Goal: Task Accomplishment & Management: Manage account settings

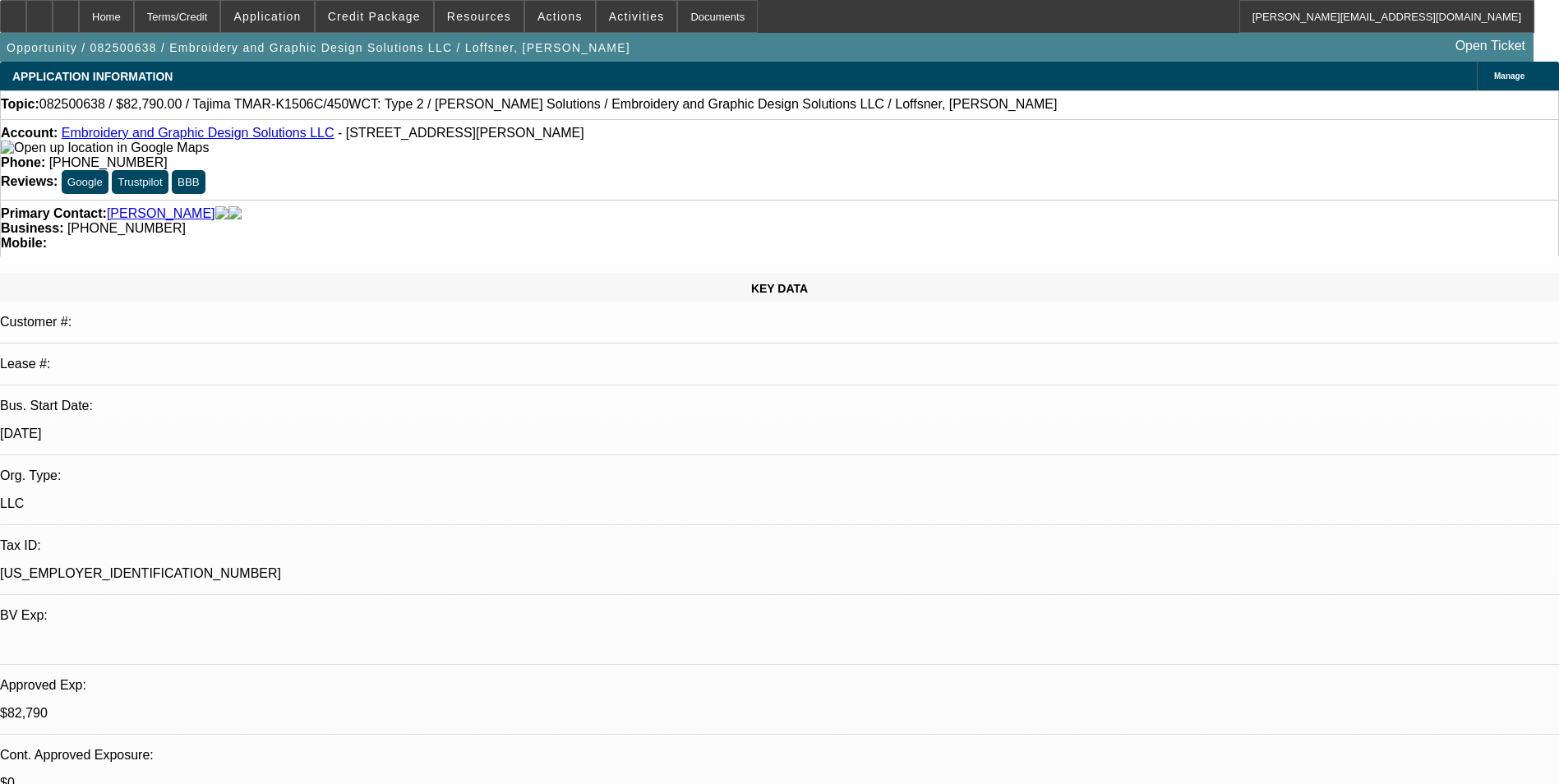
select select "0"
select select "2"
select select "0"
select select "6"
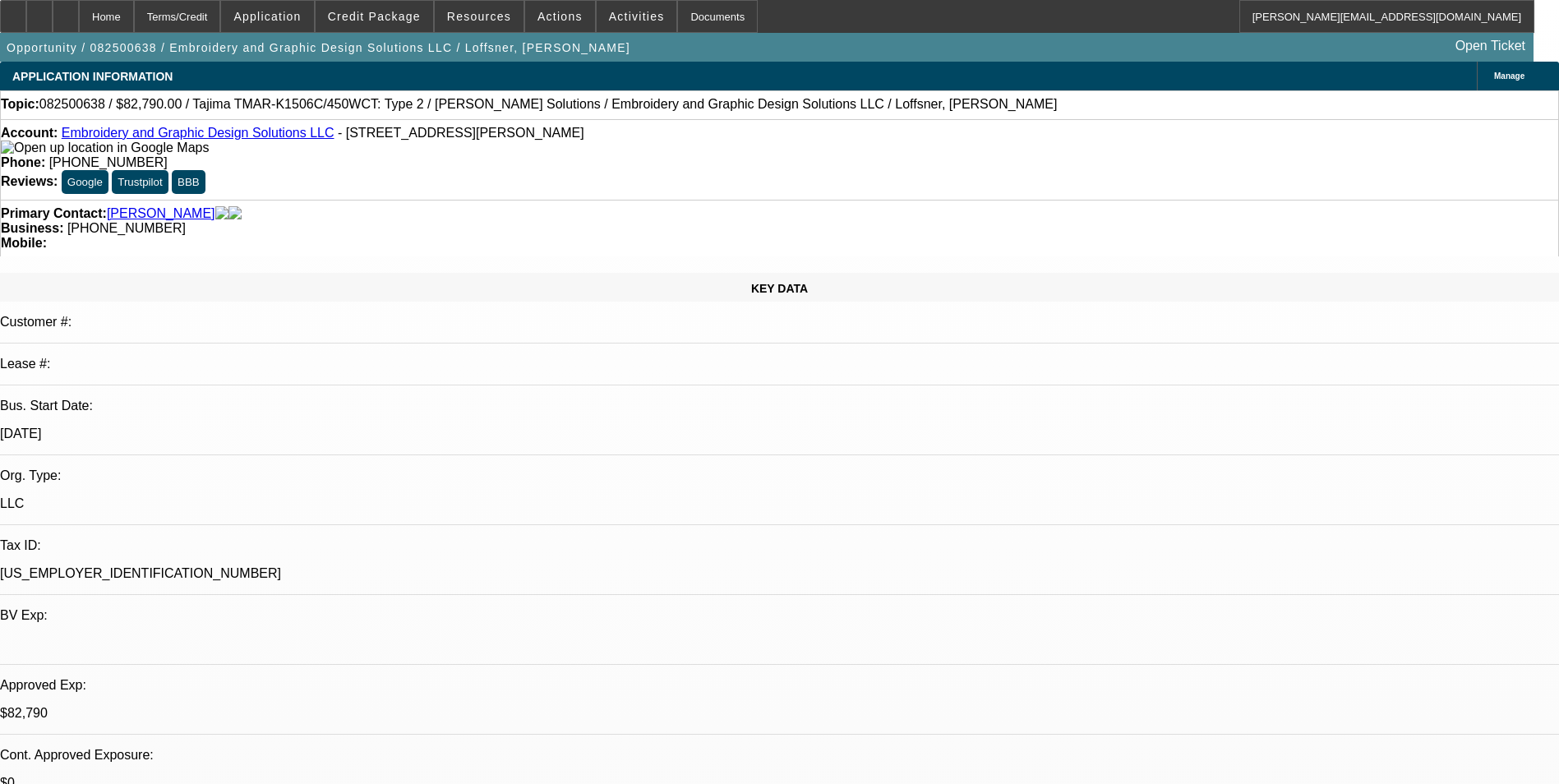
select select "0"
select select "2"
select select "0"
select select "6"
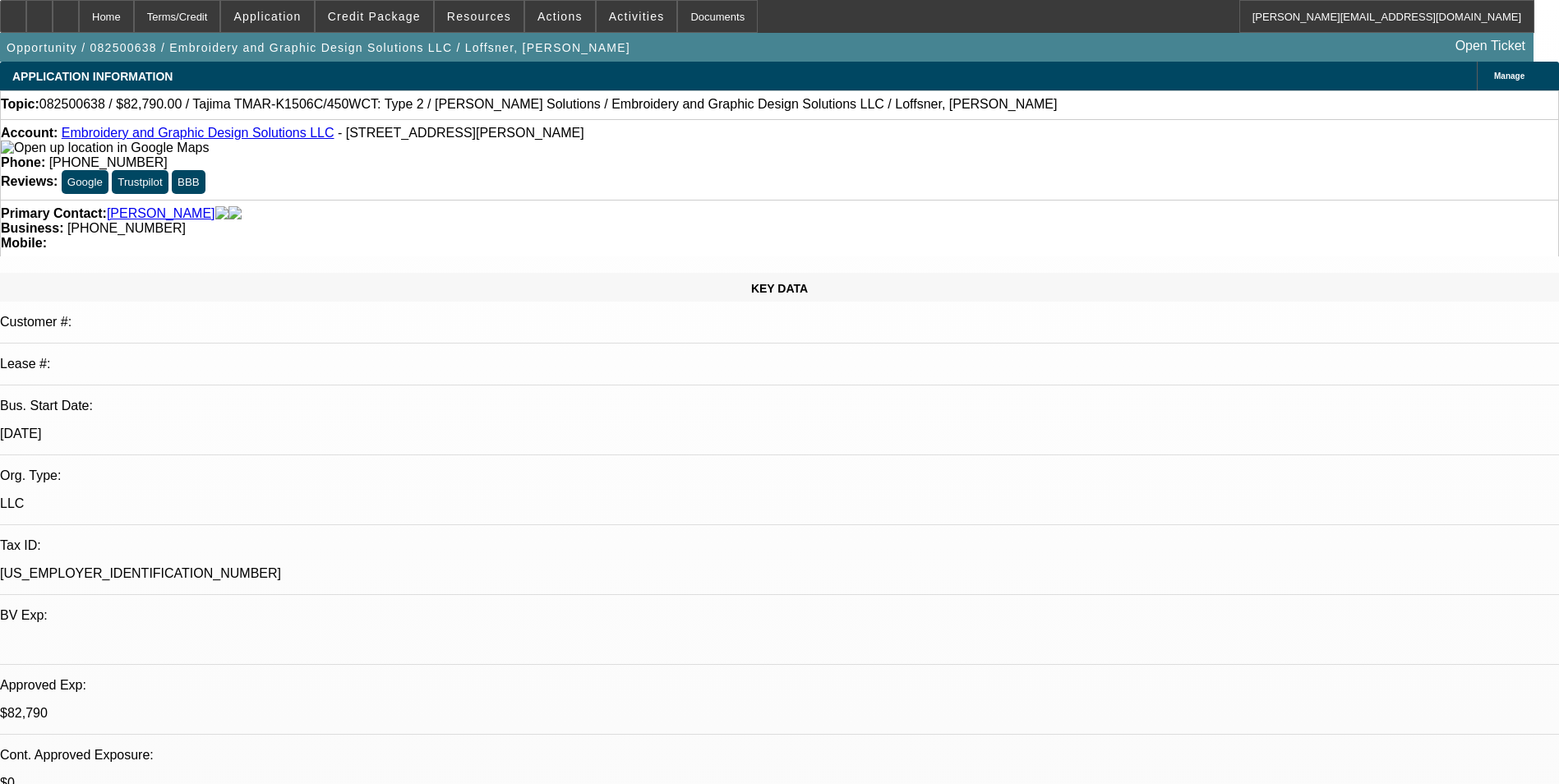
select select "0"
select select "2"
select select "0"
select select "6"
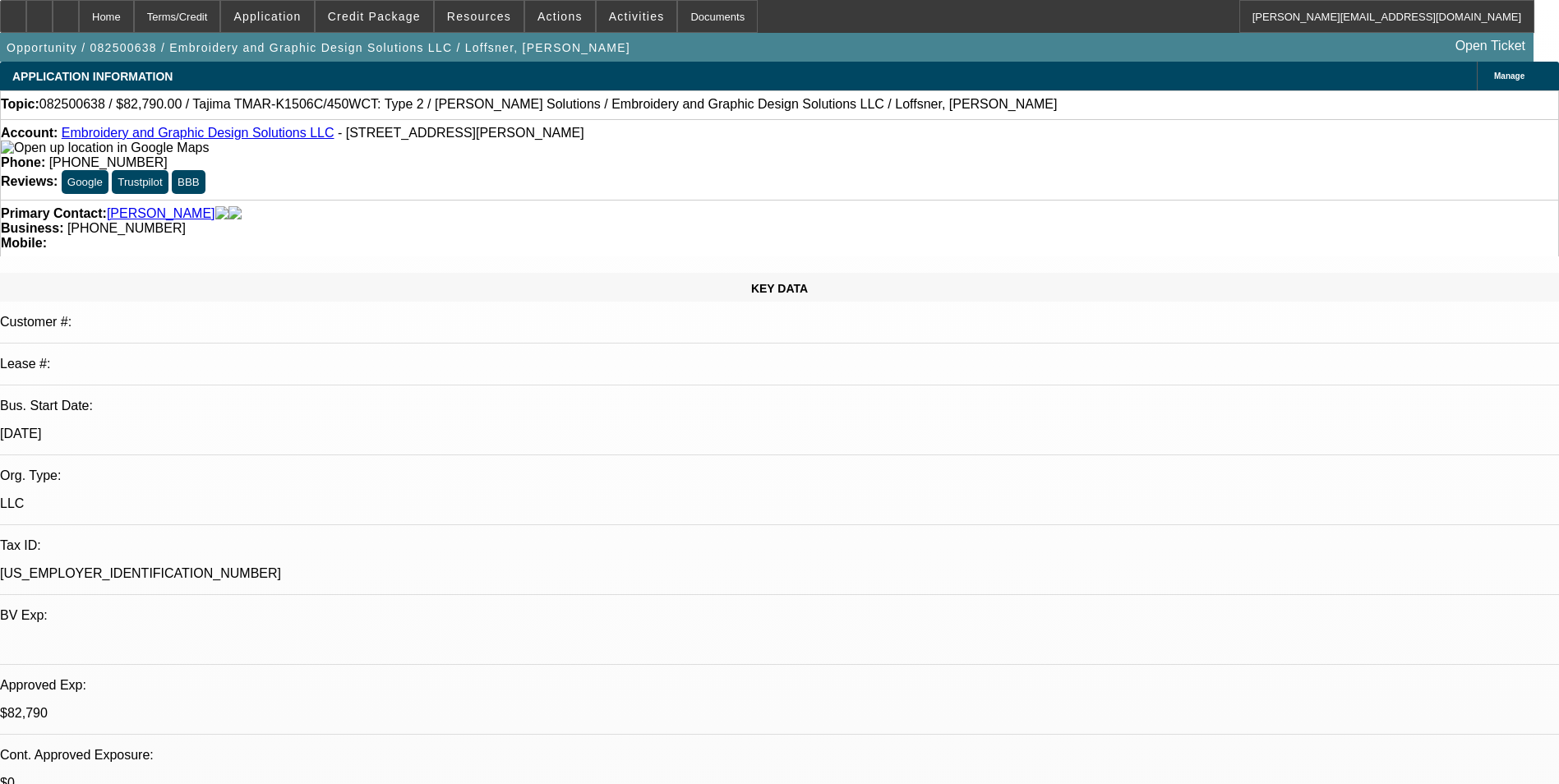
select select "0"
select select "2"
select select "0"
select select "6"
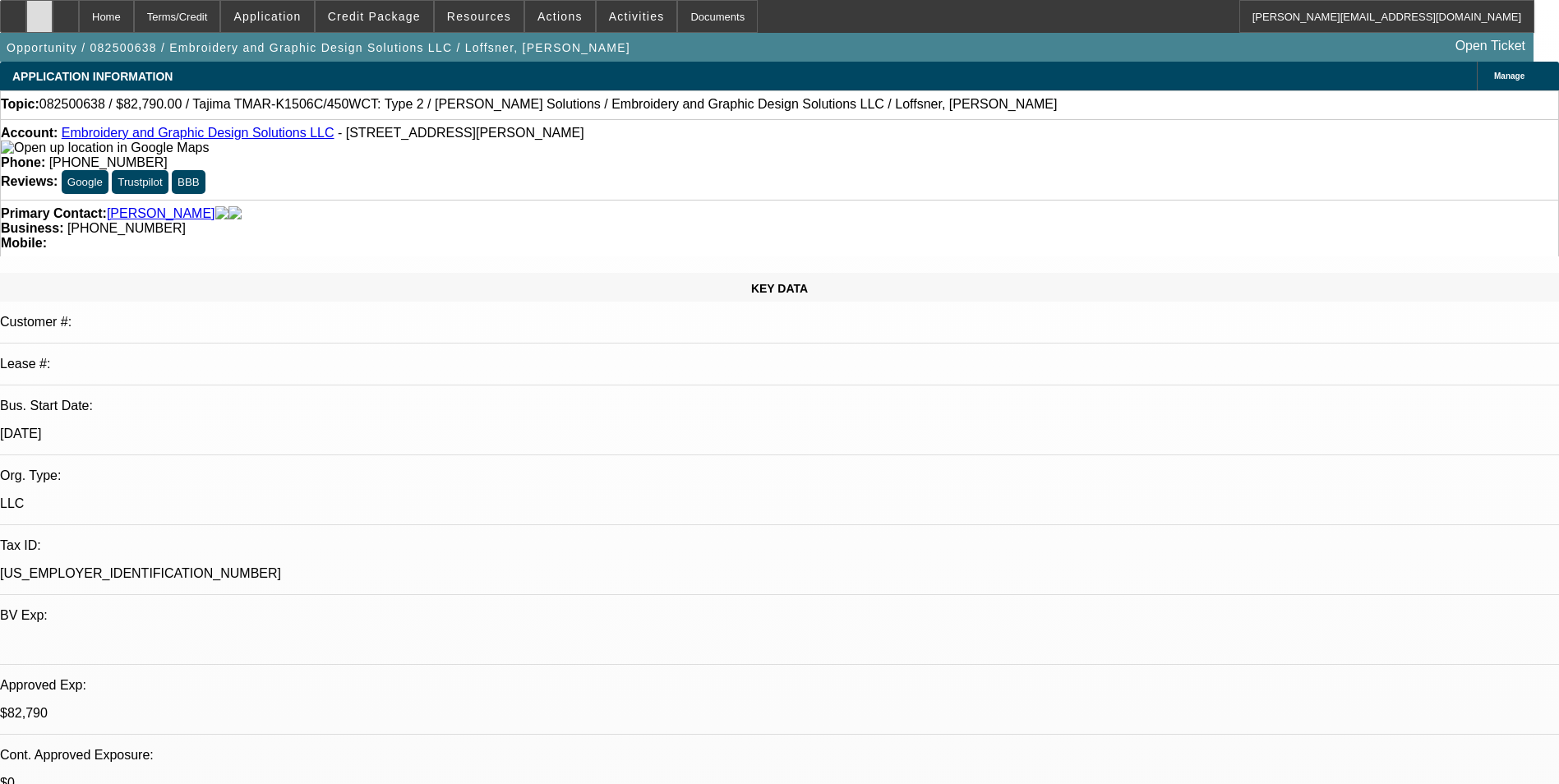
click at [53, 23] on div at bounding box center [39, 16] width 26 height 33
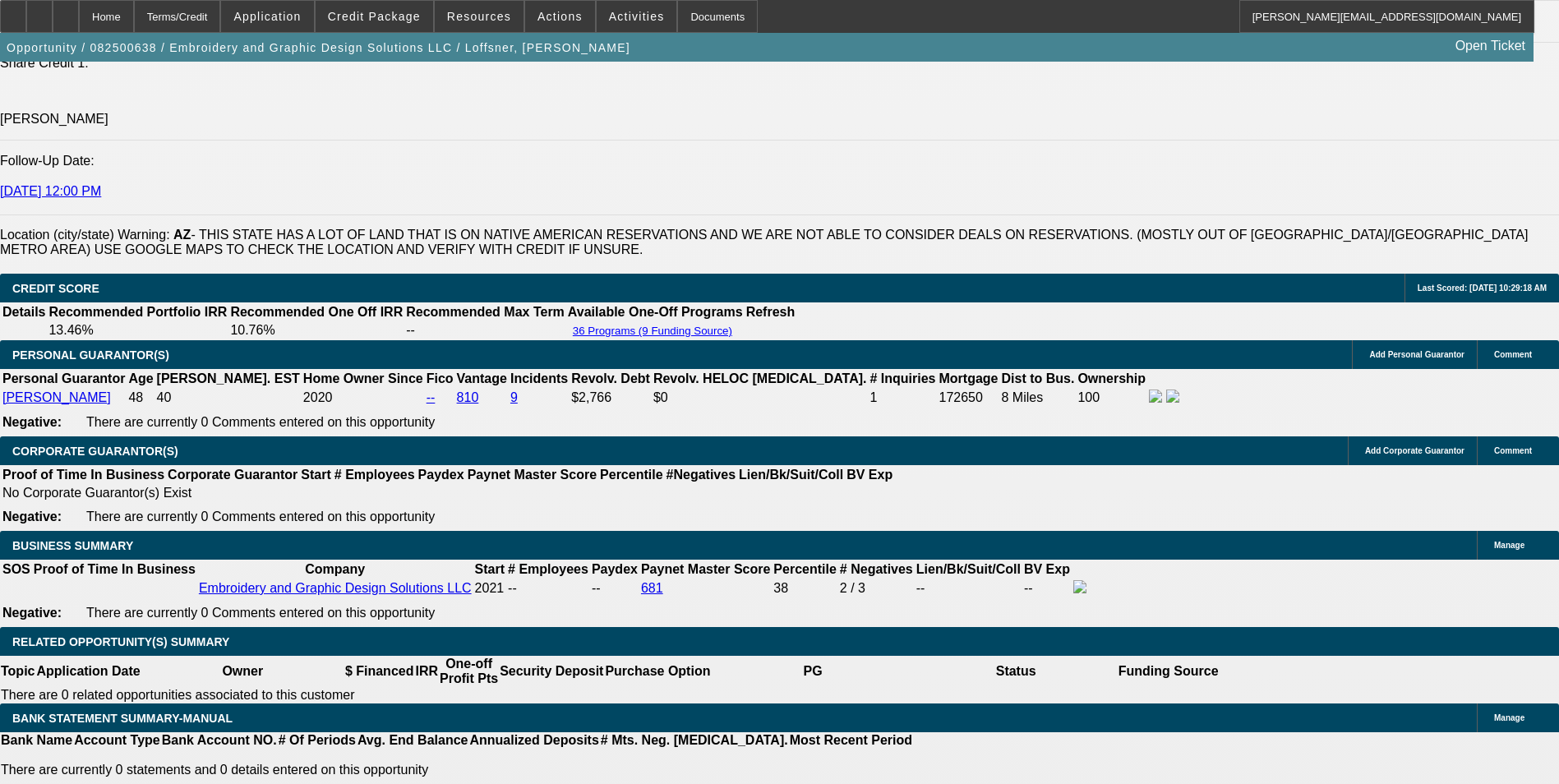
scroll to position [2384, 0]
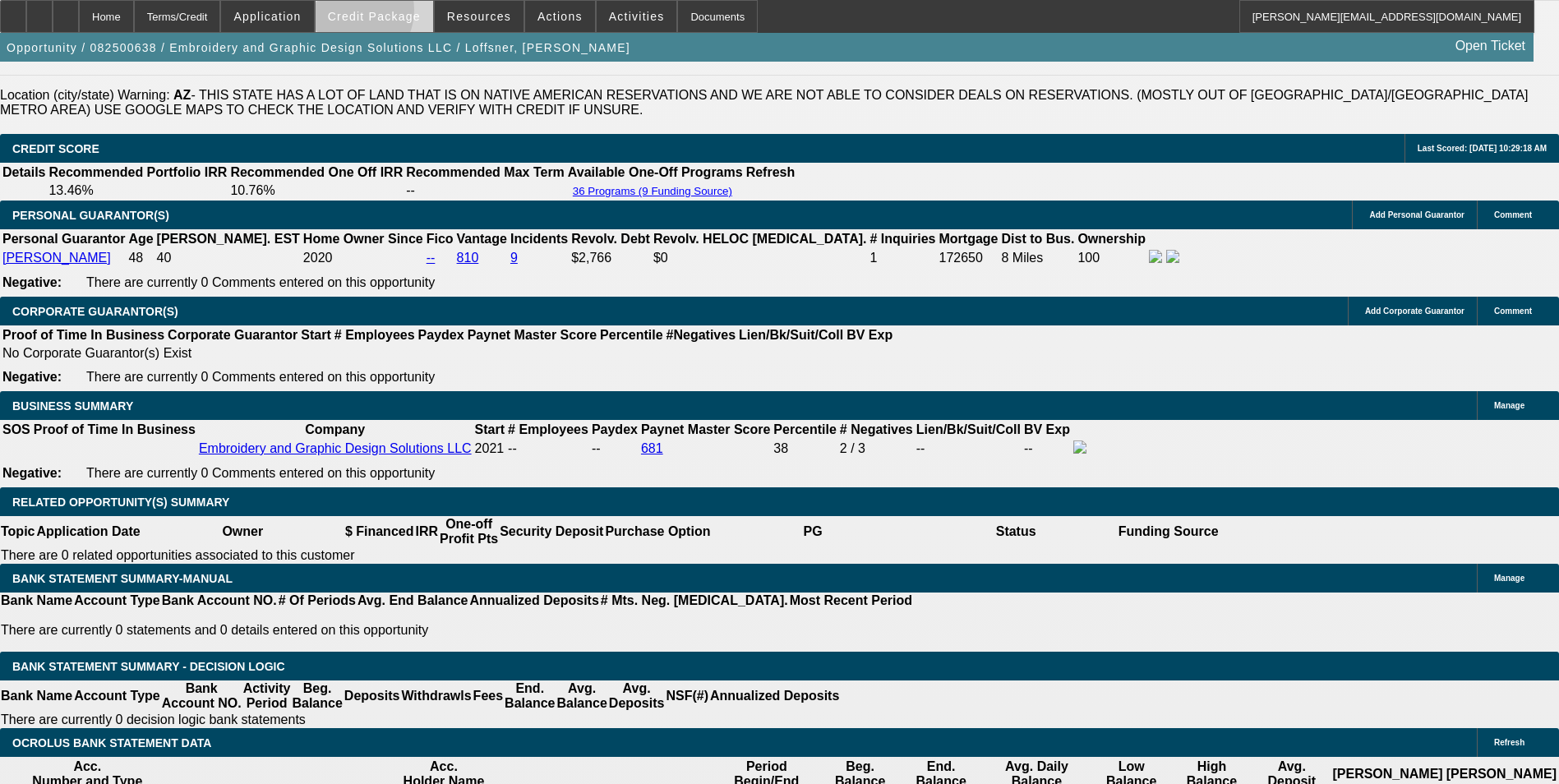
click at [374, 14] on span "Credit Package" at bounding box center [375, 16] width 93 height 13
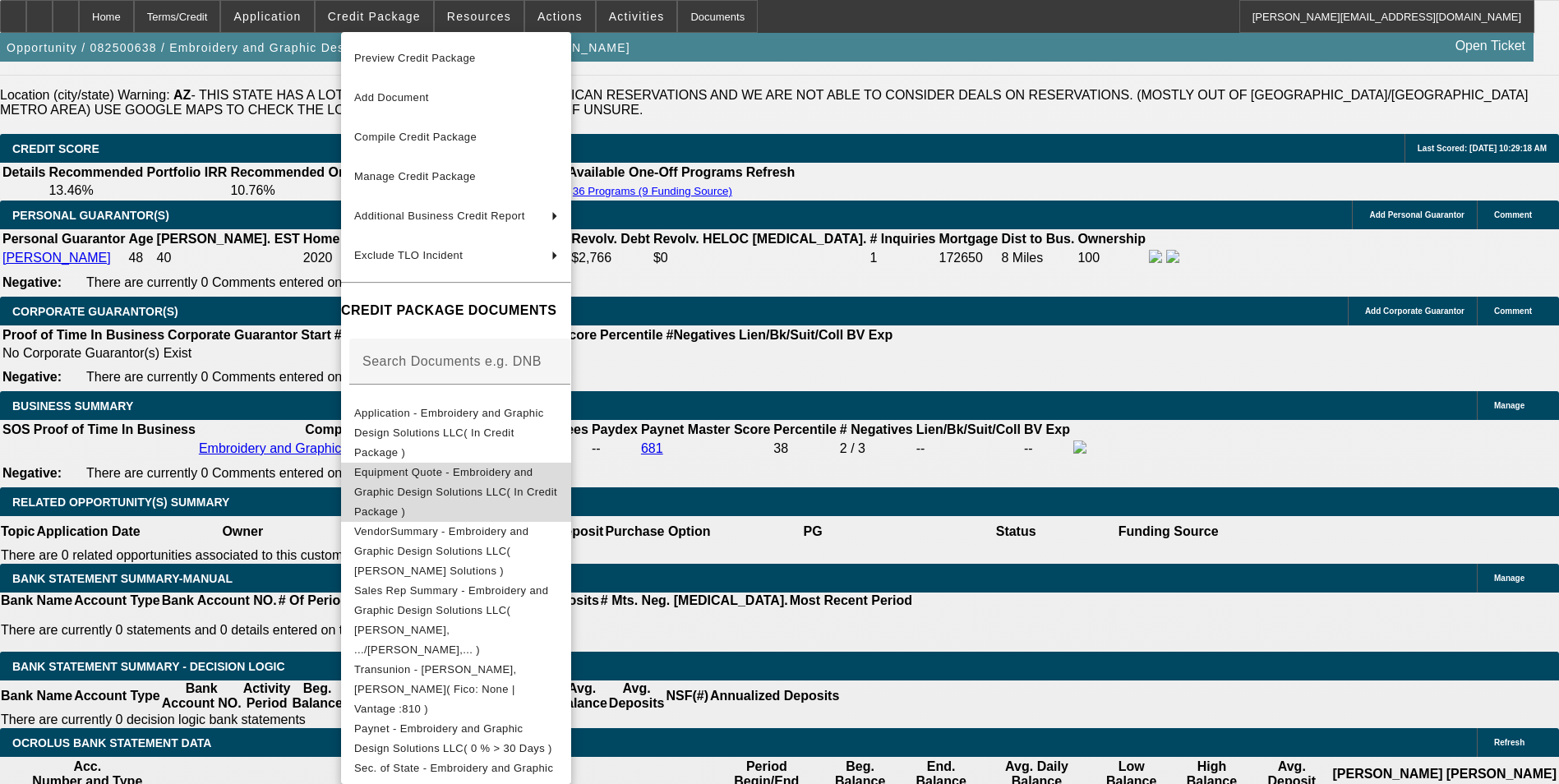
click at [541, 466] on span "Equipment Quote - Embroidery and Graphic Design Solutions LLC( In Credit Packag…" at bounding box center [456, 491] width 203 height 52
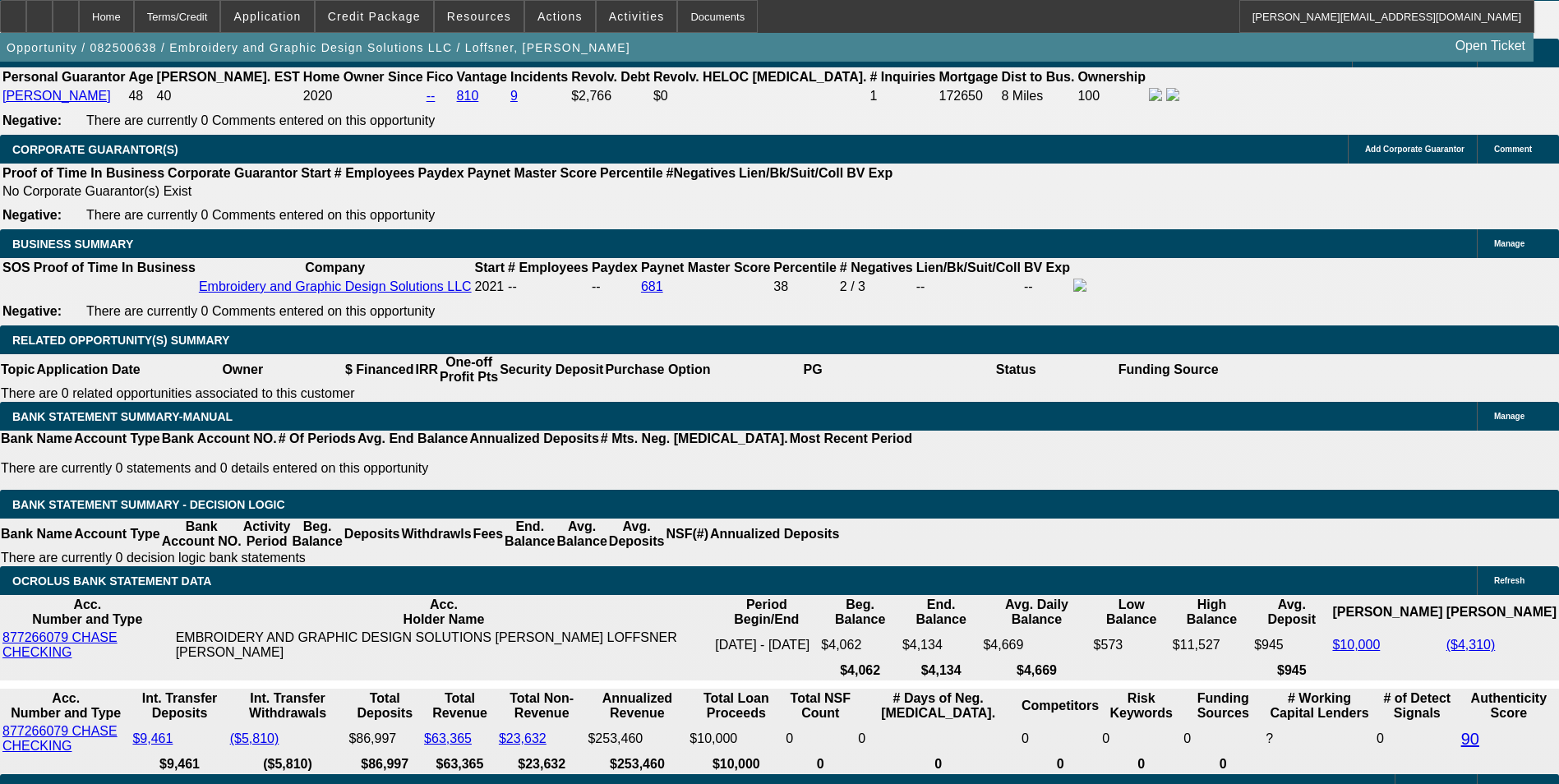
scroll to position [2548, 0]
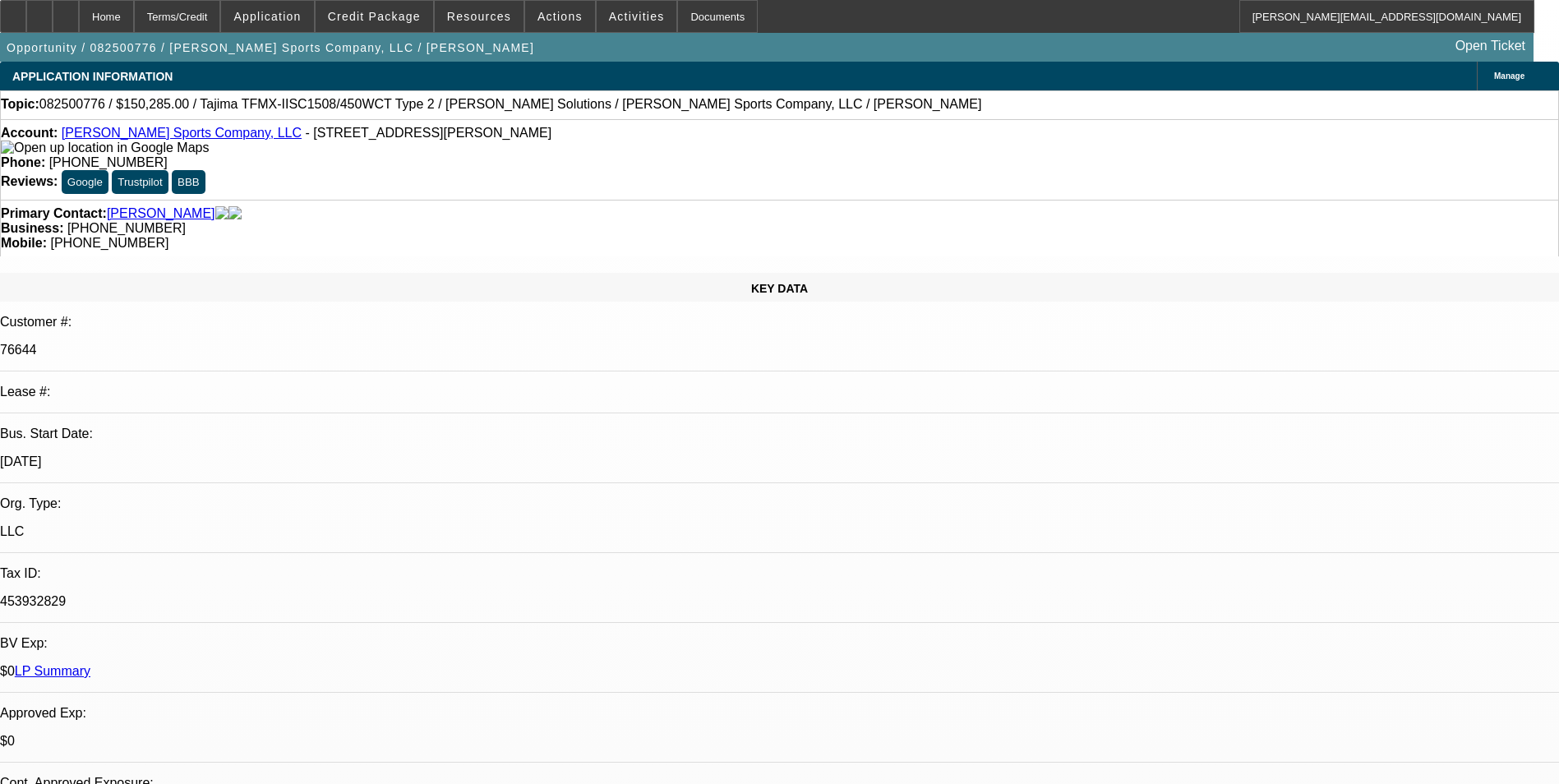
select select "0"
select select "2"
select select "0"
select select "2"
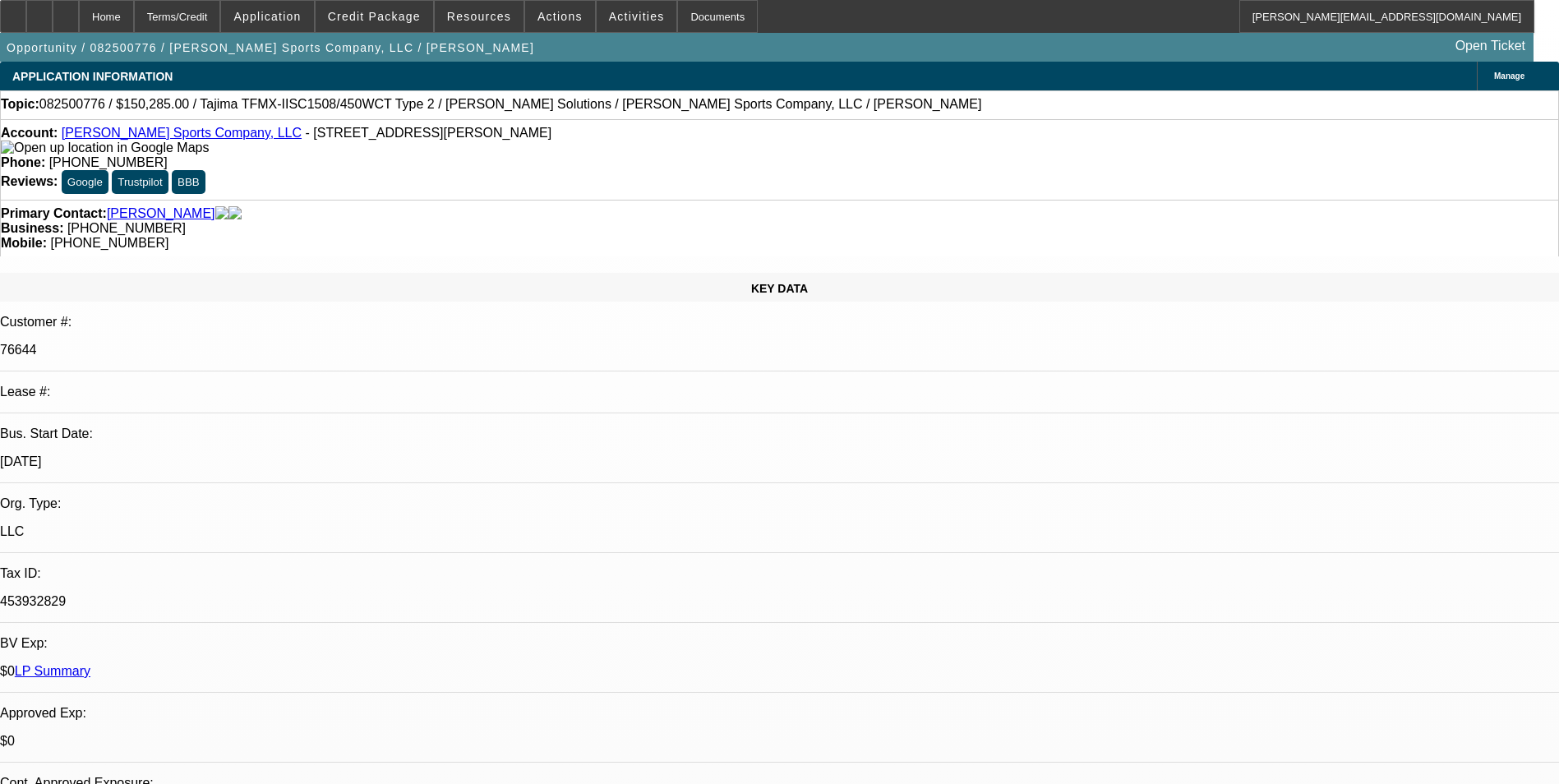
select select "0"
select select "2"
select select "0"
select select "2"
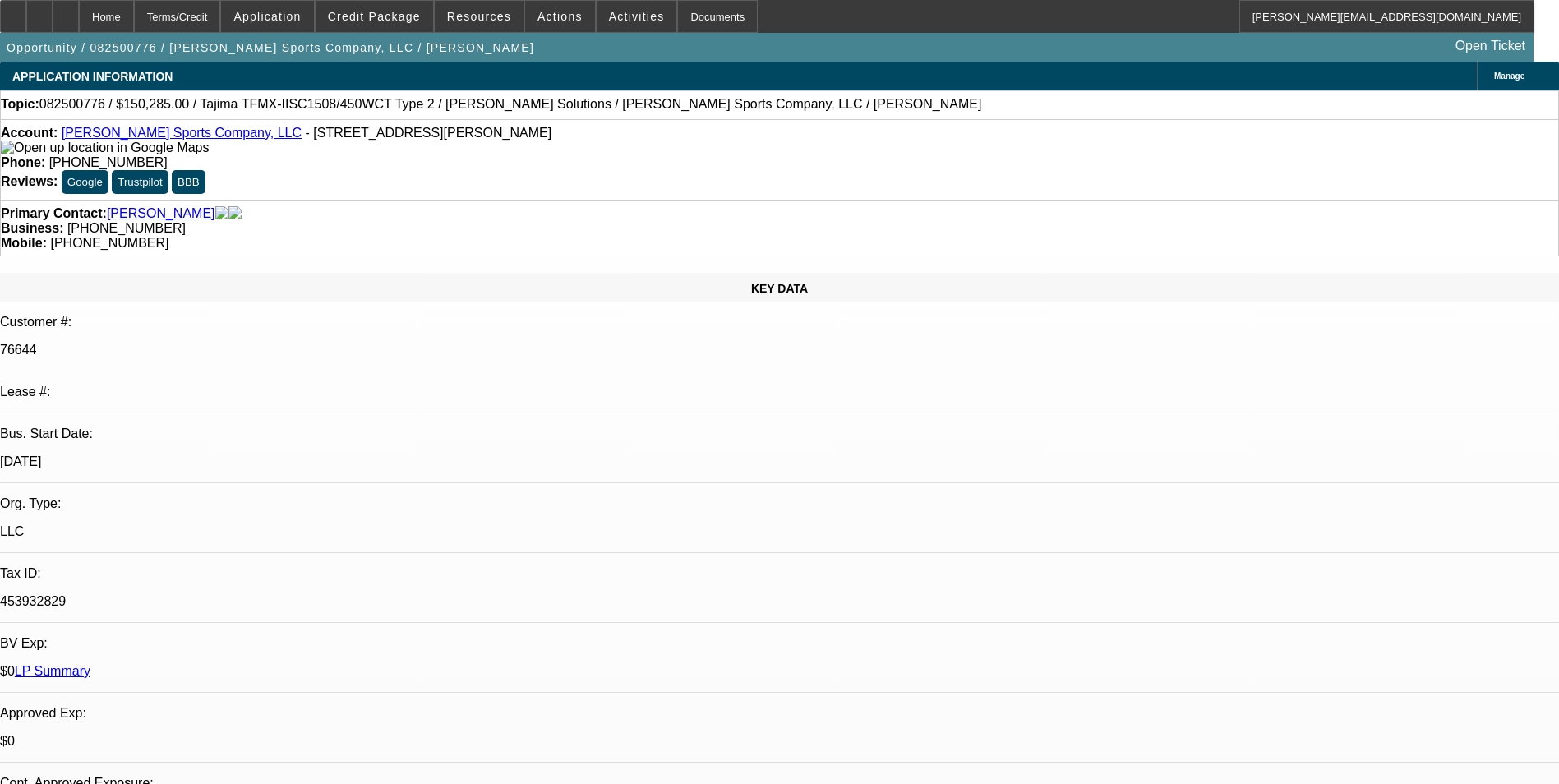
select select "0"
select select "2"
select select "0"
select select "2"
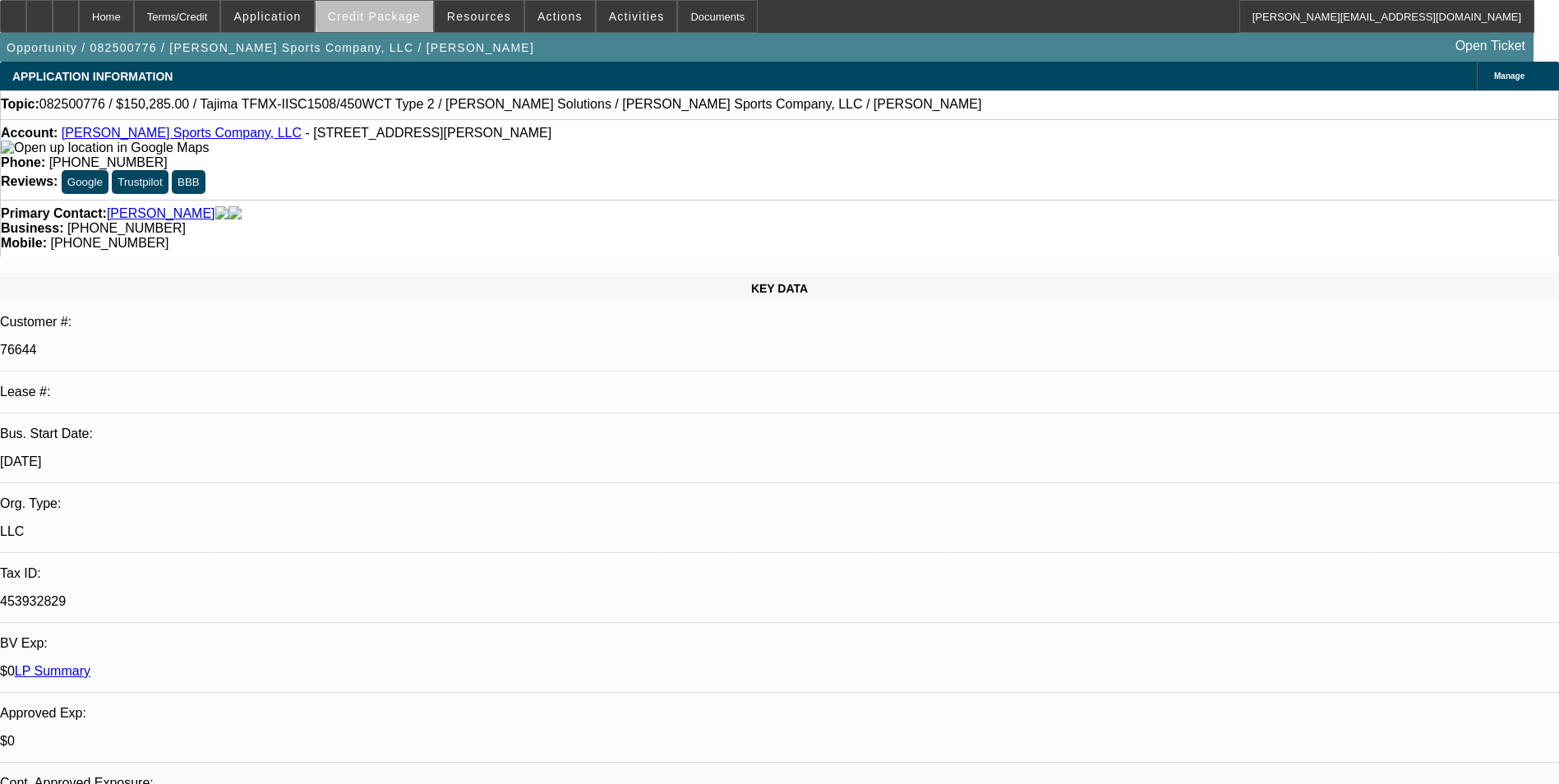
click at [415, 13] on span "Credit Package" at bounding box center [375, 16] width 93 height 13
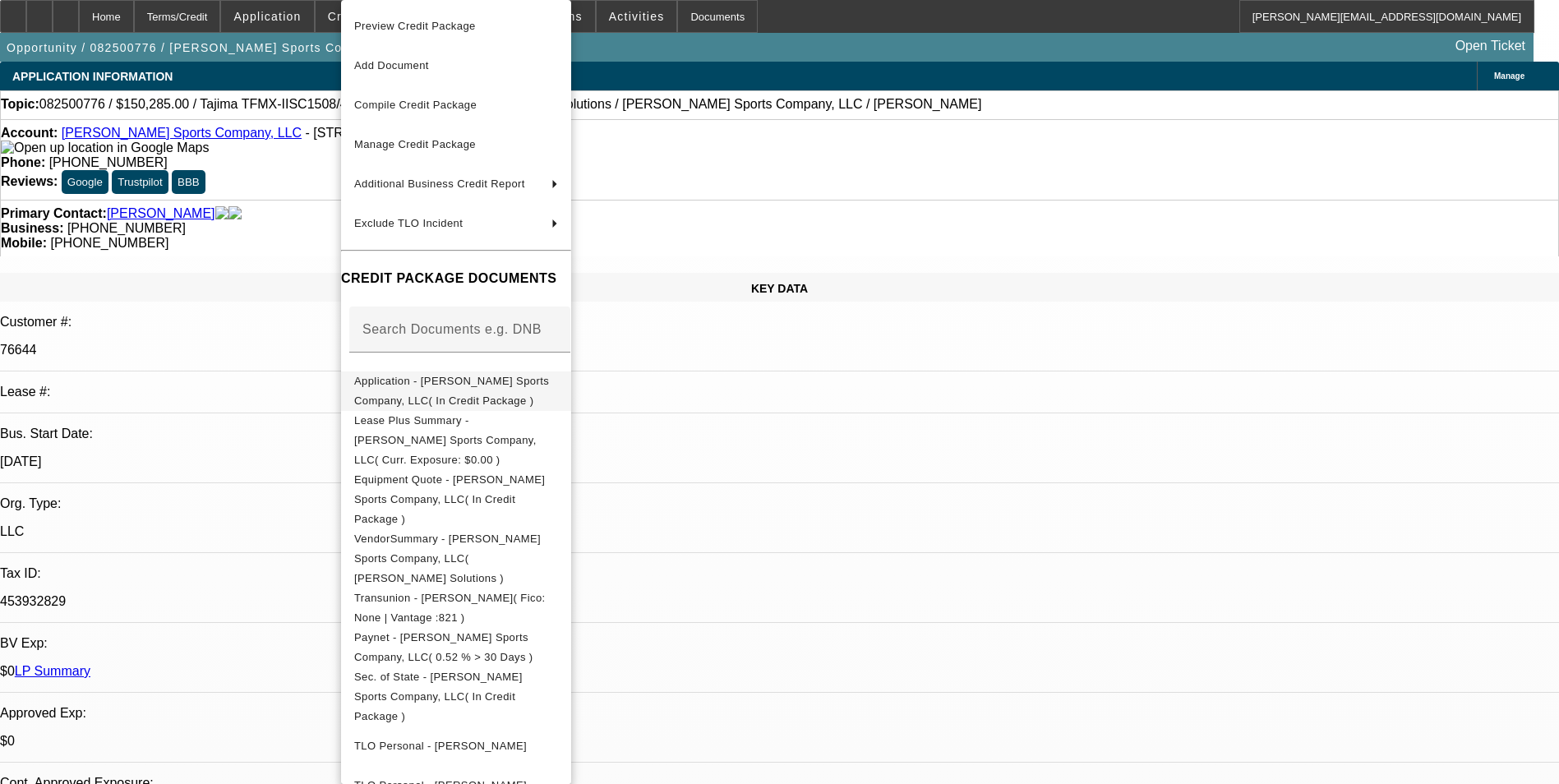
click at [531, 376] on span "Application - Jones Sports Company, LLC( In Credit Package )" at bounding box center [457, 391] width 204 height 39
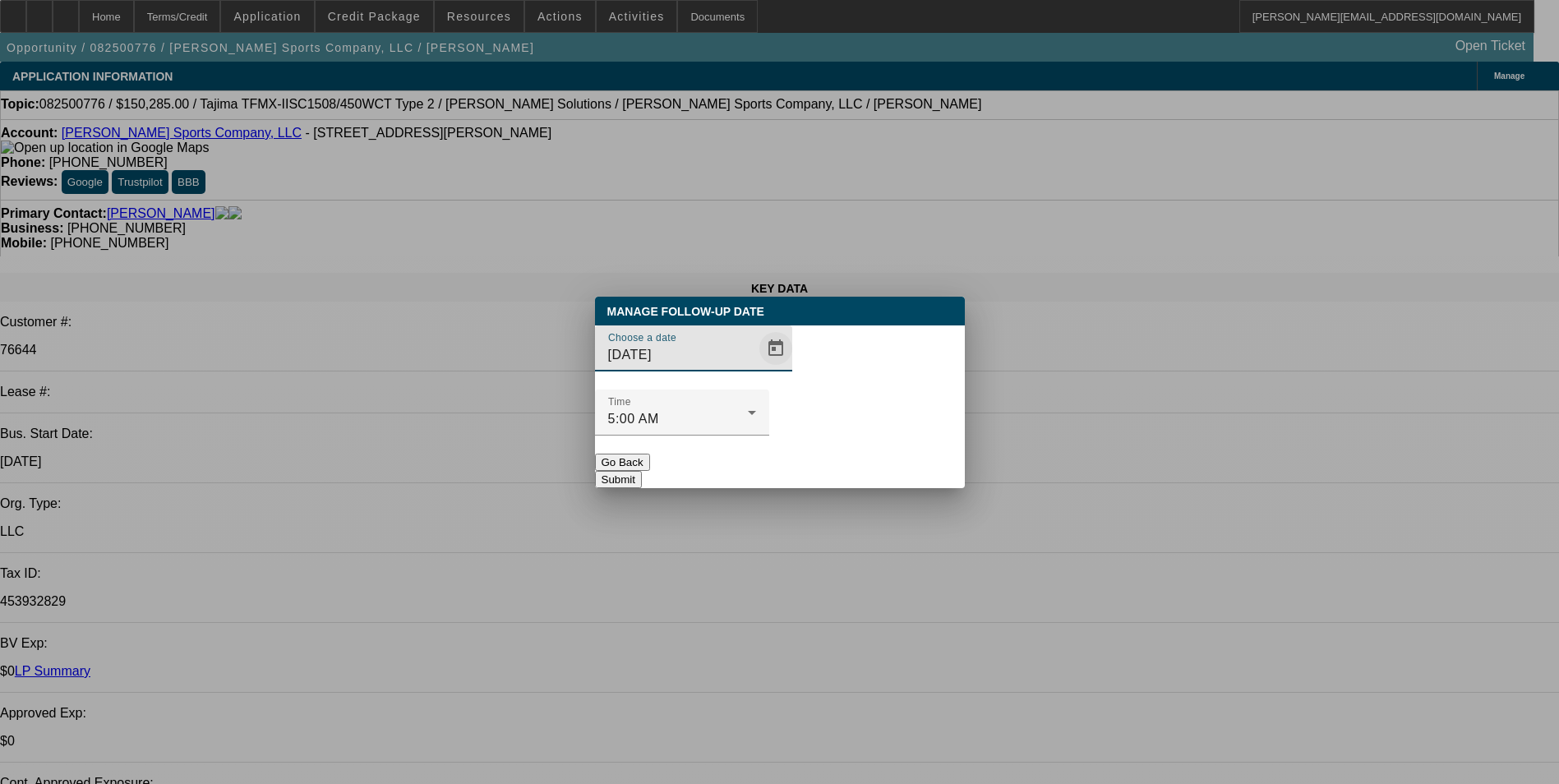
click at [756, 368] on span "Open calendar" at bounding box center [775, 348] width 39 height 39
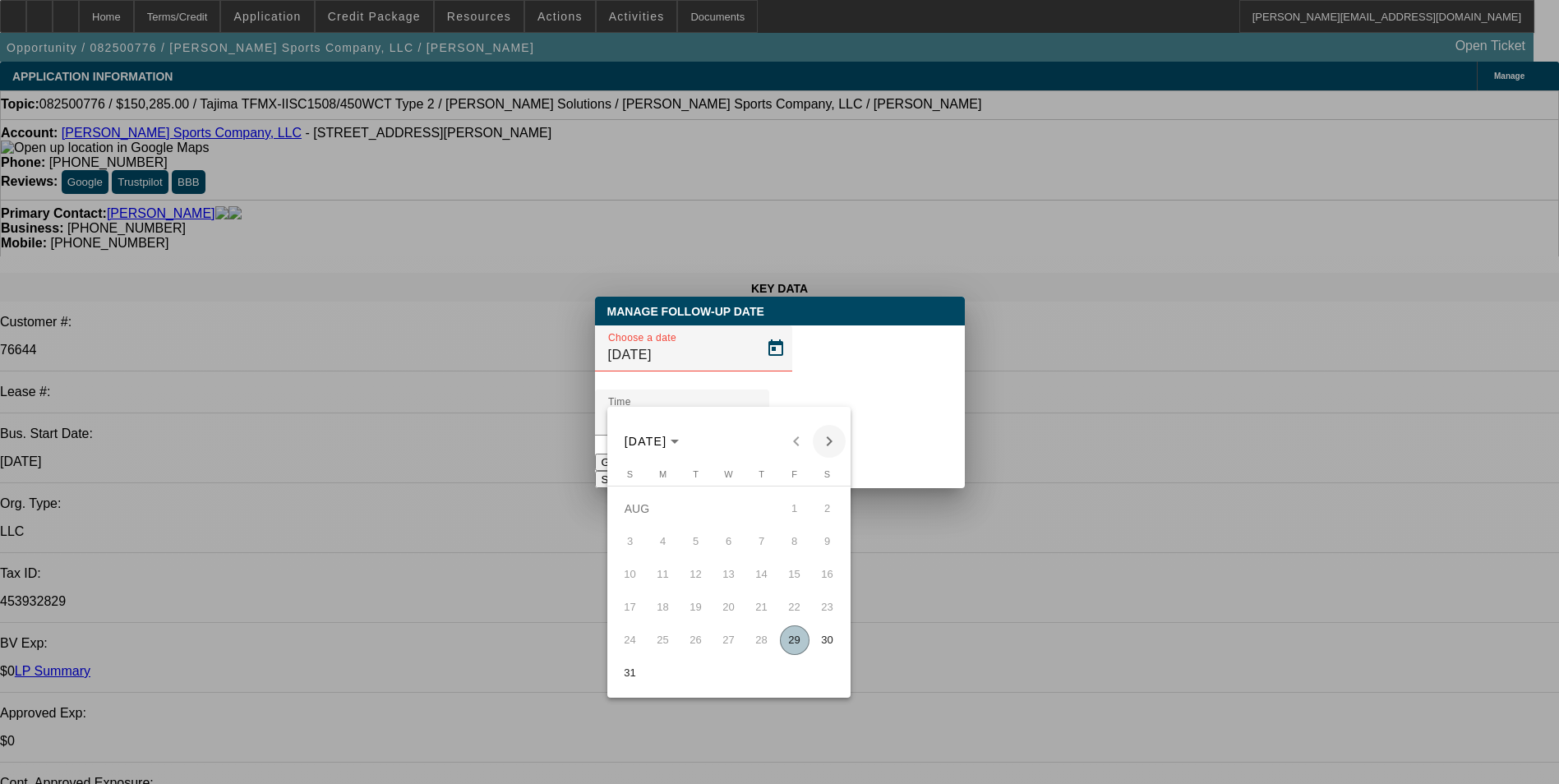
click at [831, 442] on span "Next month" at bounding box center [830, 441] width 33 height 33
click at [699, 545] on span "2" at bounding box center [696, 542] width 29 height 29
type input "[DATE]"
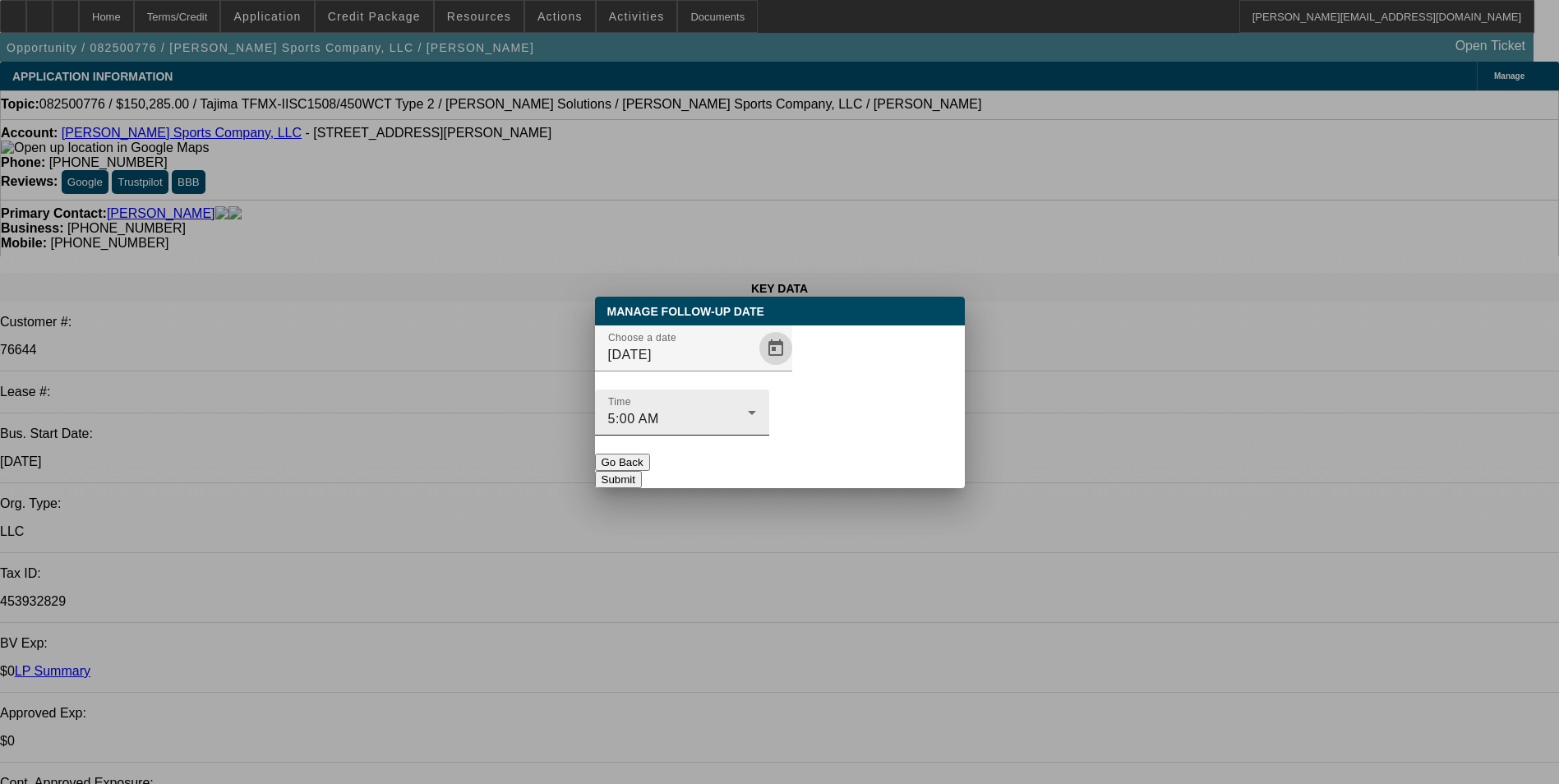
click at [748, 409] on div "5:00 AM" at bounding box center [677, 419] width 139 height 20
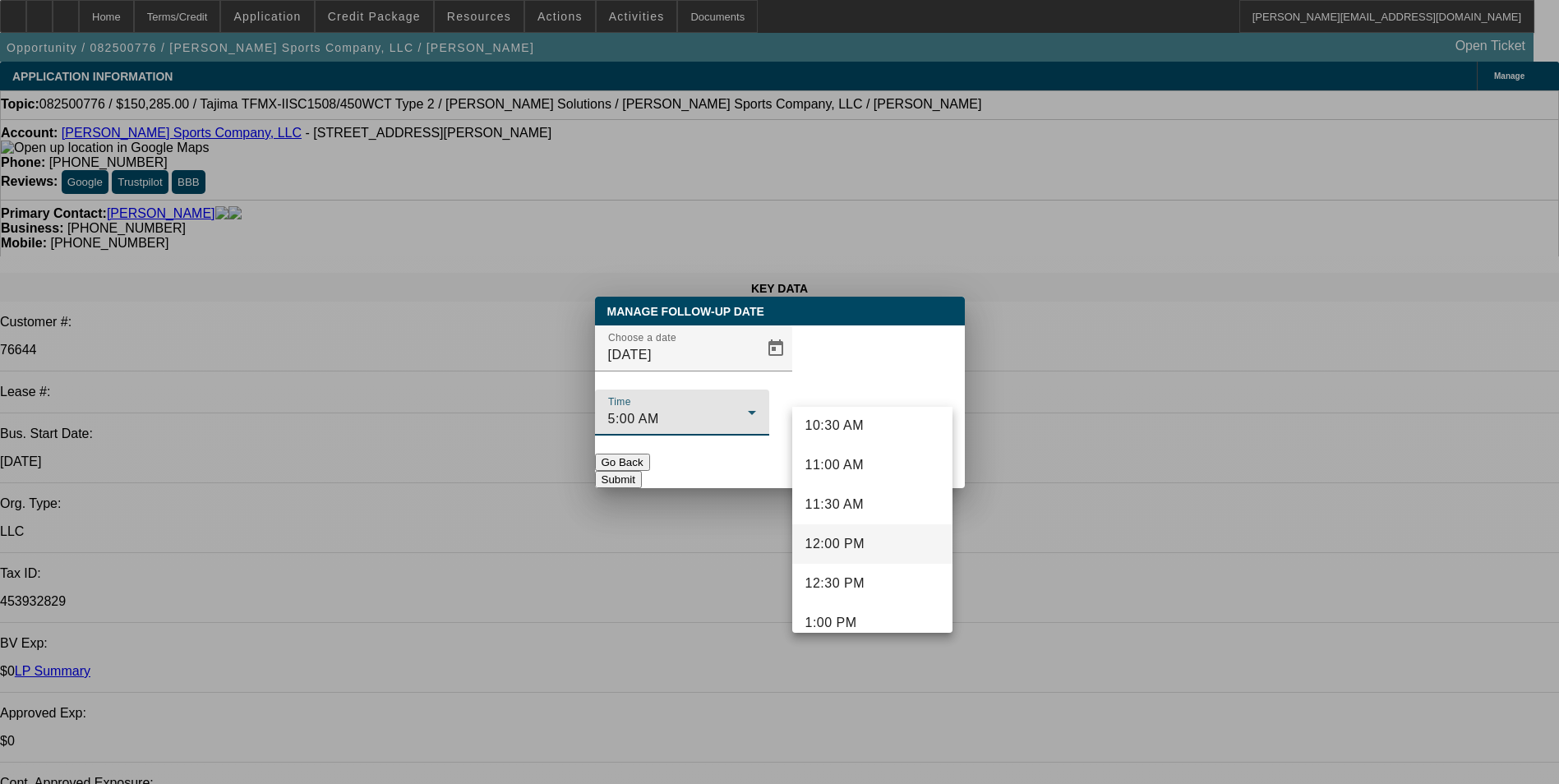
scroll to position [872, 0]
click at [865, 507] on mat-option "12:00 PM" at bounding box center [872, 508] width 160 height 39
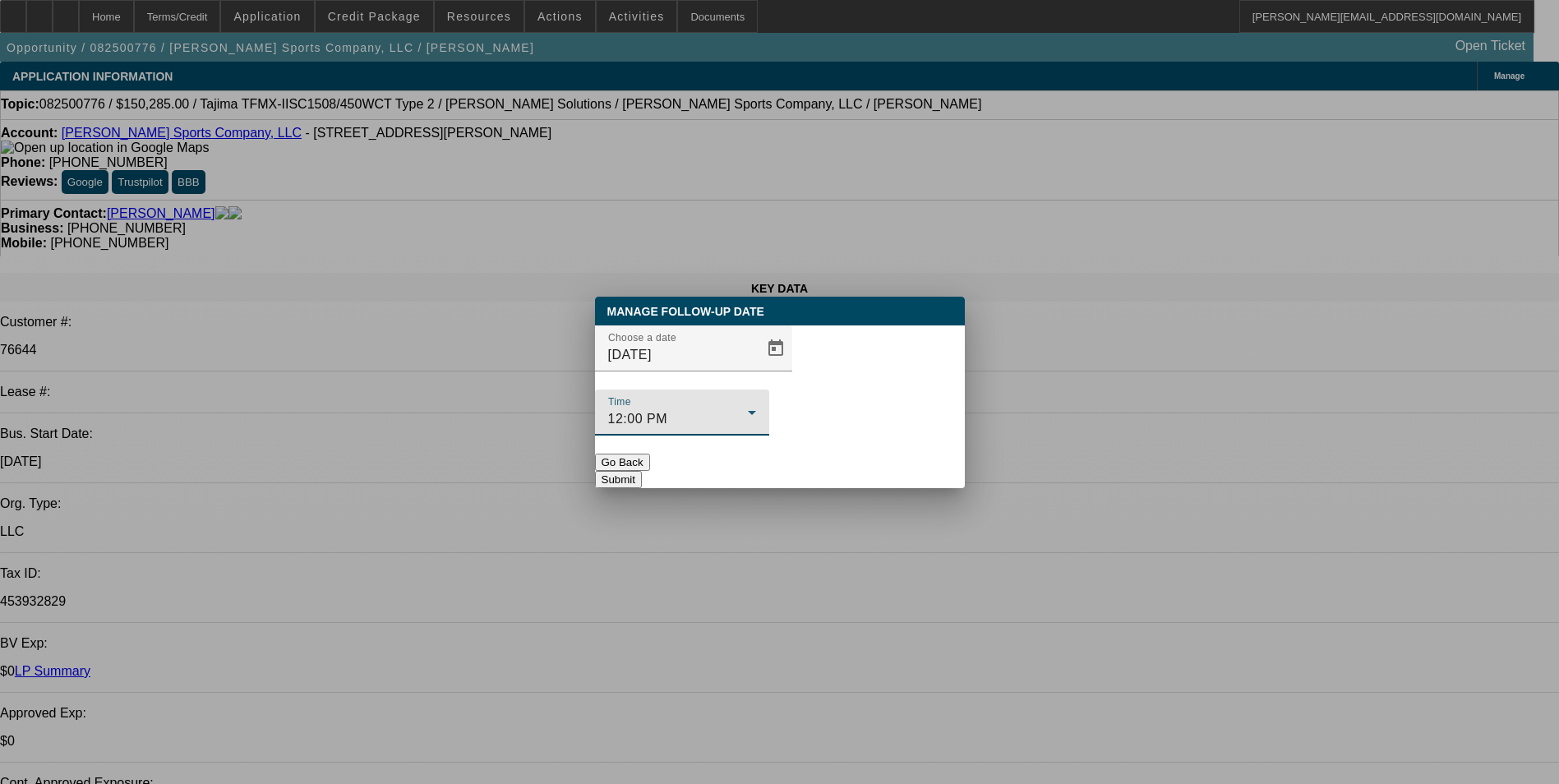
click at [642, 471] on button "Submit" at bounding box center [618, 480] width 46 height 17
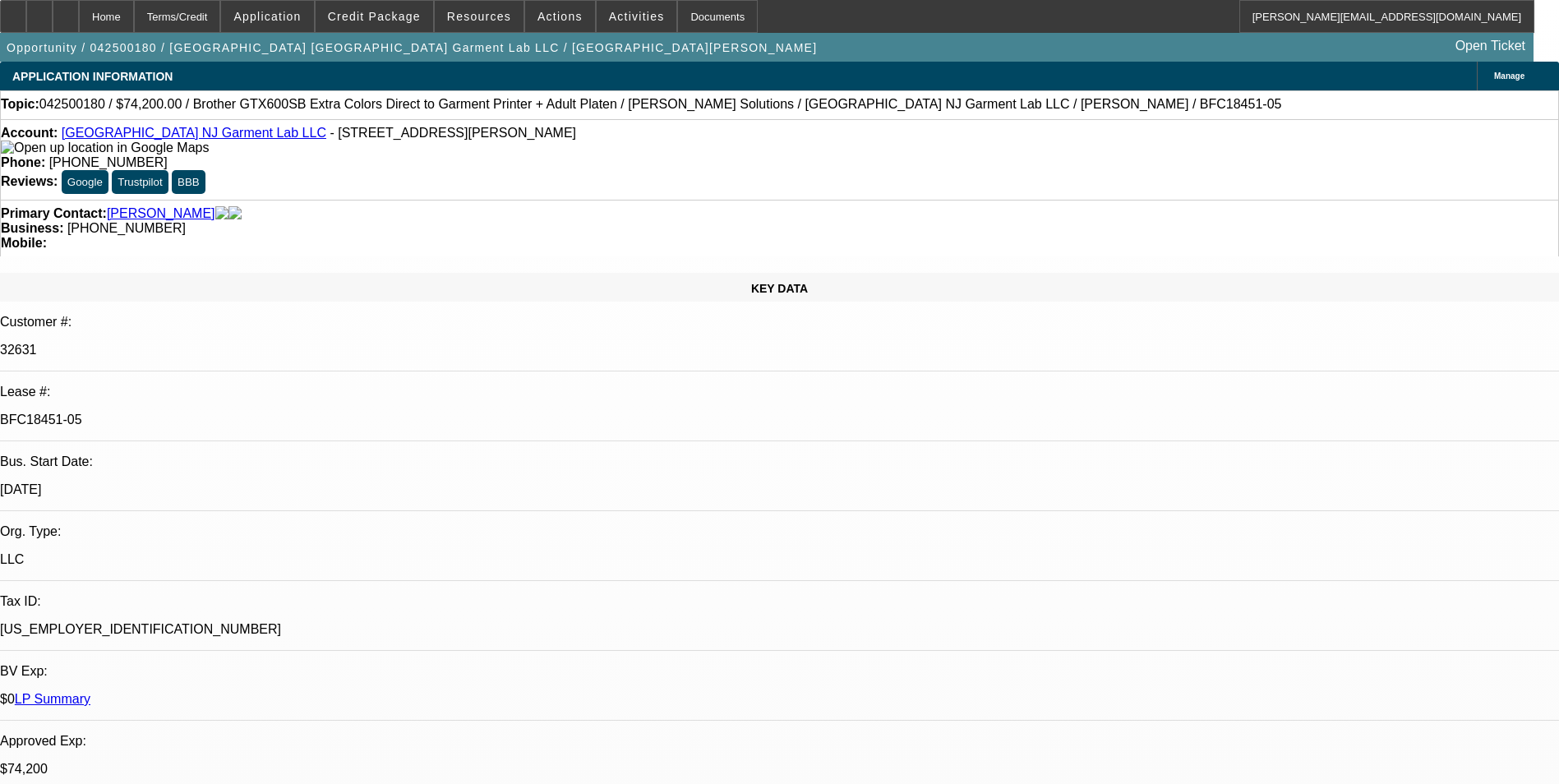
select select "0"
select select "6"
select select "0"
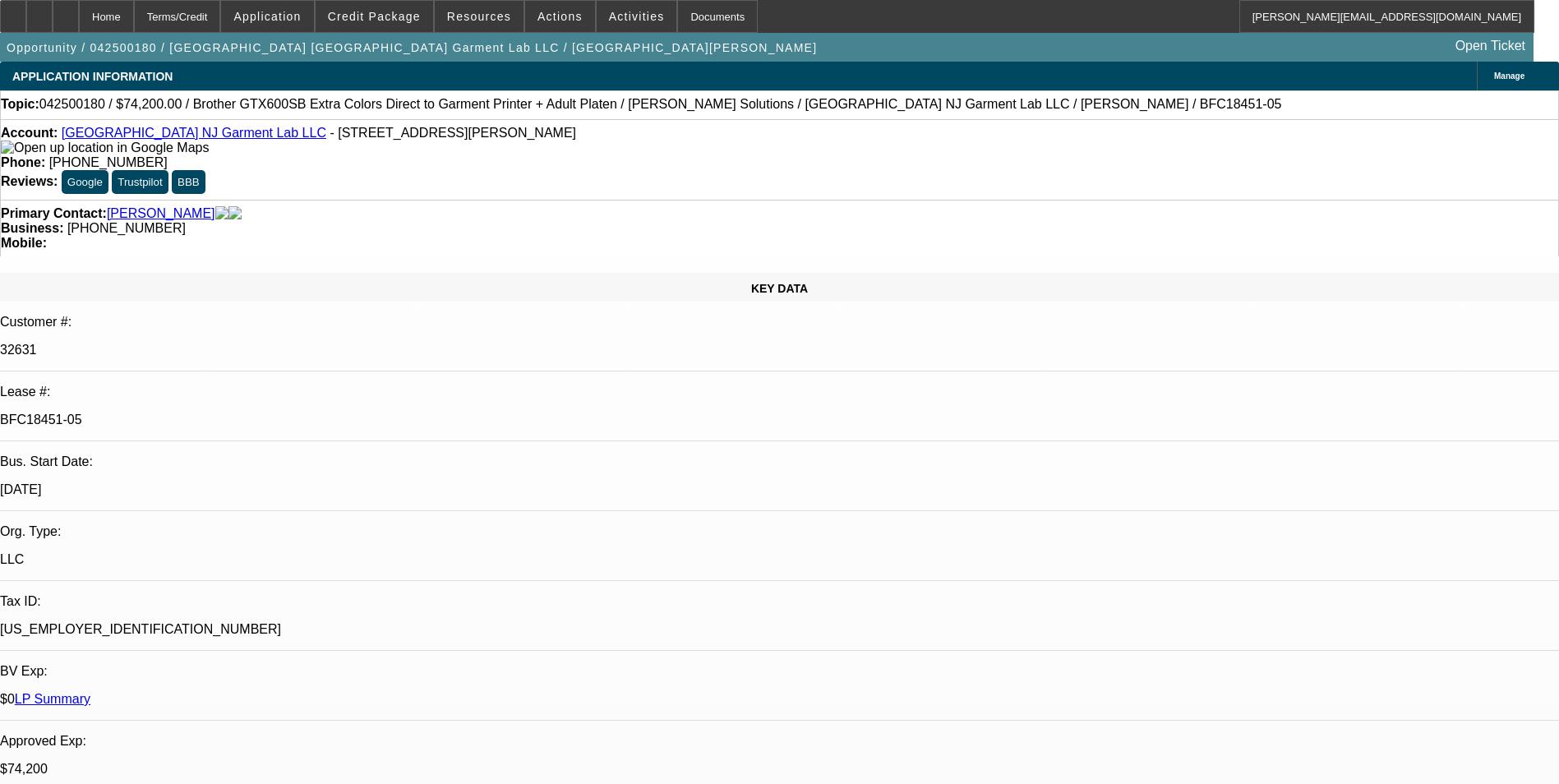
select select "0"
select select "6"
select select "0"
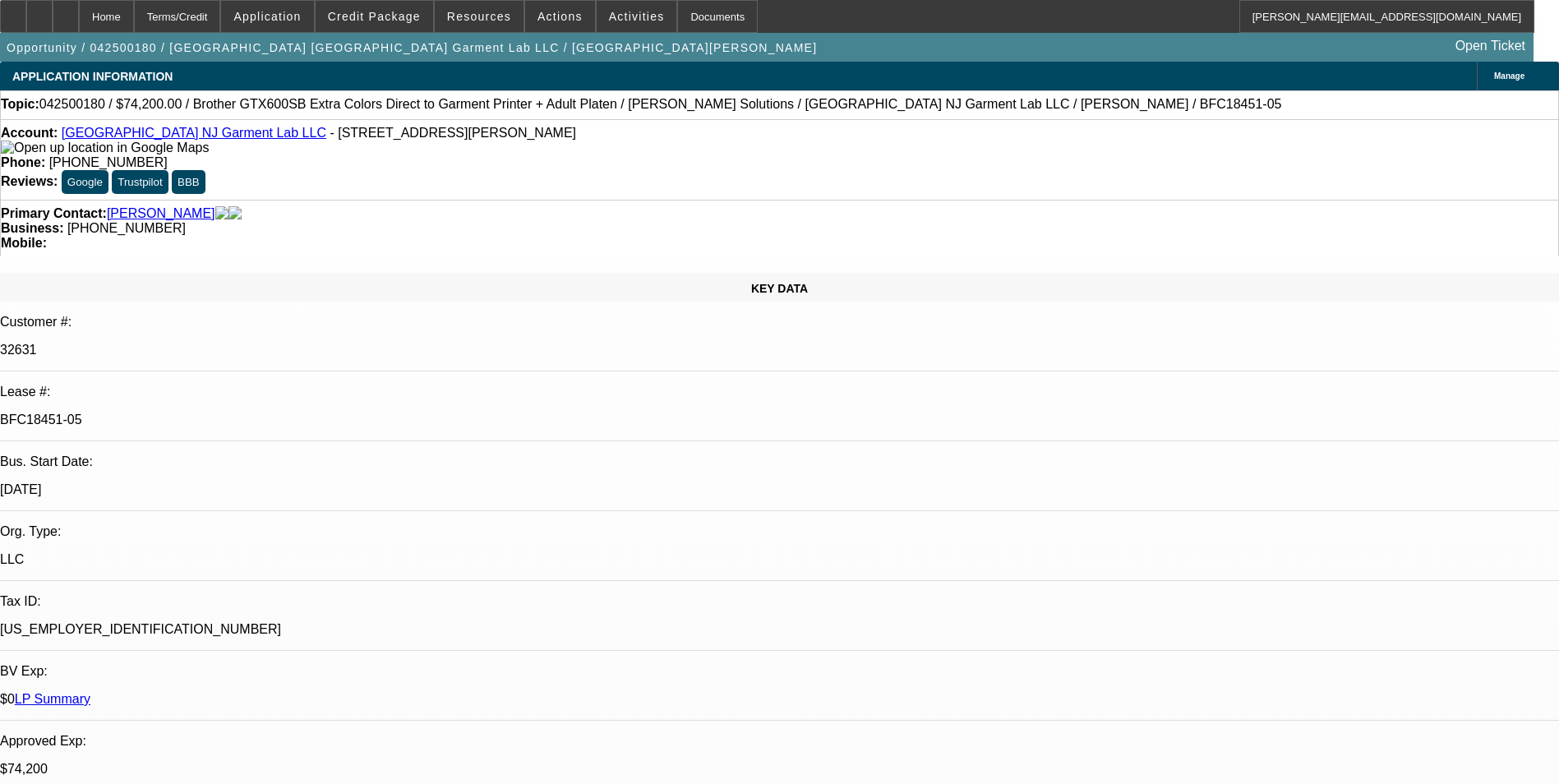
select select "0"
select select "6"
select select "0"
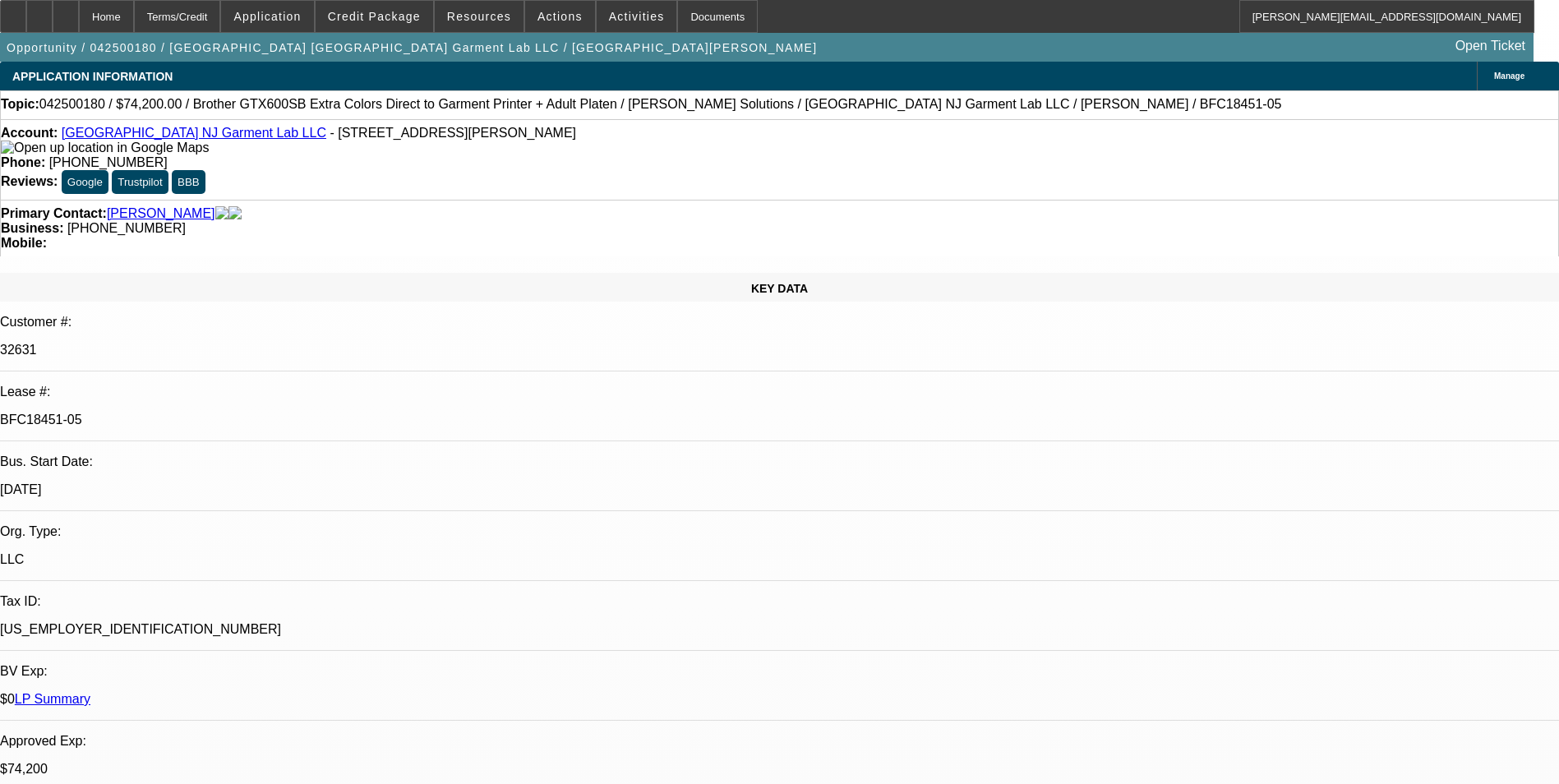
select select "6"
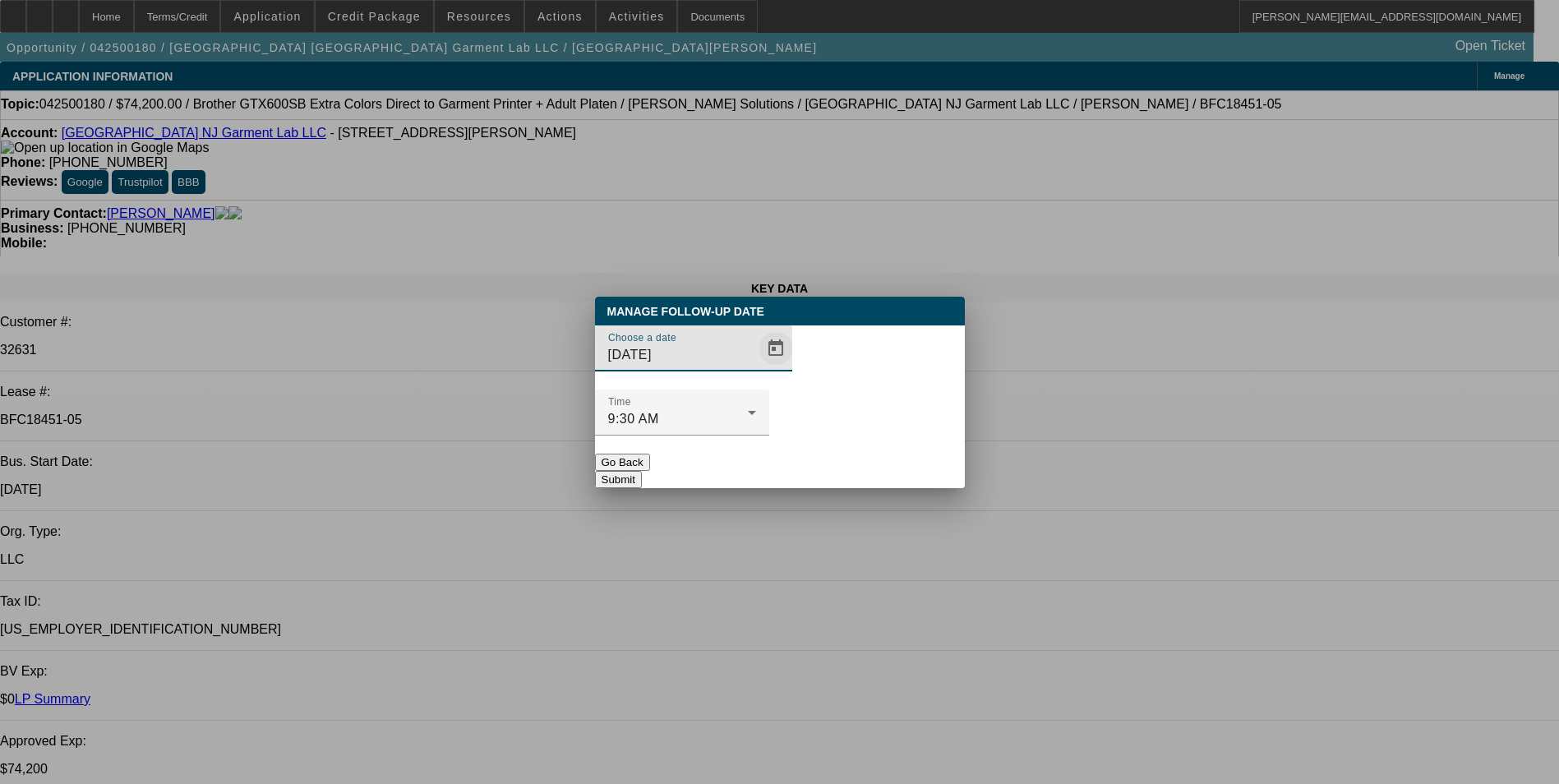
click at [756, 368] on span "Open calendar" at bounding box center [775, 348] width 39 height 39
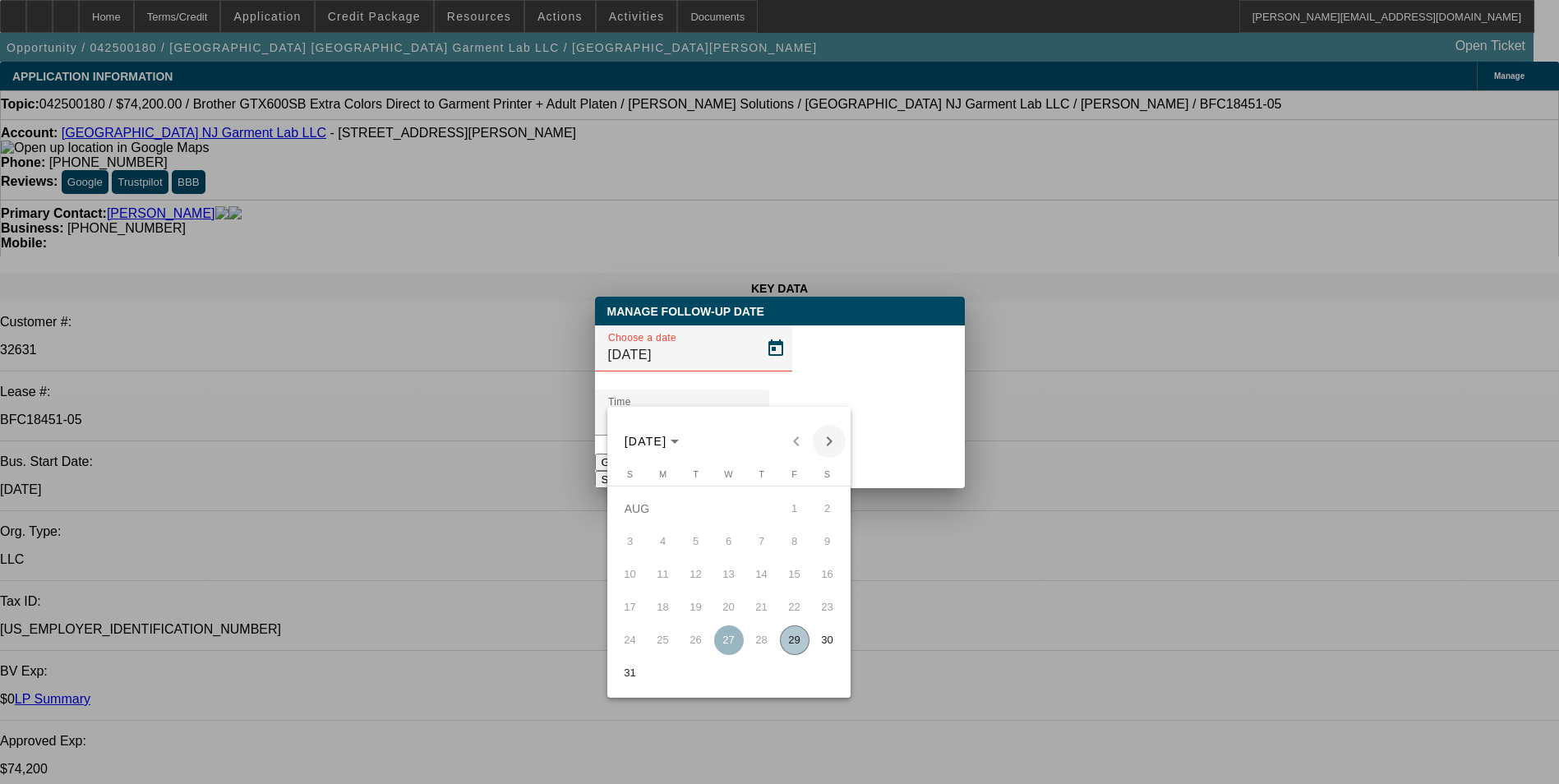
click at [827, 443] on span "Next month" at bounding box center [830, 441] width 33 height 33
click at [701, 544] on span "2" at bounding box center [696, 542] width 29 height 29
type input "[DATE]"
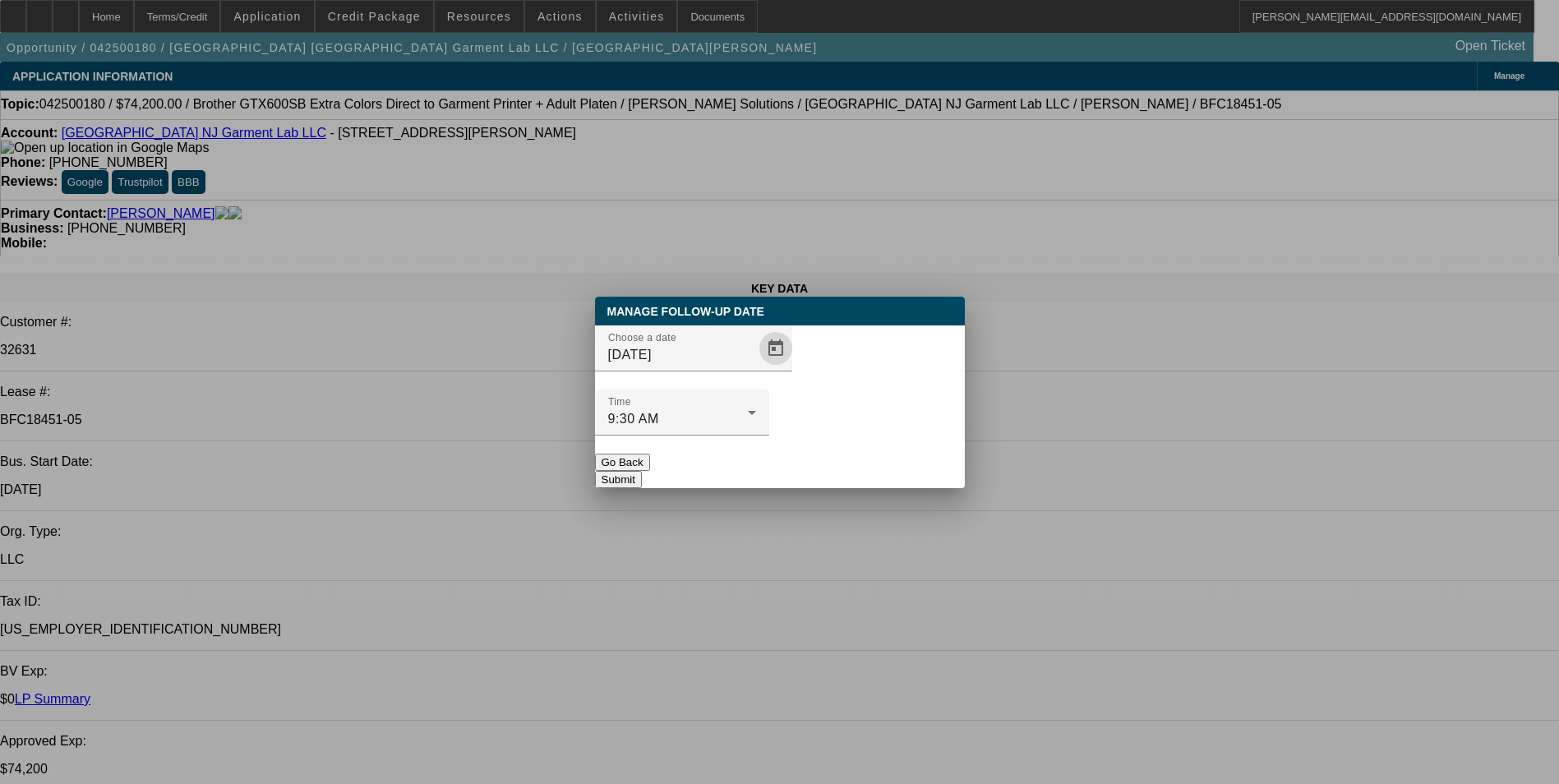
click at [642, 471] on button "Submit" at bounding box center [618, 480] width 46 height 17
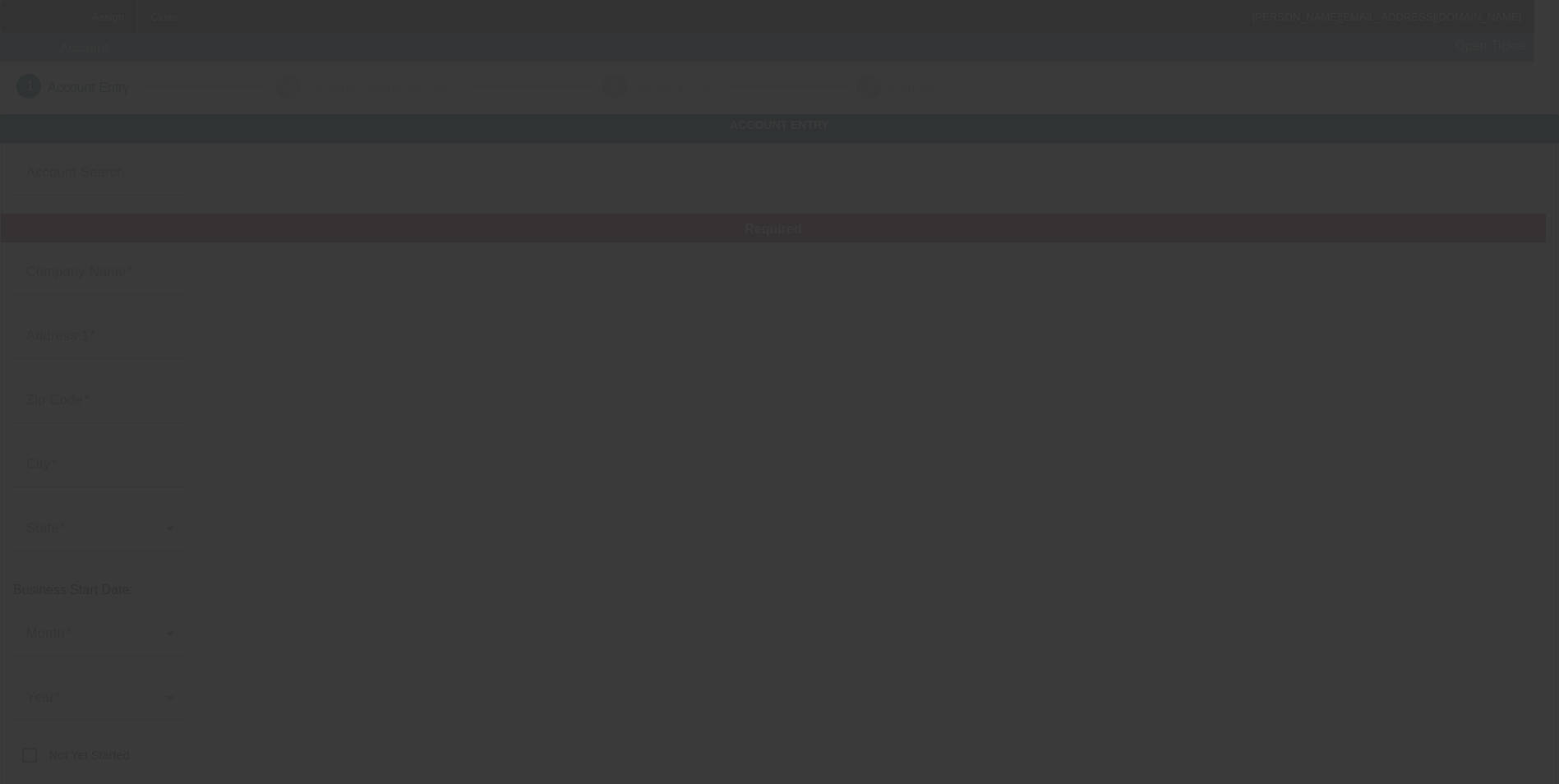
type input "The Modern Monkee, LLC"
type input "3866 Seven Mile Rd"
type input "39097"
type input "Louise"
type input "(662) 836-4800"
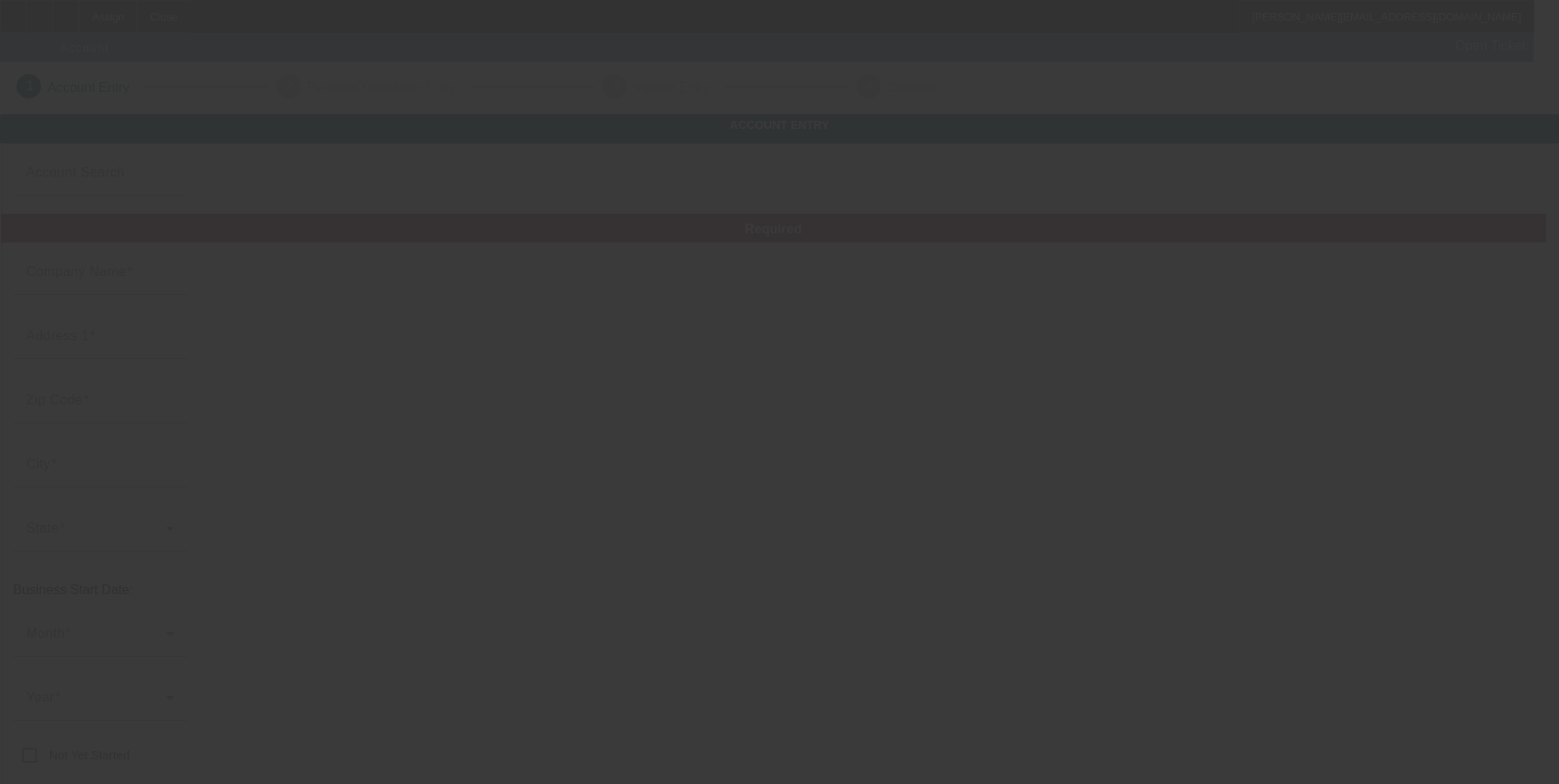
type input "themodernmonkee@yahoo.com"
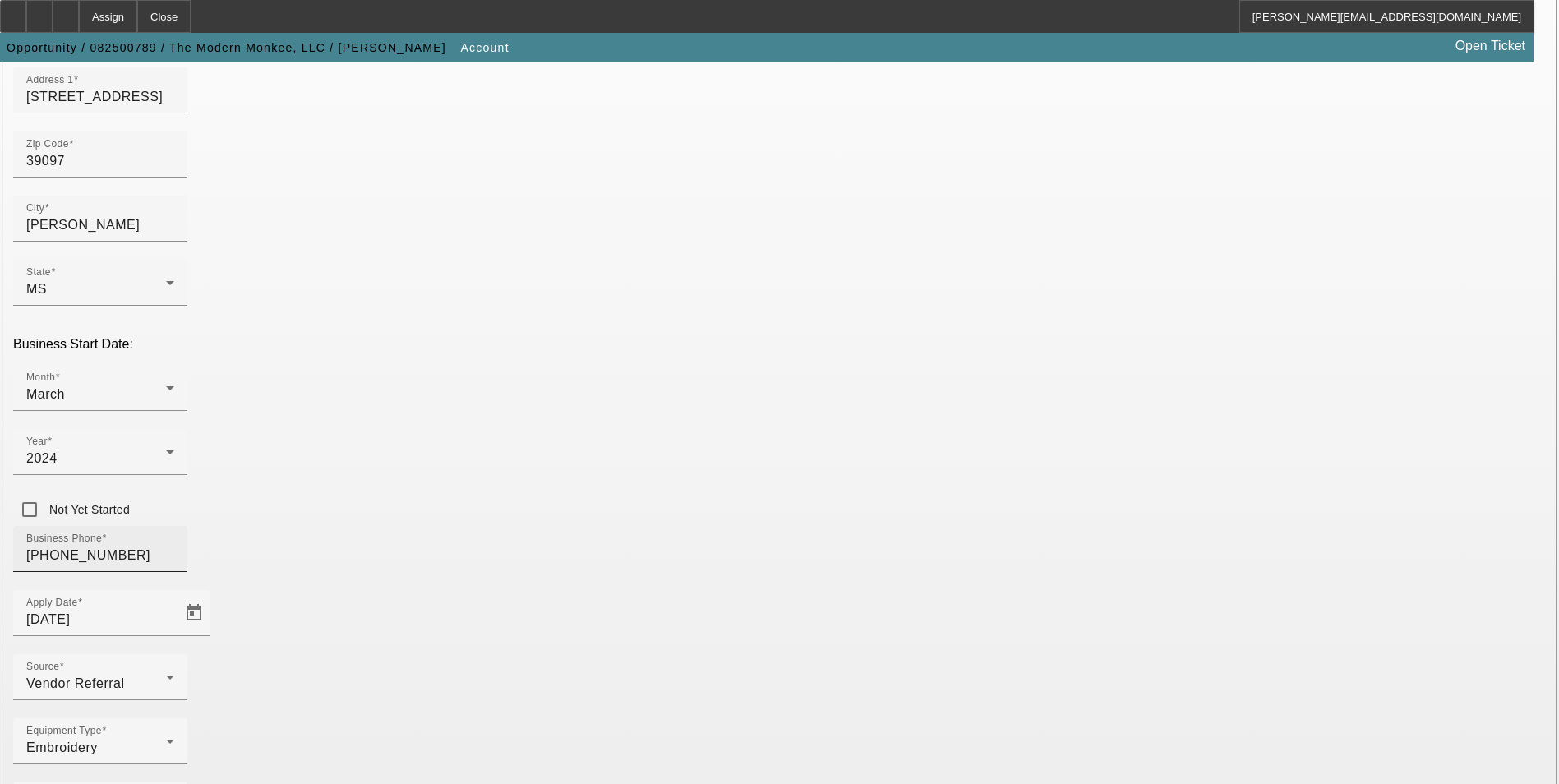
scroll to position [246, 0]
type input "991864213"
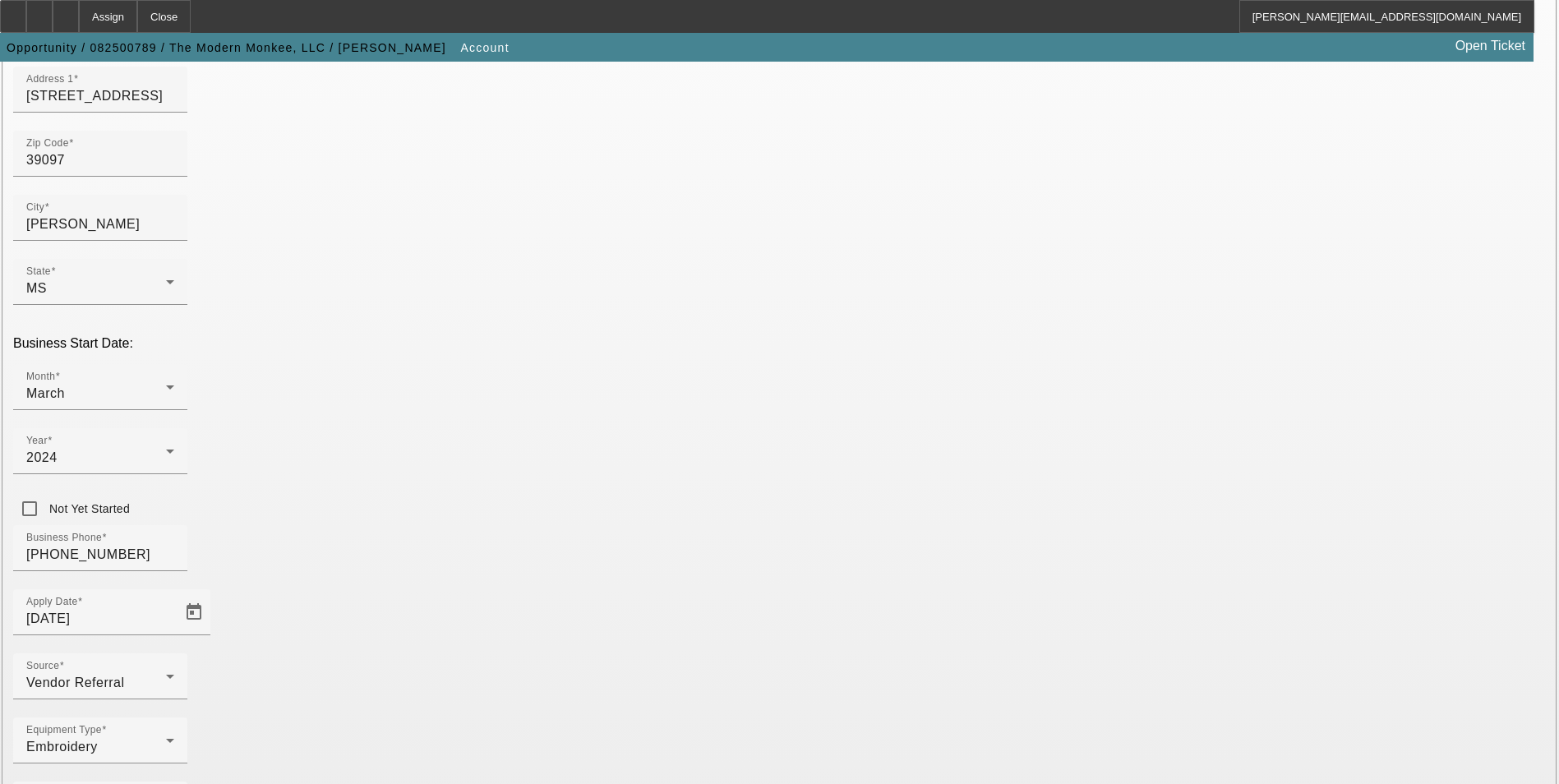
drag, startPoint x: 1359, startPoint y: 558, endPoint x: 1157, endPoint y: 571, distance: 202.4
type input "Embroidery"
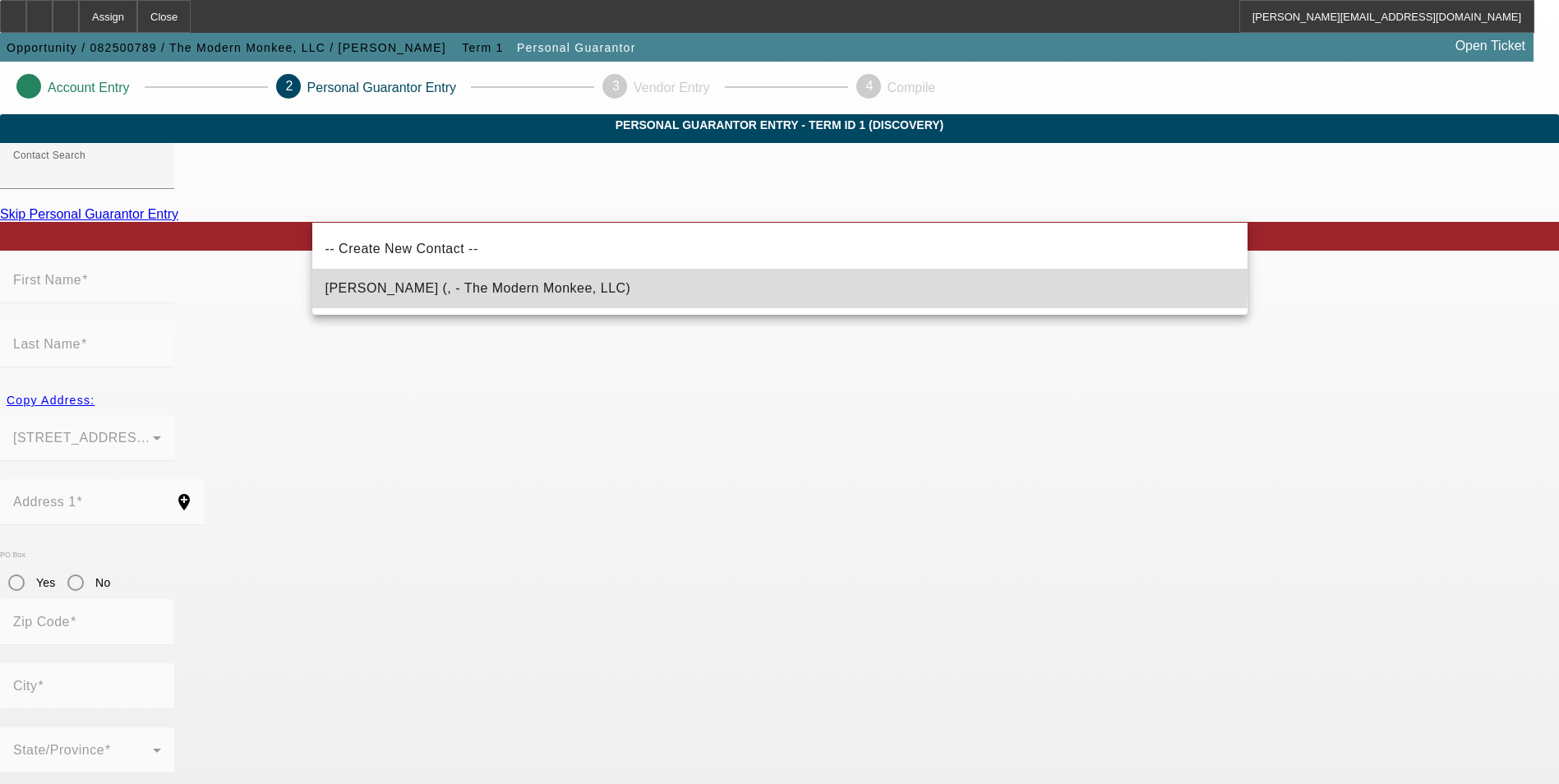
click at [581, 279] on mat-option "Keith, Amanda (, - The Modern Monkee, LLC)" at bounding box center [780, 288] width 935 height 39
type input "Keith, Amanda (, - The Modern Monkee, LLC)"
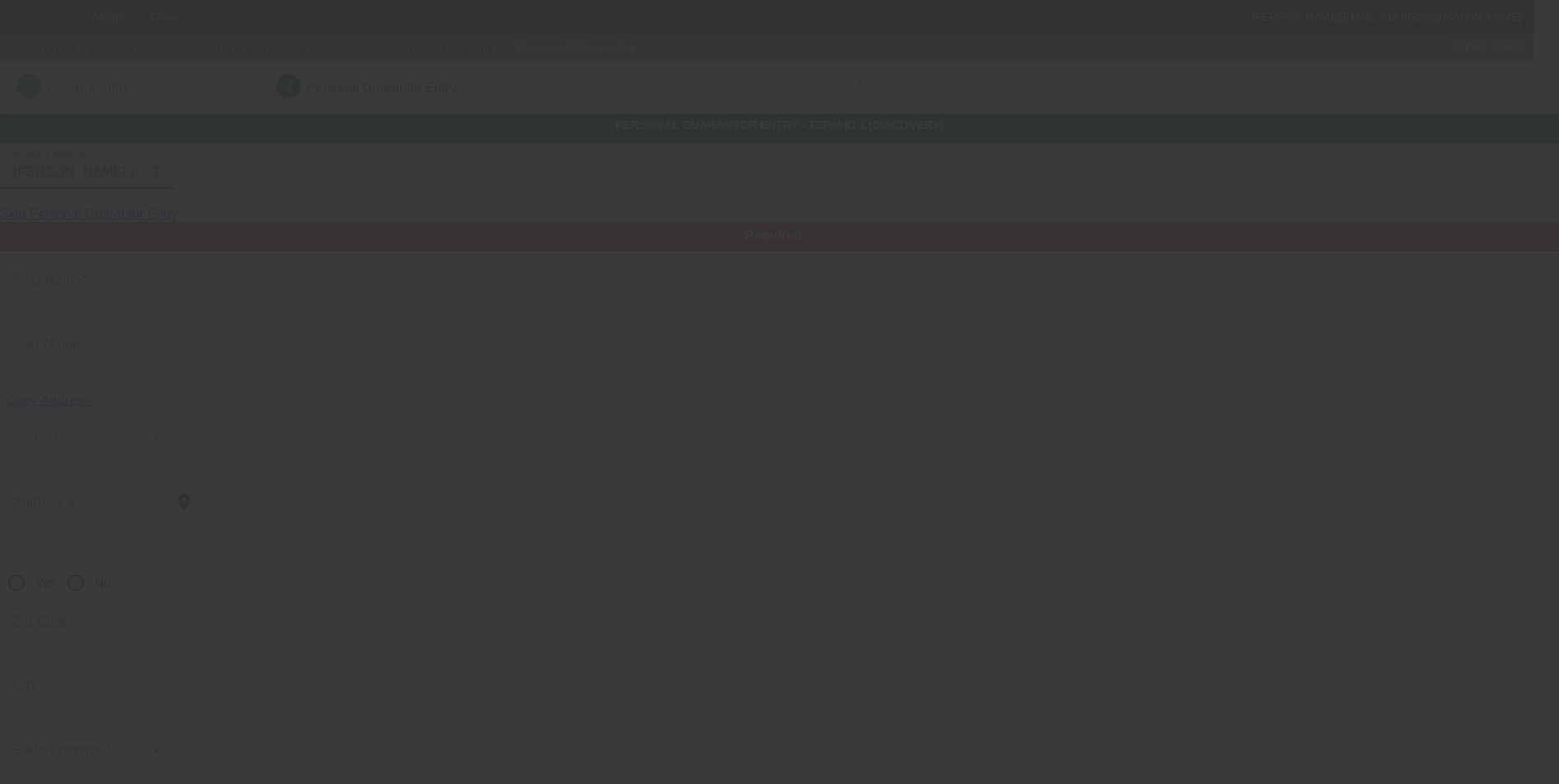
type input "Amanda"
type input "Keith"
radio input "true"
type input "(662) 836-4800"
type input "themodernmonkee@yahoo.com"
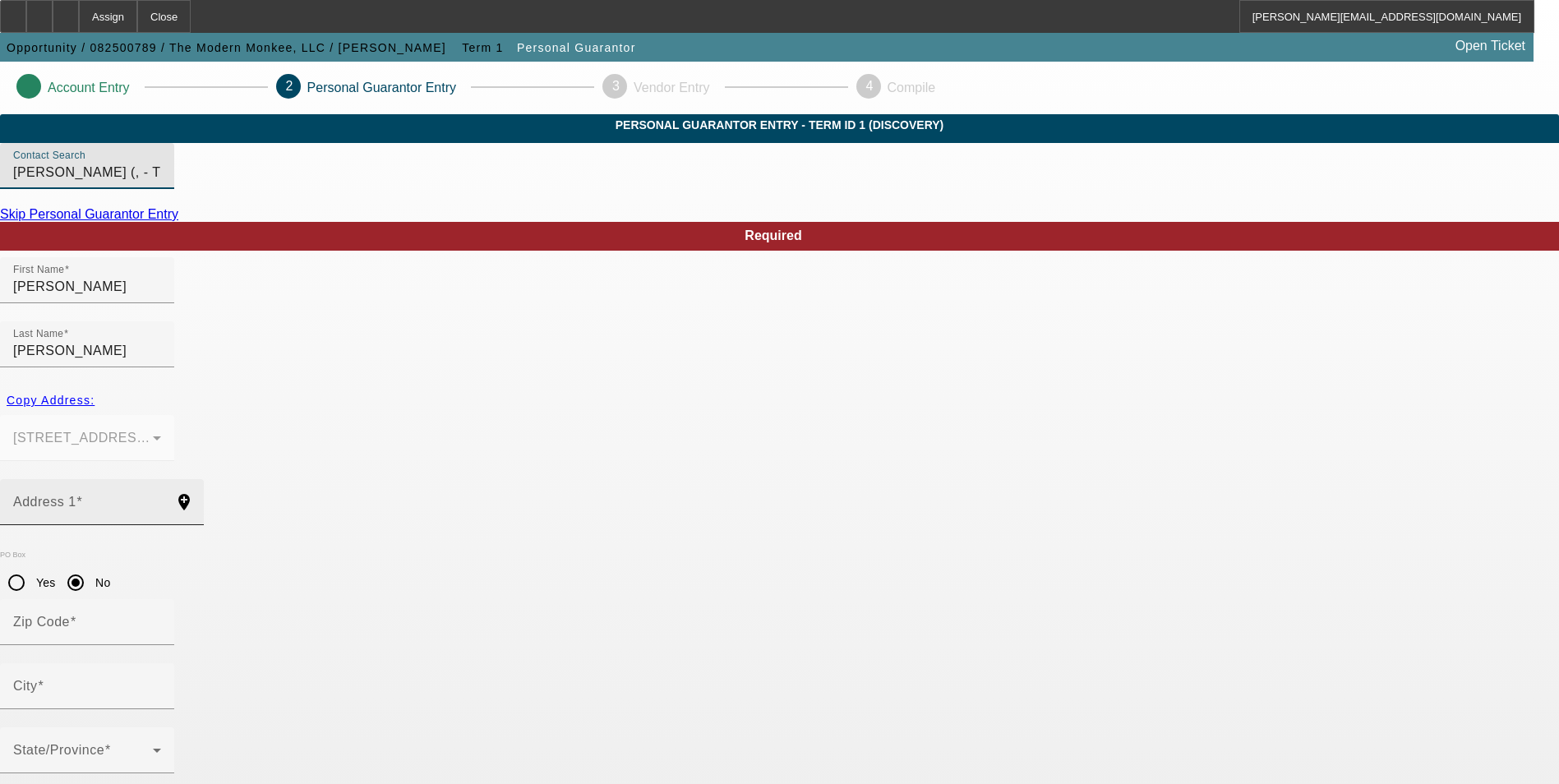
click at [161, 499] on input "Address 1" at bounding box center [87, 509] width 148 height 20
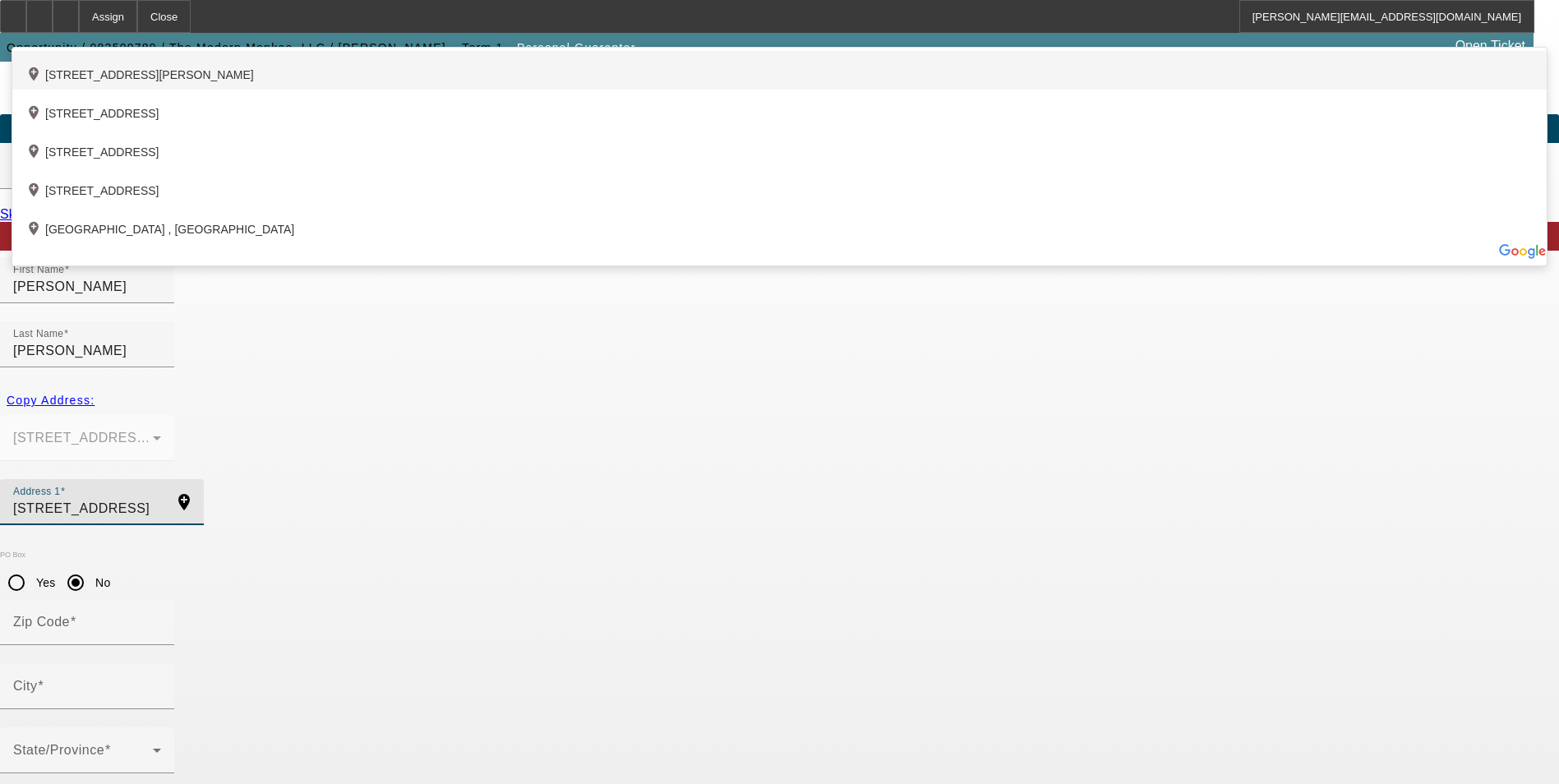
click at [544, 89] on div "add_location 3866 7 Mile Road, Louise, MS 39097, US" at bounding box center [780, 70] width 1534 height 38
type input "3866 7 Mile Road"
type input "39097"
type input "Louise"
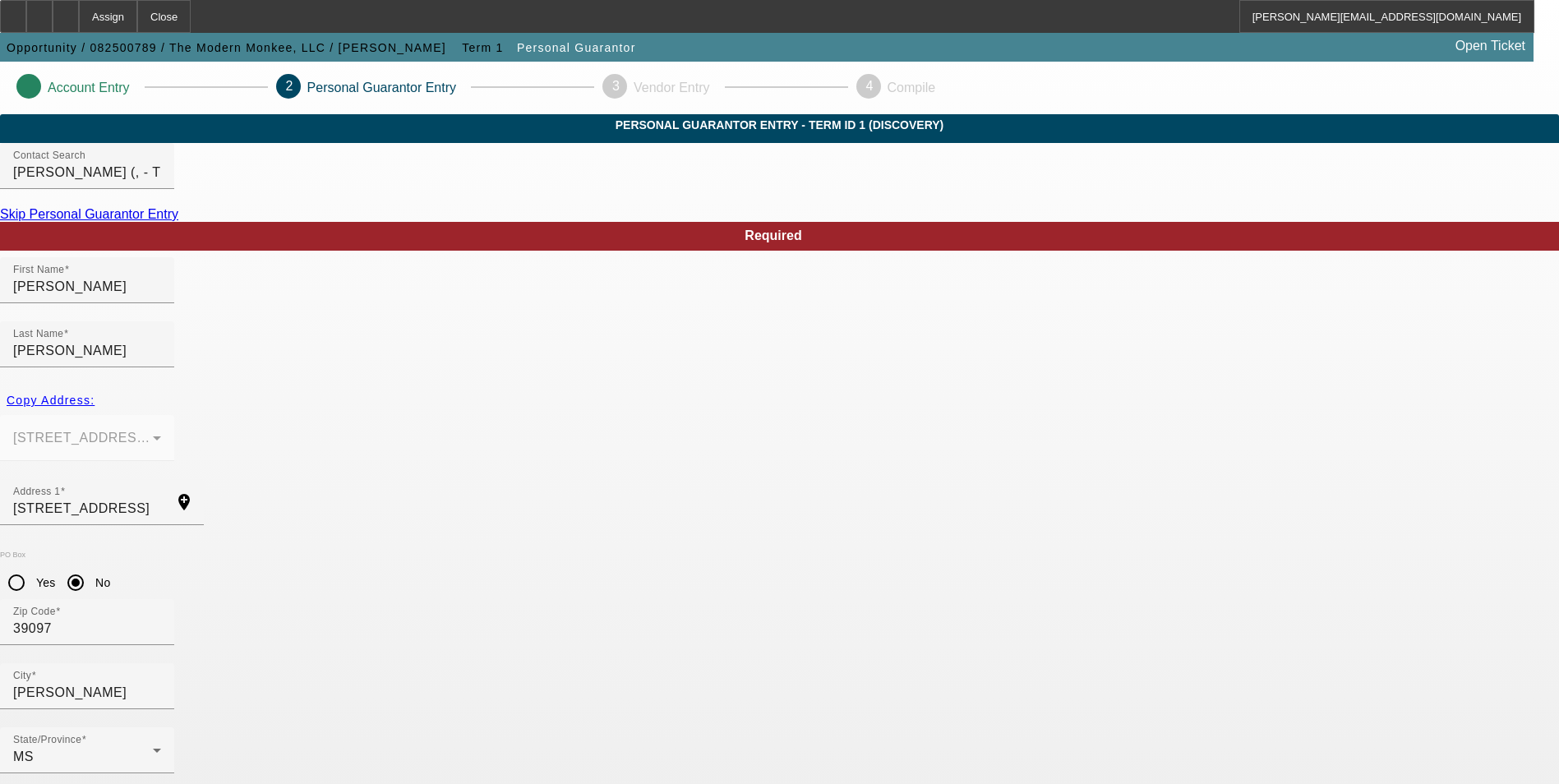
drag, startPoint x: 643, startPoint y: 650, endPoint x: 647, endPoint y: 642, distance: 8.9
type input "50"
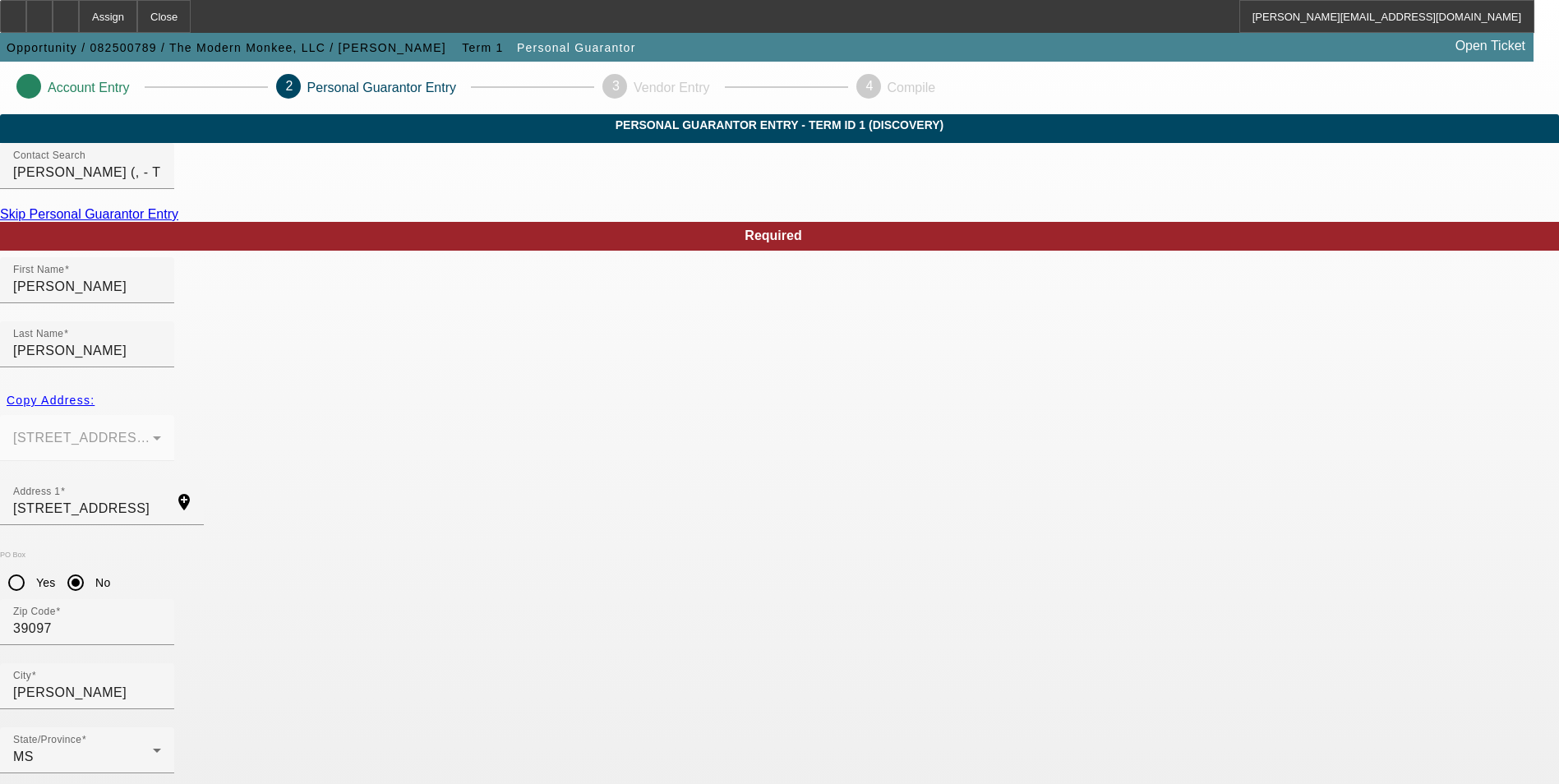
type input "587-55-0098"
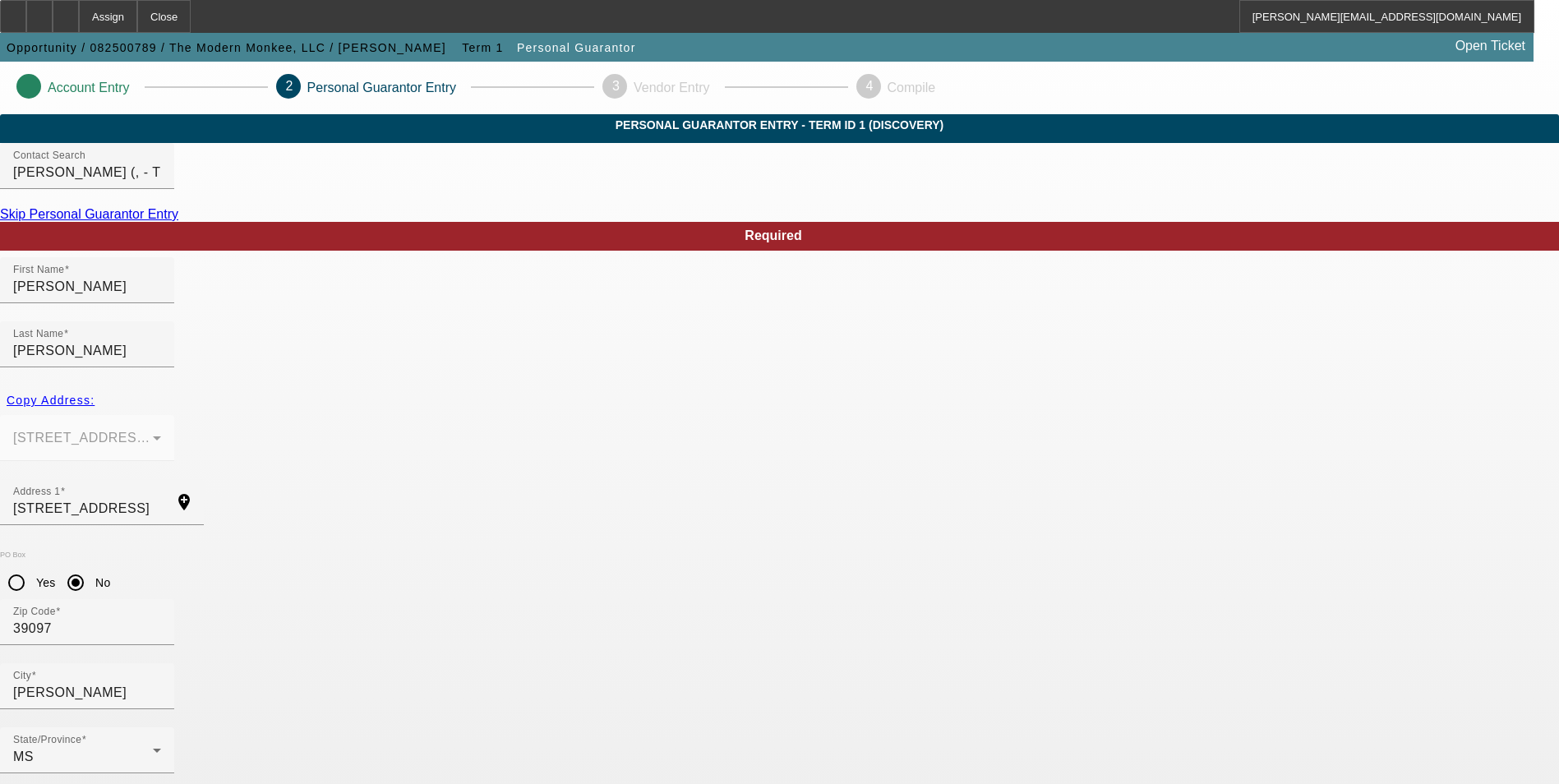
paste input "(662) 836-4800"
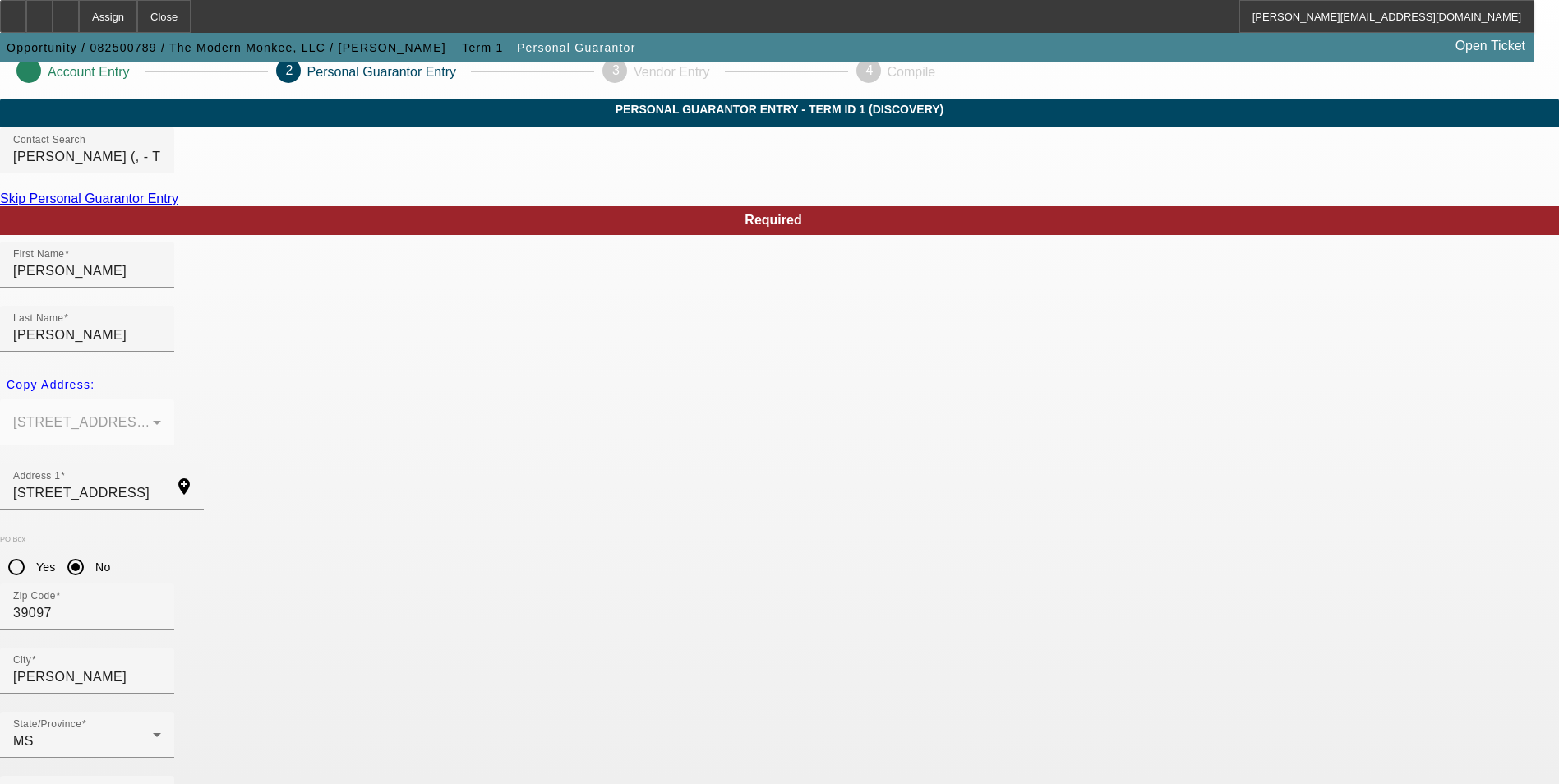
scroll to position [20, 0]
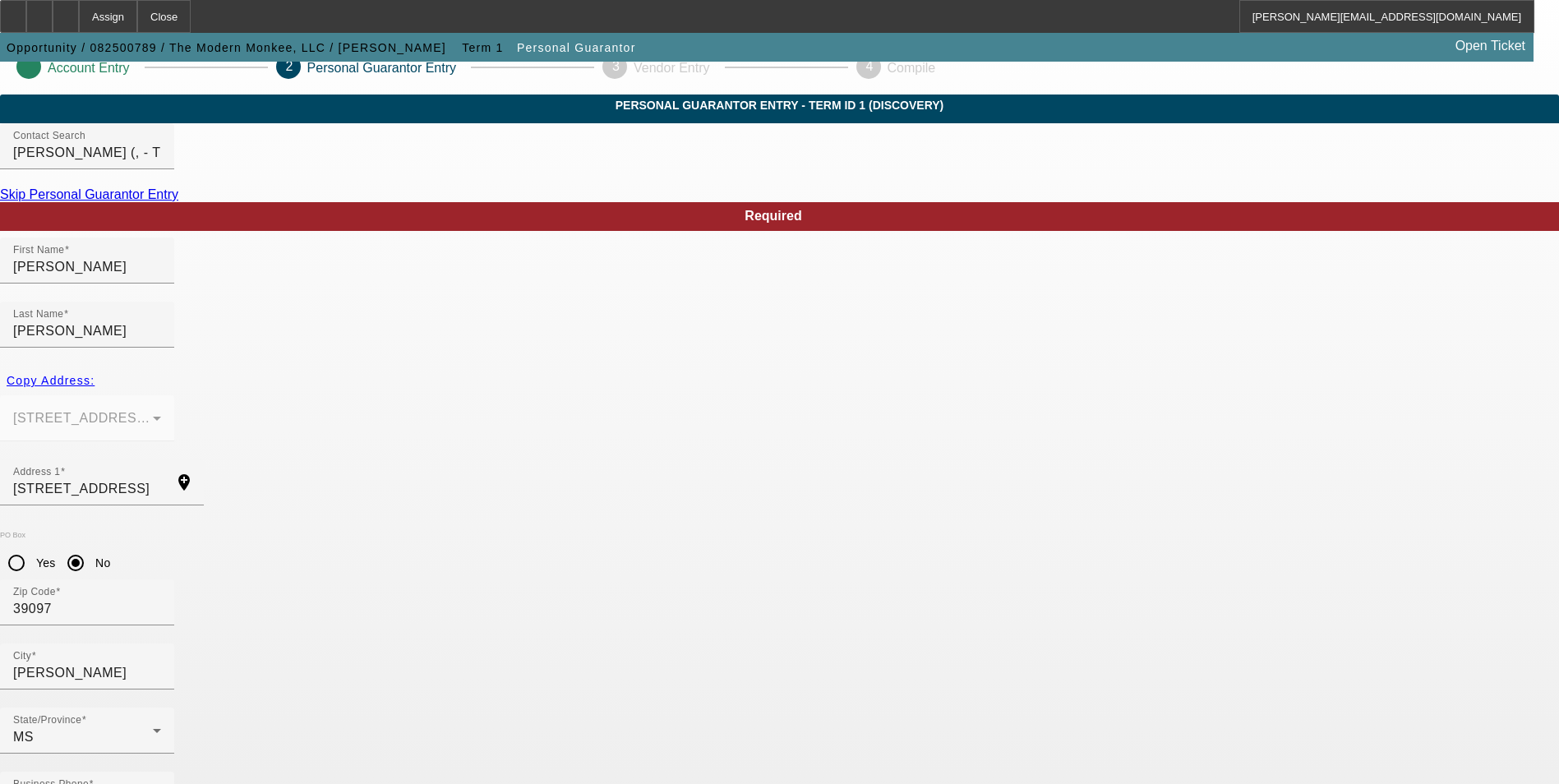
type input "(662) 836-4800"
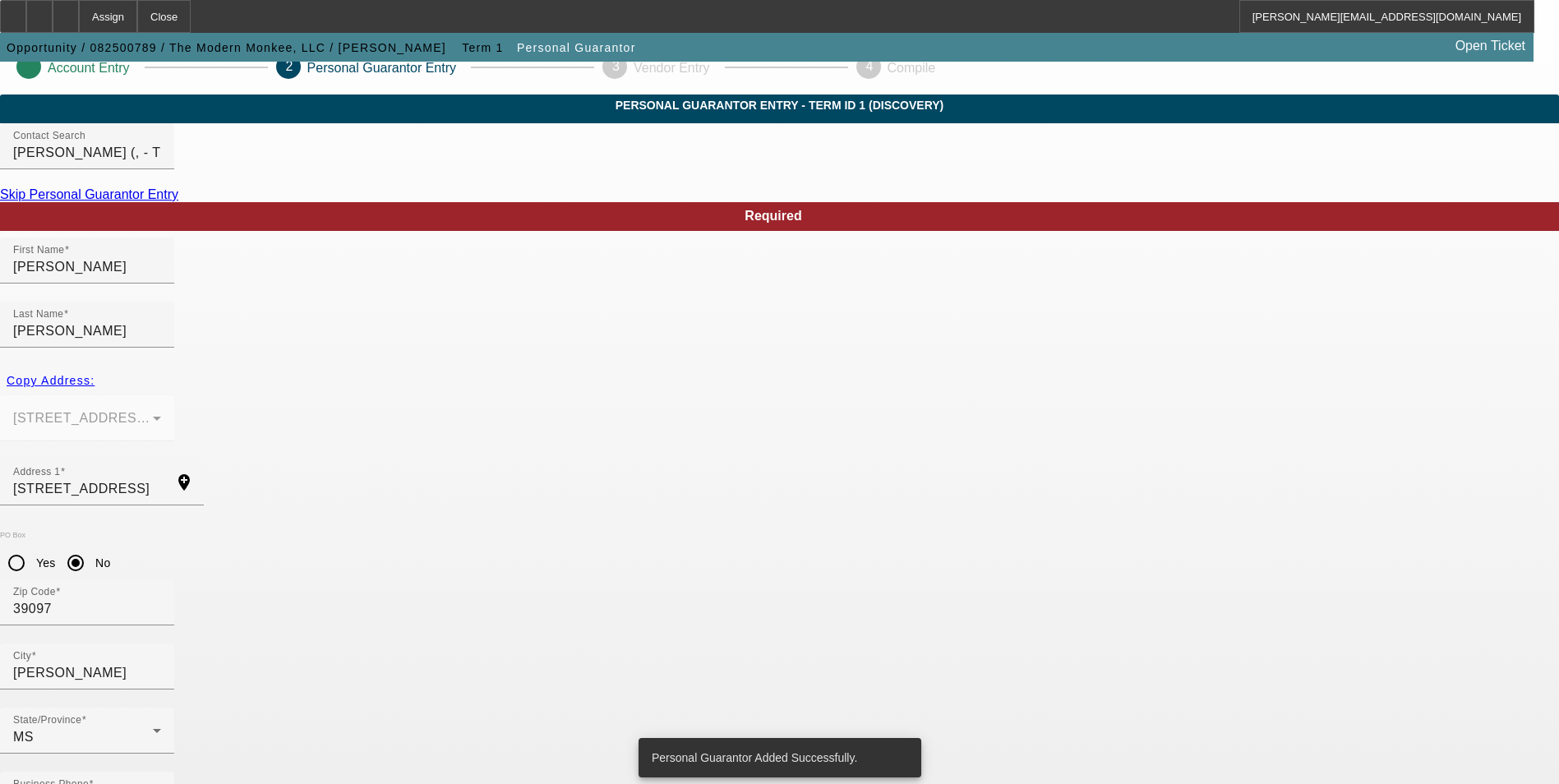
scroll to position [0, 0]
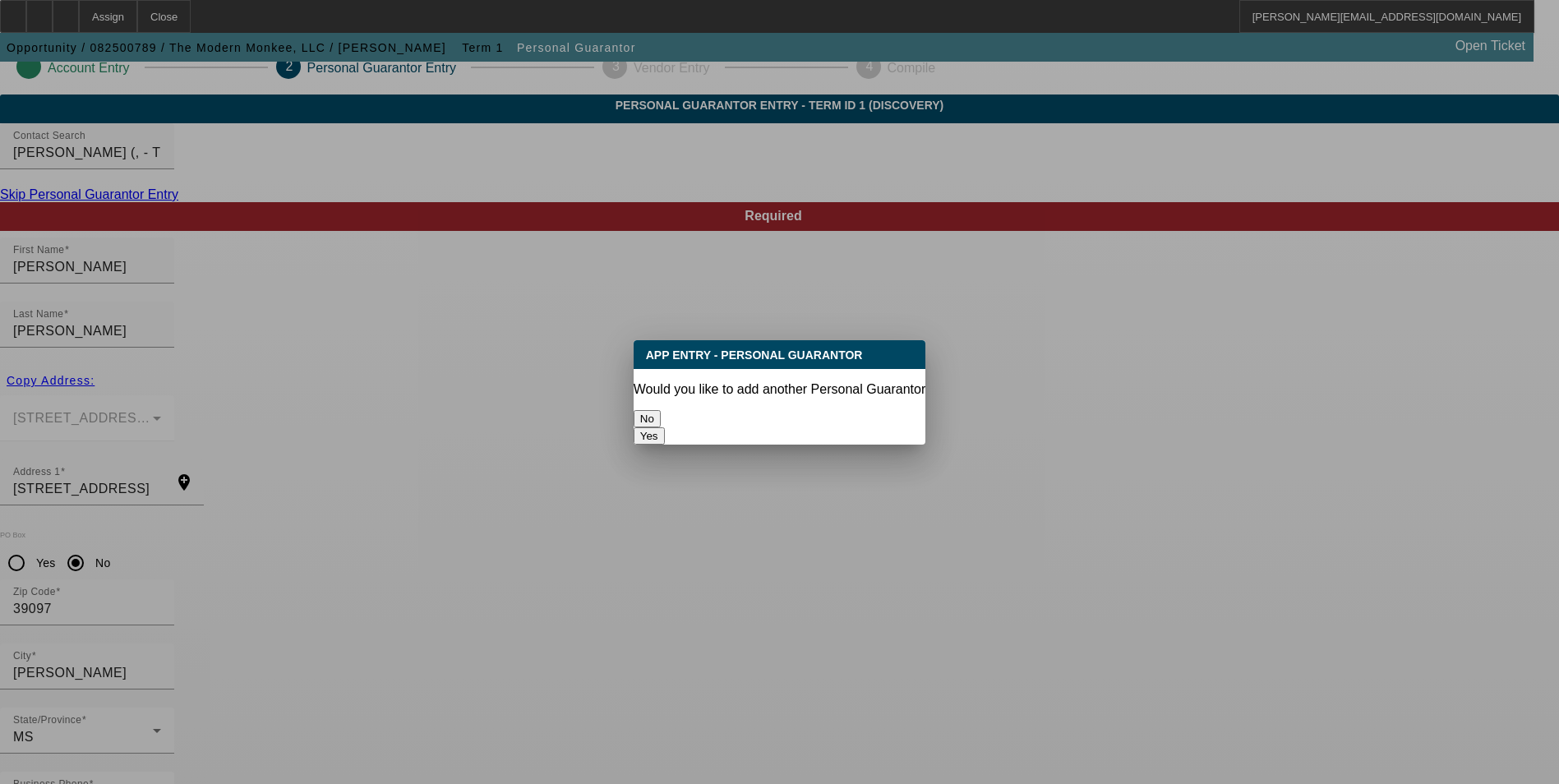
click at [661, 410] on button "No" at bounding box center [647, 418] width 27 height 17
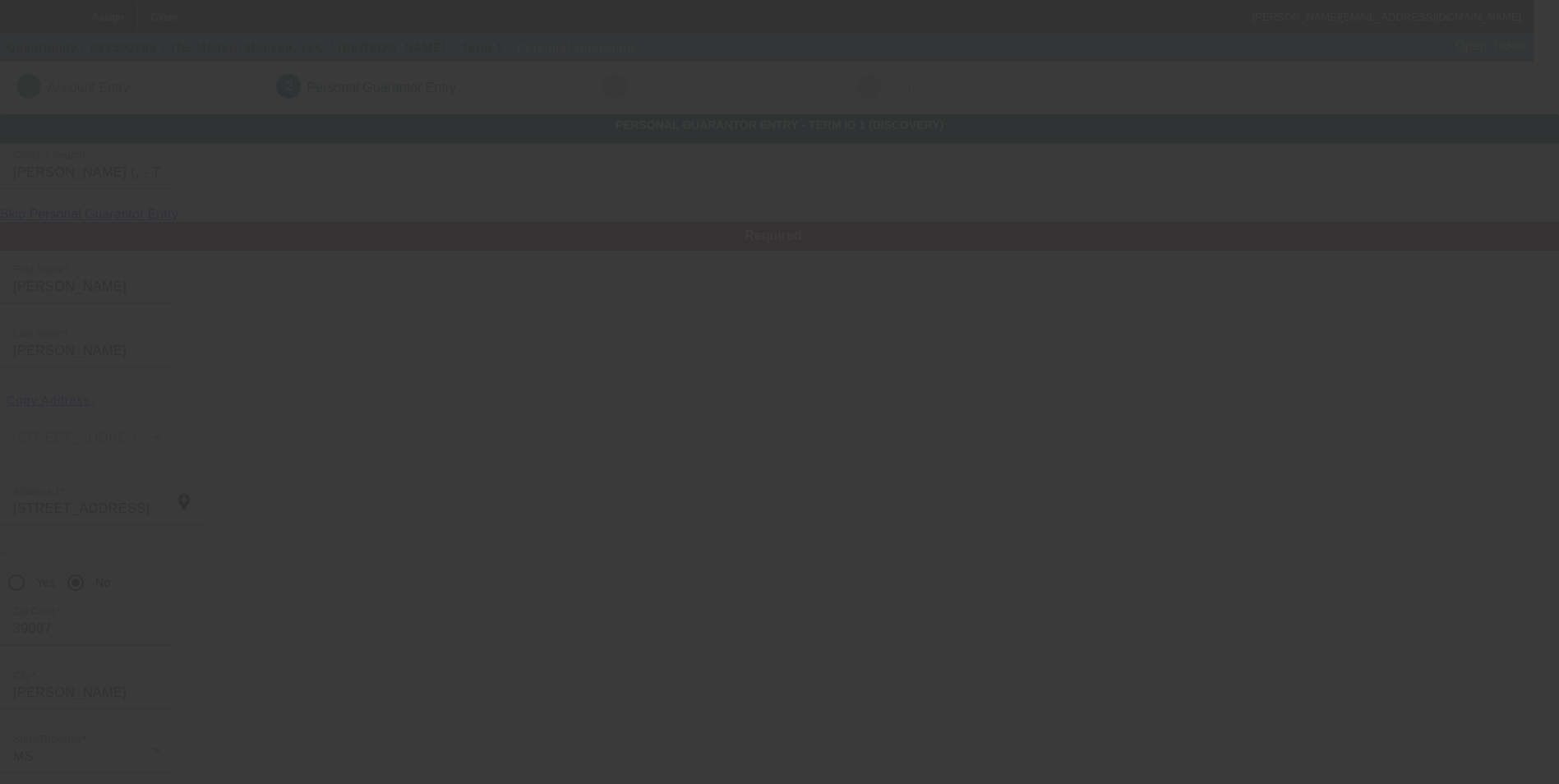
scroll to position [20, 0]
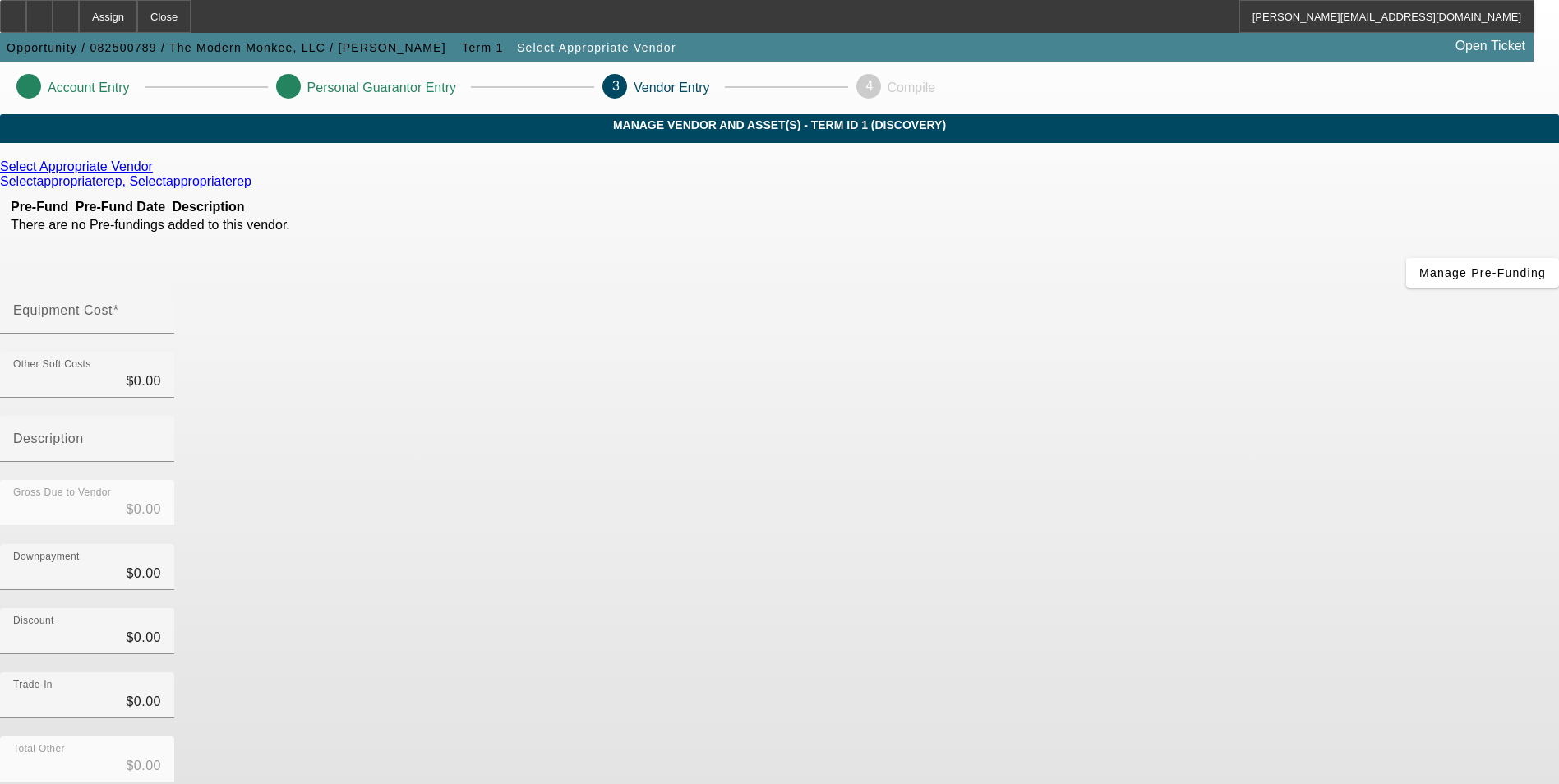
click at [157, 173] on icon at bounding box center [157, 166] width 0 height 14
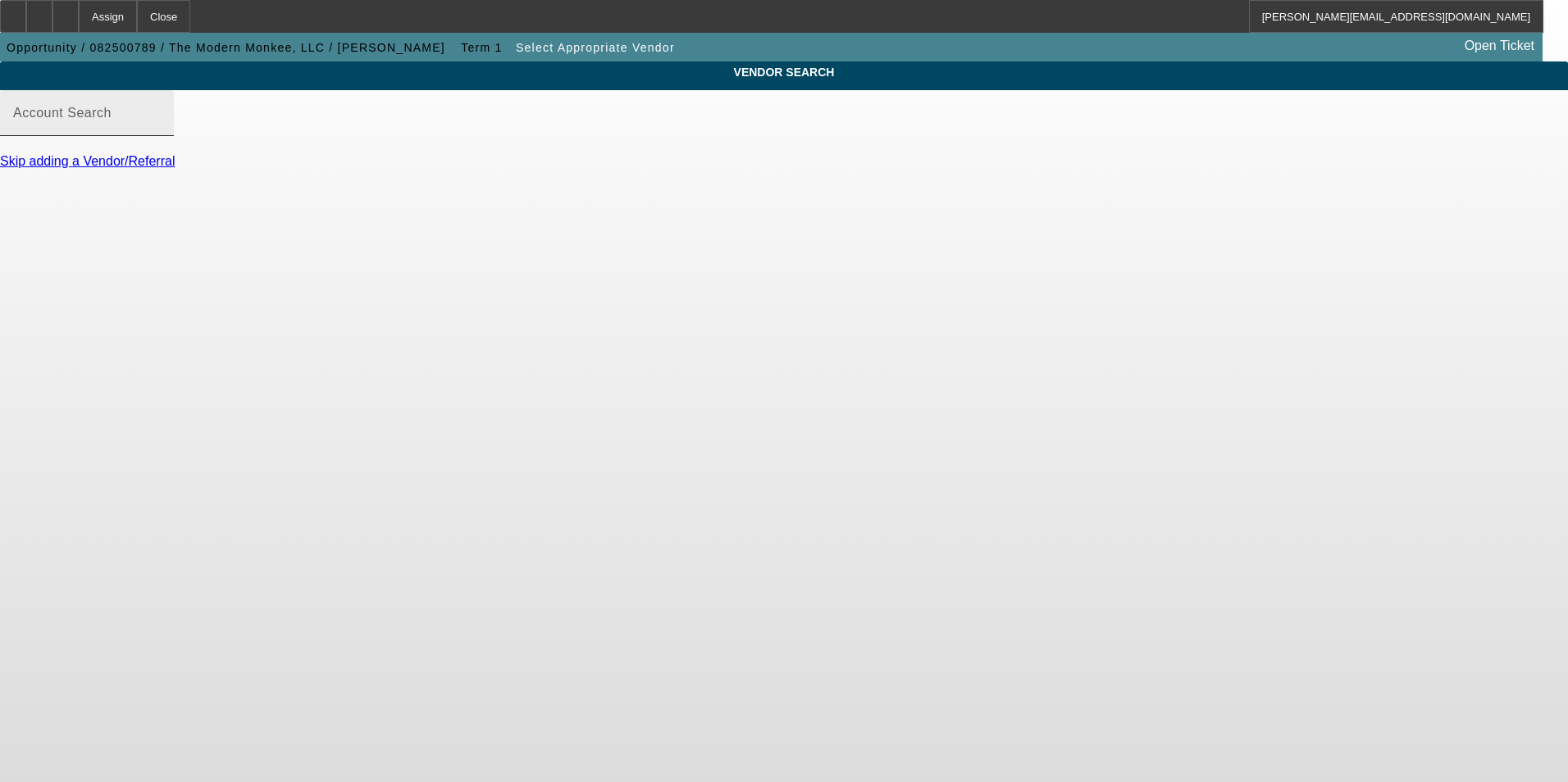
click at [161, 129] on input "Account Search" at bounding box center [86, 120] width 147 height 20
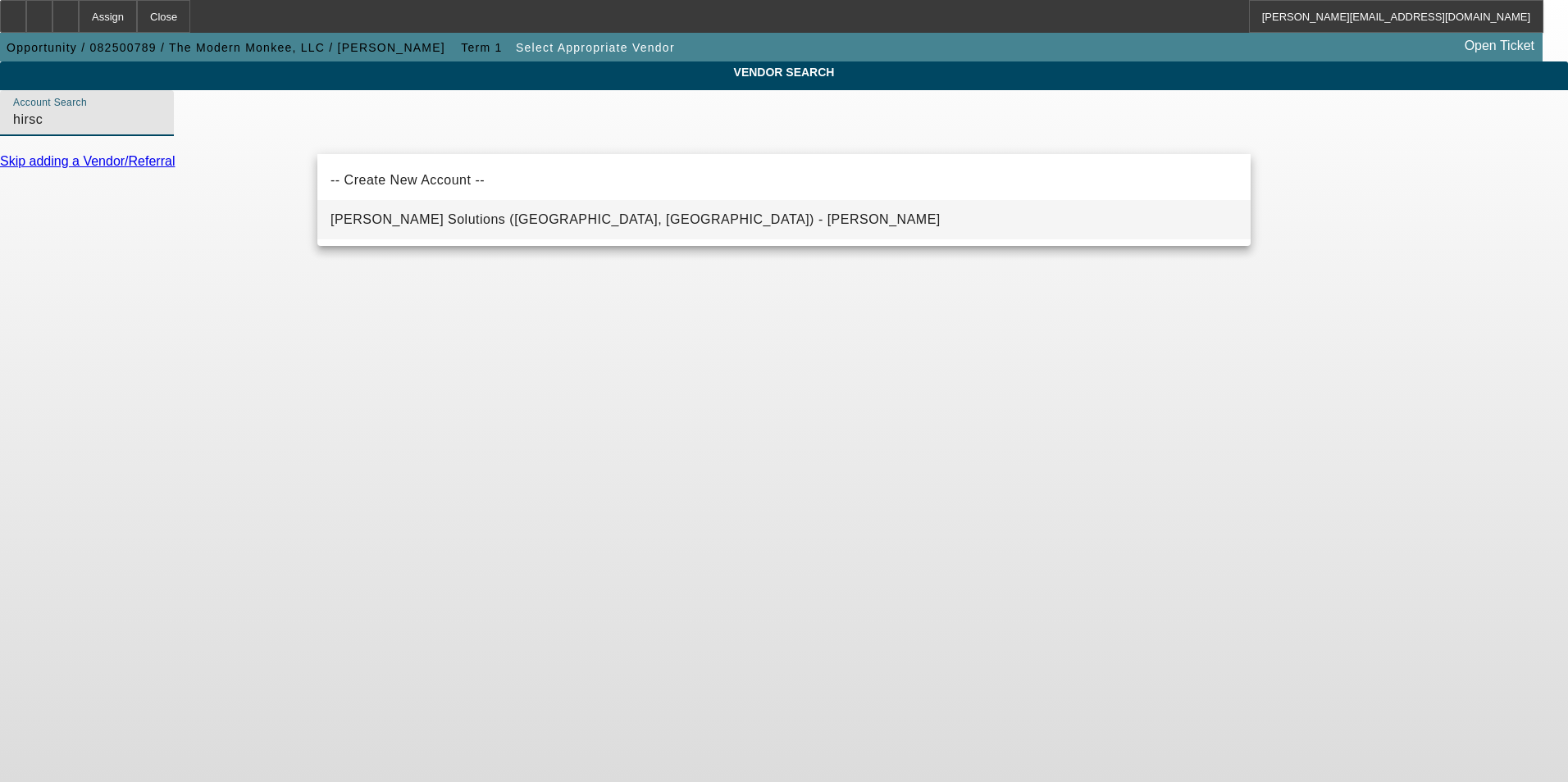
click at [508, 210] on span "Hirsch Solutions (Huntersville, NC) - Janowski, Kristof" at bounding box center [635, 220] width 610 height 20
type input "Hirsch Solutions (Huntersville, NC) - Janowski, Kristof"
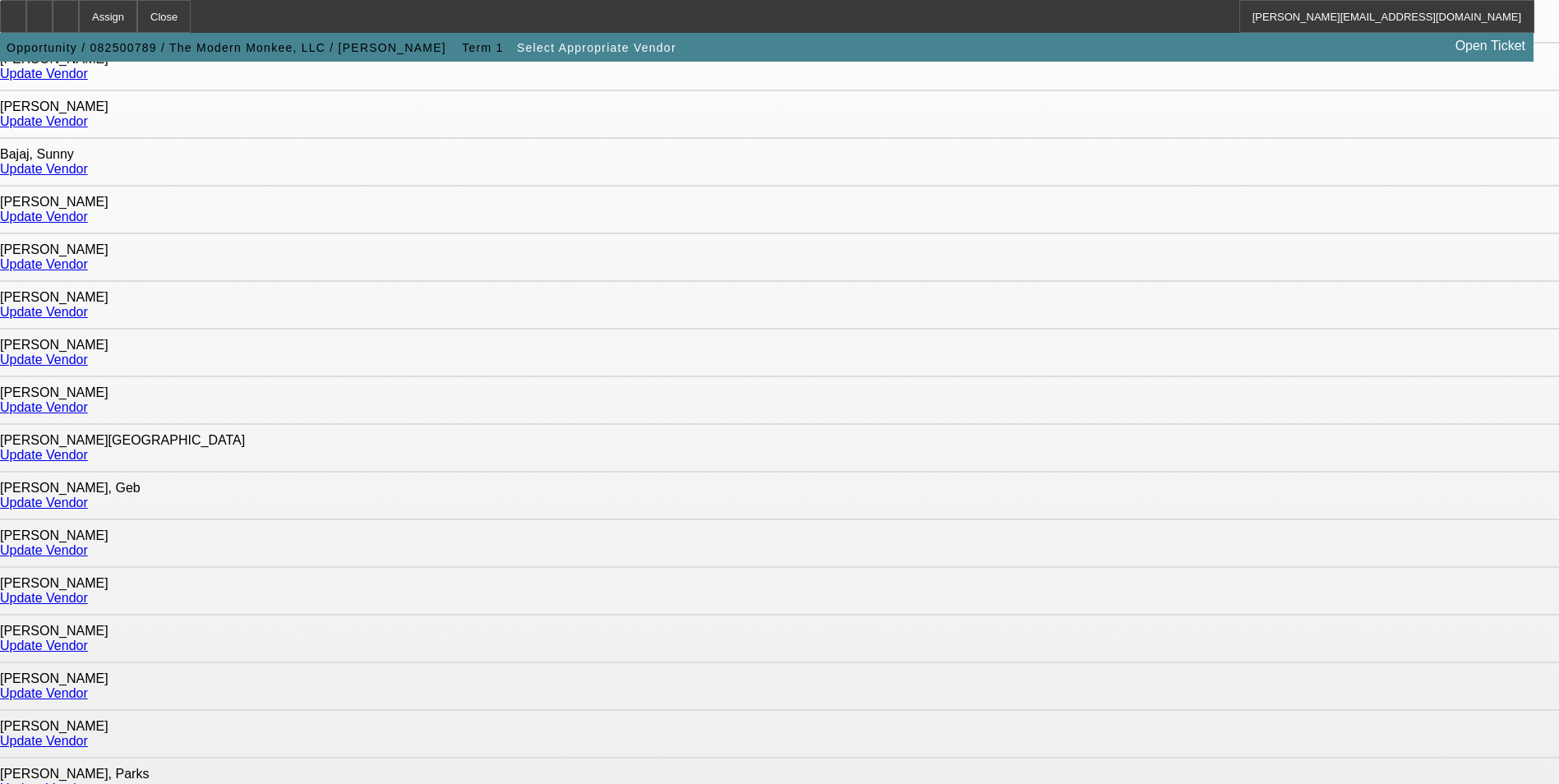
scroll to position [411, 0]
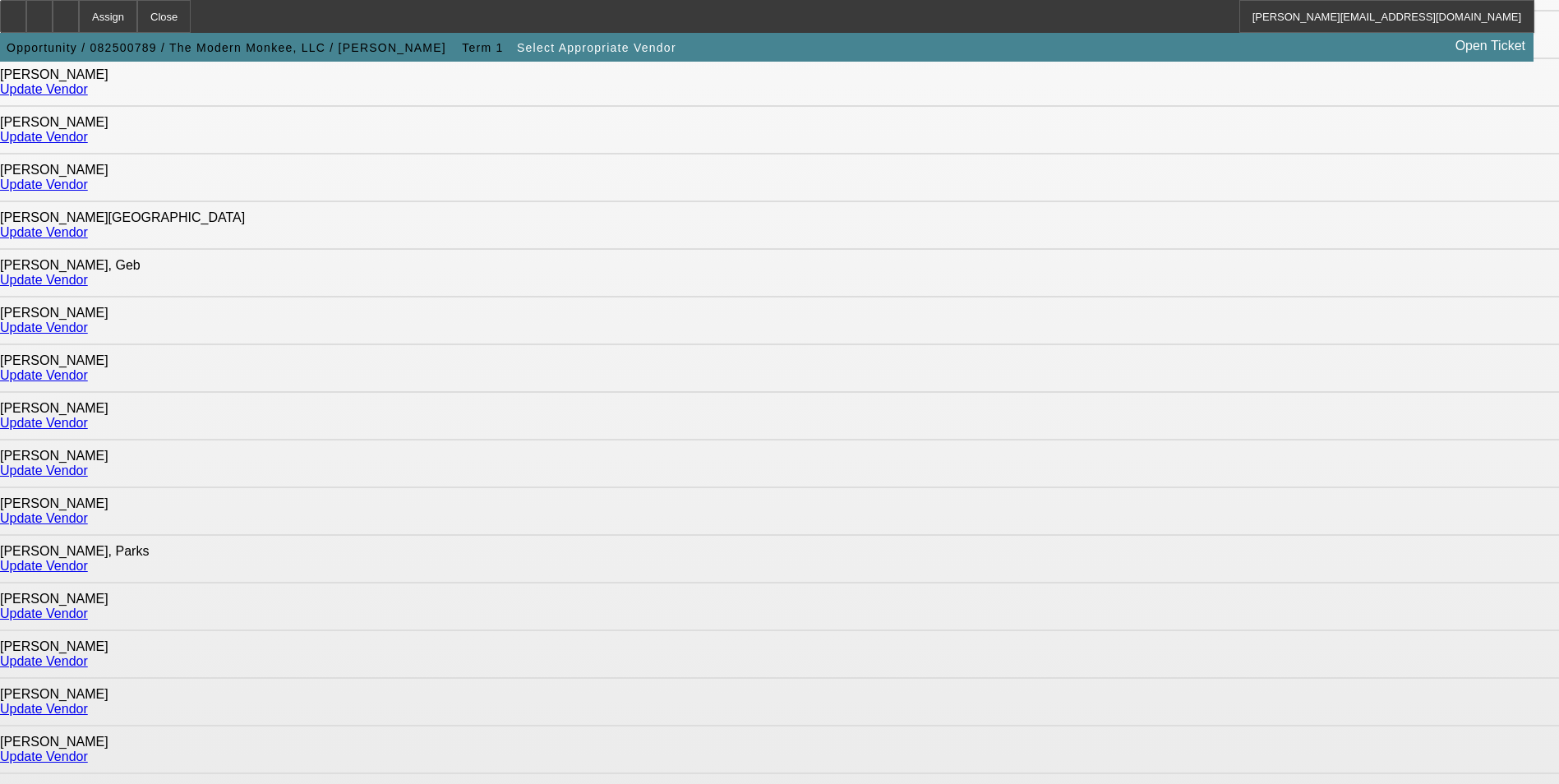
click at [88, 606] on link "Update Vendor" at bounding box center [44, 613] width 88 height 14
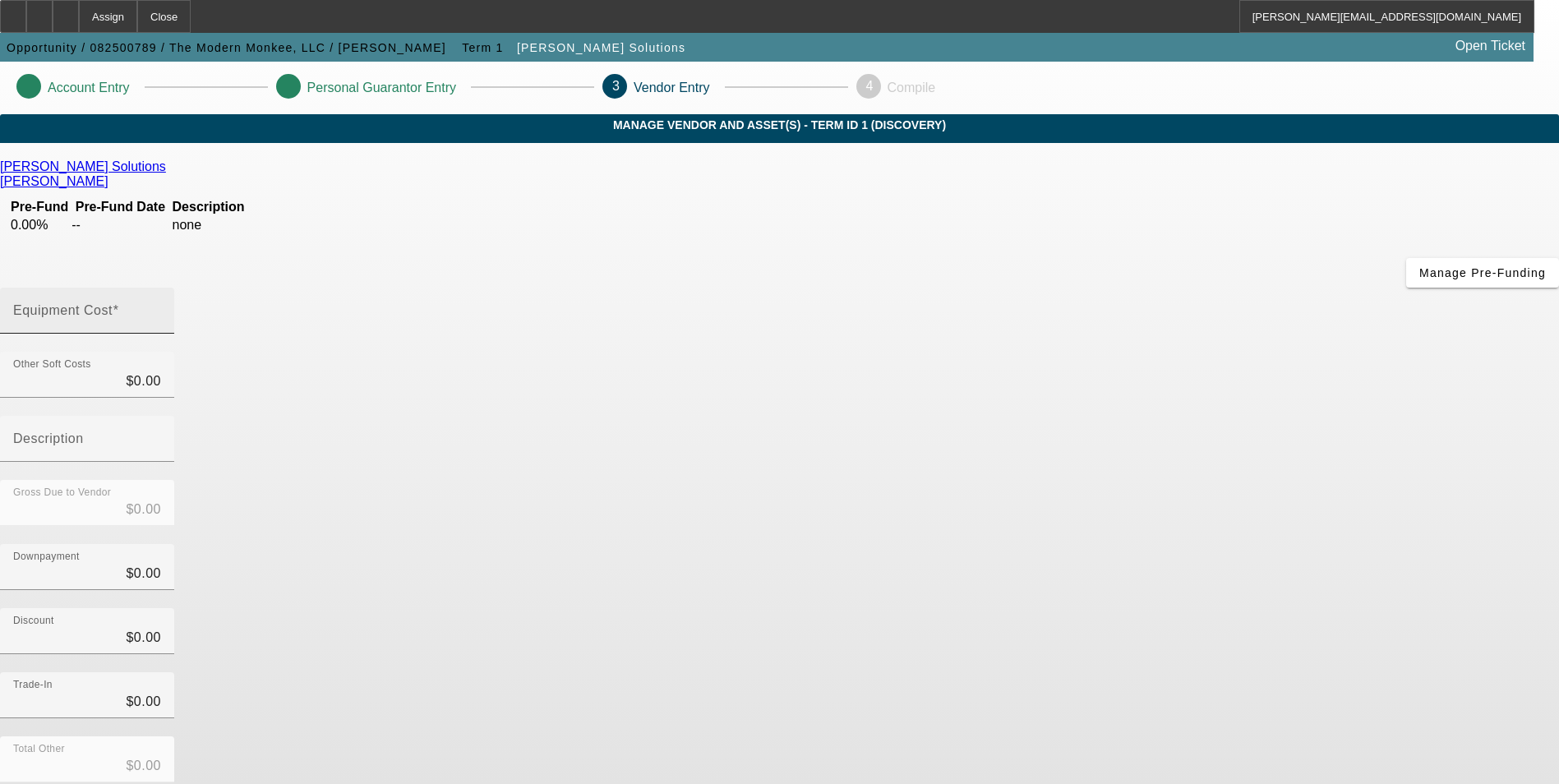
click at [174, 288] on div "Equipment Cost" at bounding box center [87, 311] width 174 height 46
type input "5"
type input "$5.00"
type input "59"
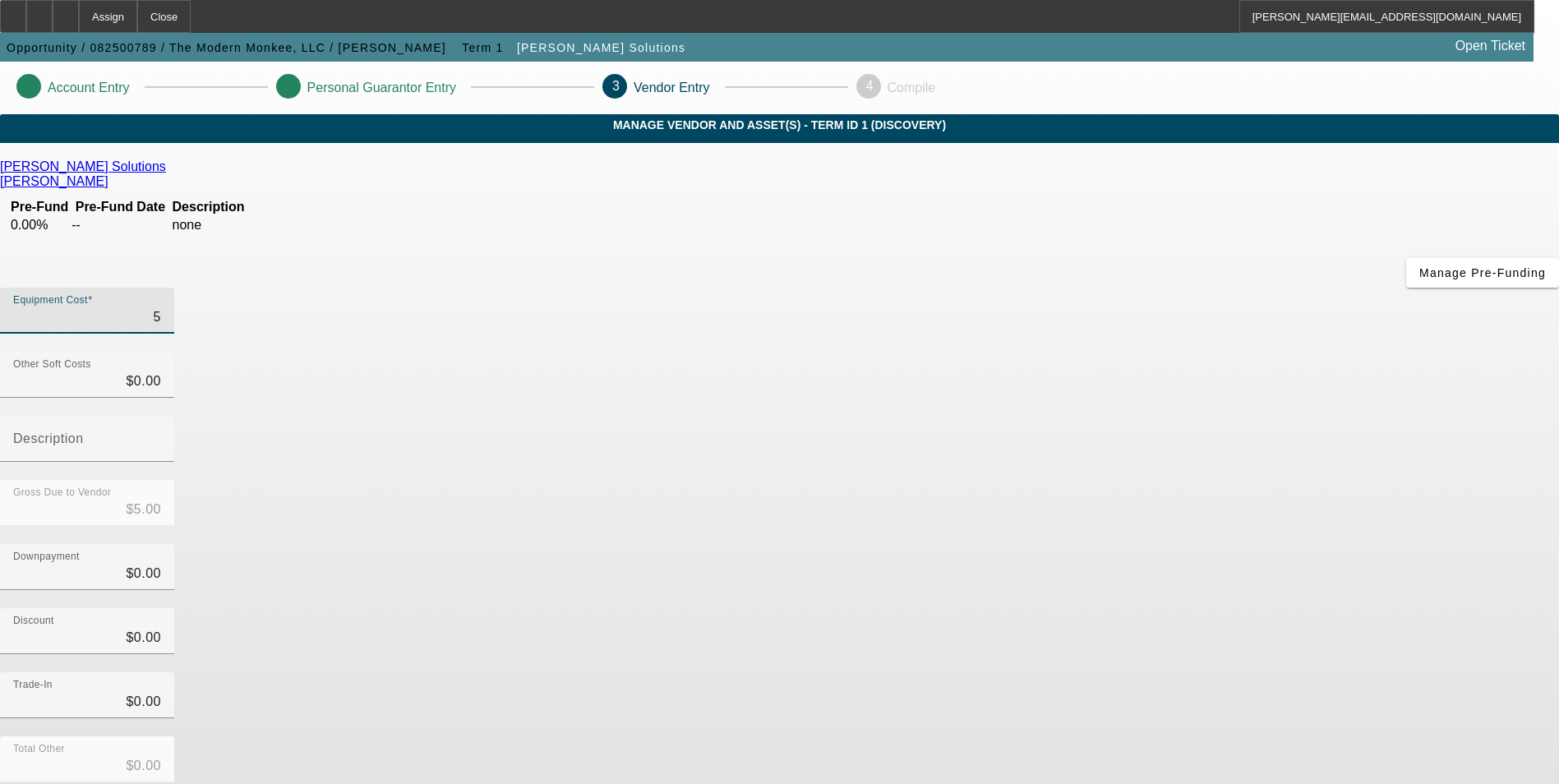
type input "$59.00"
type input "591"
type input "$591.00"
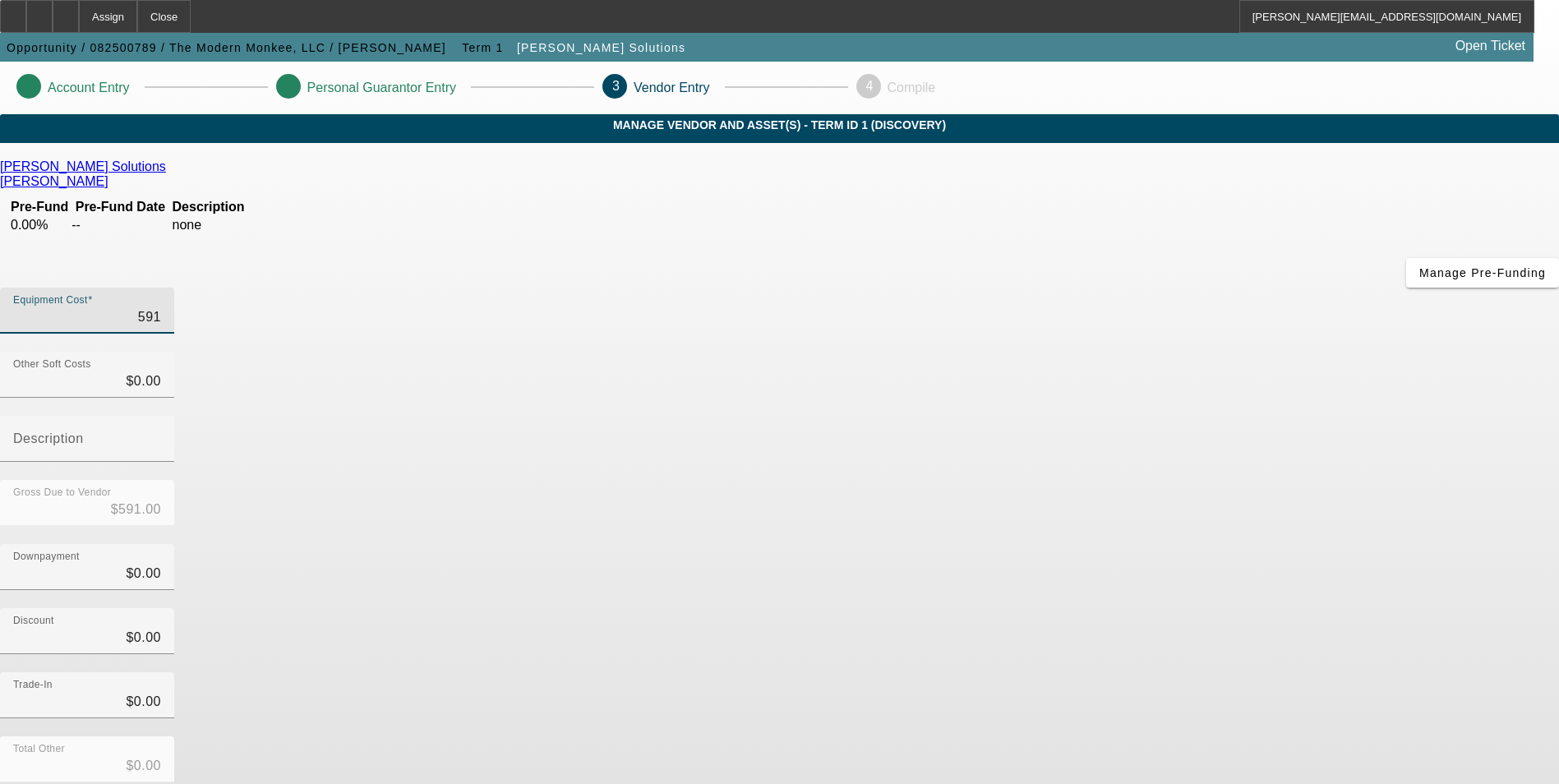
type input "5919"
type input "$5,919.00"
type input "59190"
type input "$59,190.00"
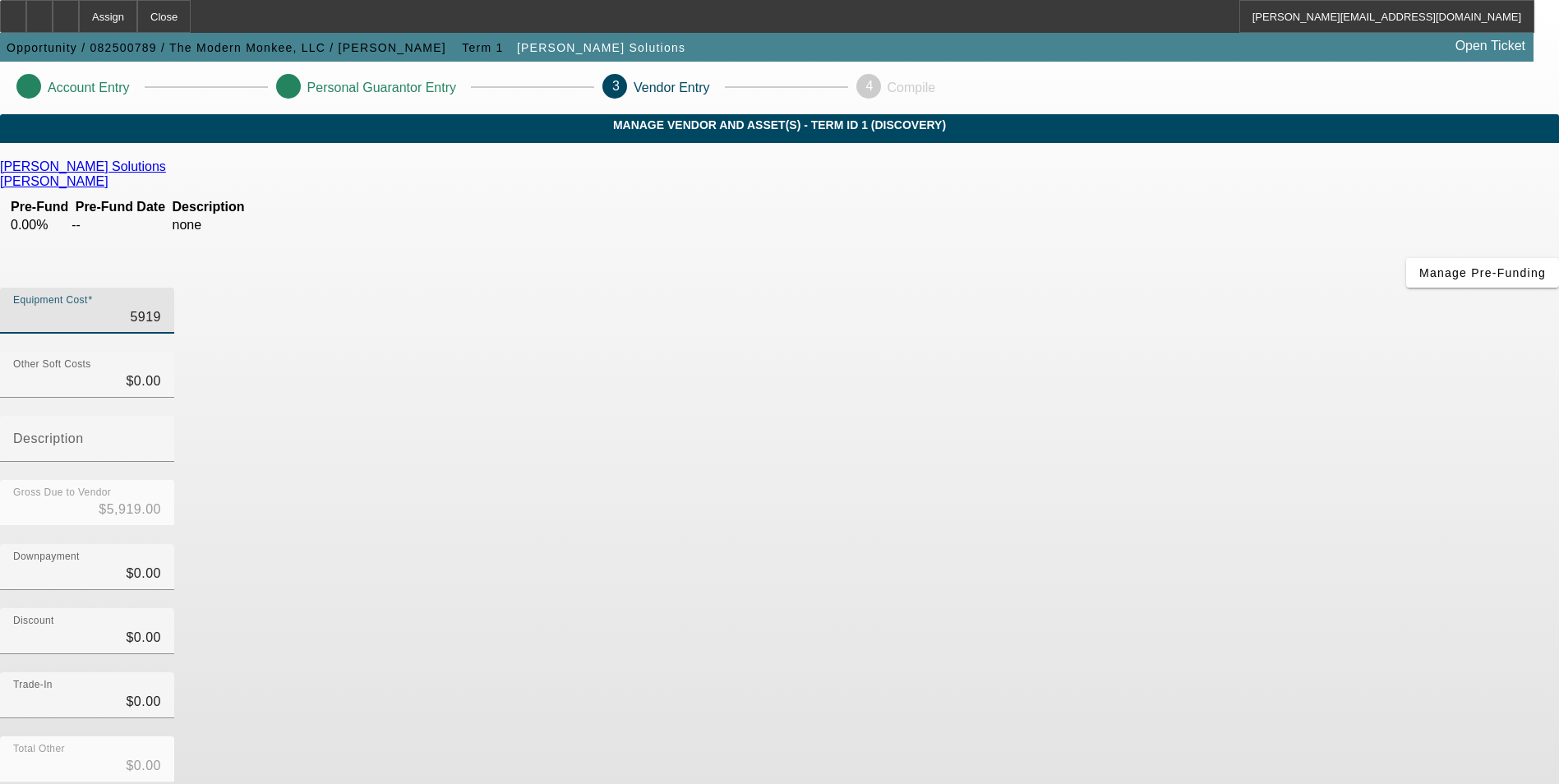
type input "$59,190.00"
click at [1121, 544] on div "Downpayment $0.00" at bounding box center [780, 576] width 1559 height 64
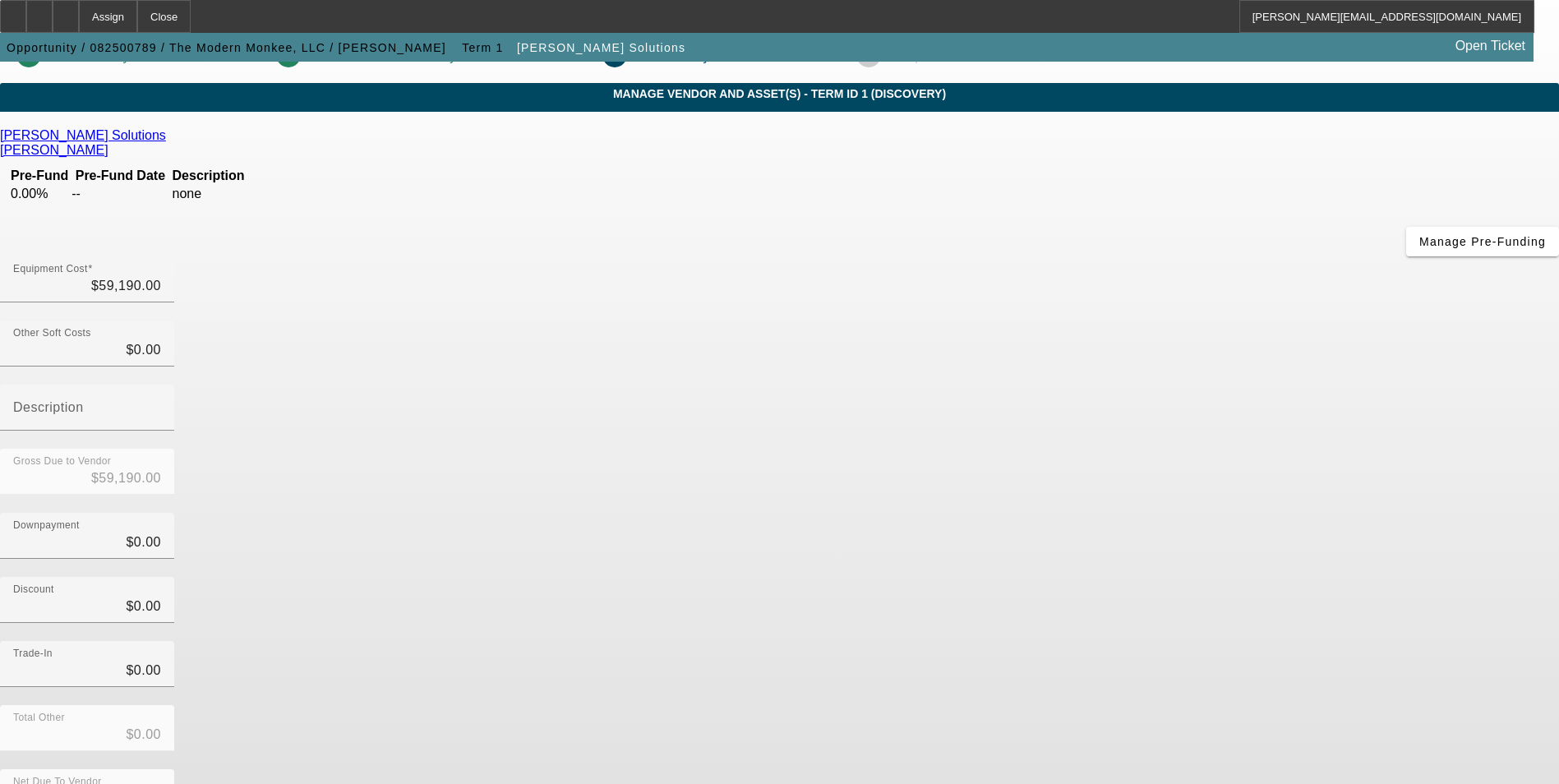
scroll to position [48, 0]
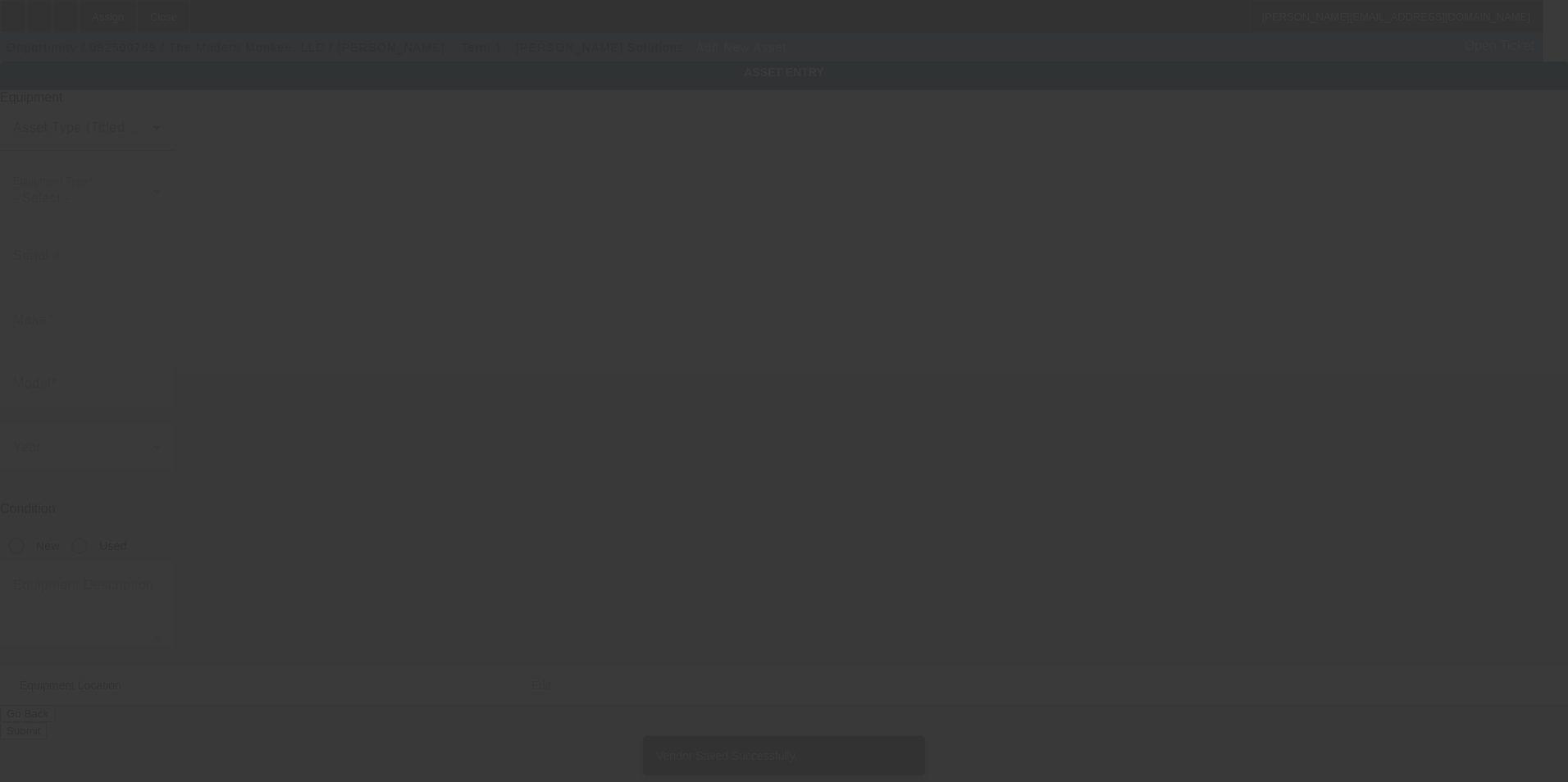
type input "[STREET_ADDRESS]"
type input "[PERSON_NAME]"
type input "39097"
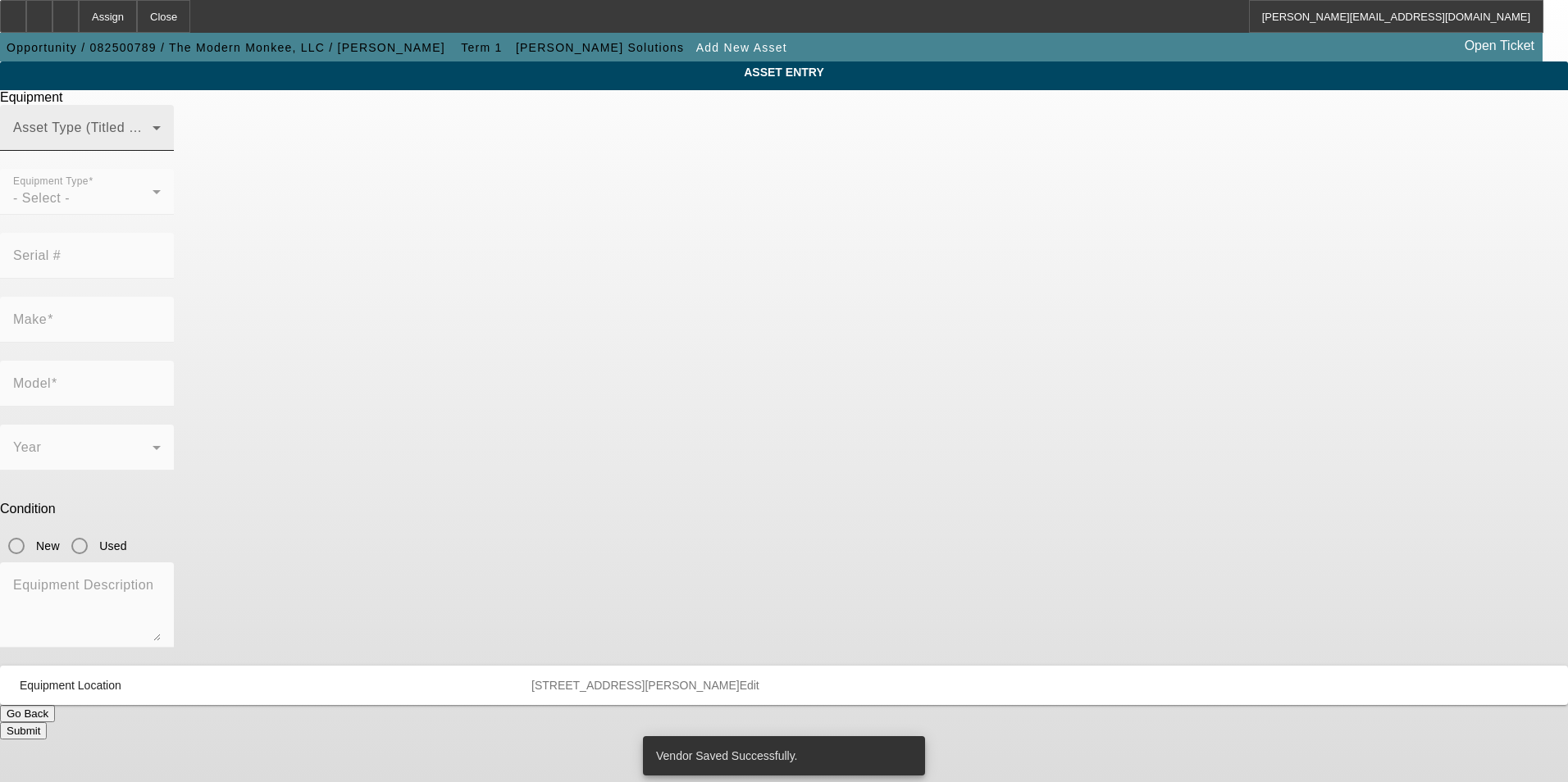
click at [153, 145] on span at bounding box center [82, 135] width 139 height 20
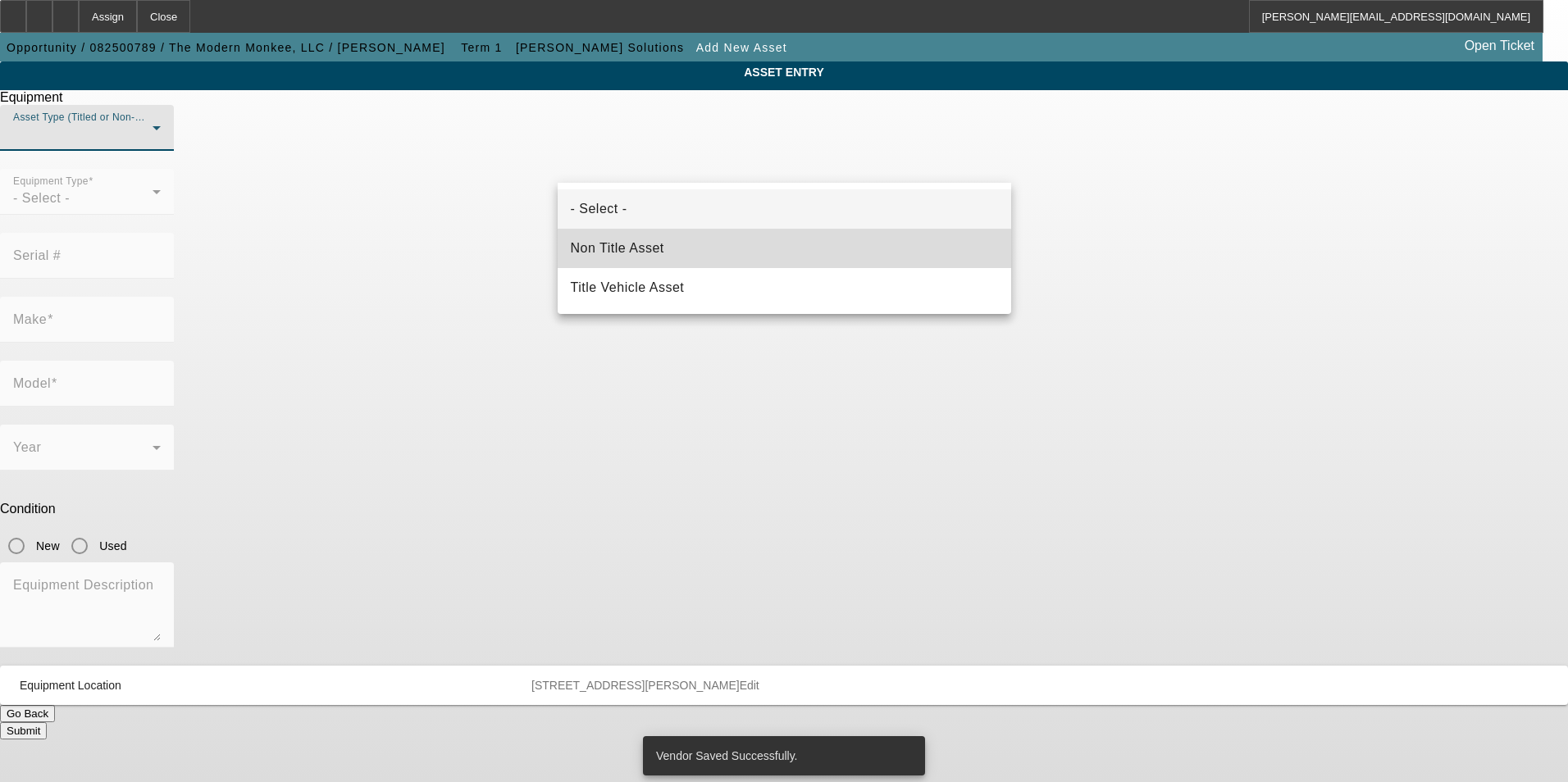
click at [711, 251] on mat-option "Non Title Asset" at bounding box center [784, 248] width 454 height 39
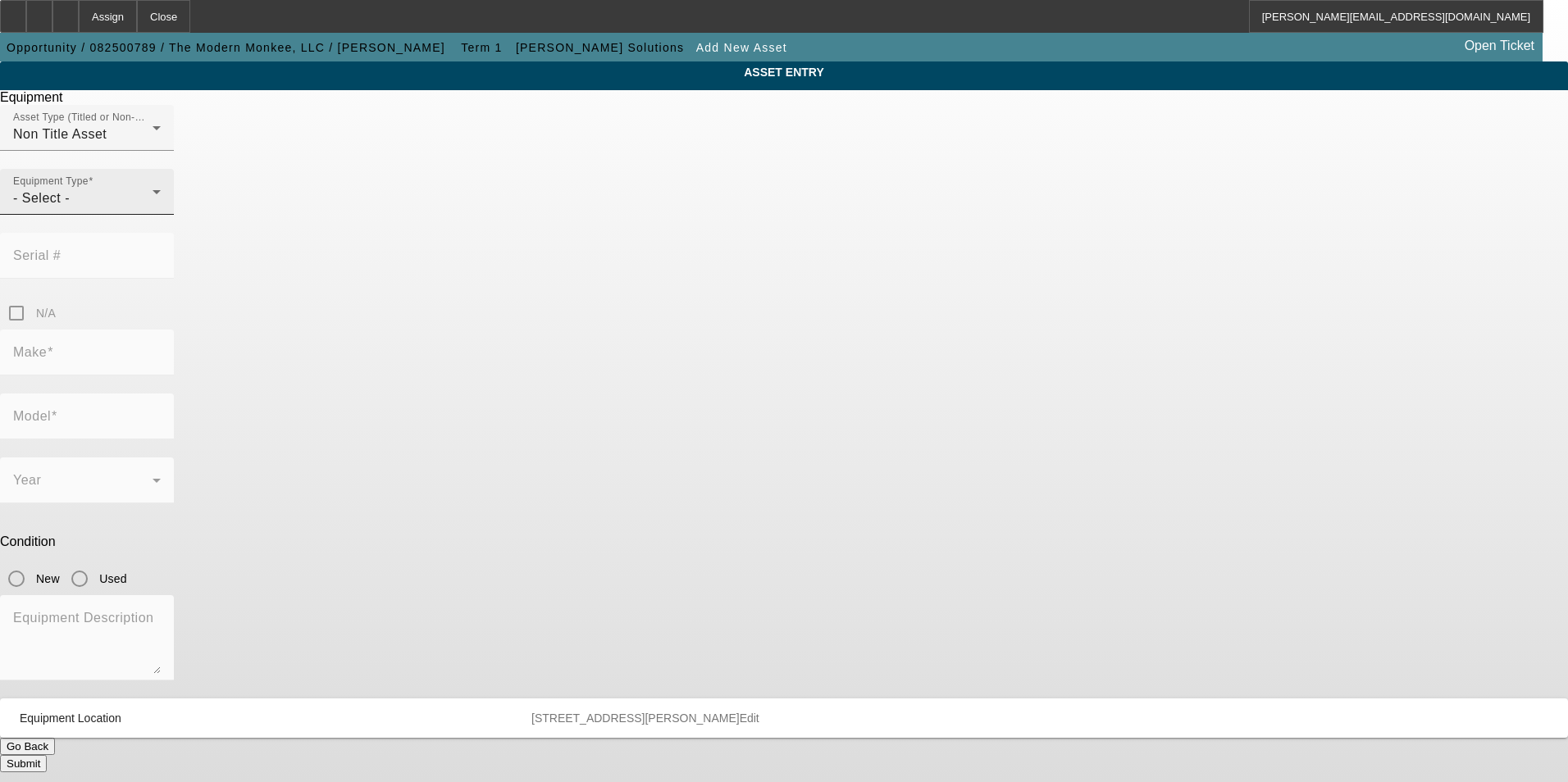
click at [161, 215] on div "Equipment Type - Select -" at bounding box center [86, 192] width 147 height 45
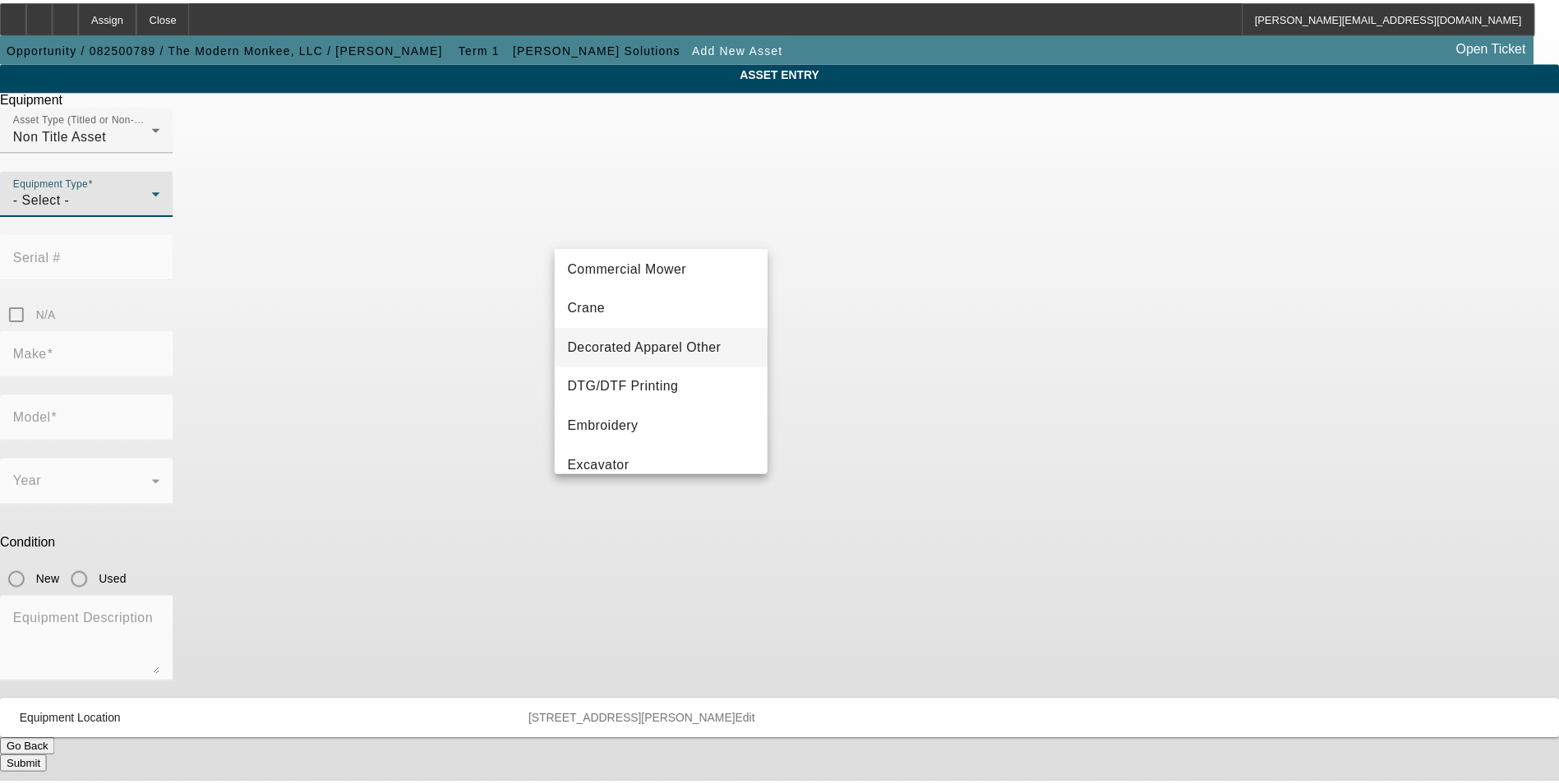
scroll to position [164, 0]
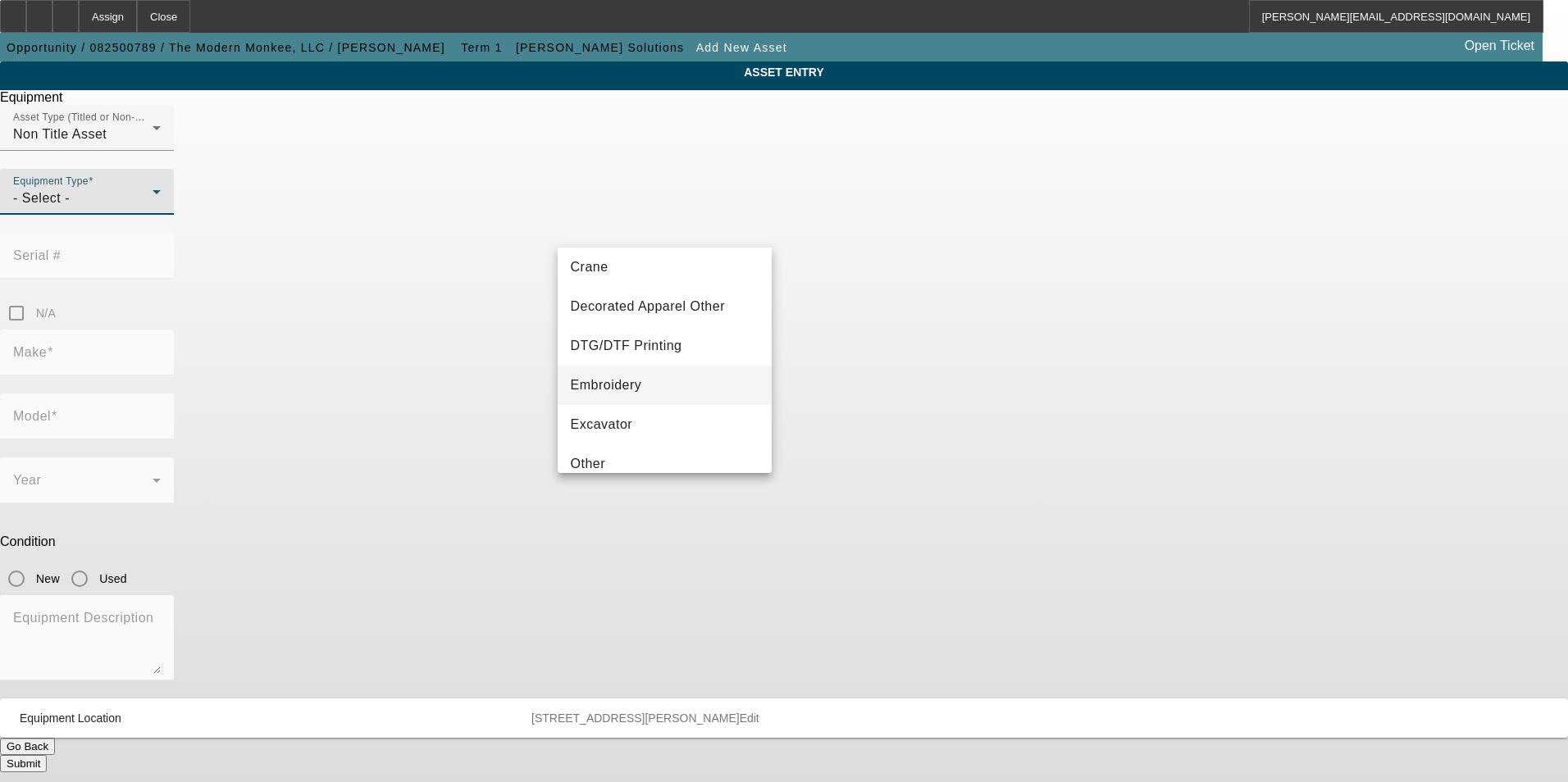
click at [651, 379] on mat-option "Embroidery" at bounding box center [665, 385] width 215 height 39
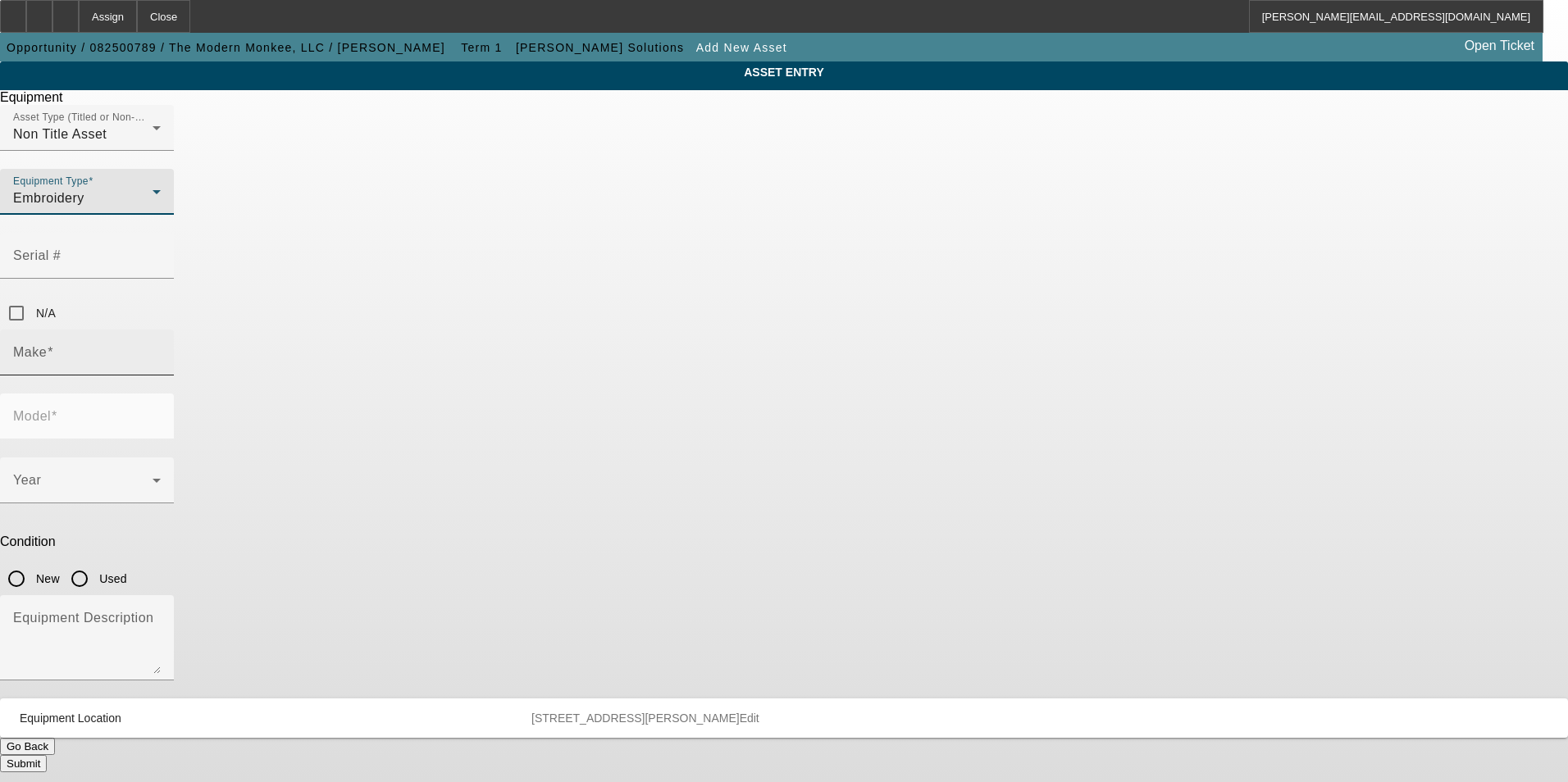
drag, startPoint x: 689, startPoint y: 297, endPoint x: 689, endPoint y: 285, distance: 12.0
click at [161, 349] on input "Make" at bounding box center [86, 359] width 147 height 20
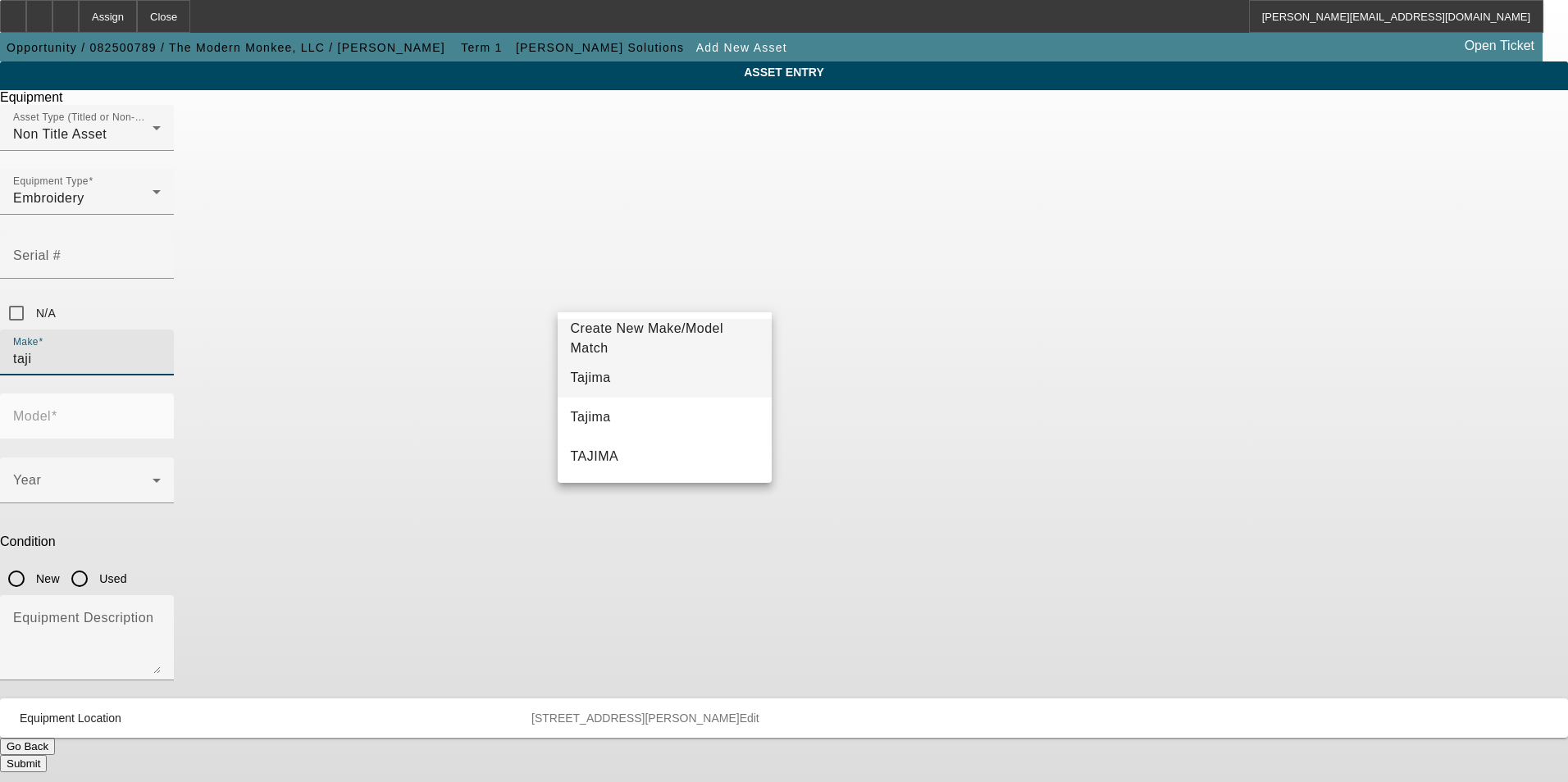
click at [635, 379] on mat-option "Tajima" at bounding box center [665, 377] width 215 height 39
type input "Tajima"
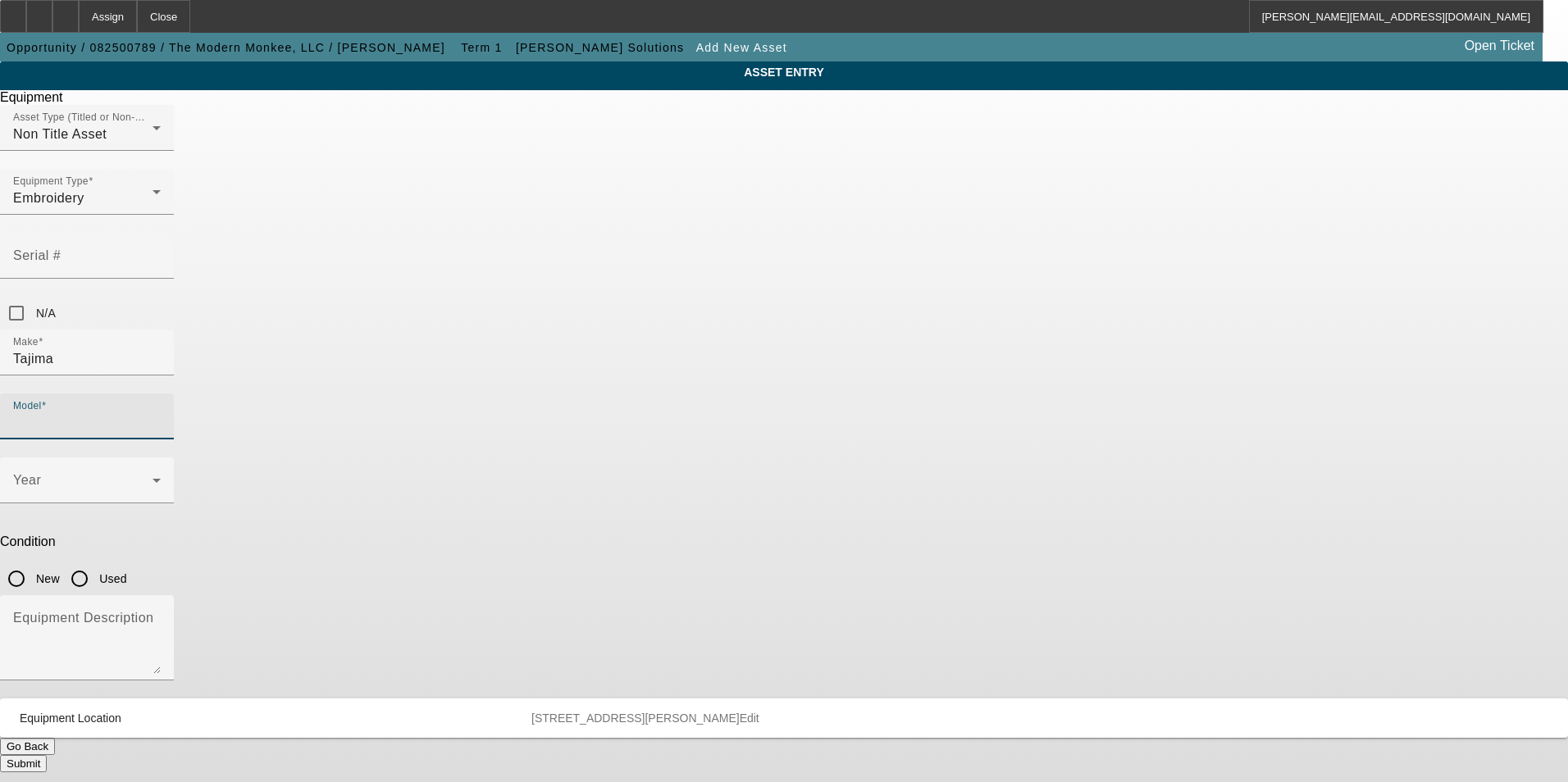
drag, startPoint x: 896, startPoint y: 301, endPoint x: 896, endPoint y: 282, distance: 19.0
click at [161, 413] on input "Model" at bounding box center [86, 423] width 147 height 20
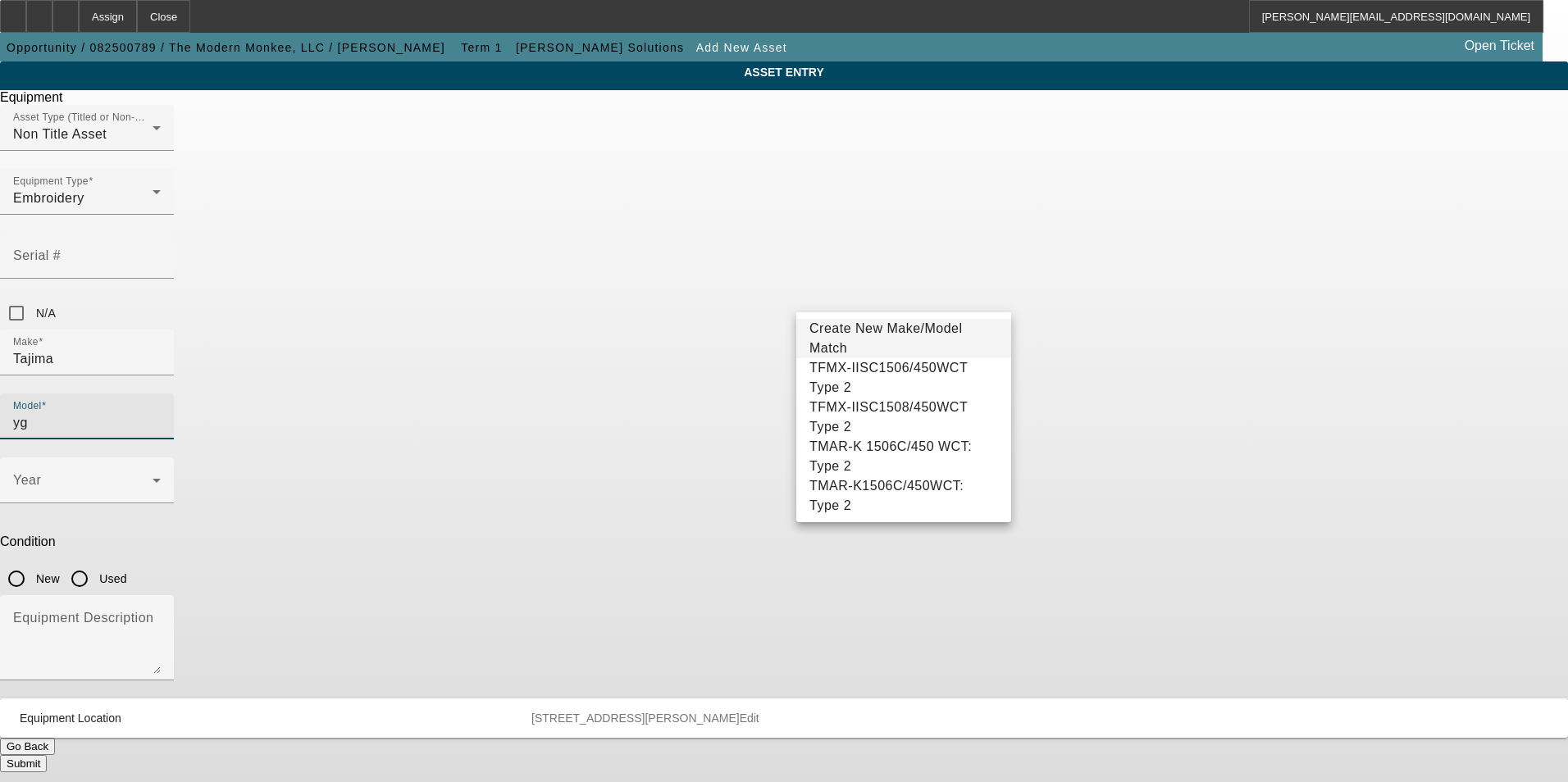
type input "y"
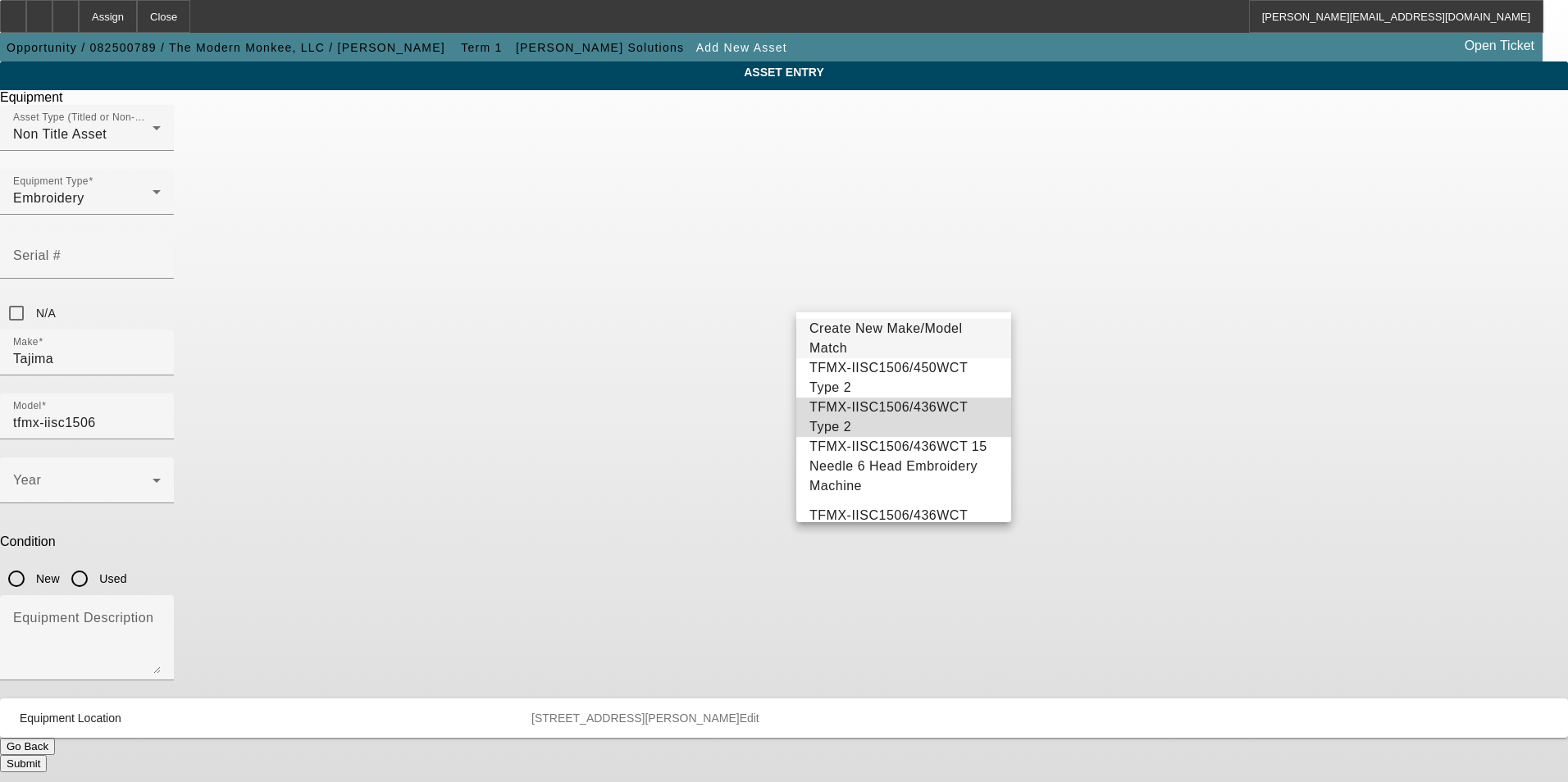
click at [952, 421] on span "TFMX-IISC1506/436WCT Type 2" at bounding box center [889, 416] width 158 height 34
type input "TFMX-IISC1506/436WCT Type 2"
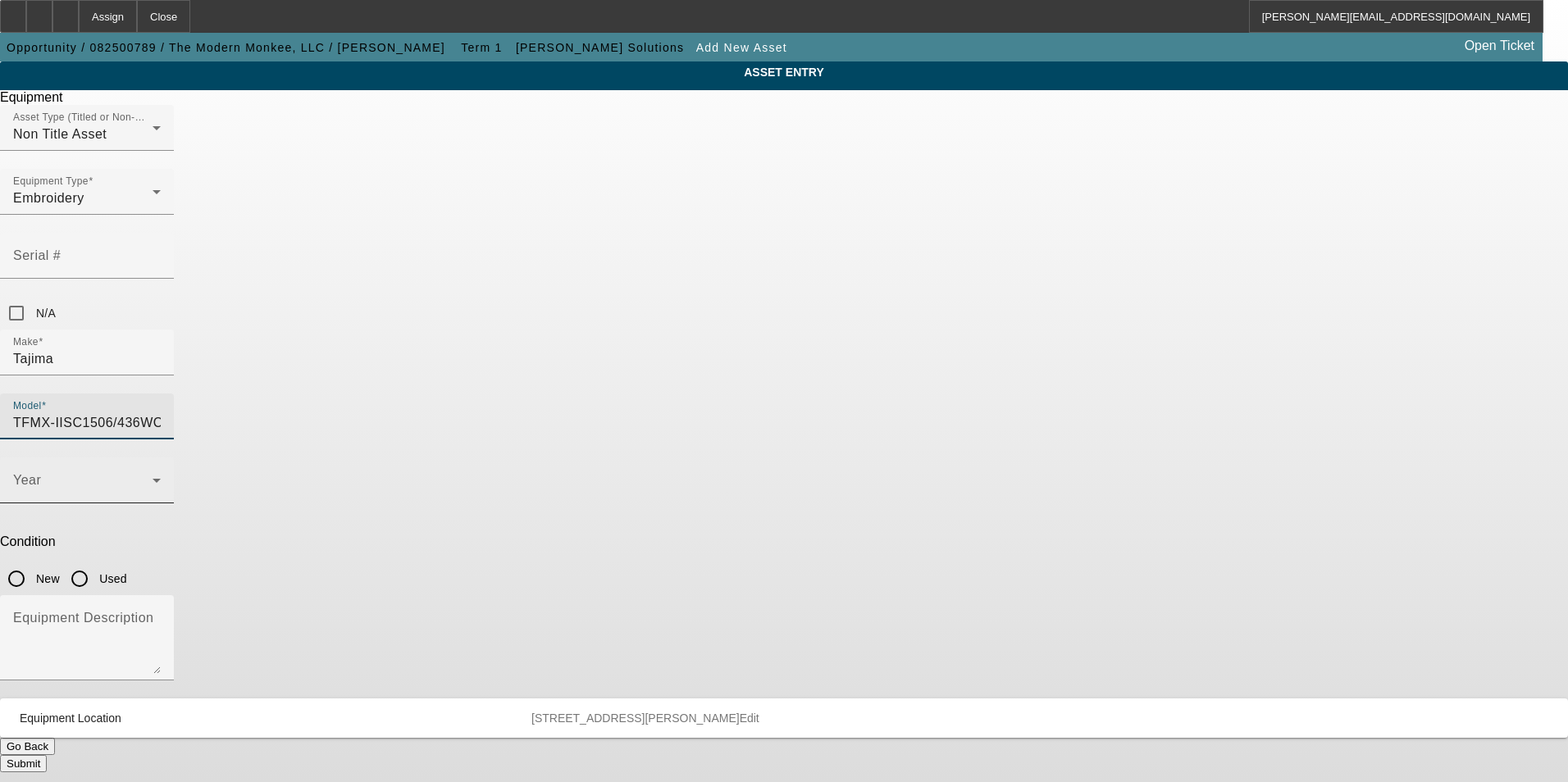
click at [153, 477] on span at bounding box center [82, 487] width 139 height 20
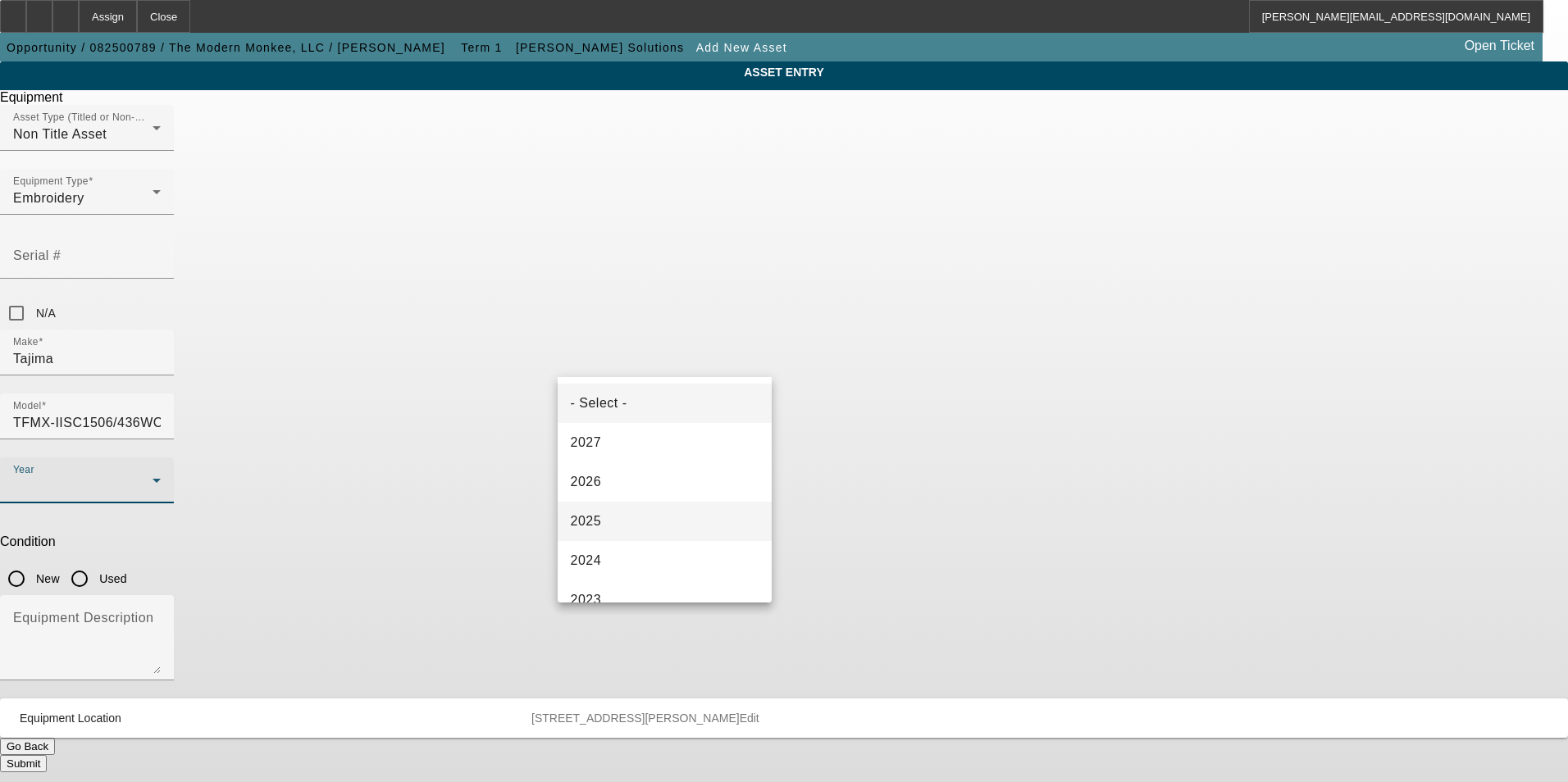
drag, startPoint x: 628, startPoint y: 517, endPoint x: 638, endPoint y: 505, distance: 15.6
click at [630, 511] on mat-option "2025" at bounding box center [665, 521] width 215 height 39
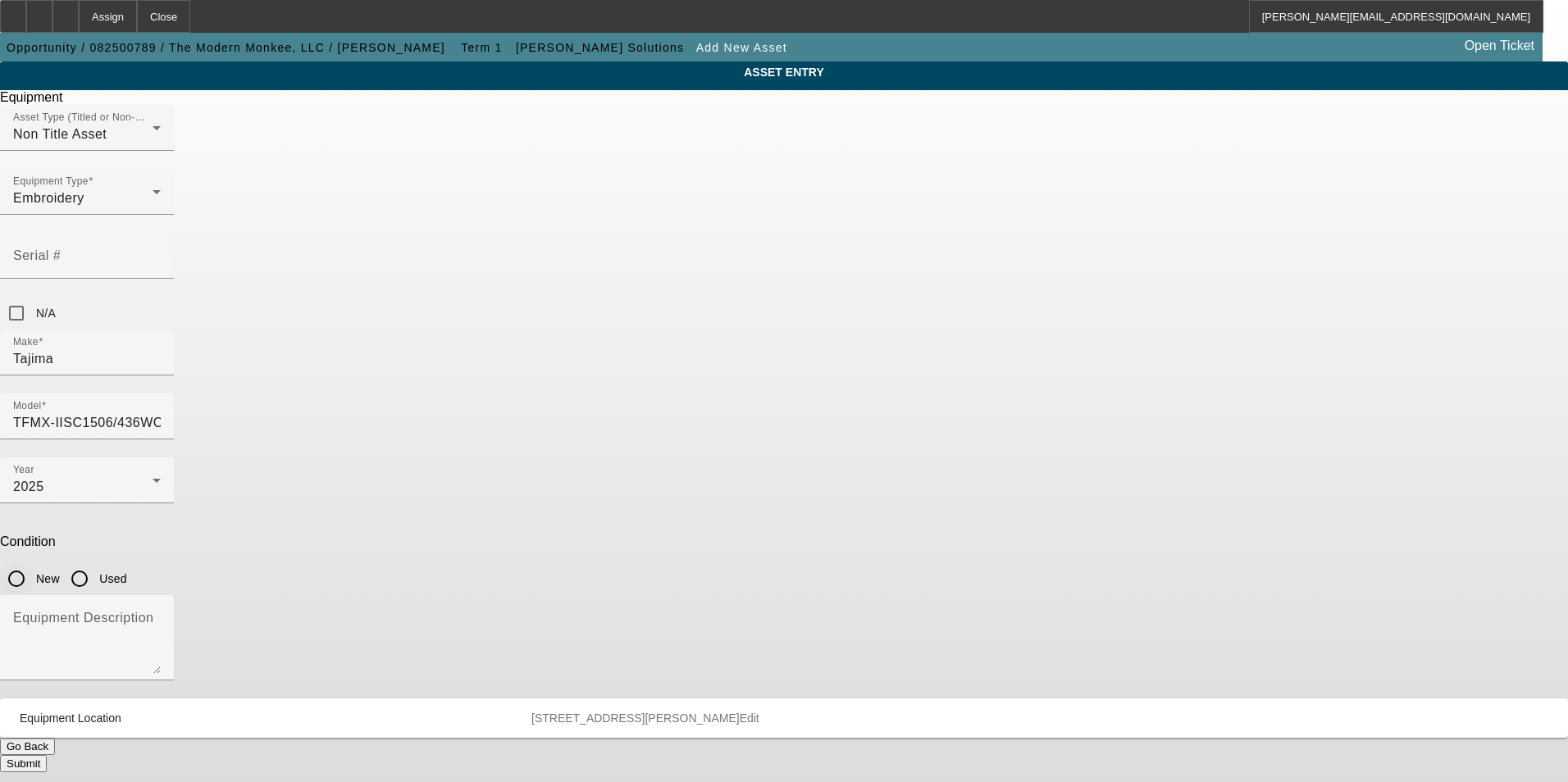
click at [33, 562] on input "New" at bounding box center [16, 578] width 33 height 33
radio input "true"
click at [161, 615] on textarea "Equipment Description" at bounding box center [86, 644] width 147 height 59
type textarea "new six head embroidery machine"
click at [46, 755] on button "Submit" at bounding box center [23, 763] width 46 height 17
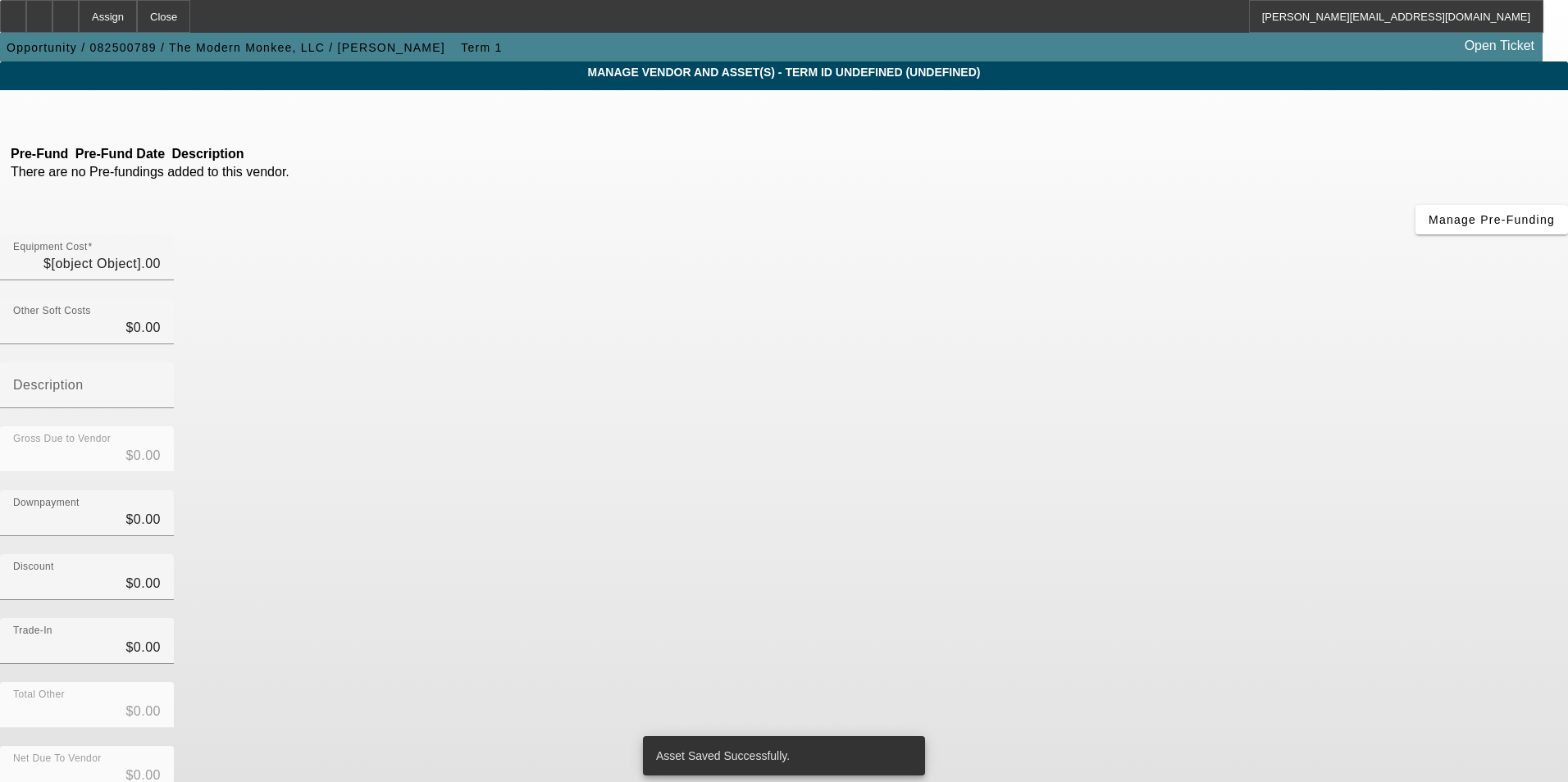
type input "$59,190.00"
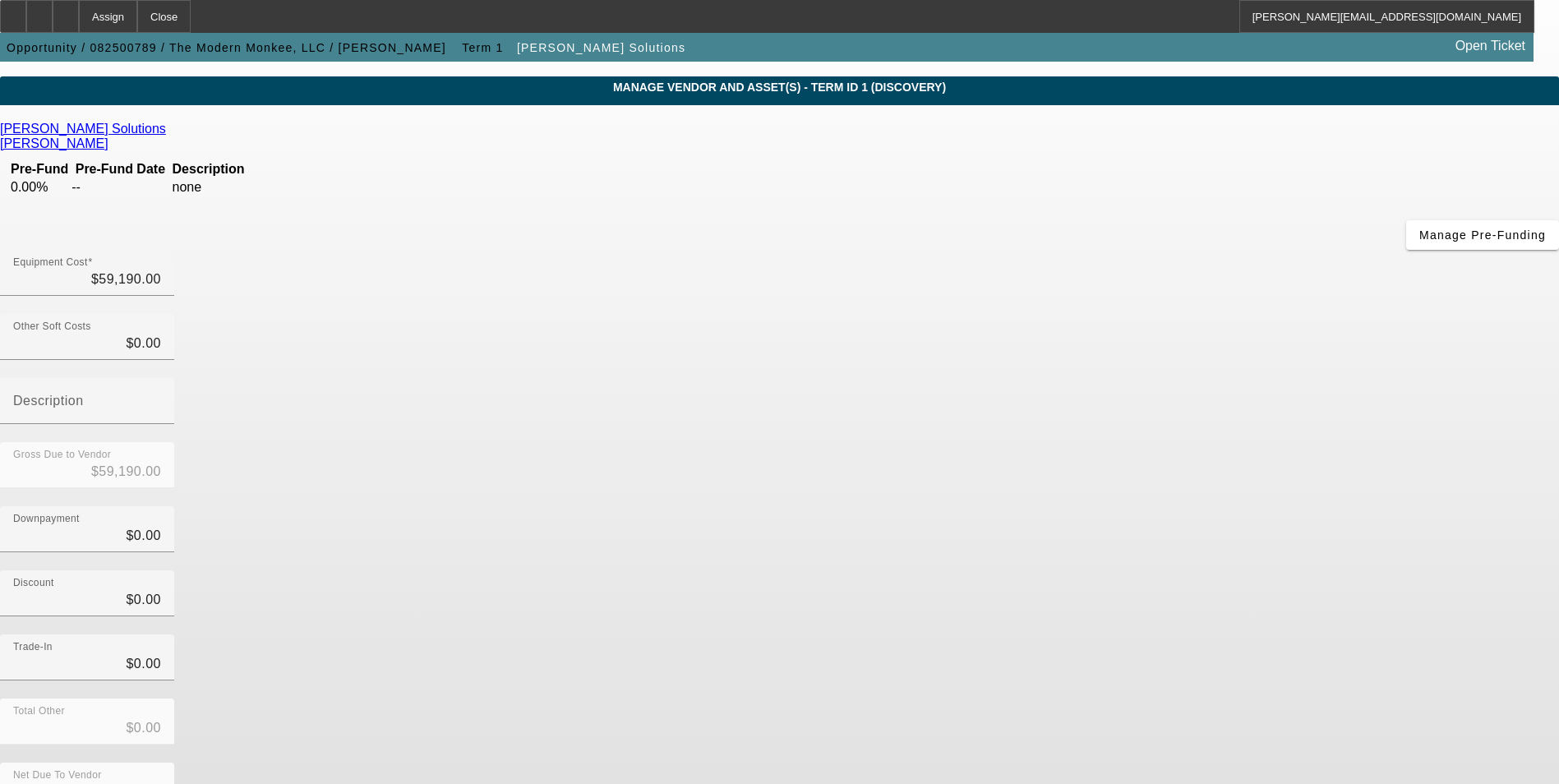
scroll to position [55, 0]
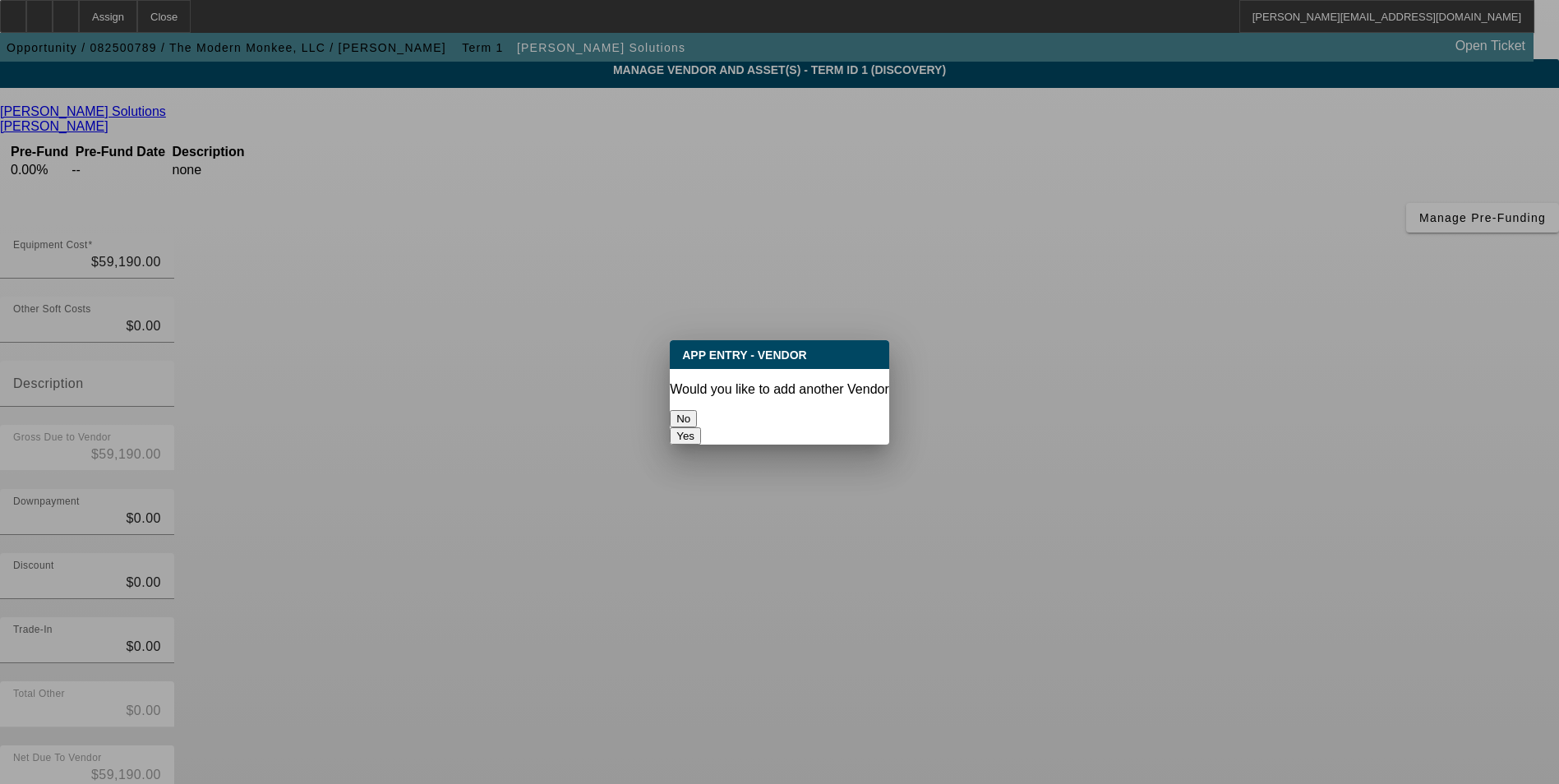
scroll to position [0, 0]
click at [697, 410] on button "No" at bounding box center [684, 418] width 27 height 17
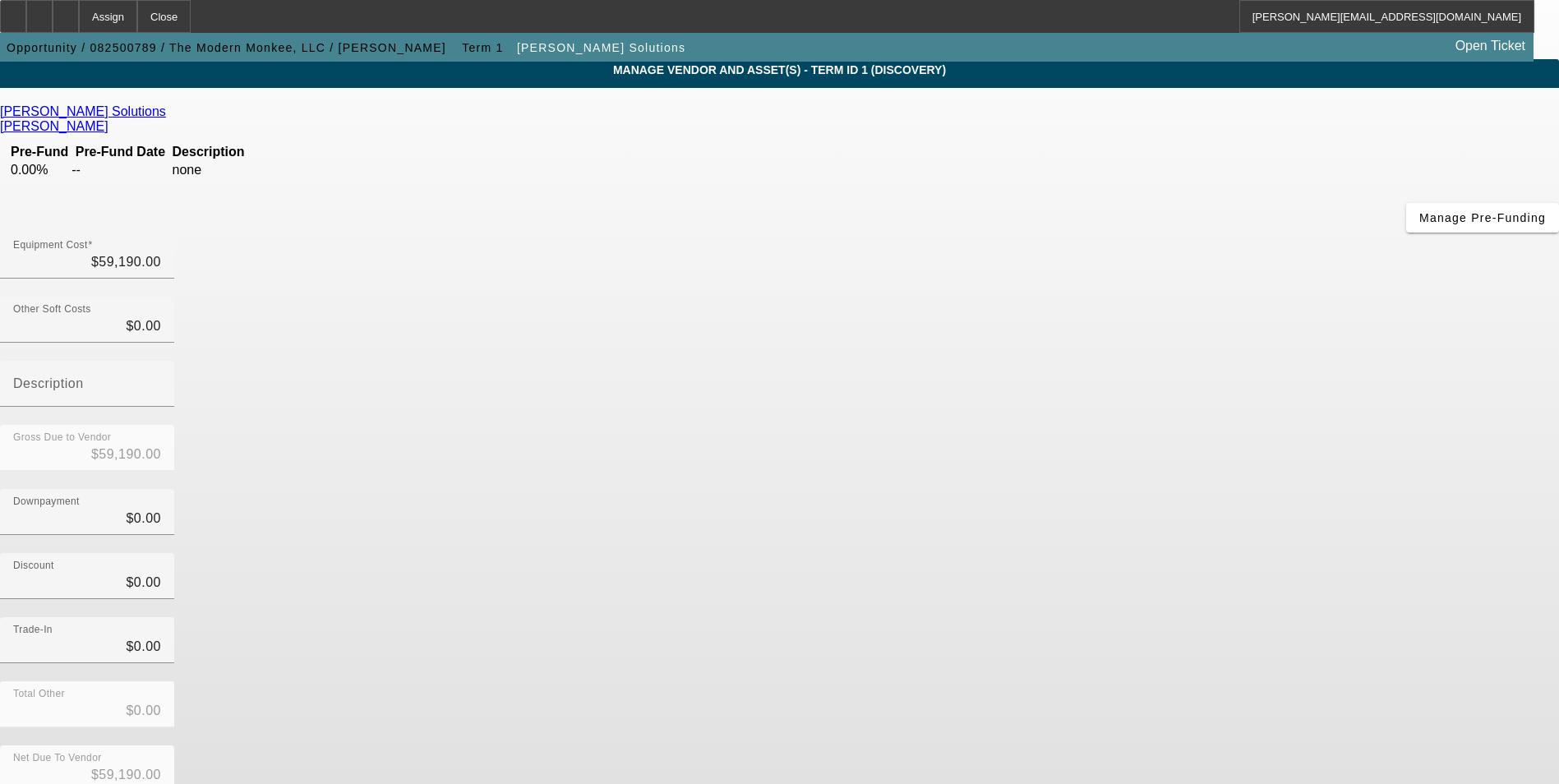
scroll to position [55, 0]
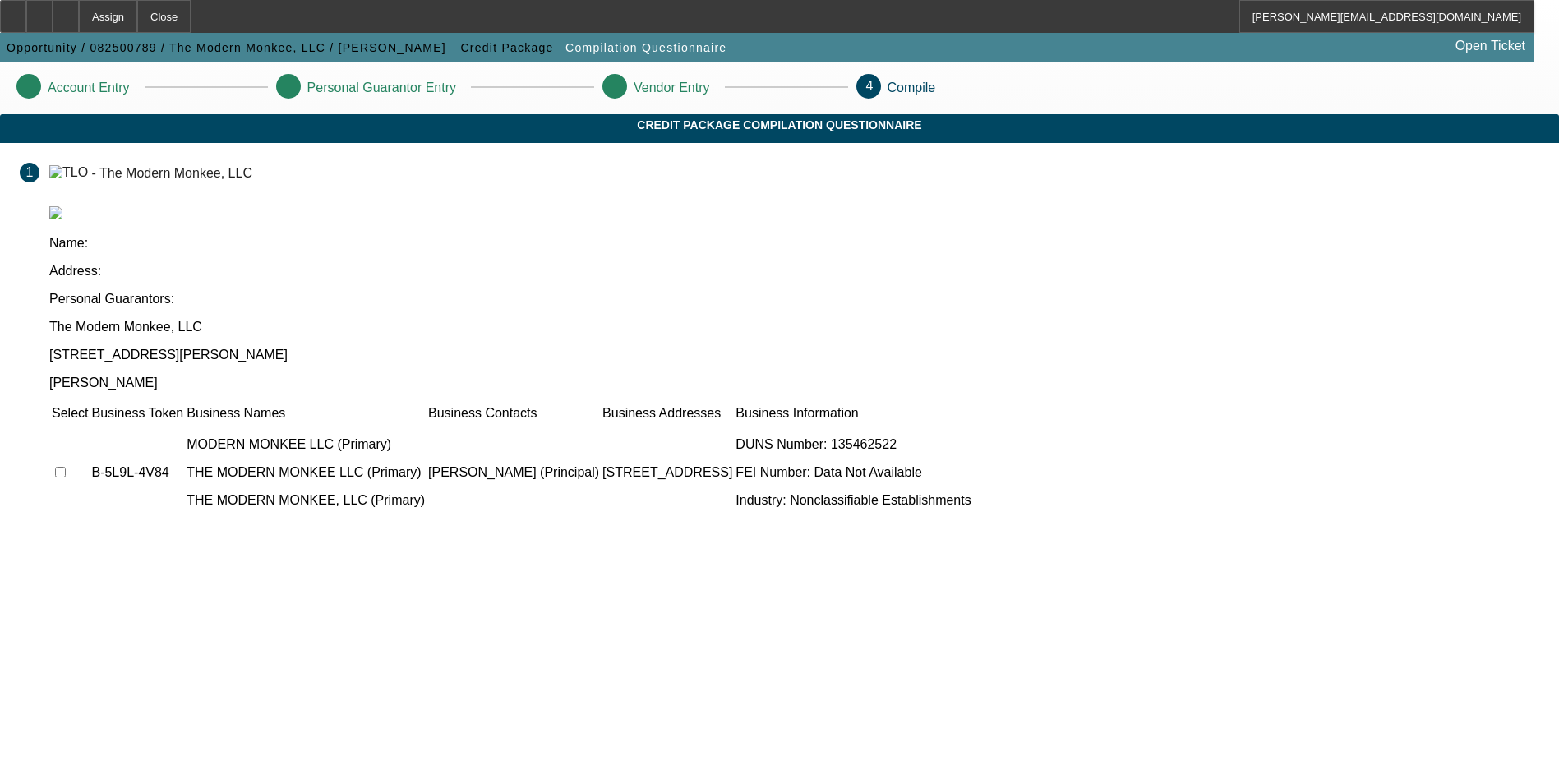
click at [66, 467] on input "checkbox" at bounding box center [60, 472] width 11 height 11
checkbox input "true"
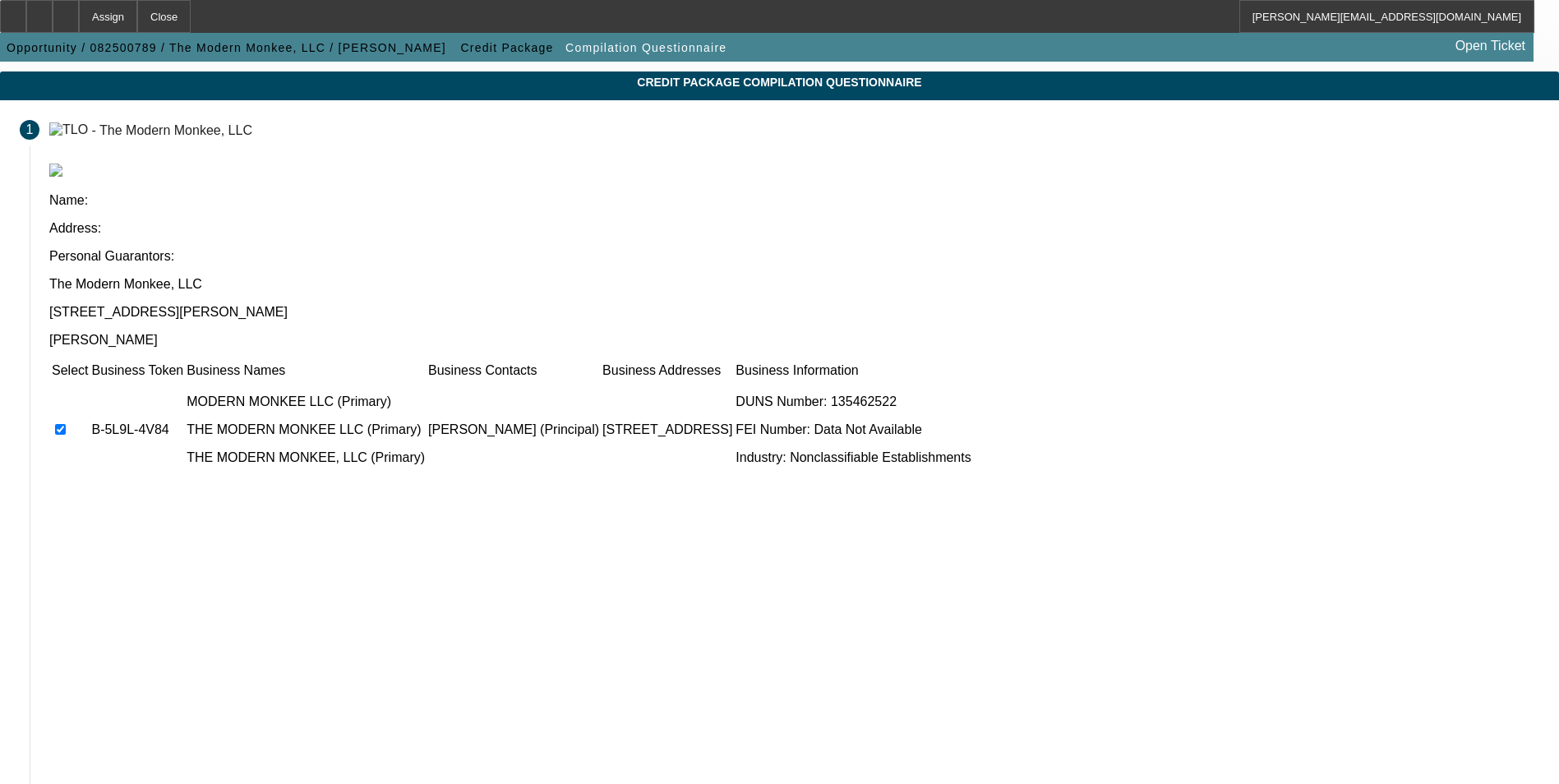
scroll to position [66, 0]
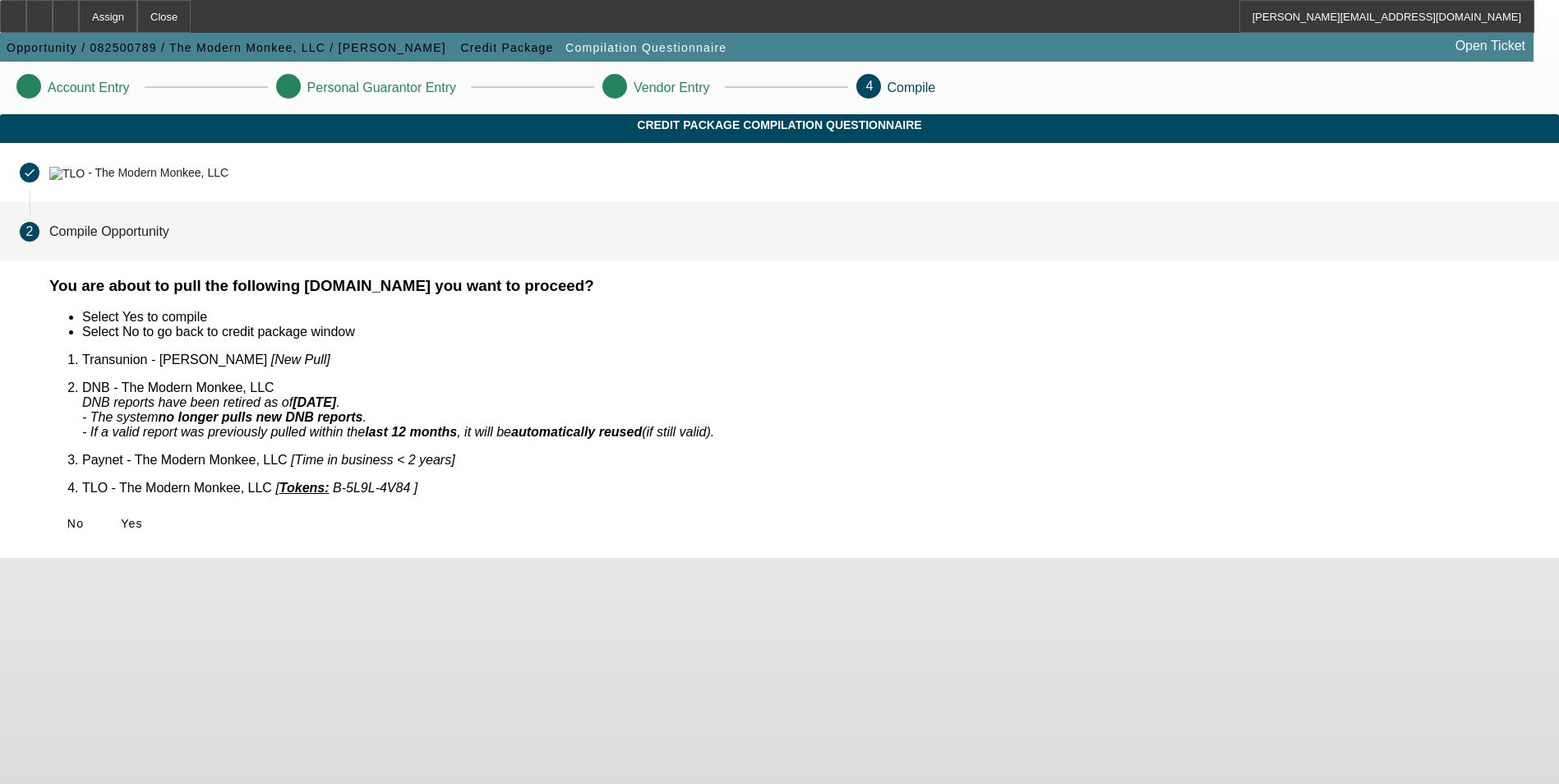
scroll to position [0, 0]
click at [143, 517] on span "Yes" at bounding box center [132, 523] width 22 height 13
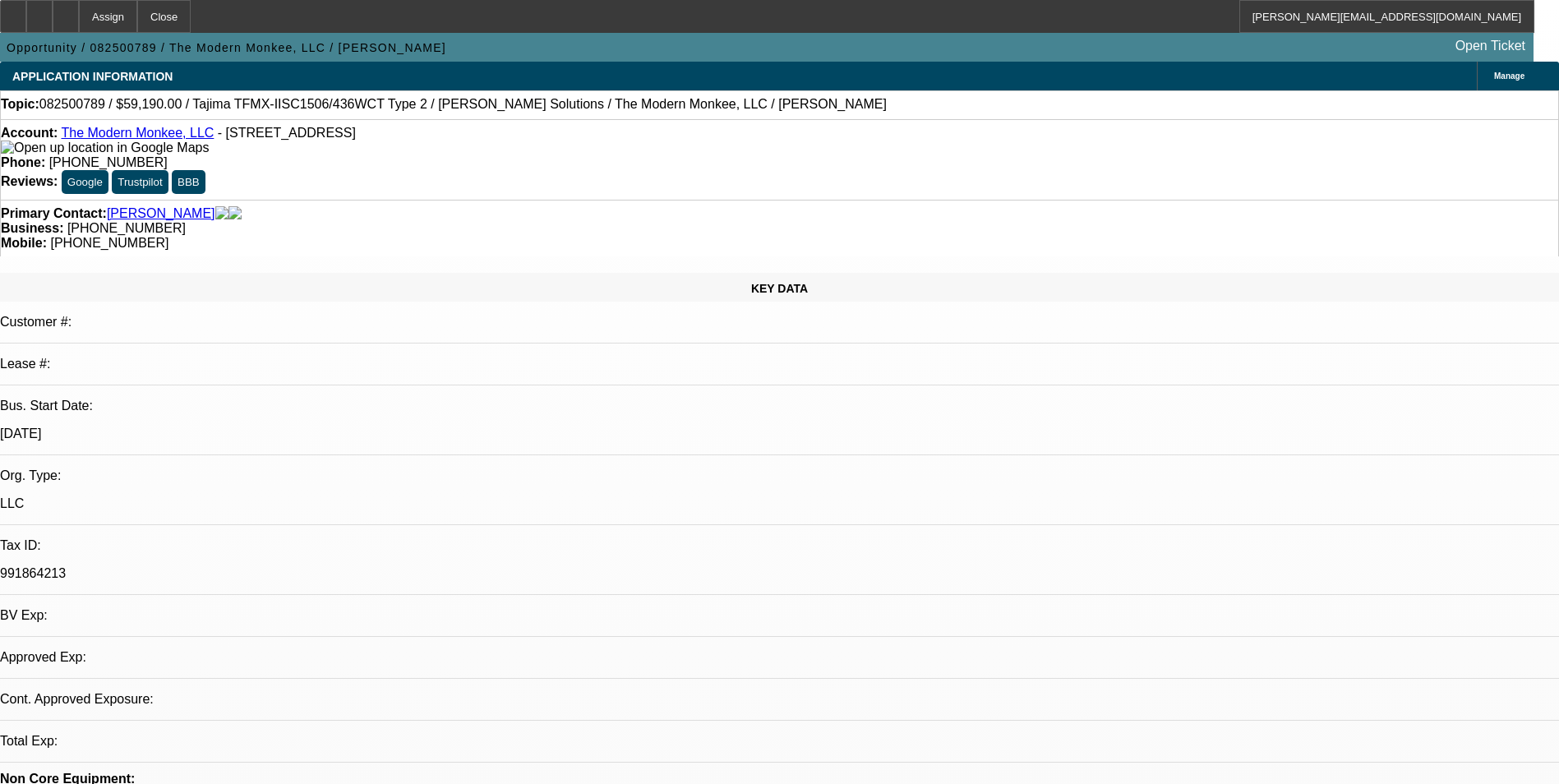
select select "0"
select select "2"
select select "0.1"
select select "1"
select select "2"
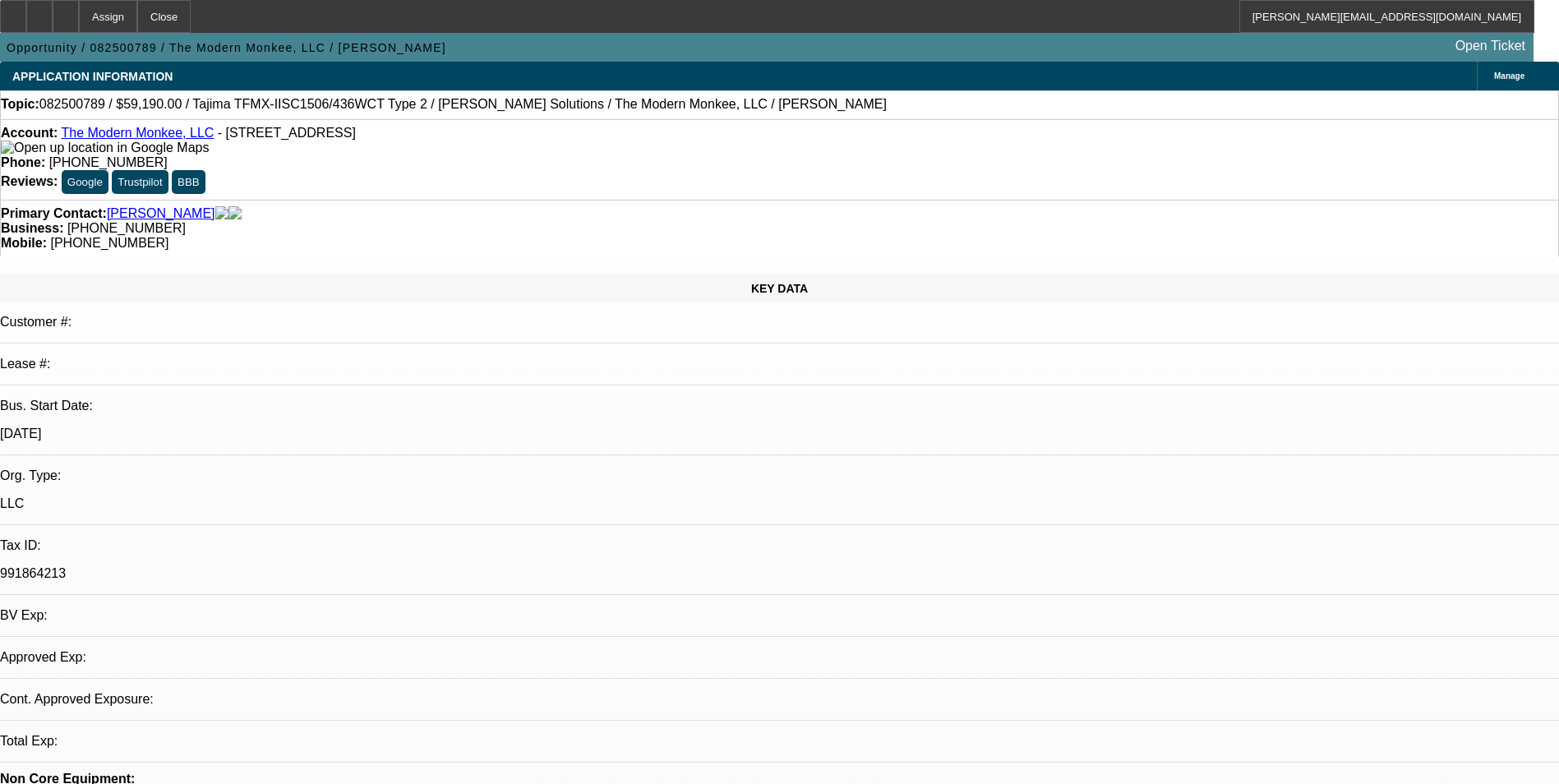
select select "4"
click at [79, 23] on div at bounding box center [66, 16] width 26 height 33
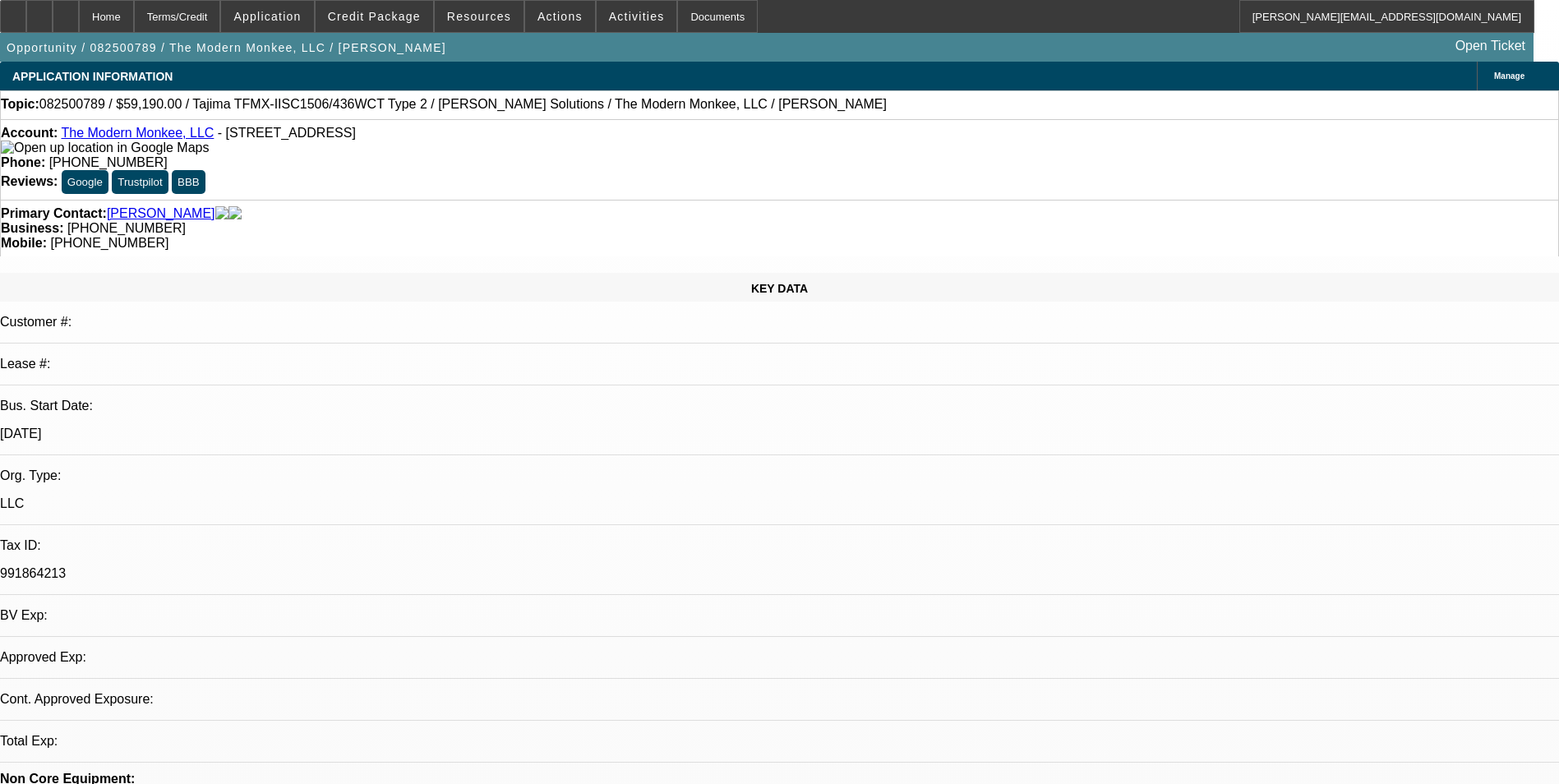
select select "0"
select select "2"
select select "0.1"
select select "1"
select select "2"
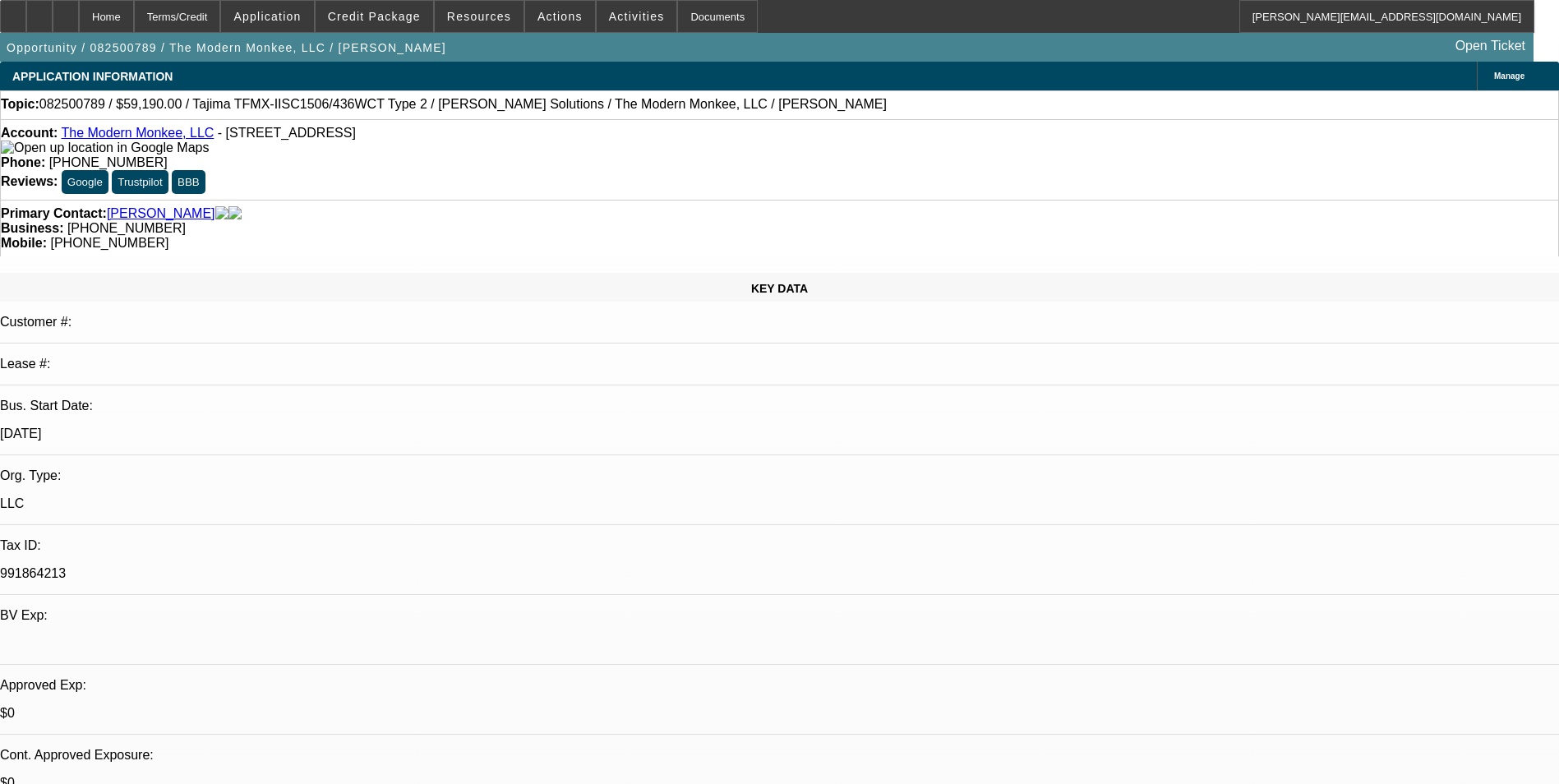
select select "4"
click at [281, 17] on span "Application" at bounding box center [267, 16] width 67 height 13
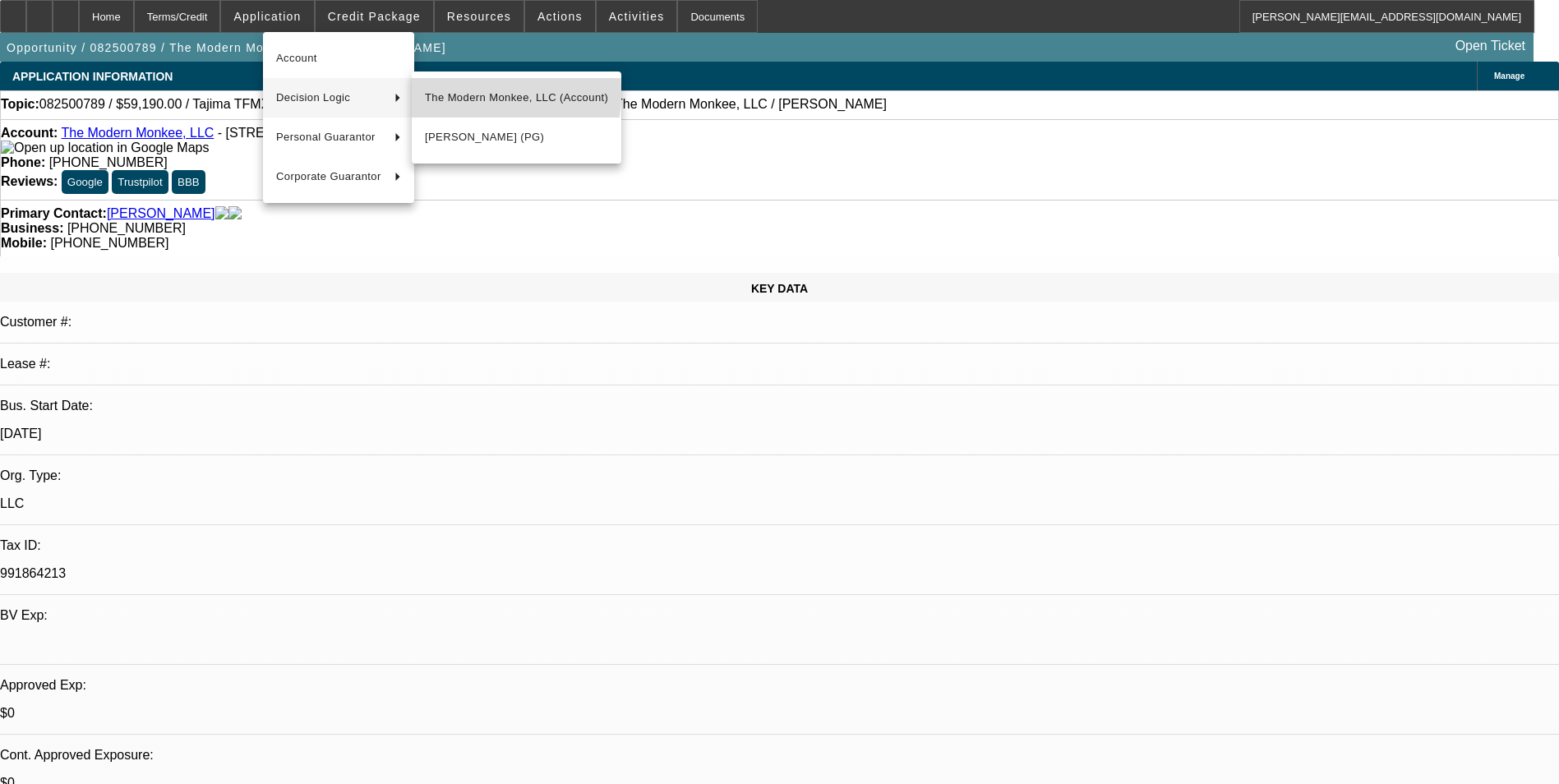
click at [459, 91] on span "The Modern Monkee, LLC (Account)" at bounding box center [516, 98] width 183 height 20
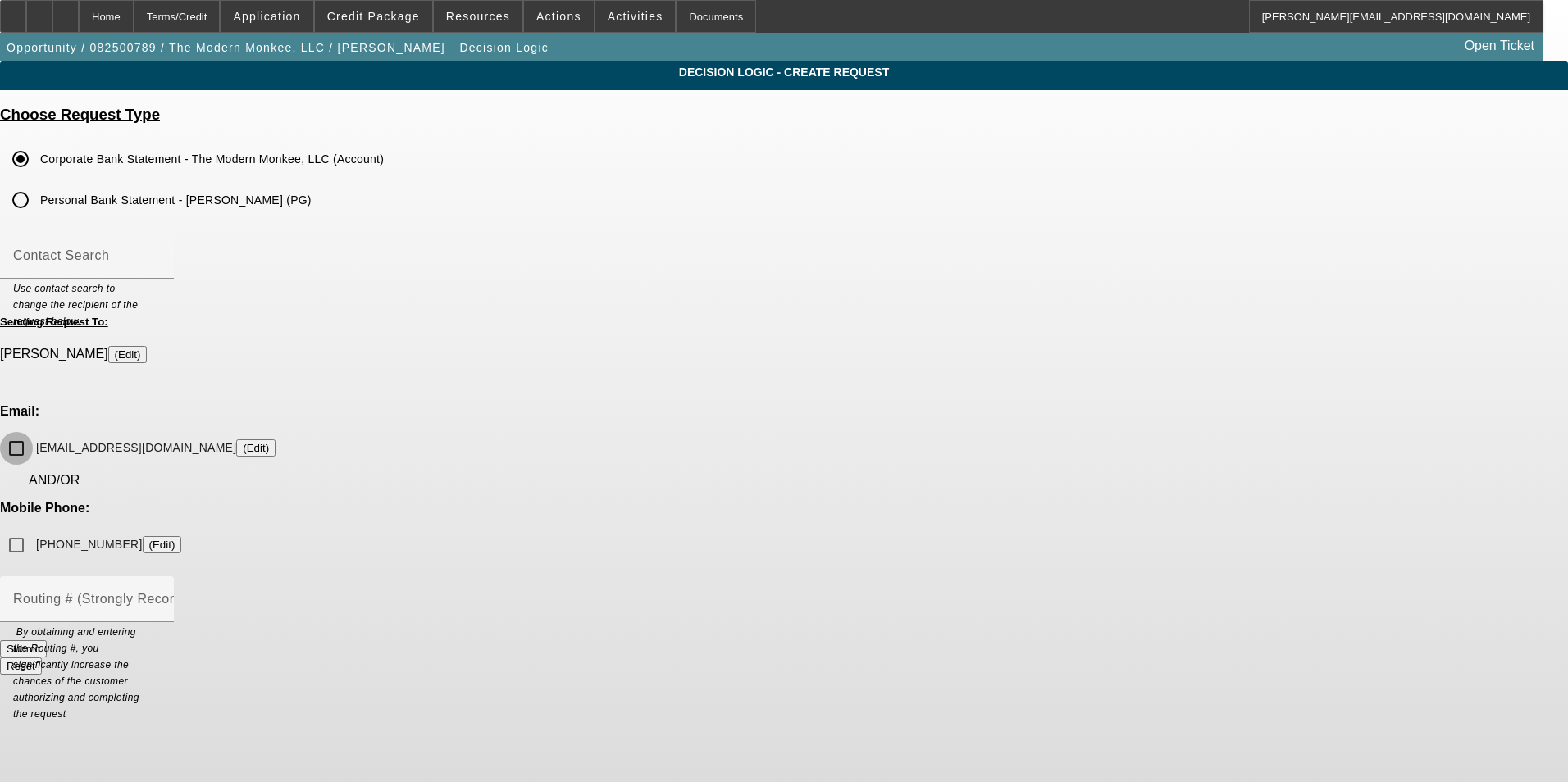
click at [33, 432] on input "[EMAIL_ADDRESS][DOMAIN_NAME] (Edit)" at bounding box center [16, 448] width 33 height 33
checkbox input "true"
click at [134, 21] on div "Home" at bounding box center [106, 16] width 55 height 33
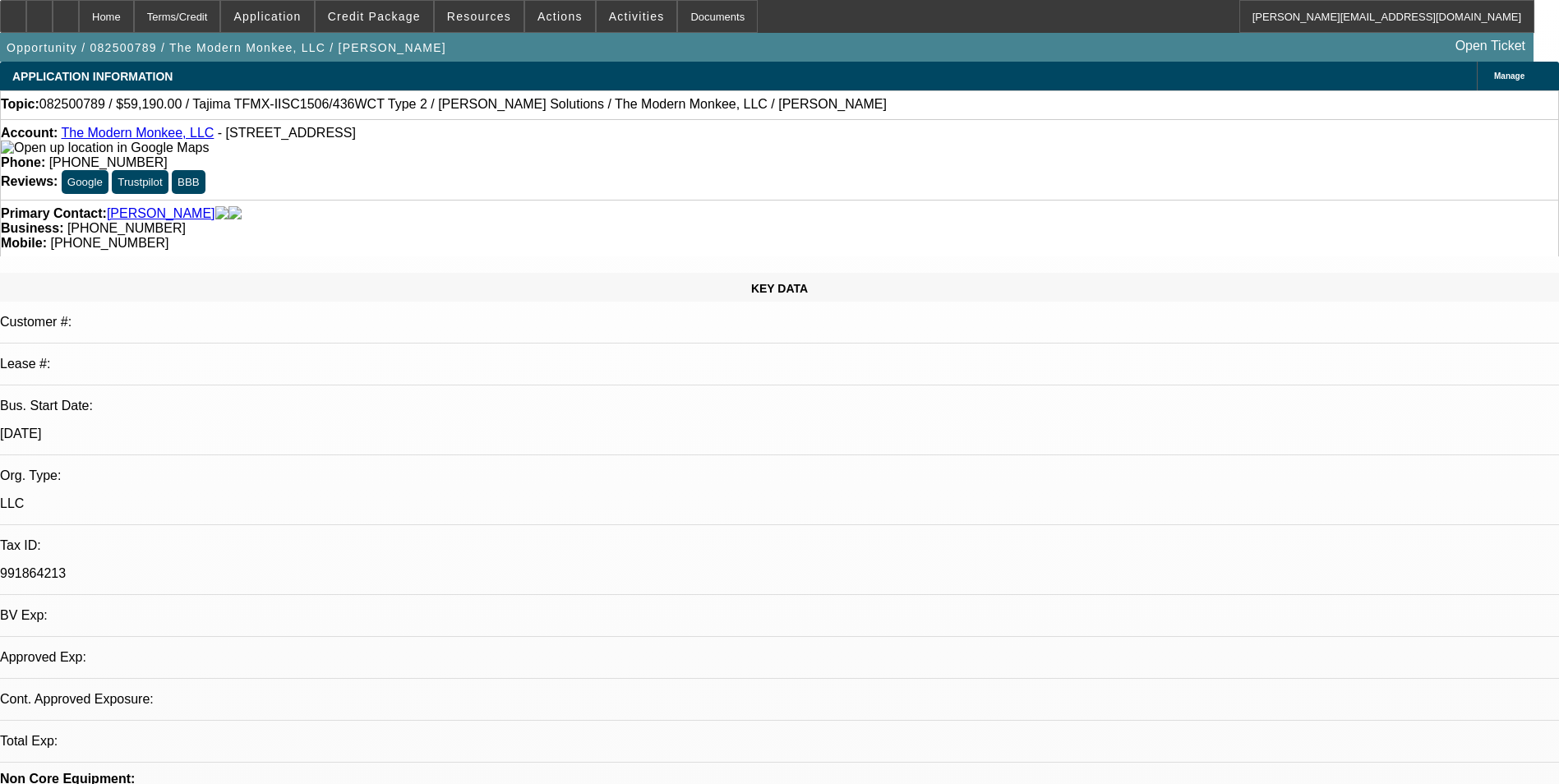
select select "0"
select select "2"
select select "0.1"
select select "4"
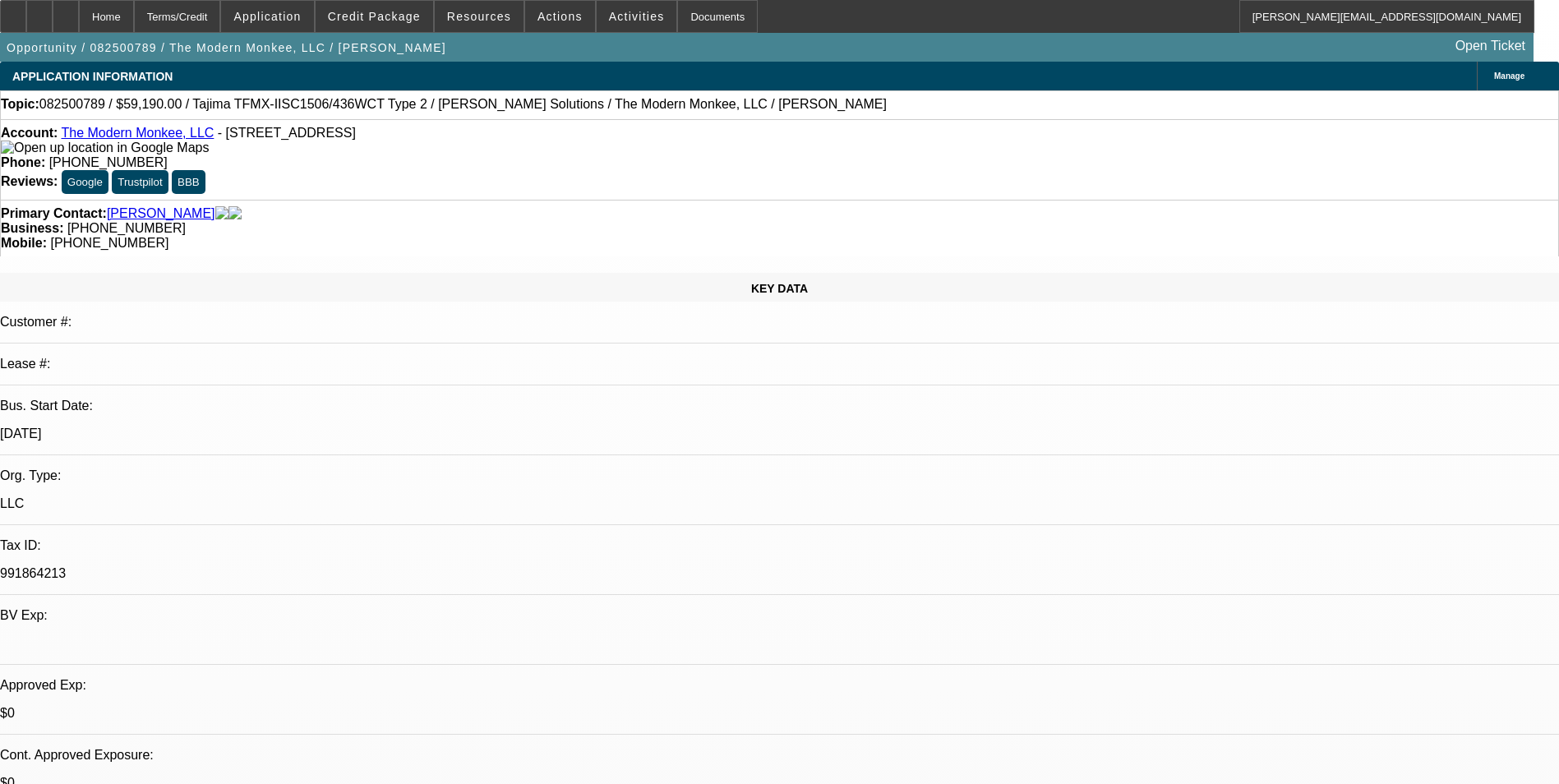
click at [1494, 80] on span "Manage" at bounding box center [1509, 76] width 30 height 9
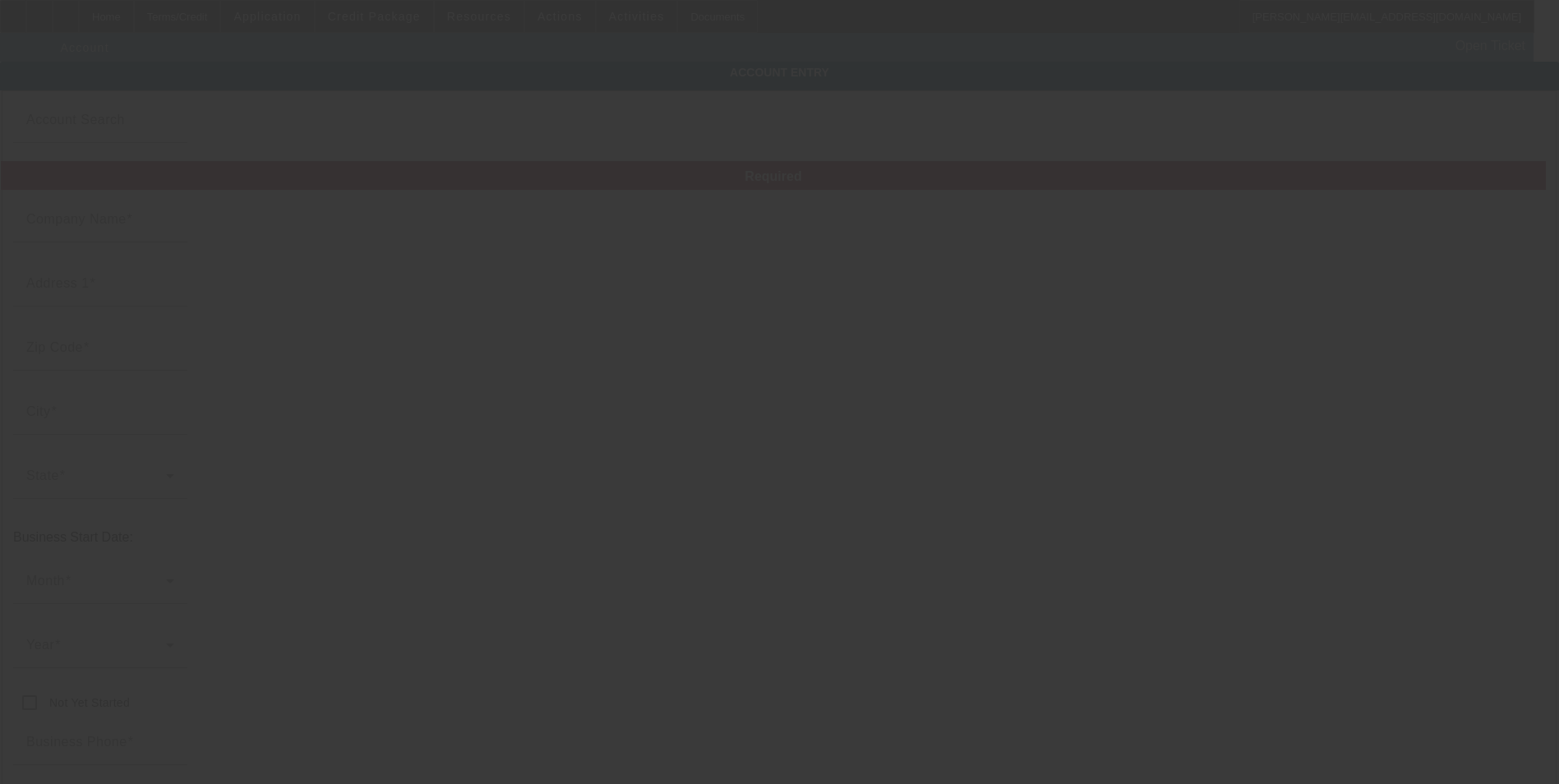
type input "The Modern Monkee, LLC"
type input "[STREET_ADDRESS]"
type input "39097"
type input "[PERSON_NAME]"
type input "[PHONE_NUMBER]"
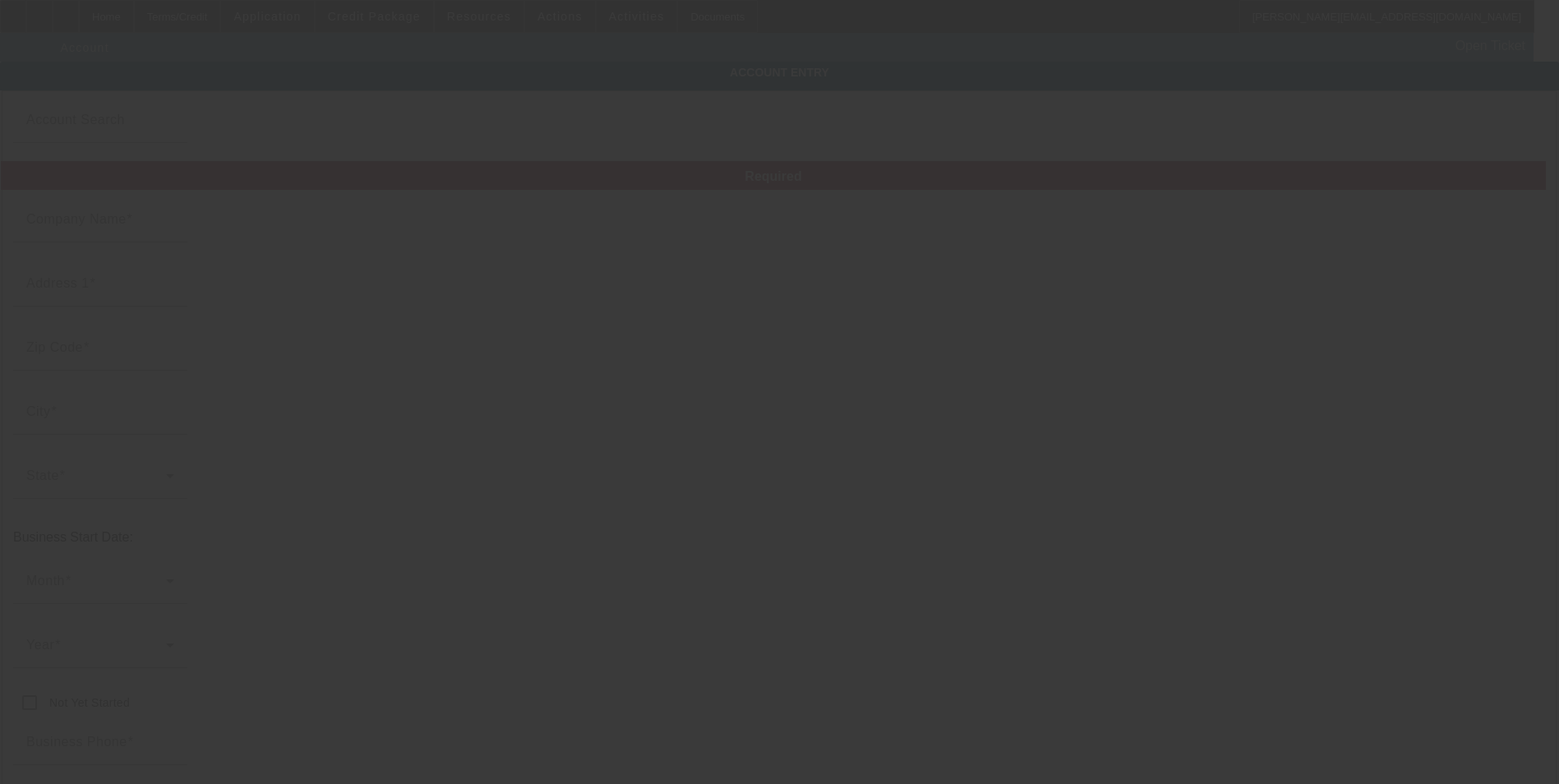
type input "[EMAIL_ADDRESS][DOMAIN_NAME]"
type input "991864213"
type input "Embroidery"
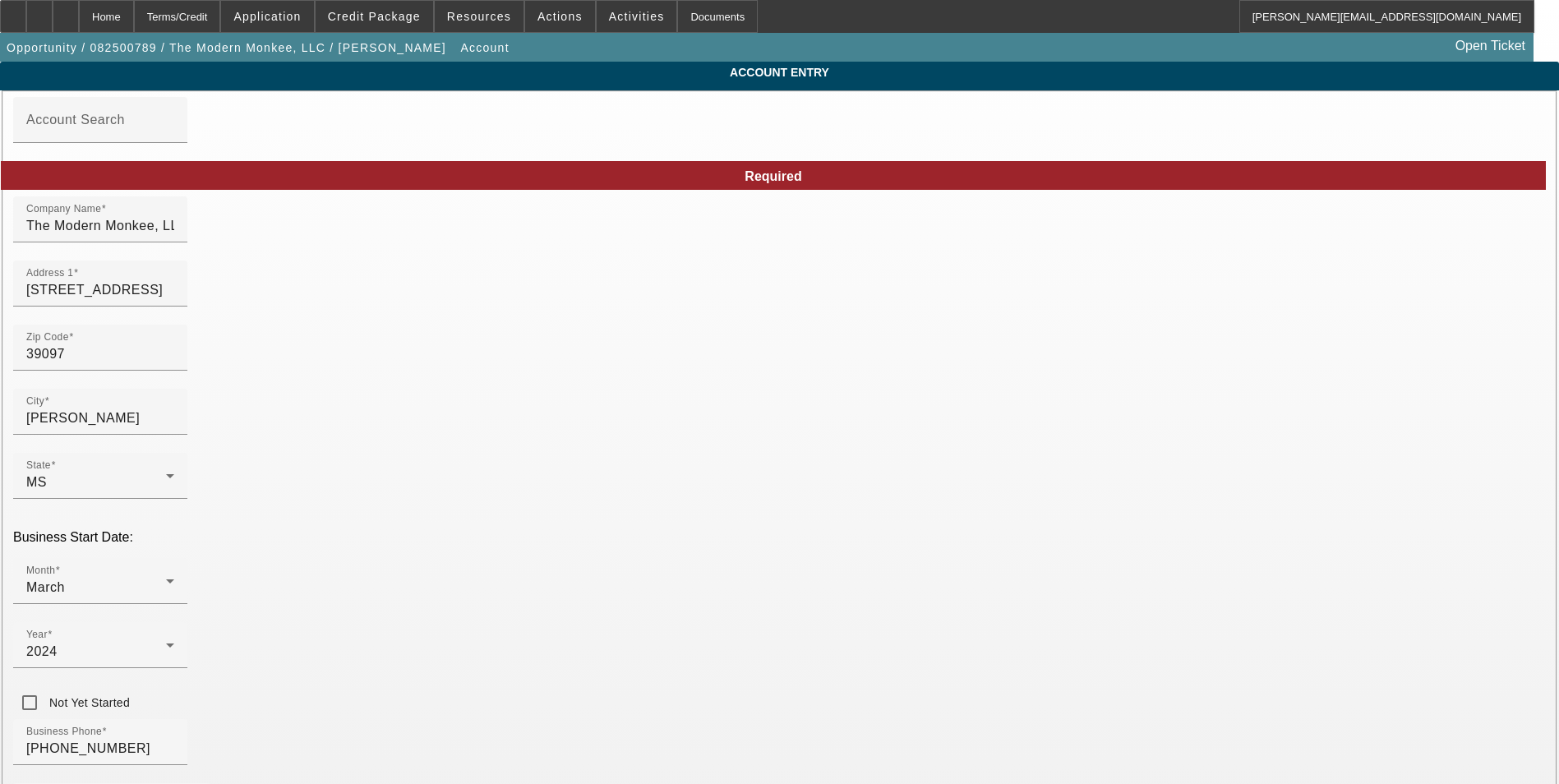
drag, startPoint x: 964, startPoint y: 369, endPoint x: 620, endPoint y: 333, distance: 345.9
type input "[EMAIL_ADDRESS][DOMAIN_NAME]"
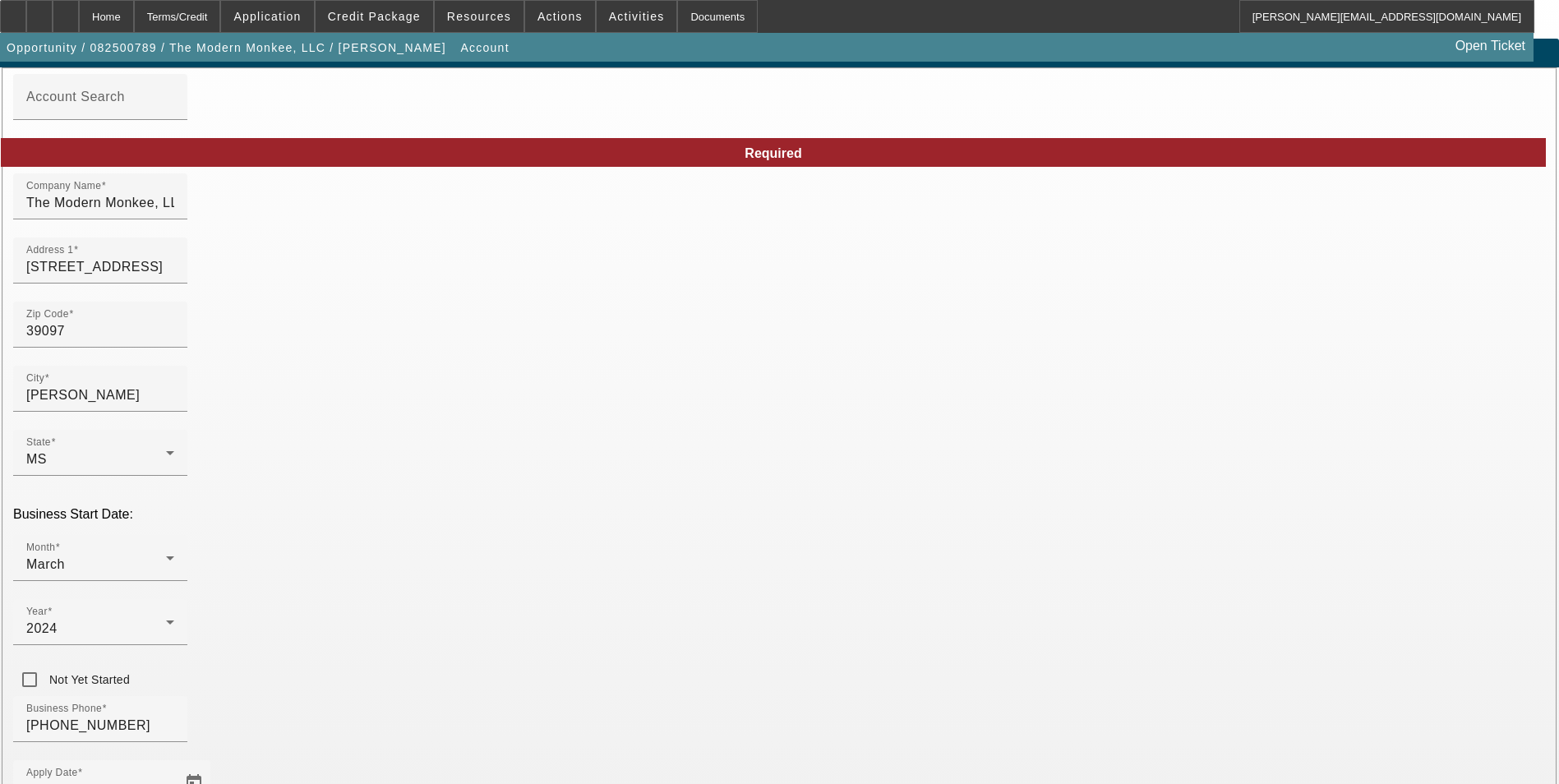
scroll to position [185, 0]
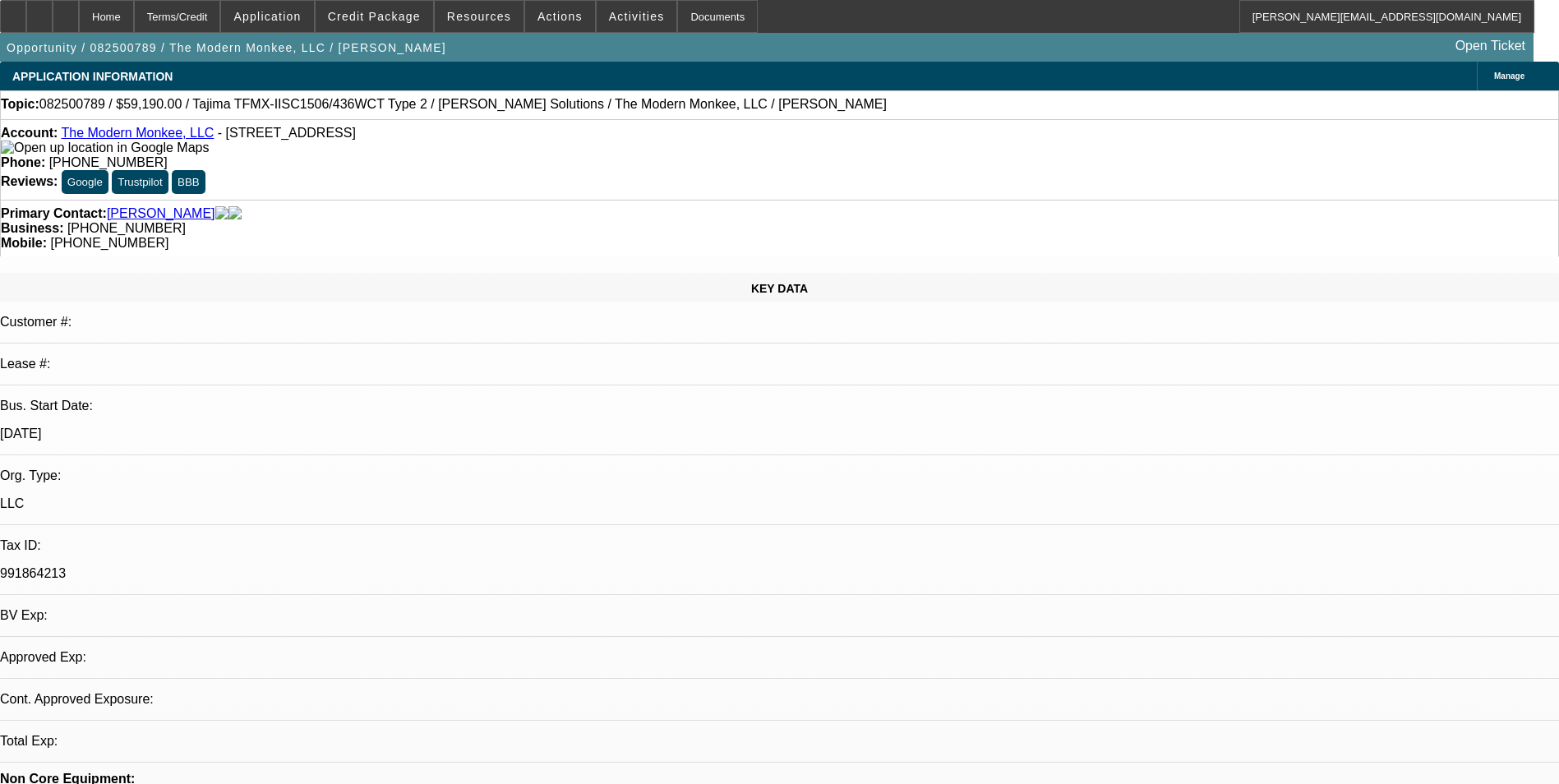
select select "0"
select select "2"
select select "0.1"
select select "4"
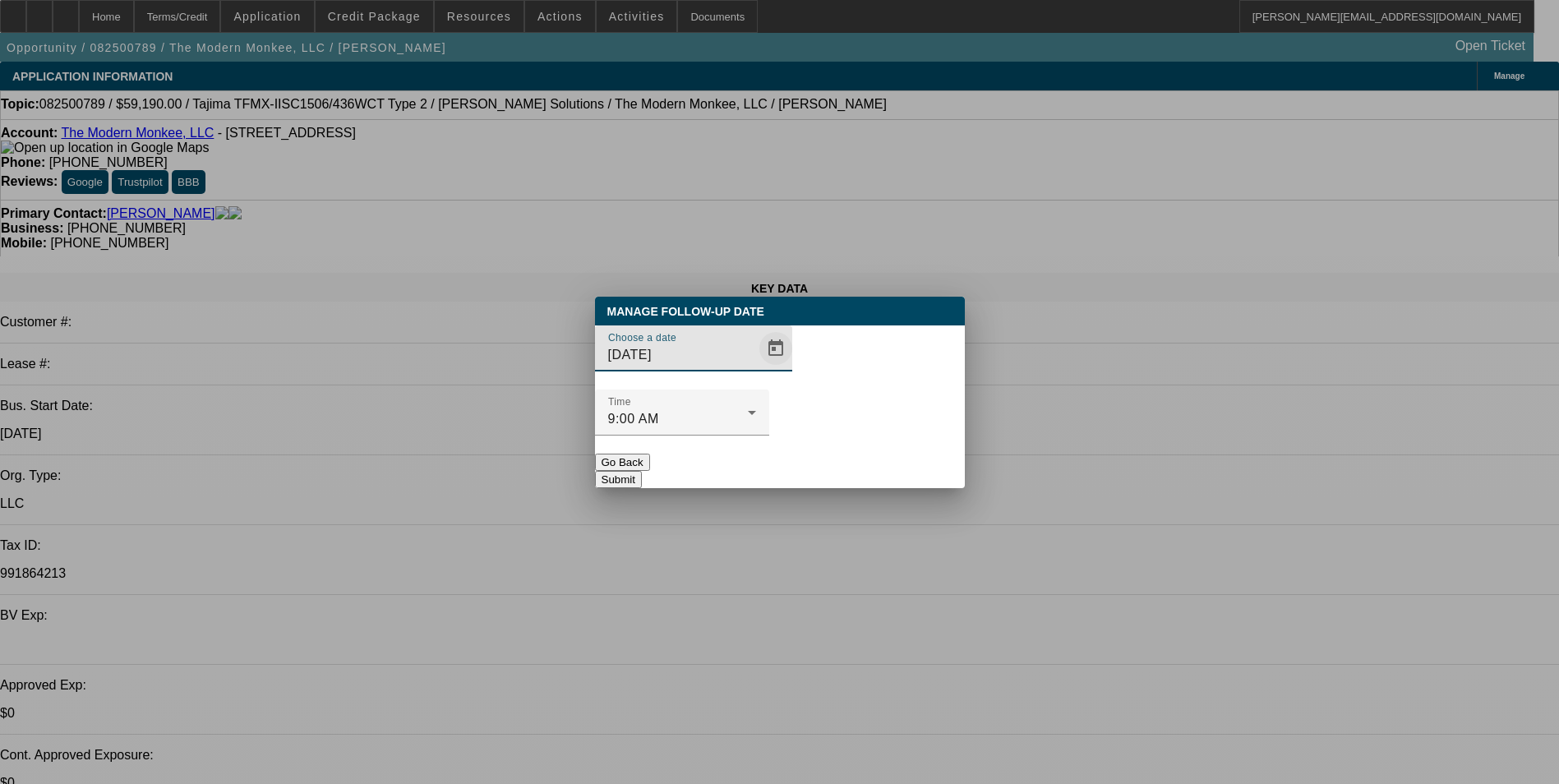
click at [756, 368] on span "Open calendar" at bounding box center [775, 348] width 39 height 39
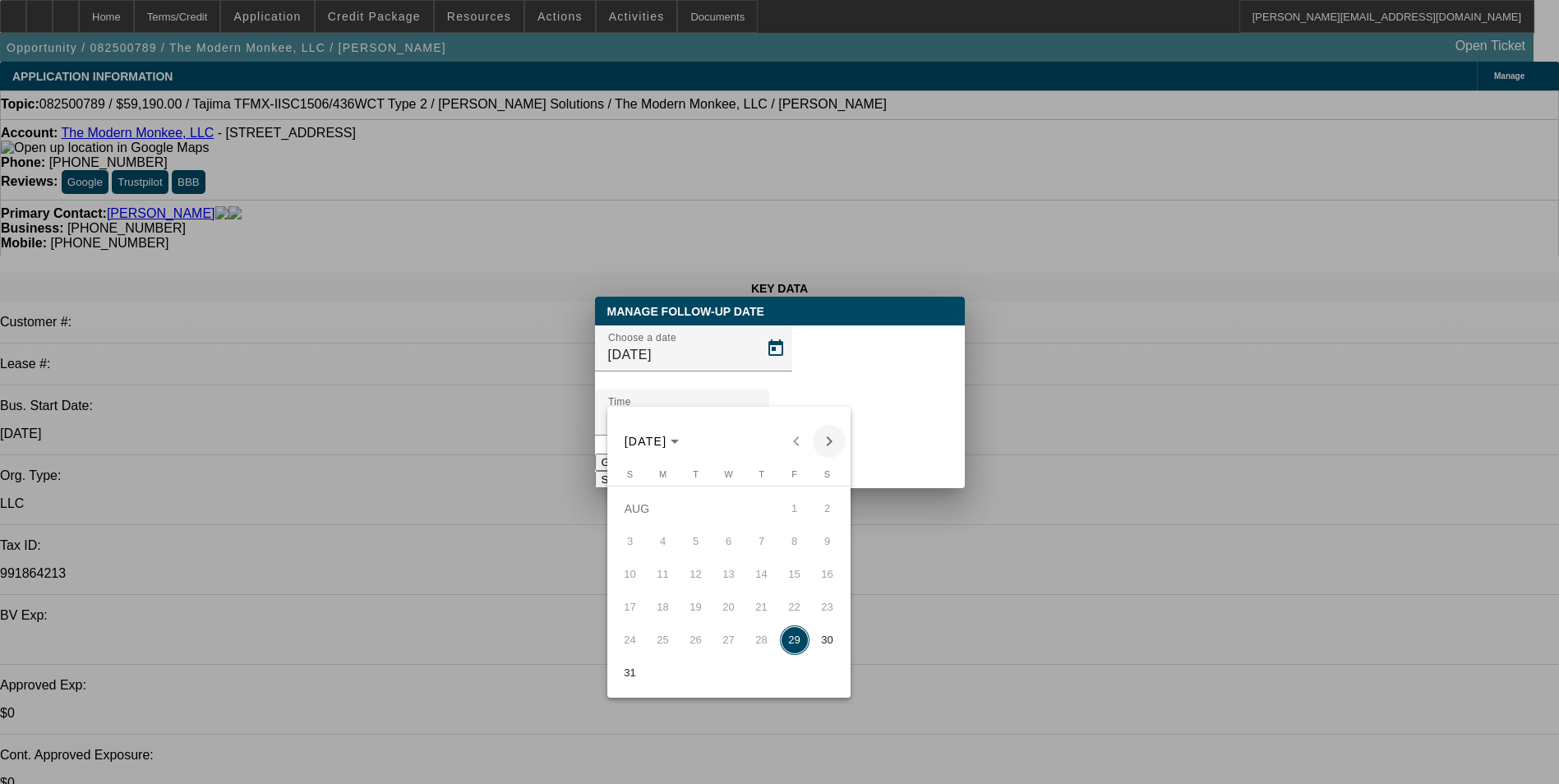
click at [829, 439] on span "Next month" at bounding box center [830, 441] width 33 height 33
click at [699, 547] on span "2" at bounding box center [696, 542] width 29 height 29
type input "9/2/2025"
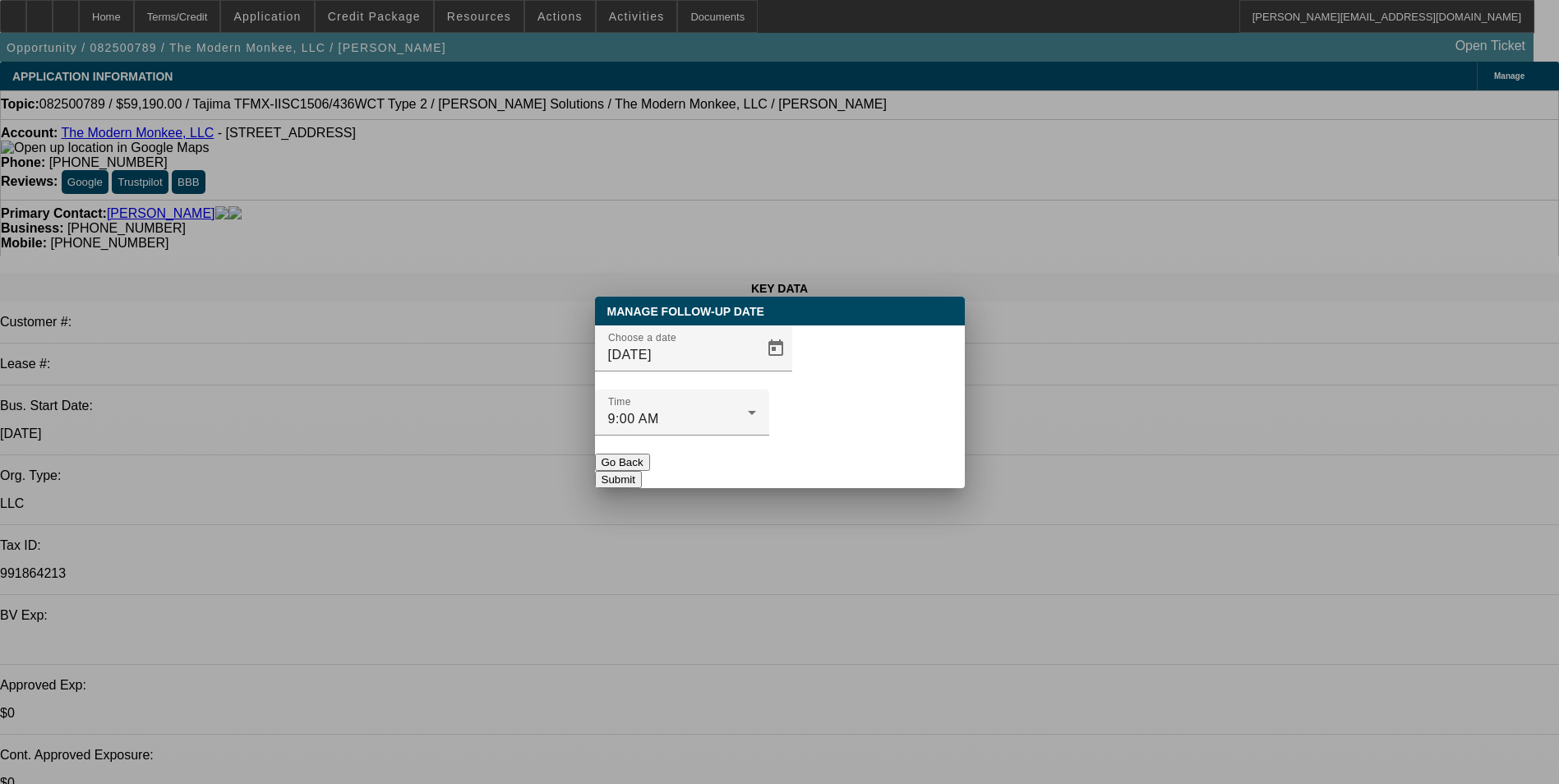
click at [642, 471] on button "Submit" at bounding box center [618, 480] width 46 height 17
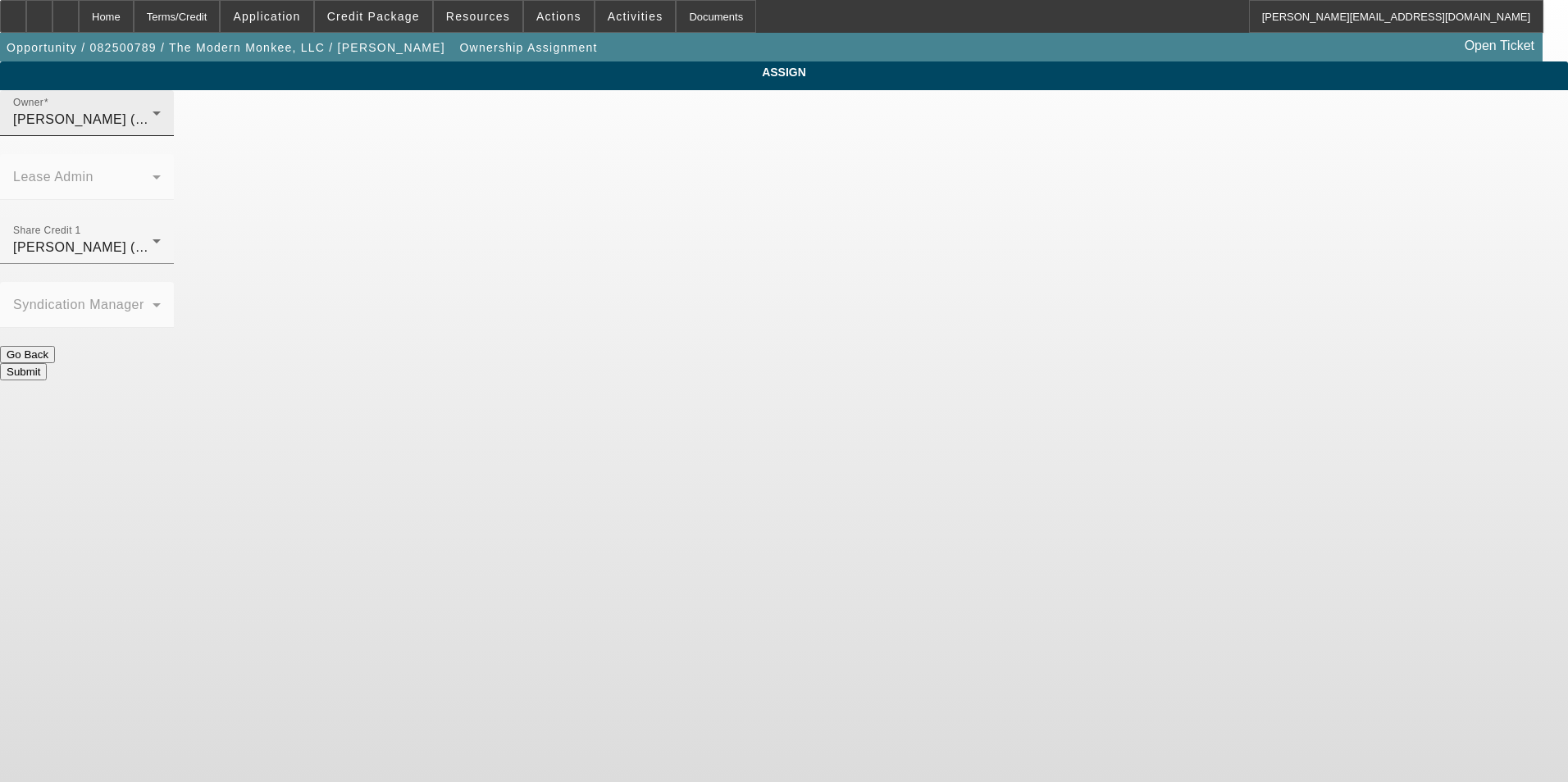
click at [153, 129] on div "Wesolowski, John (Lvl 6)" at bounding box center [82, 120] width 139 height 20
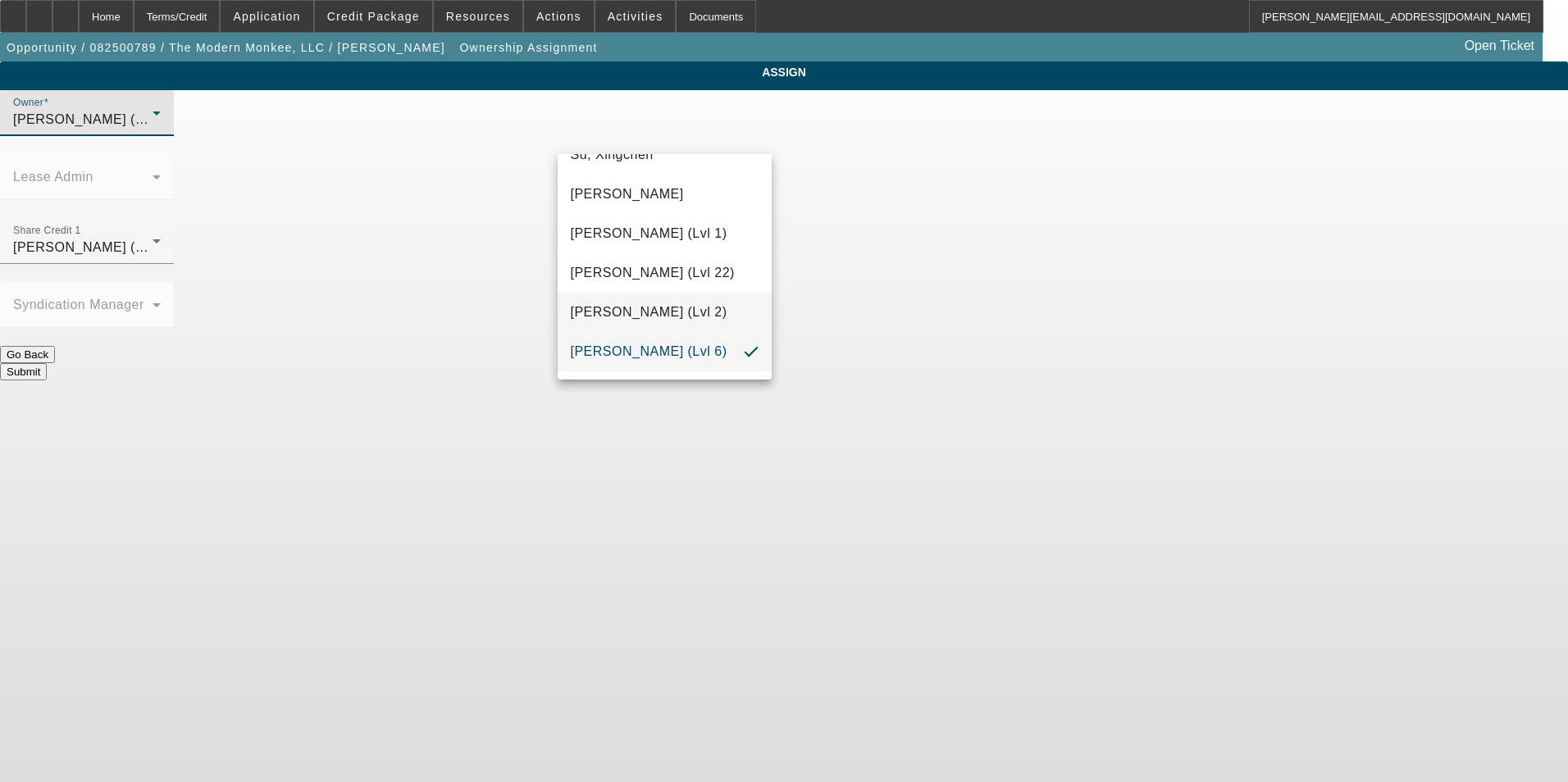
scroll to position [2351, 0]
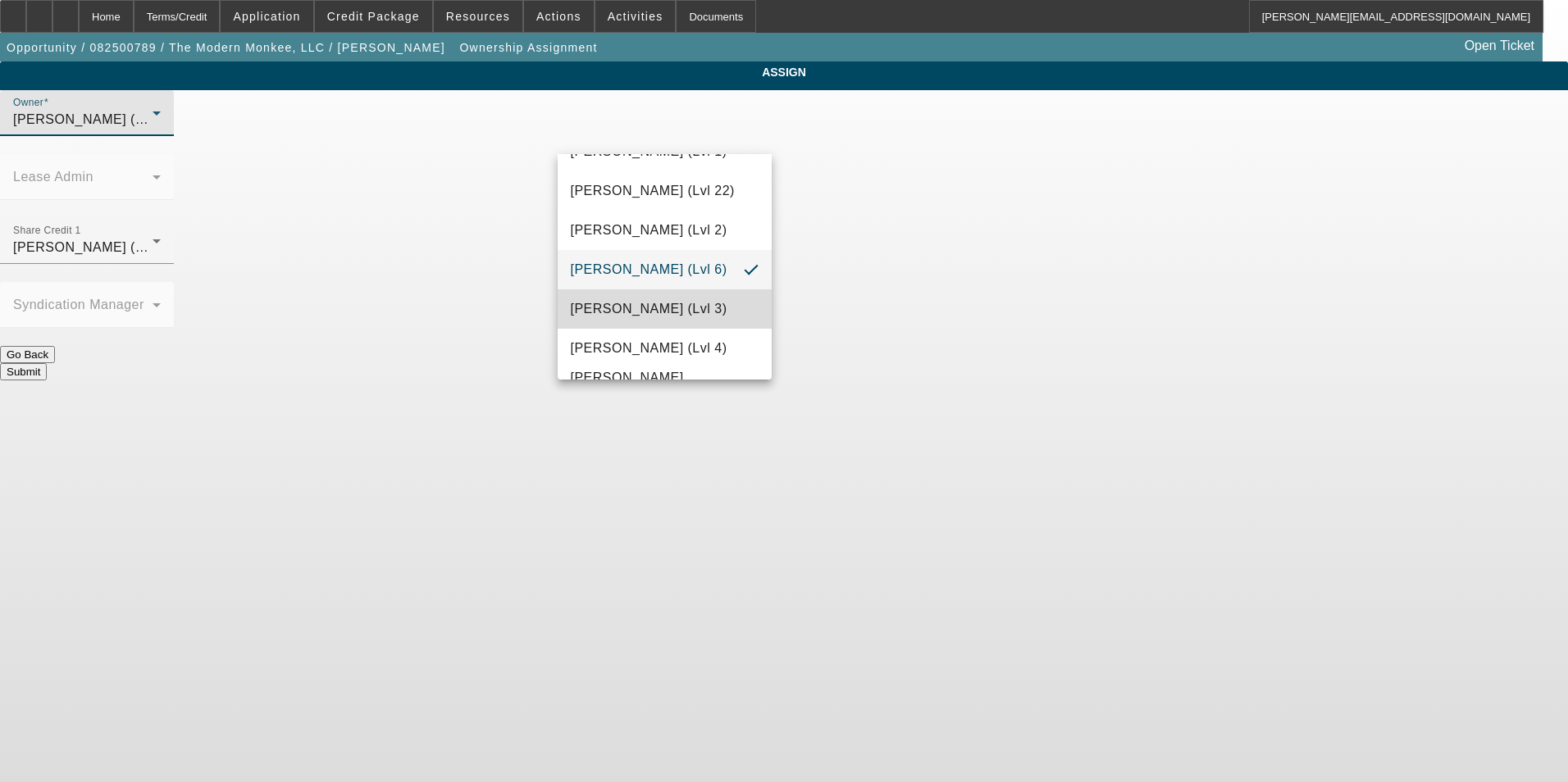
click at [702, 308] on span "Wesolowski, Tyler (Lvl 3)" at bounding box center [649, 309] width 156 height 20
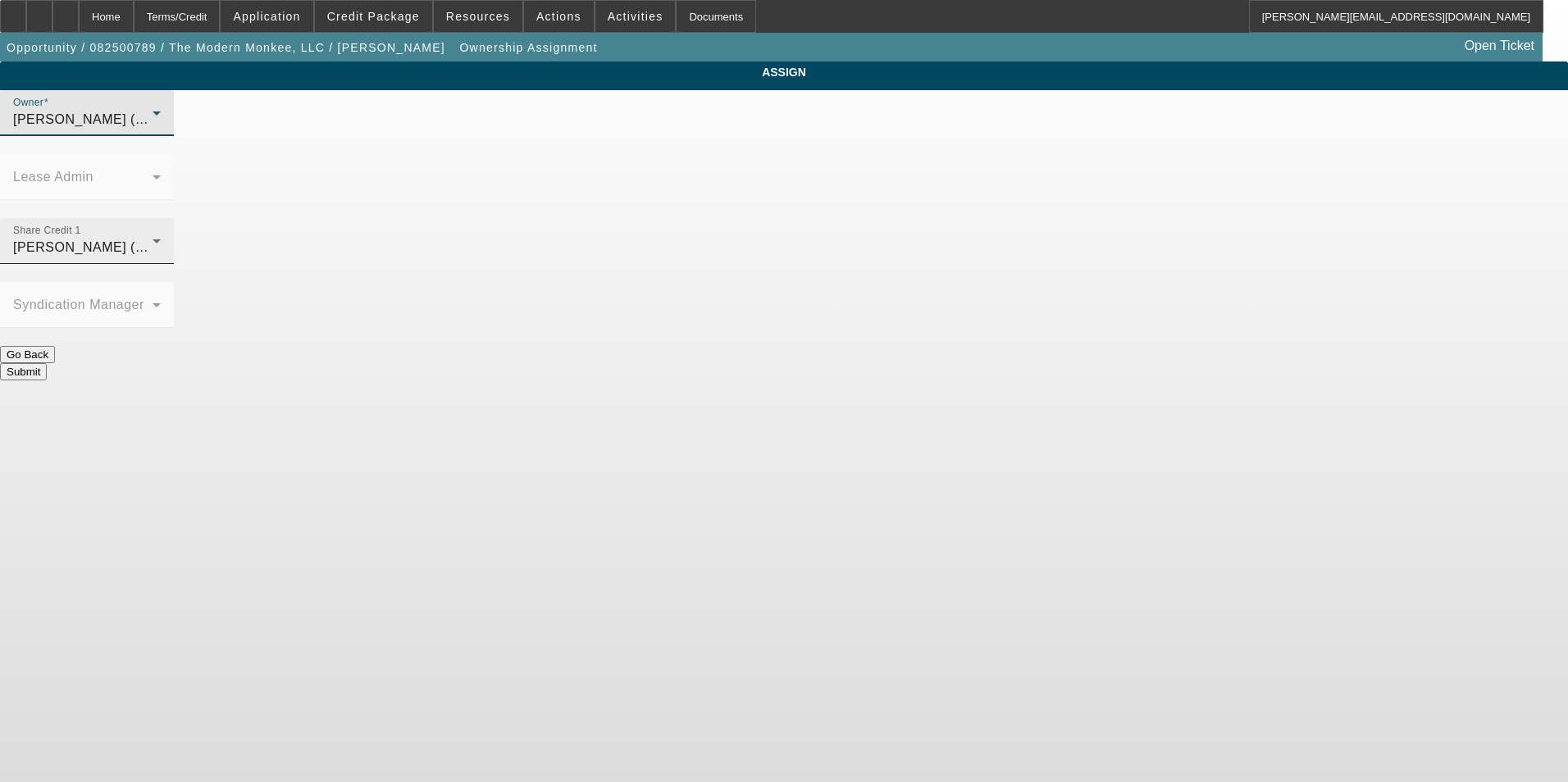
click at [153, 237] on div "Wesolowski, Tyler (Lvl 3)" at bounding box center [82, 247] width 139 height 20
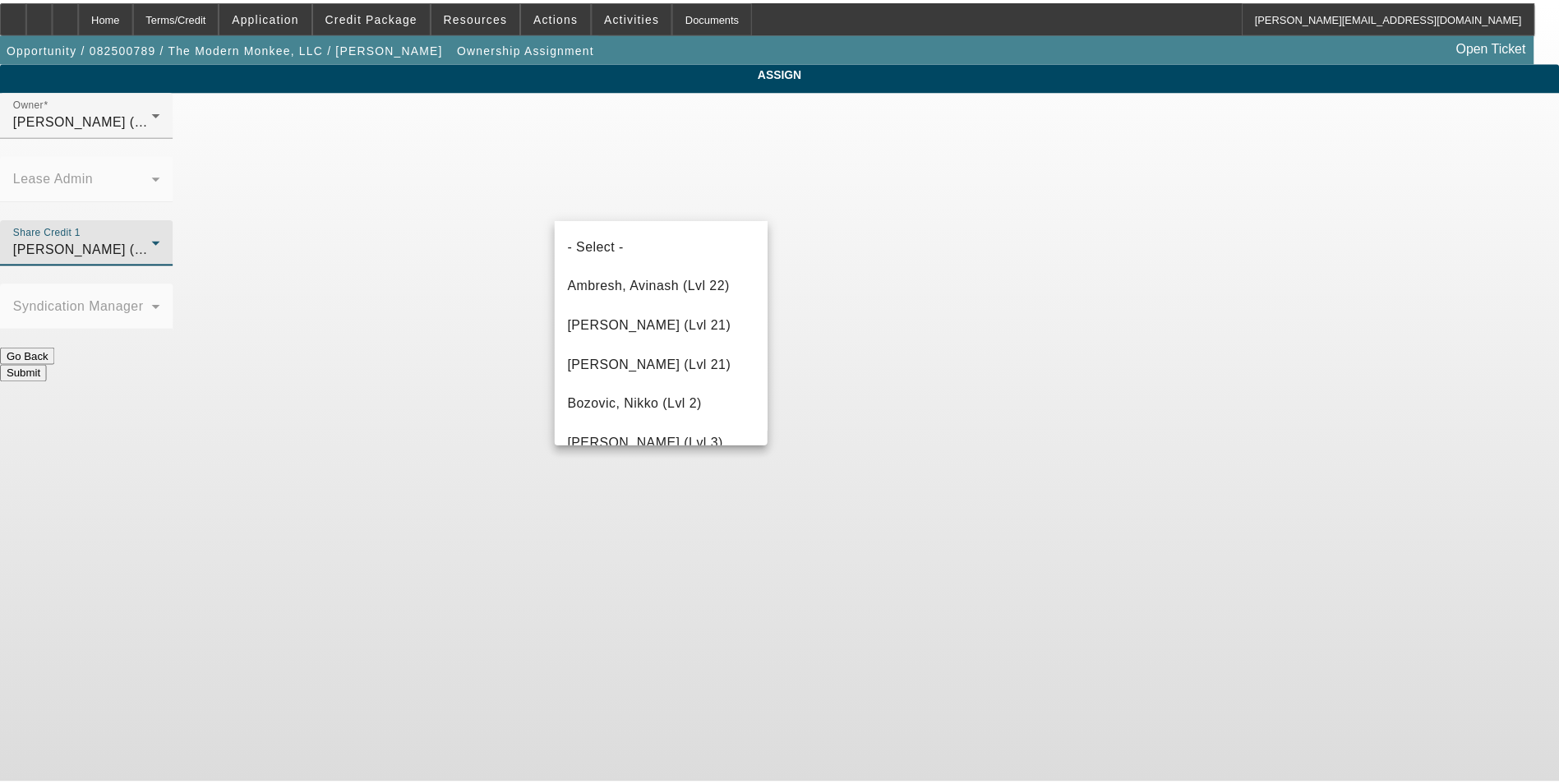
scroll to position [2117, 0]
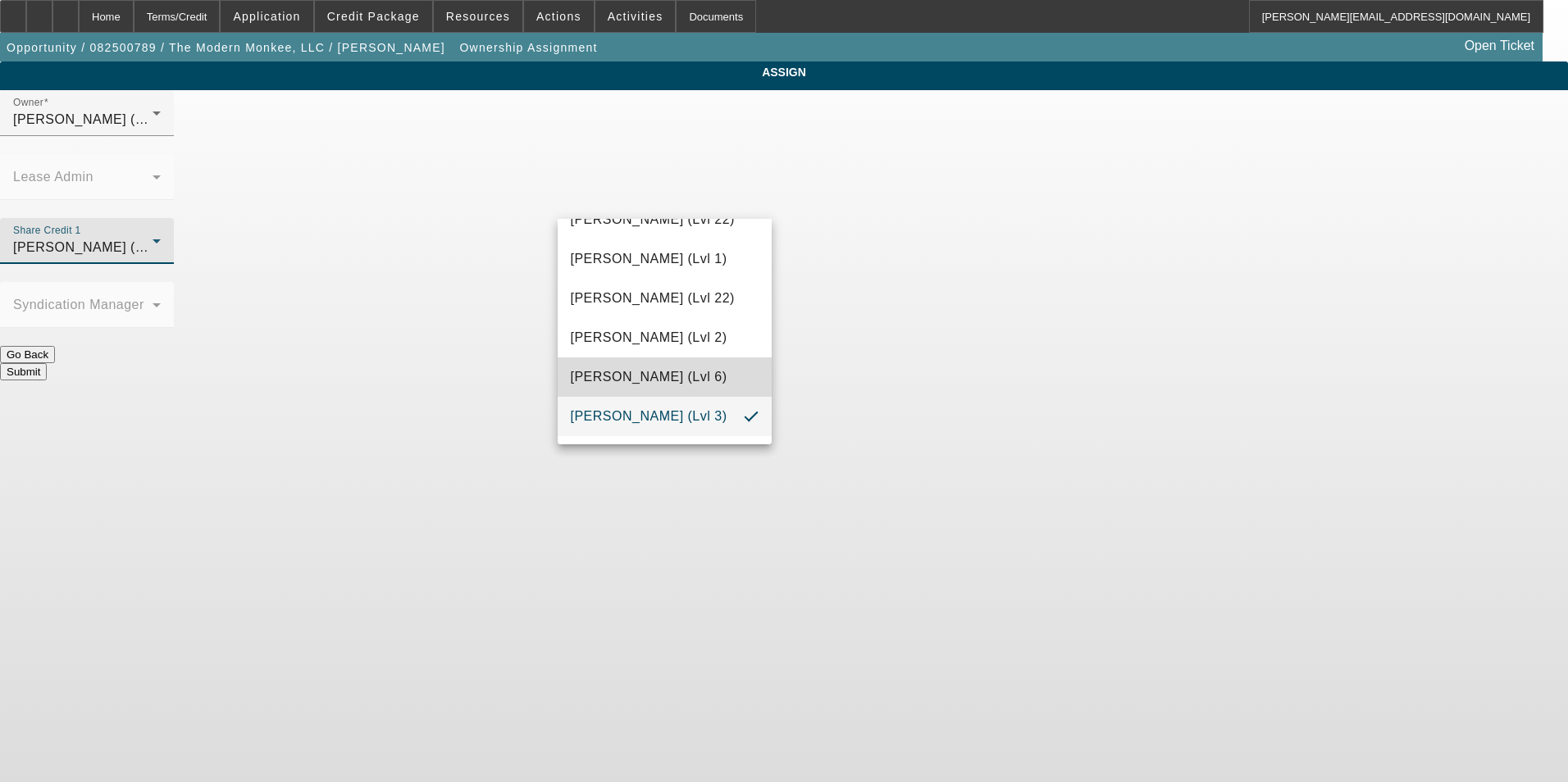
click at [689, 371] on span "Wesolowski, John (Lvl 6)" at bounding box center [649, 377] width 156 height 20
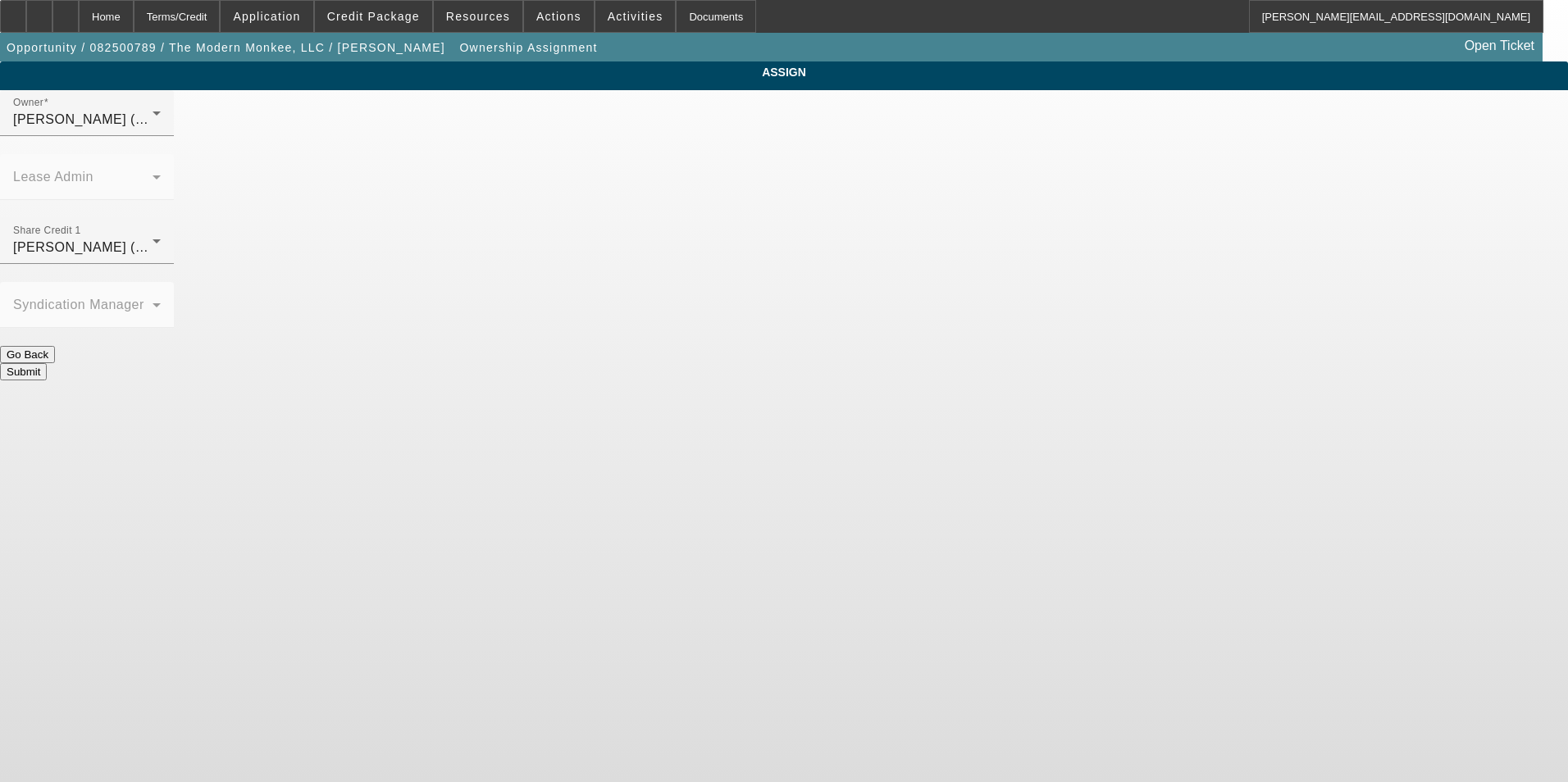
click at [46, 363] on button "Submit" at bounding box center [23, 371] width 46 height 17
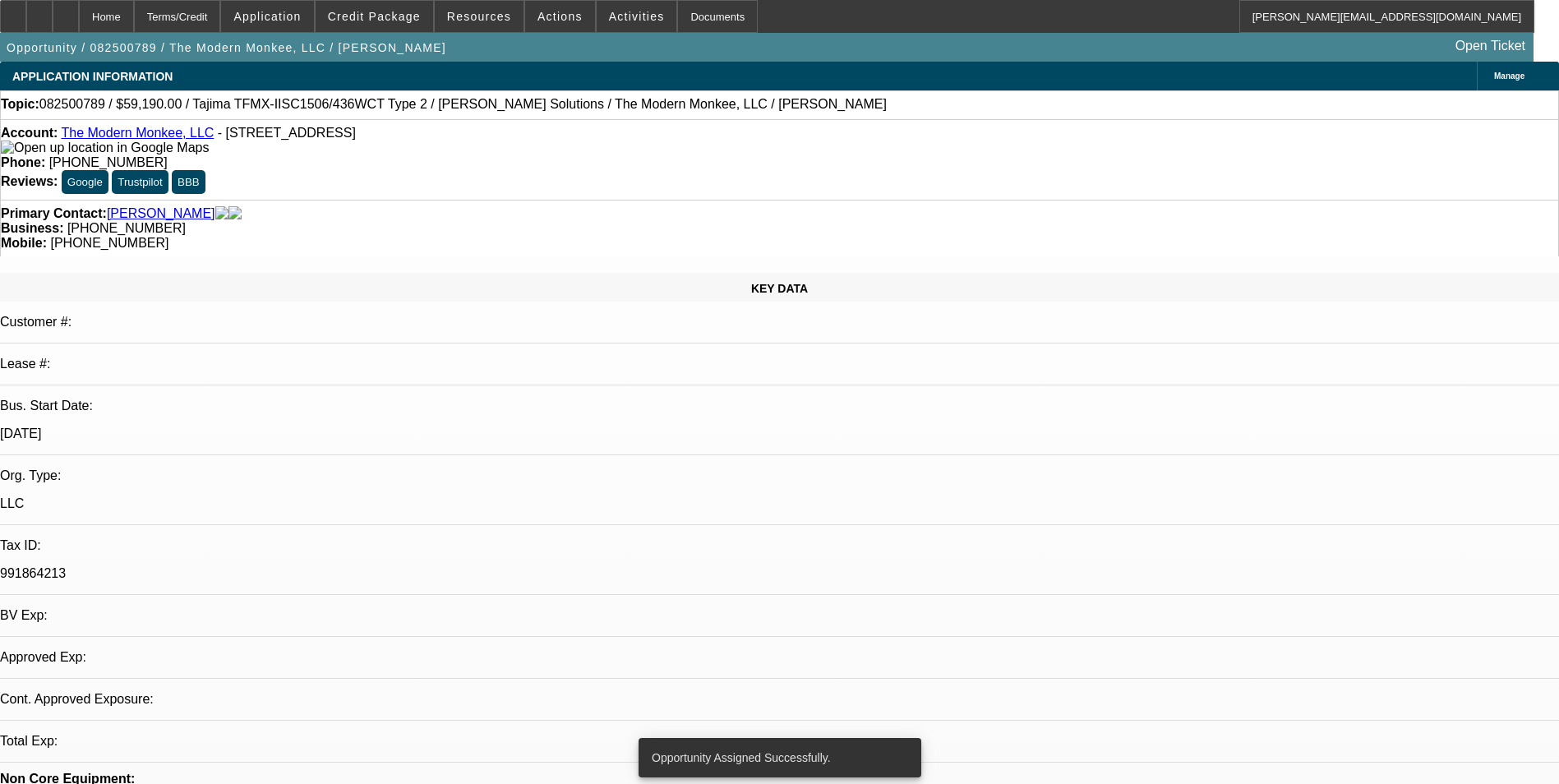
select select "0"
select select "2"
select select "0.1"
select select "4"
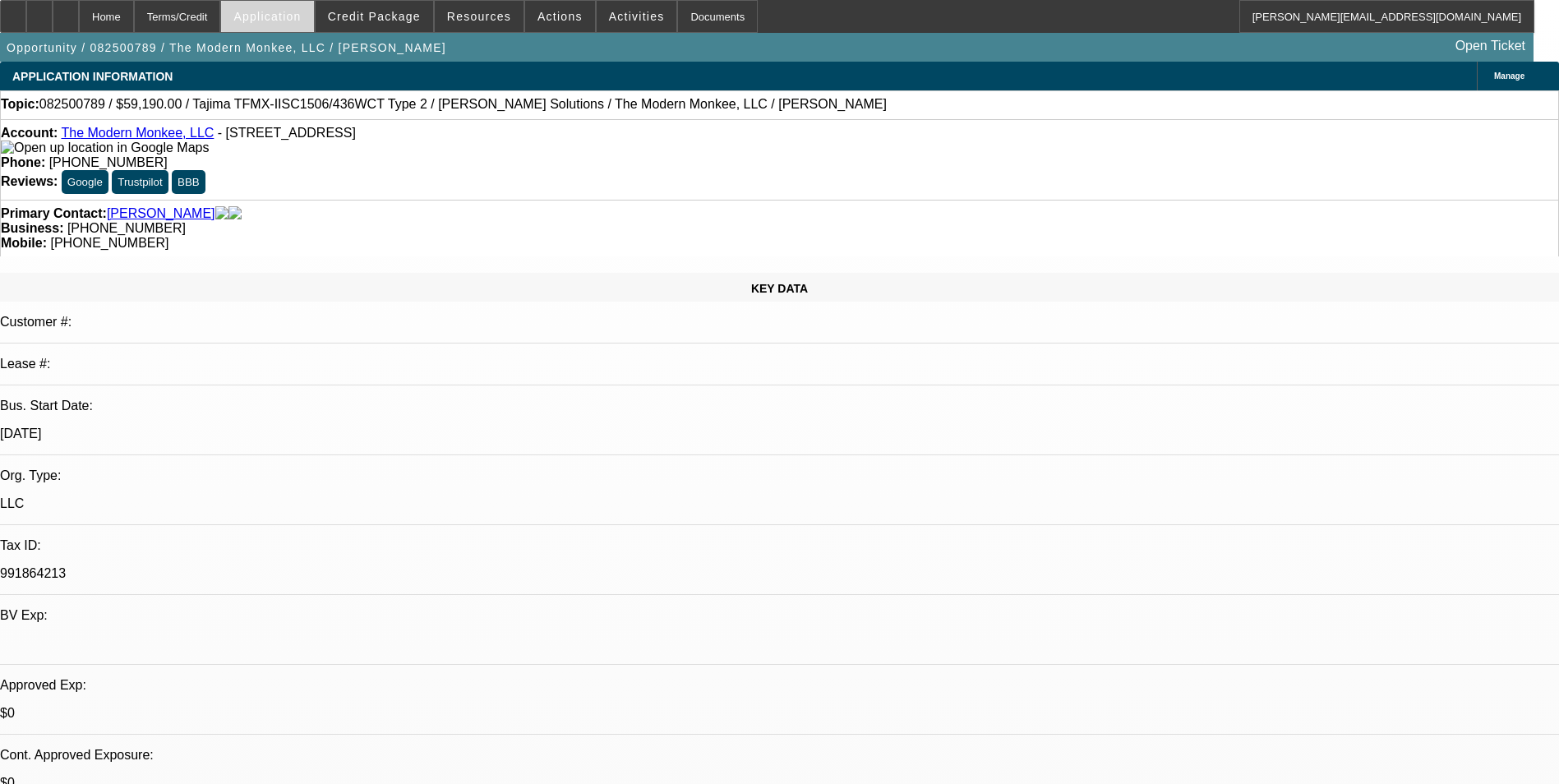
click at [301, 18] on span "Application" at bounding box center [267, 16] width 67 height 13
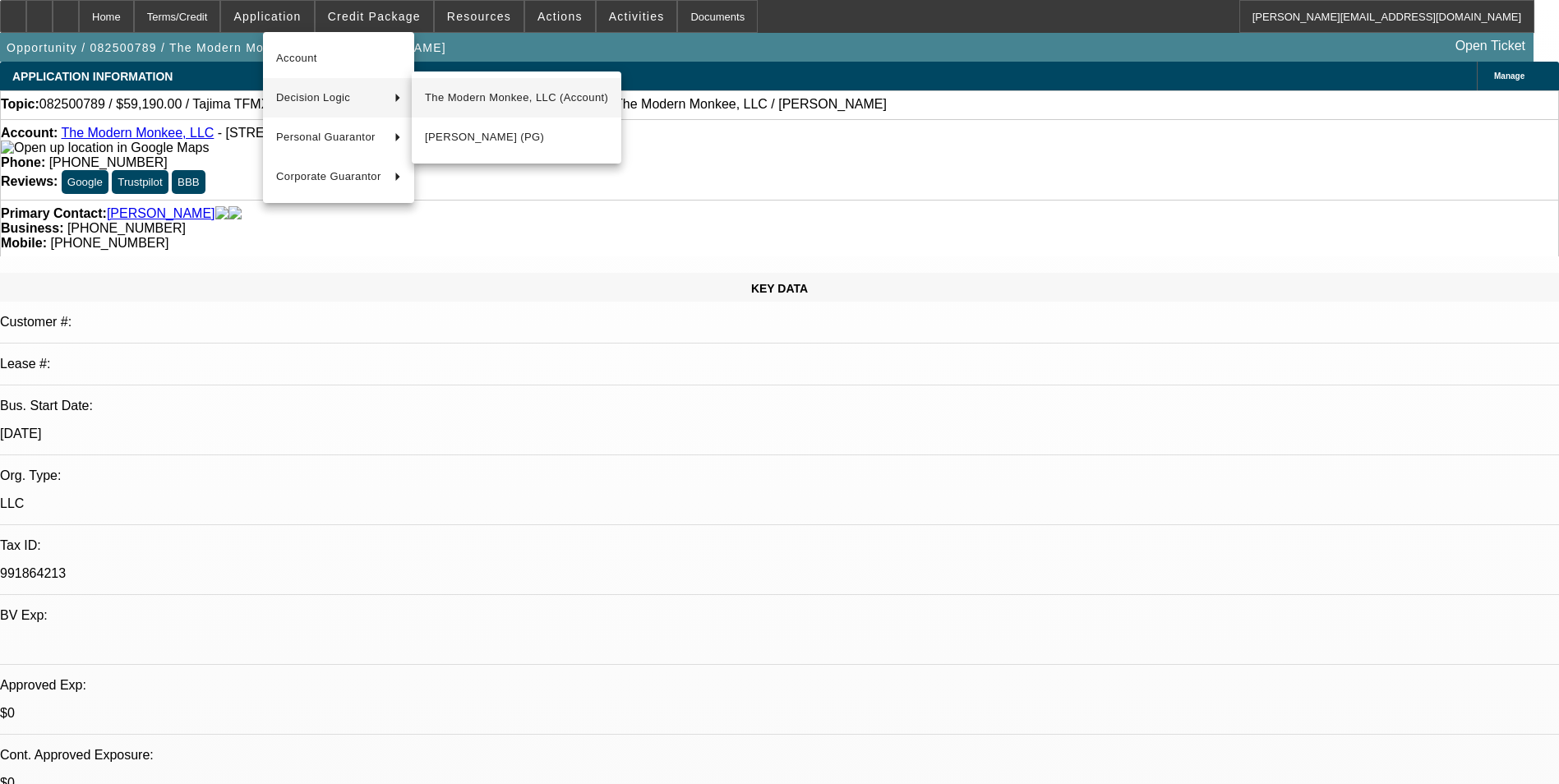
click at [453, 96] on span "The Modern Monkee, LLC (Account)" at bounding box center [516, 98] width 183 height 20
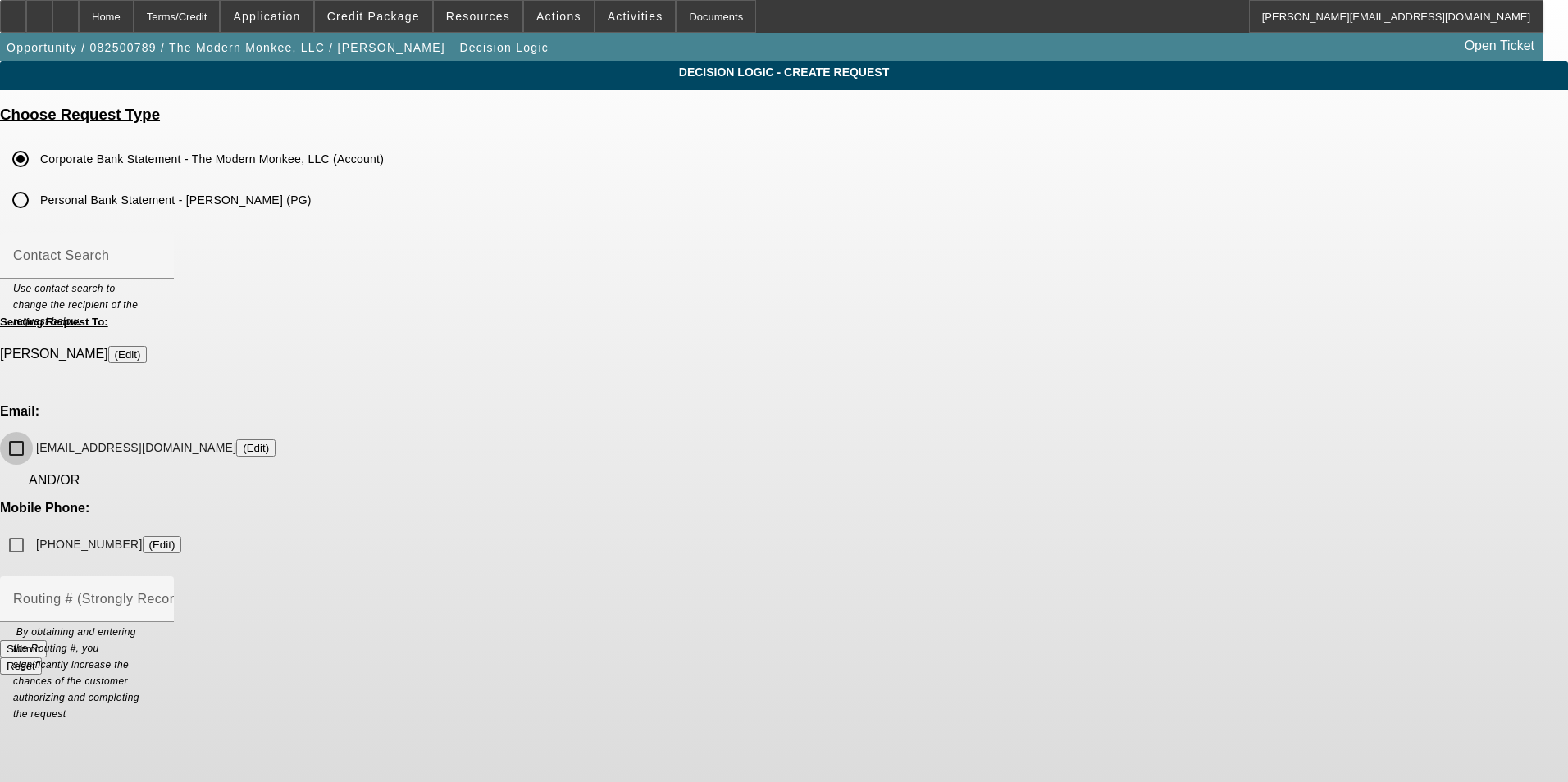
click at [33, 432] on input "themodernmonkee@yahoo.com (Edit)" at bounding box center [16, 448] width 33 height 33
checkbox input "true"
click at [134, 21] on div "Home" at bounding box center [106, 16] width 55 height 33
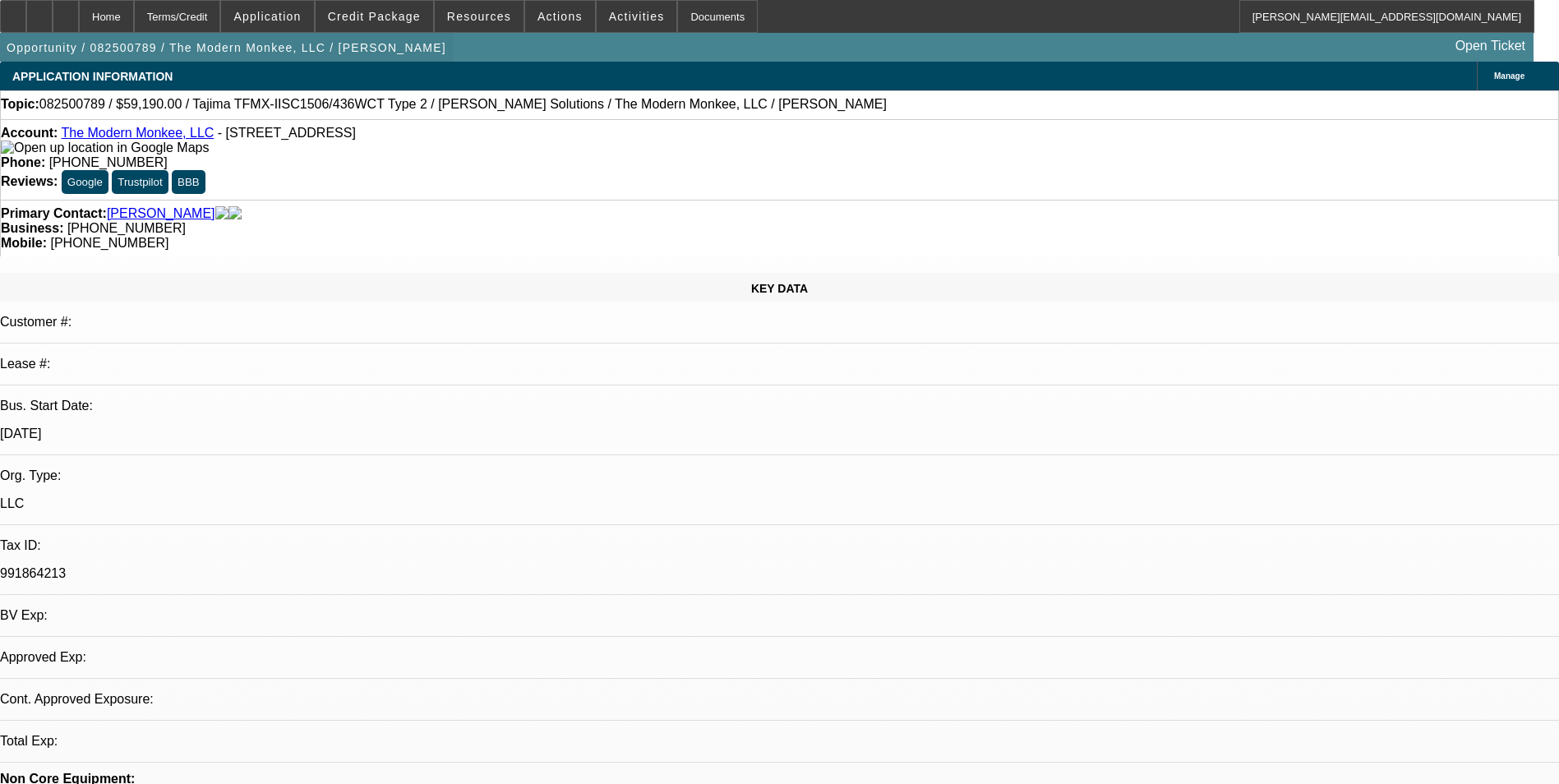
select select "0"
select select "2"
select select "0.1"
select select "4"
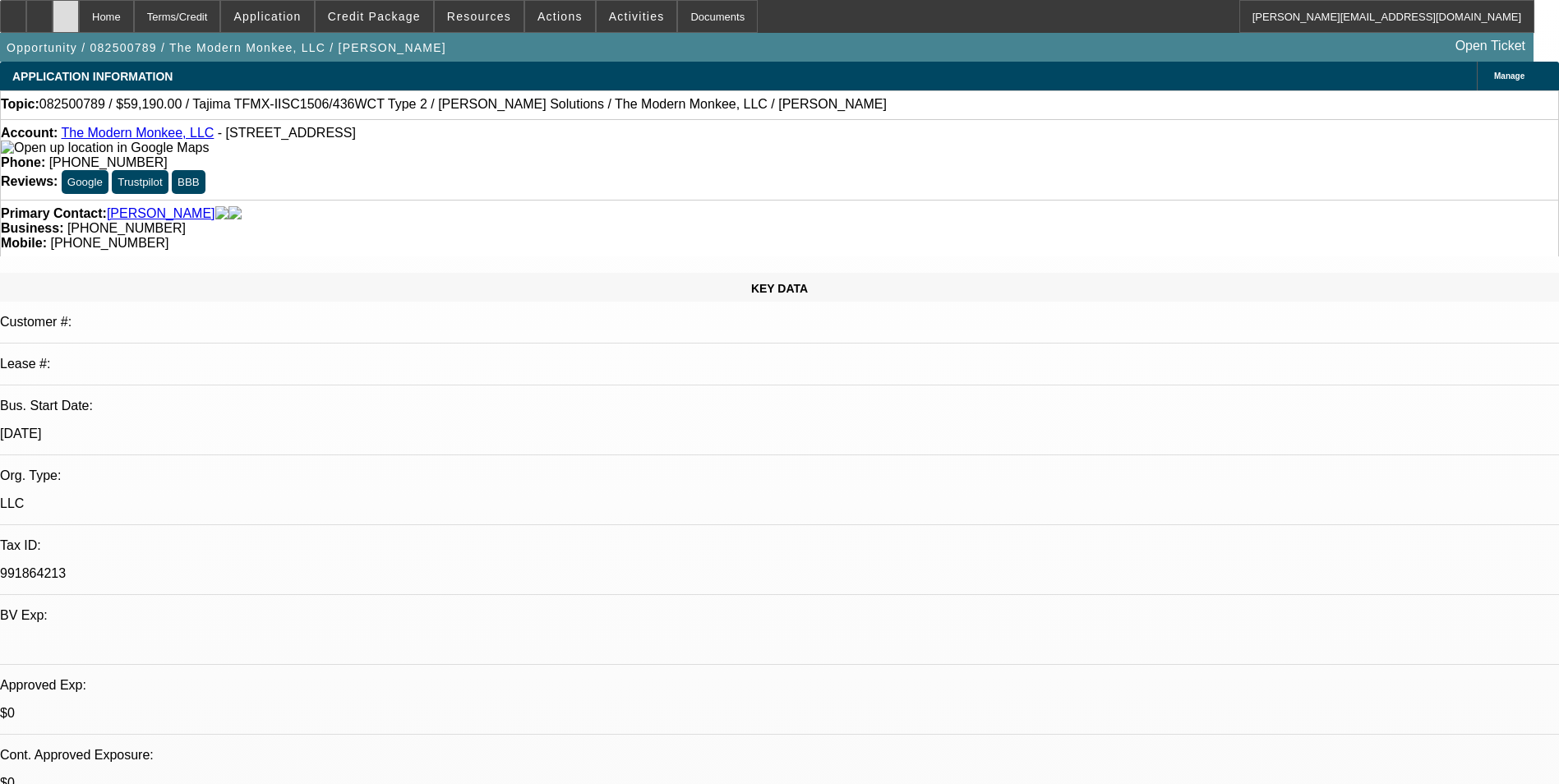
click at [79, 14] on div at bounding box center [66, 16] width 26 height 33
select select "0"
select select "2"
select select "0.1"
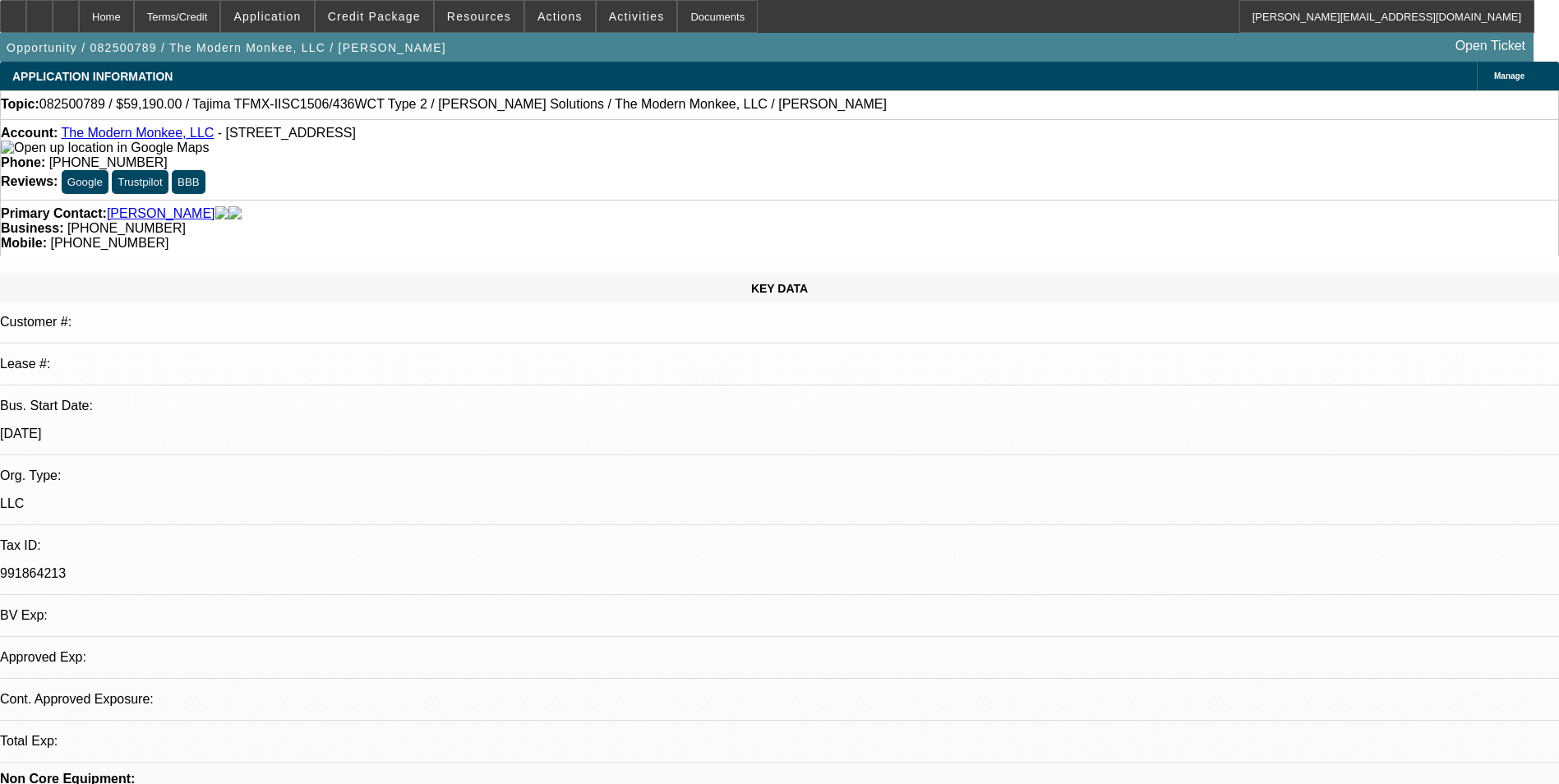
select select "4"
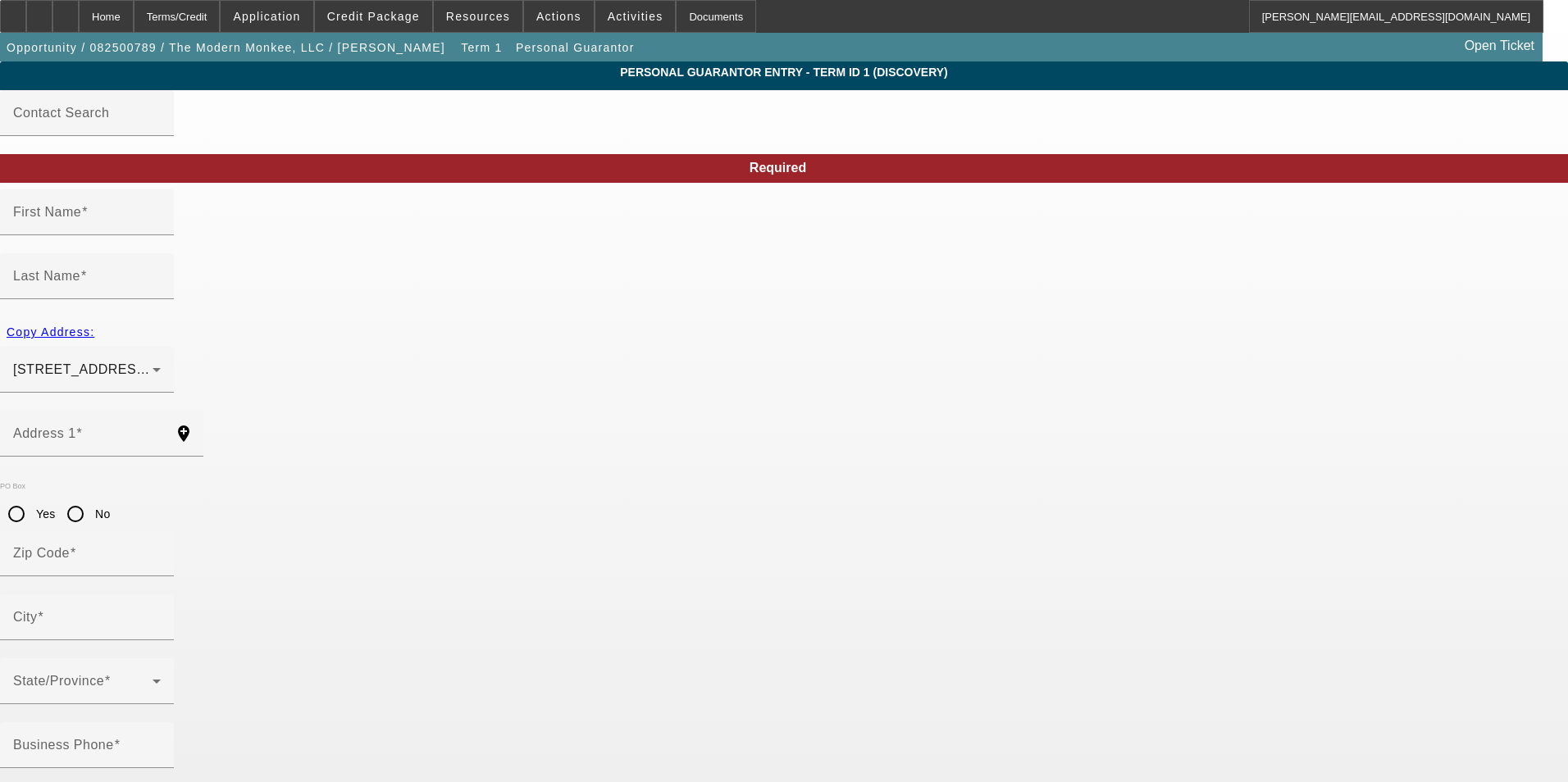
type input "[PERSON_NAME]"
type input "[STREET_ADDRESS]"
radio input "true"
type input "39097"
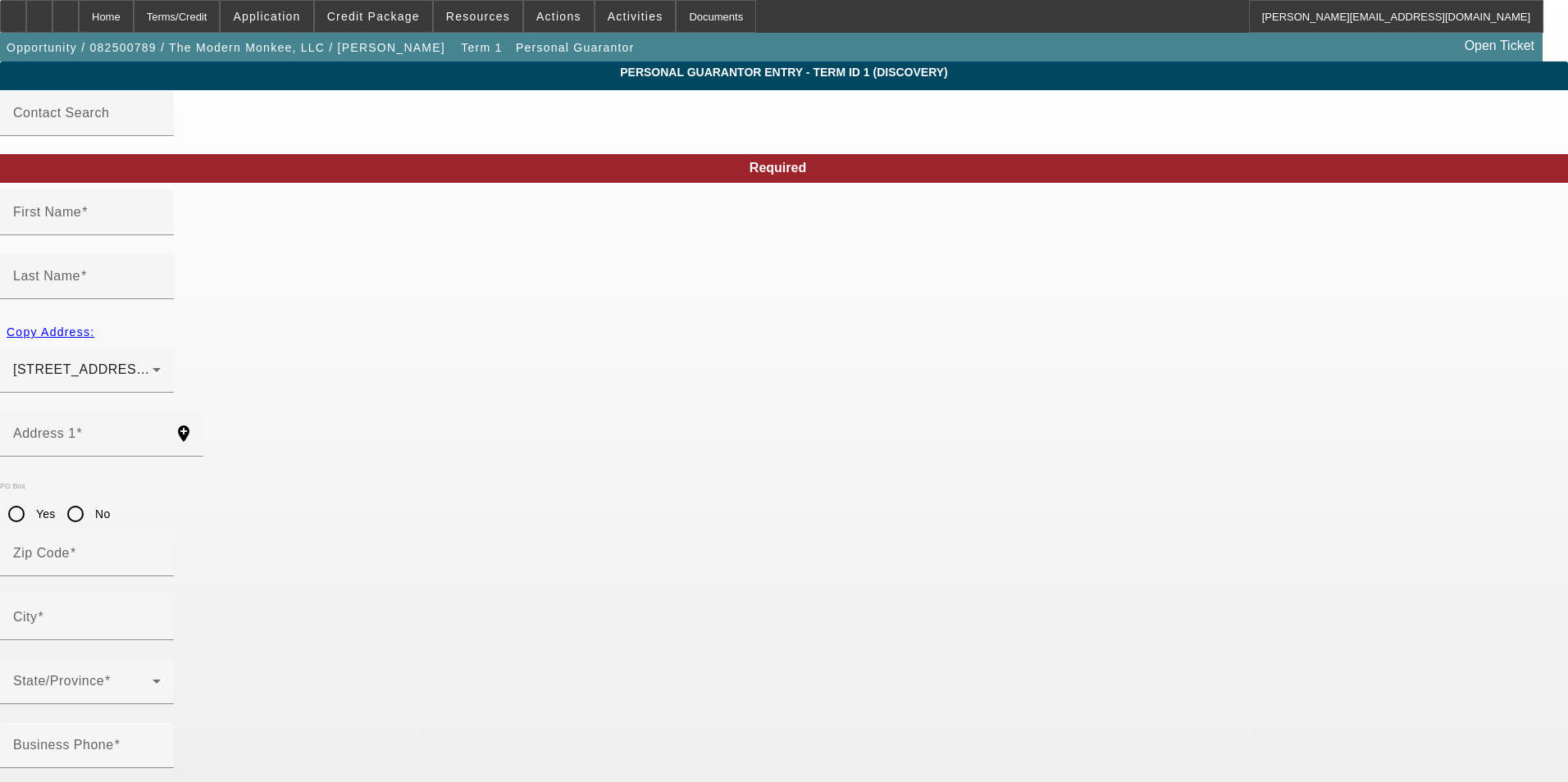
type input "[PERSON_NAME]"
type input "[PHONE_NUMBER]"
type input "50"
type input "587-55-0098"
type input "themodernmonkee@yahoo.com"
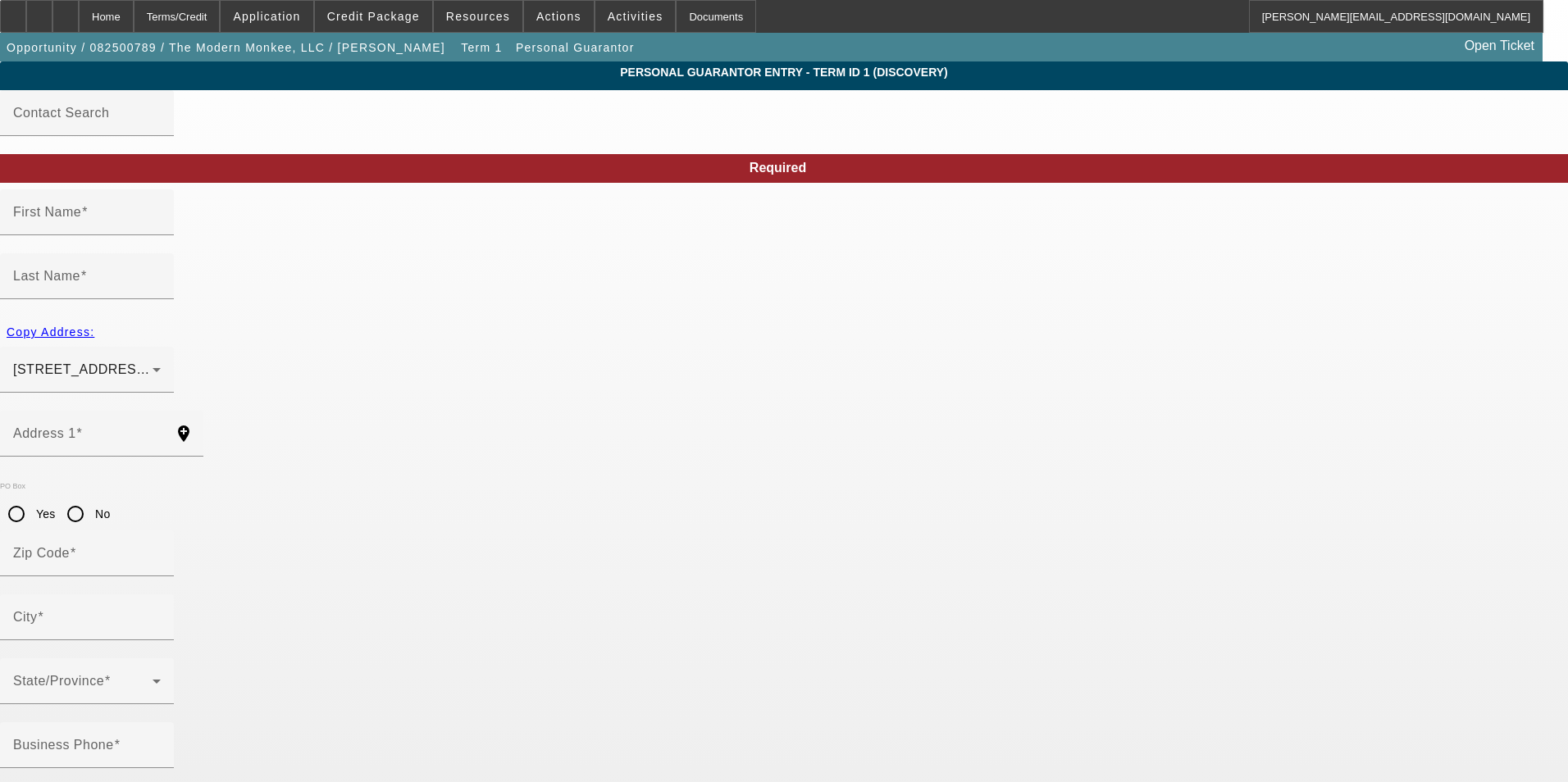
type input "[PHONE_NUMBER]"
drag, startPoint x: 730, startPoint y: 632, endPoint x: 362, endPoint y: 617, distance: 368.3
type input "[EMAIL_ADDRESS][DOMAIN_NAME]"
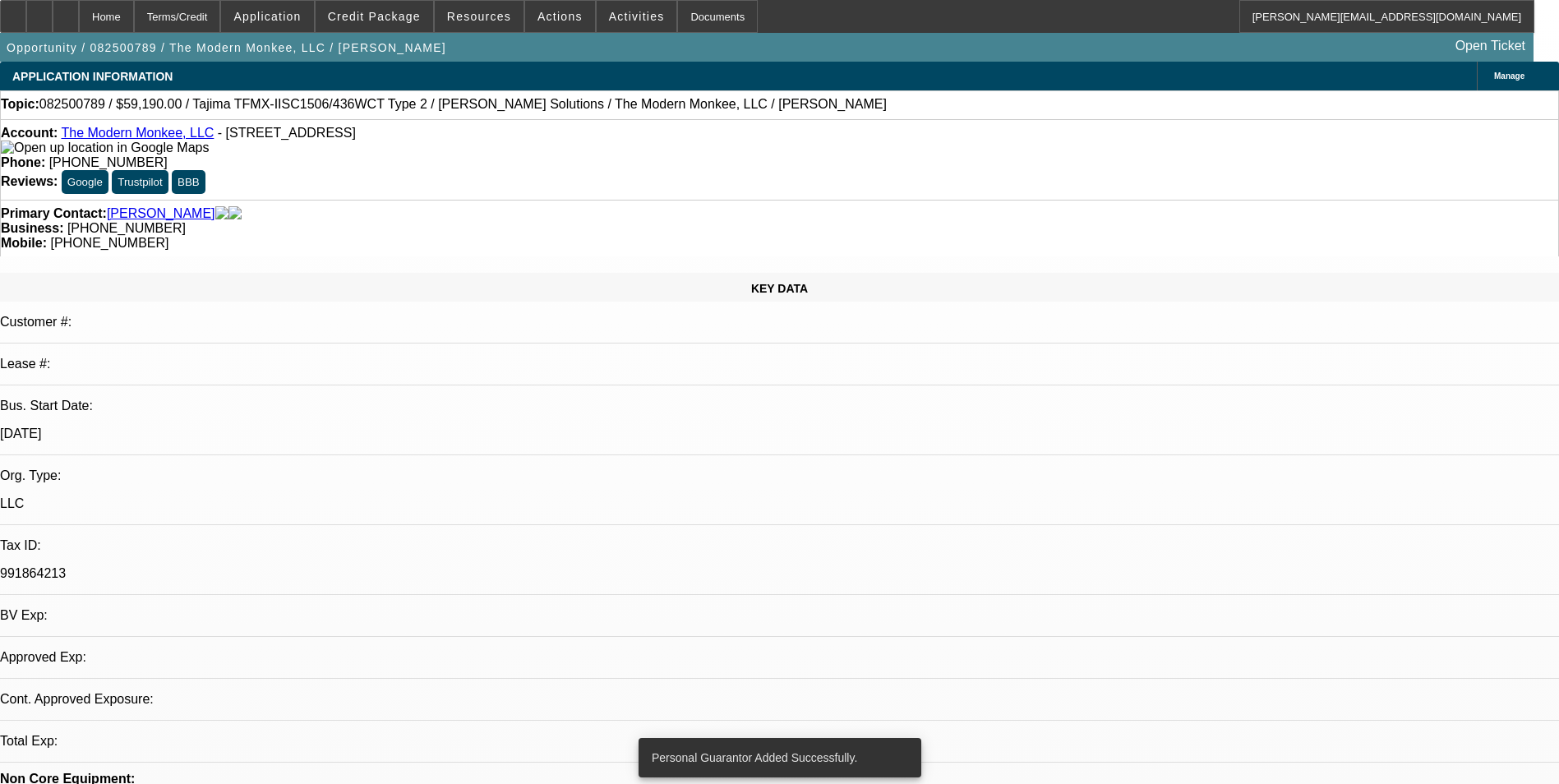
select select "0"
select select "2"
select select "0.1"
select select "4"
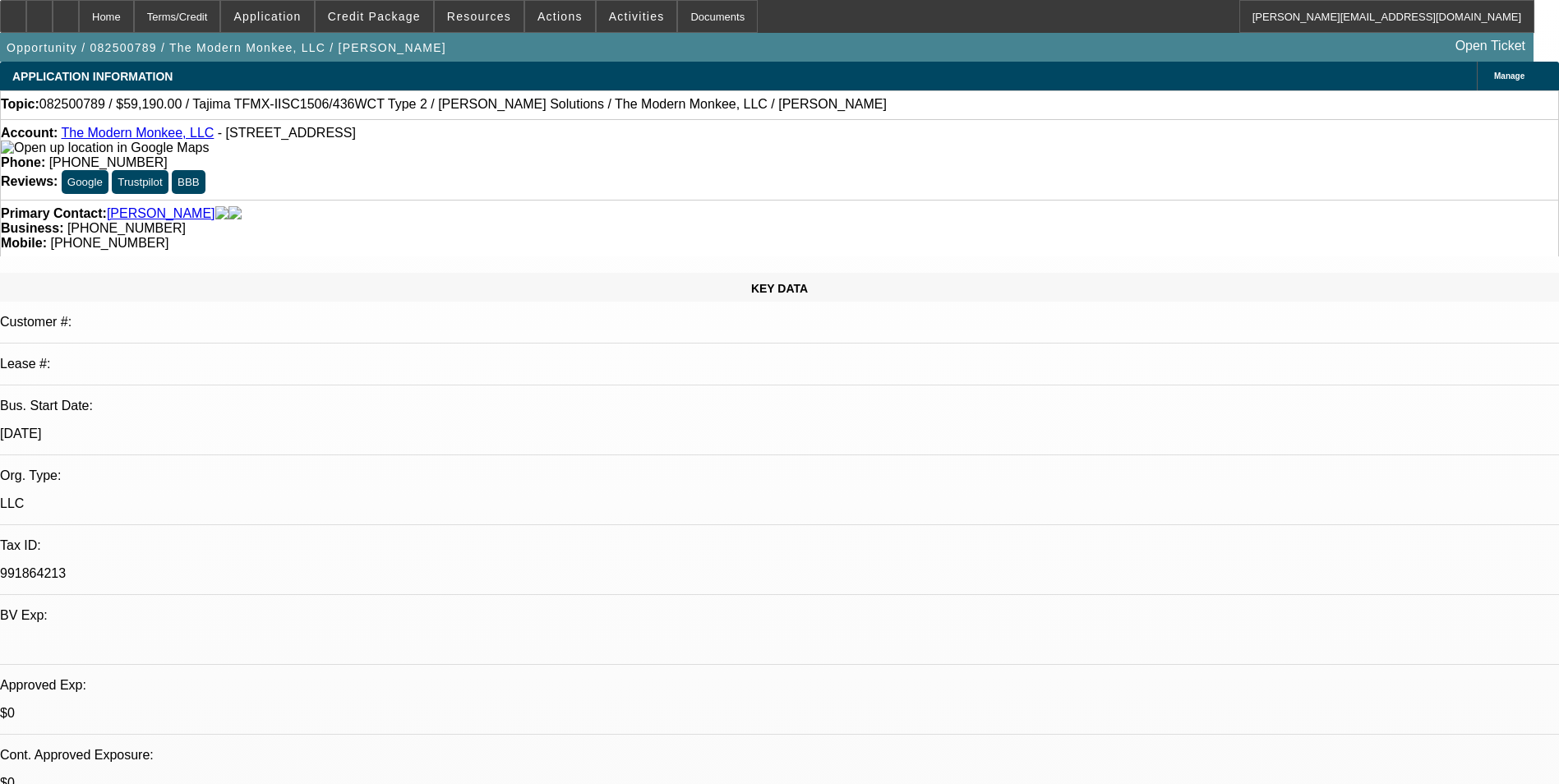
click at [1477, 71] on div "Manage" at bounding box center [1518, 77] width 82 height 29
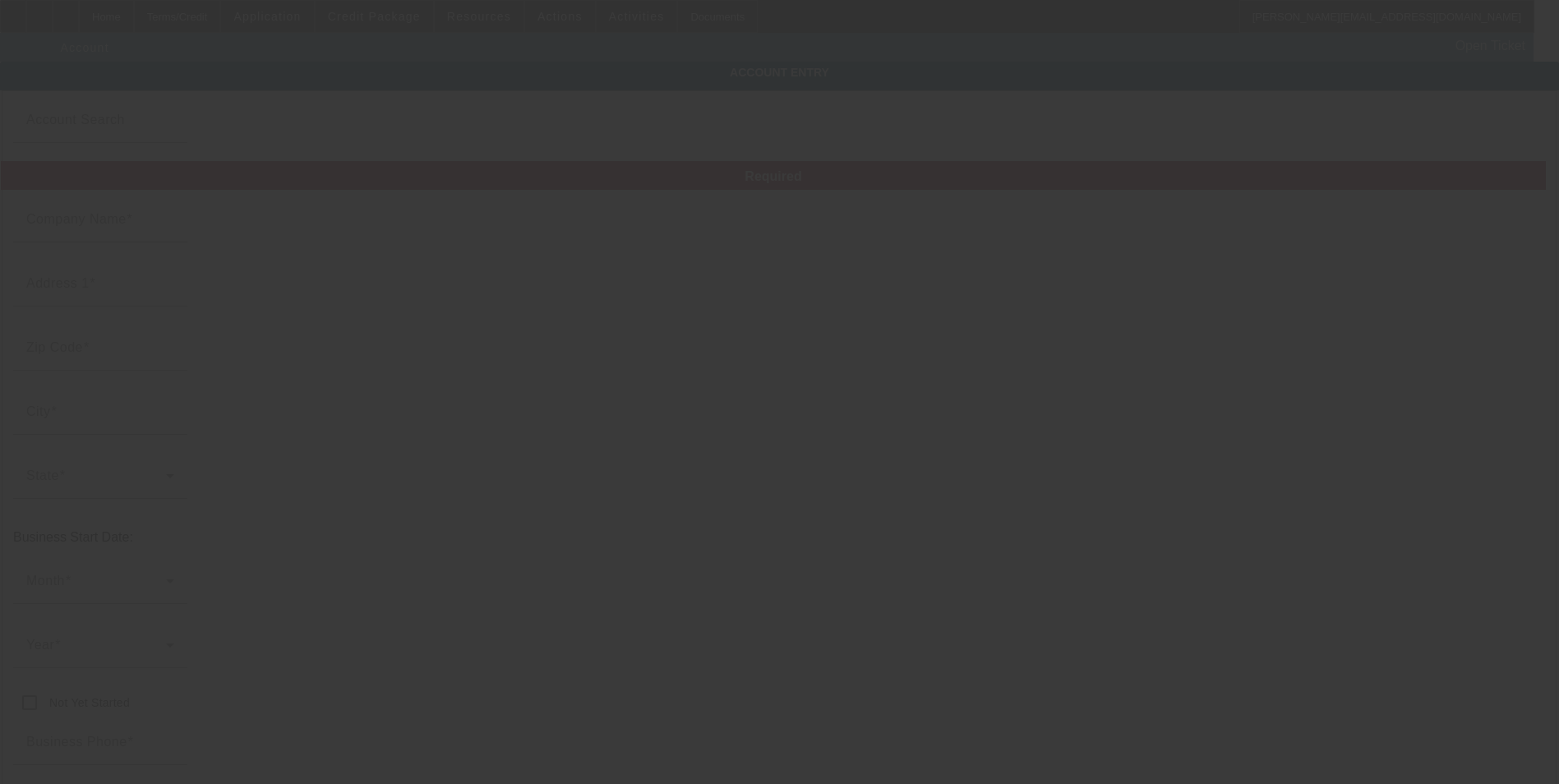
type input "The Modern Monkee, LLC"
type input "3866 Seven Mile Rd"
type input "39097"
type input "[PERSON_NAME]"
type input "[PHONE_NUMBER]"
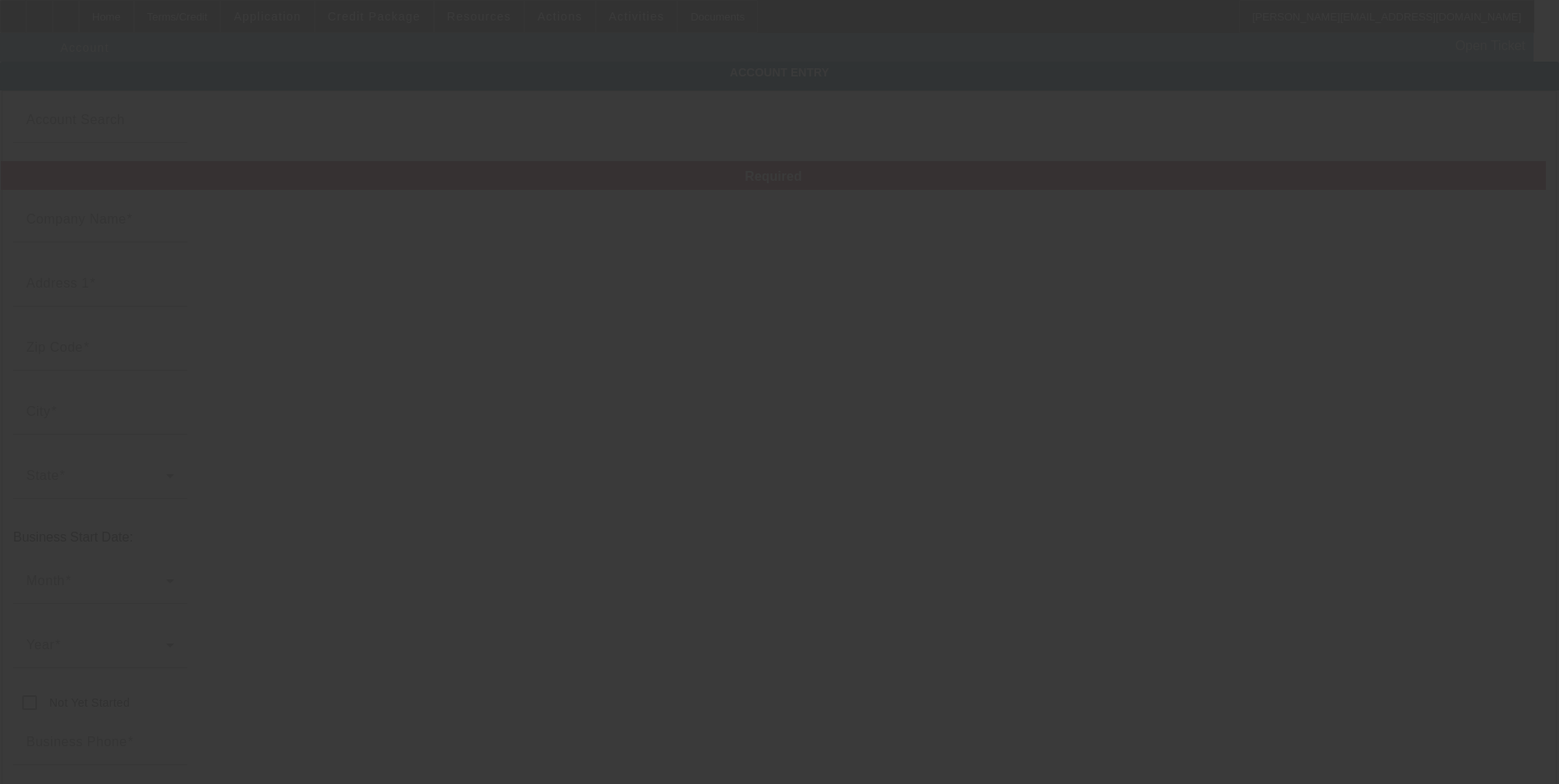
type input "[EMAIL_ADDRESS][DOMAIN_NAME]"
type input "991864213"
type input "Embroidery"
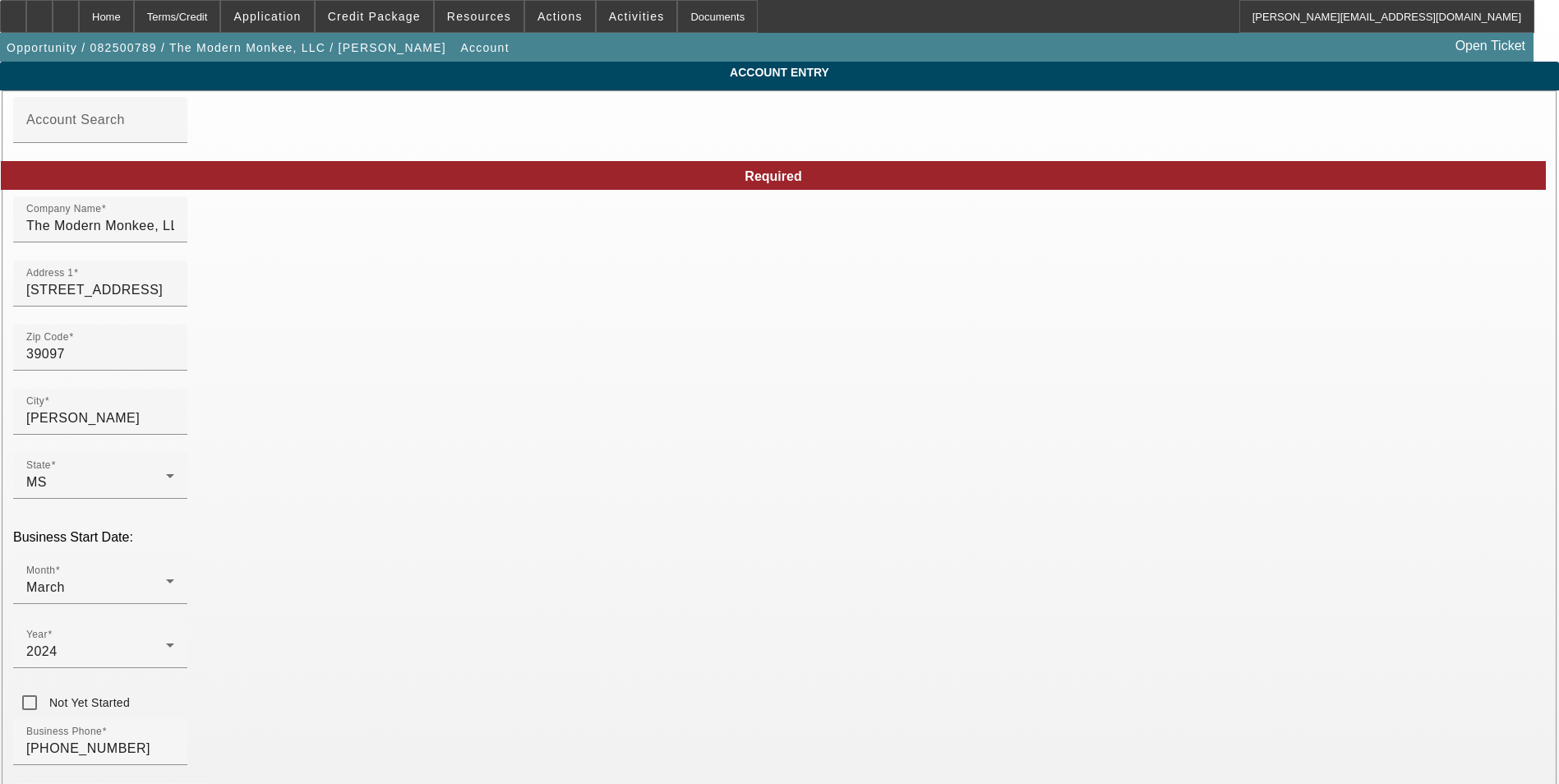
drag, startPoint x: 924, startPoint y: 364, endPoint x: 669, endPoint y: 352, distance: 255.3
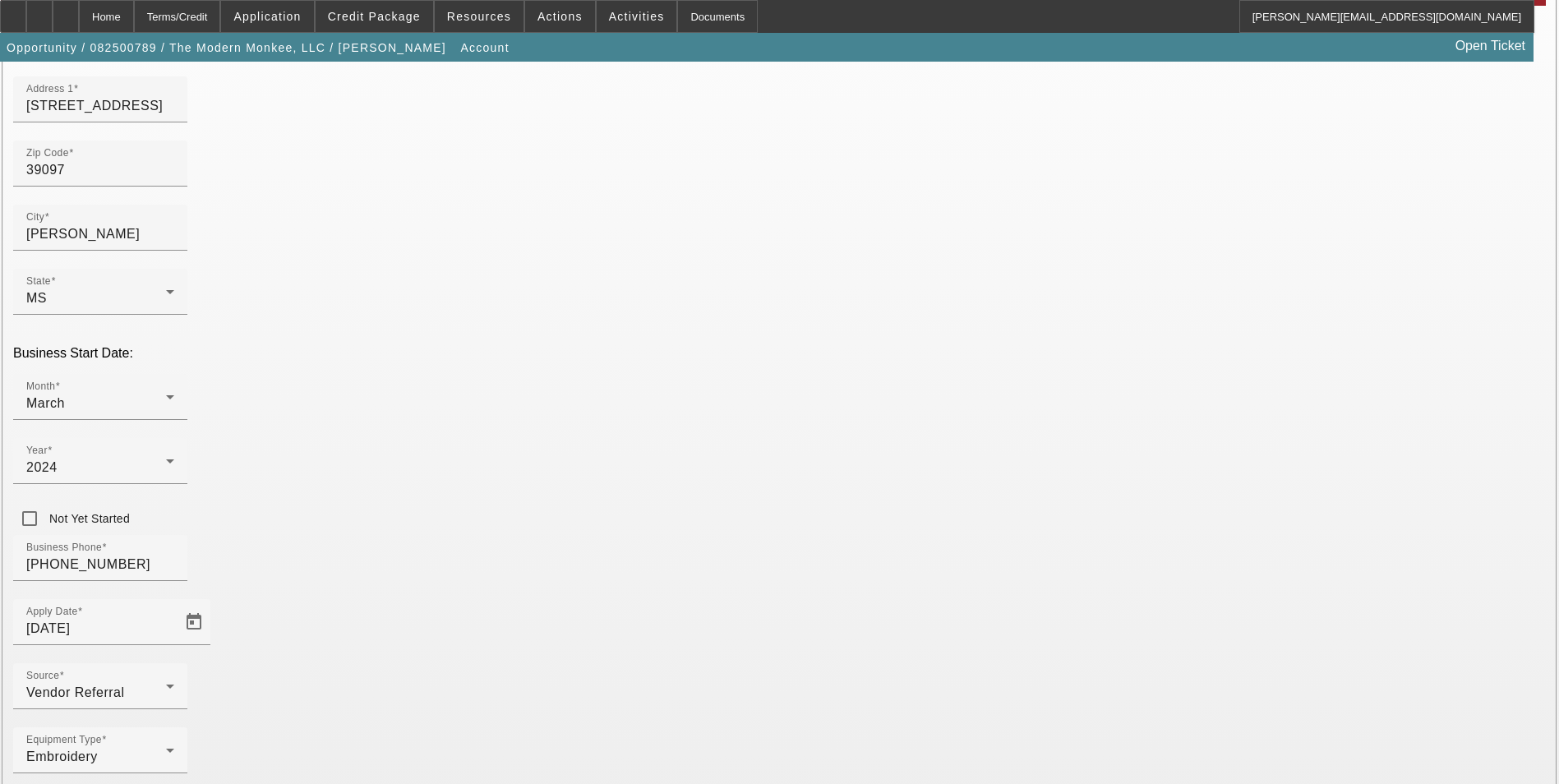
scroll to position [185, 0]
type input "themodernmonkee@yahoo.com"
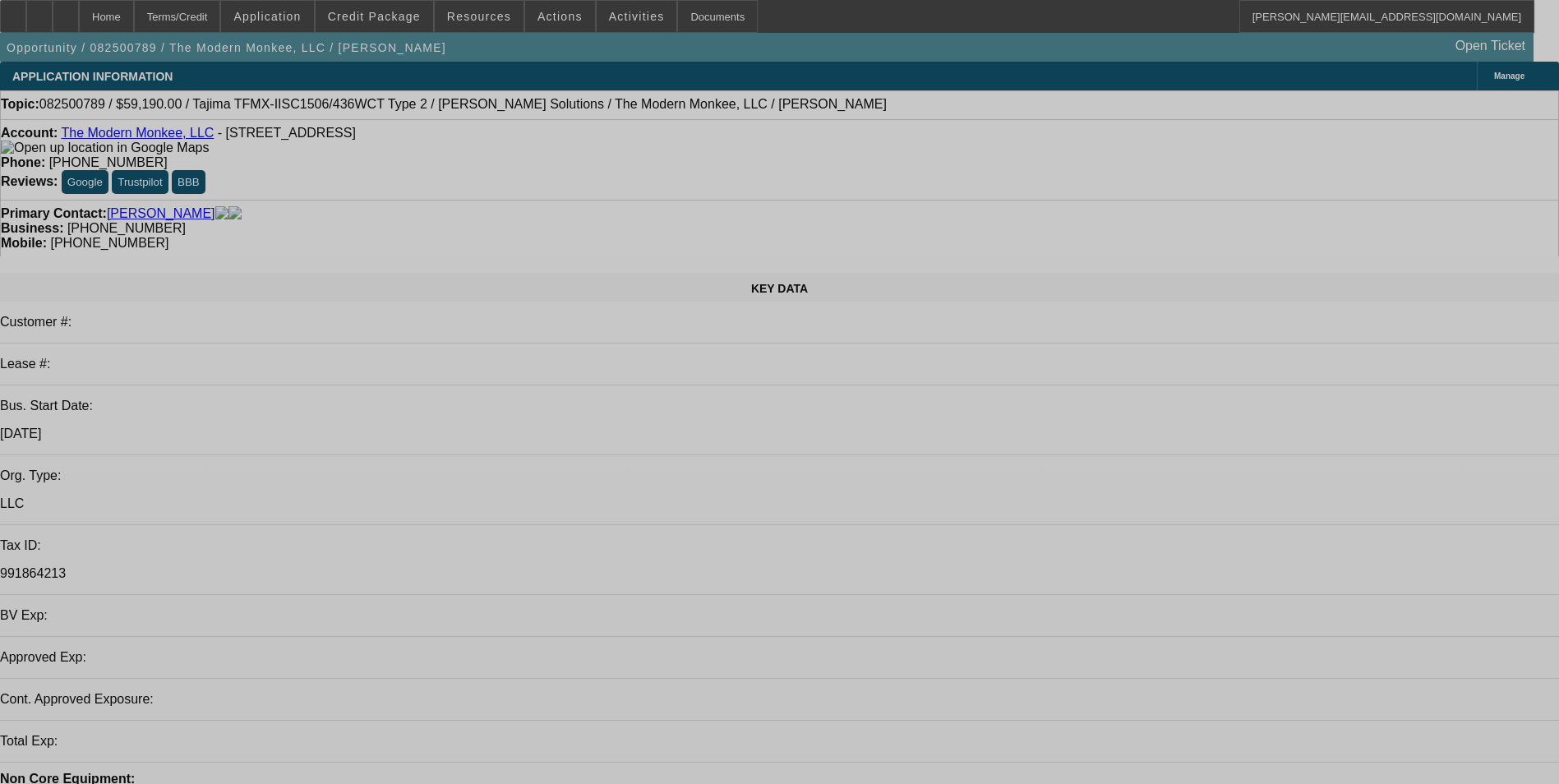
select select "0"
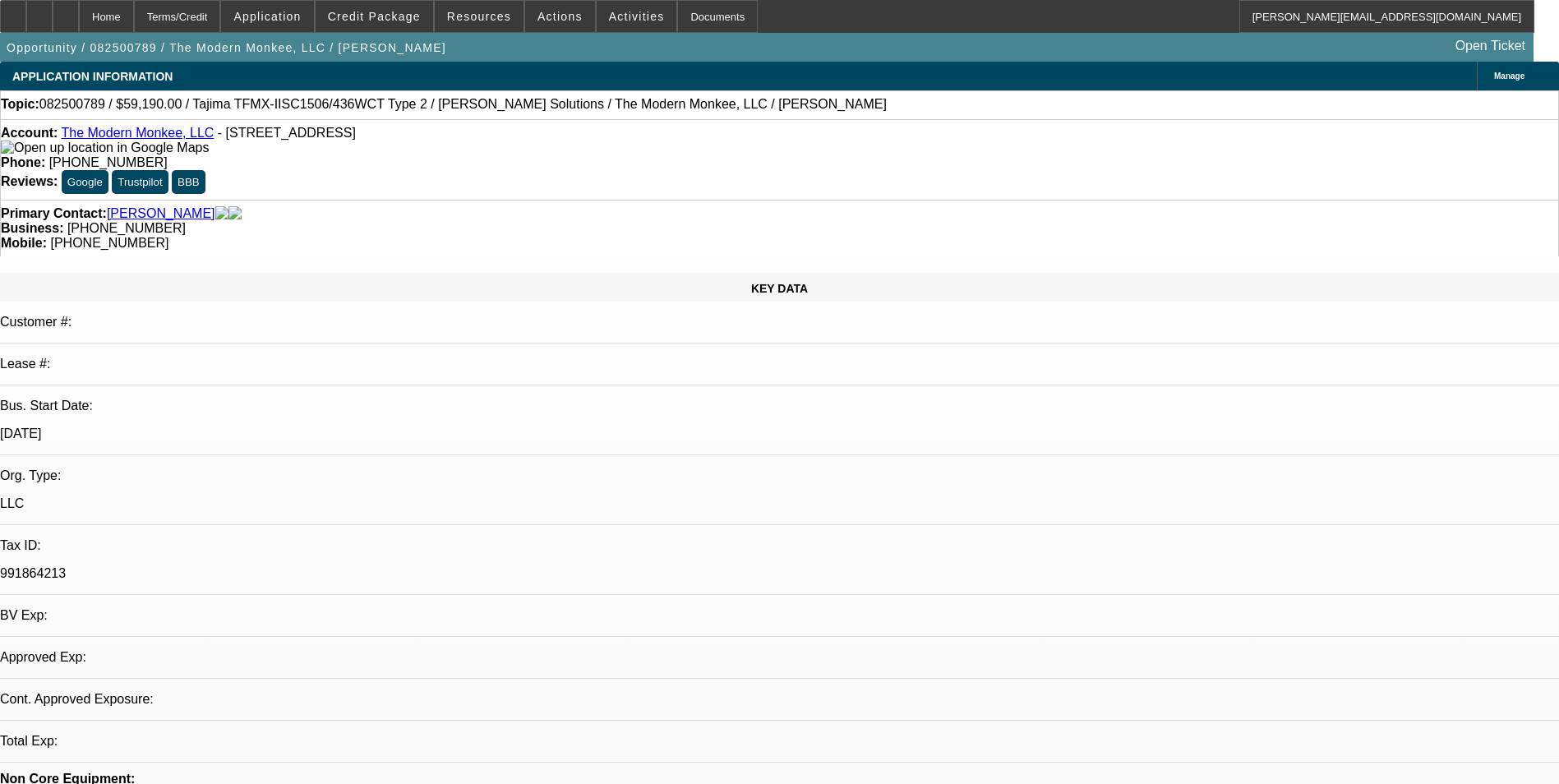
select select "2"
select select "0.1"
select select "4"
click at [66, 11] on icon at bounding box center [66, 11] width 0 height 0
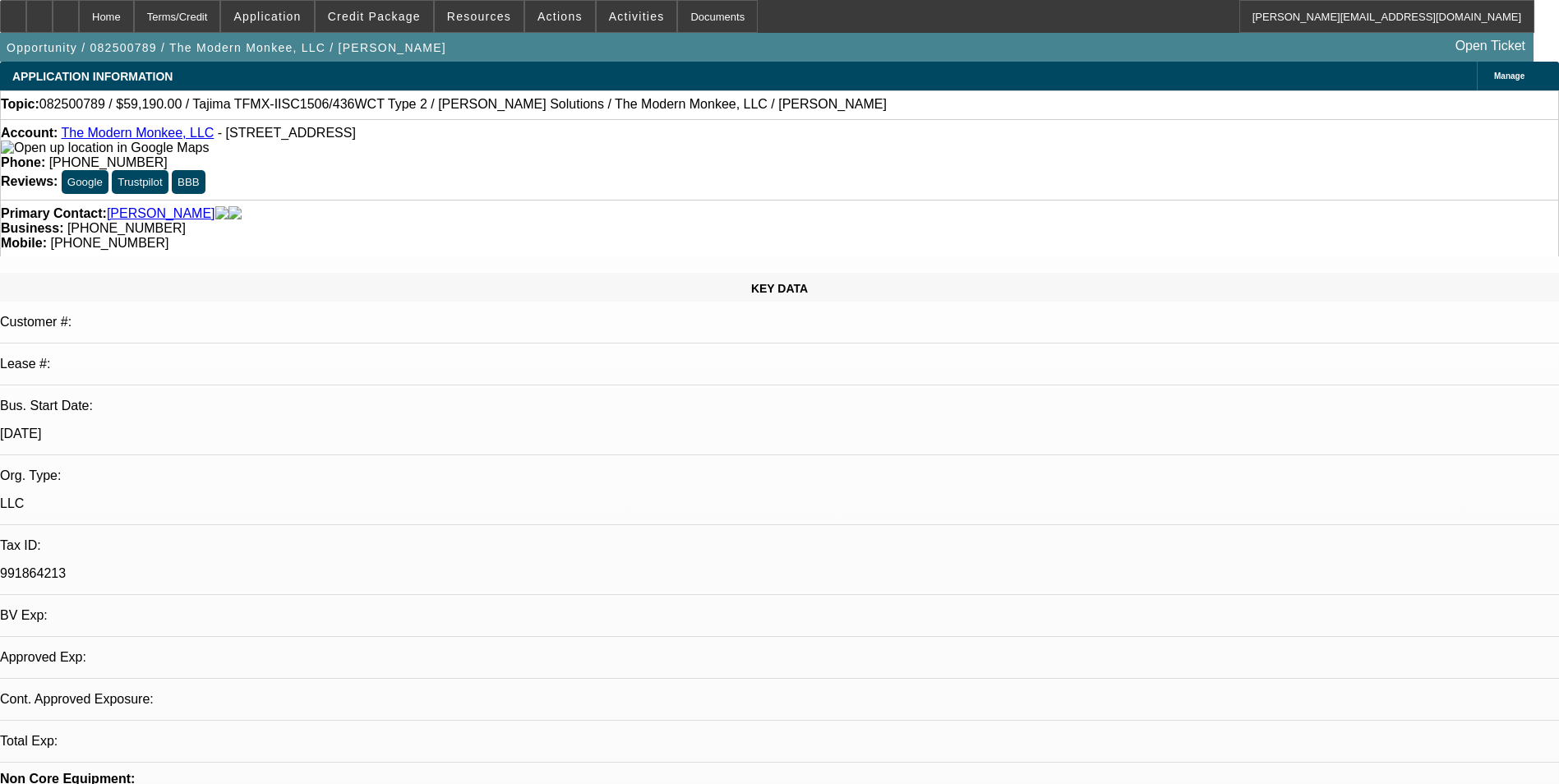
select select "0"
select select "2"
select select "0.1"
select select "4"
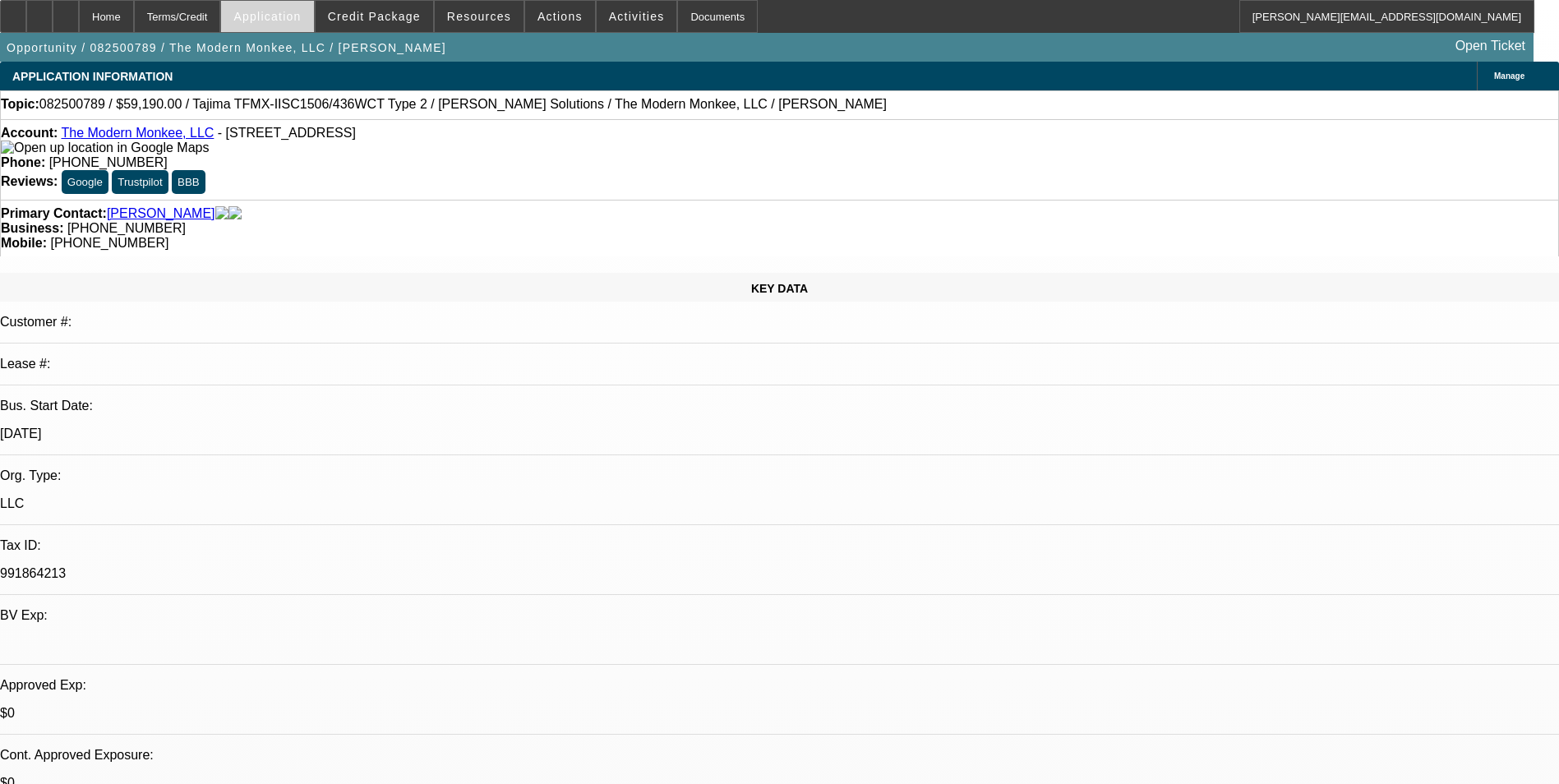
click at [314, 16] on span at bounding box center [267, 15] width 92 height 39
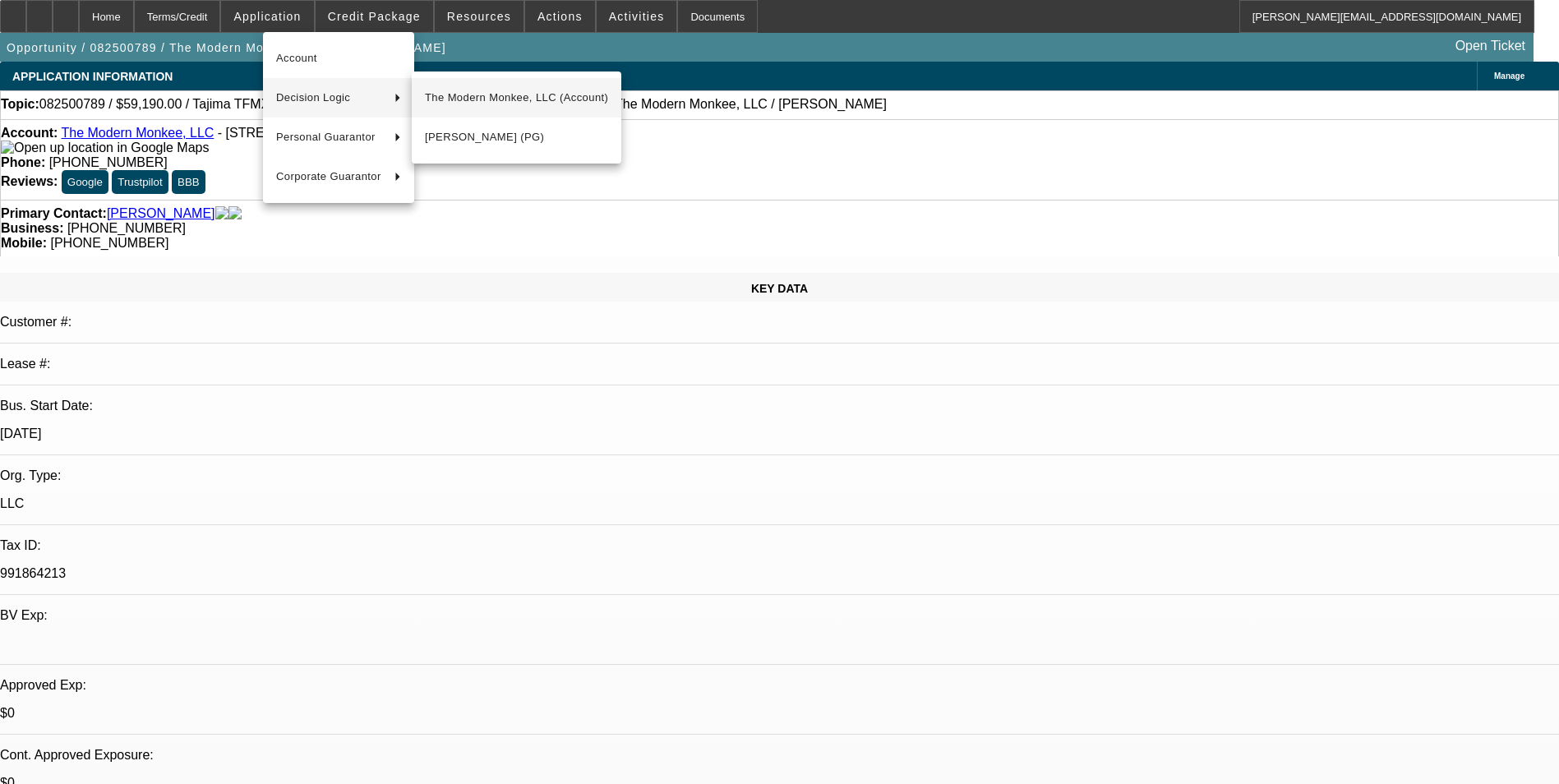
click at [439, 98] on span "The Modern Monkee, LLC (Account)" at bounding box center [516, 98] width 183 height 20
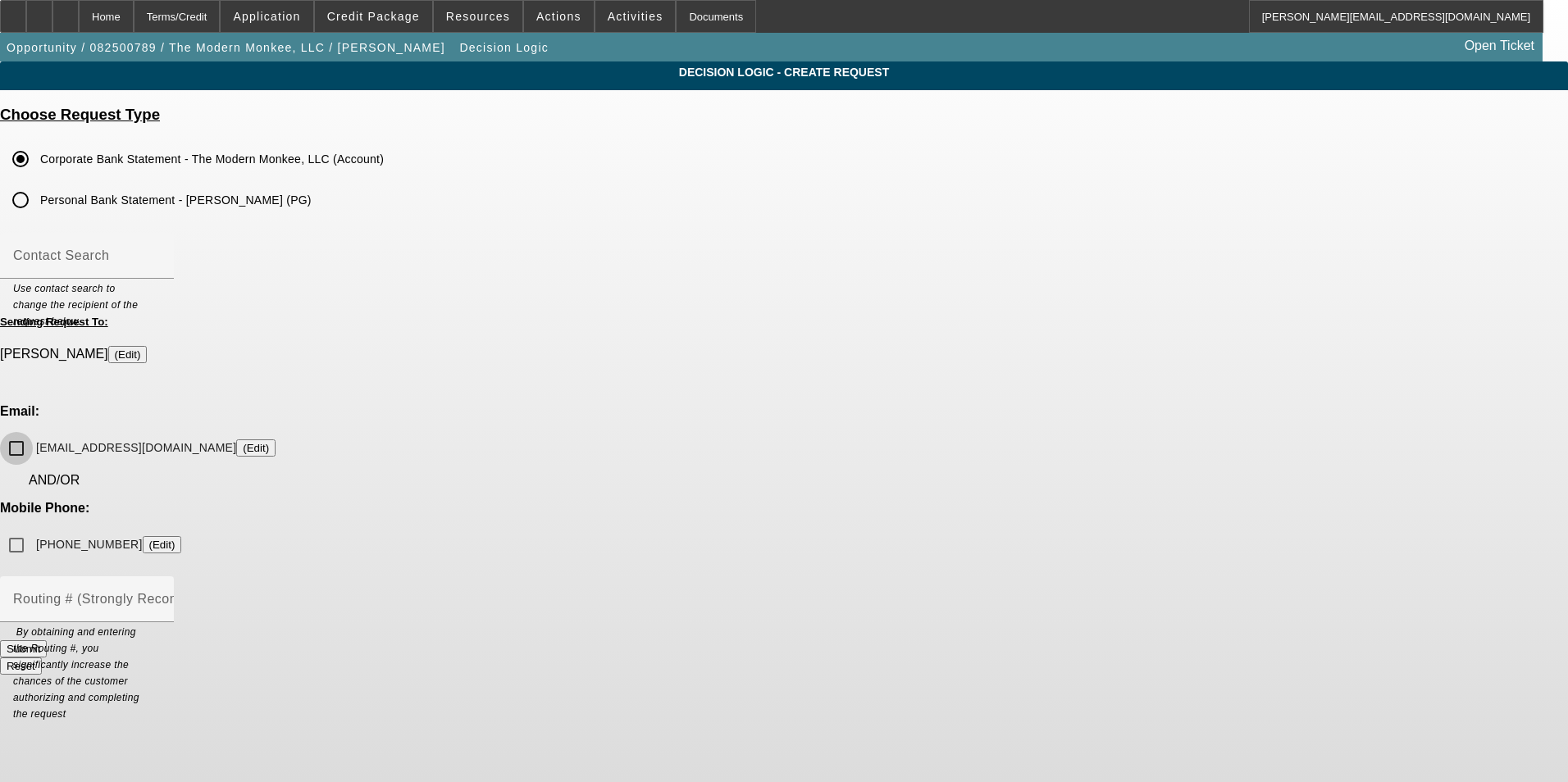
drag, startPoint x: 588, startPoint y: 411, endPoint x: 591, endPoint y: 397, distance: 14.3
click at [33, 432] on input "[EMAIL_ADDRESS][DOMAIN_NAME] (Edit)" at bounding box center [16, 448] width 33 height 33
click at [46, 640] on button "Submit" at bounding box center [23, 648] width 46 height 17
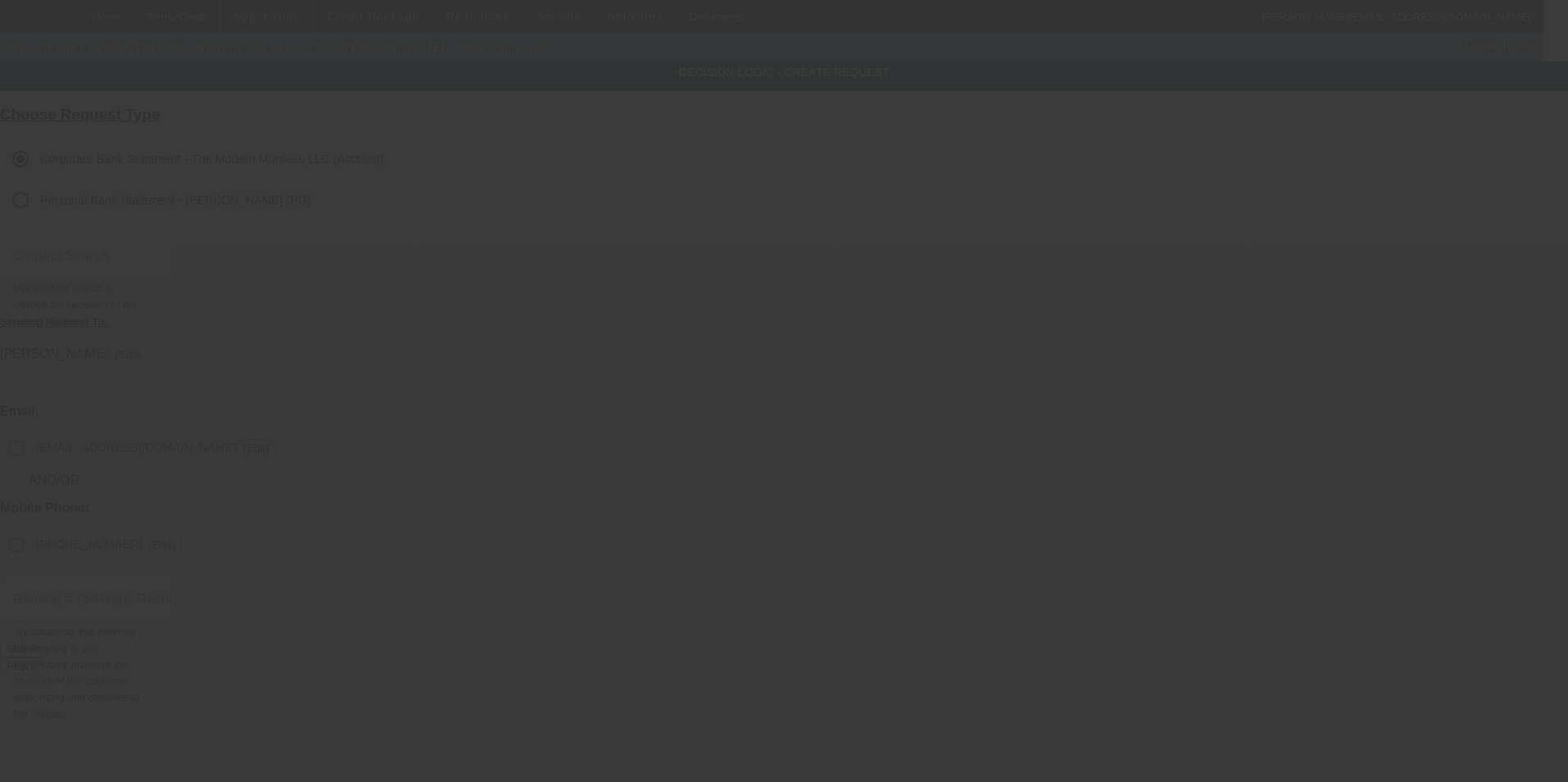
checkbox input "false"
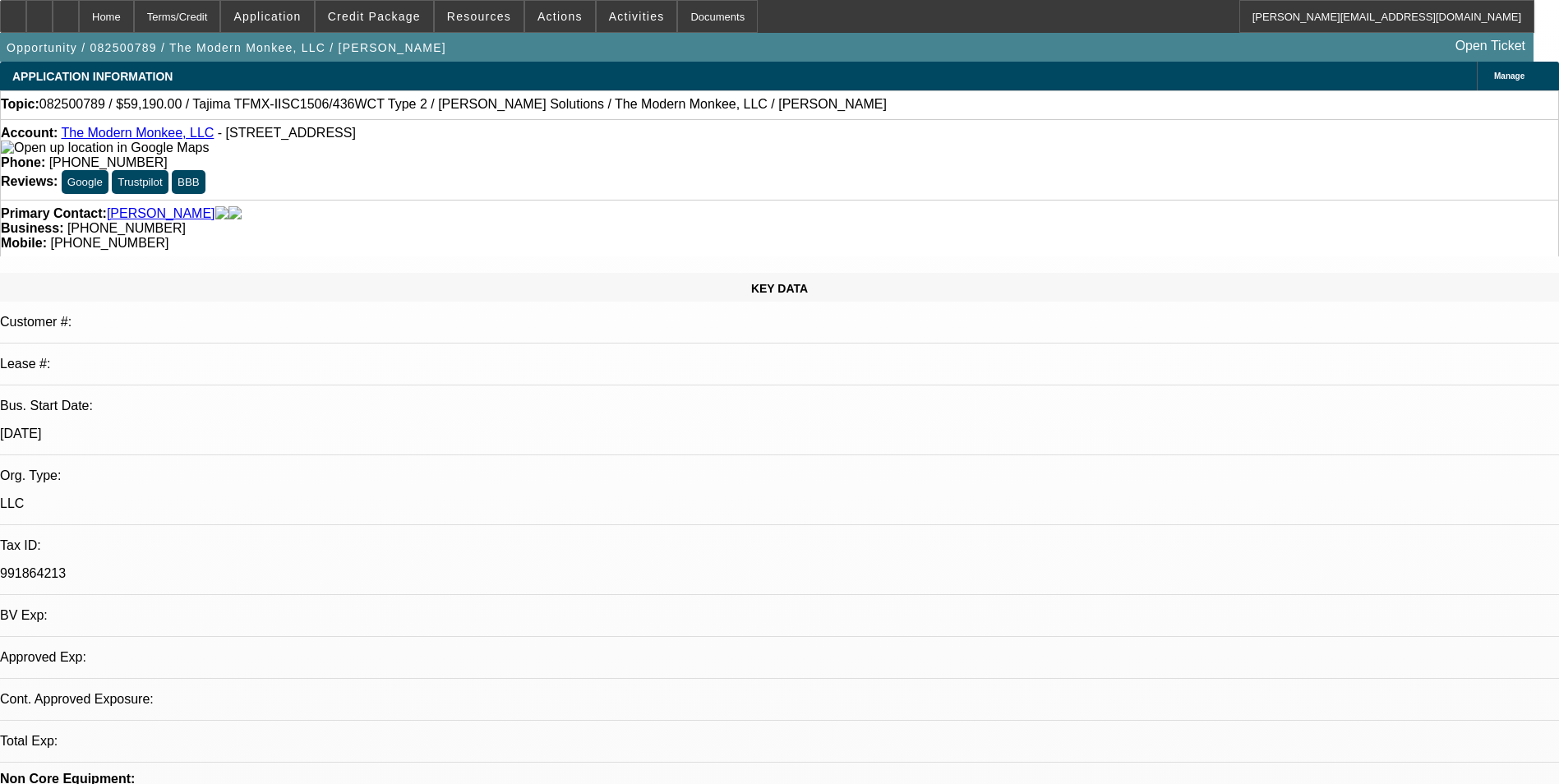
select select "0"
select select "2"
select select "0.1"
select select "4"
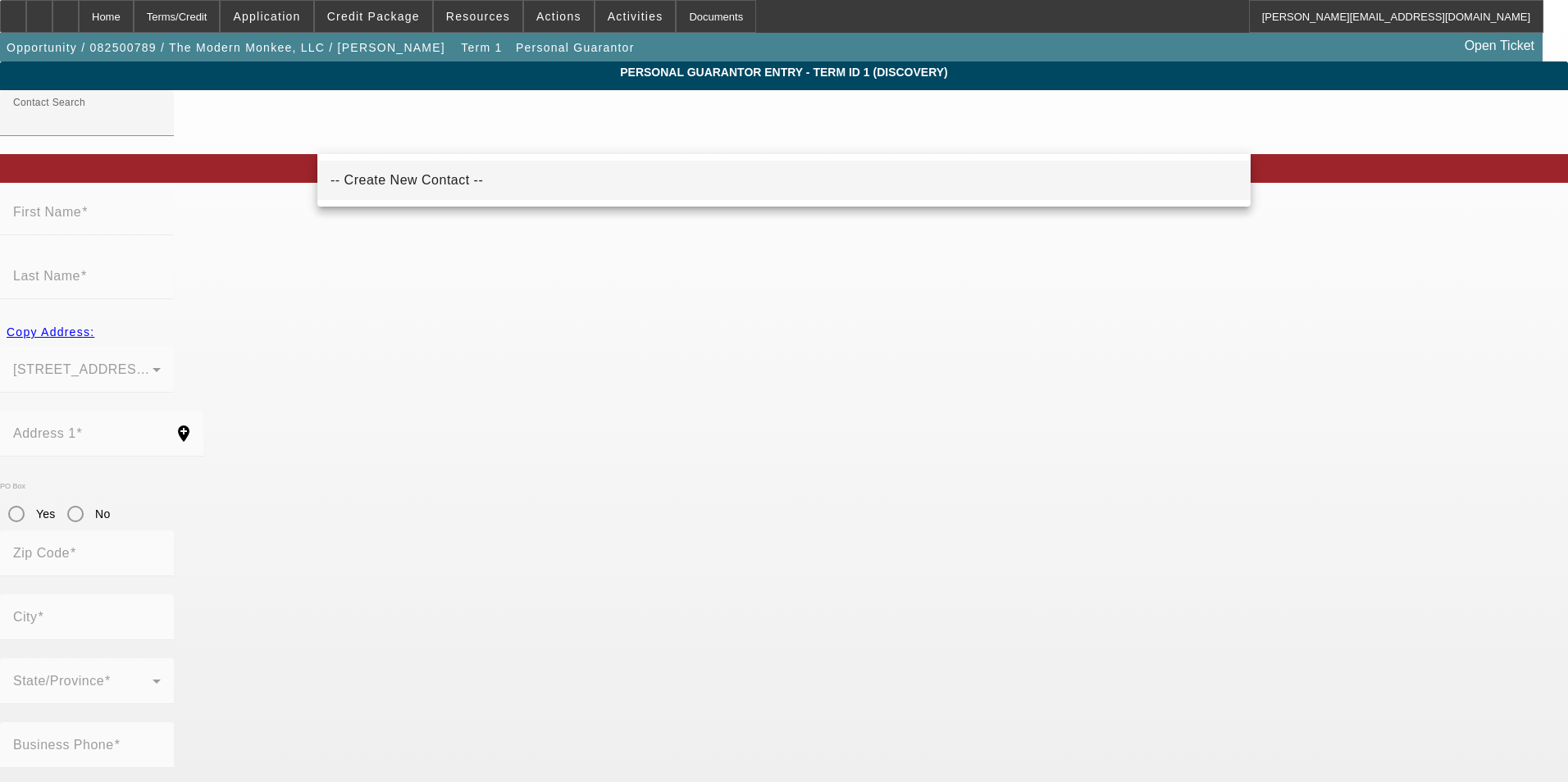
click at [518, 185] on mat-option "-- Create New Contact --" at bounding box center [784, 180] width 933 height 39
type input "-- Create New Contact --"
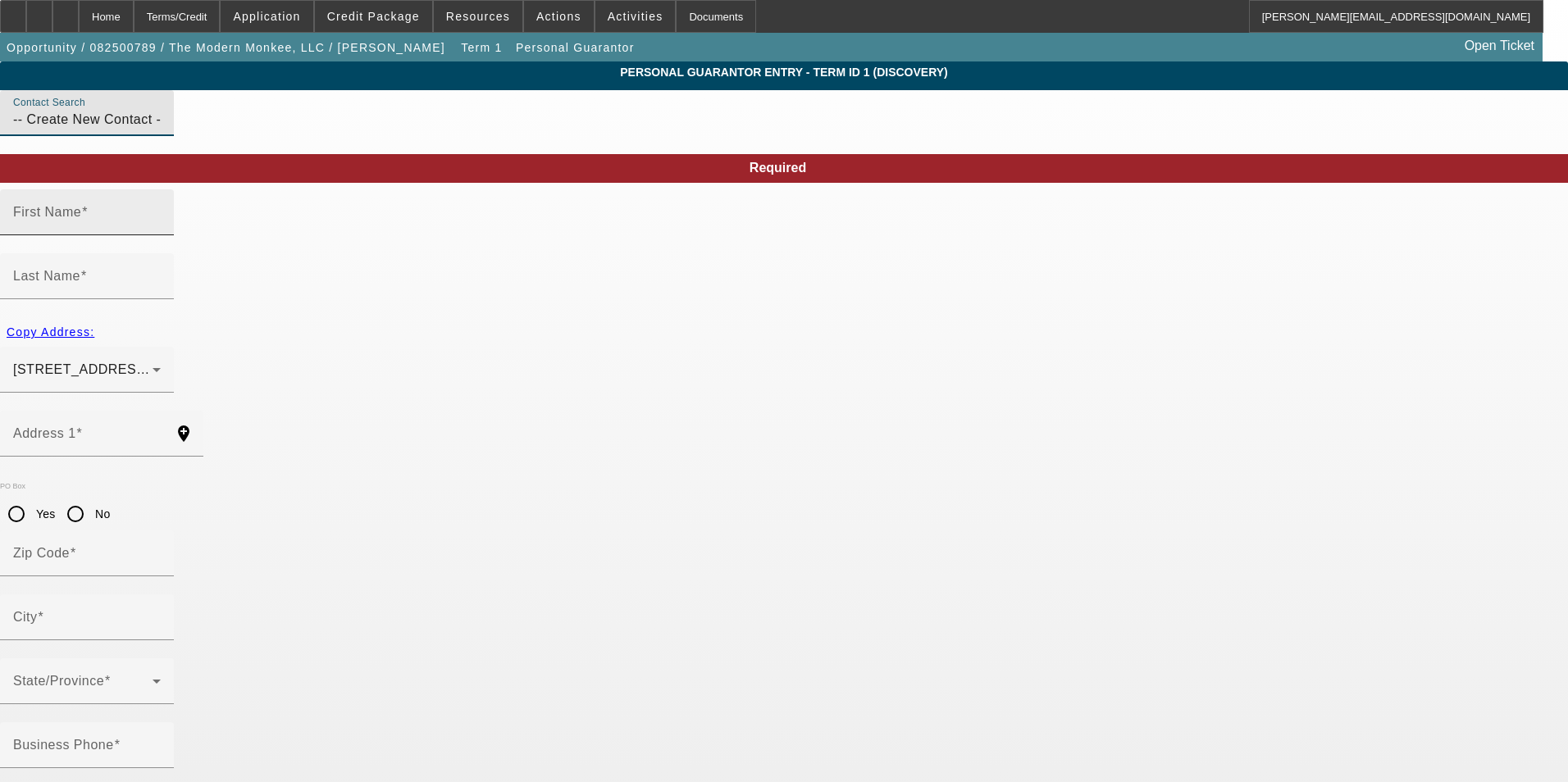
click at [161, 235] on div "First Name" at bounding box center [86, 212] width 147 height 45
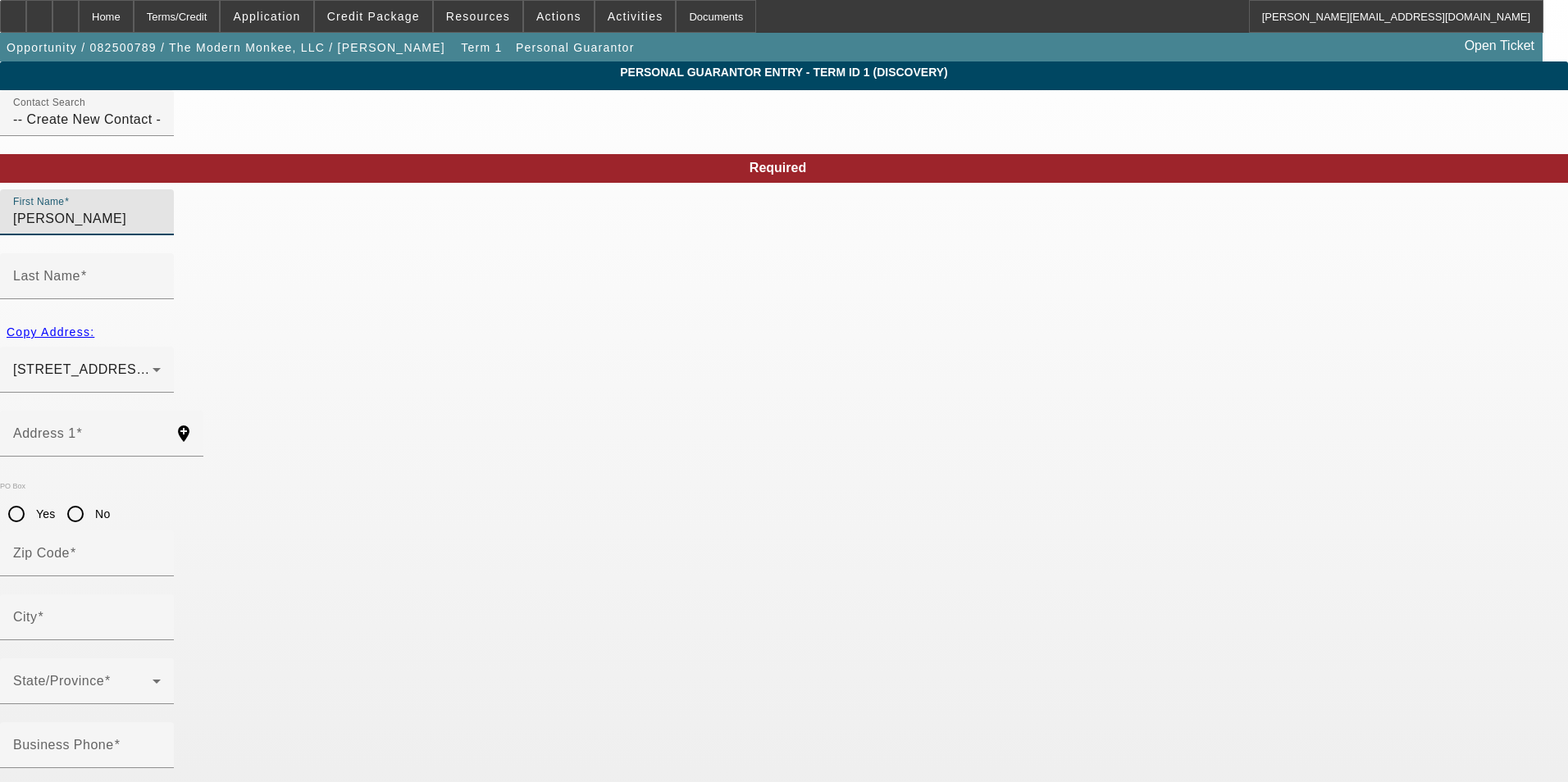
type input "[PERSON_NAME]"
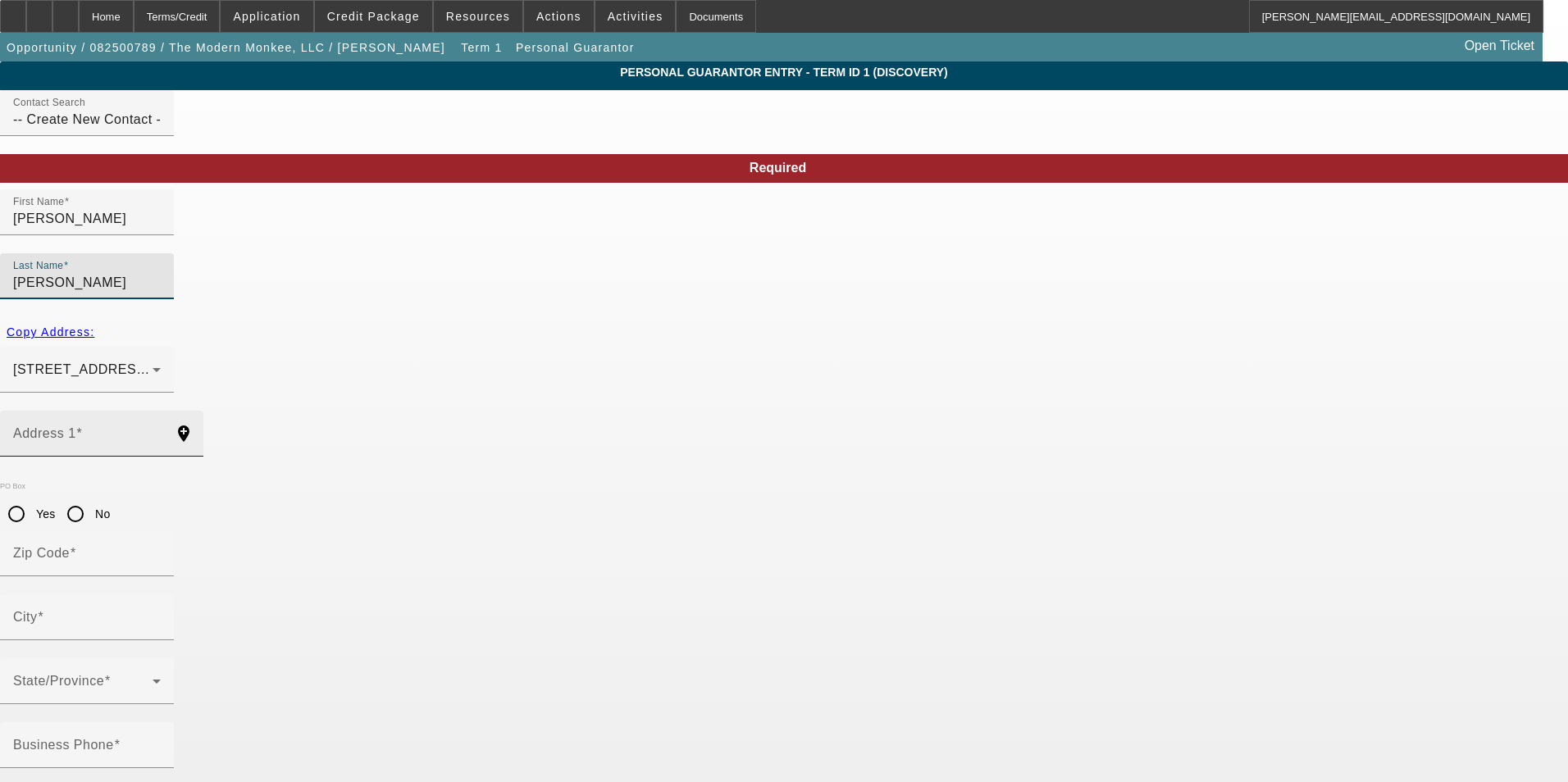
type input "[PERSON_NAME]"
click at [161, 430] on input "Address 1" at bounding box center [86, 440] width 147 height 20
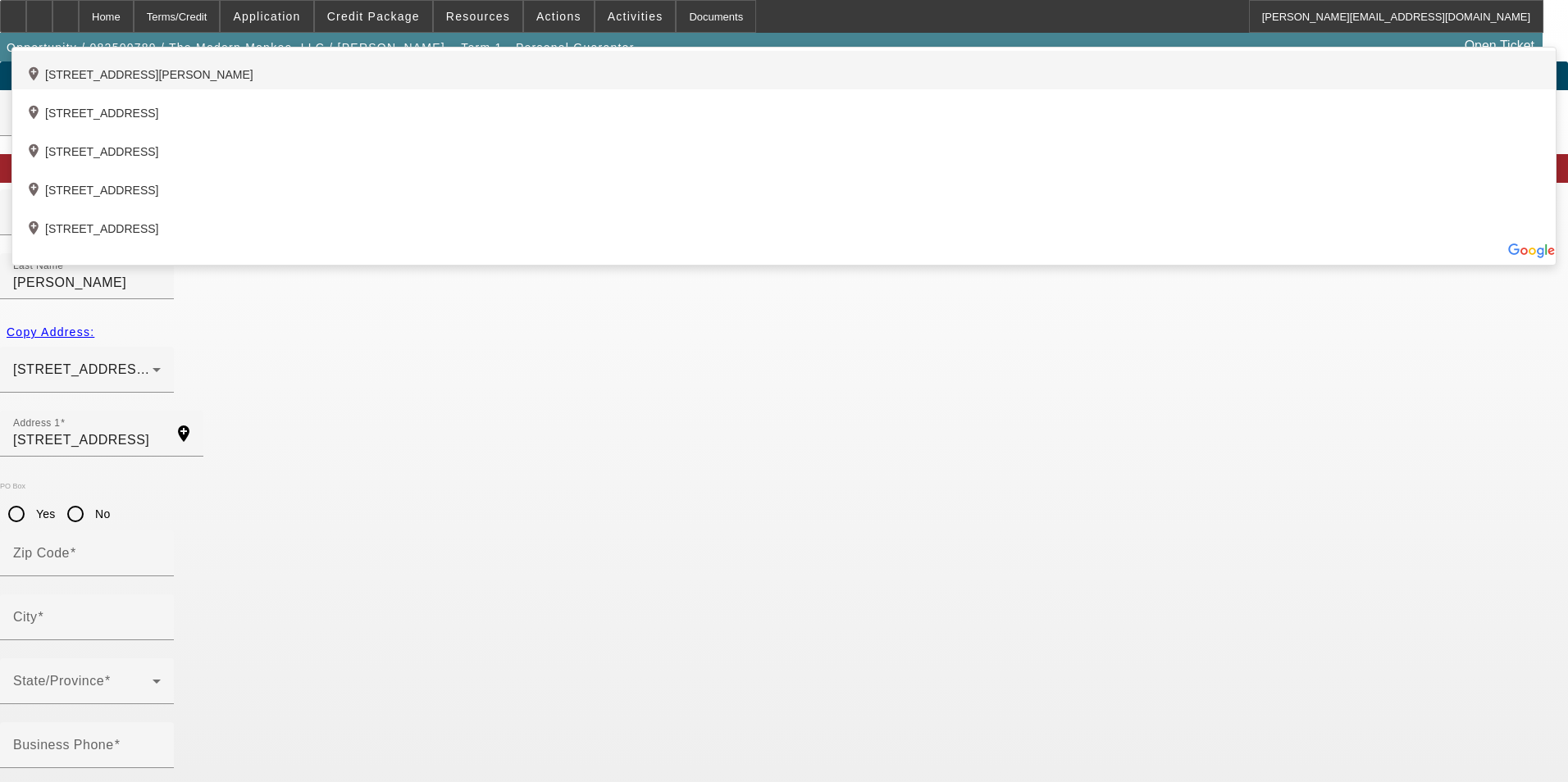
click at [571, 89] on div "add_location [STREET_ADDRESS][PERSON_NAME]" at bounding box center [784, 70] width 1543 height 38
type input "[STREET_ADDRESS]"
type input "39097"
type input "[PERSON_NAME]"
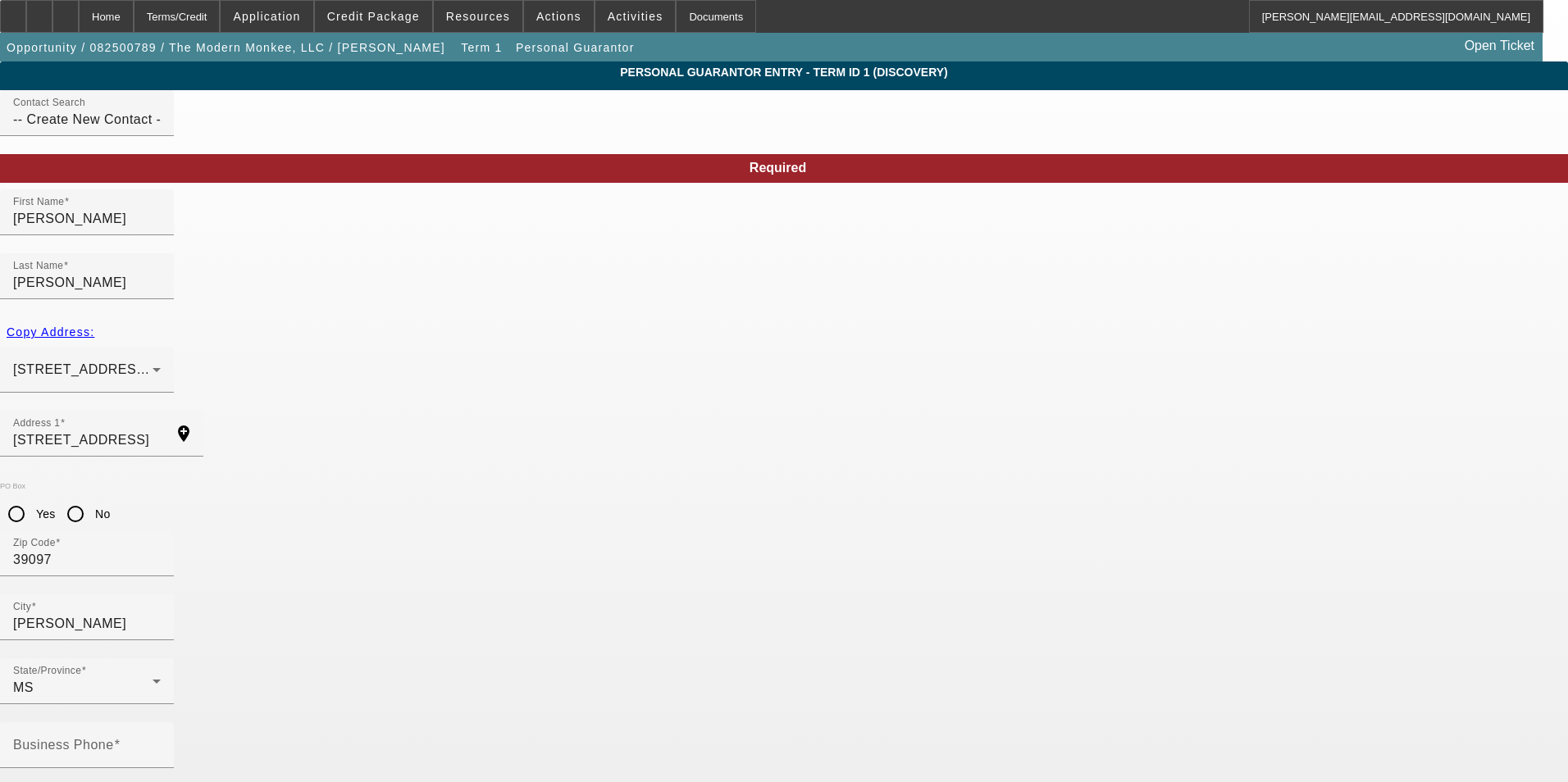
type input "50"
click at [114, 737] on mat-label "Business Phone" at bounding box center [63, 744] width 101 height 14
click at [161, 742] on input "Business Phone" at bounding box center [86, 752] width 147 height 20
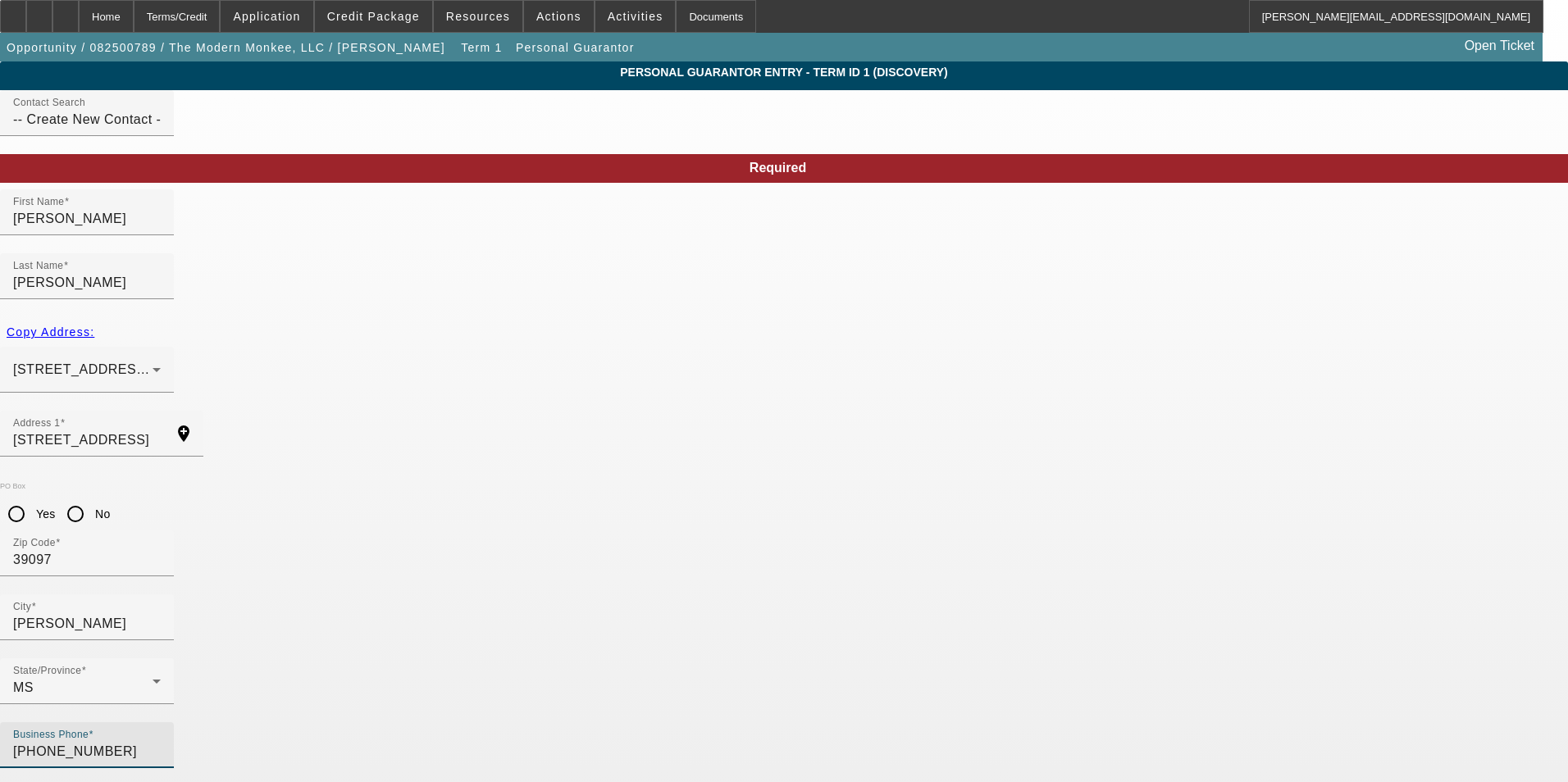
type input "(662) 836-4800"
type input "427-39-9239"
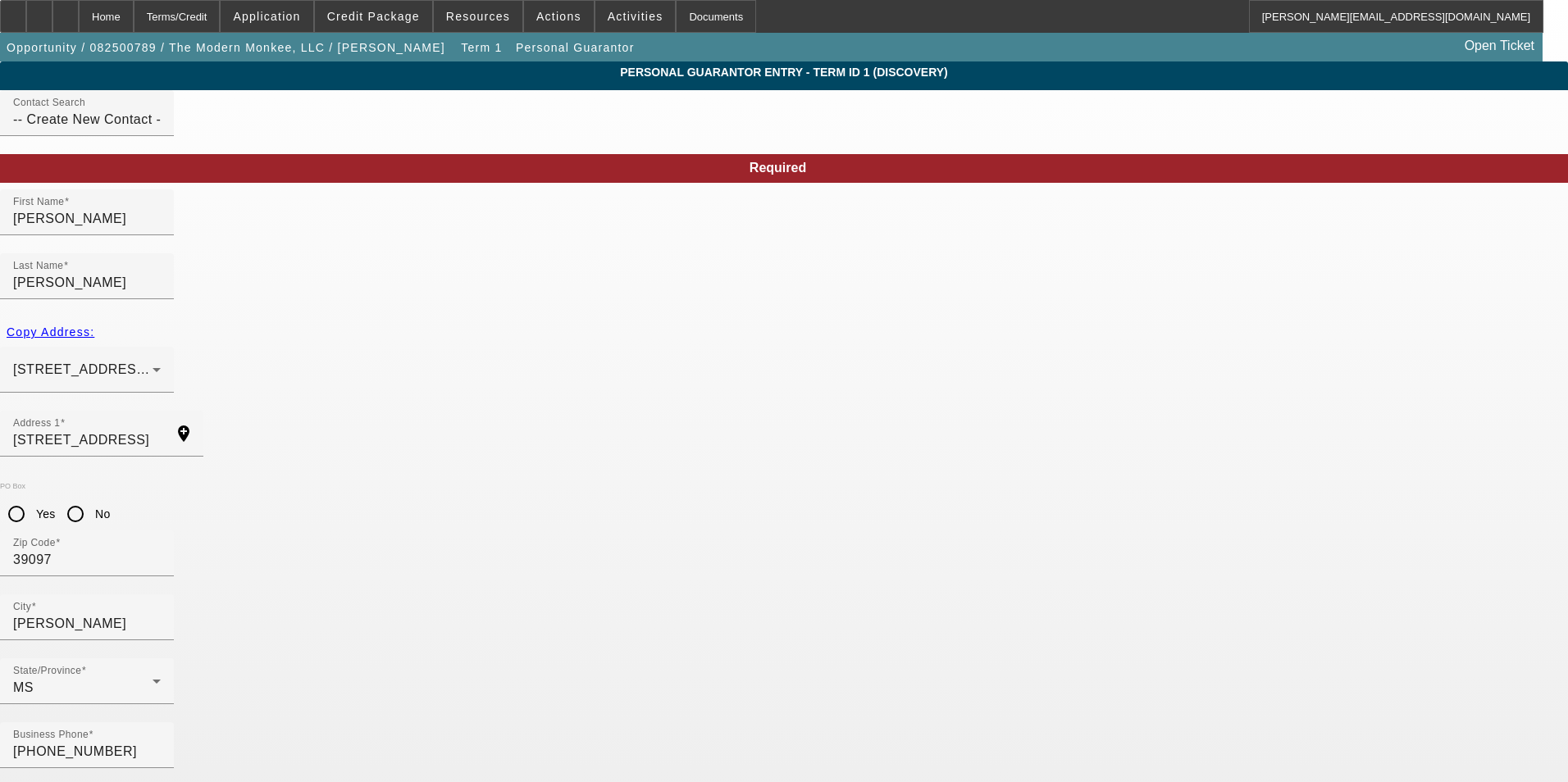
type input "stevenkeith3188@gmail.com"
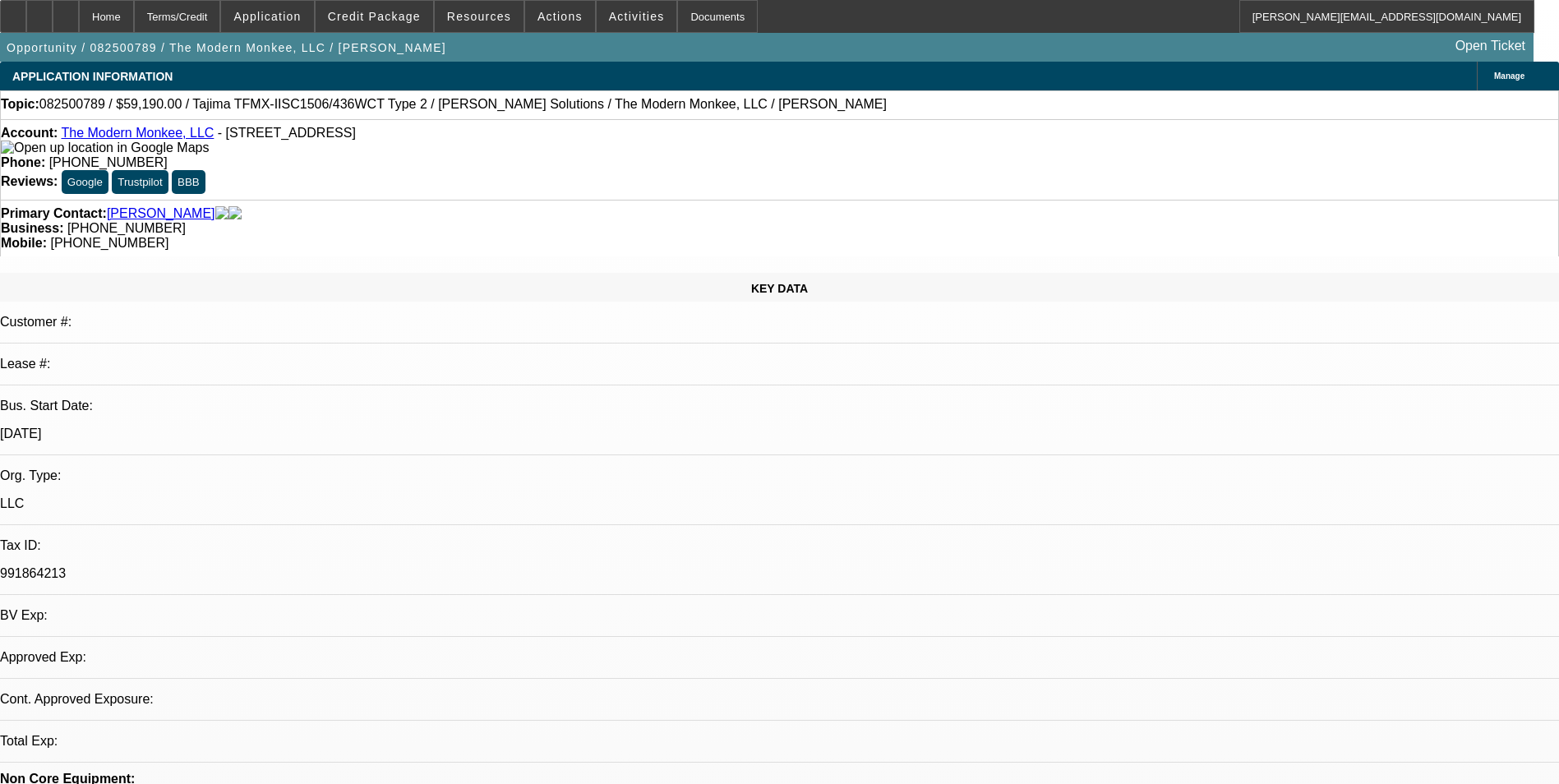
select select "0"
select select "2"
select select "0.1"
select select "4"
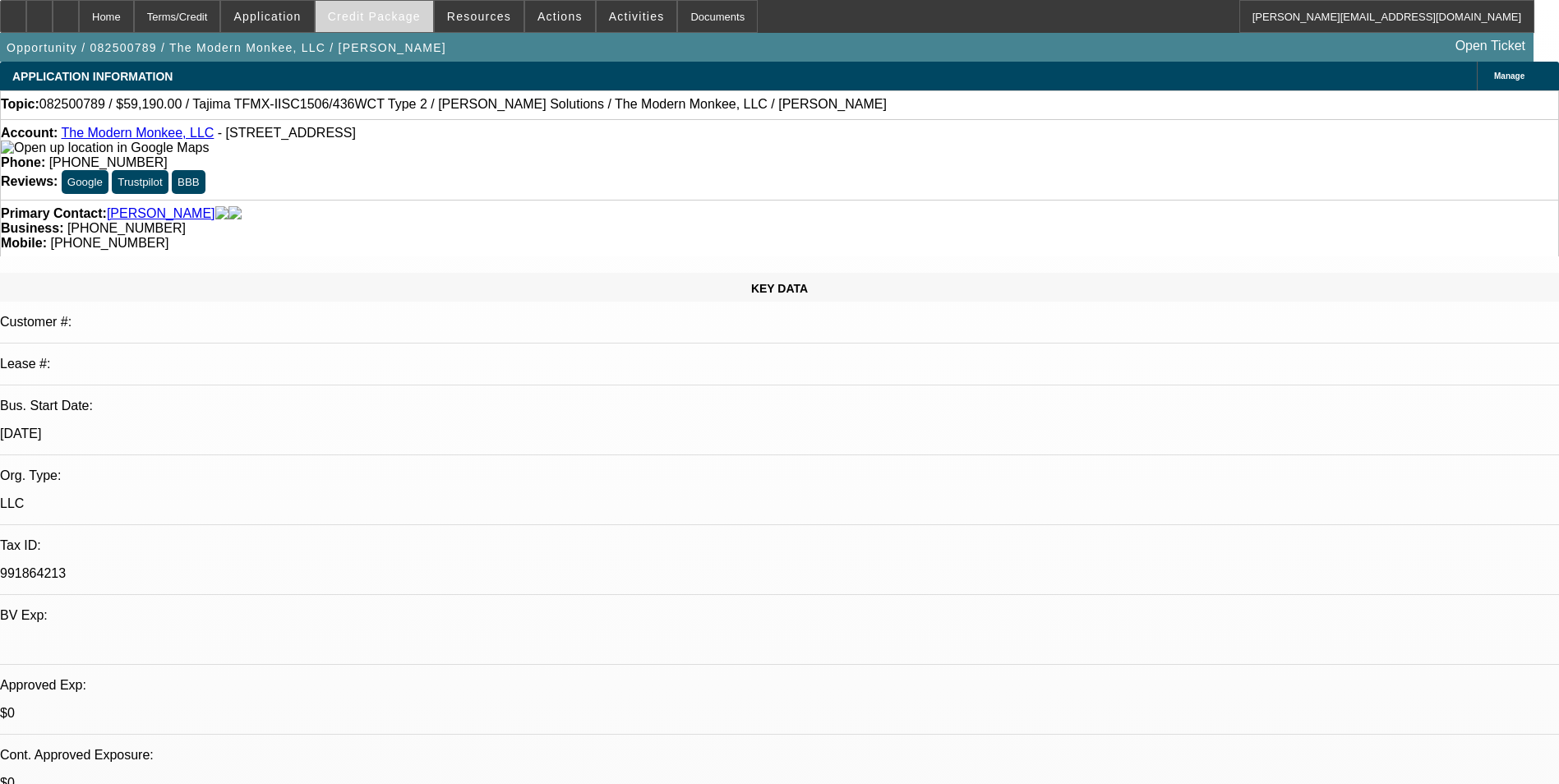
click at [382, 23] on span at bounding box center [374, 15] width 118 height 39
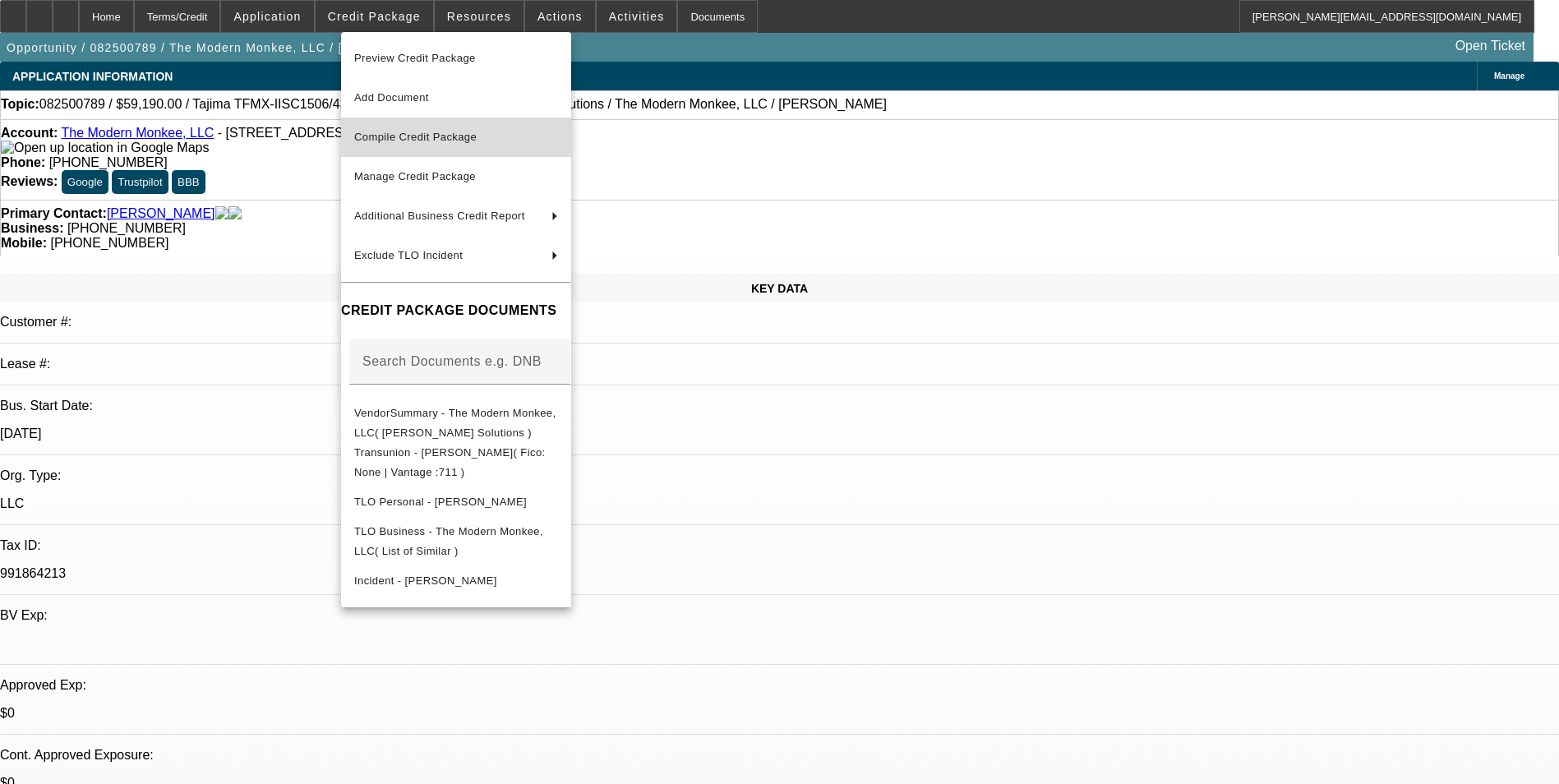
click at [447, 131] on span "Compile Credit Package" at bounding box center [416, 137] width 122 height 13
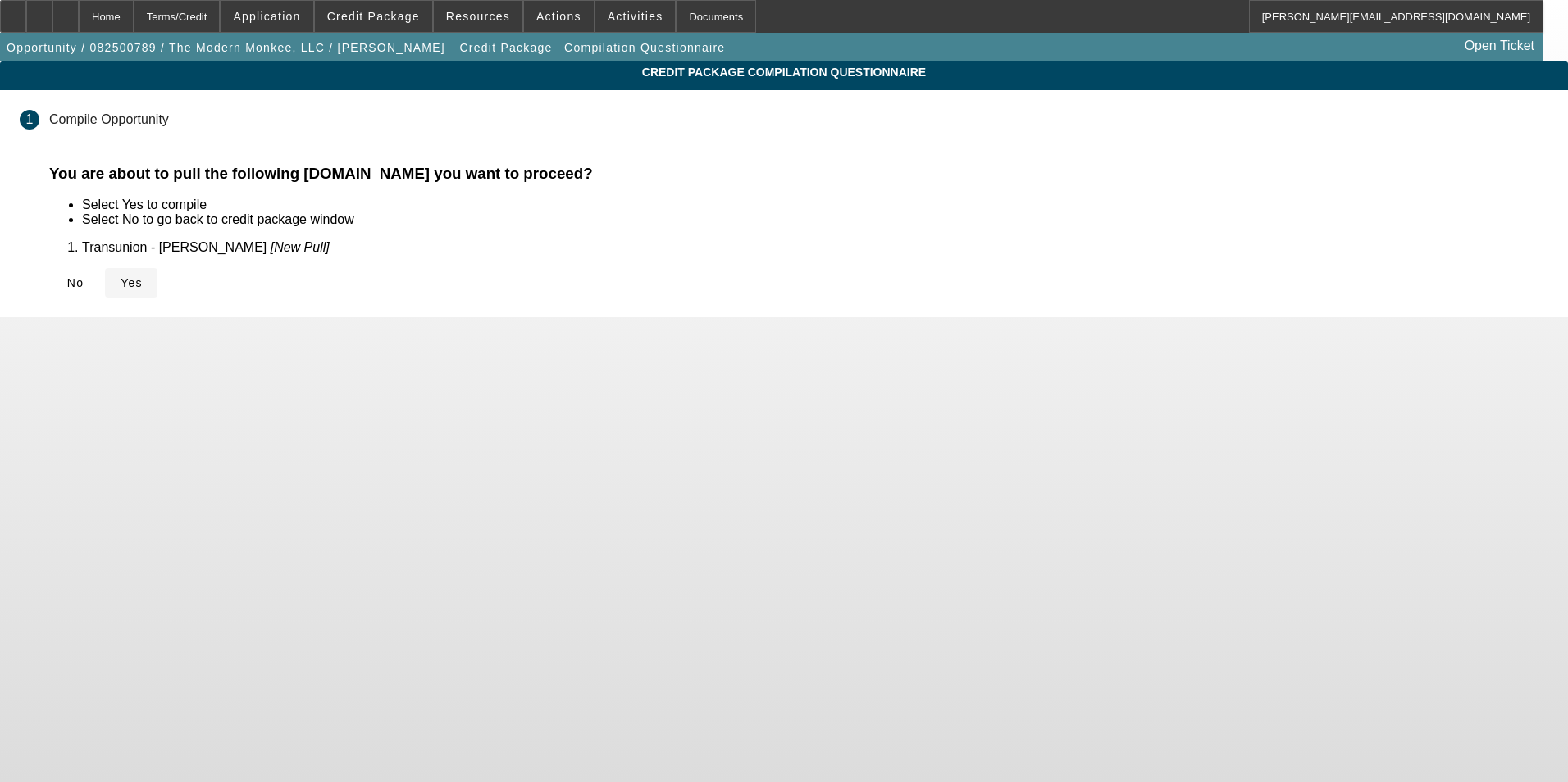
click at [143, 282] on span "Yes" at bounding box center [132, 283] width 22 height 13
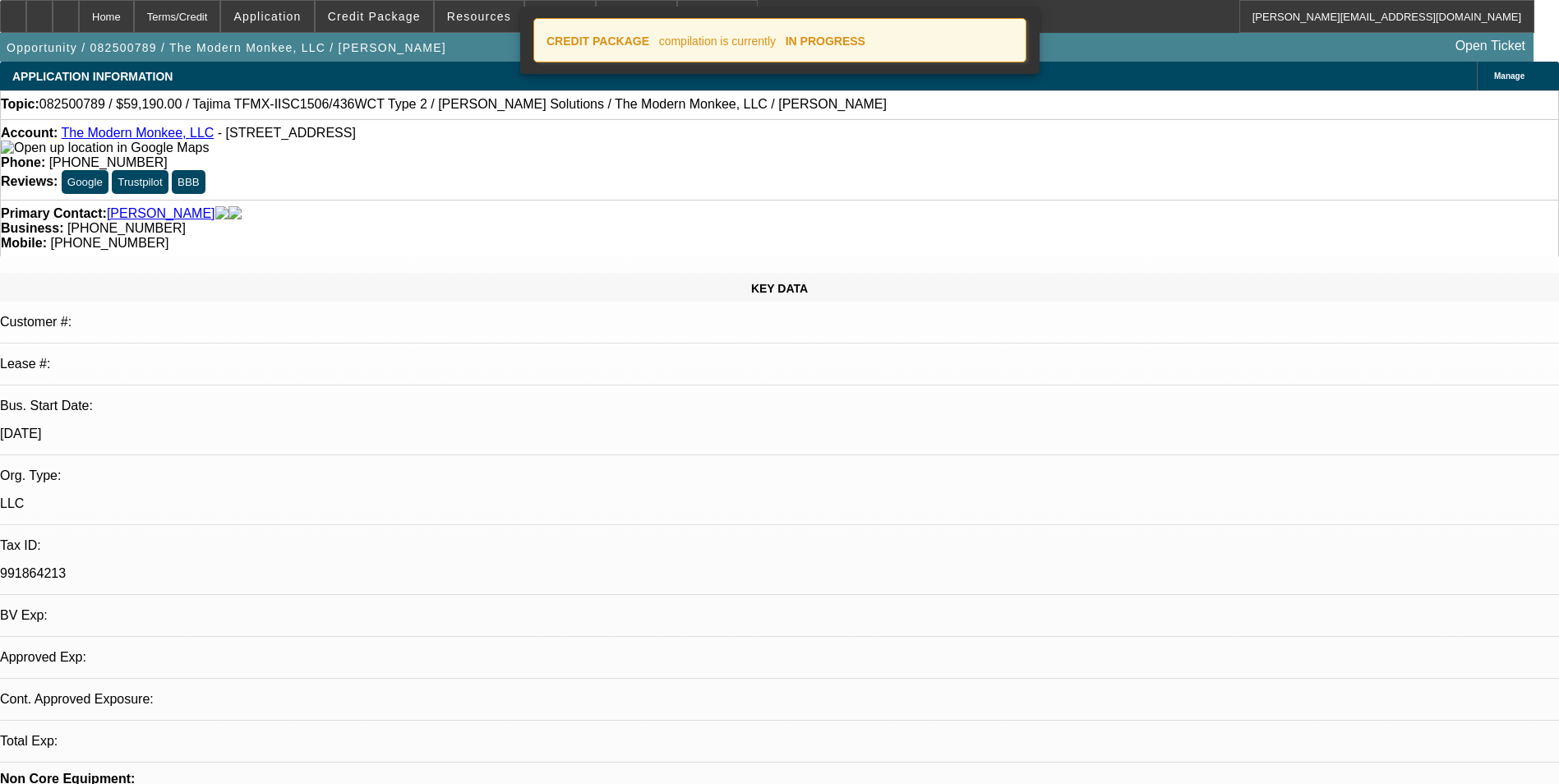
select select "0"
select select "2"
select select "0.1"
select select "4"
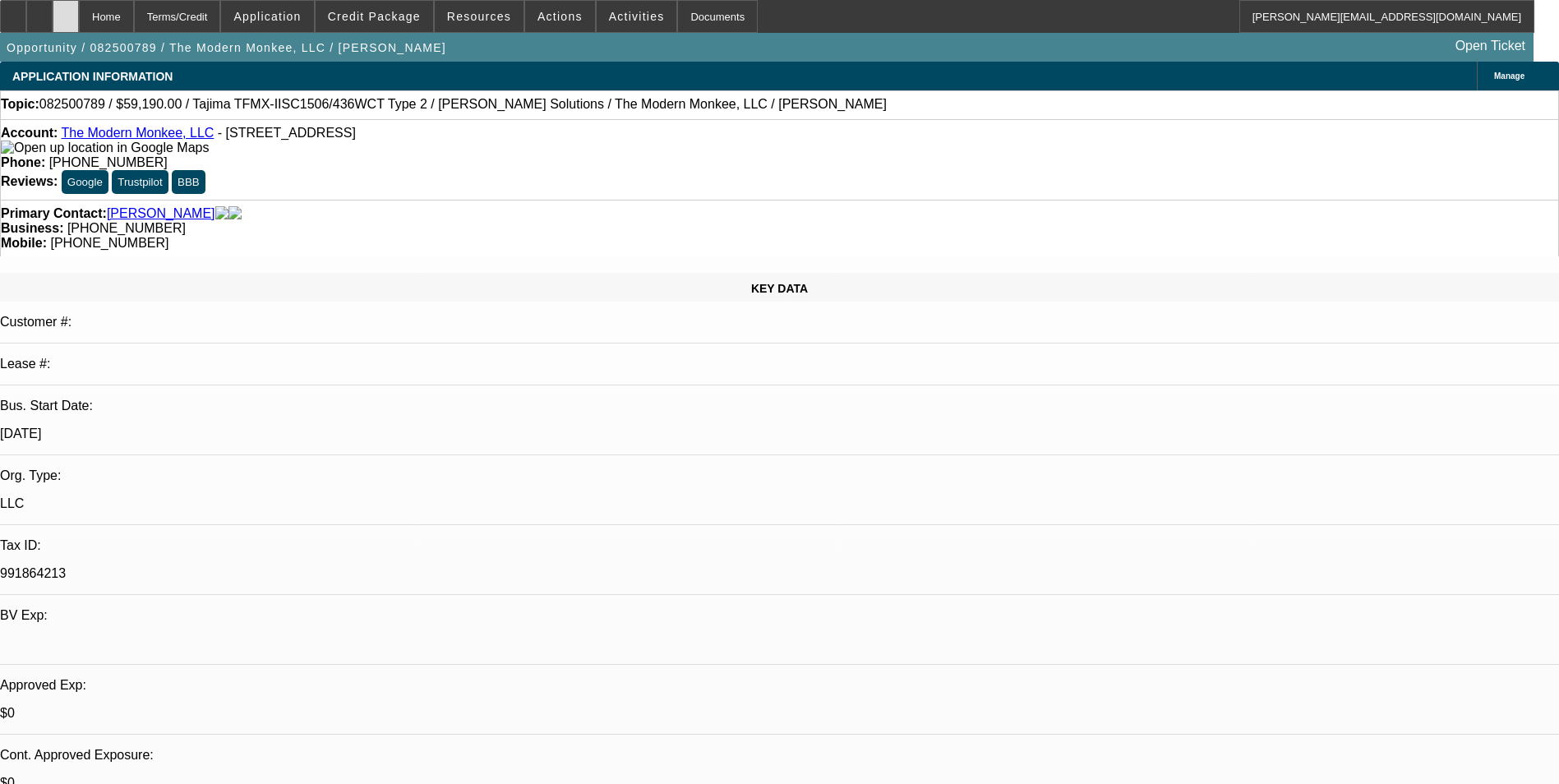
click at [79, 23] on div at bounding box center [66, 16] width 26 height 33
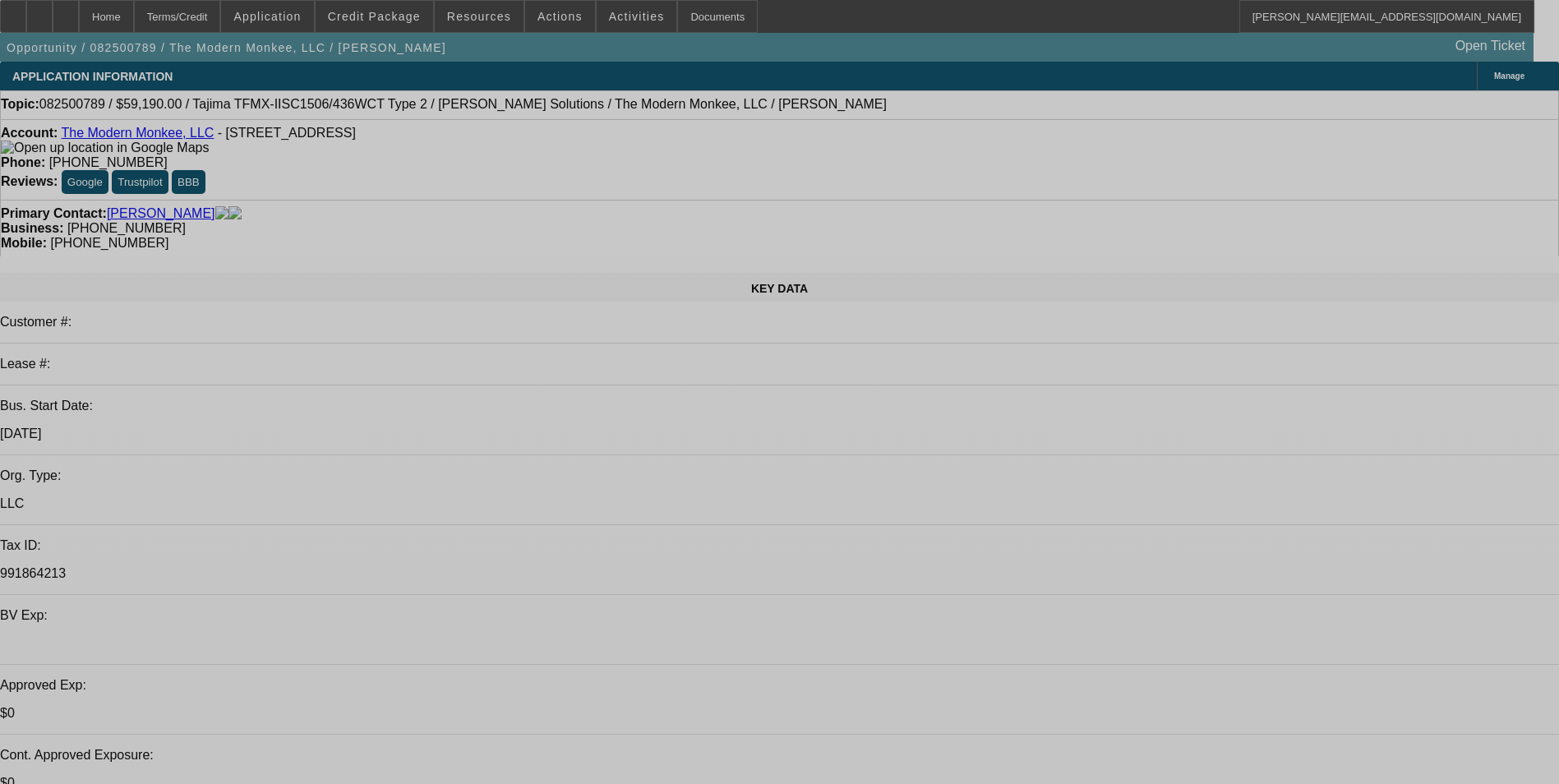
select select "0"
select select "2"
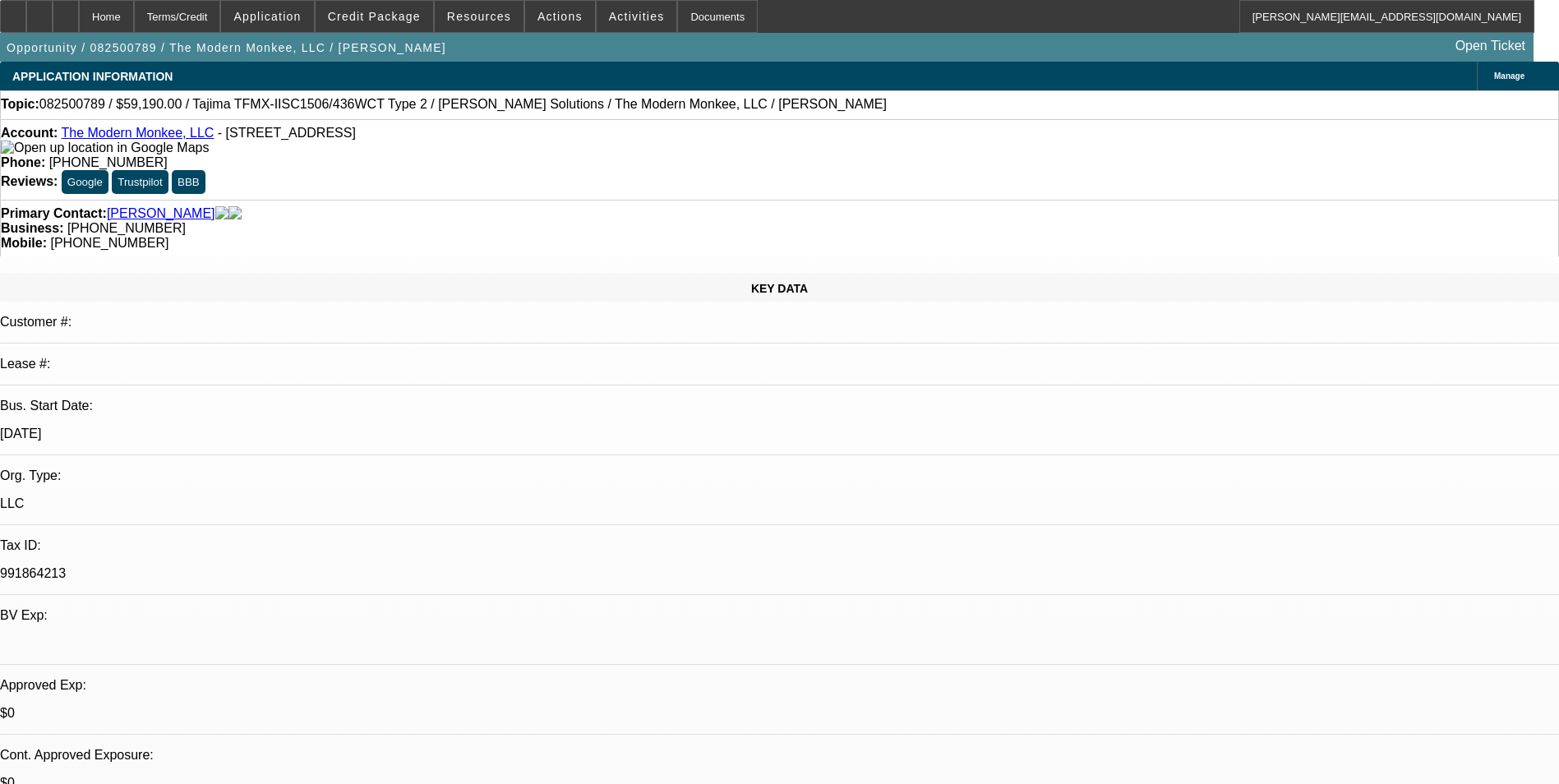
select select "2"
select select "0.1"
select select "4"
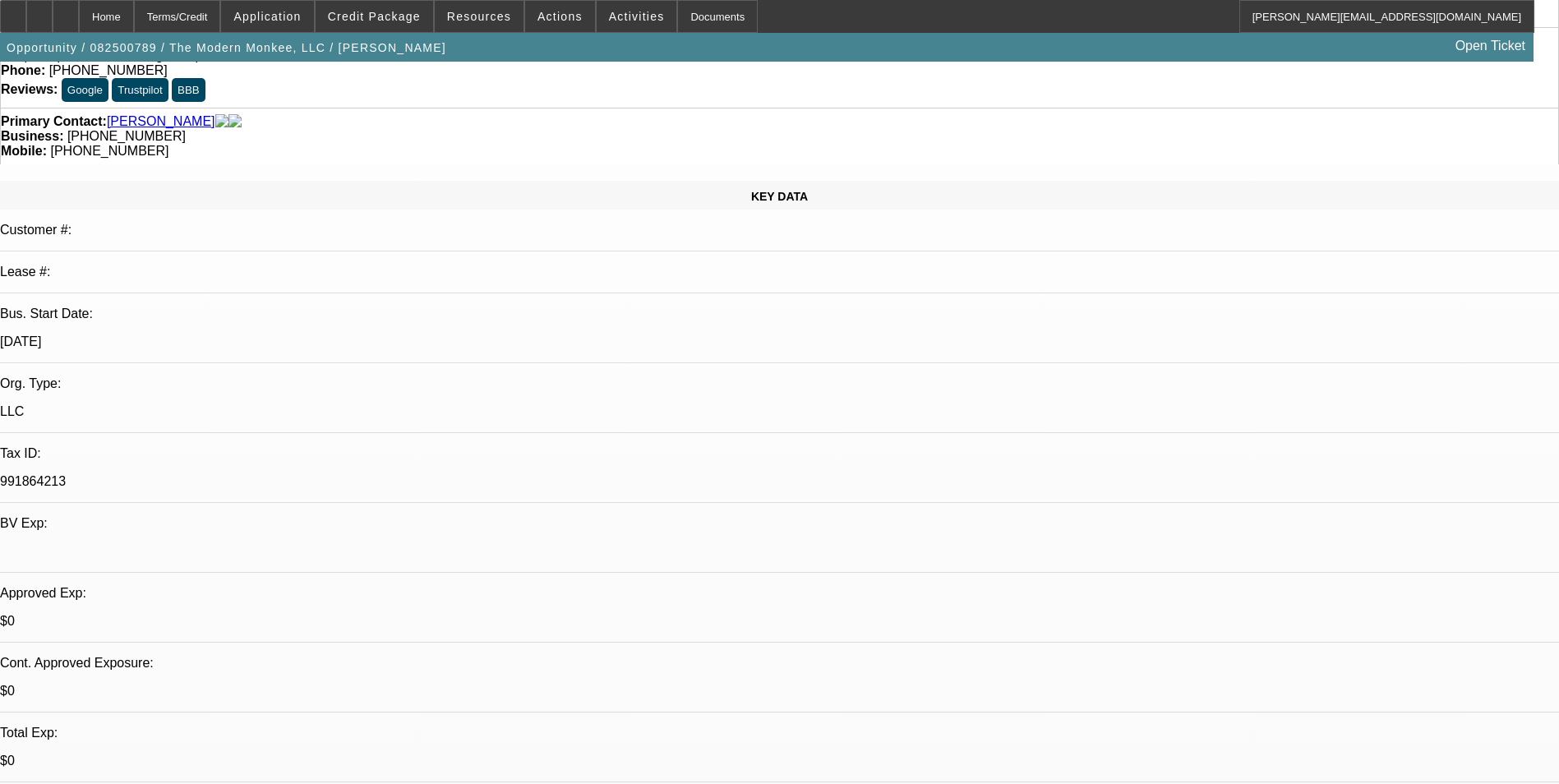
scroll to position [164, 0]
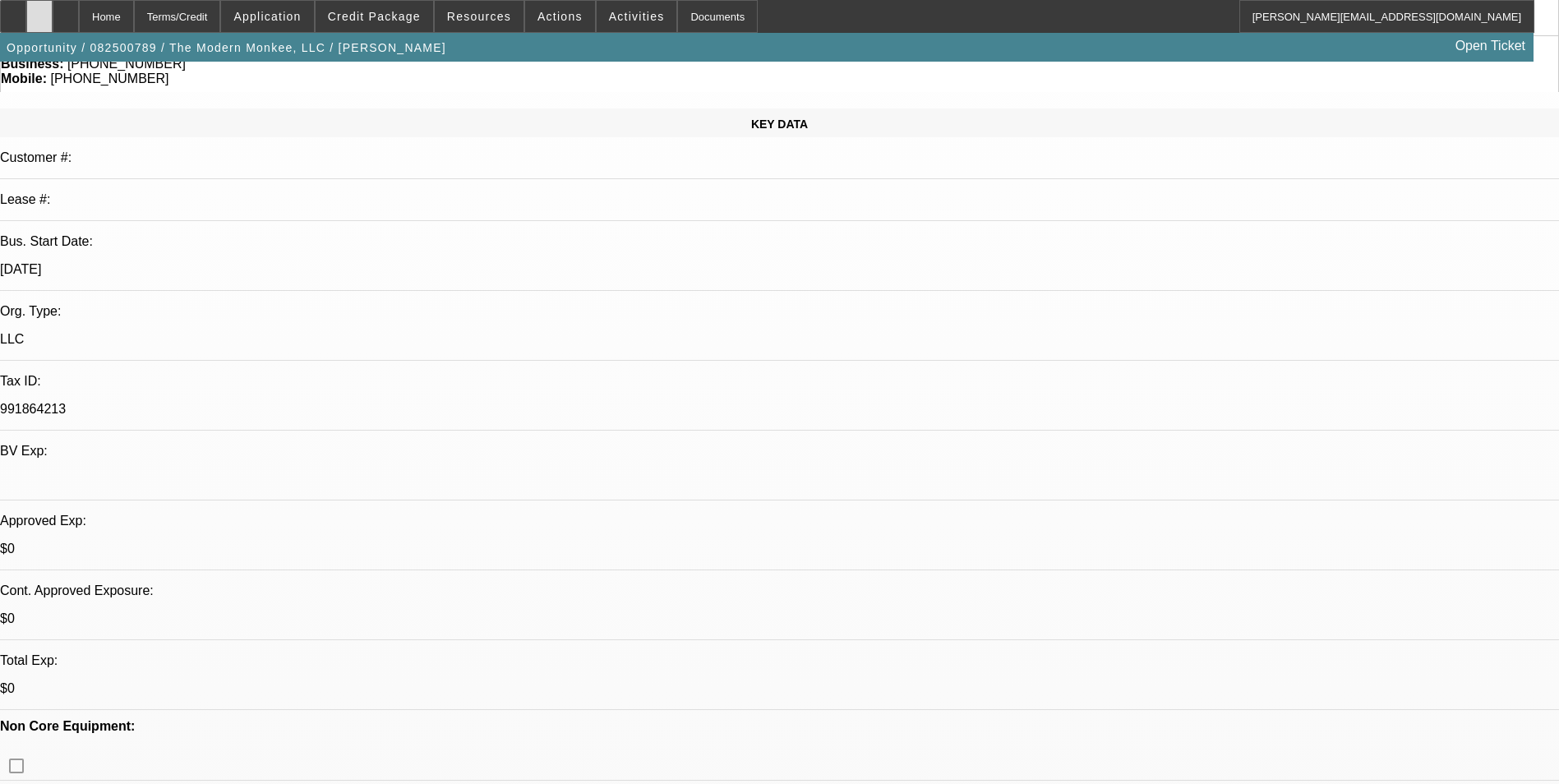
click at [39, 11] on icon at bounding box center [39, 11] width 0 height 0
click at [370, 24] on span at bounding box center [374, 15] width 118 height 39
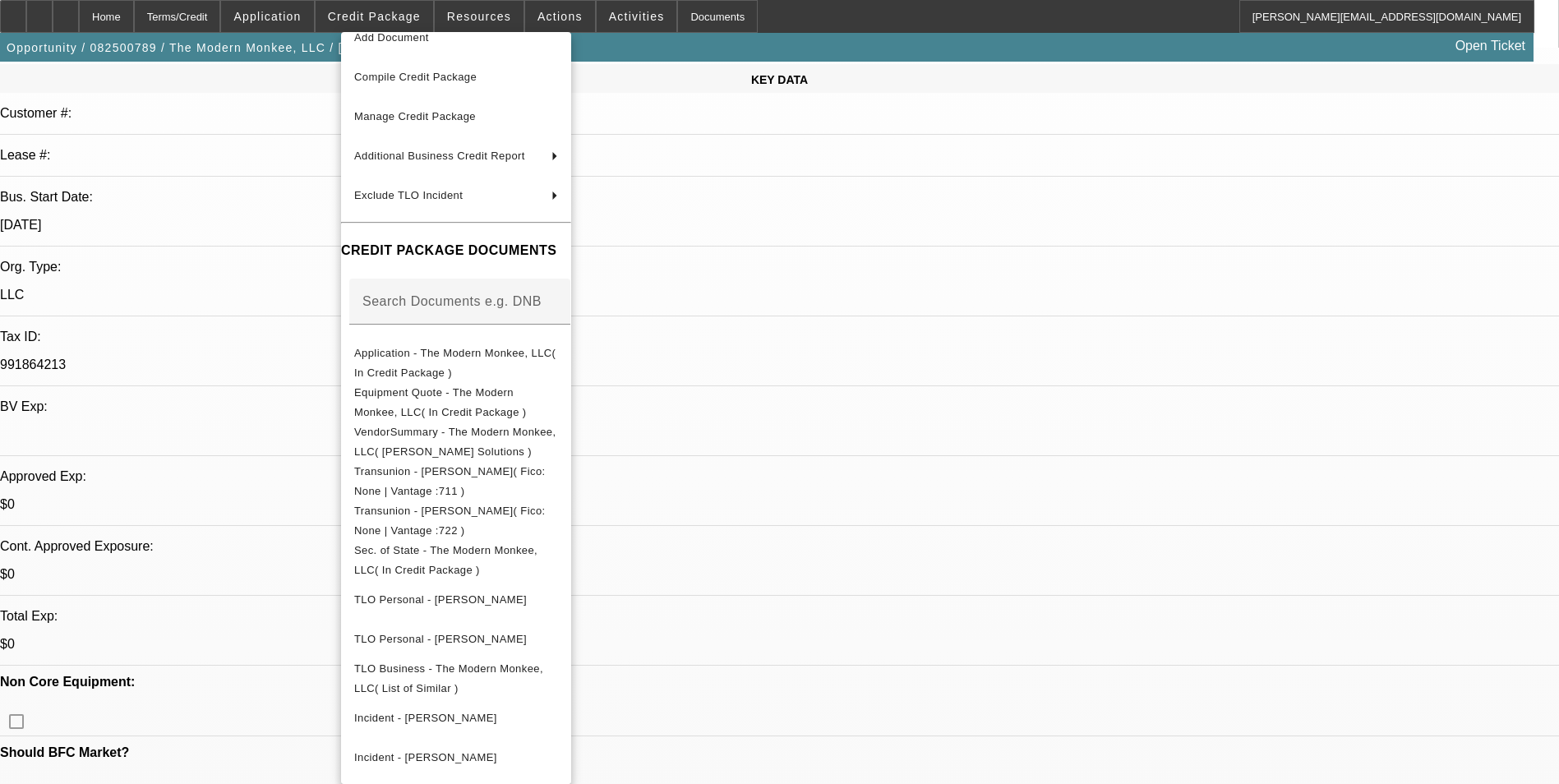
scroll to position [246, 0]
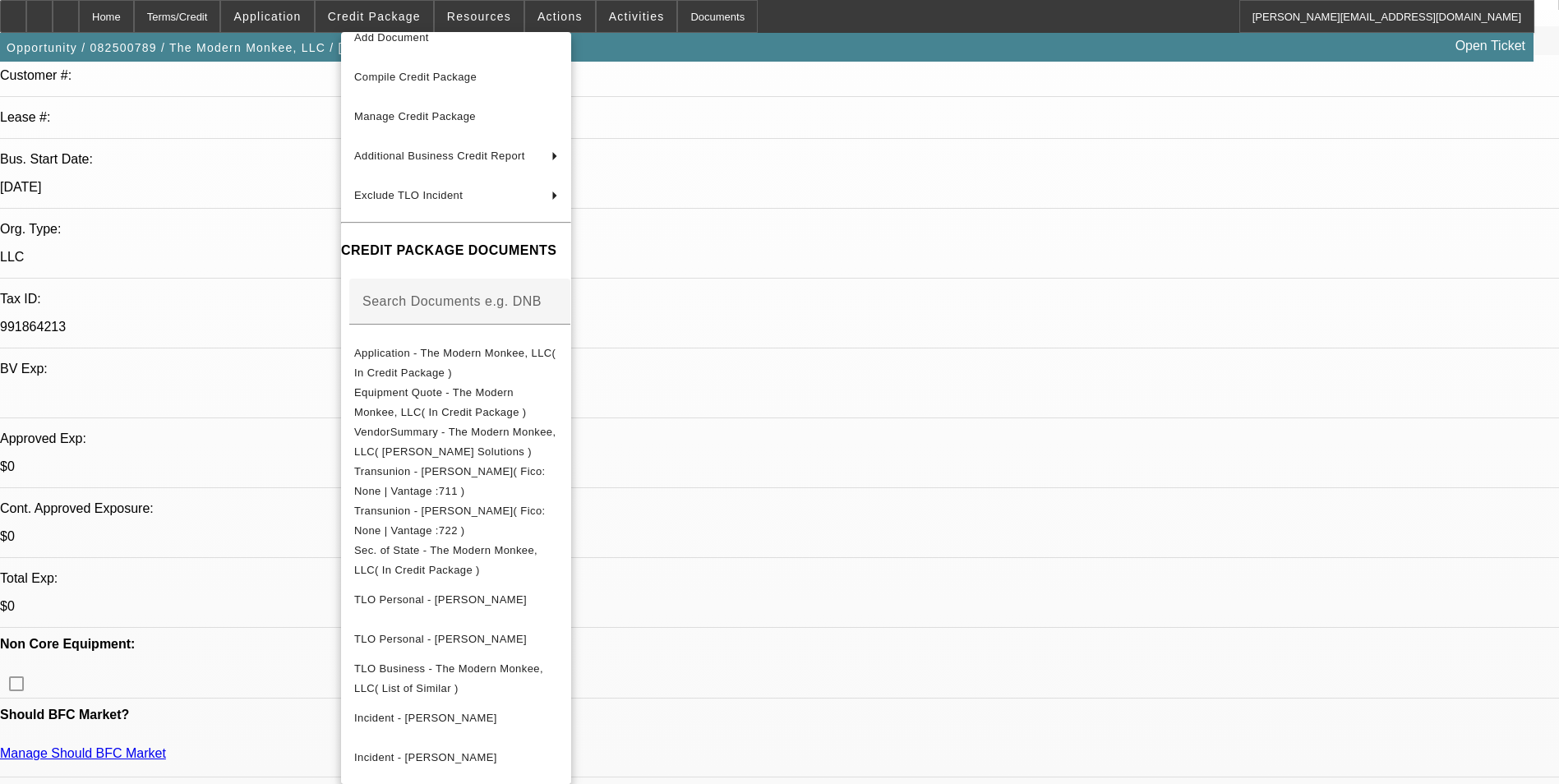
click at [866, 222] on div at bounding box center [780, 392] width 1559 height 784
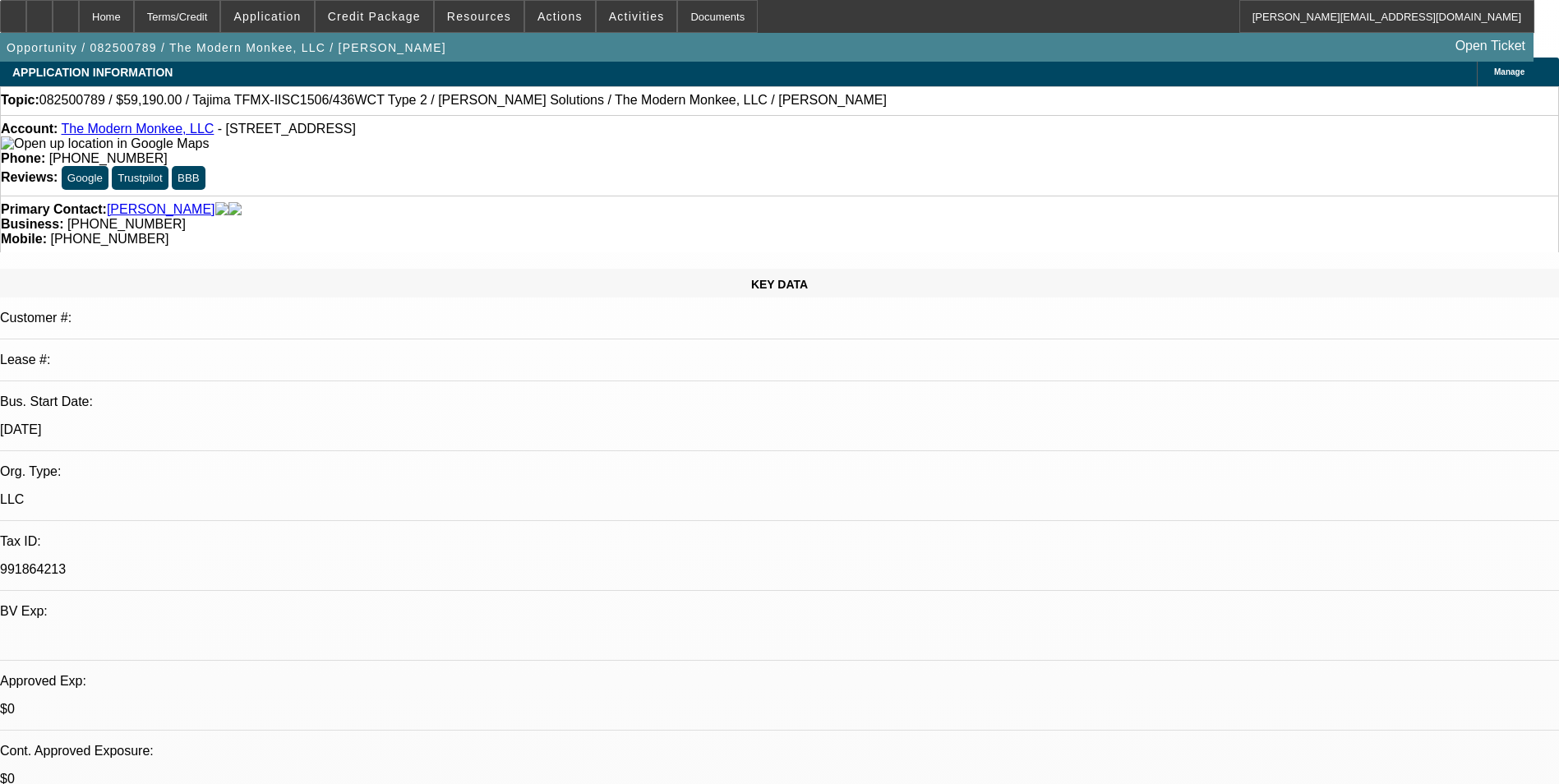
scroll to position [0, 0]
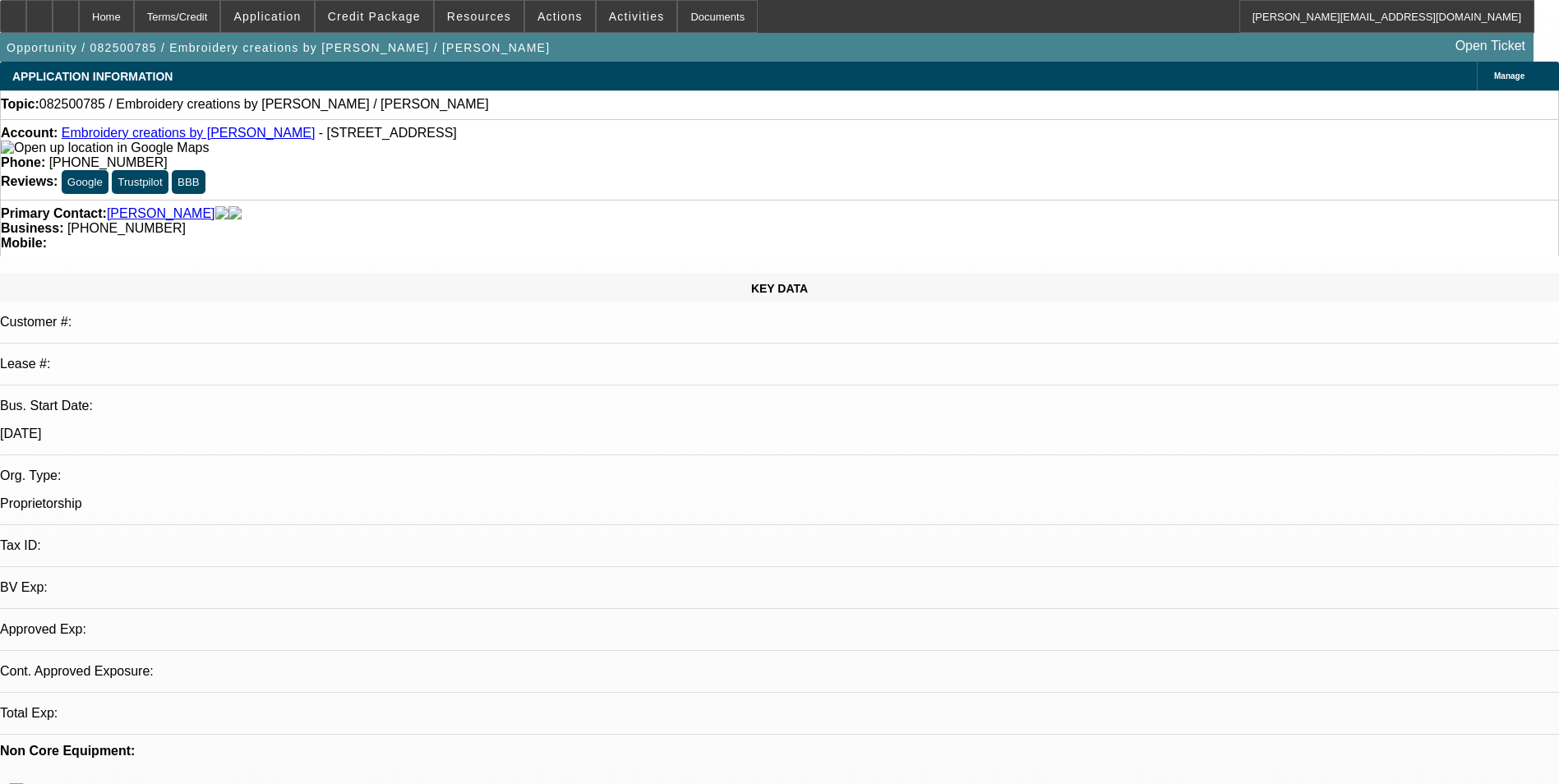
select select "0"
select select "2"
select select "0.1"
select select "4"
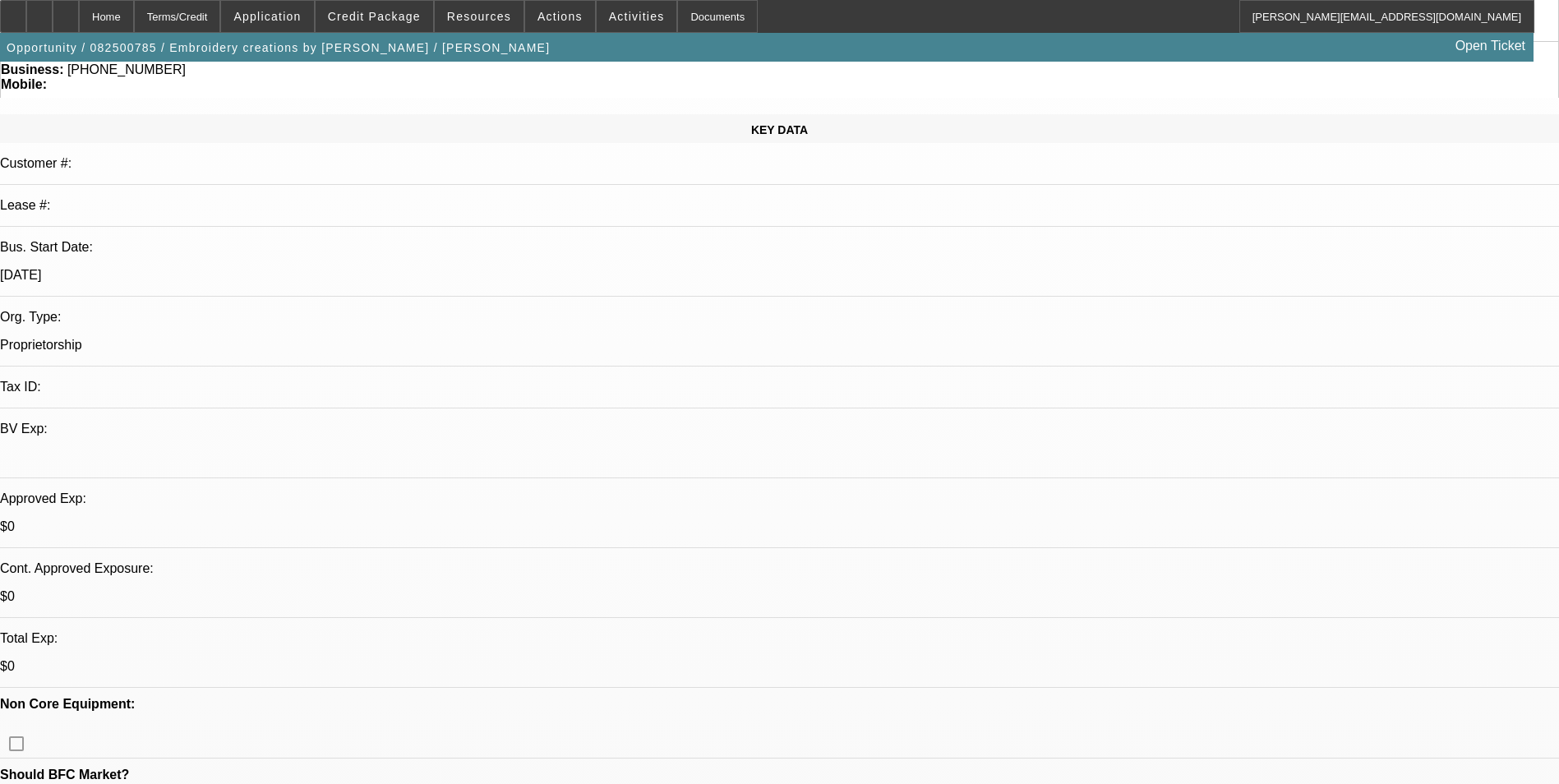
scroll to position [164, 0]
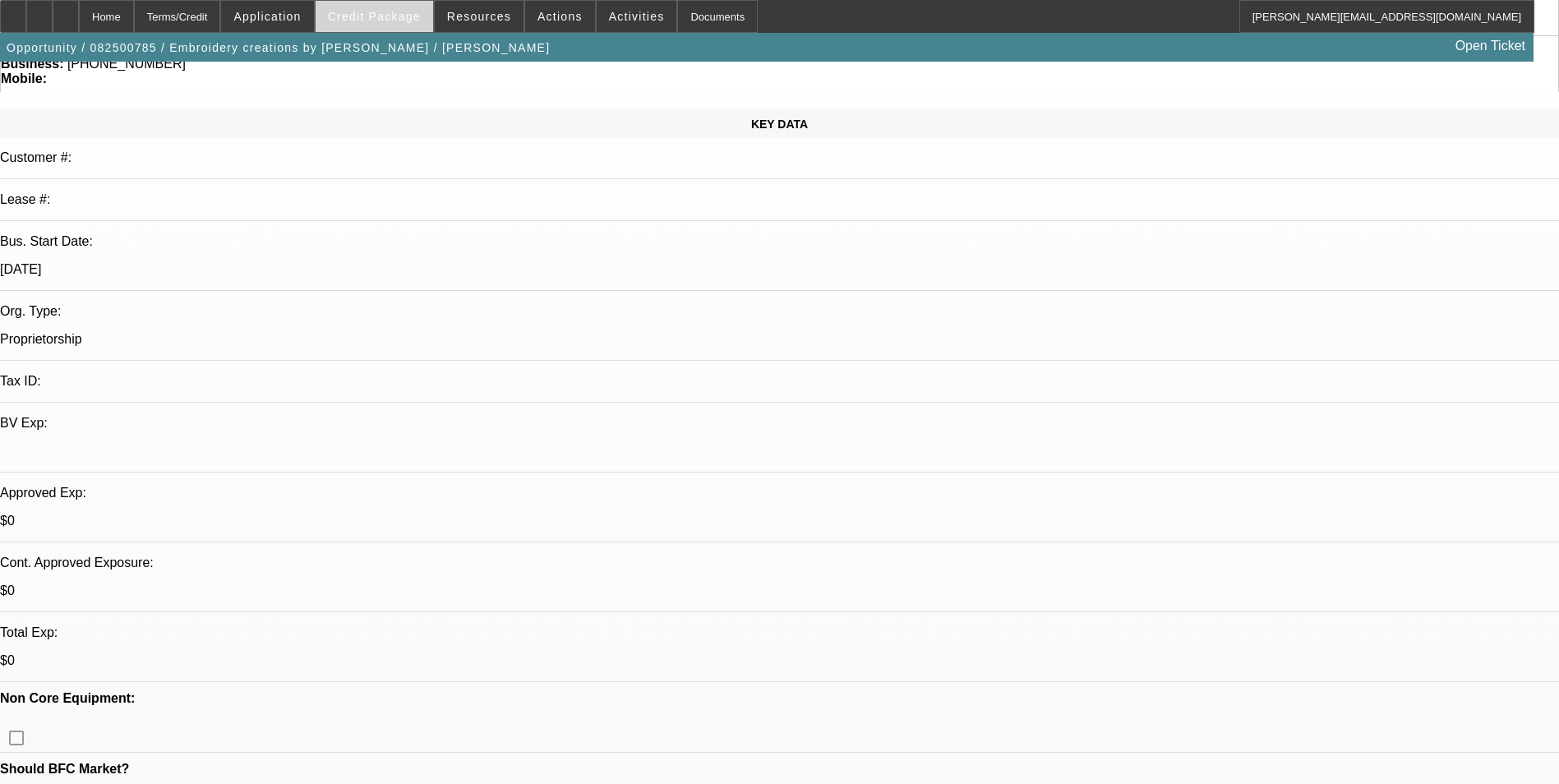
click at [407, 26] on span at bounding box center [374, 15] width 118 height 39
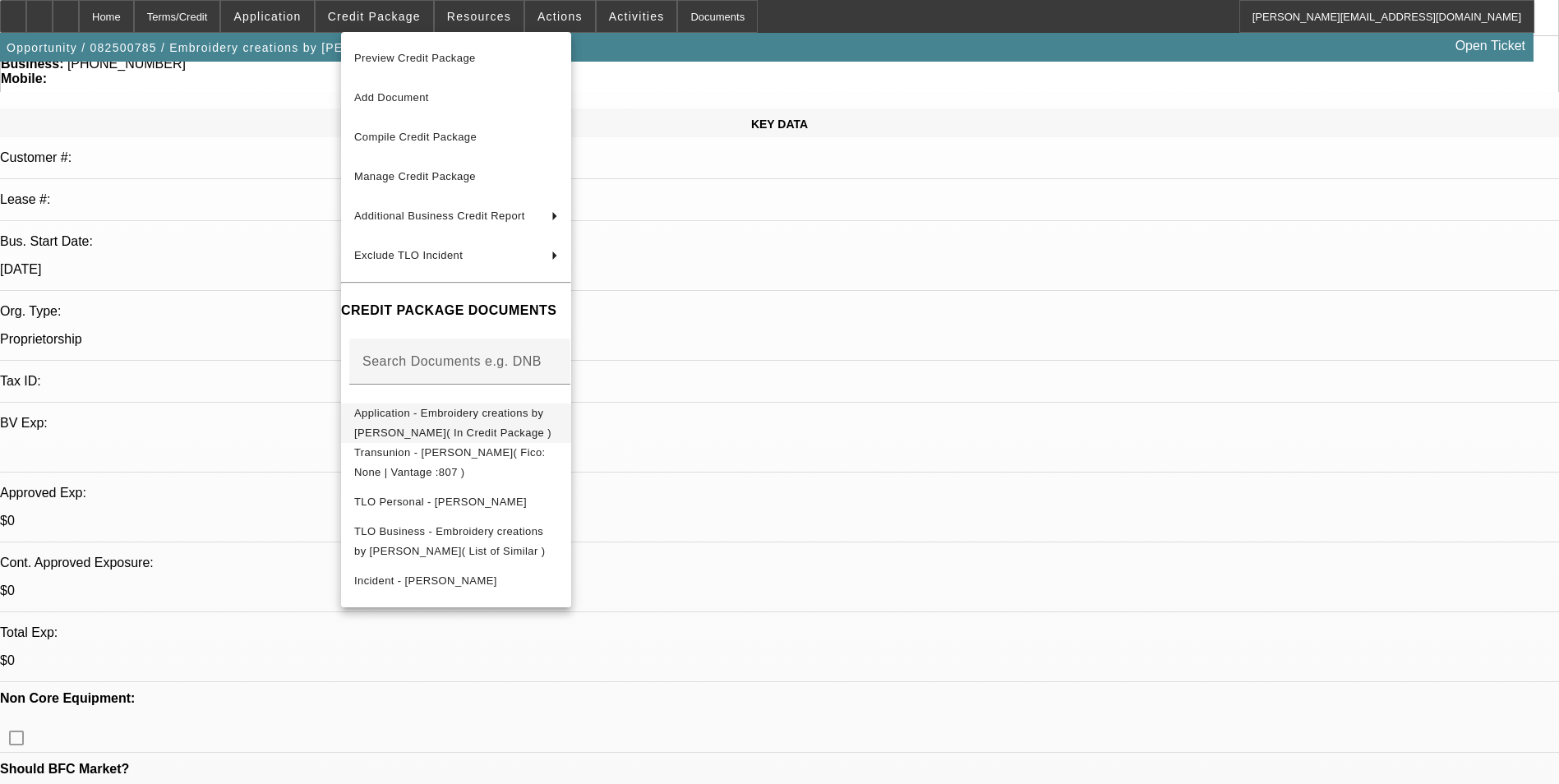
click at [462, 414] on span "Application - Embroidery creations by [PERSON_NAME]( In Credit Package )" at bounding box center [453, 422] width 197 height 32
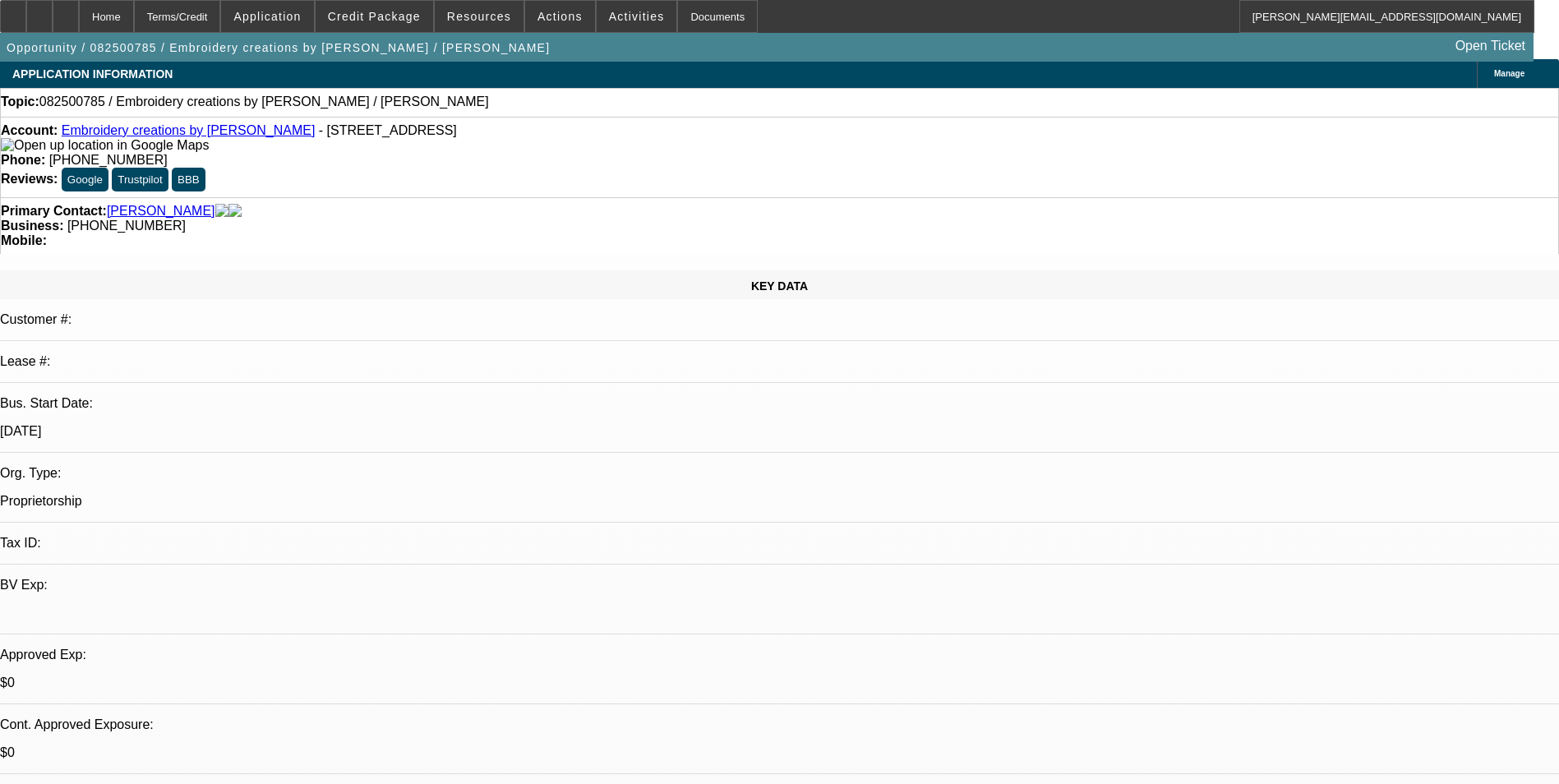
scroll to position [0, 0]
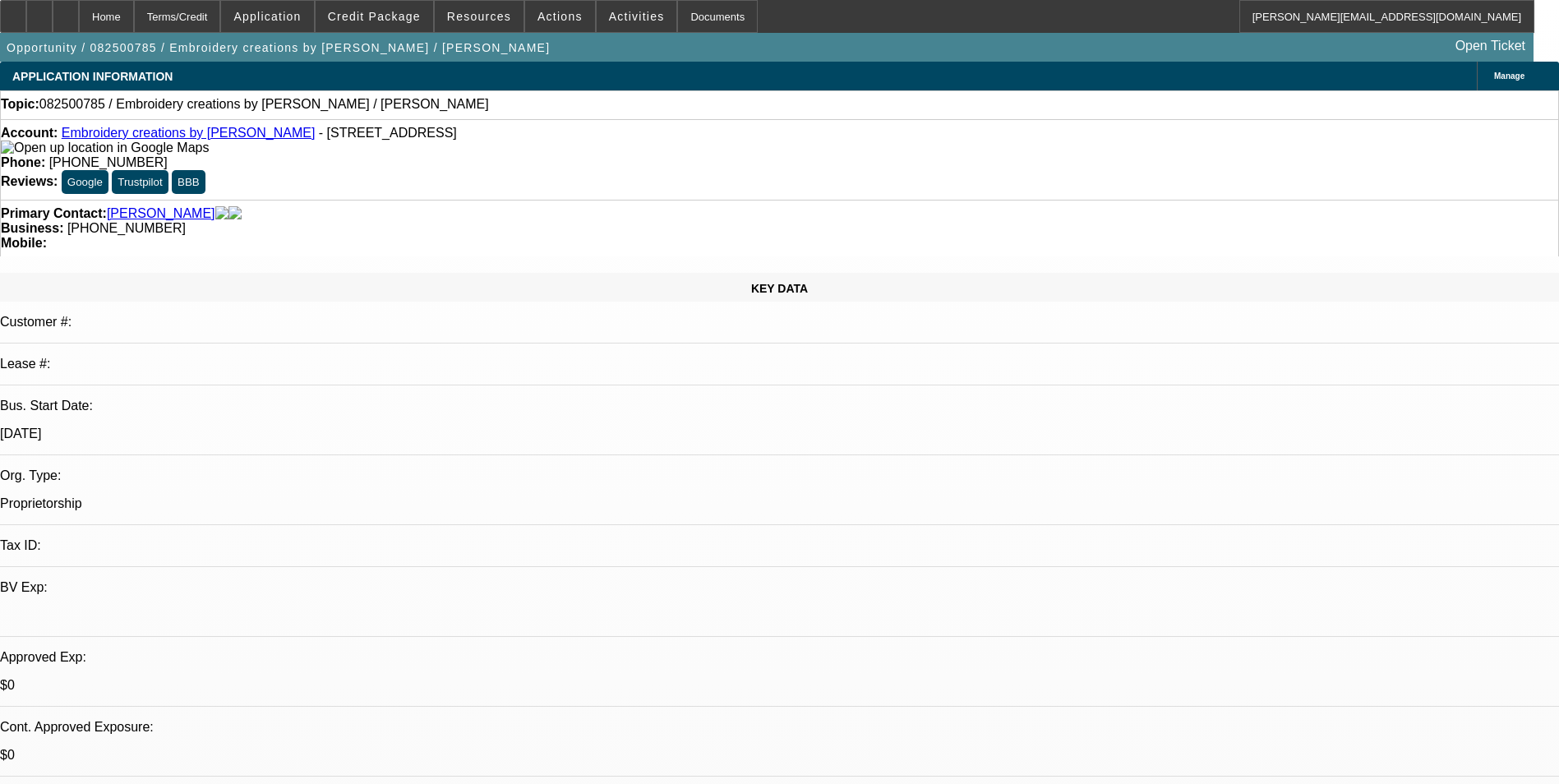
click at [1494, 72] on span "Manage" at bounding box center [1509, 76] width 30 height 9
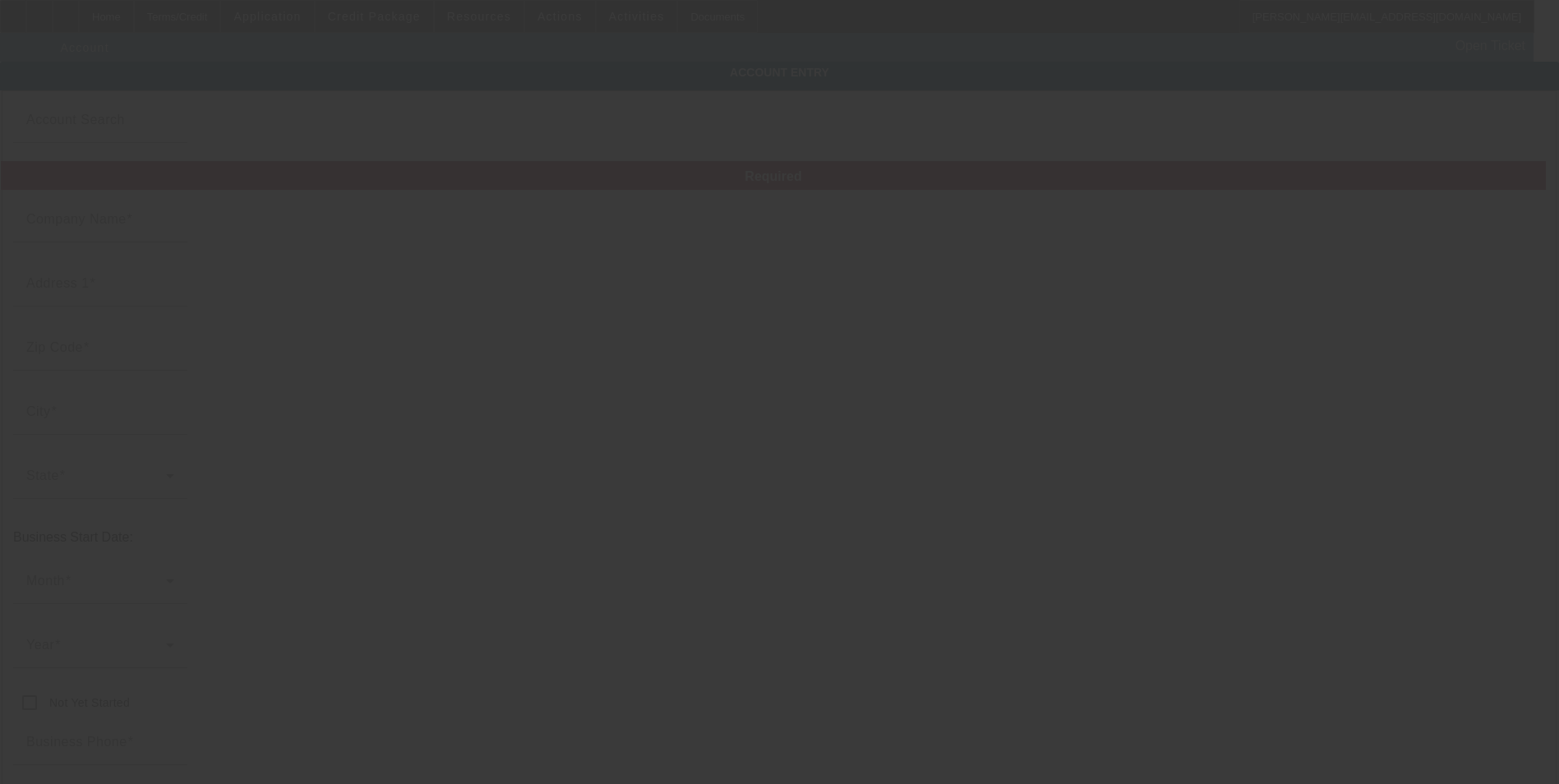
type input "Embroidery creations by Becky"
type input "22383 Elk Trail East"
type input "96003"
type input "Redding"
type input "(925) 787-0741"
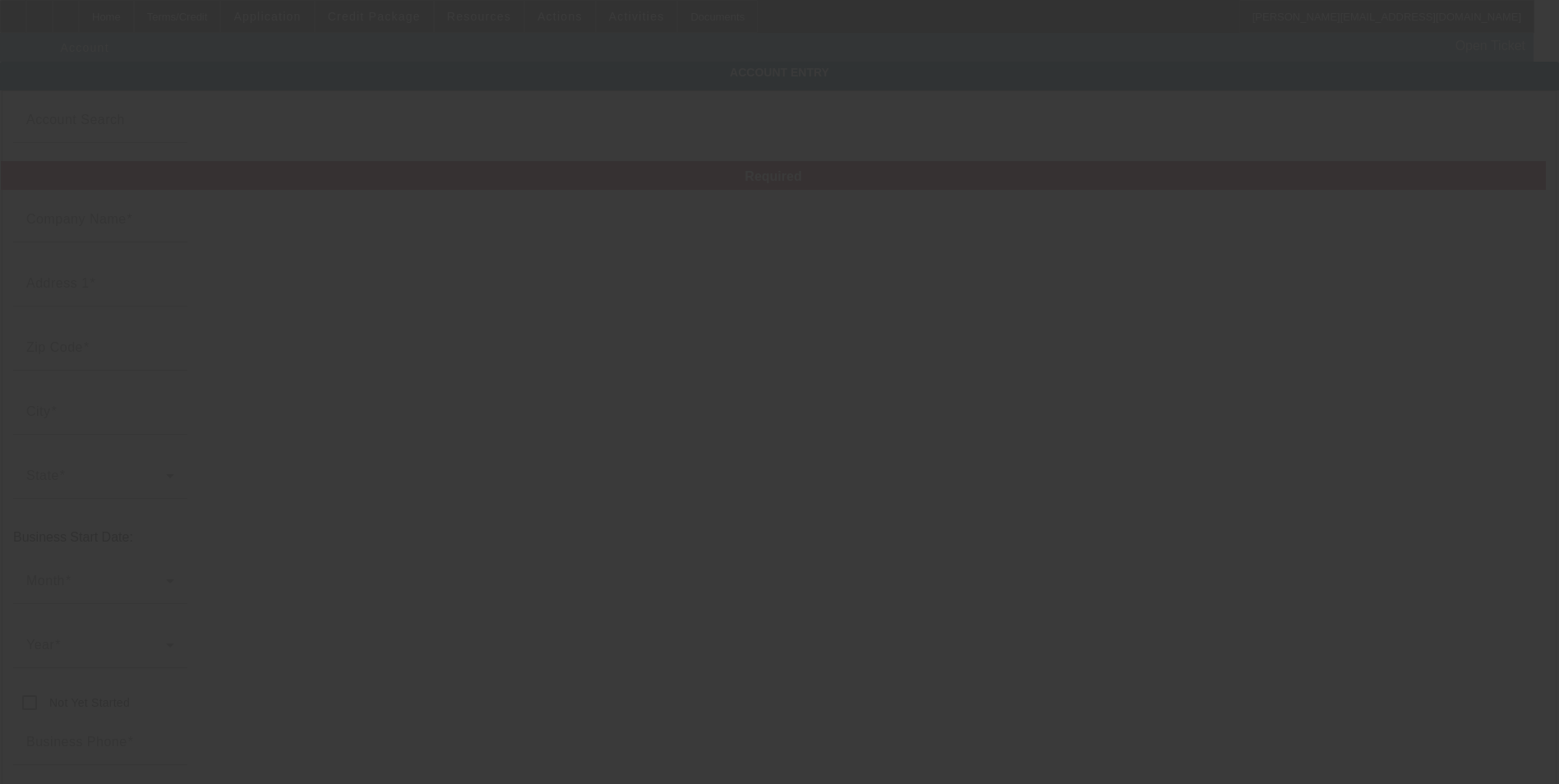
type input "bsdilbeck@gmail.com"
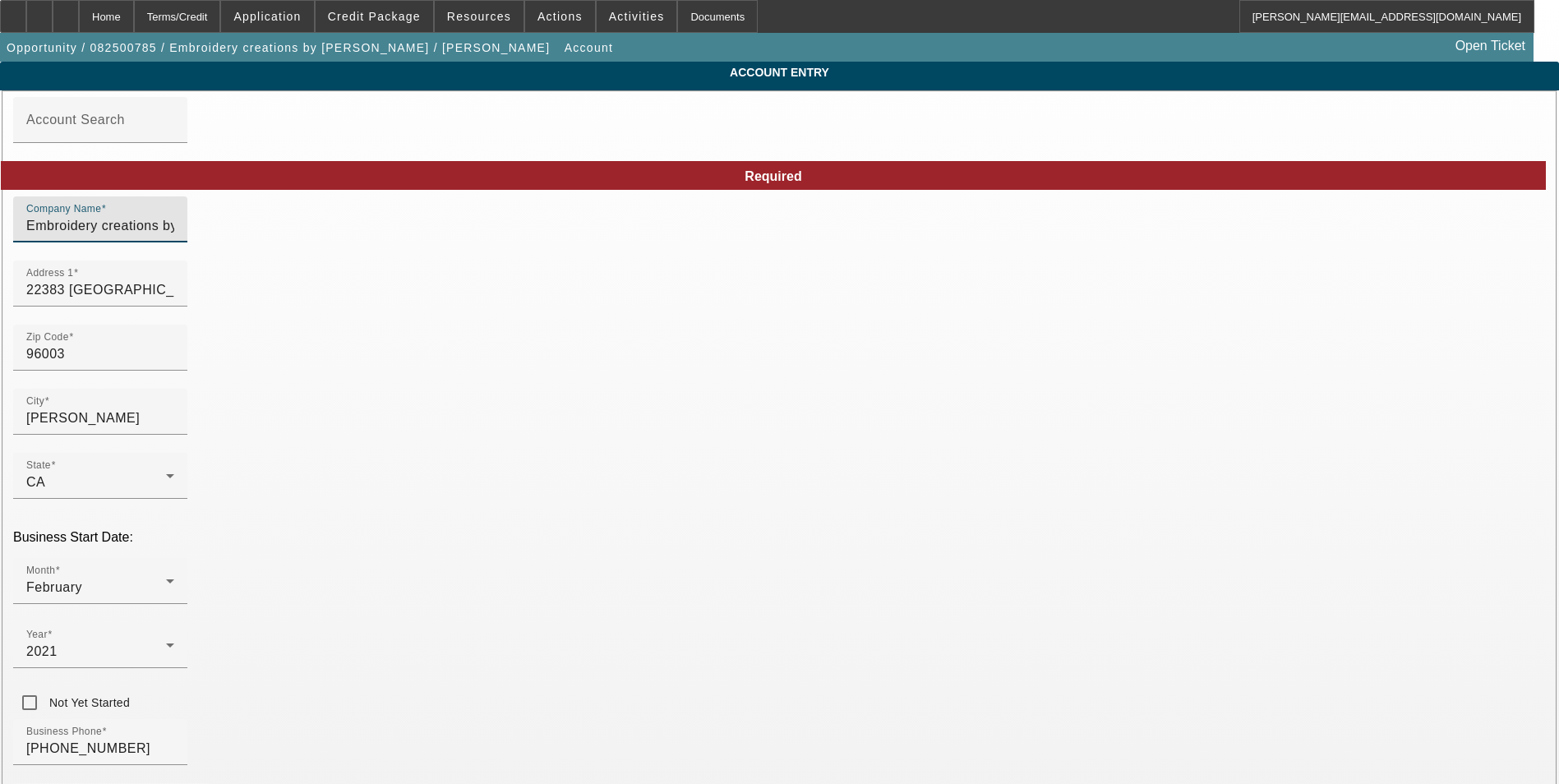
drag, startPoint x: 40, startPoint y: 233, endPoint x: 5, endPoint y: 232, distance: 35.0
paste input "Embroidery creations by Becky"
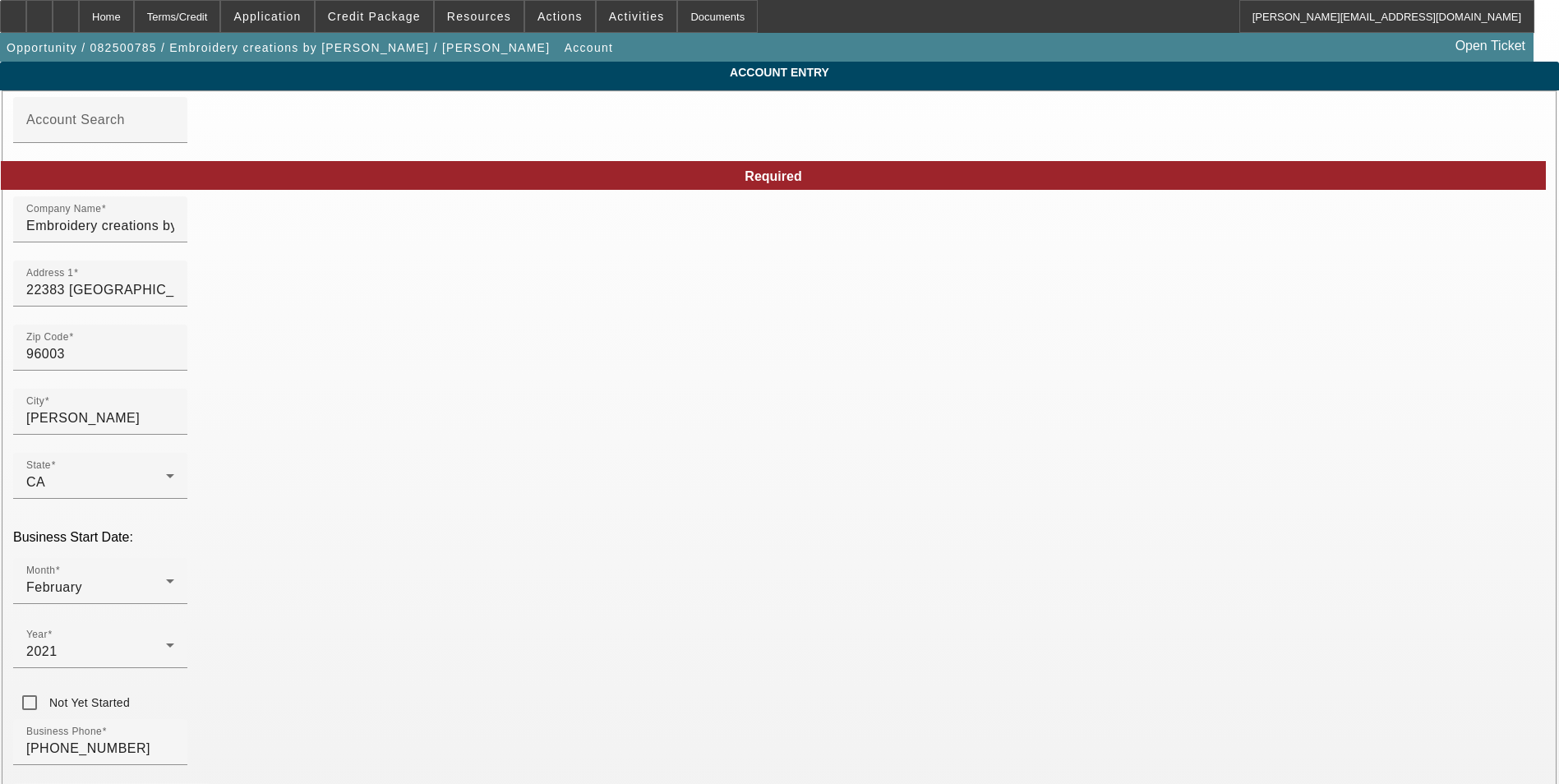
type input "Embroidery creations by Becky"
drag, startPoint x: 499, startPoint y: 237, endPoint x: 14, endPoint y: 219, distance: 485.3
type input "b"
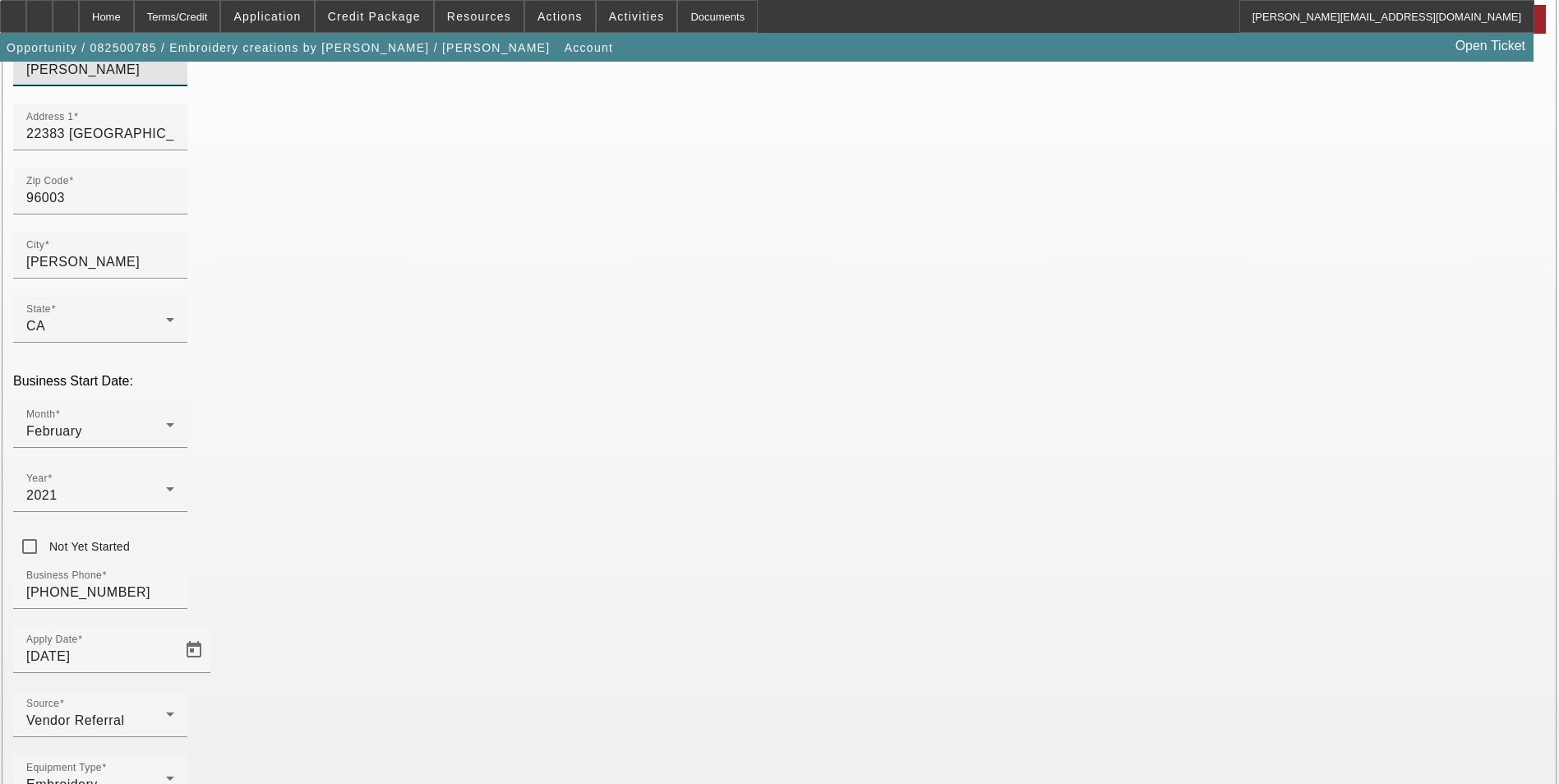
scroll to position [164, 0]
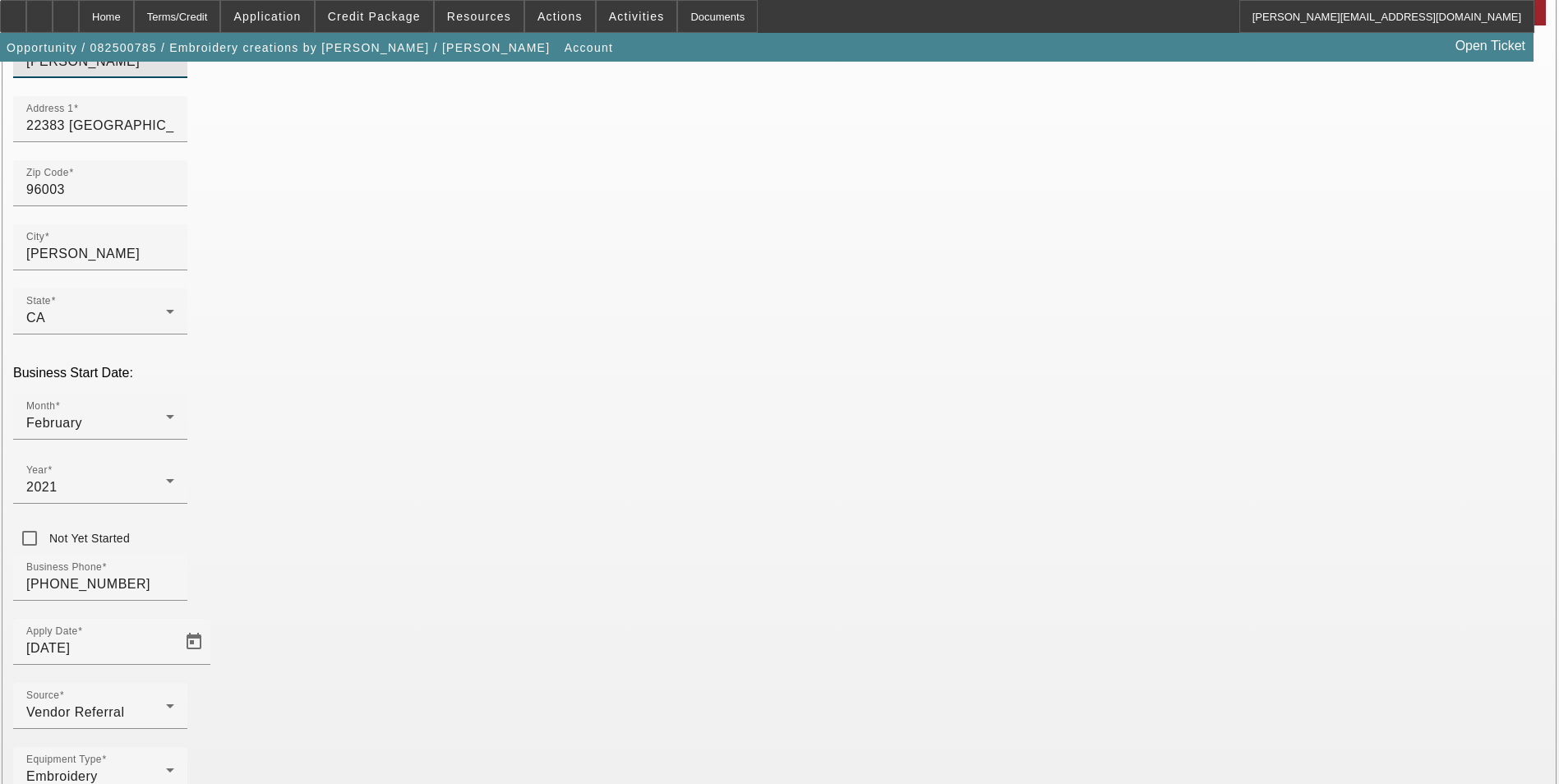
type input "Becky Dilbeck"
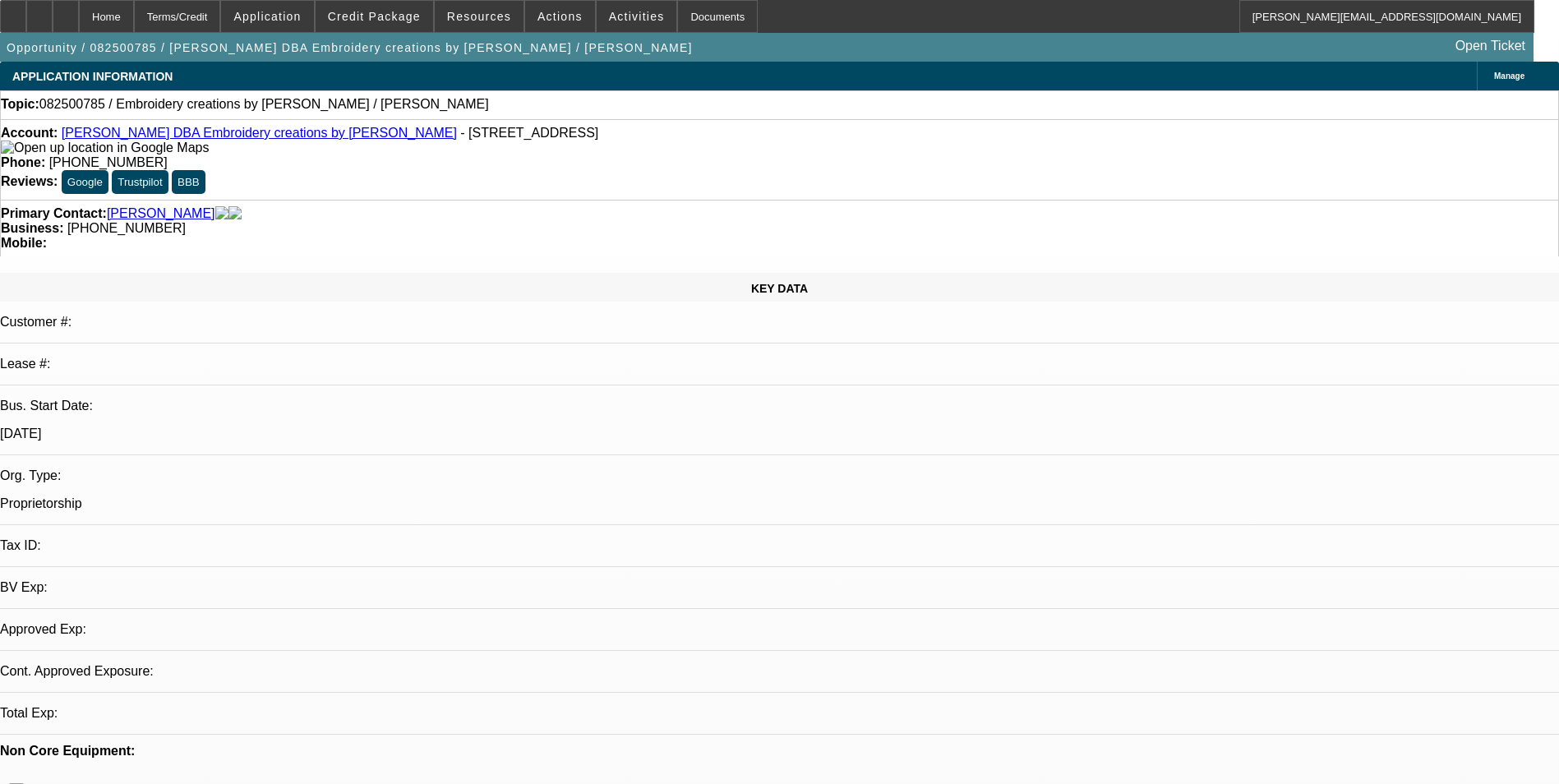
select select "0"
select select "2"
select select "0.1"
select select "4"
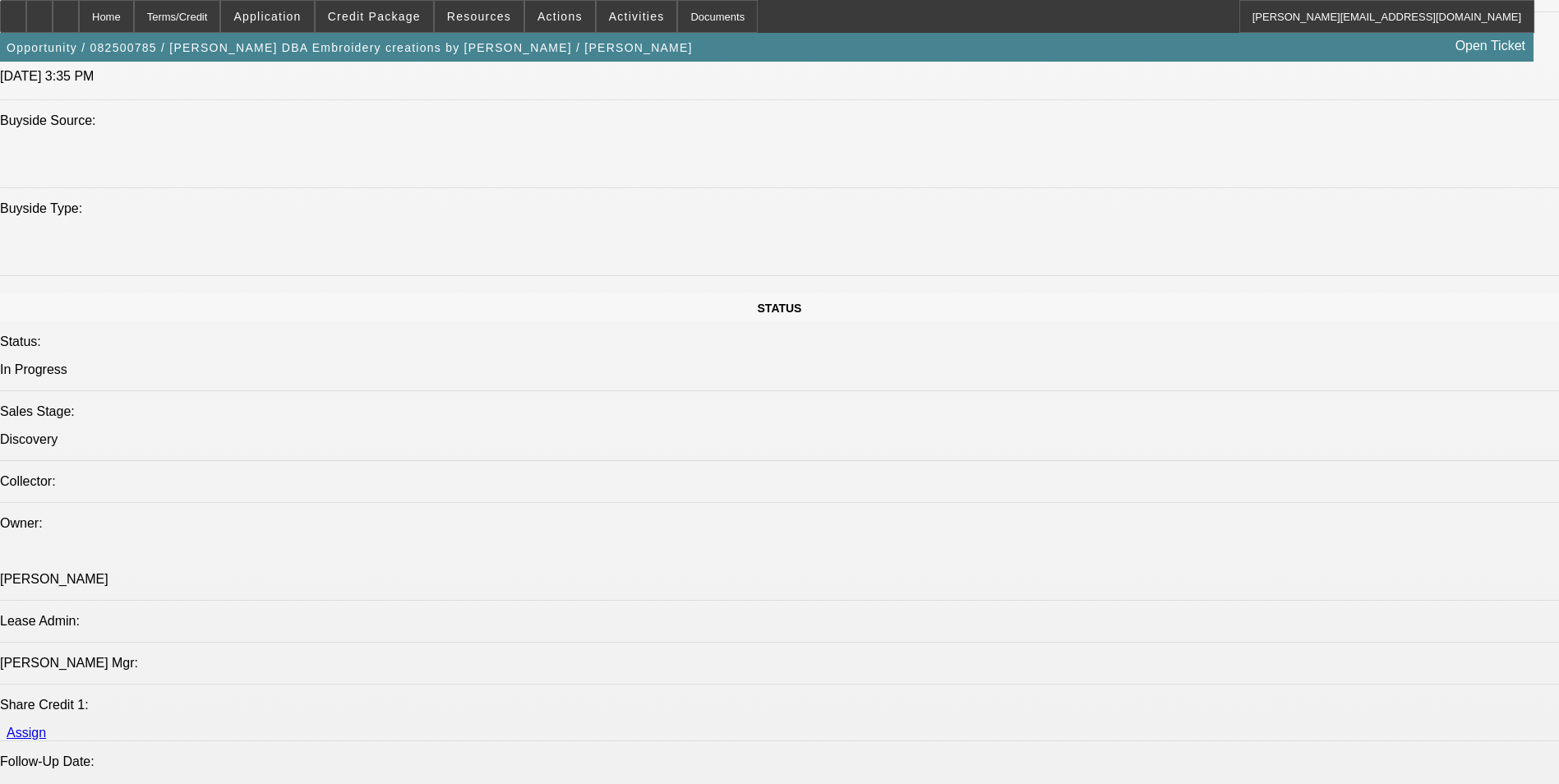
scroll to position [1808, 0]
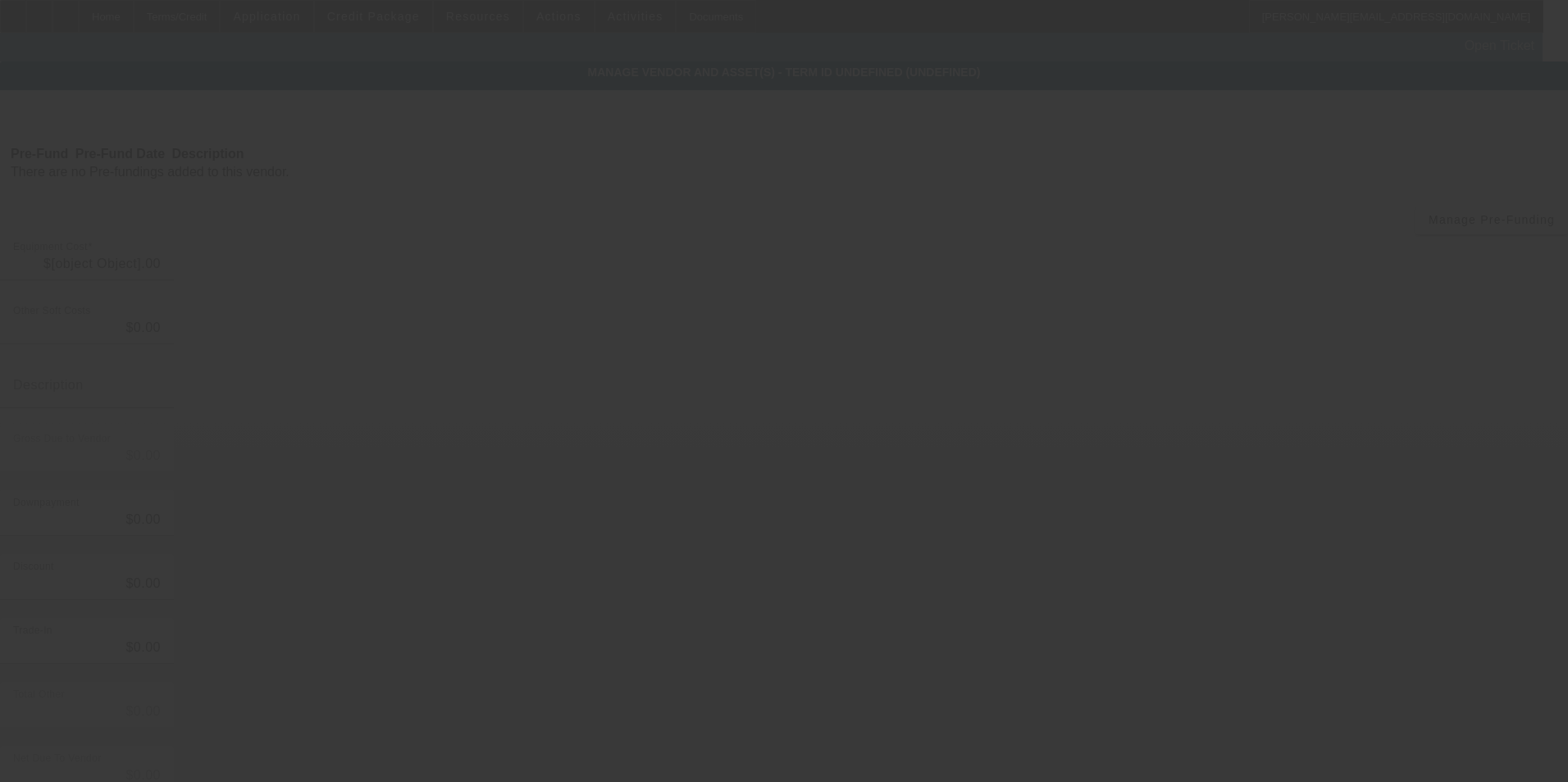
type input "$20,000.00"
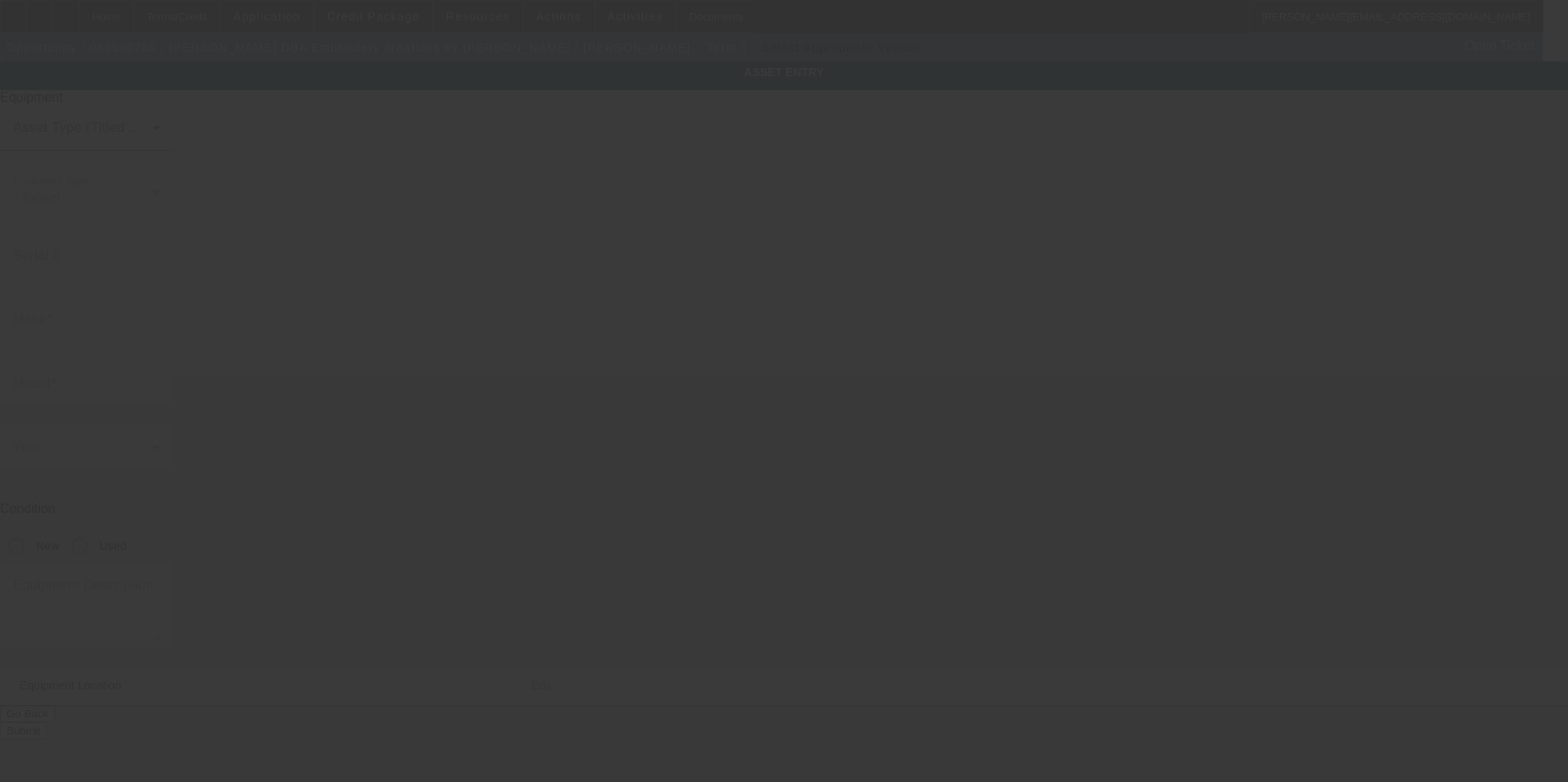
type input "22383 Elk Trail East"
type input "Redding"
type input "96003"
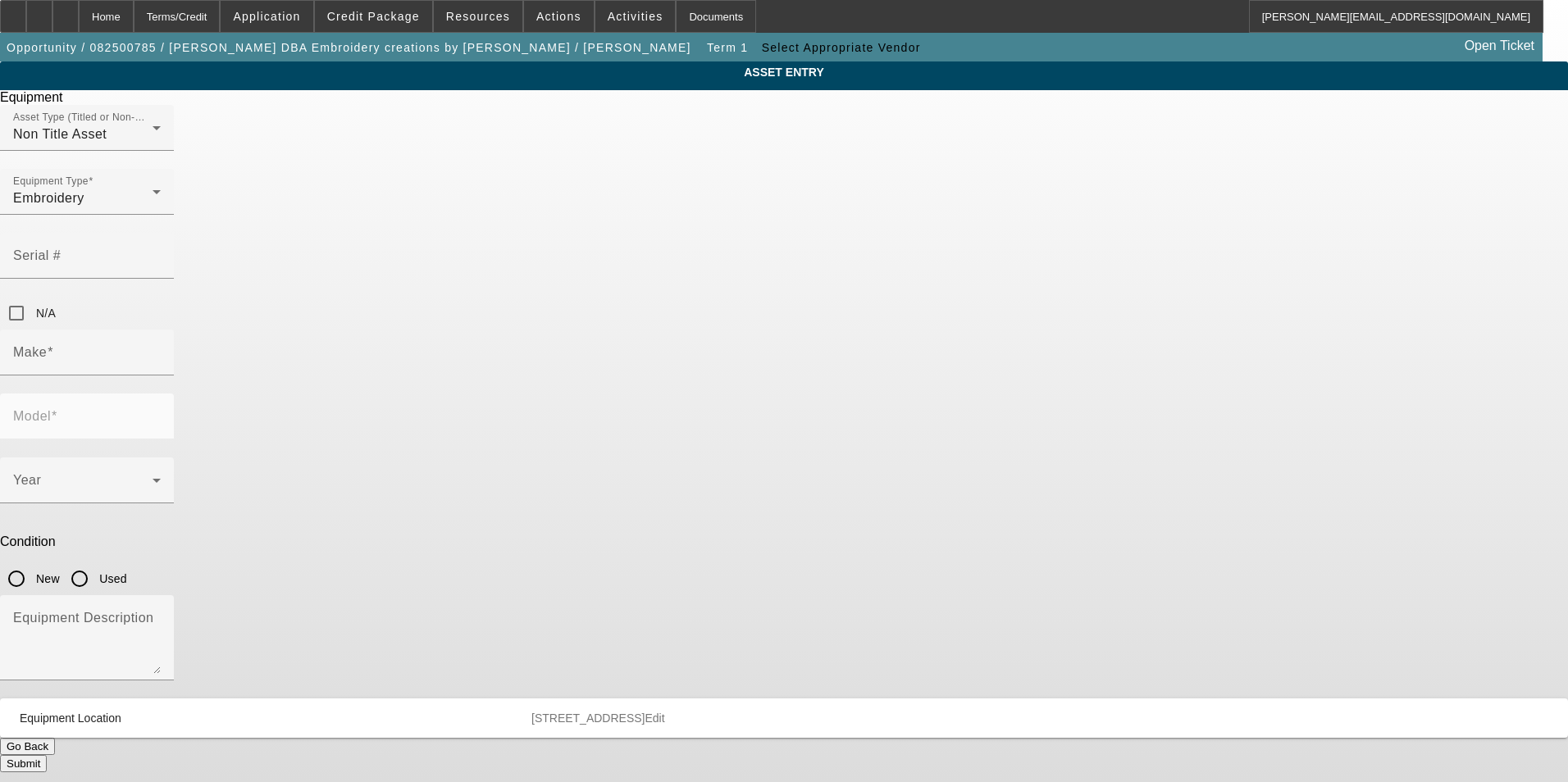
click at [55, 737] on button "Go Back" at bounding box center [27, 746] width 55 height 17
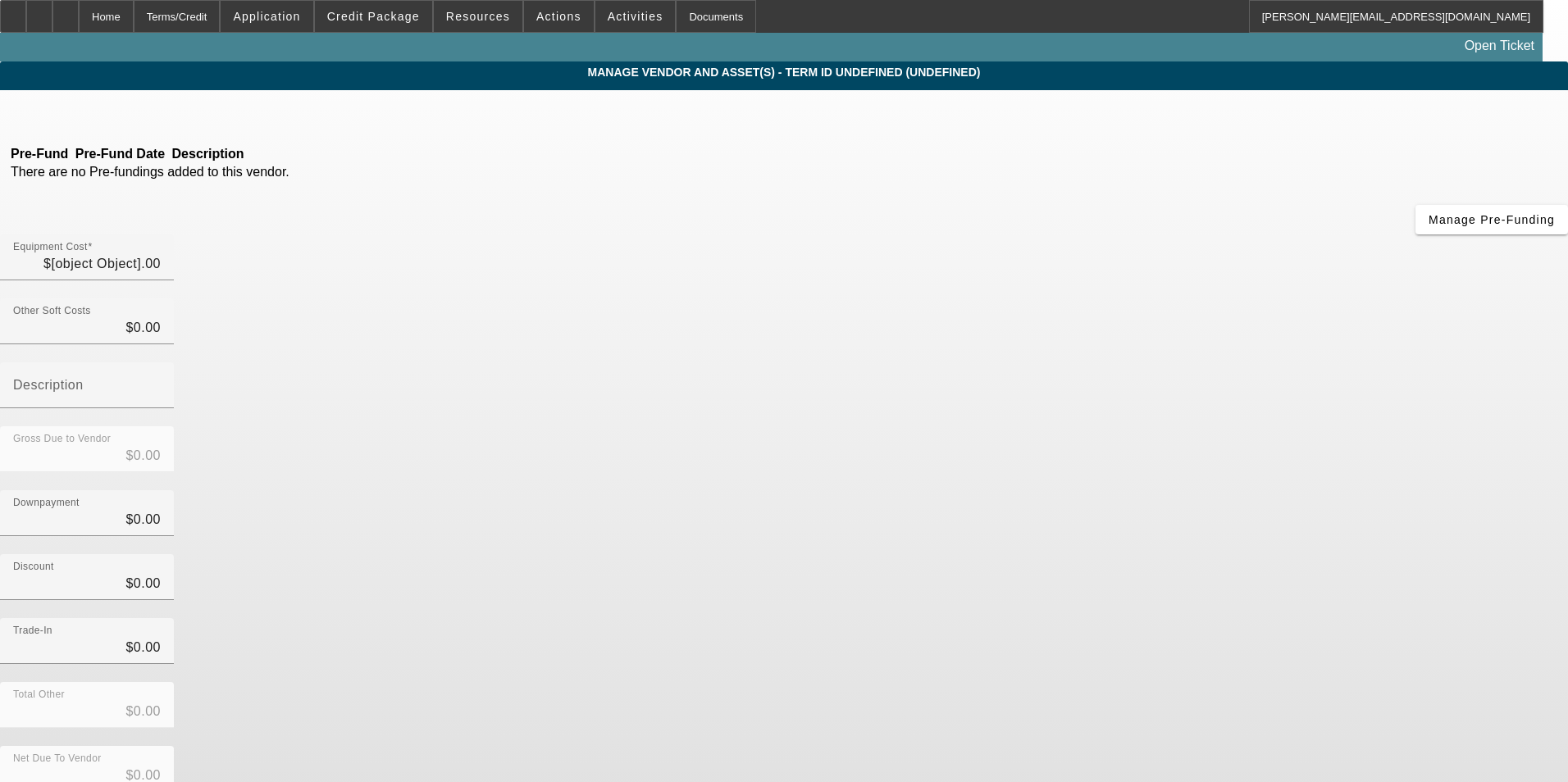
type input "$20,000.00"
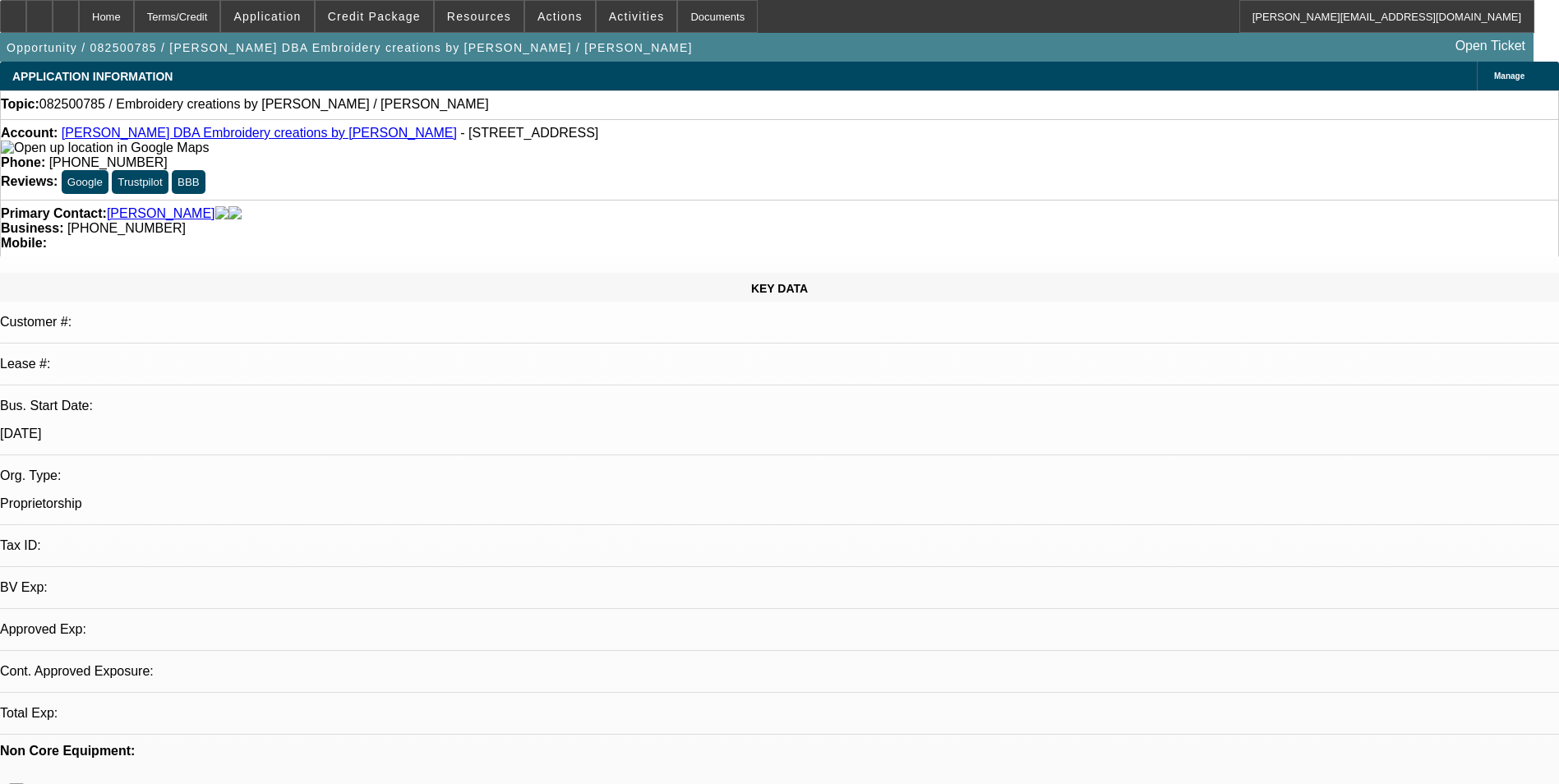
select select "0"
select select "2"
select select "0.1"
select select "4"
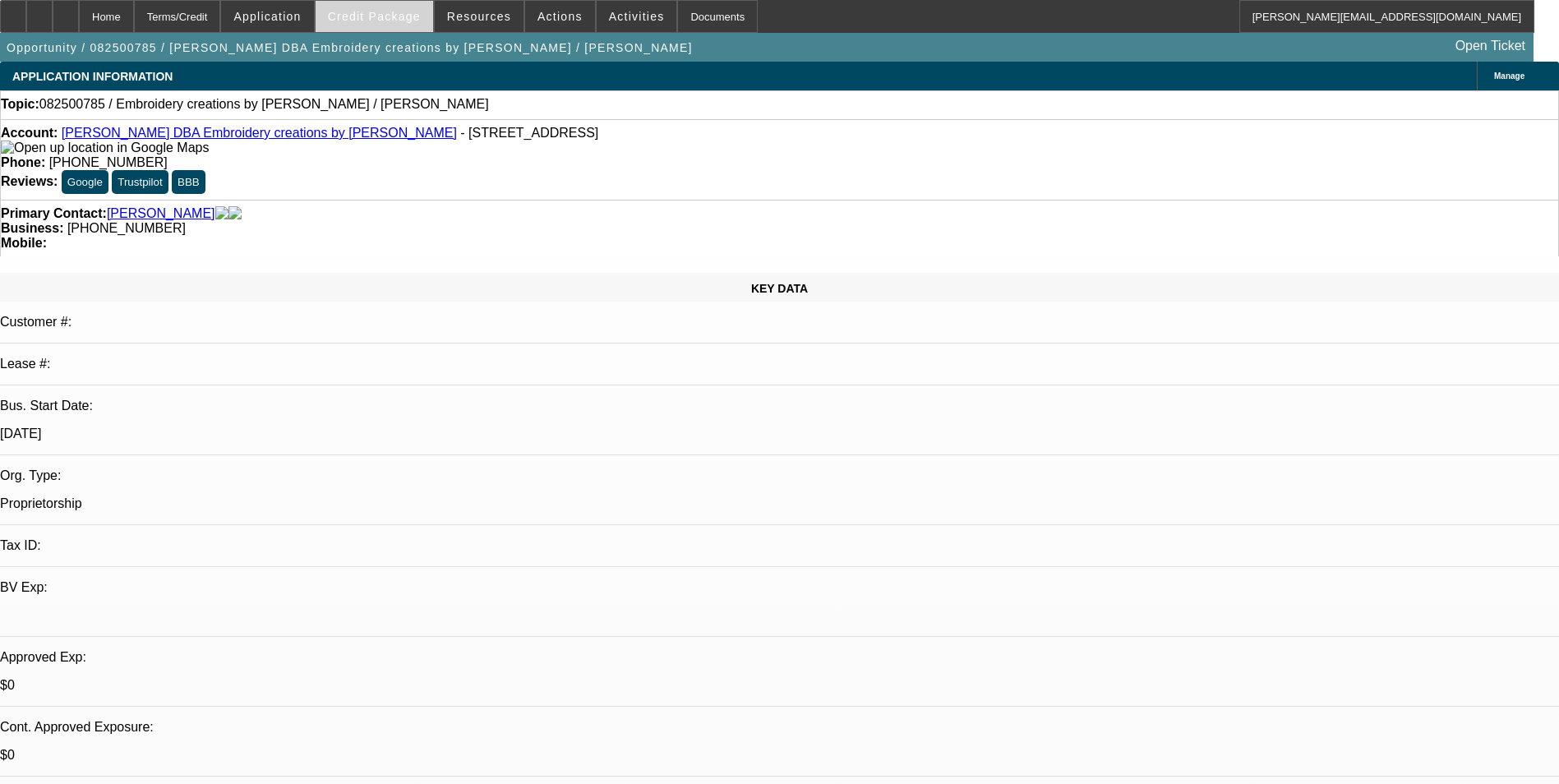
click at [405, 18] on span "Credit Package" at bounding box center [375, 16] width 93 height 13
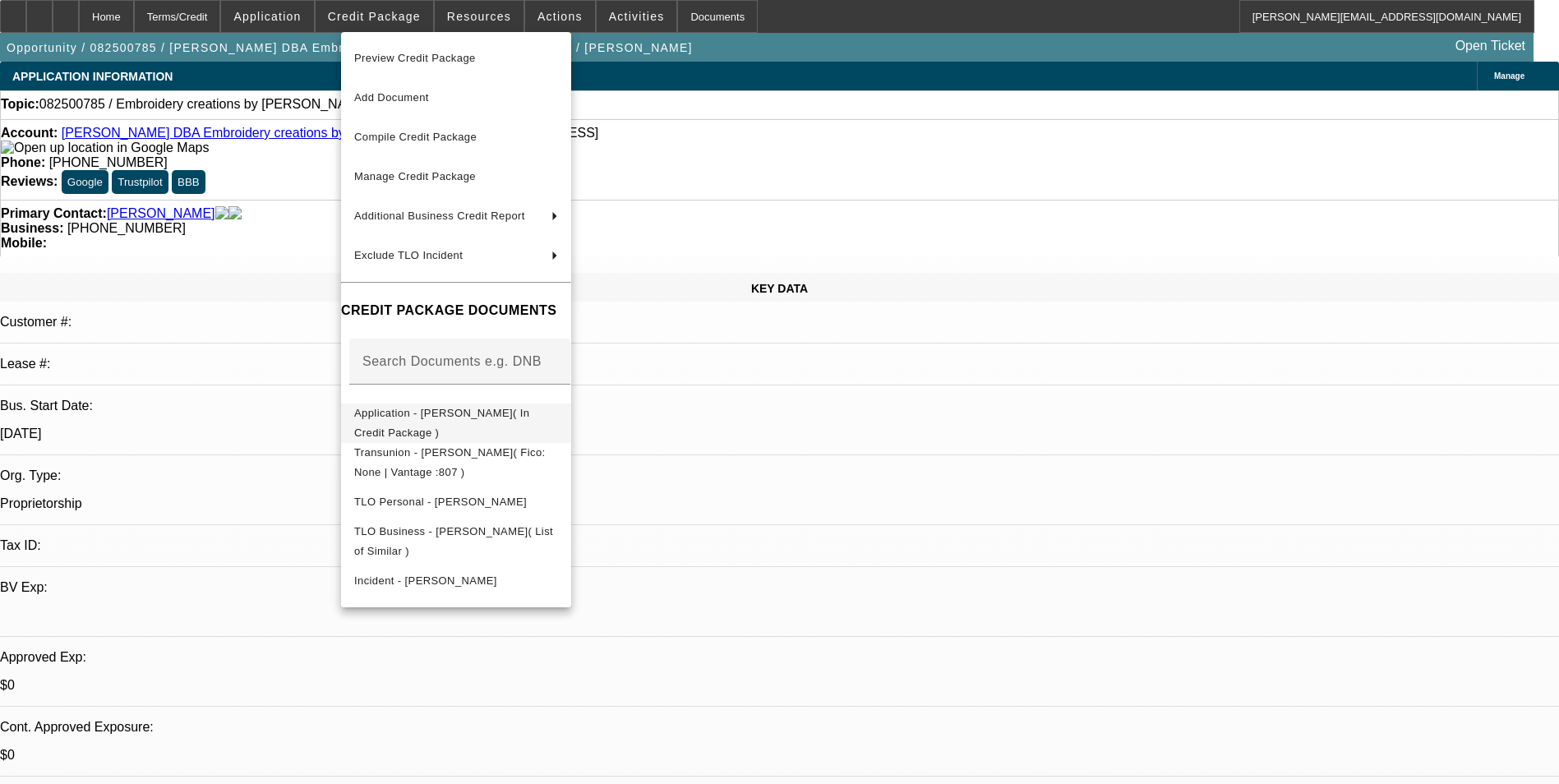
click at [530, 418] on span "Application - Becky Dilbeck( In Credit Package )" at bounding box center [442, 422] width 175 height 32
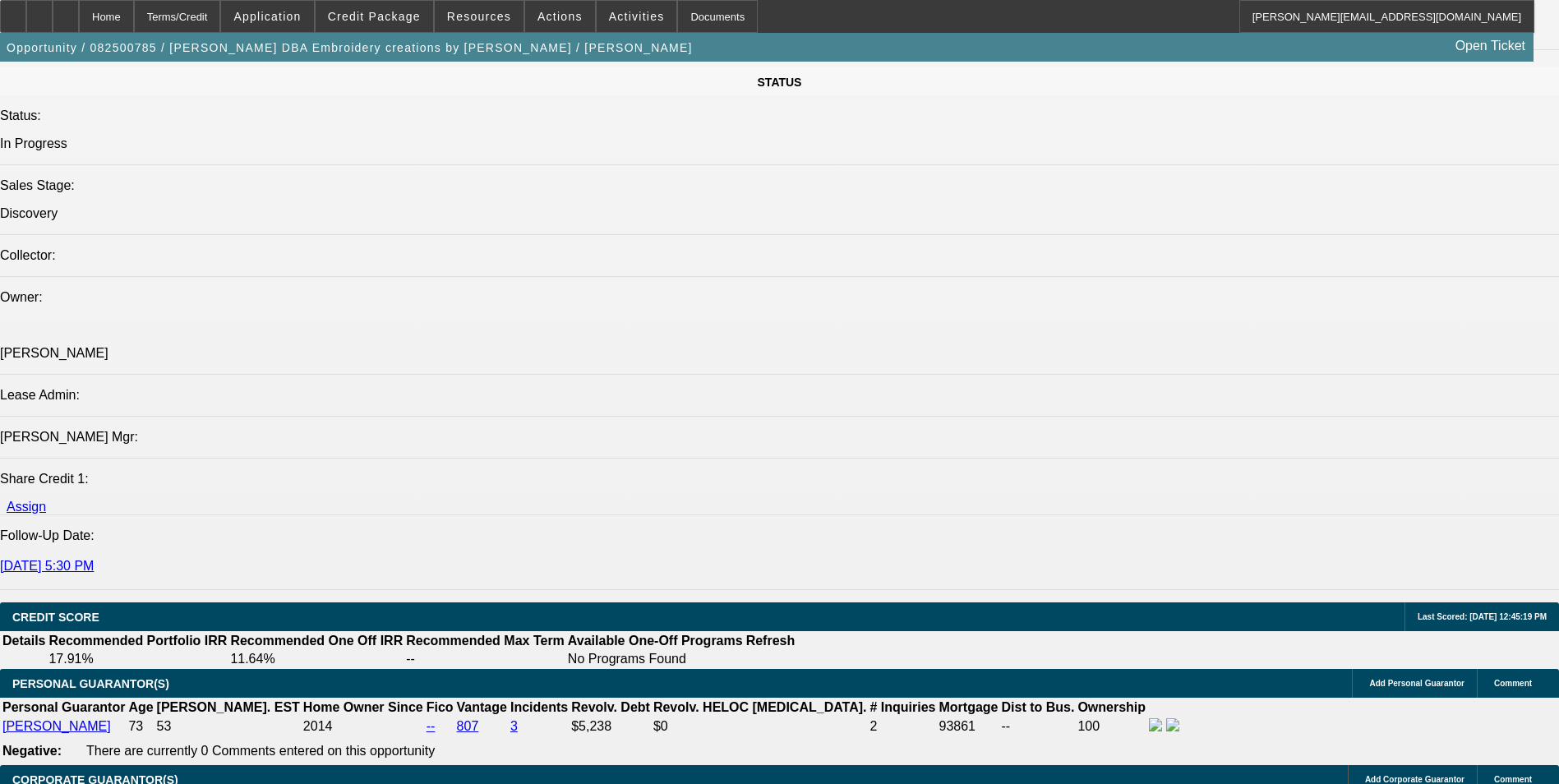
scroll to position [1808, 0]
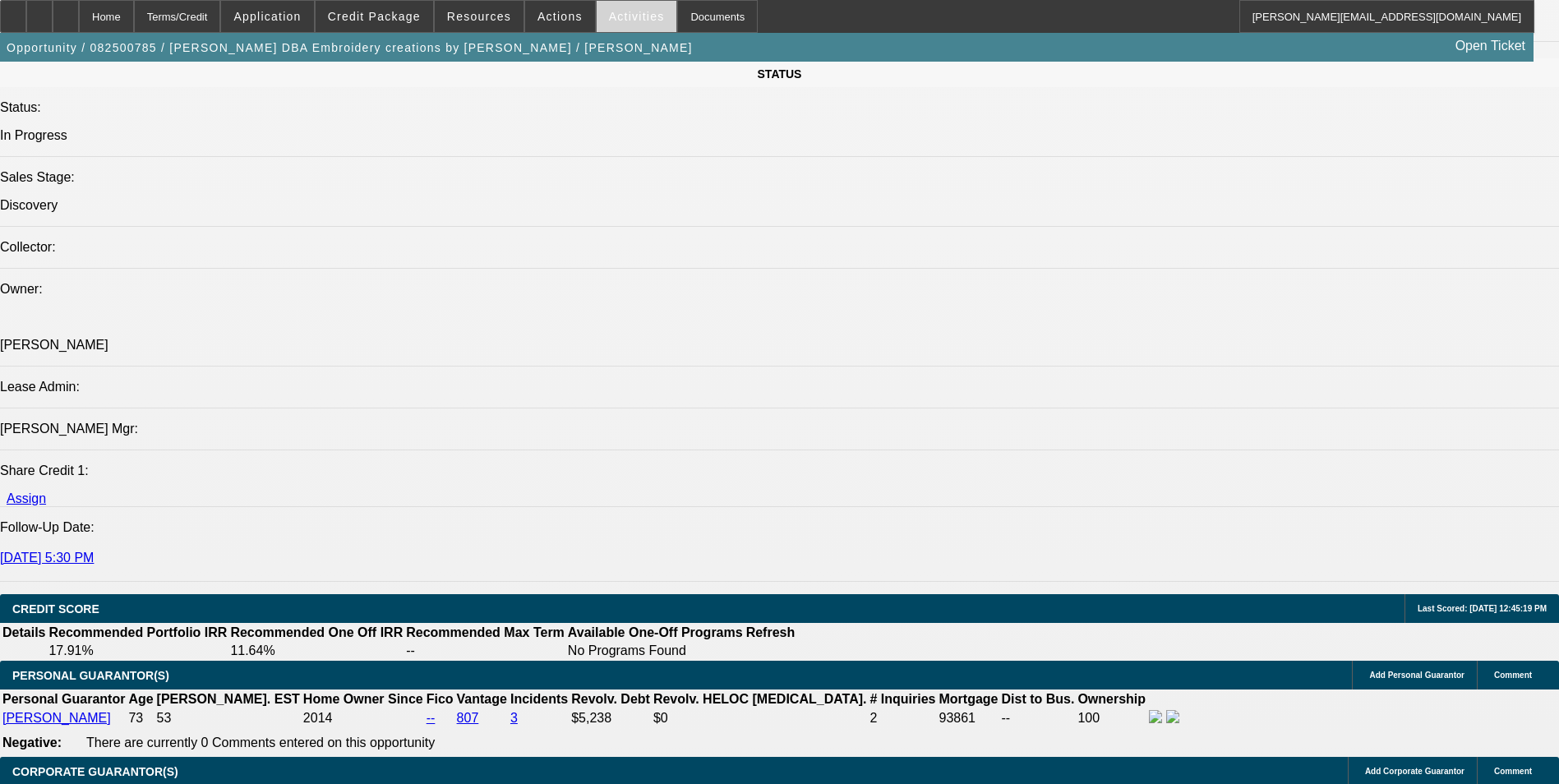
click at [620, 16] on span "Activities" at bounding box center [636, 16] width 56 height 13
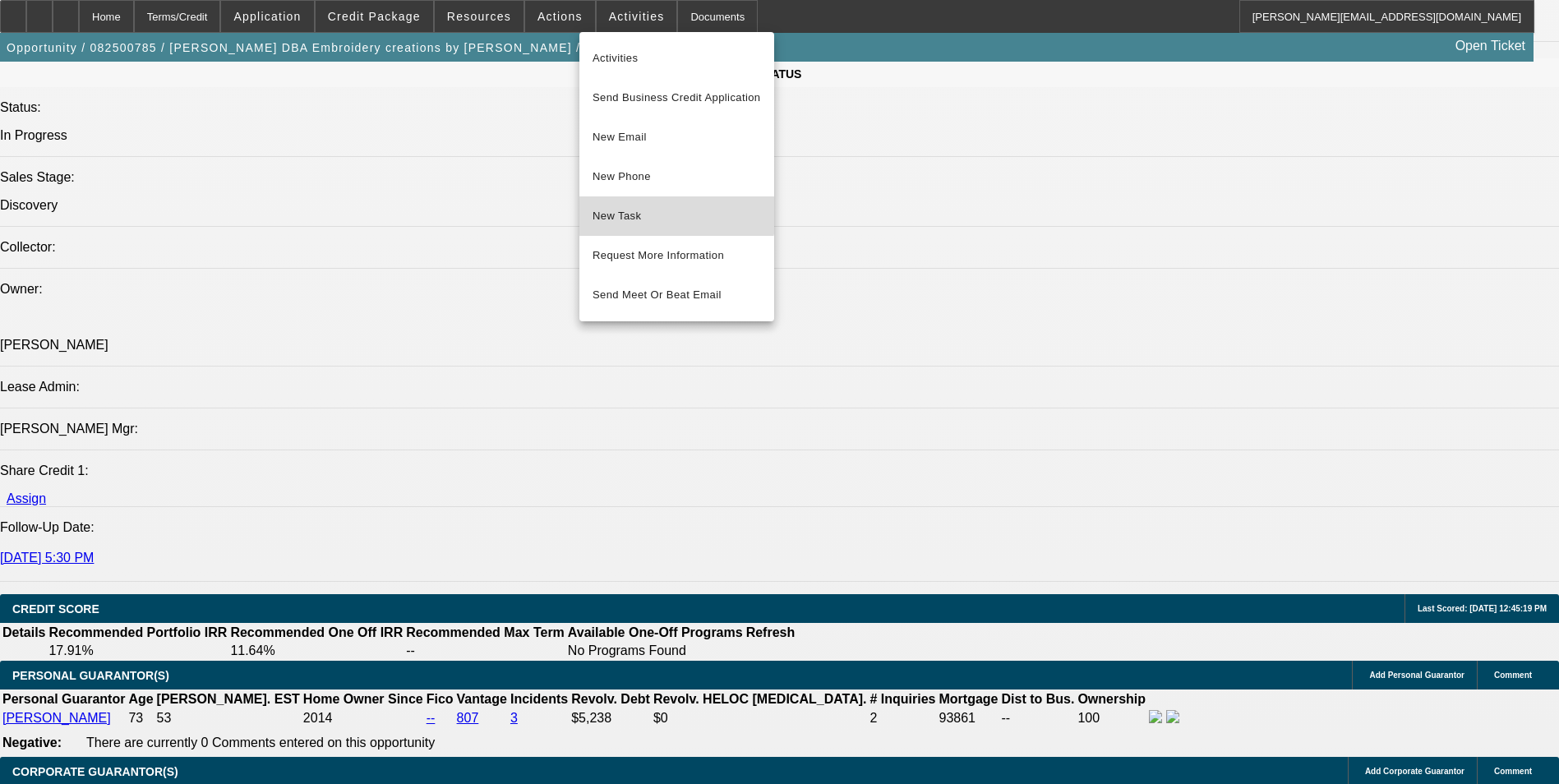
click at [651, 210] on span "New Task" at bounding box center [676, 216] width 169 height 20
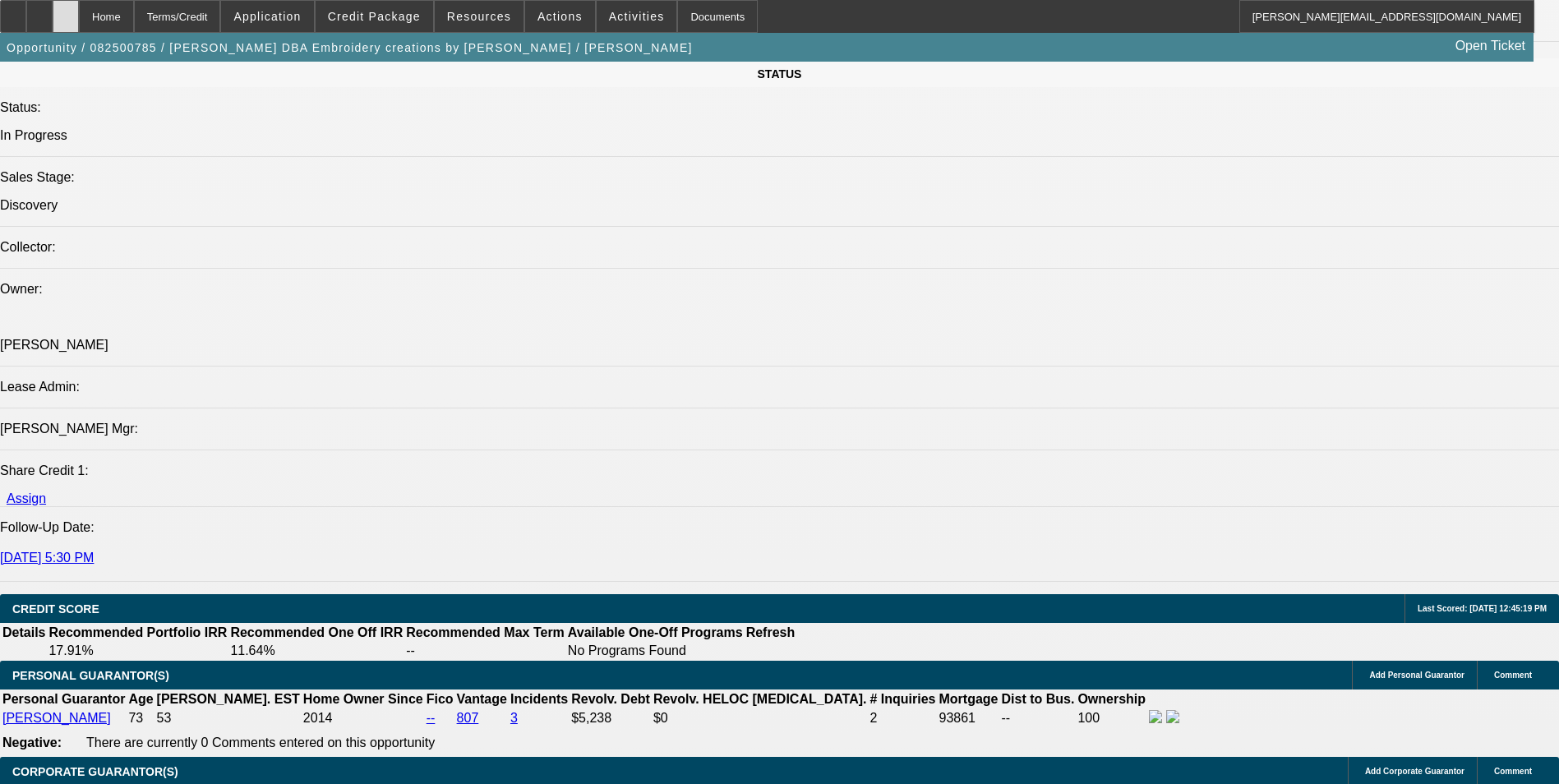
click at [66, 11] on icon at bounding box center [66, 11] width 0 height 0
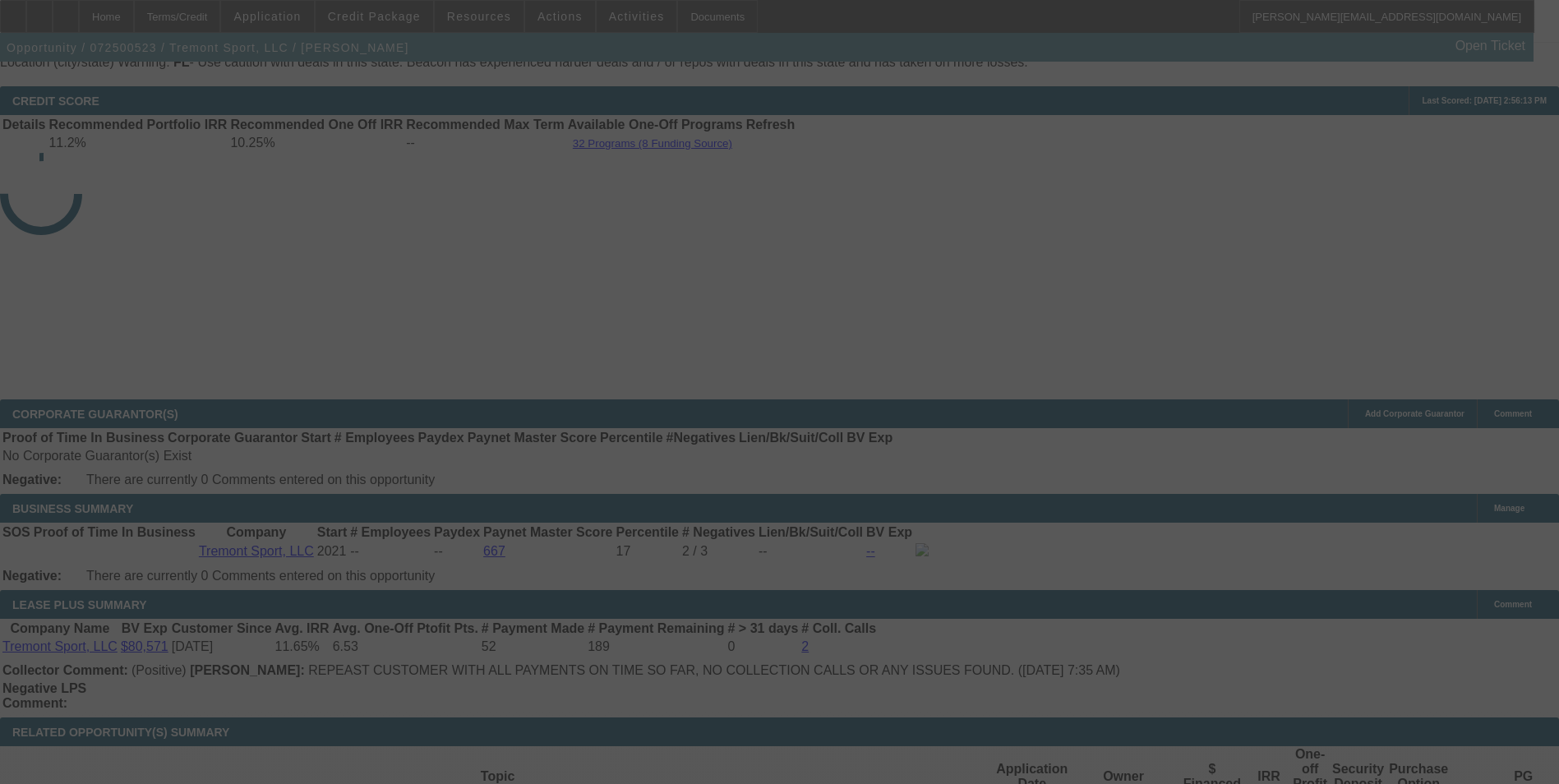
scroll to position [2599, 0]
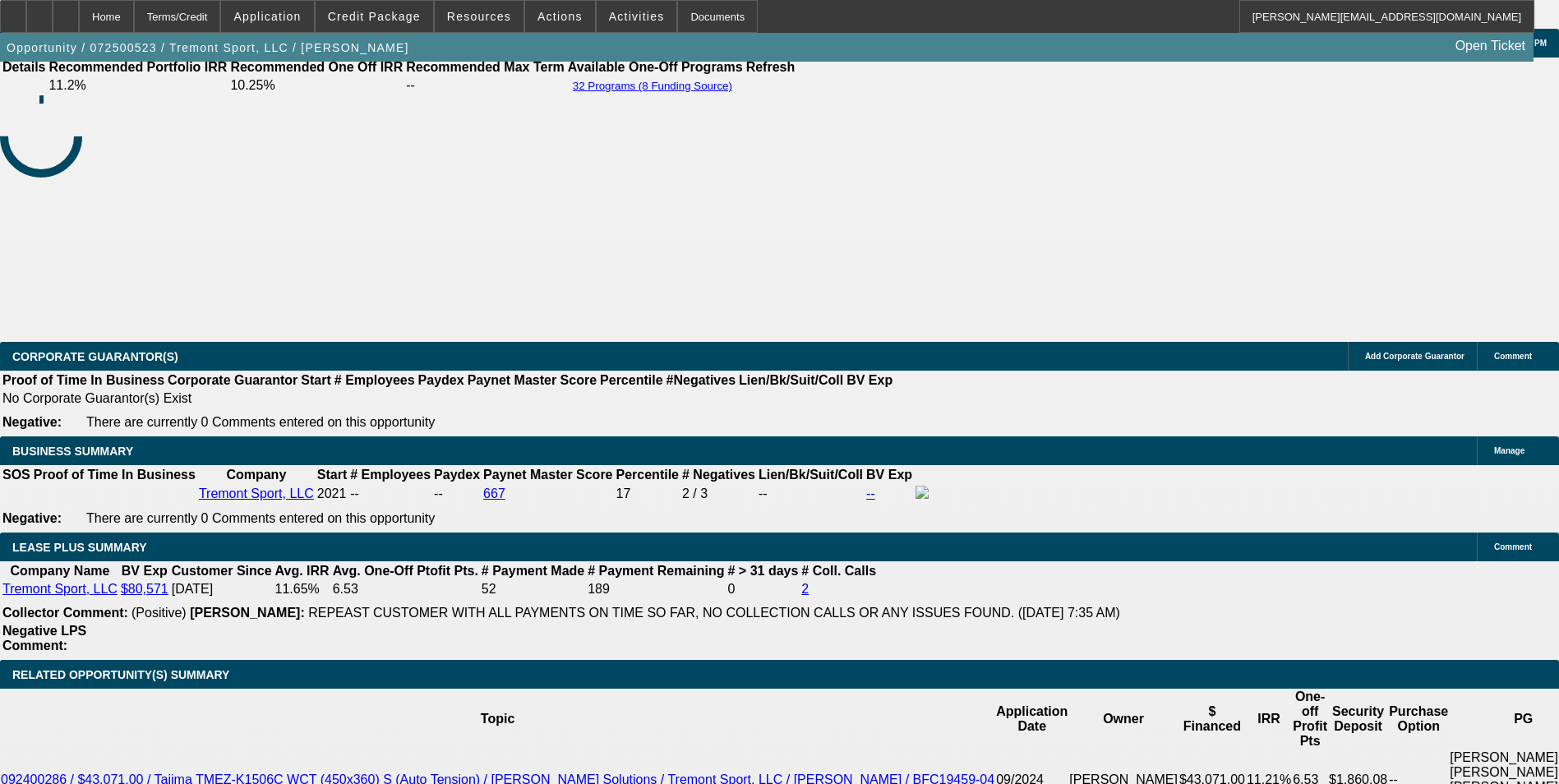
select select "0"
select select "2"
select select "0"
select select "2"
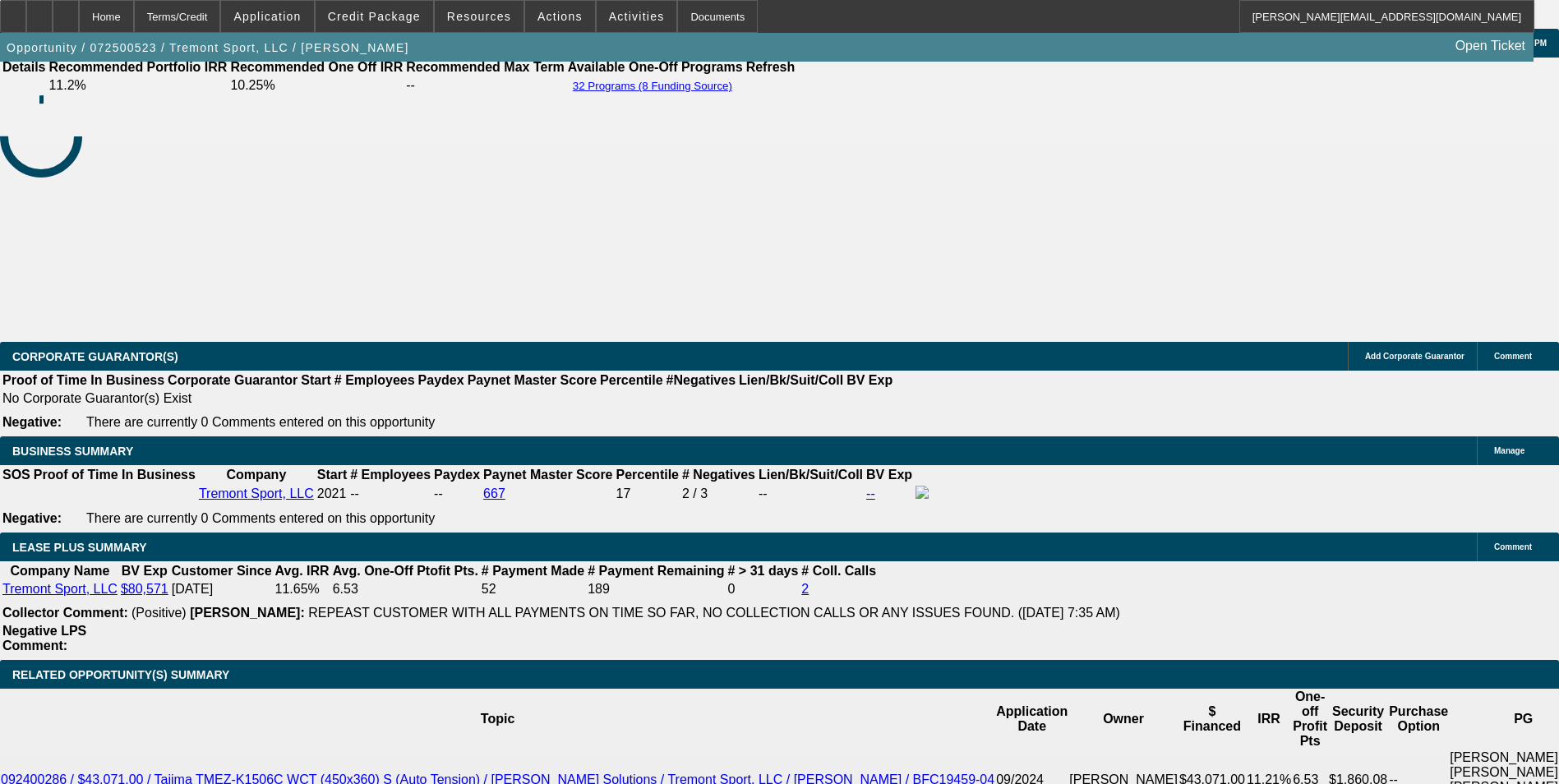
select select "0"
select select "2"
select select "0"
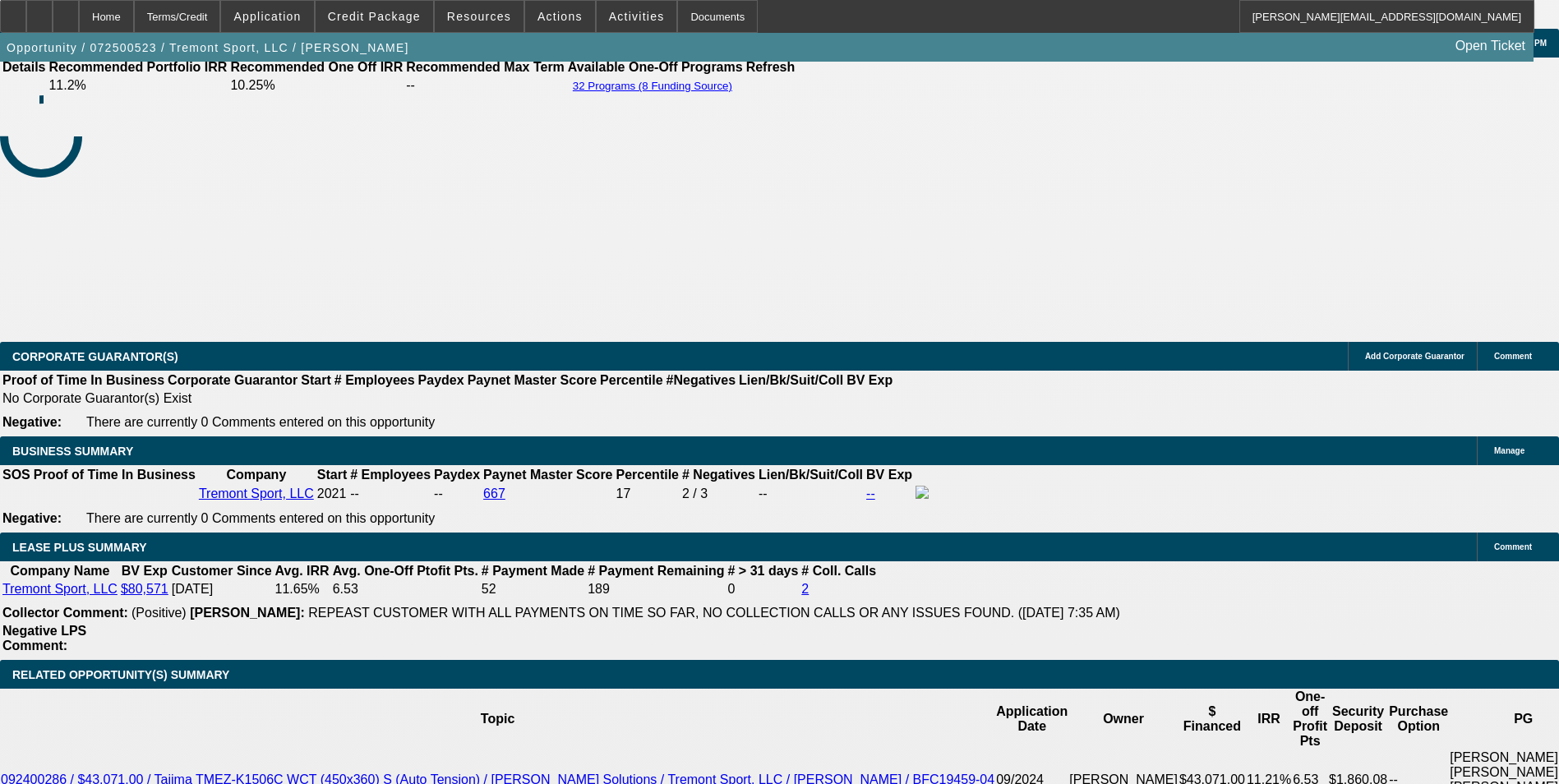
select select "2"
select select "0"
select select "1"
select select "2"
select select "6"
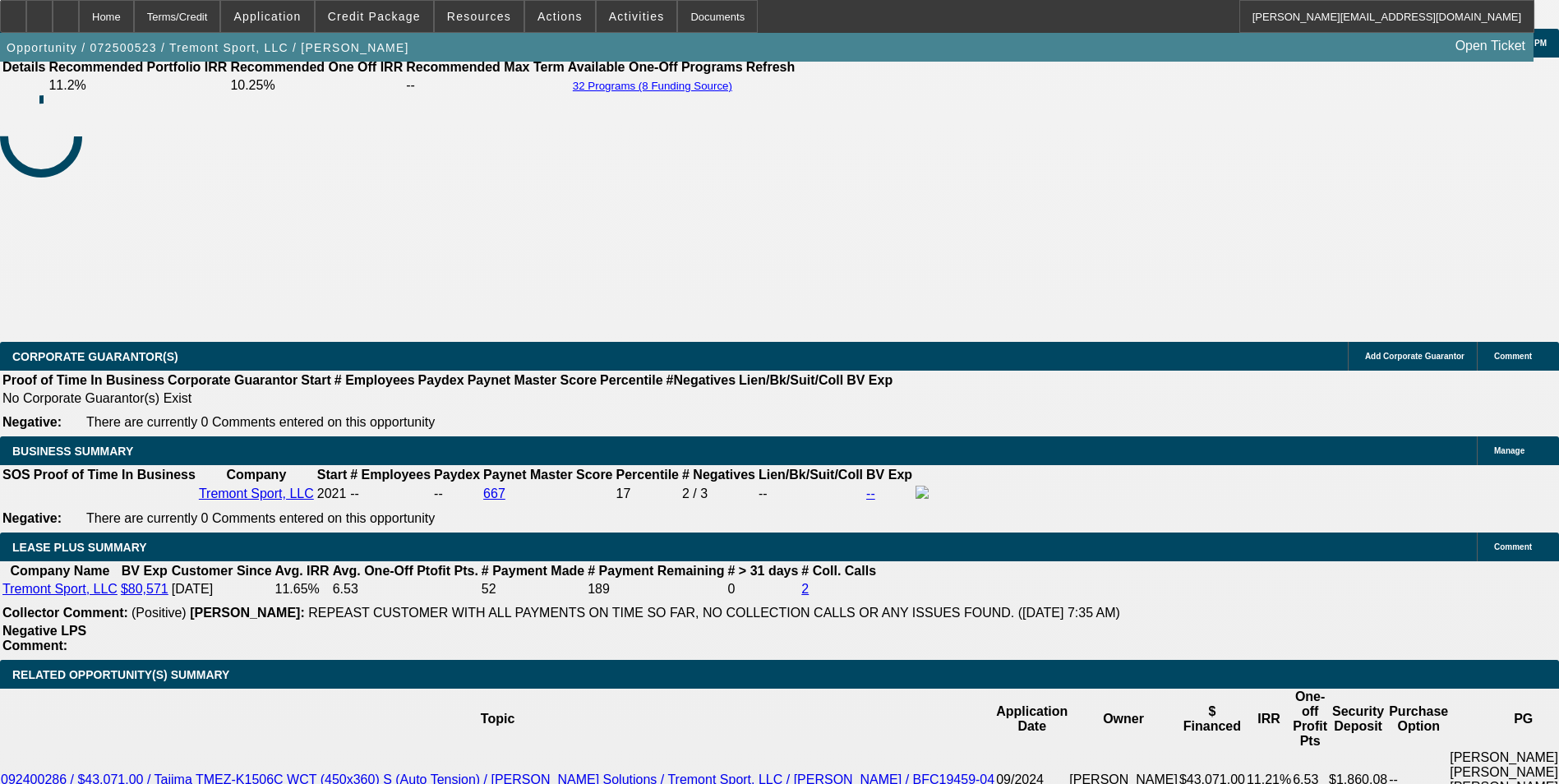
select select "1"
select select "2"
select select "6"
select select "1"
select select "2"
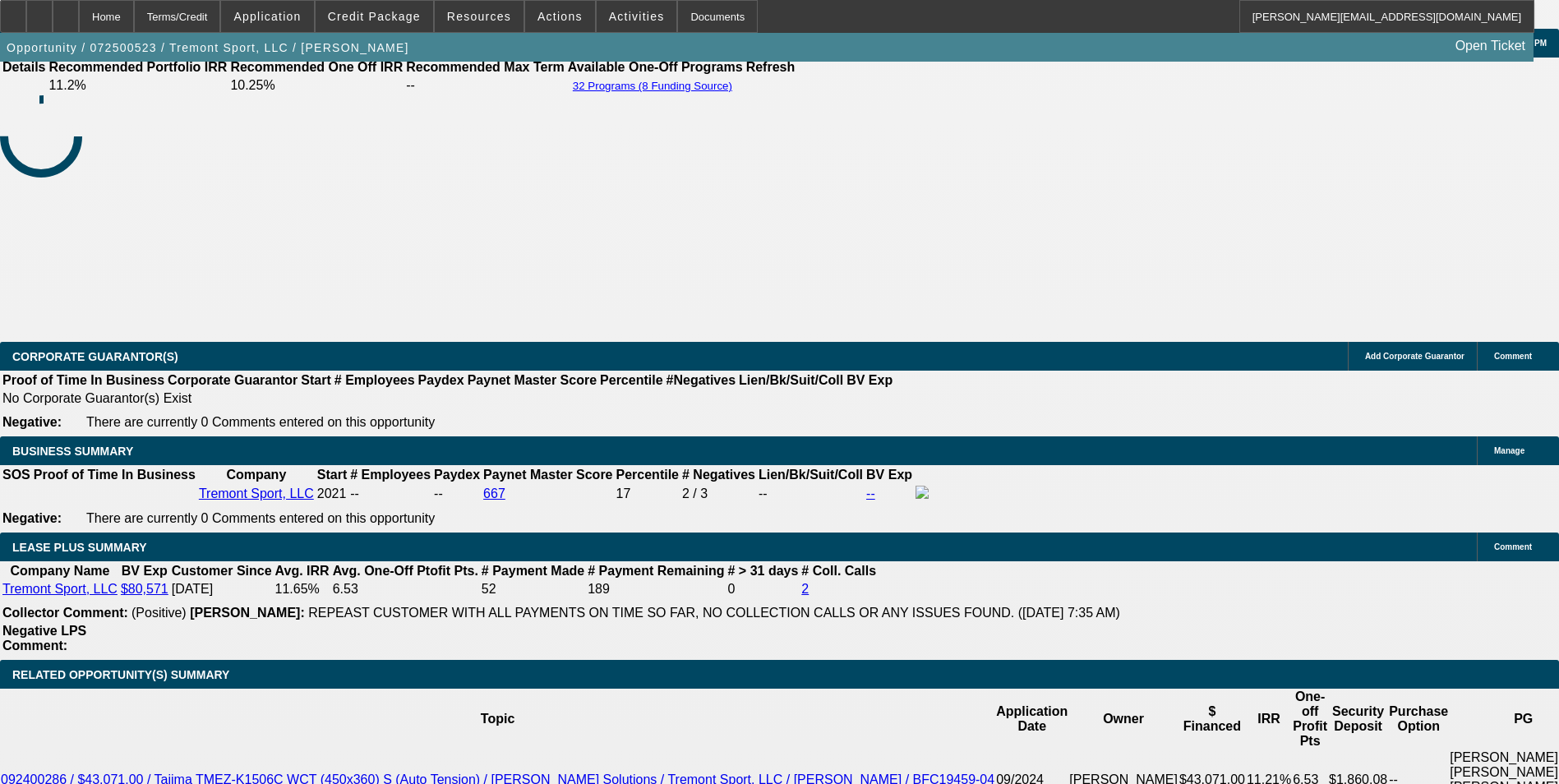
select select "6"
select select "1"
select select "2"
select select "6"
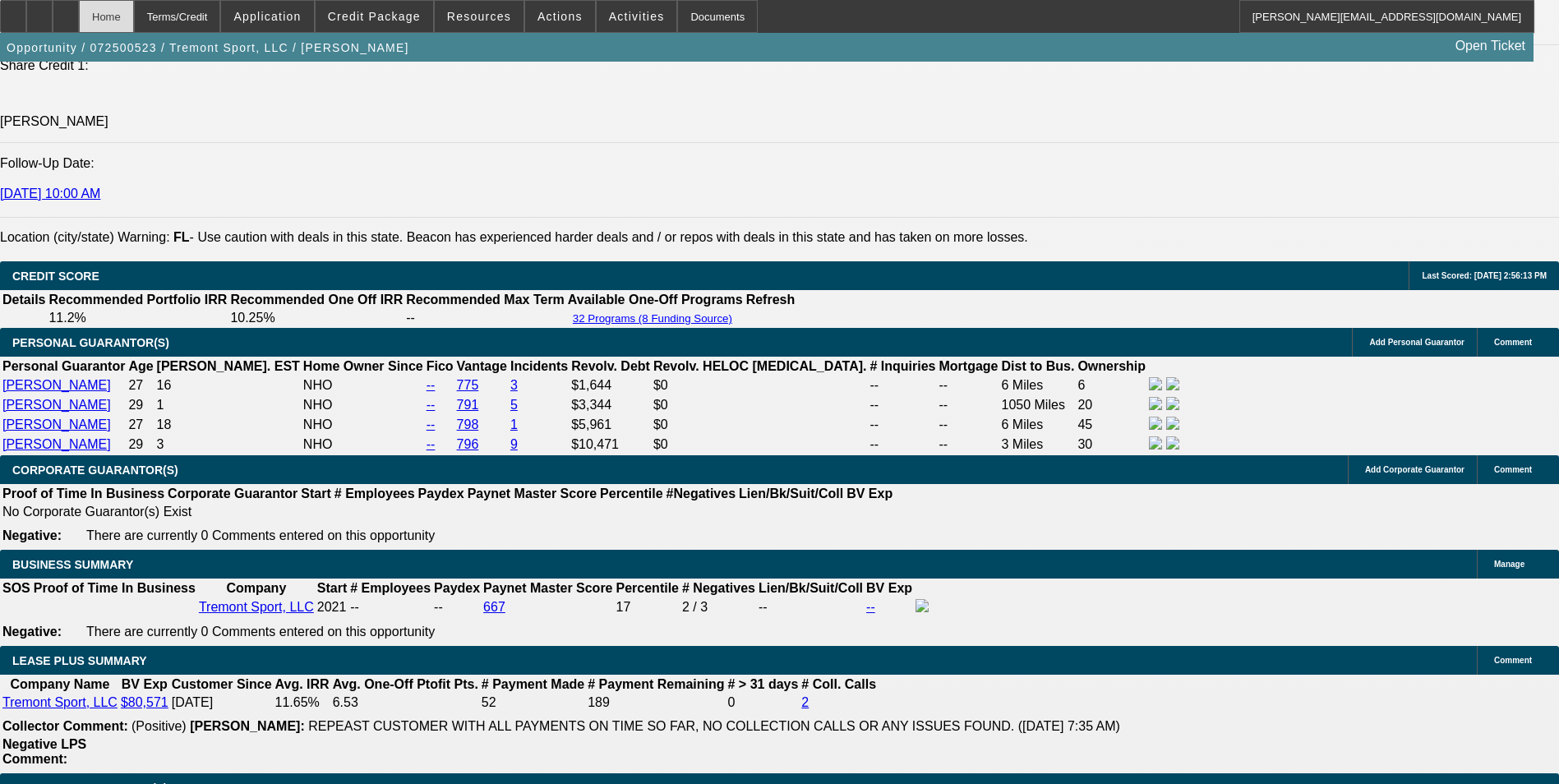
scroll to position [2391, 0]
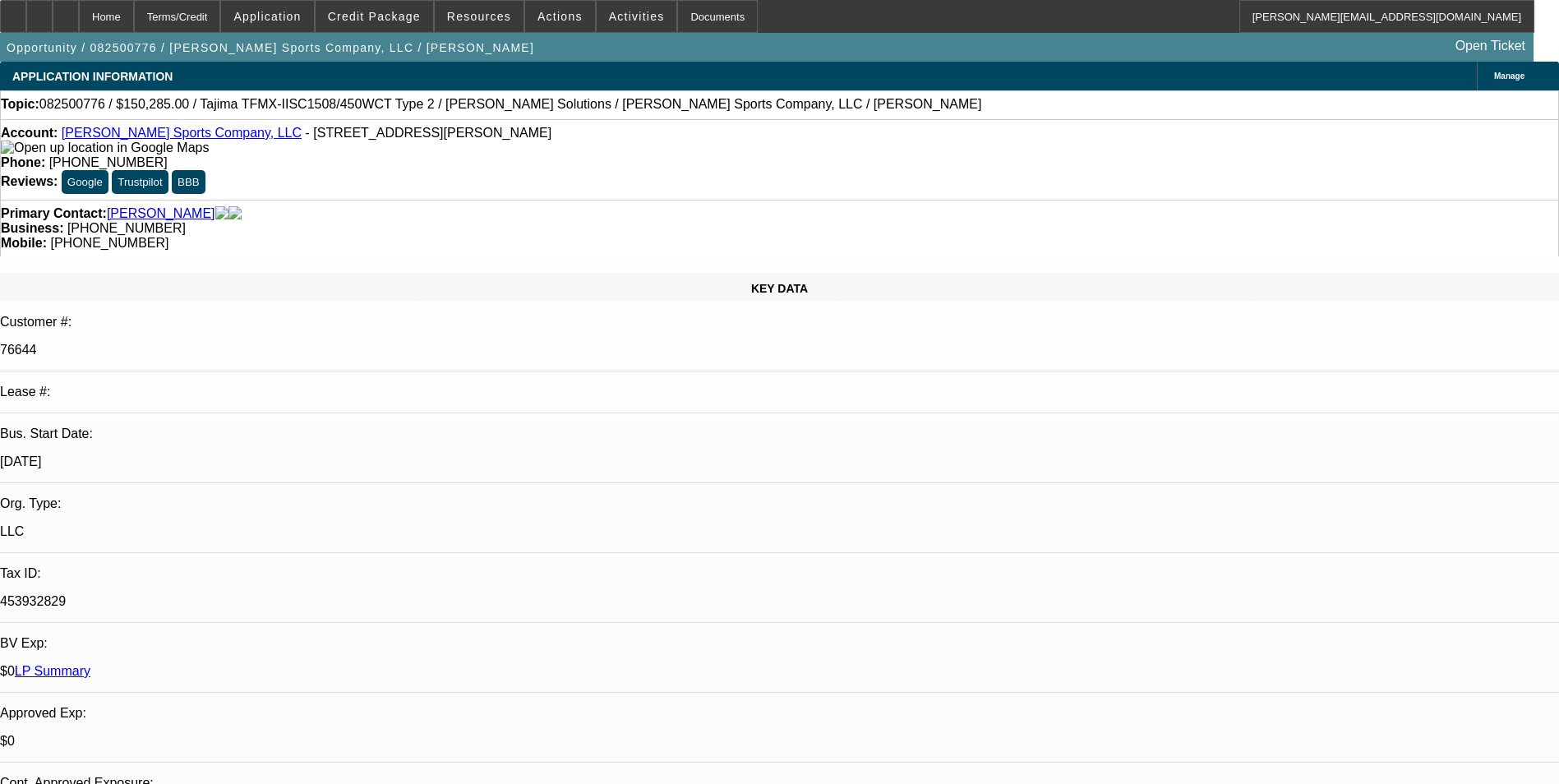
select select "0"
select select "2"
select select "0"
select select "2"
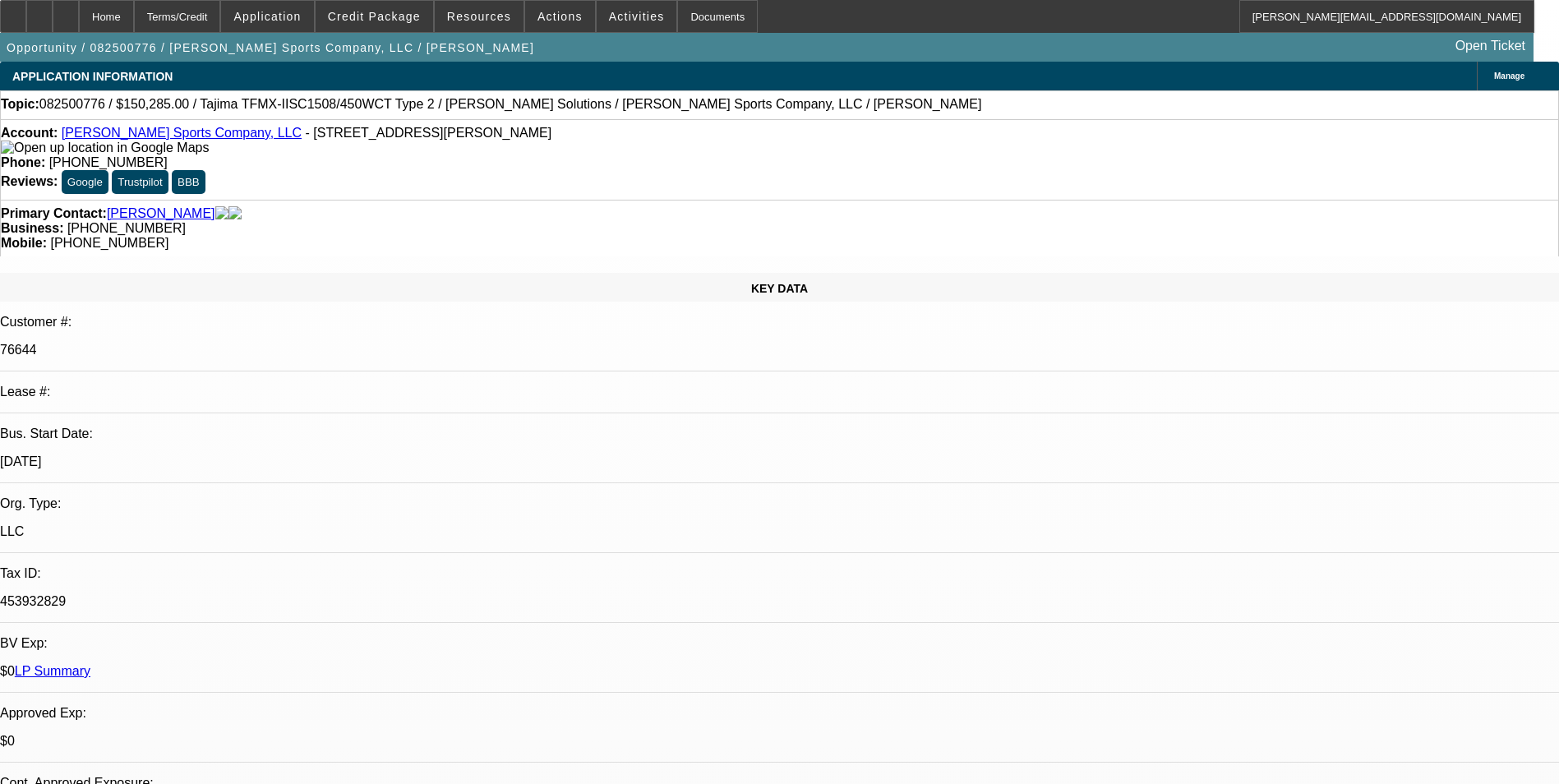
select select "0"
select select "2"
select select "0"
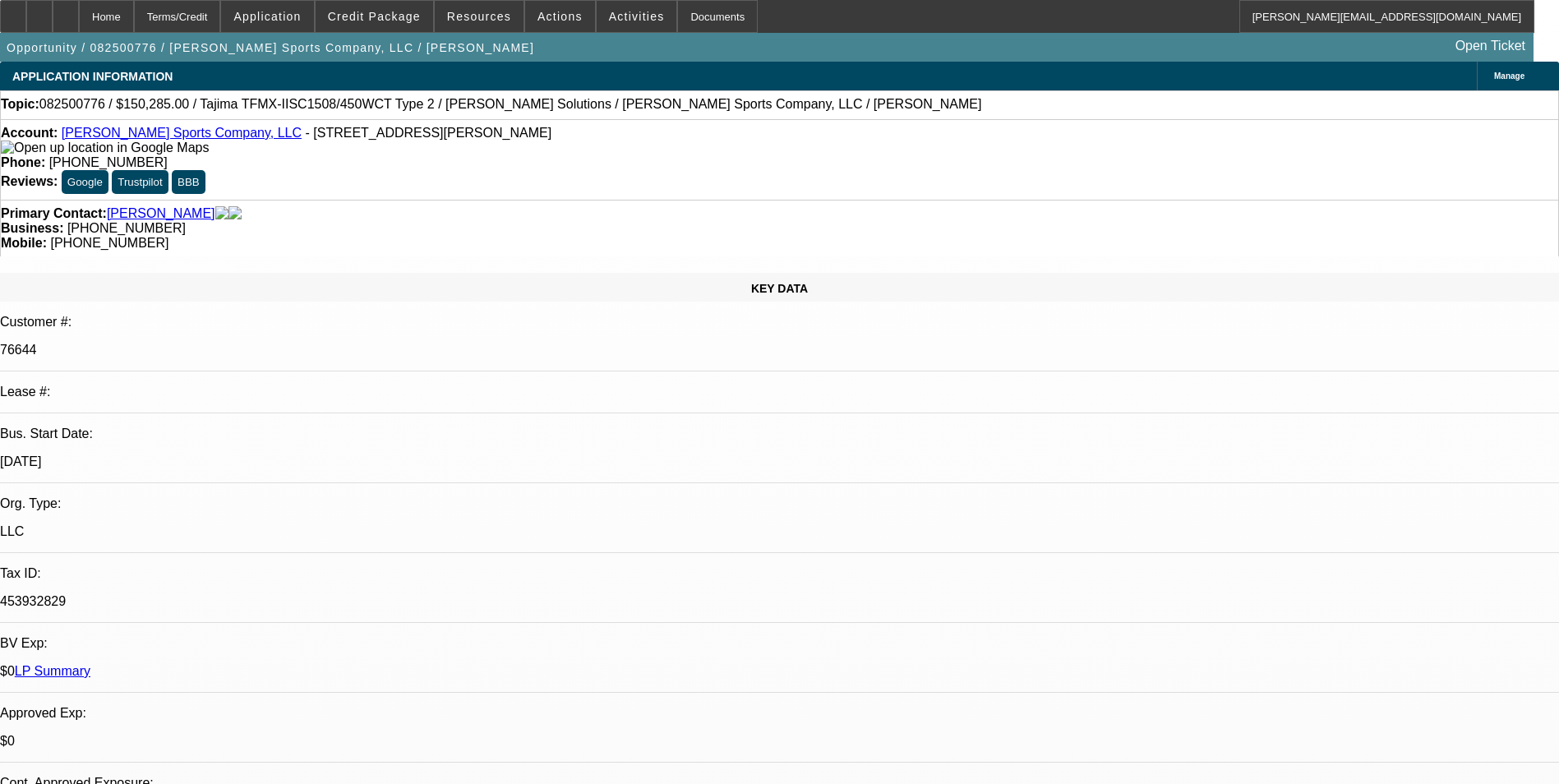
select select "2"
select select "0"
select select "1"
select select "2"
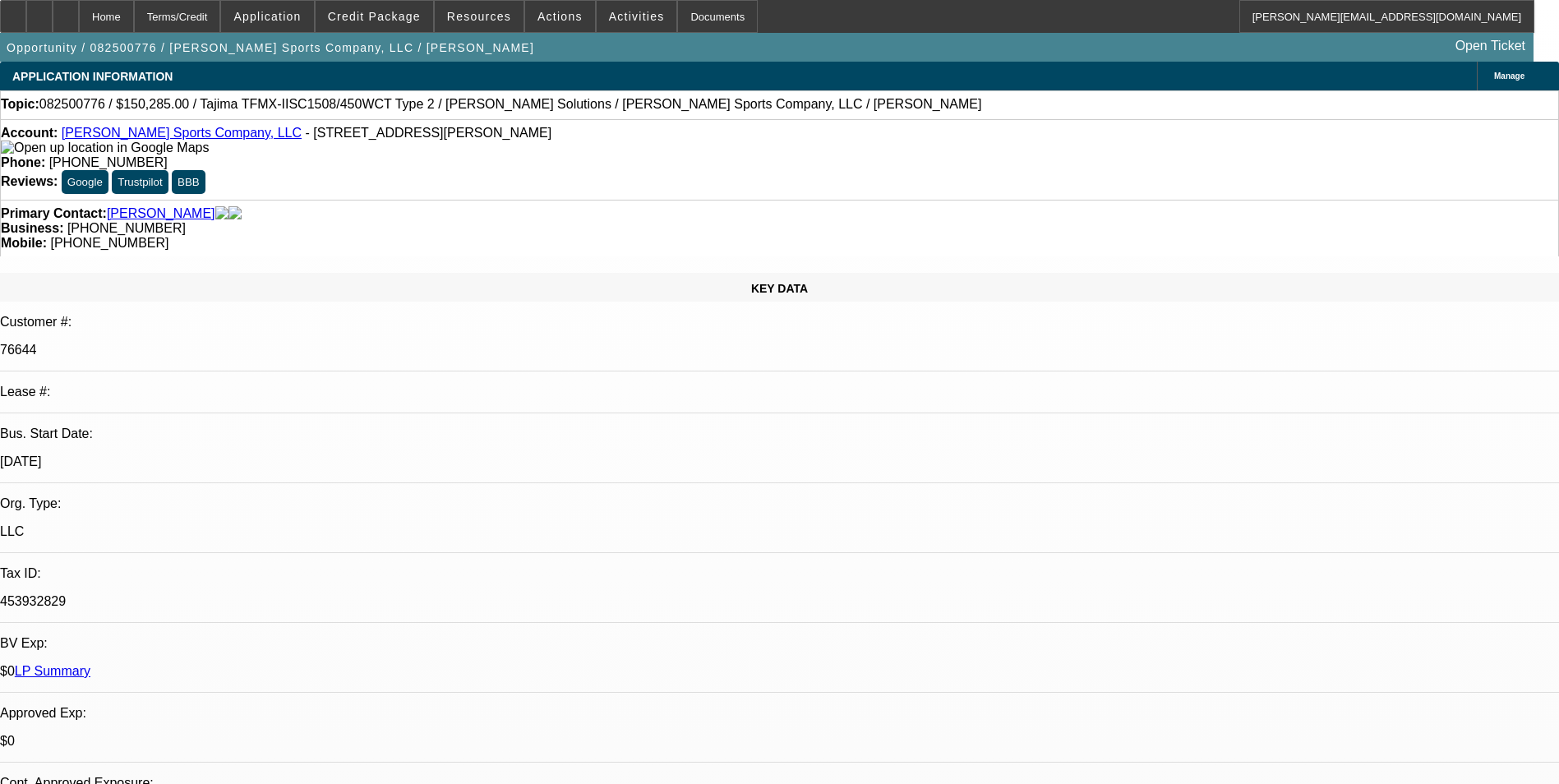
select select "1"
select select "2"
select select "1"
select select "2"
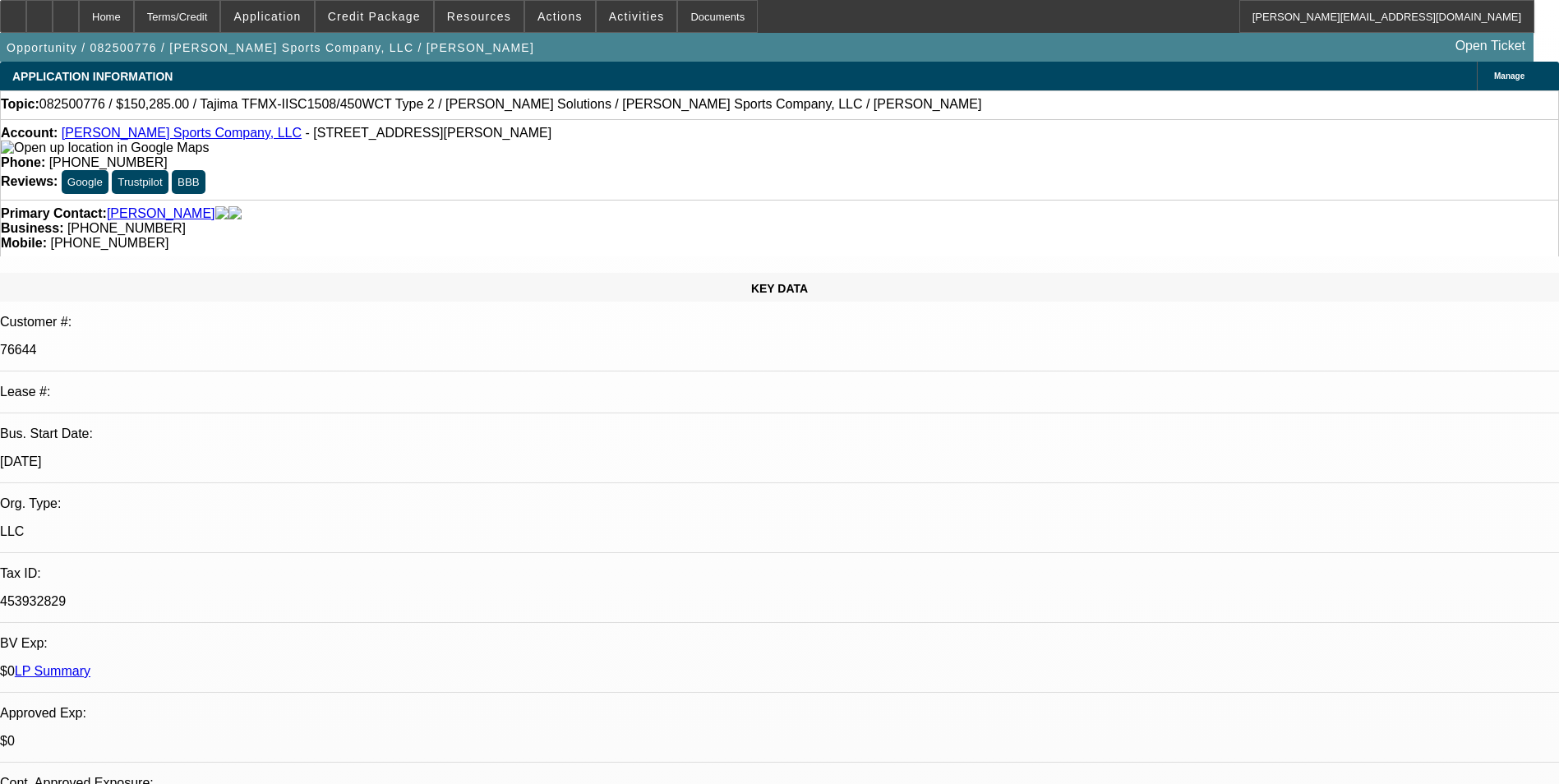
select select "2"
select select "1"
select select "2"
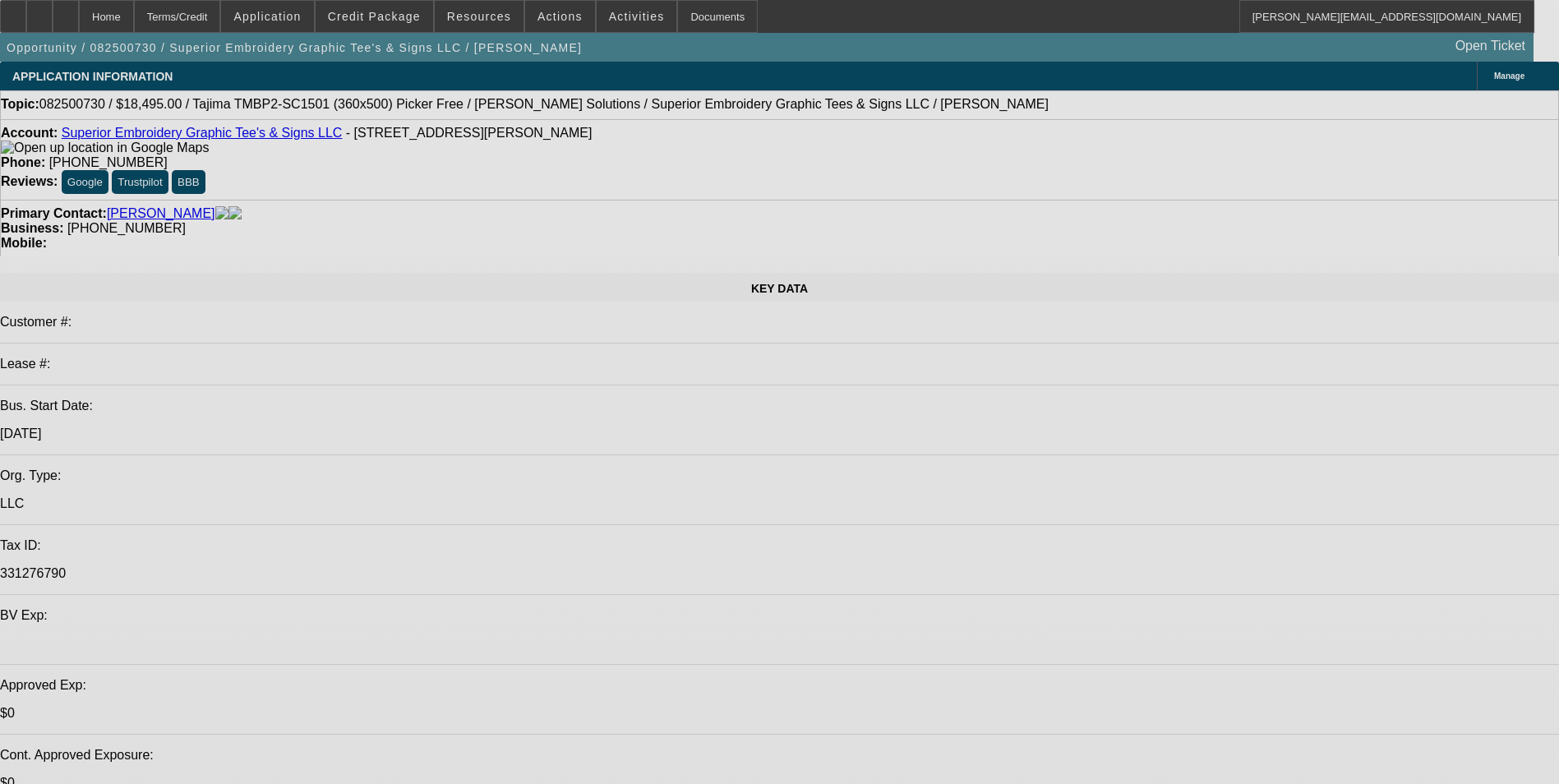
select select "0"
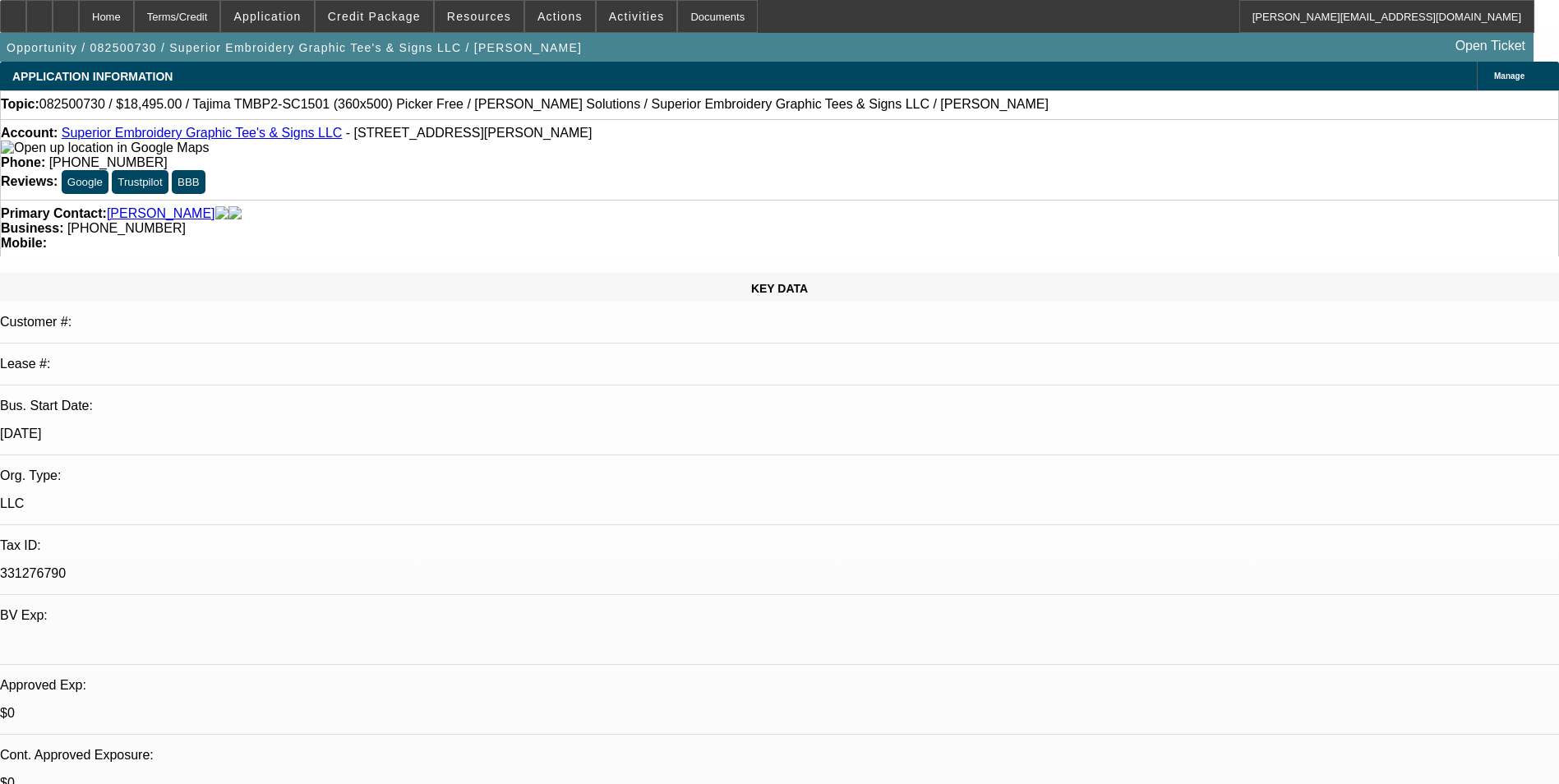
select select "0"
select select "0.1"
select select "0"
select select "0.1"
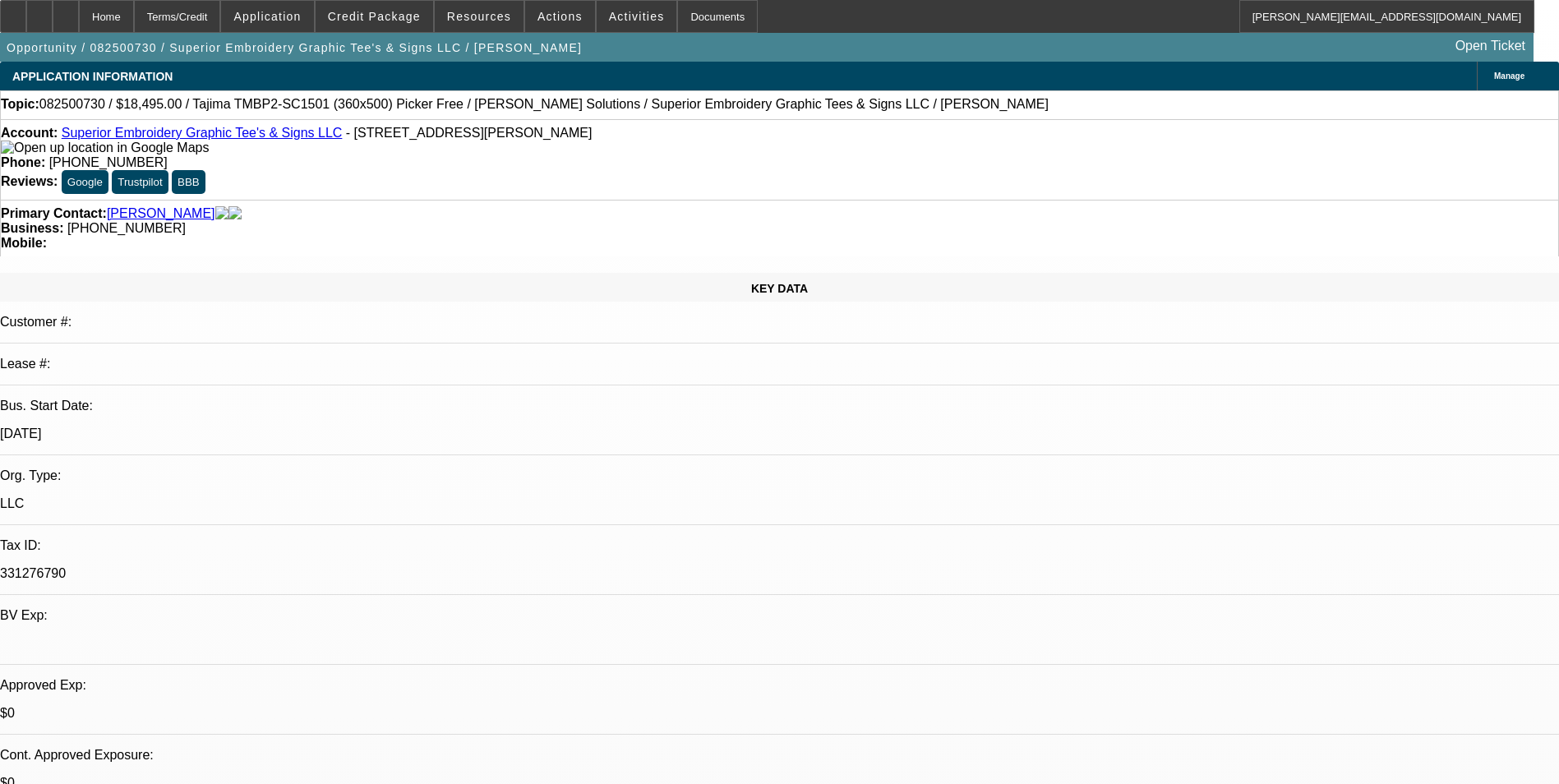
select select "0"
select select "2"
select select "0.1"
select select "0"
select select "2"
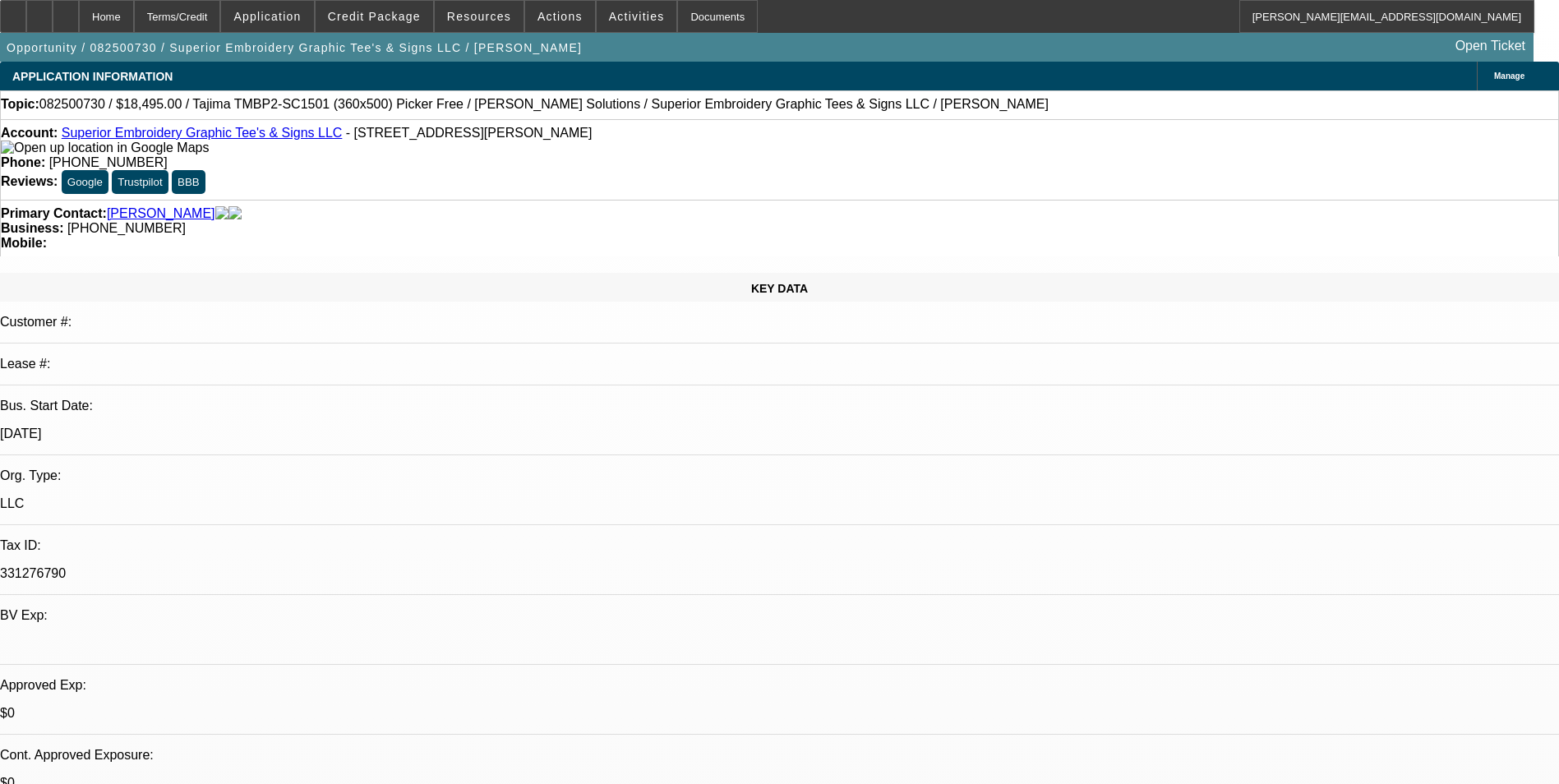
select select "0.1"
select select "1"
select select "4"
select select "1"
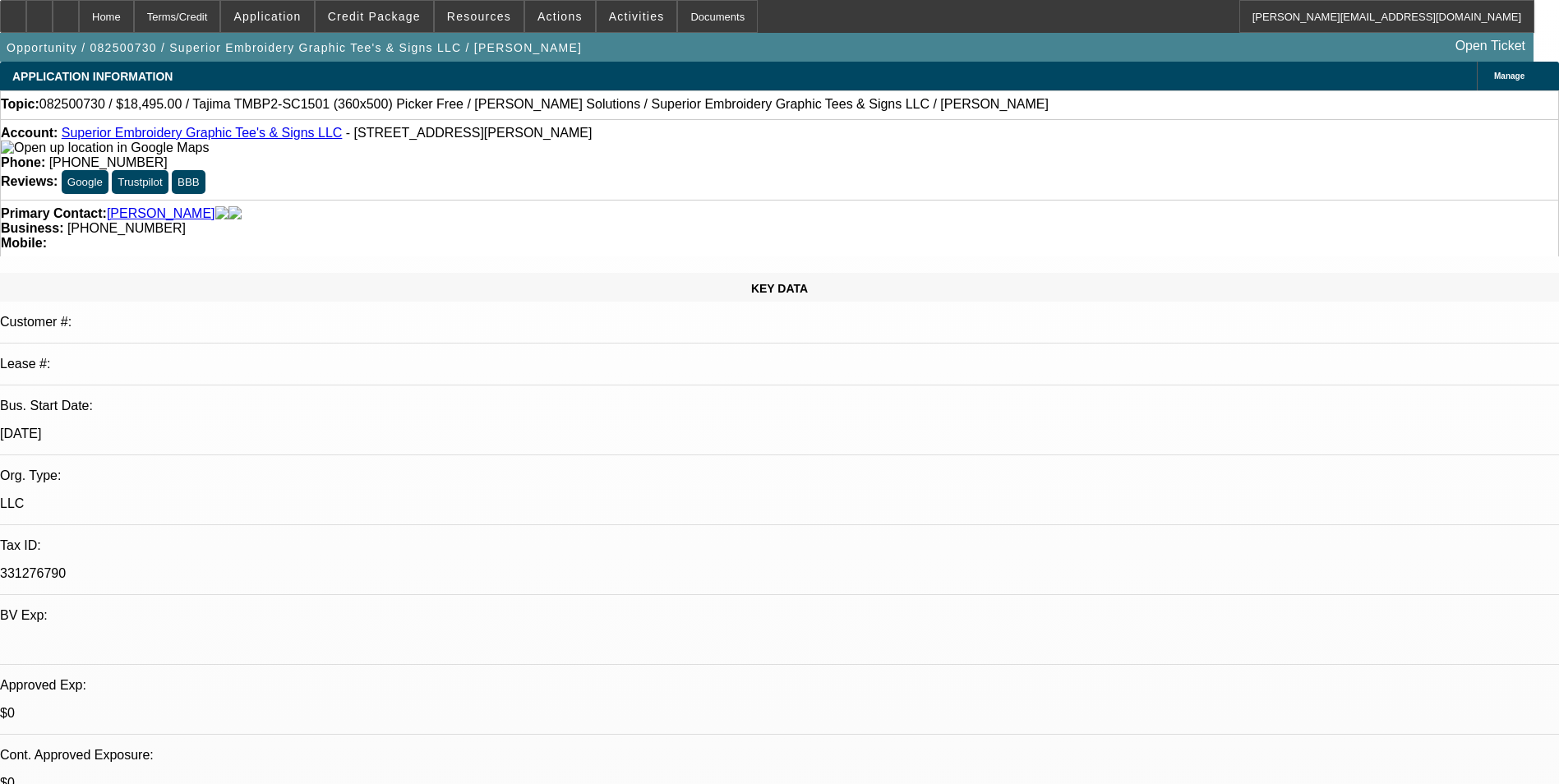
select select "1"
select select "4"
select select "1"
select select "2"
select select "4"
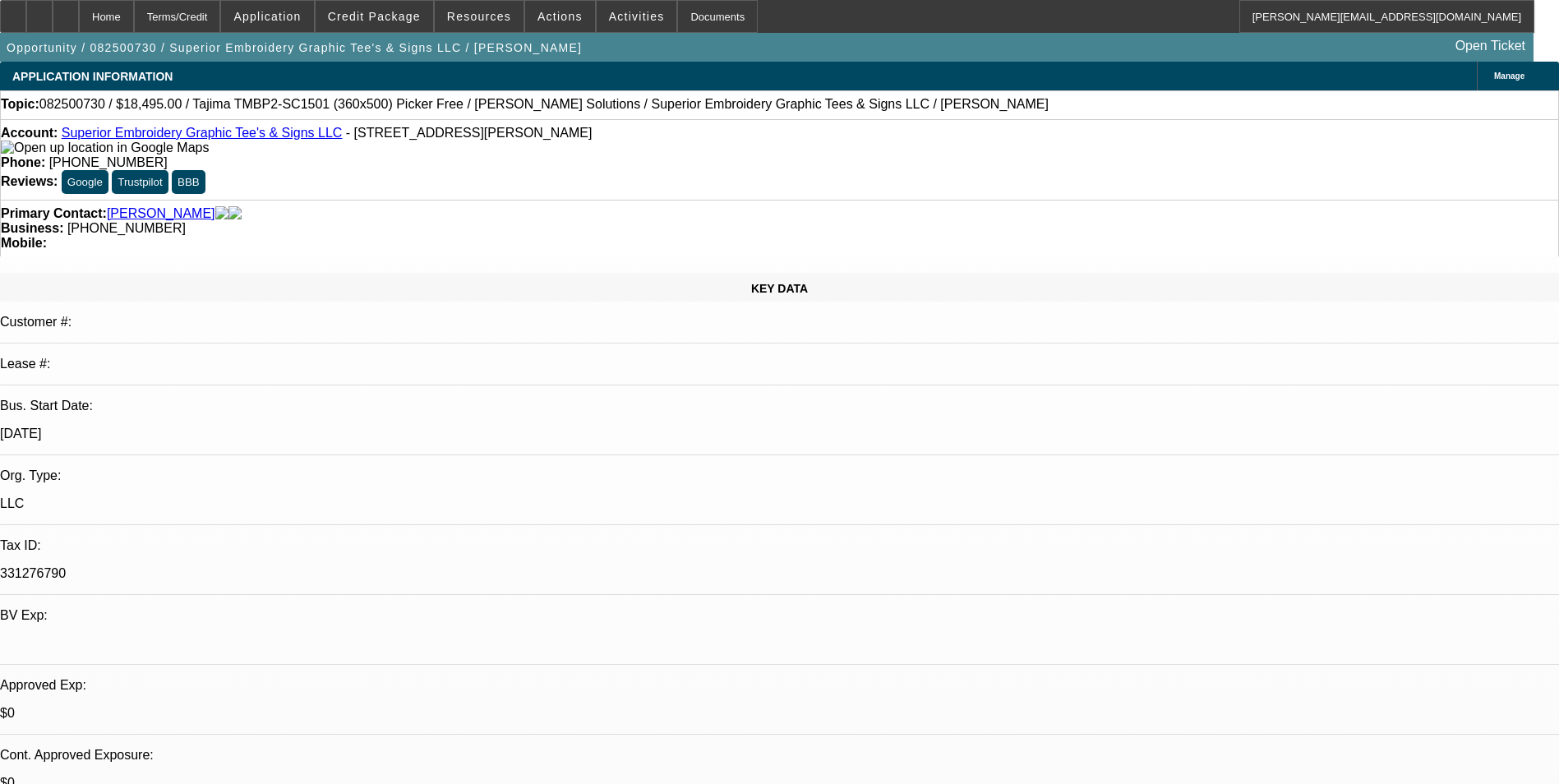
select select "1"
select select "2"
select select "4"
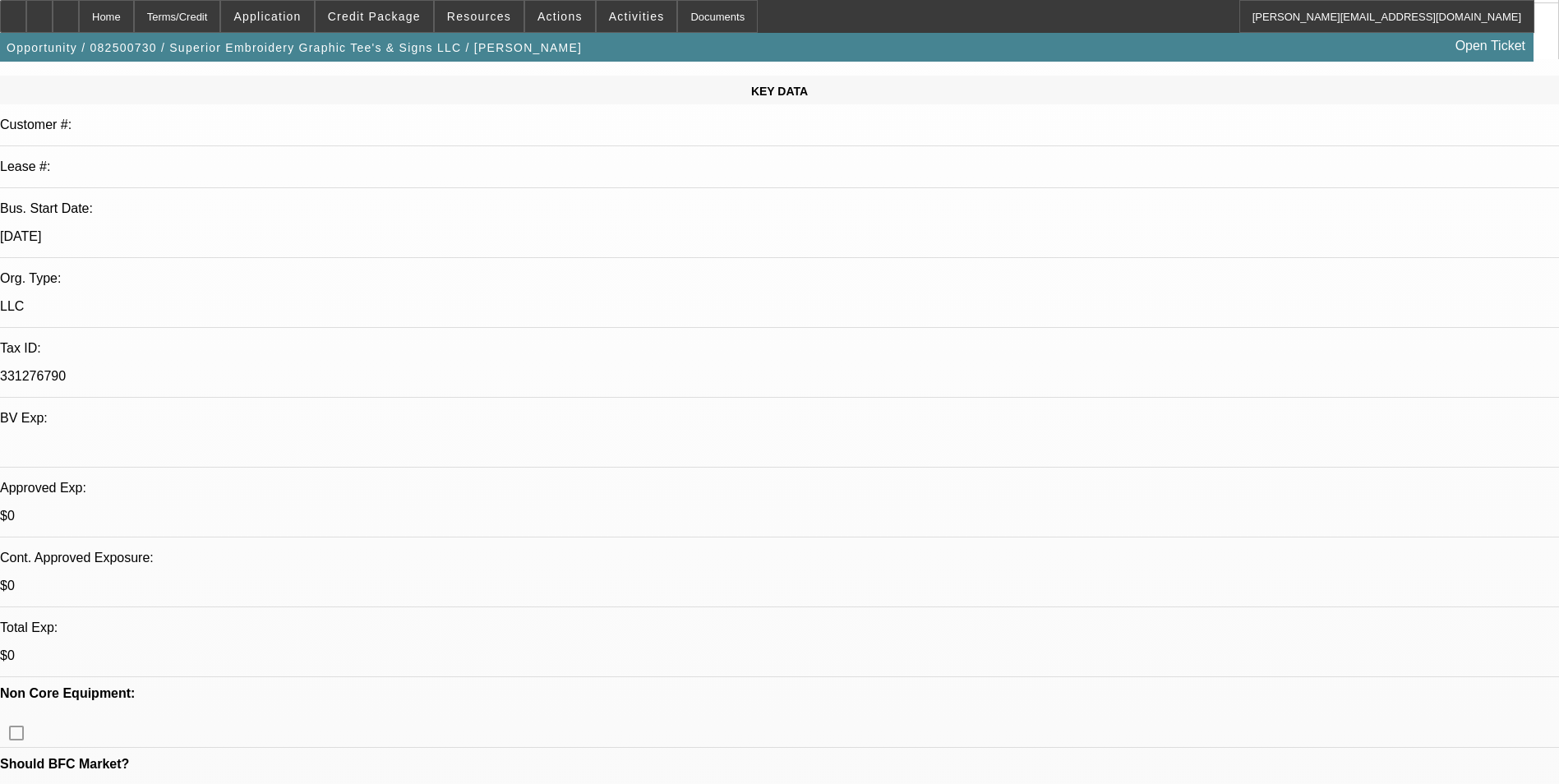
scroll to position [329, 0]
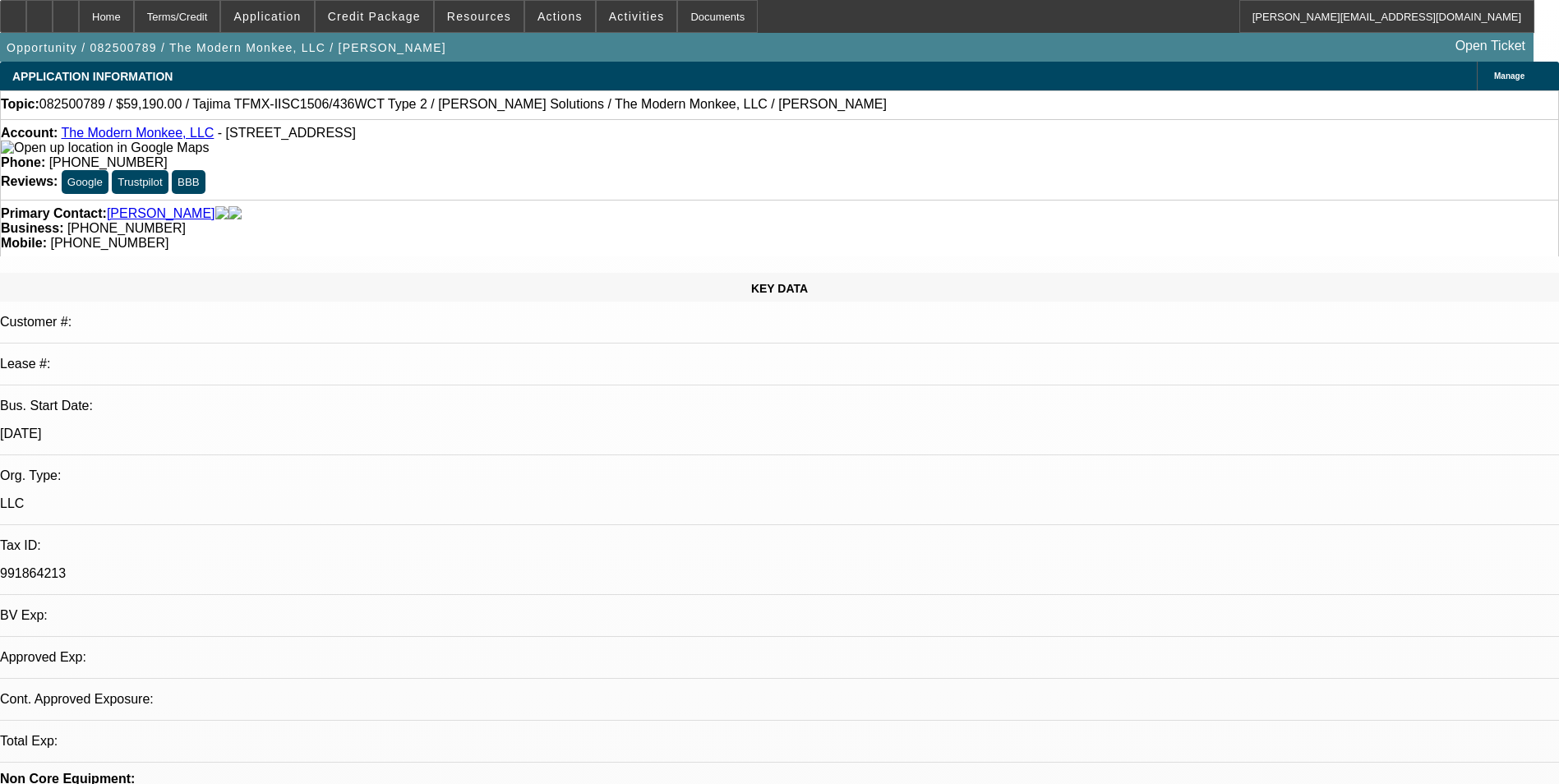
select select "0"
select select "2"
select select "0.1"
select select "4"
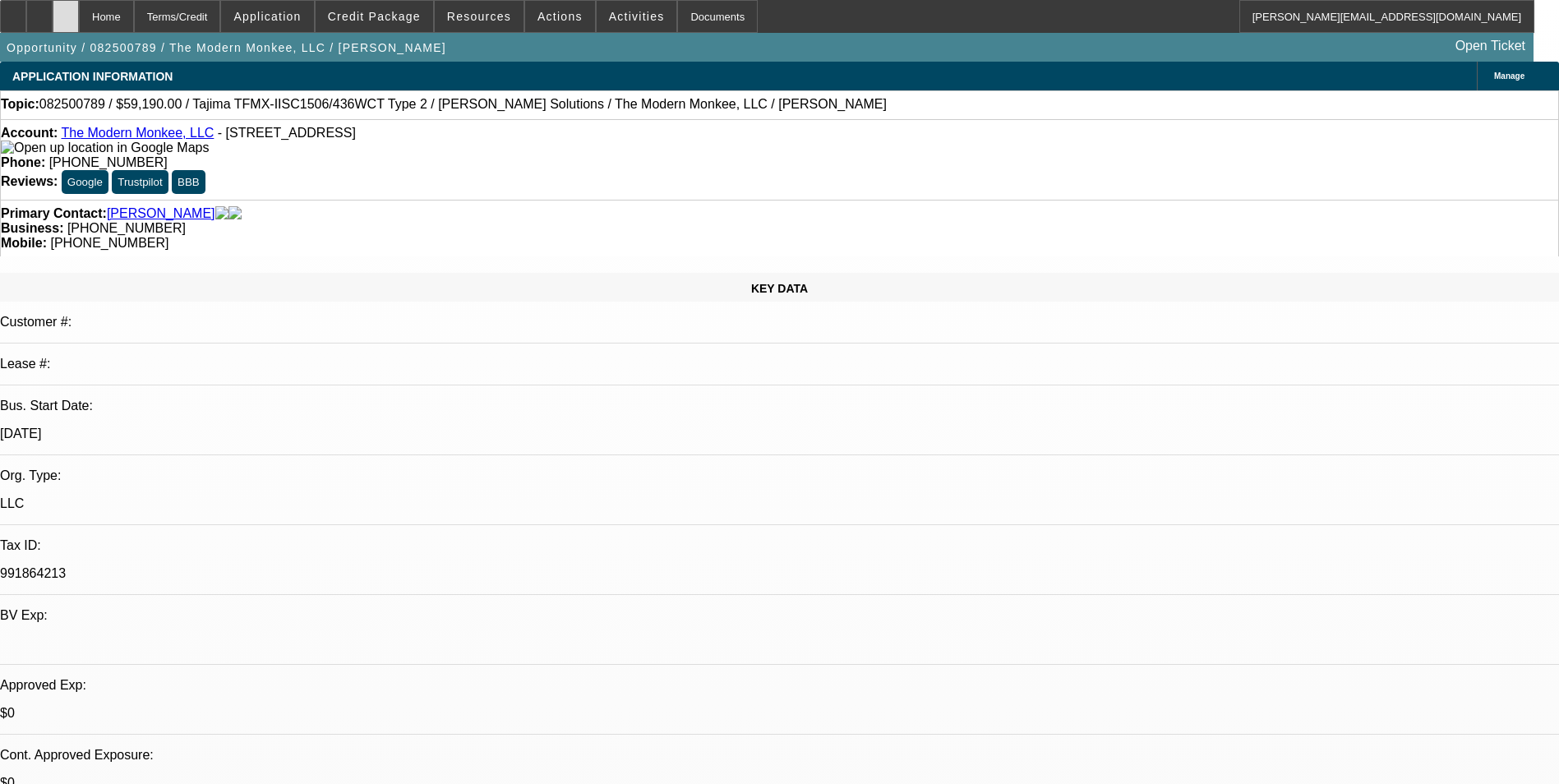
click at [79, 15] on div at bounding box center [66, 16] width 26 height 33
select select "0"
select select "2"
select select "0.1"
select select "1"
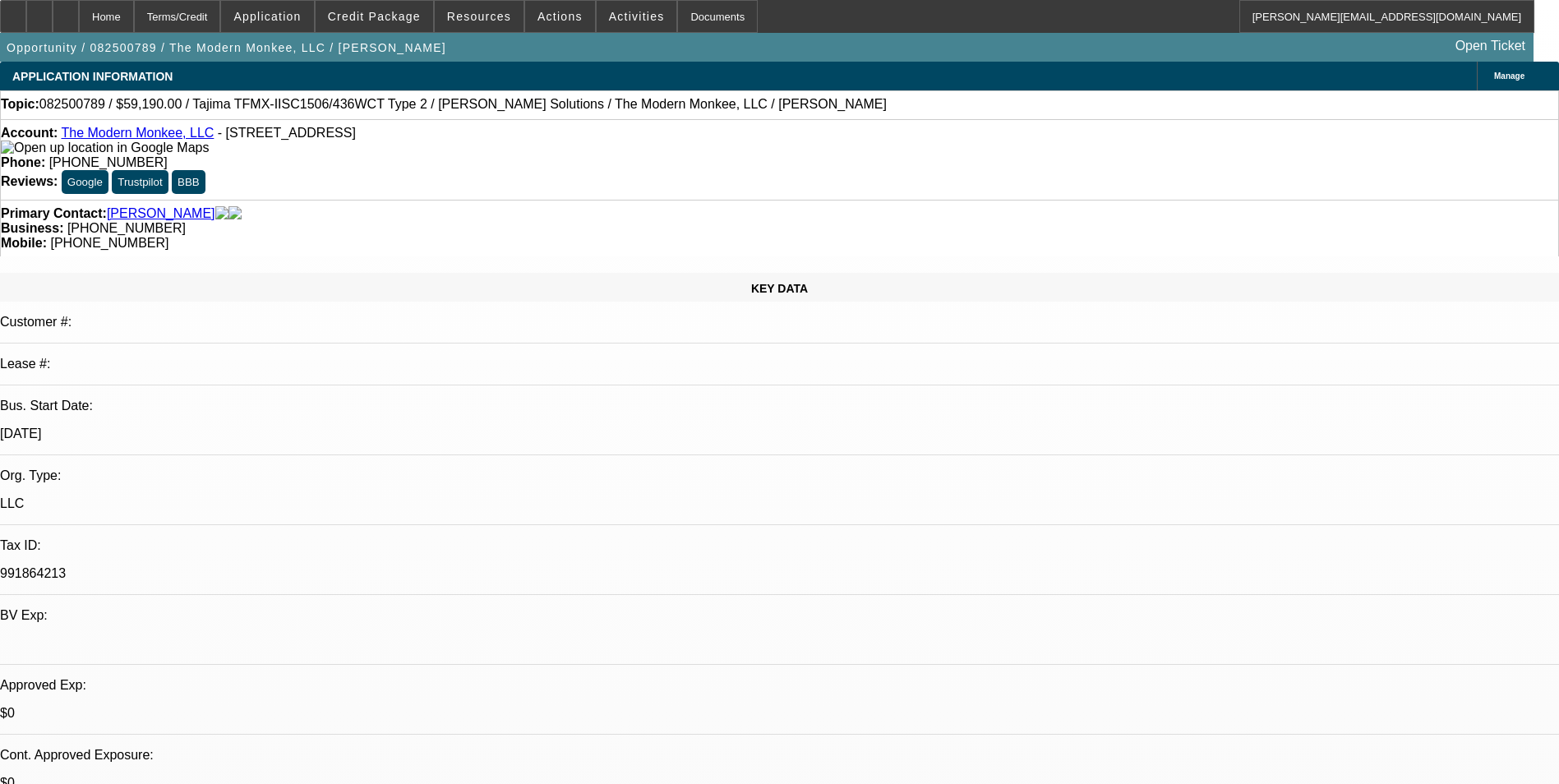
select select "2"
select select "4"
click at [79, 22] on div at bounding box center [66, 16] width 26 height 33
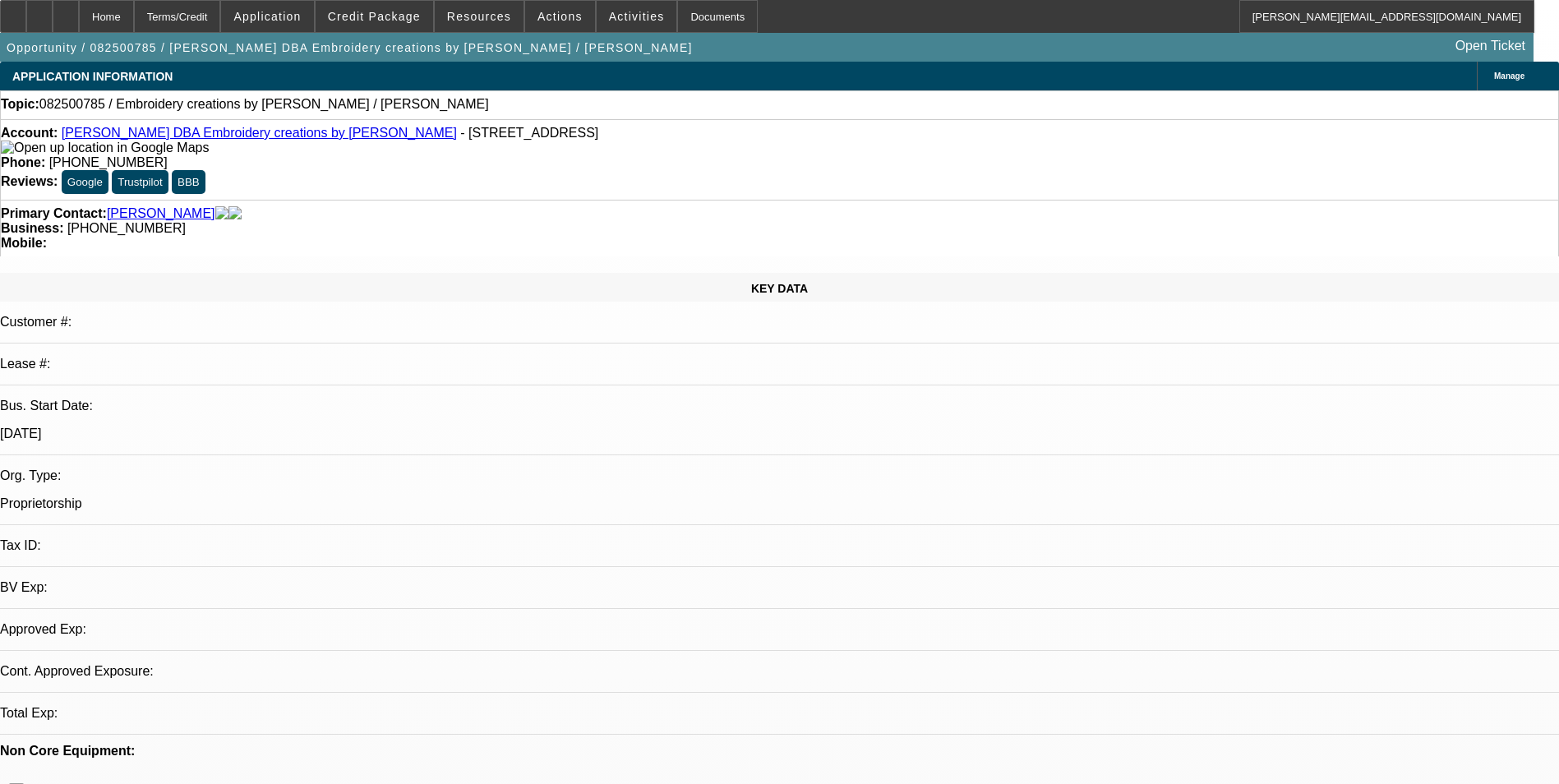
select select "0"
select select "2"
select select "0.1"
select select "1"
select select "2"
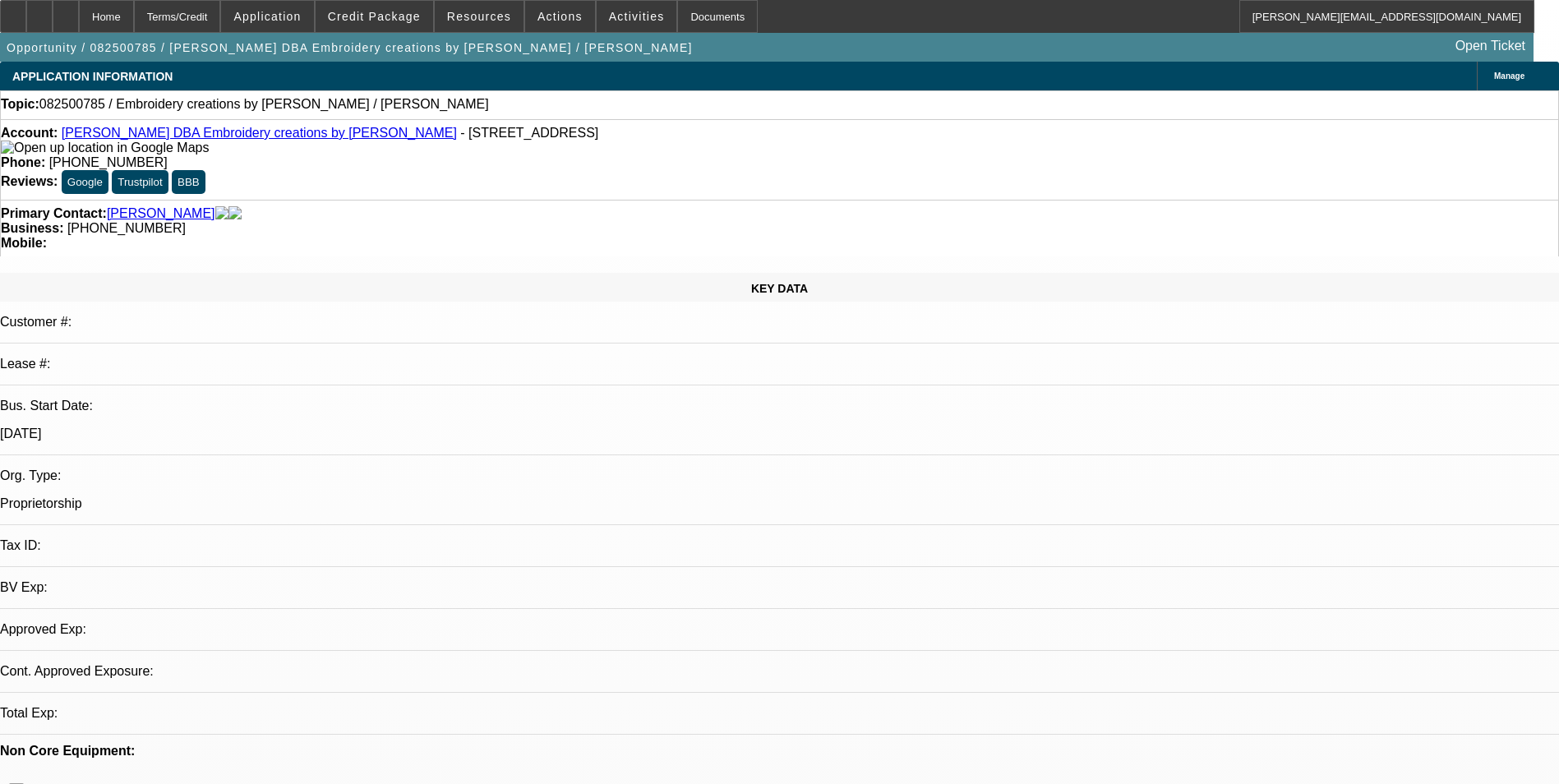
select select "4"
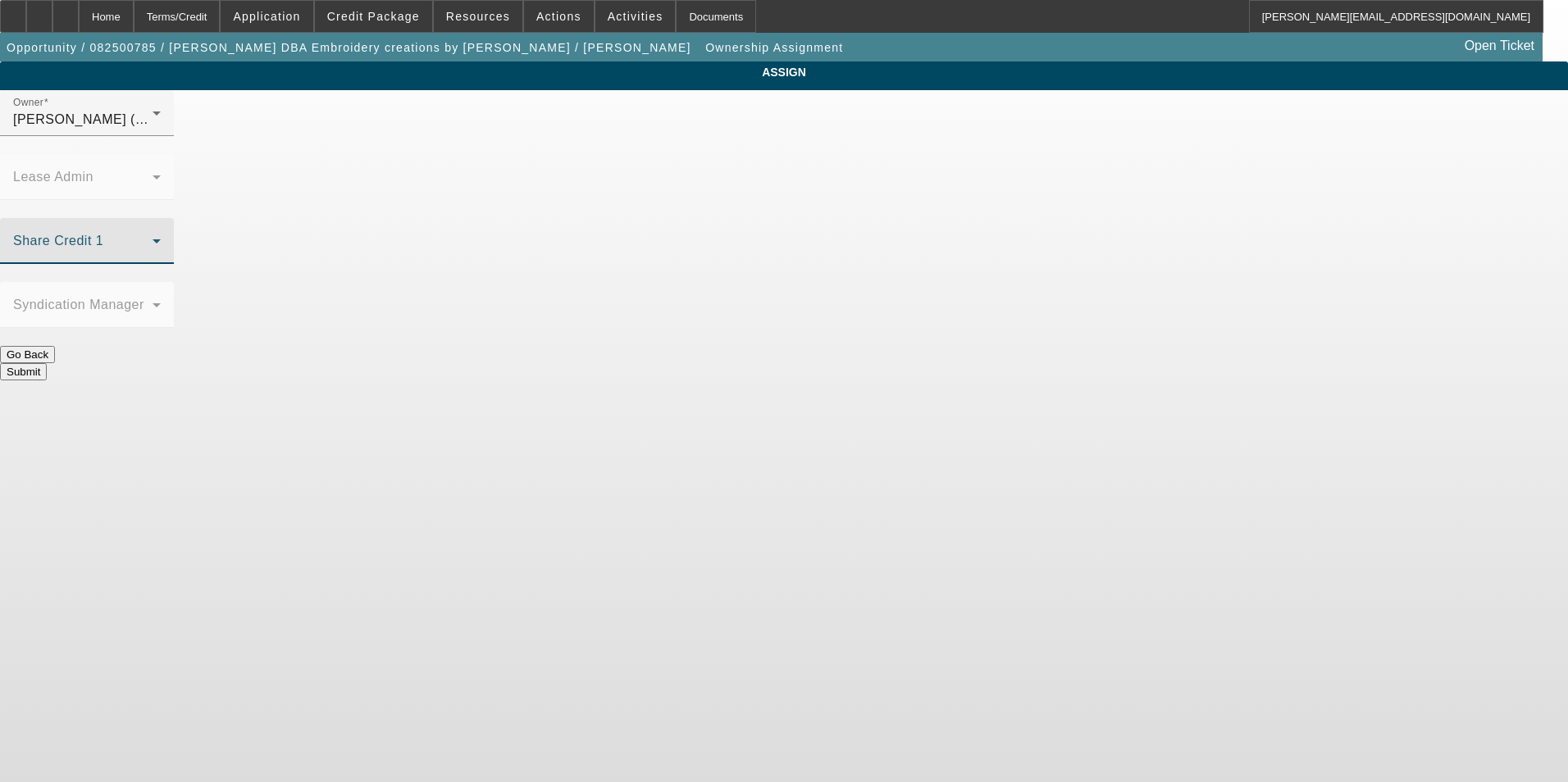
click at [153, 237] on span at bounding box center [82, 247] width 139 height 20
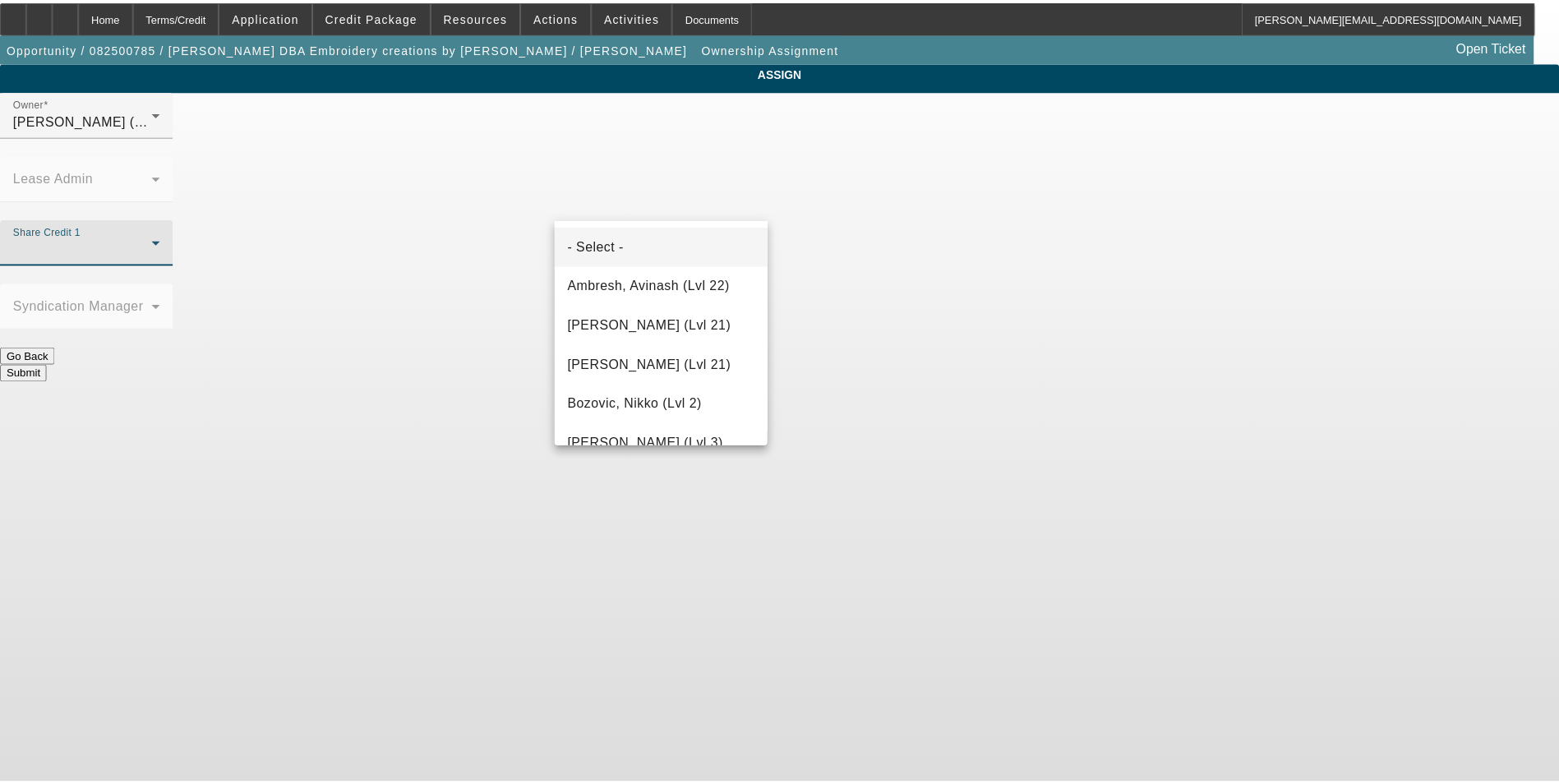
scroll to position [2068, 0]
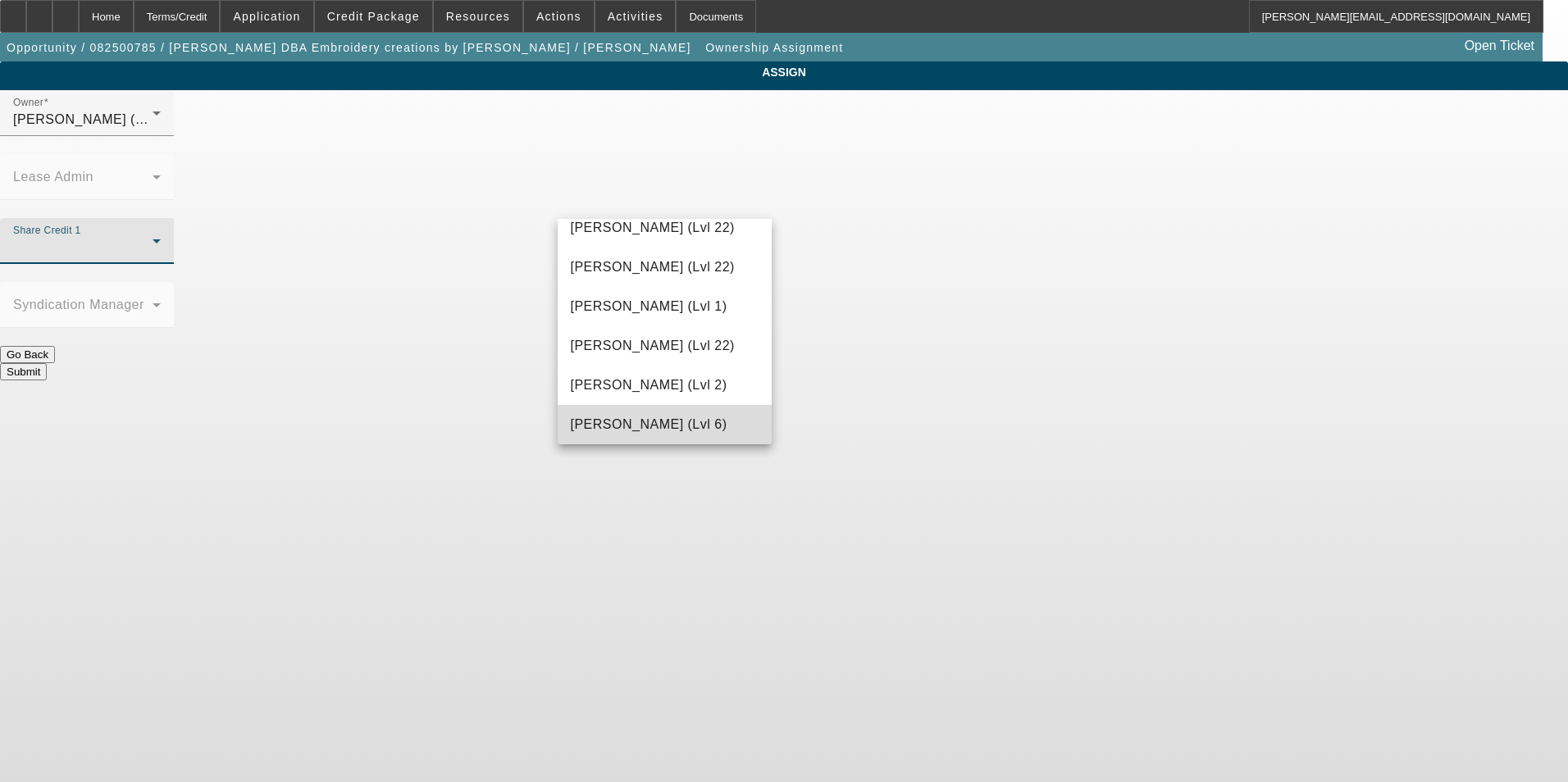
drag, startPoint x: 681, startPoint y: 429, endPoint x: 811, endPoint y: 362, distance: 146.2
click at [681, 426] on span "Wesolowski, John (Lvl 6)" at bounding box center [649, 425] width 156 height 20
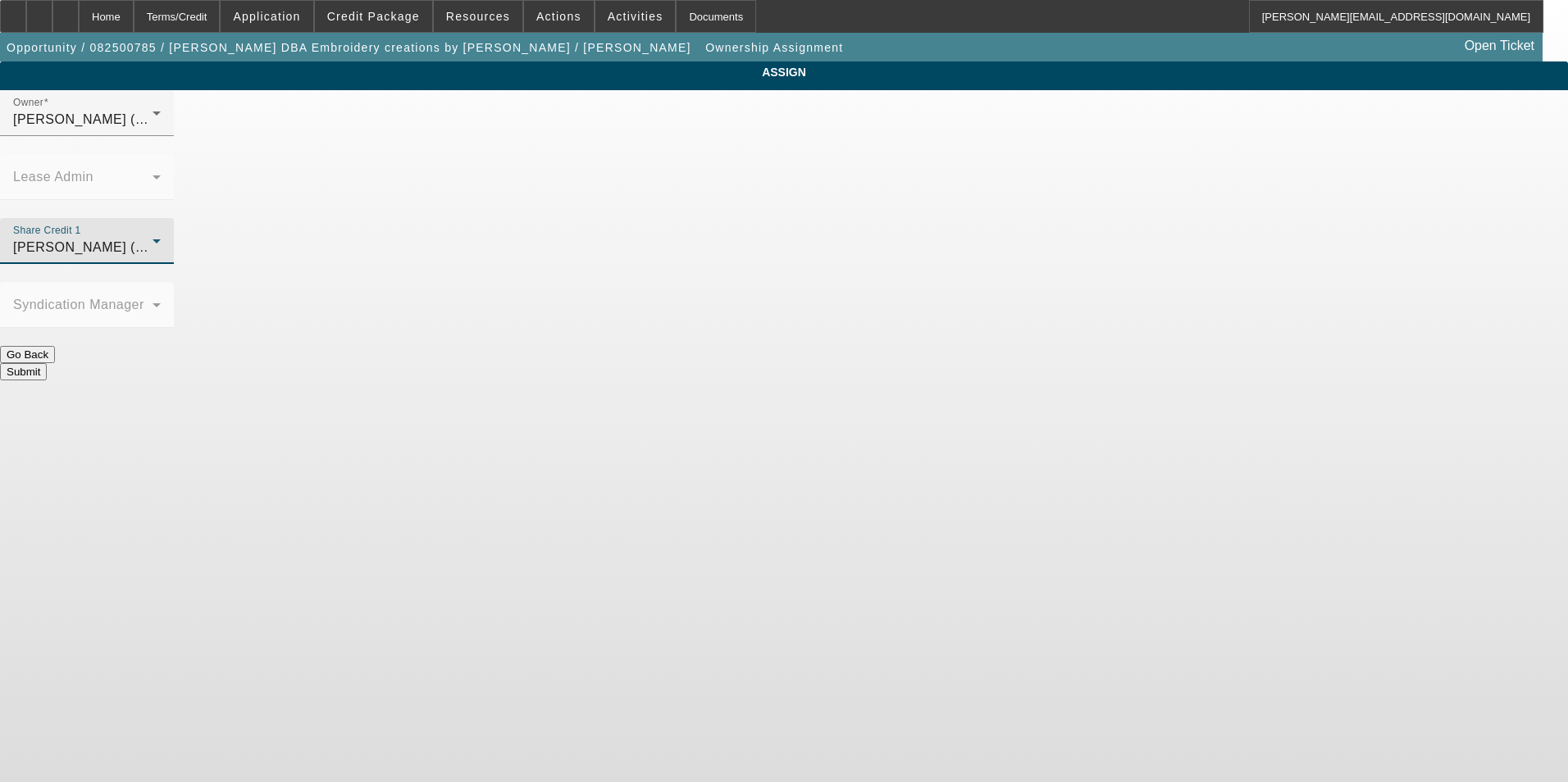
click at [46, 363] on button "Submit" at bounding box center [23, 371] width 46 height 17
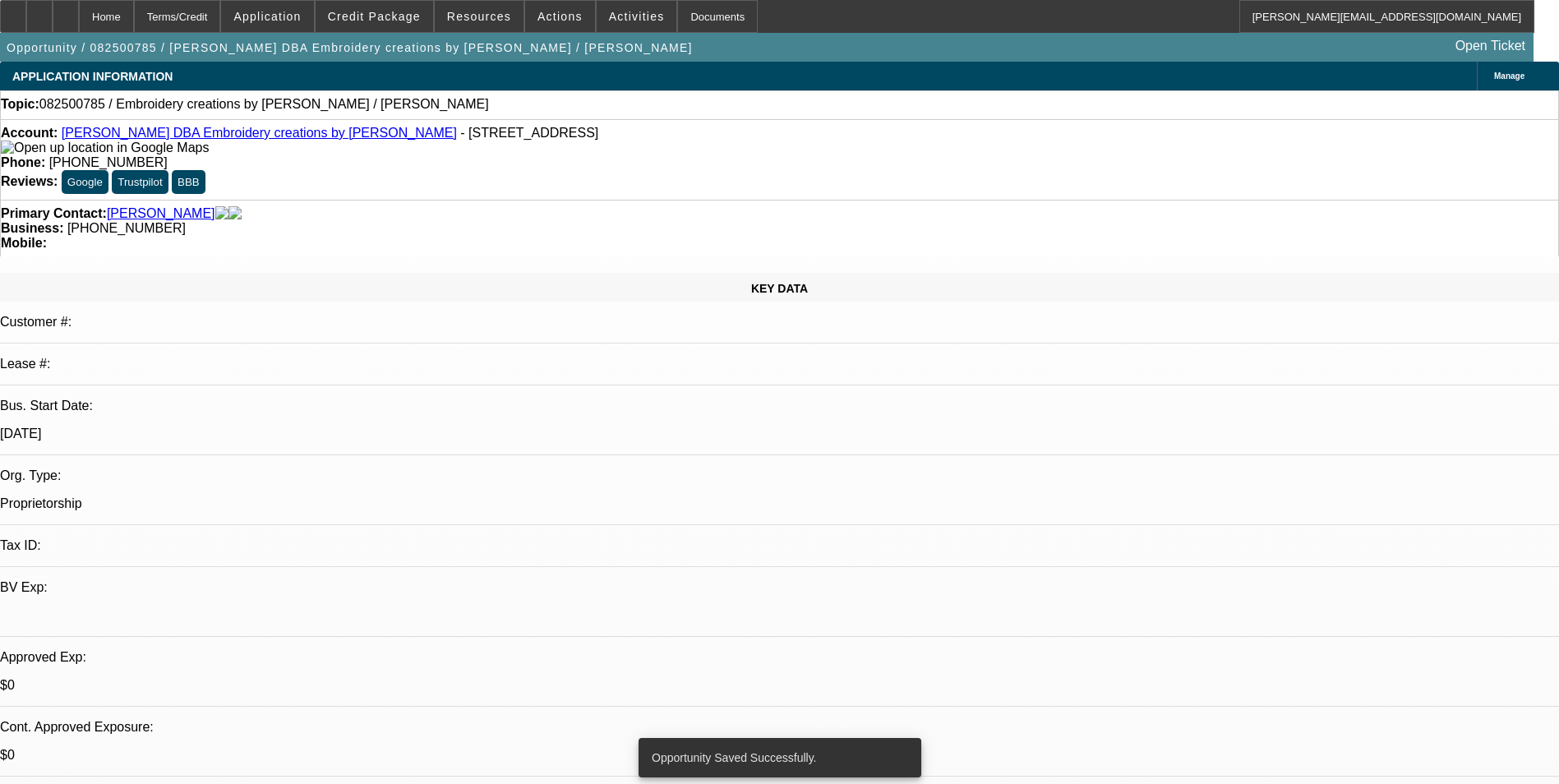
select select "0"
select select "2"
select select "0.1"
select select "4"
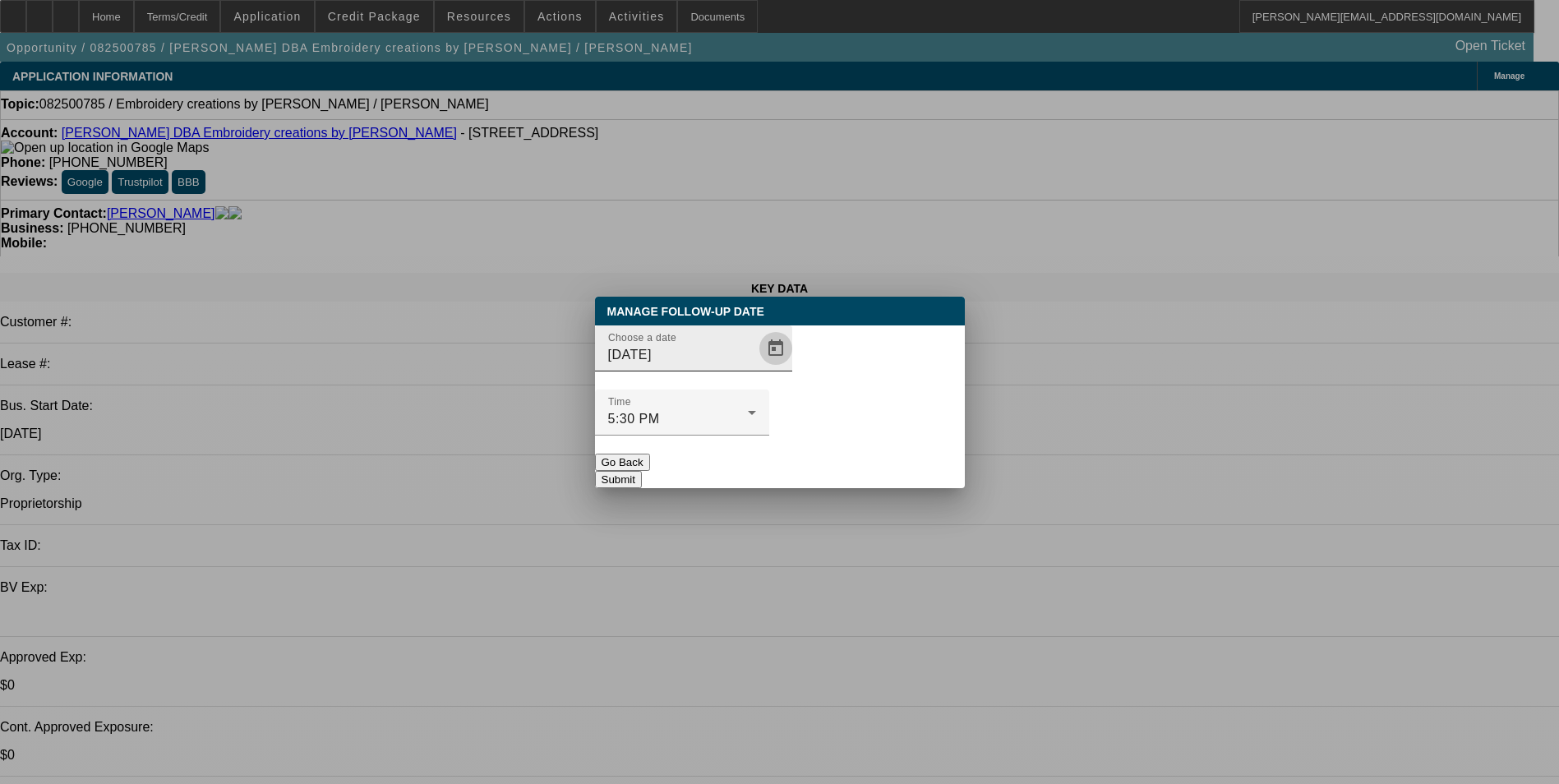
click at [756, 368] on span "Open calendar" at bounding box center [775, 348] width 39 height 39
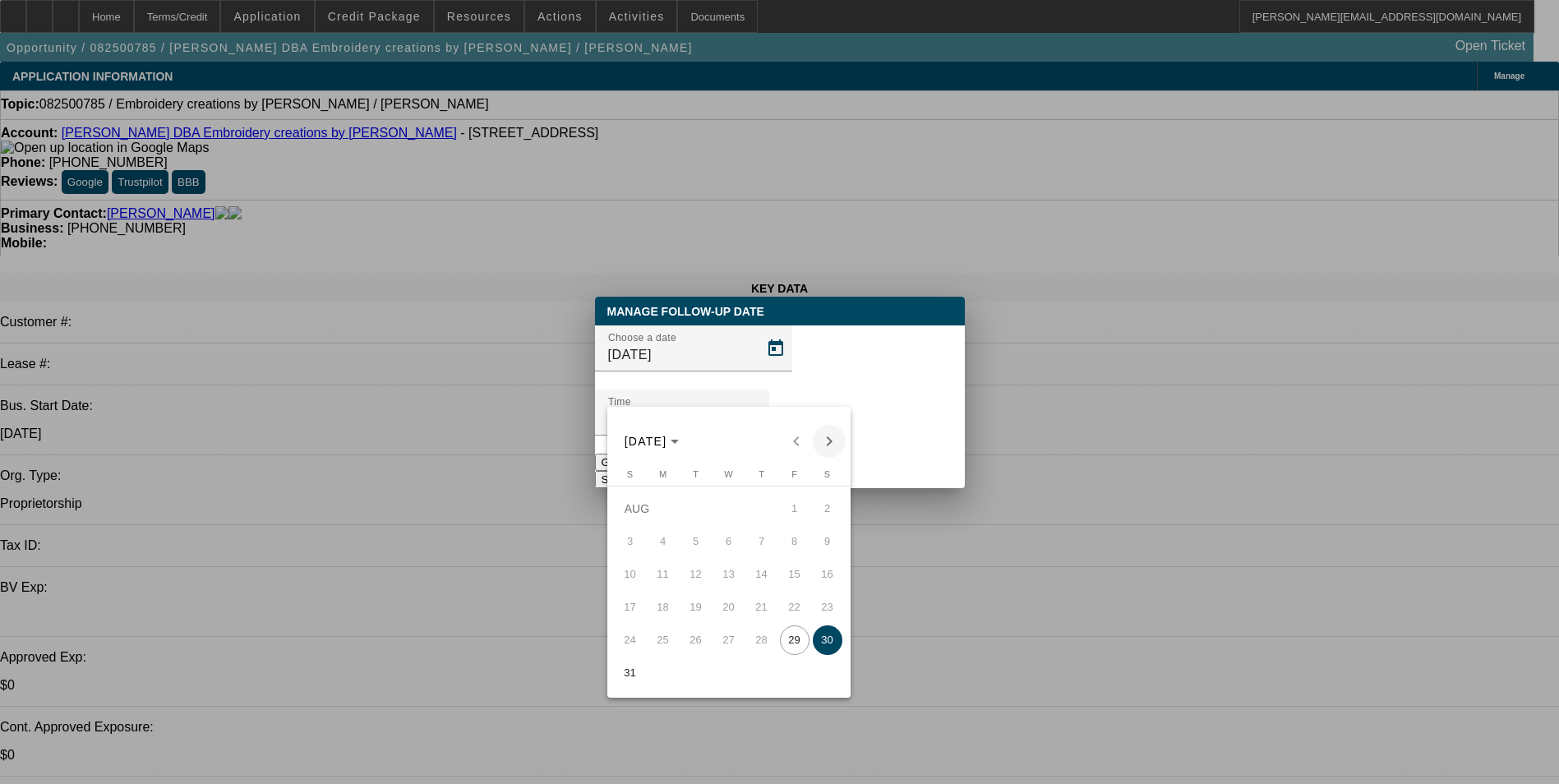
drag, startPoint x: 826, startPoint y: 439, endPoint x: 801, endPoint y: 449, distance: 26.9
click at [825, 439] on span "Next month" at bounding box center [830, 441] width 33 height 33
click at [701, 543] on span "2" at bounding box center [696, 542] width 29 height 29
type input "[DATE]"
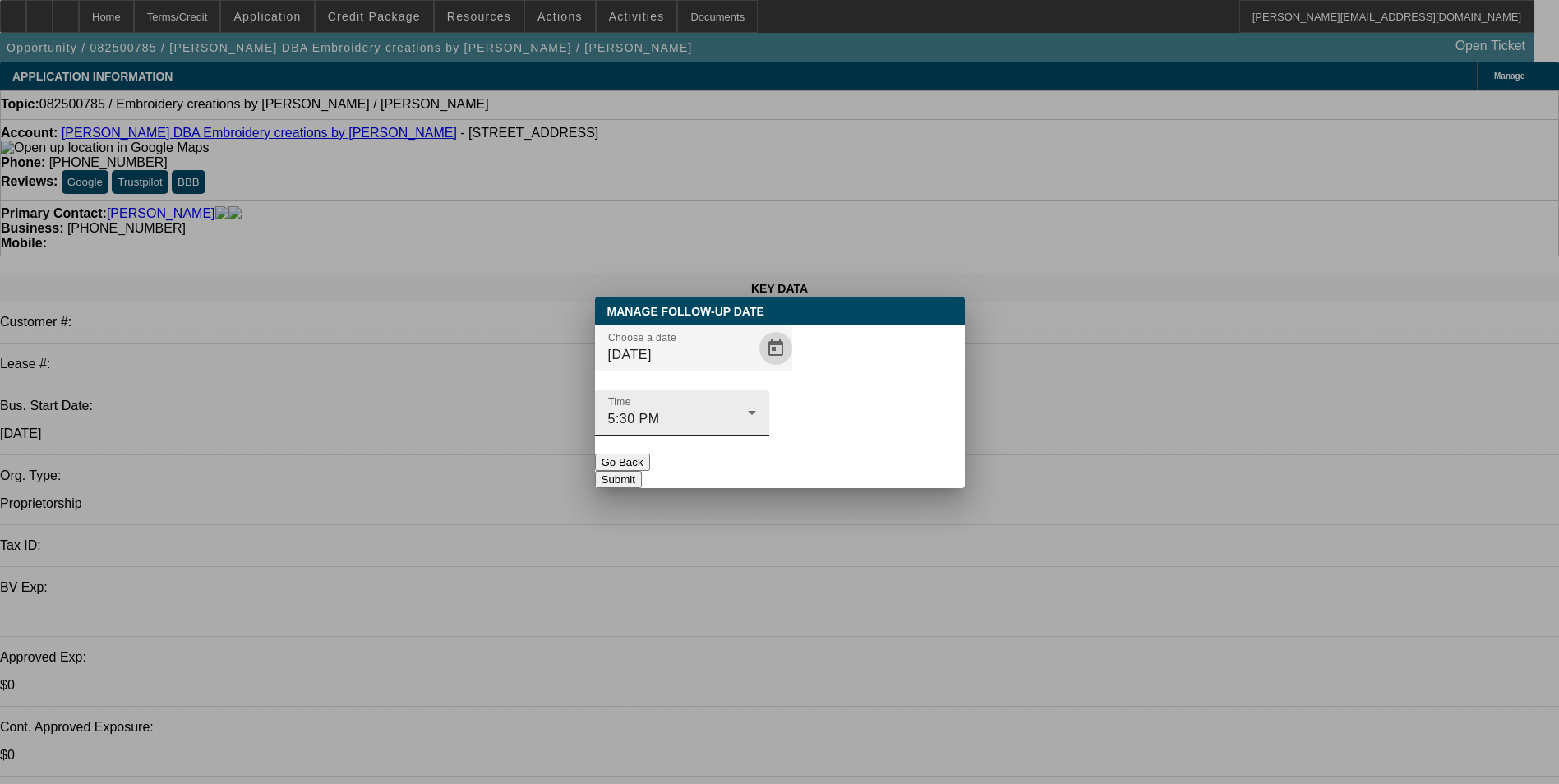
click at [748, 409] on div "5:30 PM" at bounding box center [677, 419] width 139 height 20
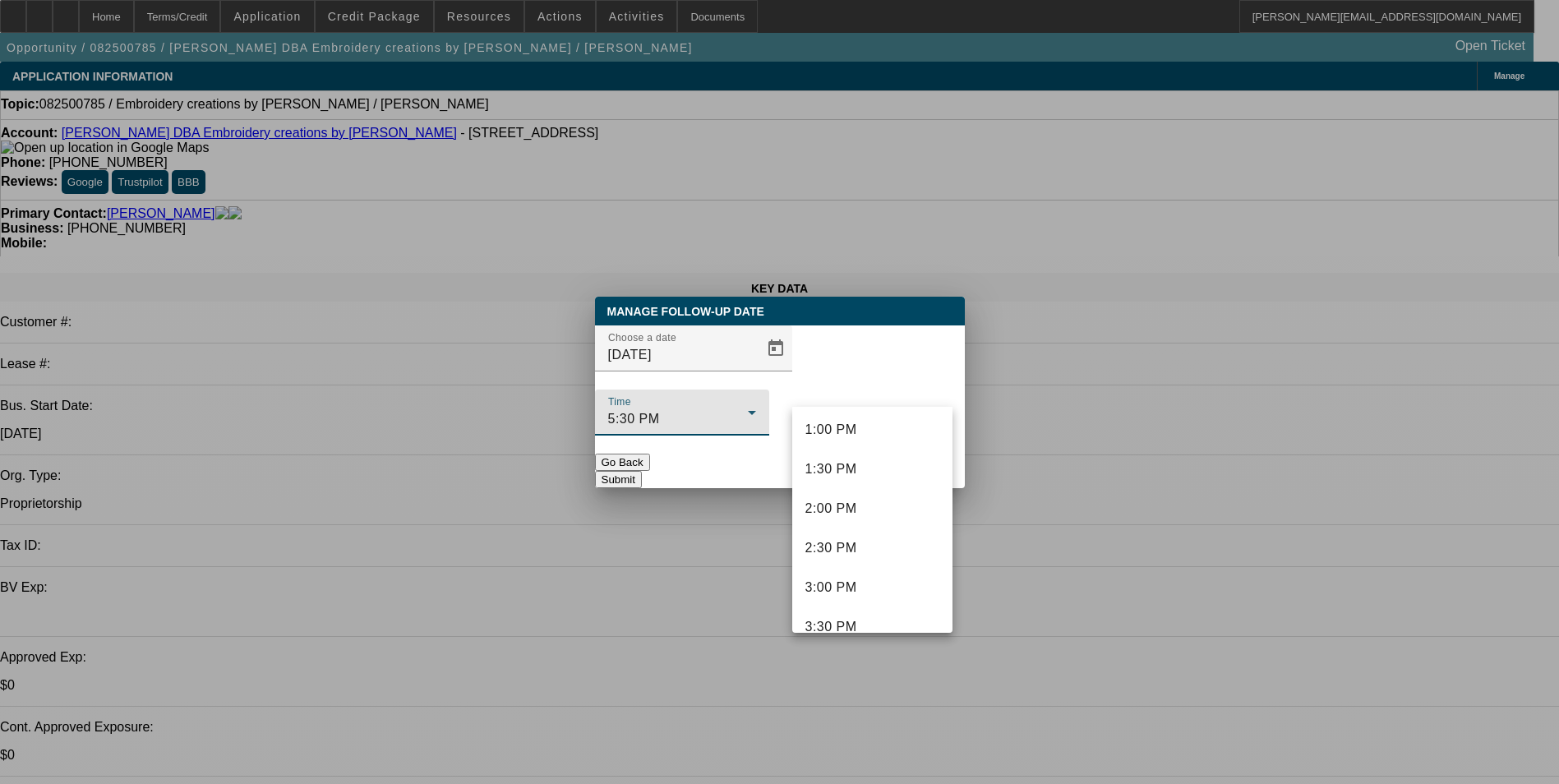
scroll to position [954, 0]
click at [871, 436] on mat-option "12:00 PM" at bounding box center [872, 425] width 160 height 39
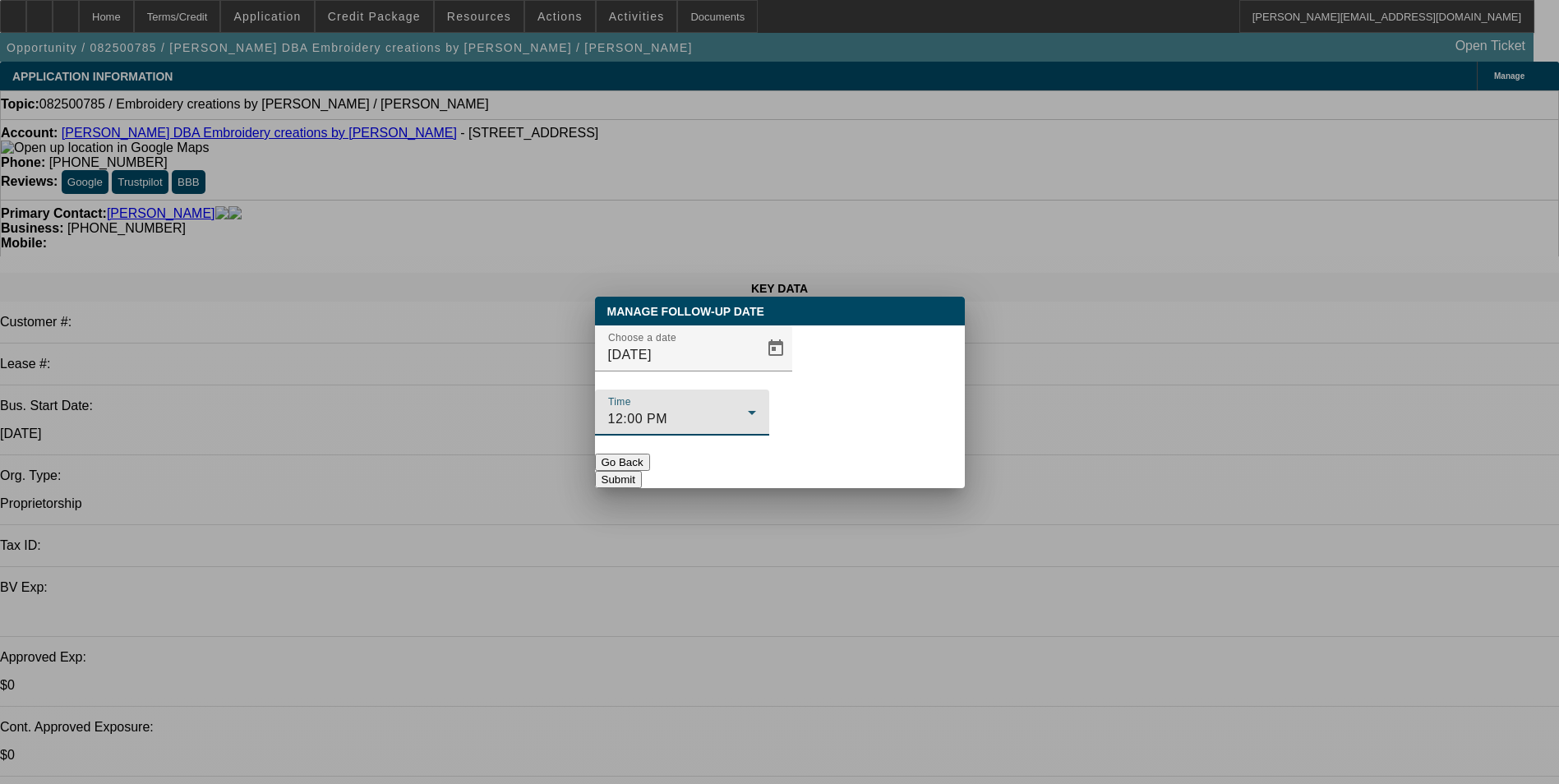
click at [642, 471] on button "Submit" at bounding box center [618, 480] width 46 height 17
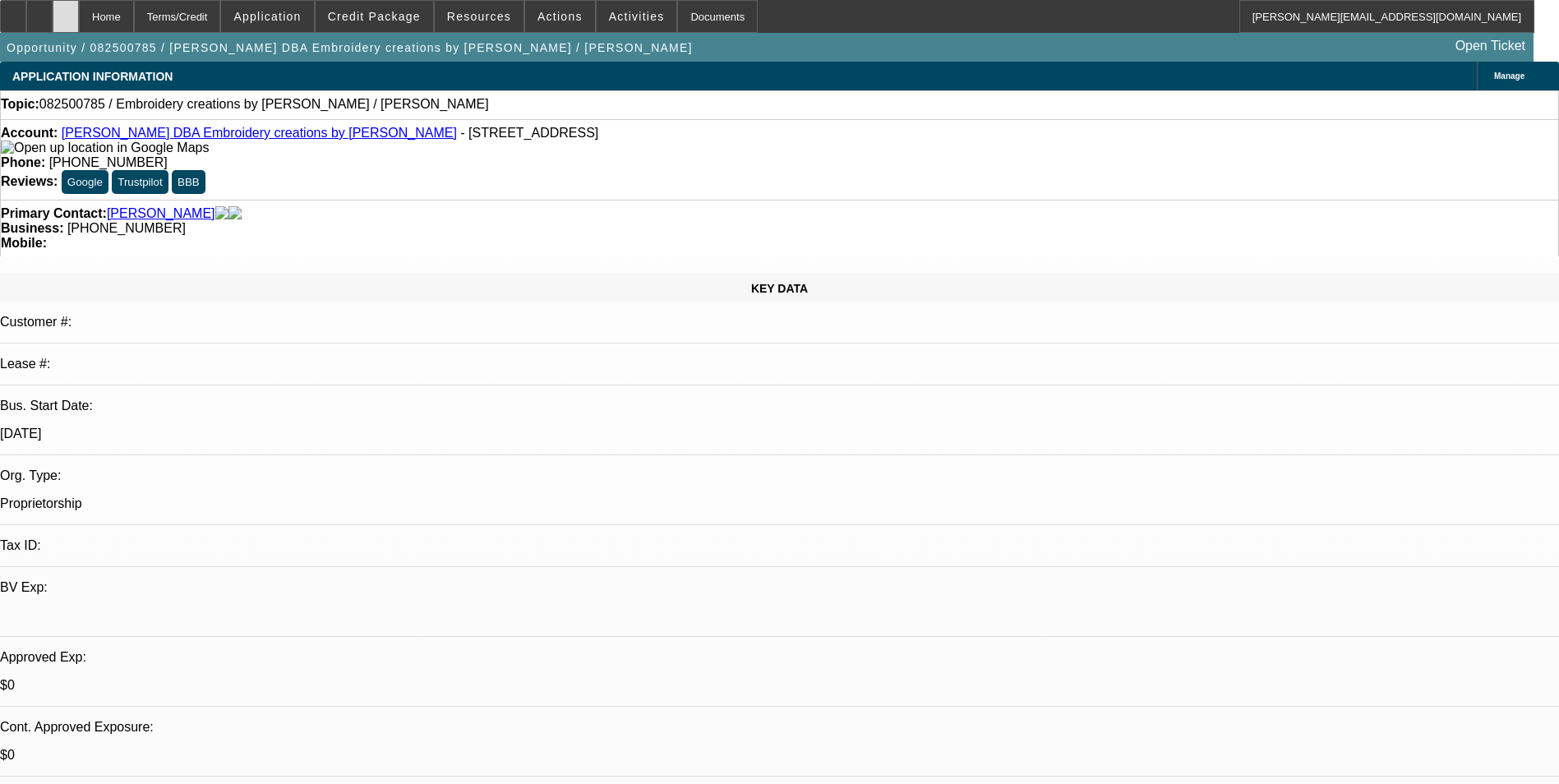
click at [79, 19] on div at bounding box center [66, 16] width 26 height 33
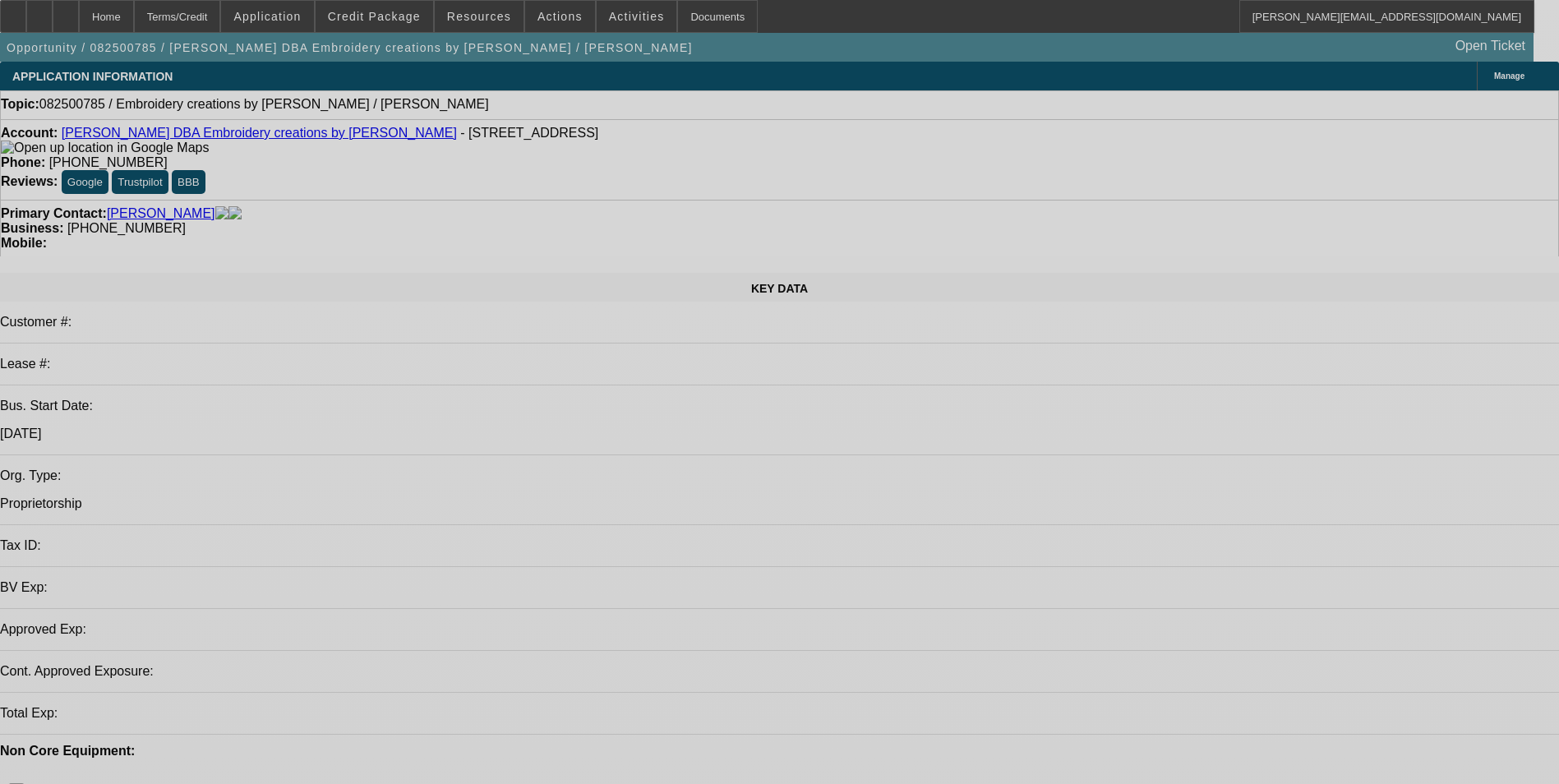
select select "0"
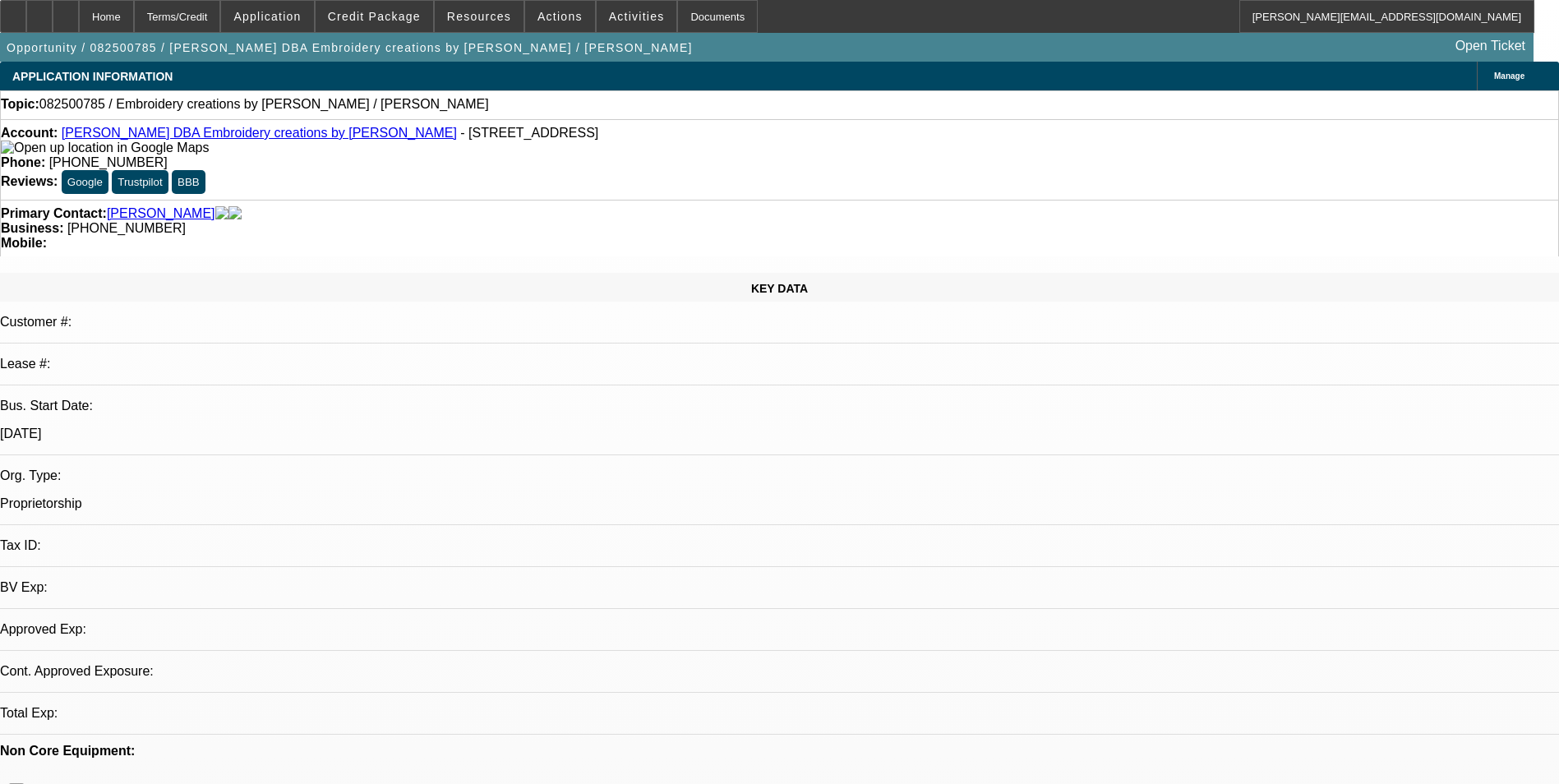
select select "2"
select select "0.1"
select select "4"
click at [79, 16] on div at bounding box center [66, 16] width 26 height 33
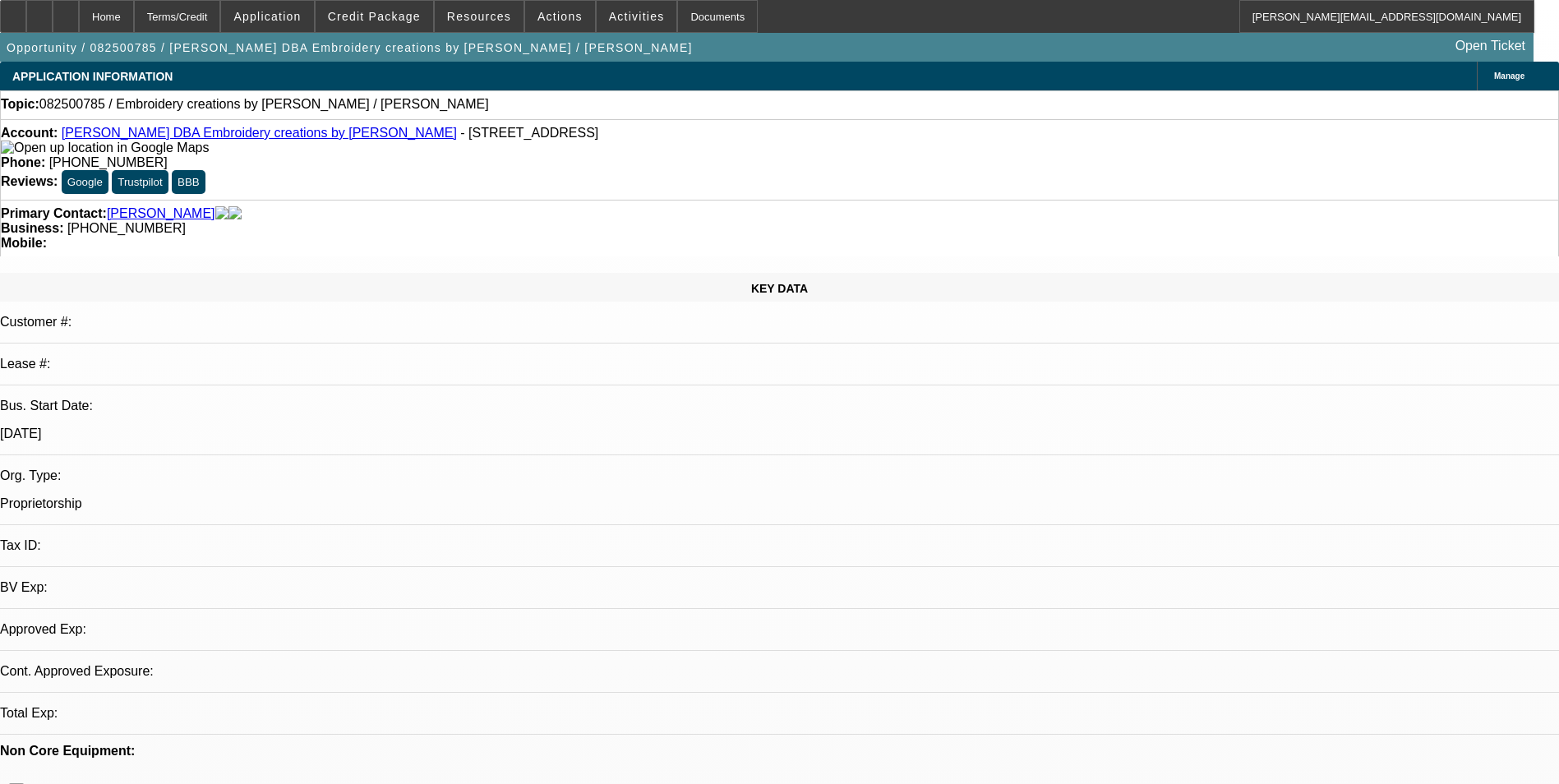
select select "0"
select select "2"
select select "0.1"
select select "4"
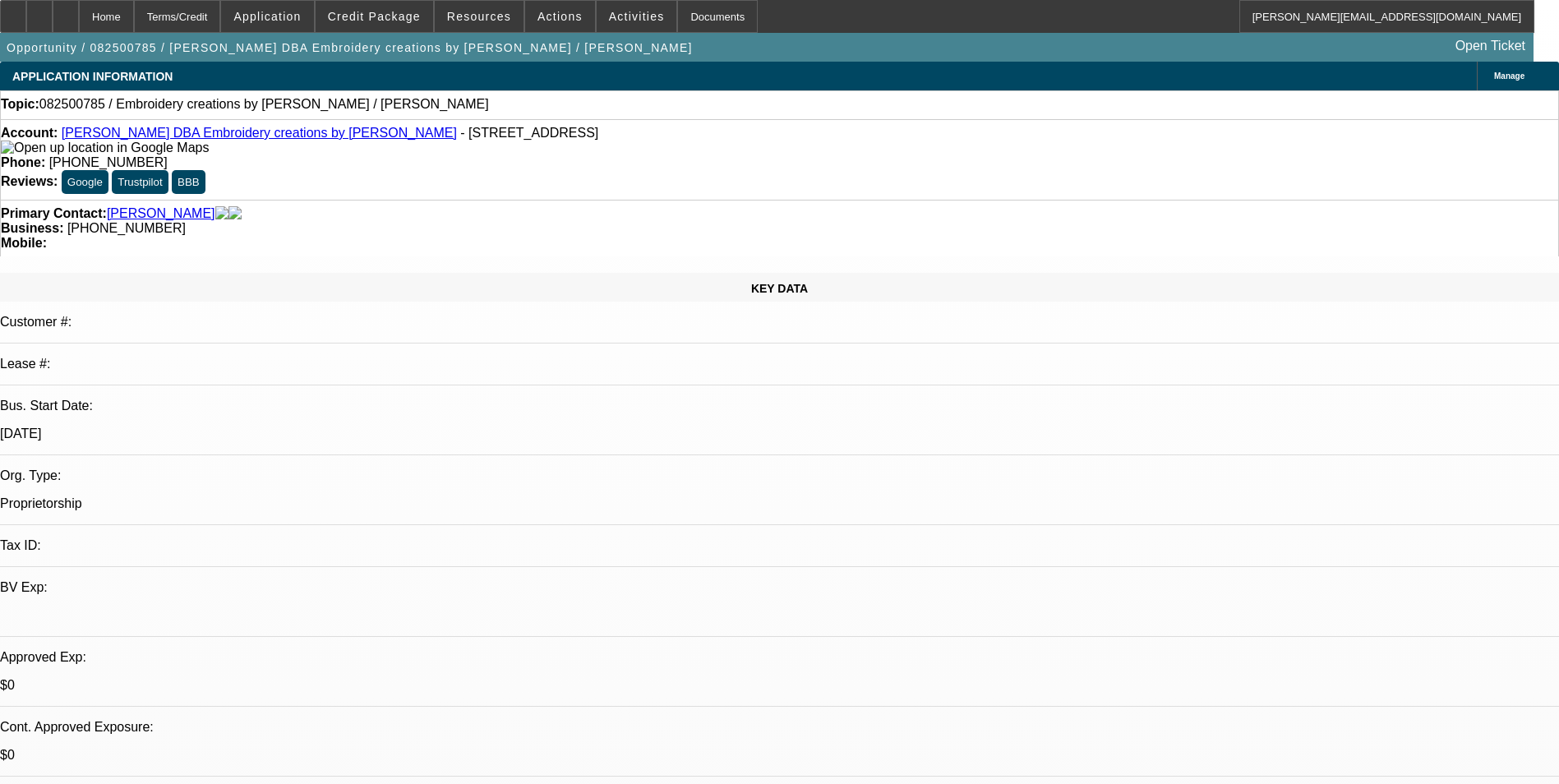
click at [1494, 78] on span "Manage" at bounding box center [1509, 76] width 30 height 9
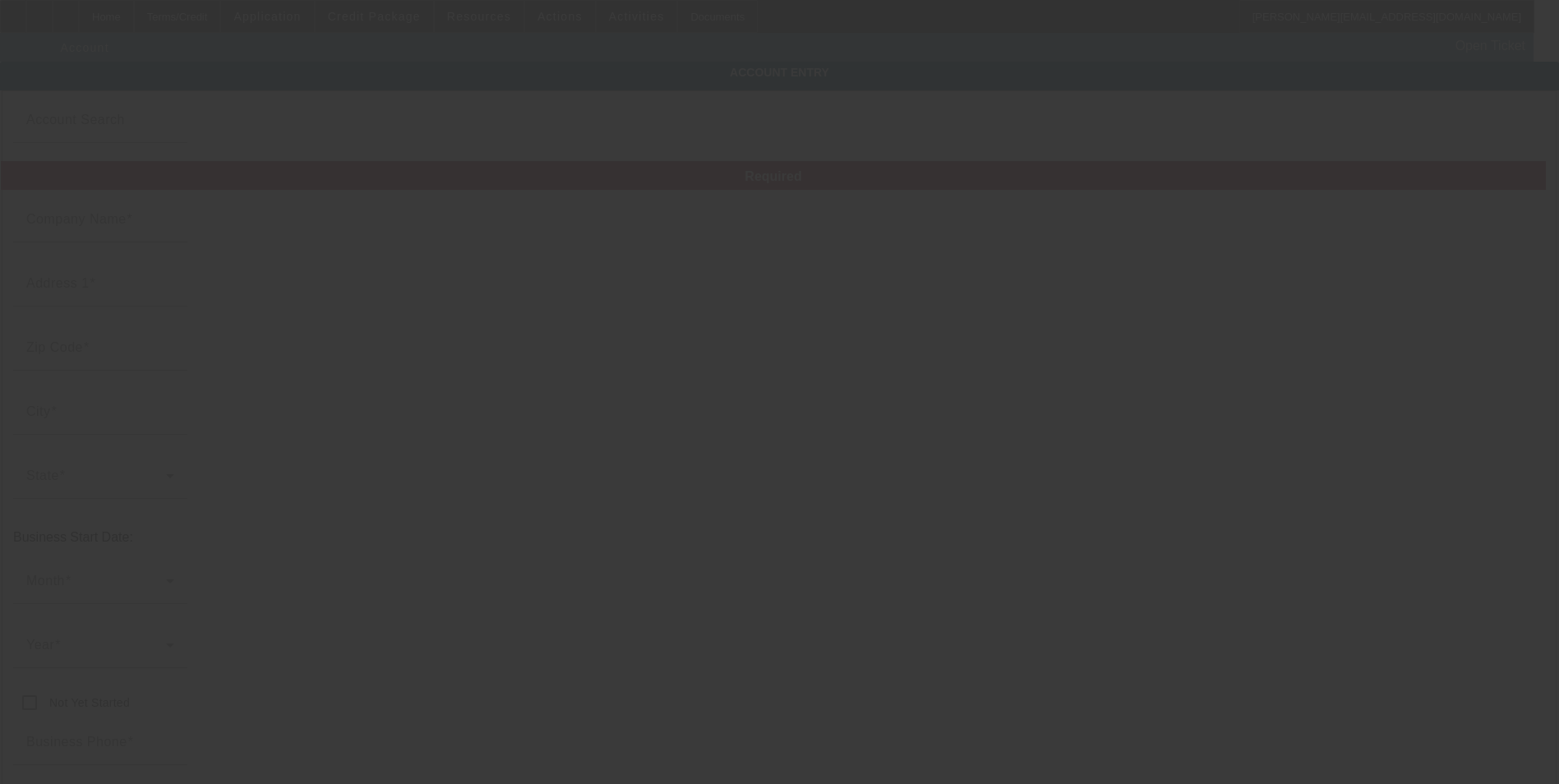
type input "Becky Dilbeck"
type input "22383 Elk Trail East"
type input "96003"
type input "Redding"
type input "(925) 787-0741"
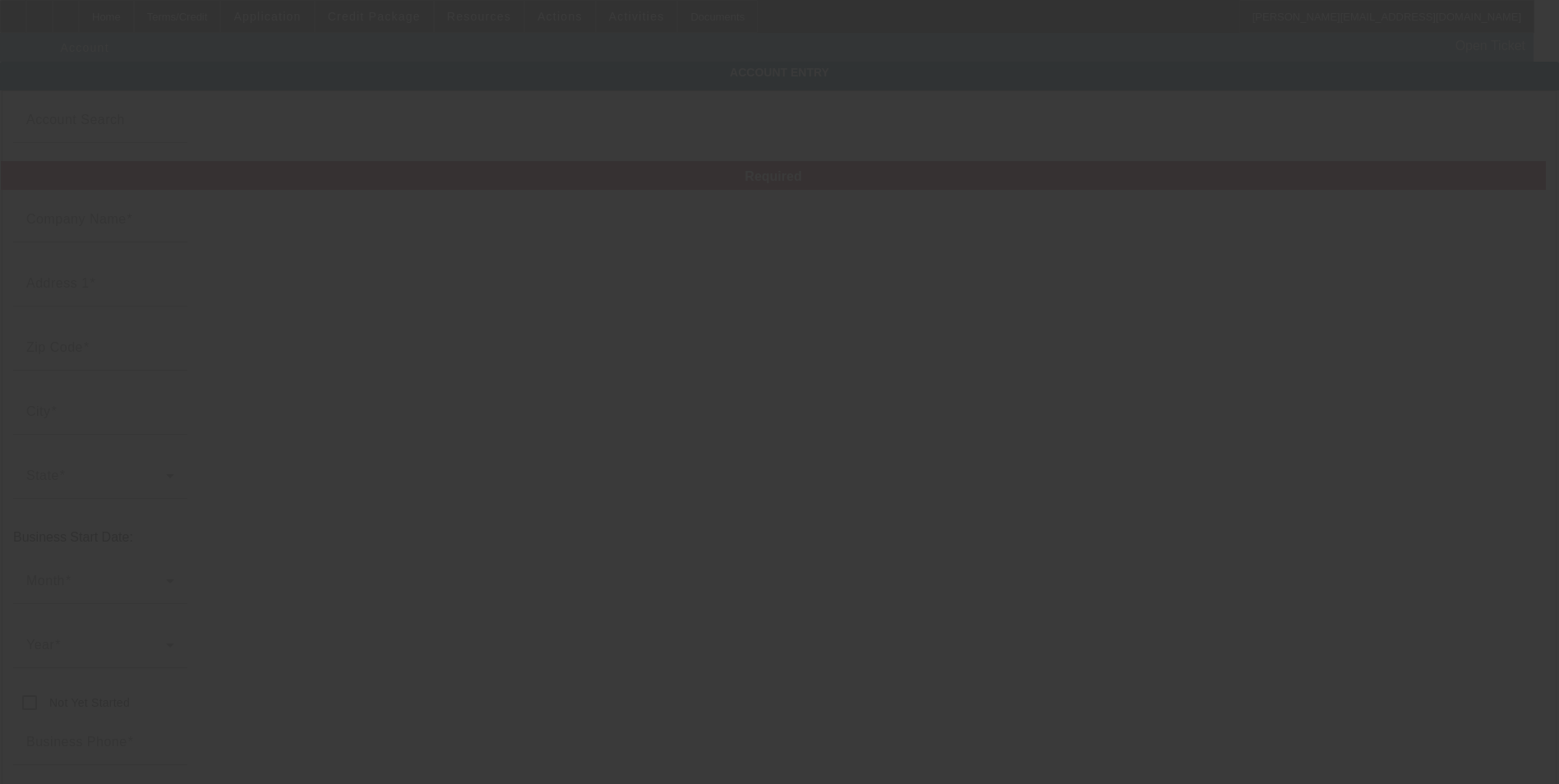
type input "Embroidery creations by Becky"
type input "bsdilbeck@gmail.com"
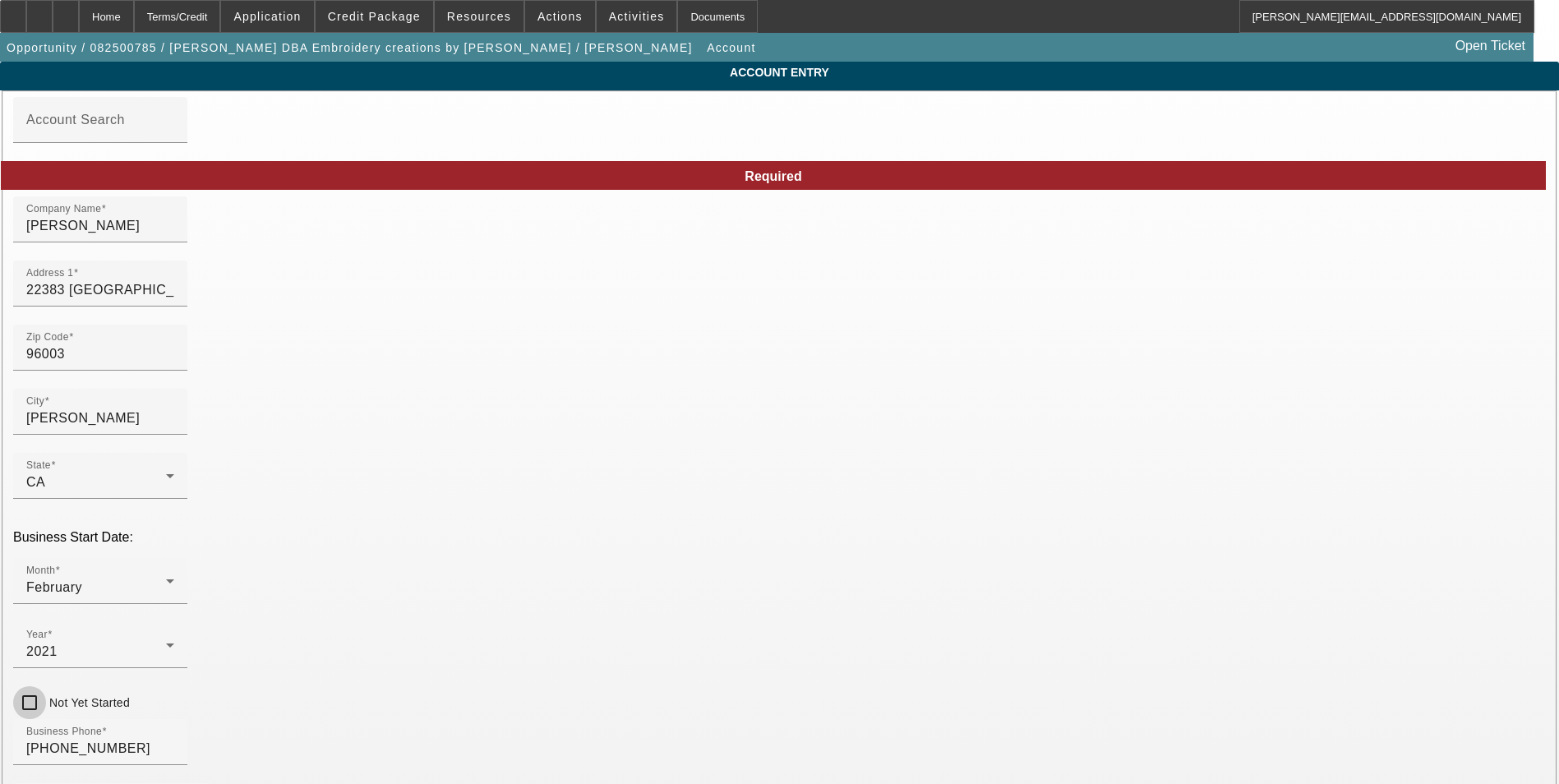
click at [46, 686] on input "Not Yet Started" at bounding box center [29, 703] width 33 height 33
checkbox input "true"
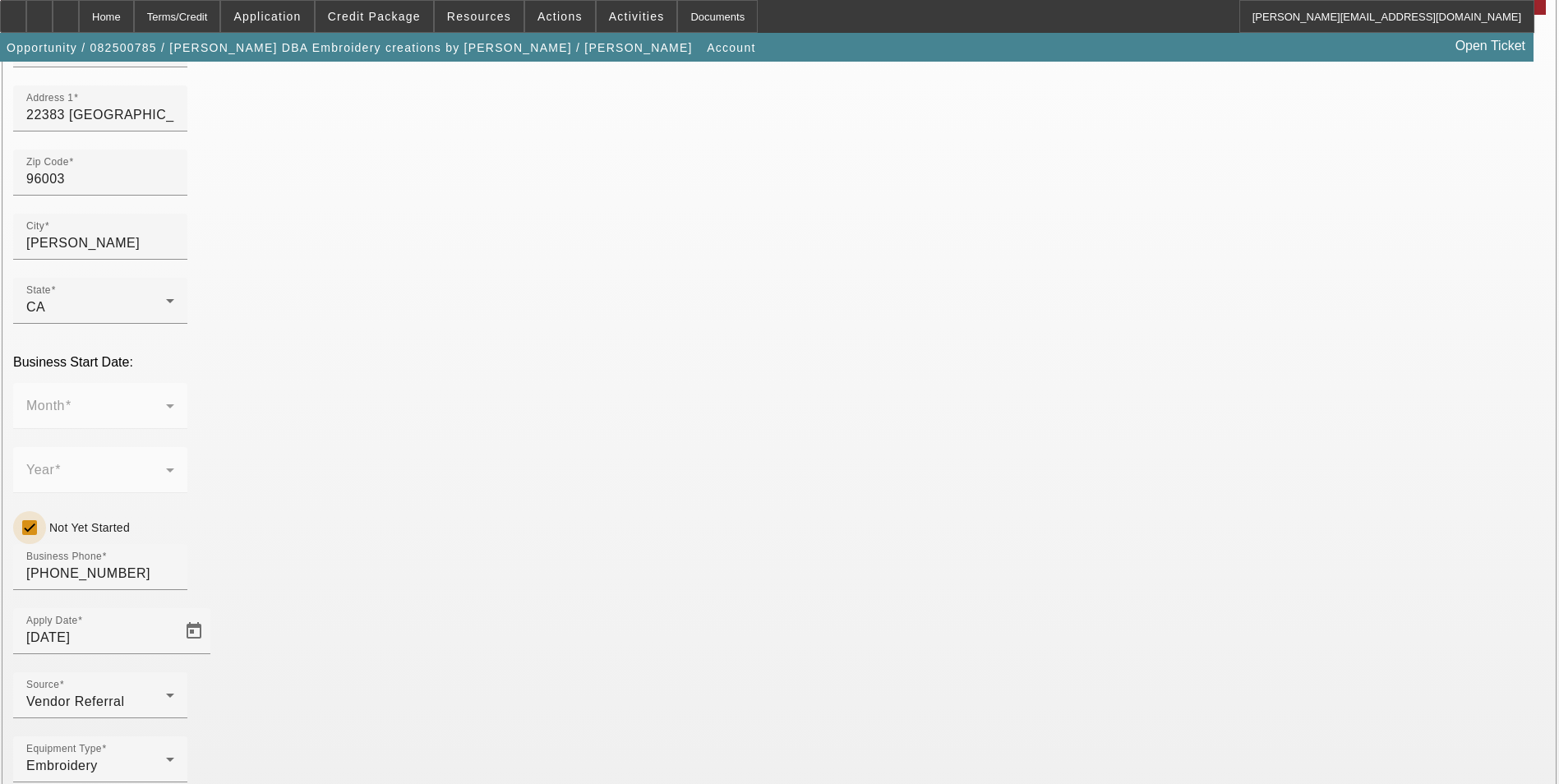
scroll to position [185, 0]
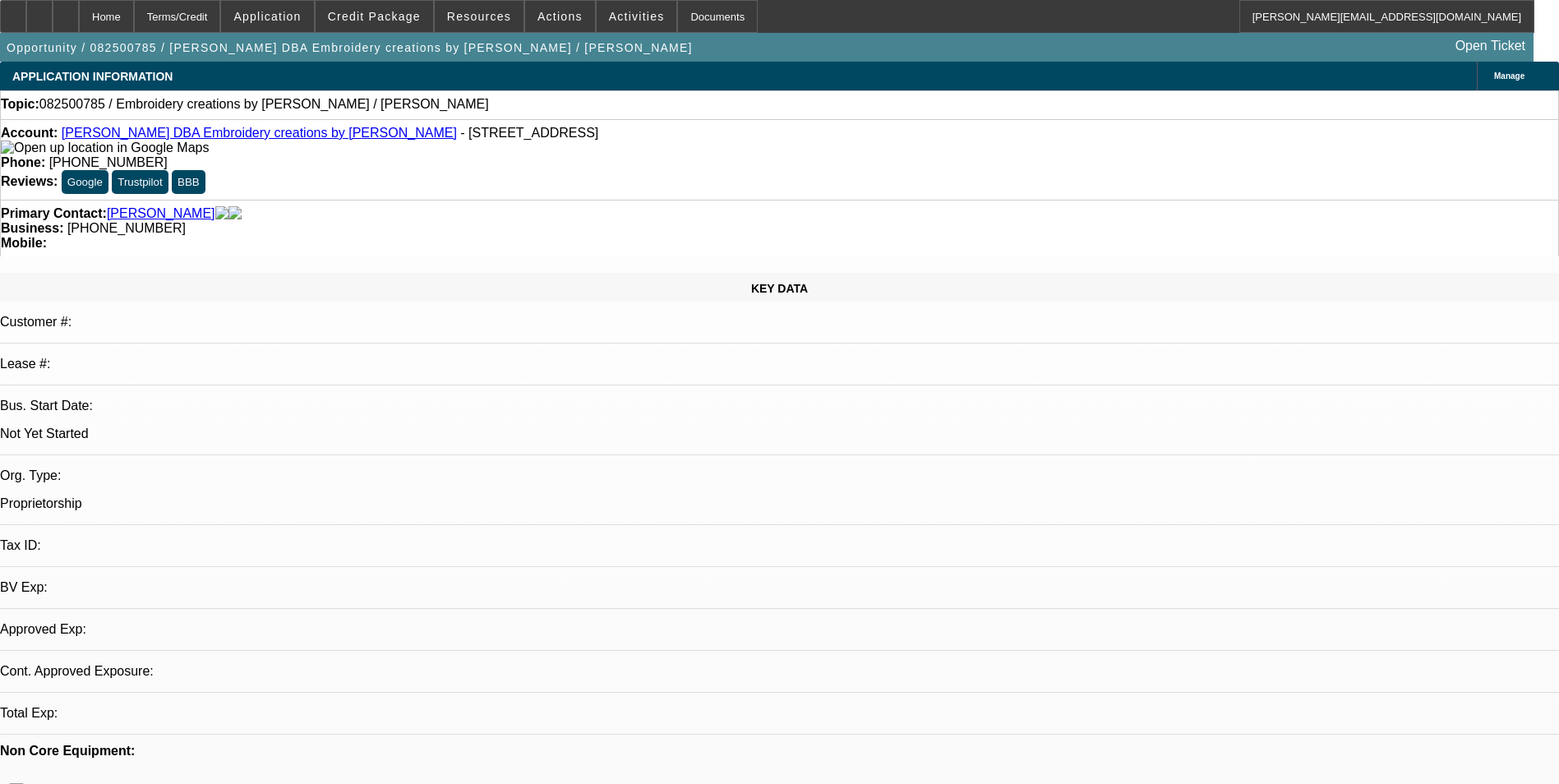
select select "0"
select select "2"
select select "0.1"
select select "4"
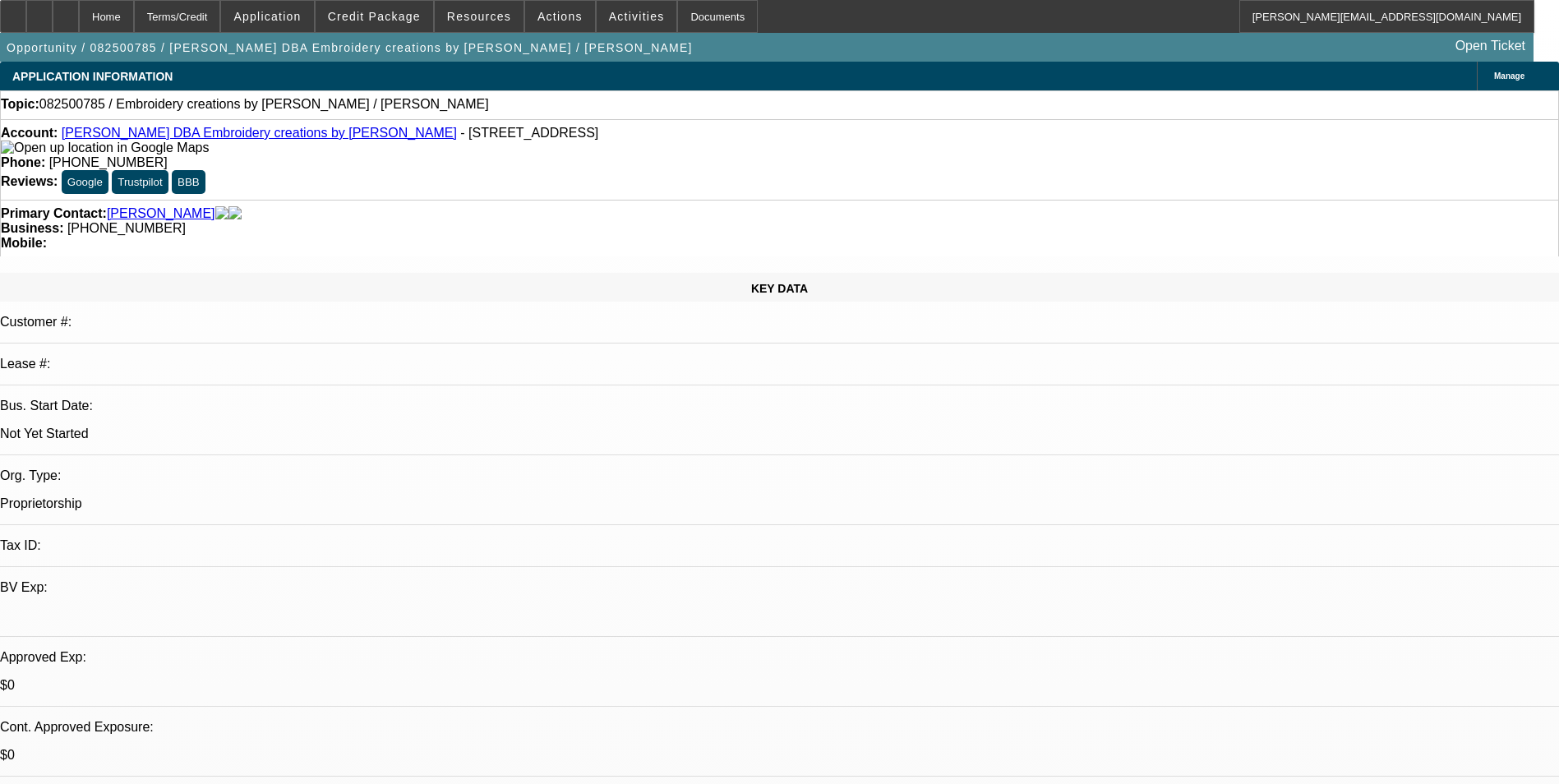
click at [1477, 80] on div "Manage" at bounding box center [1518, 77] width 82 height 29
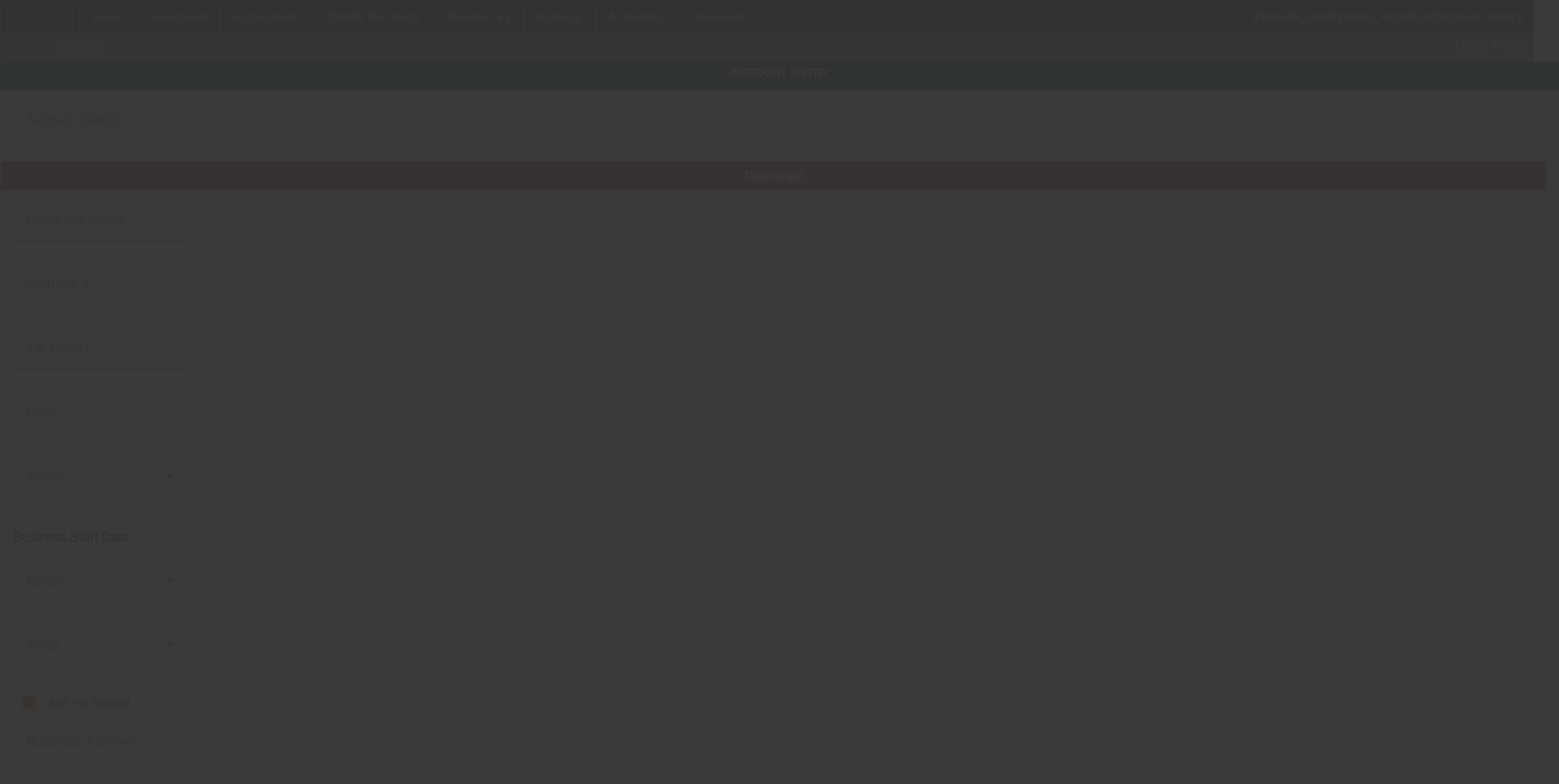
type input "Becky Dilbeck"
type input "22383 Elk Trail East"
type input "96003"
type input "Redding"
checkbox input "true"
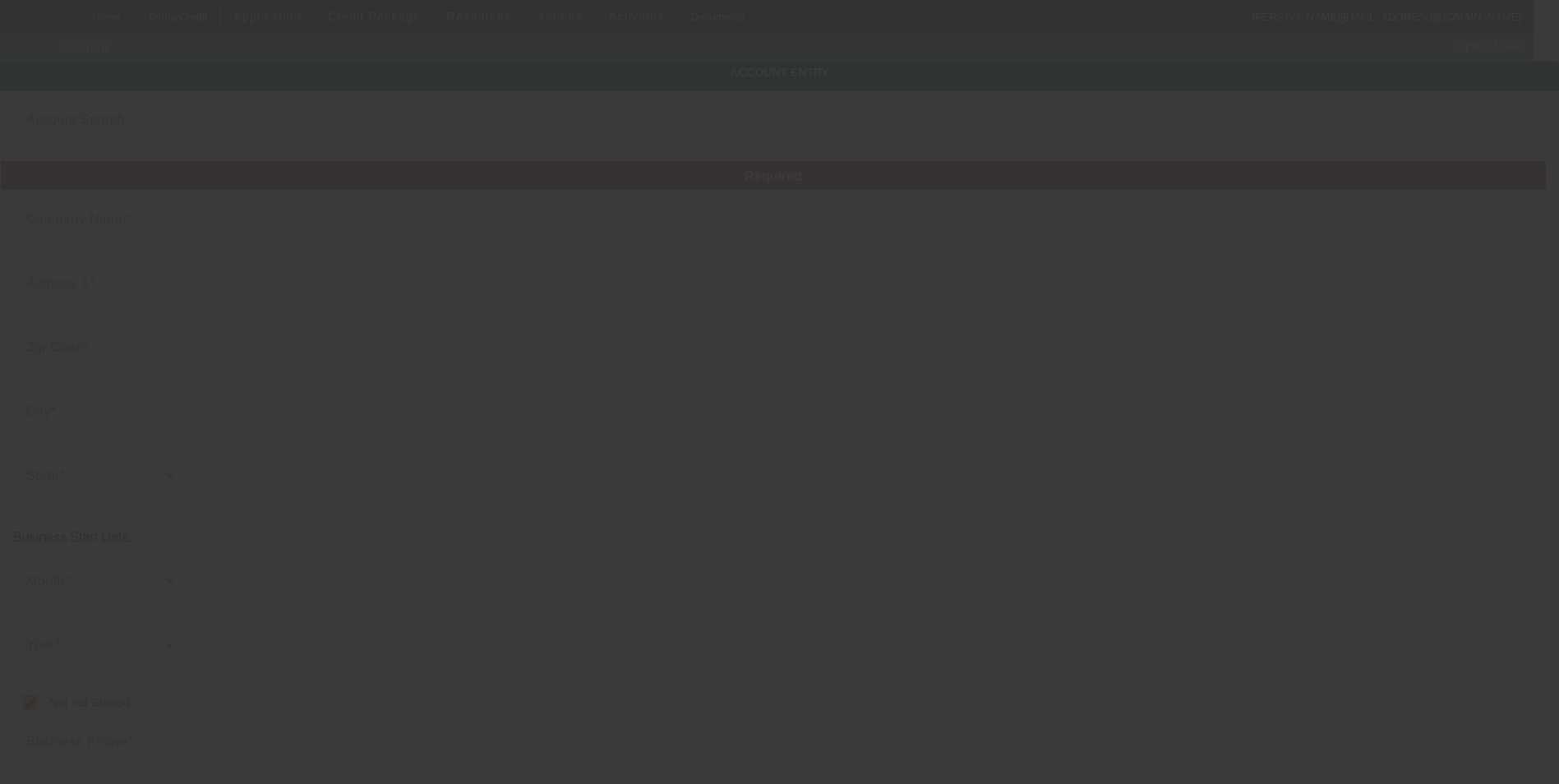
type input "(925) 787-0741"
type input "Embroidery creations by Becky"
type input "bsdilbeck@gmail.com"
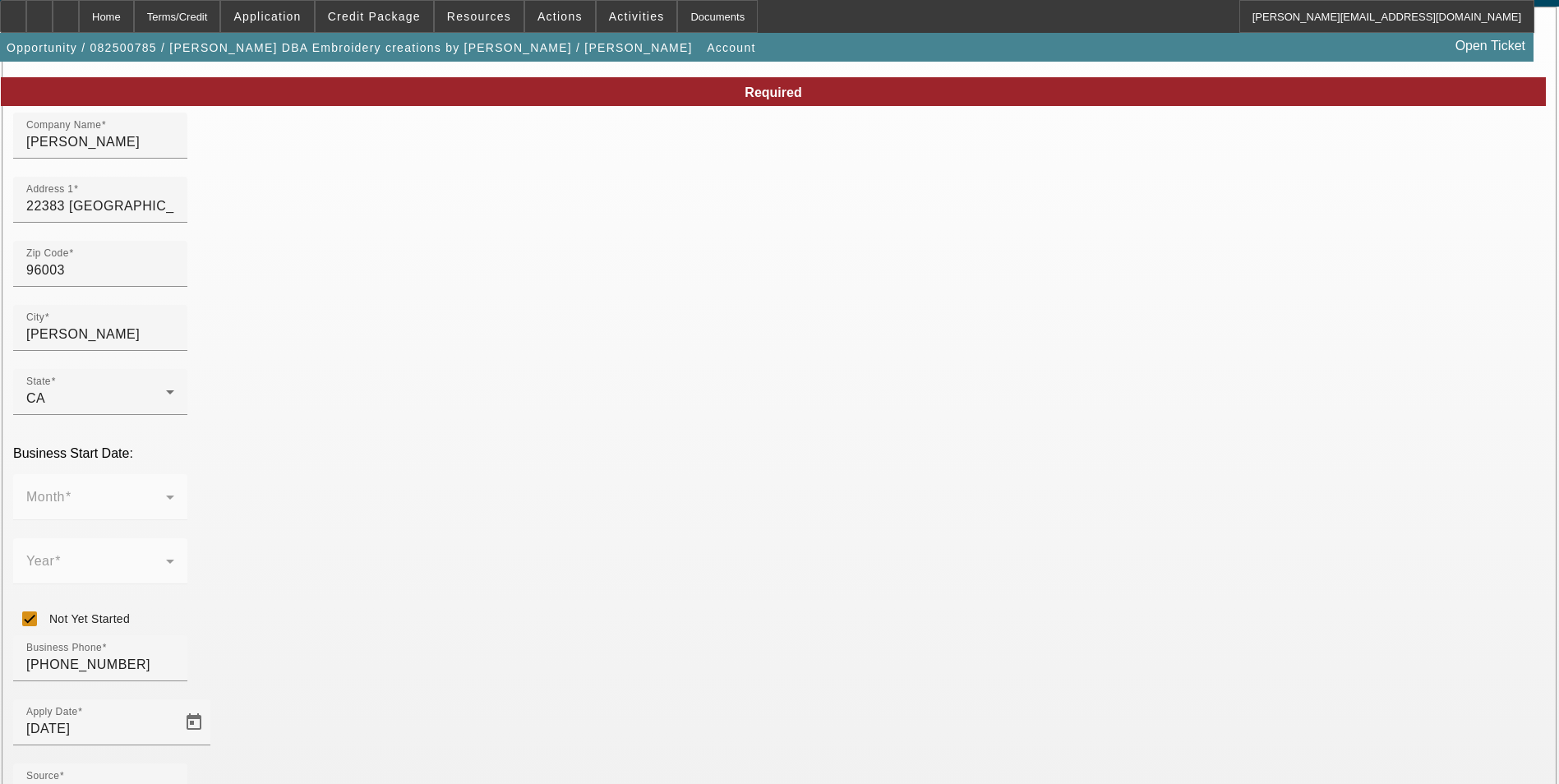
scroll to position [185, 0]
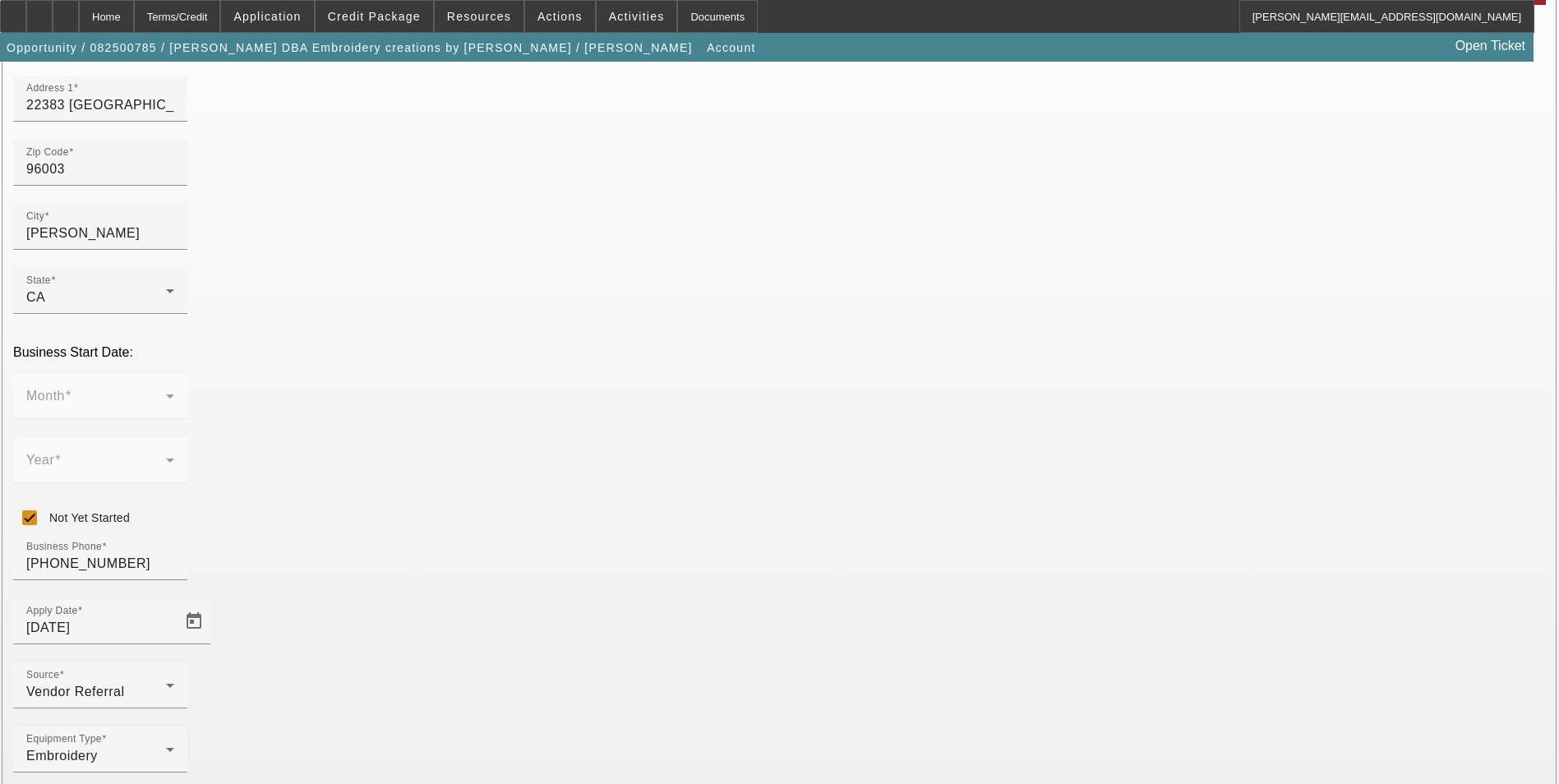
type input "Embroidery Creations by Becky"
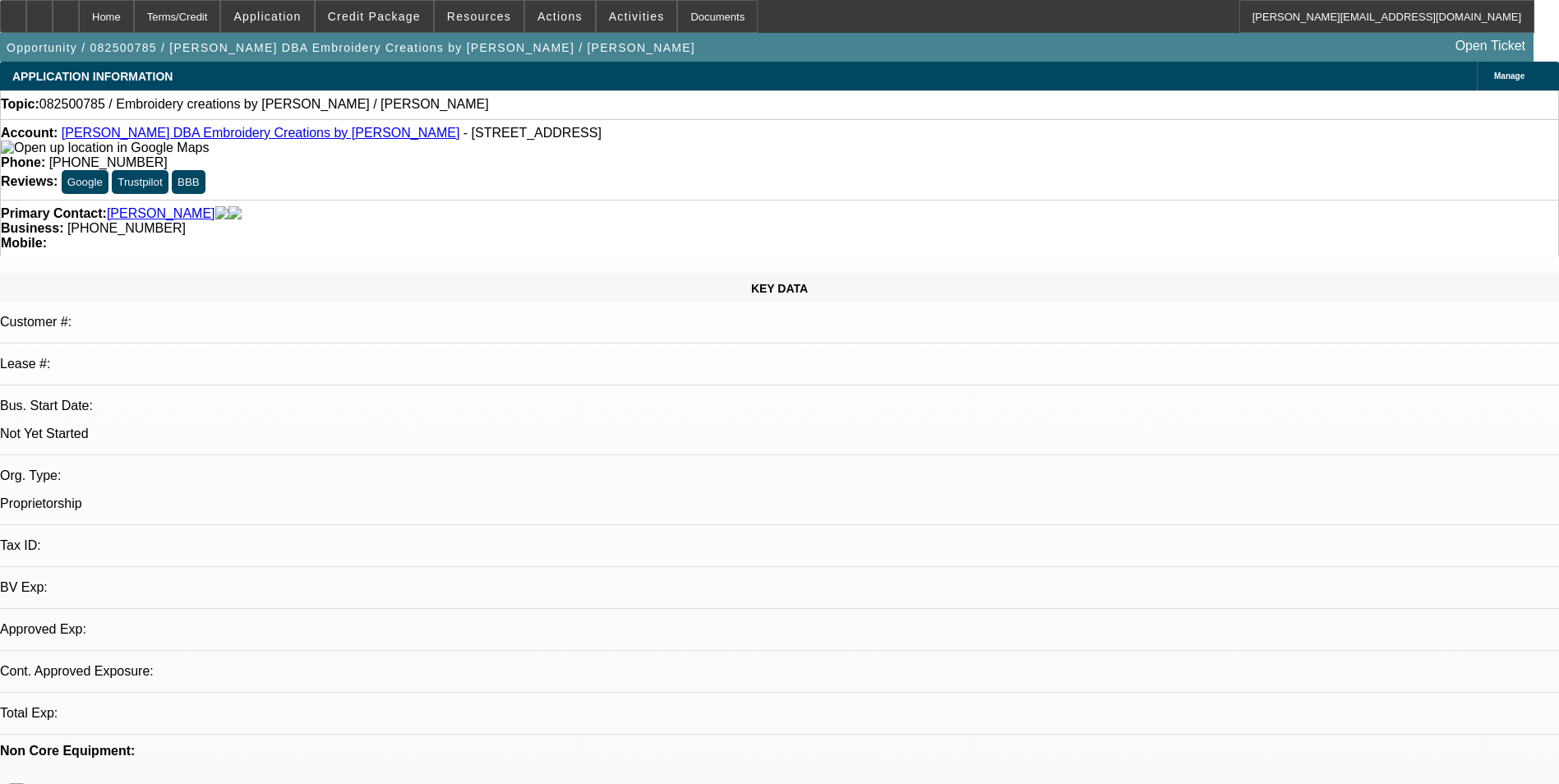
select select "0"
select select "2"
select select "0.1"
select select "4"
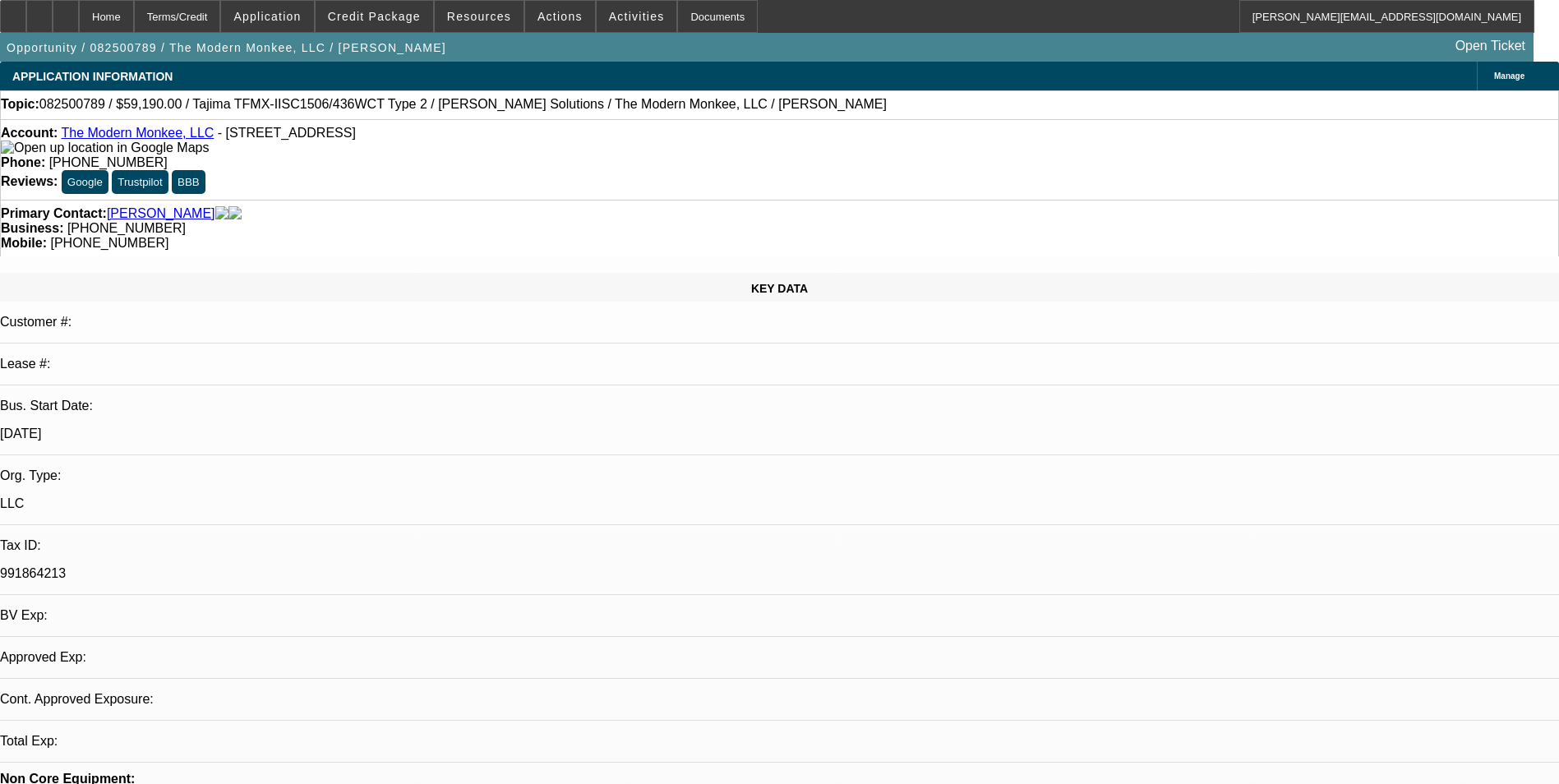
select select "0"
select select "2"
select select "0.1"
select select "1"
select select "2"
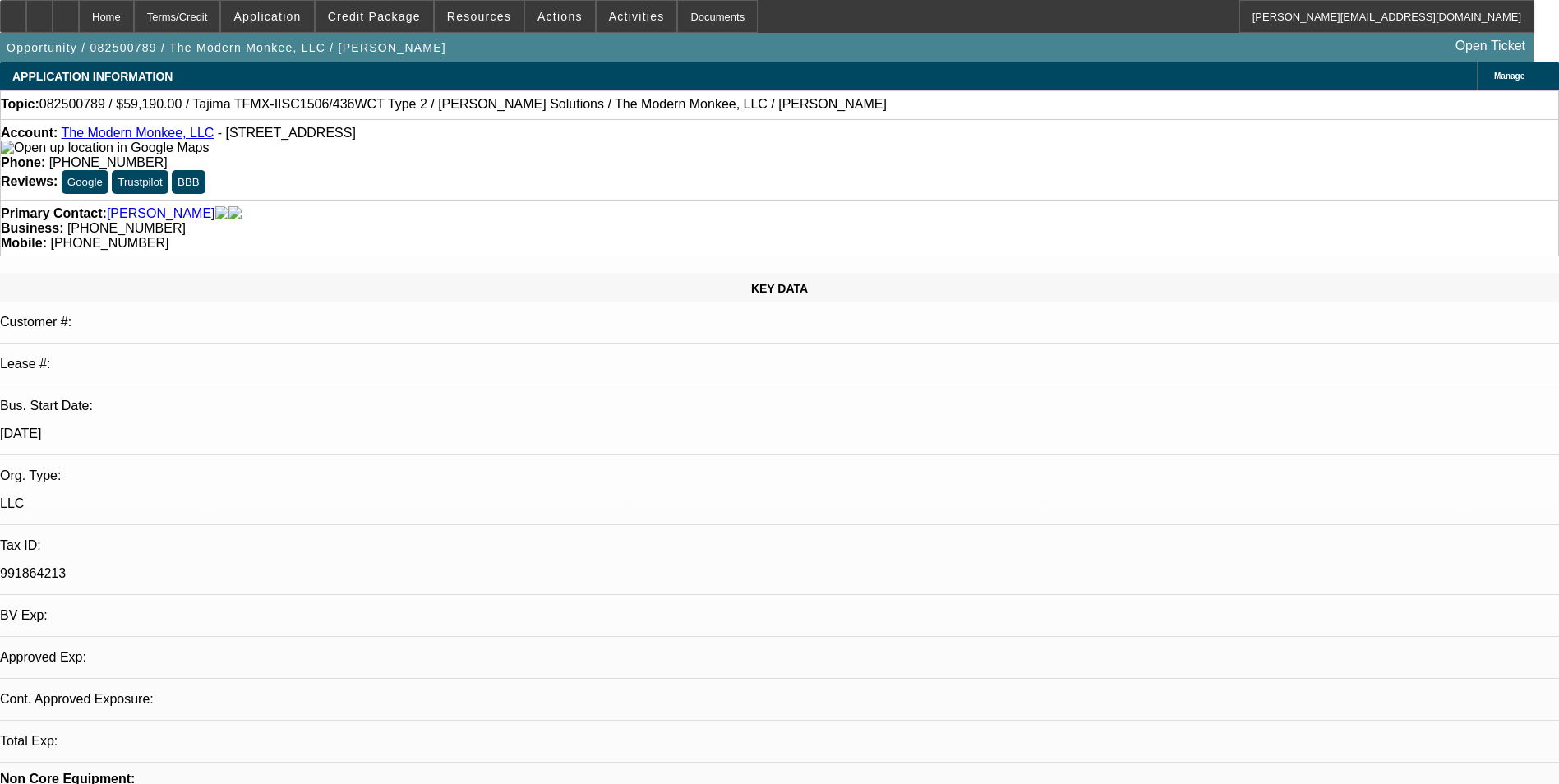
select select "4"
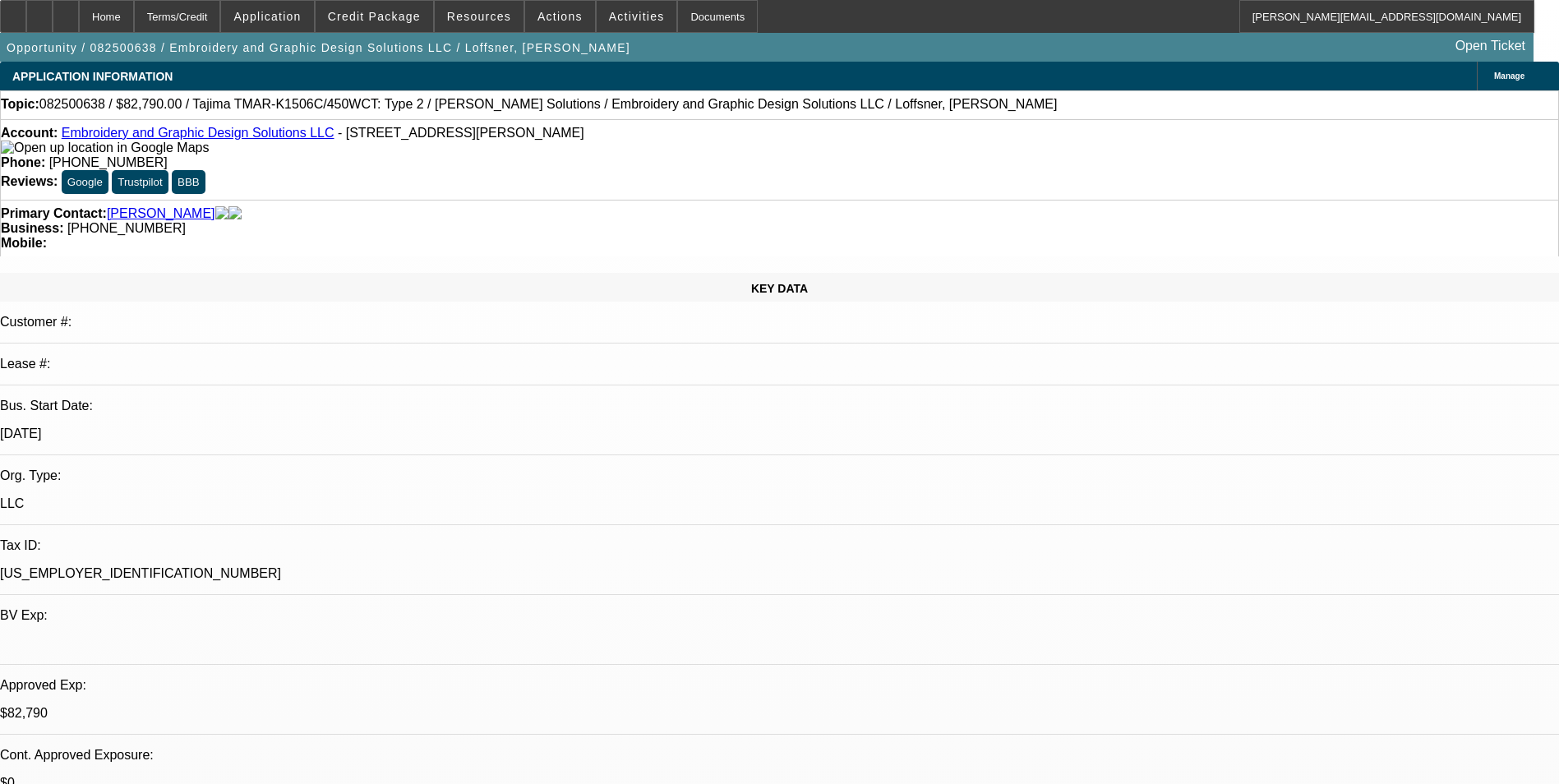
select select "0"
select select "2"
select select "0"
select select "6"
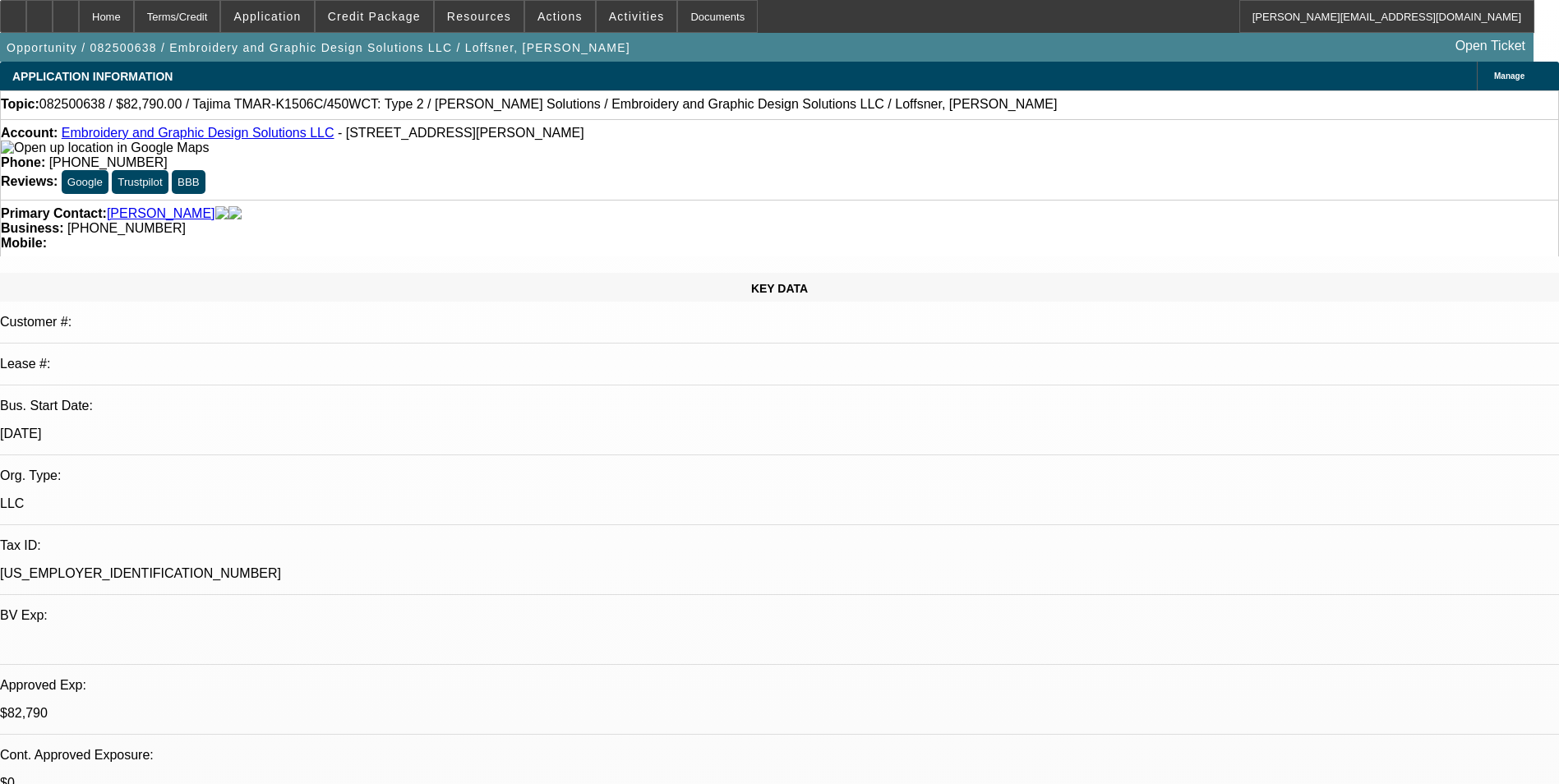
select select "0"
select select "2"
select select "0"
select select "6"
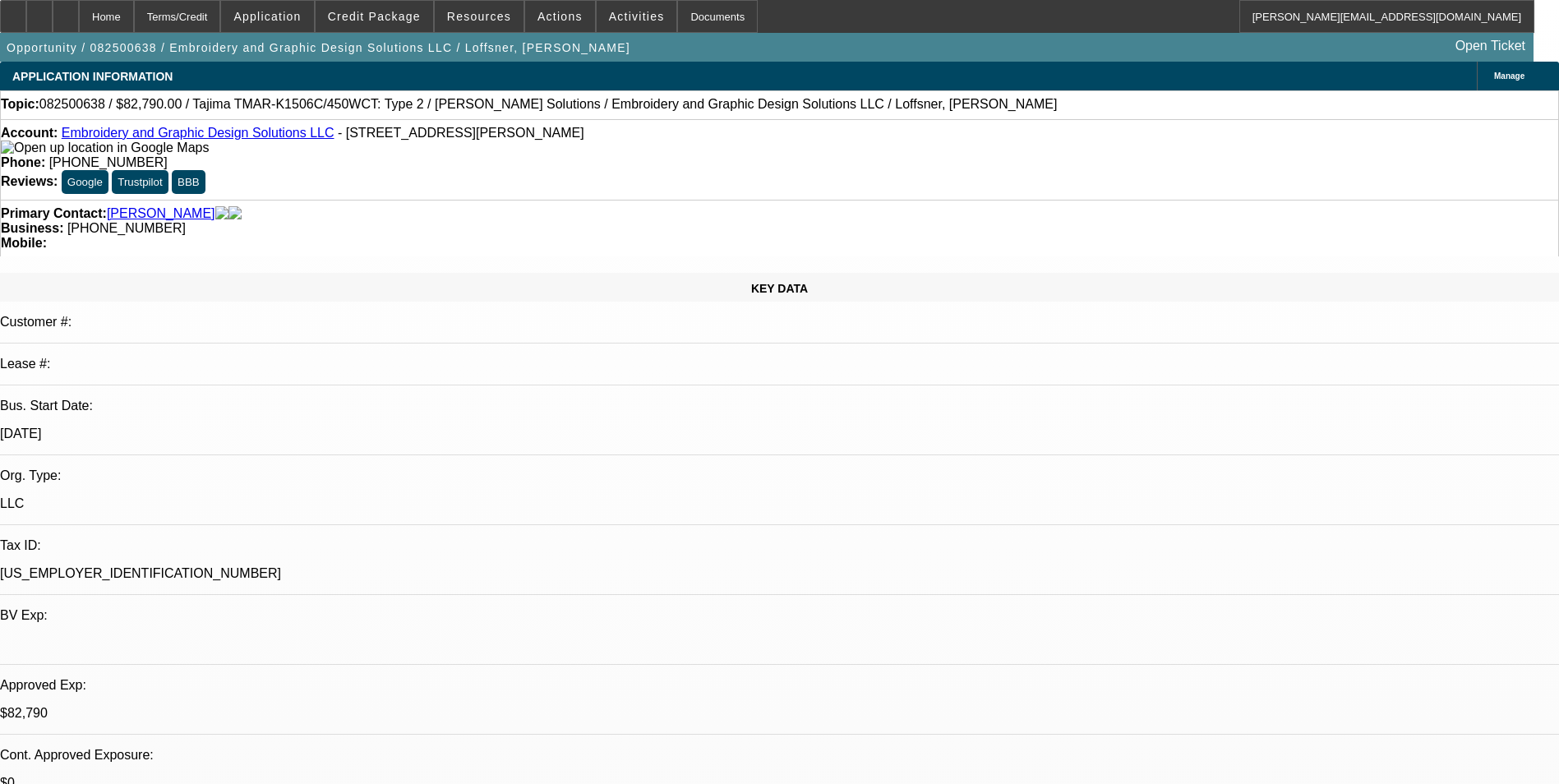
select select "0"
select select "2"
select select "0"
select select "6"
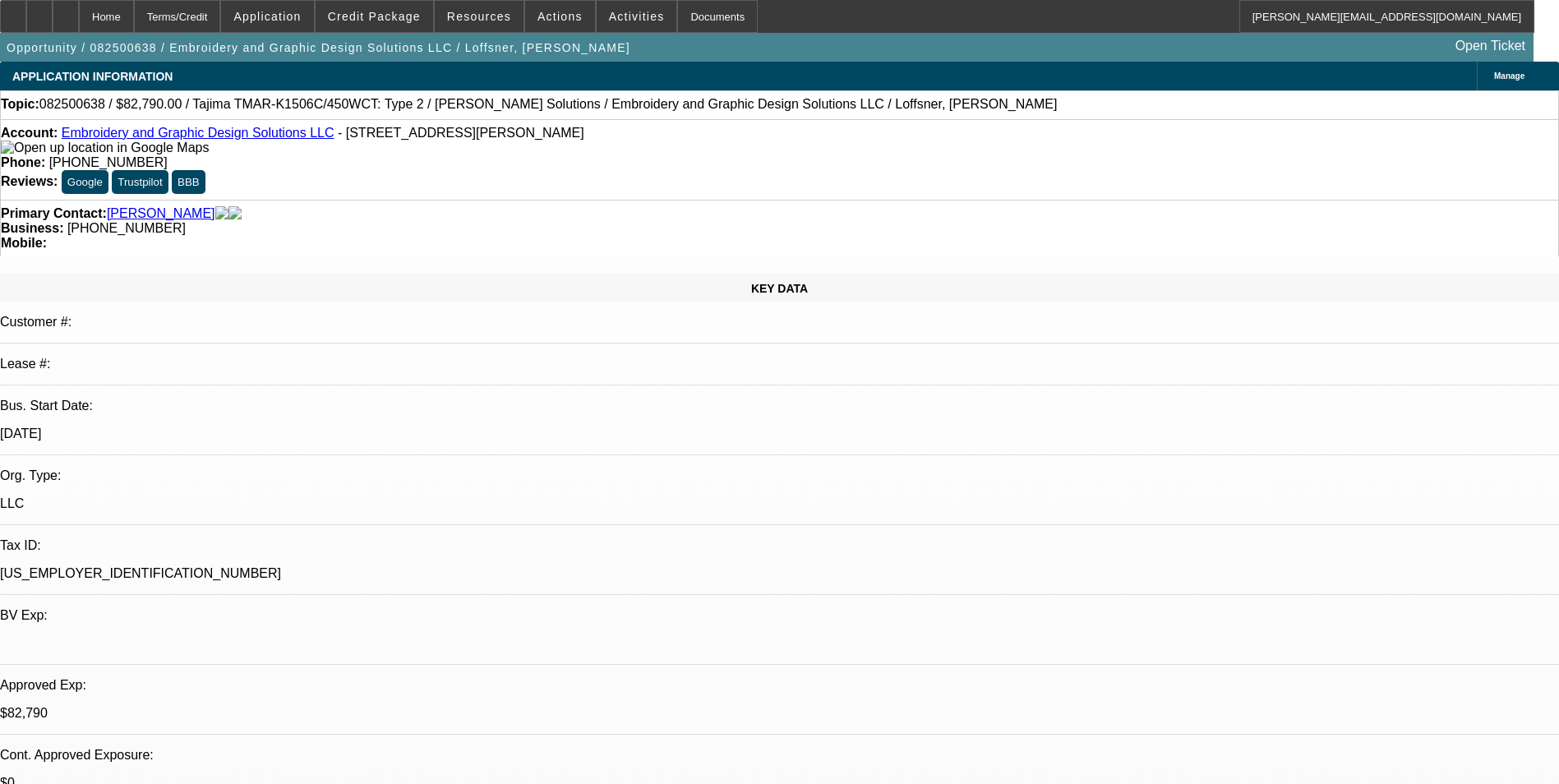
select select "0"
select select "2"
select select "0"
select select "6"
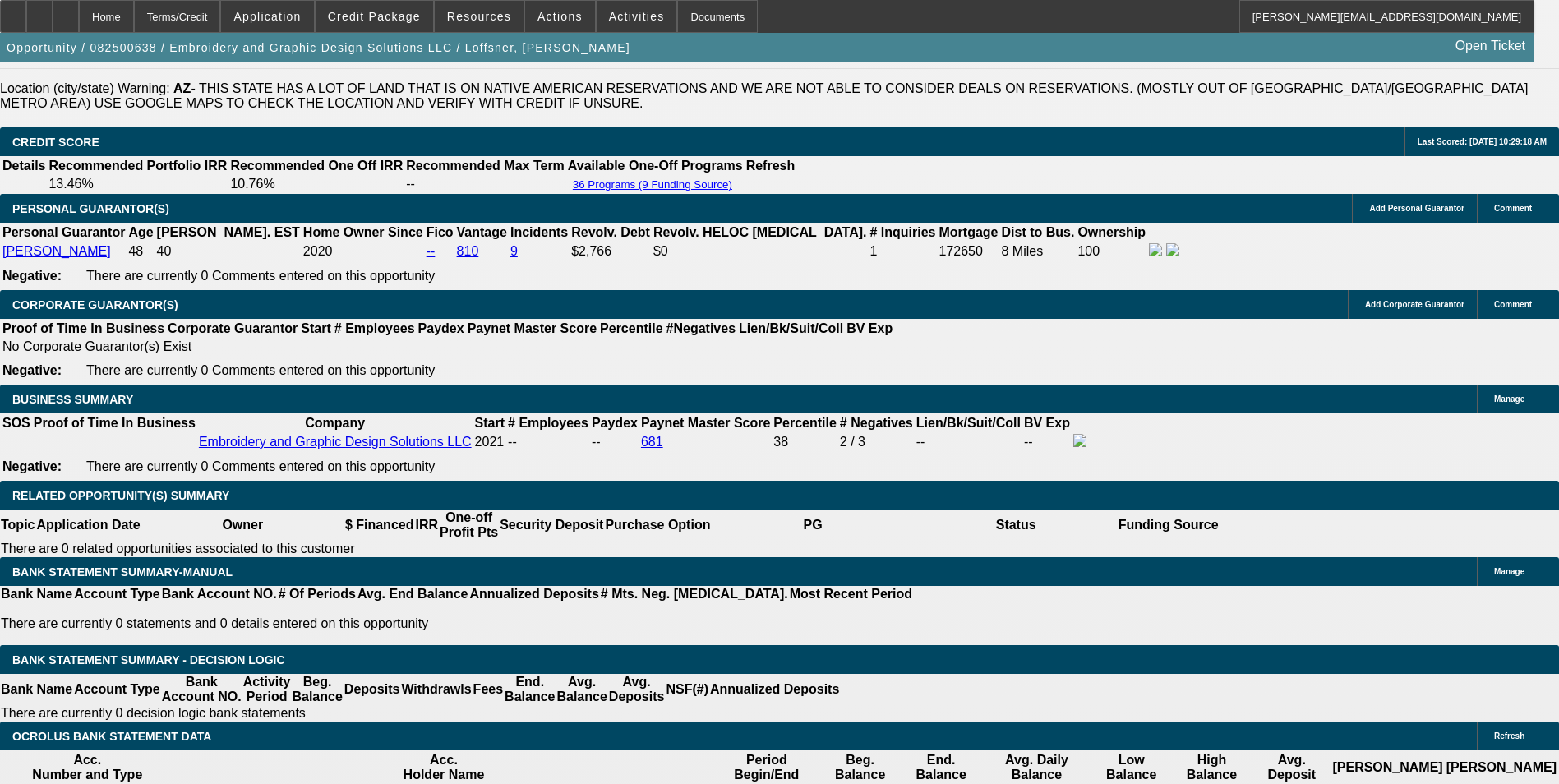
scroll to position [2301, 0]
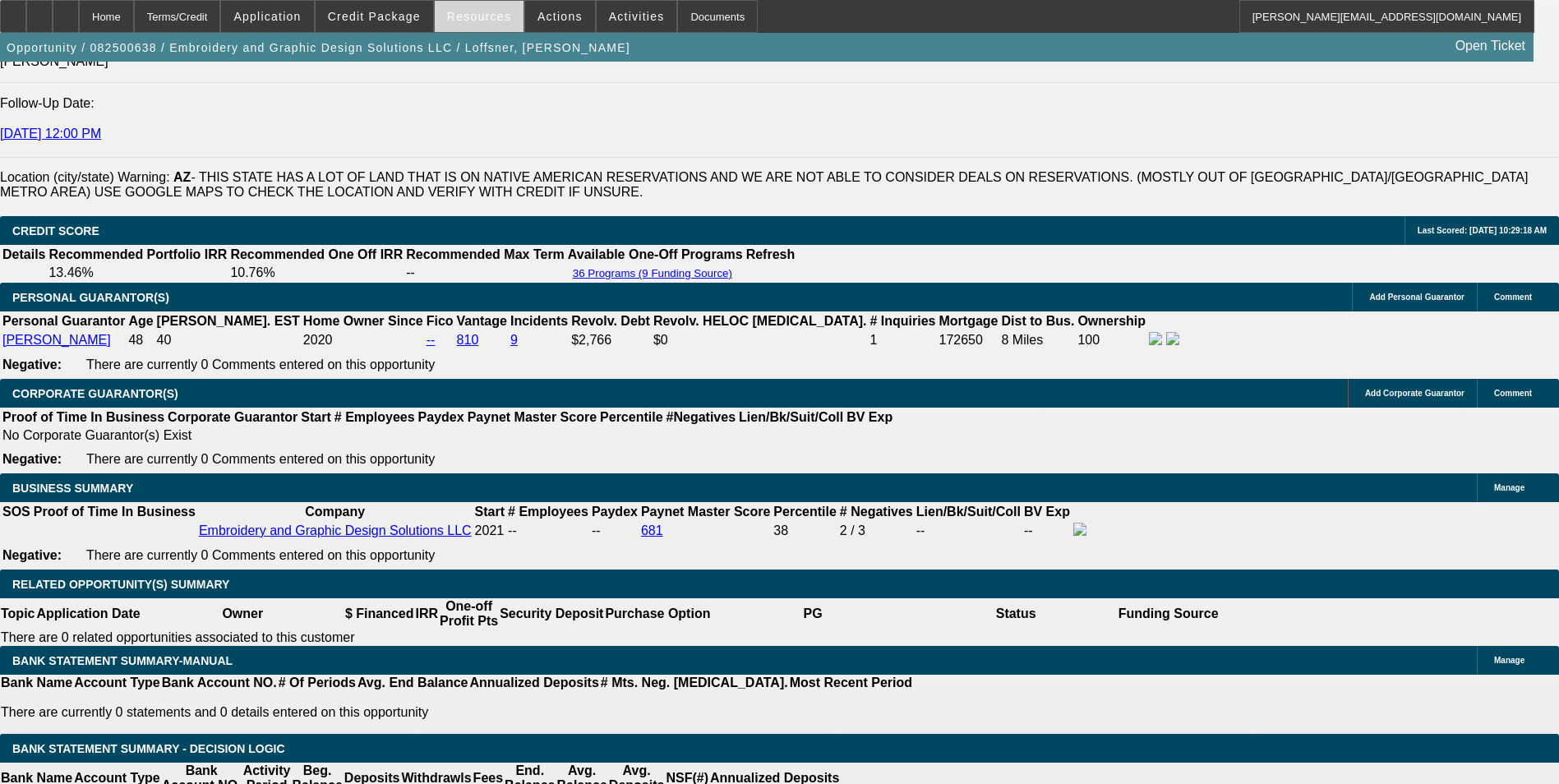
click at [504, 24] on span at bounding box center [479, 15] width 88 height 39
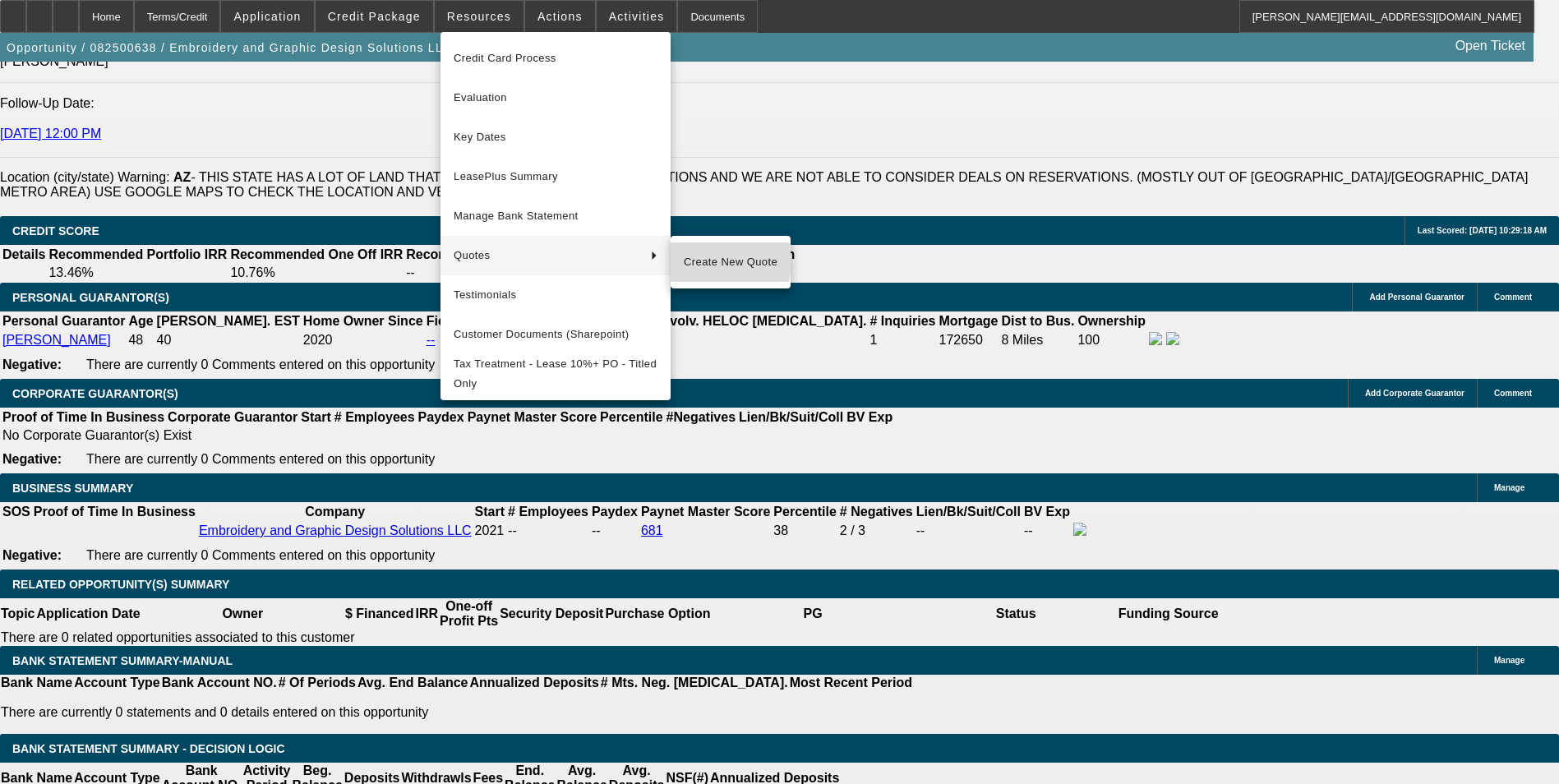
click at [716, 262] on span "Create New Quote" at bounding box center [730, 263] width 94 height 20
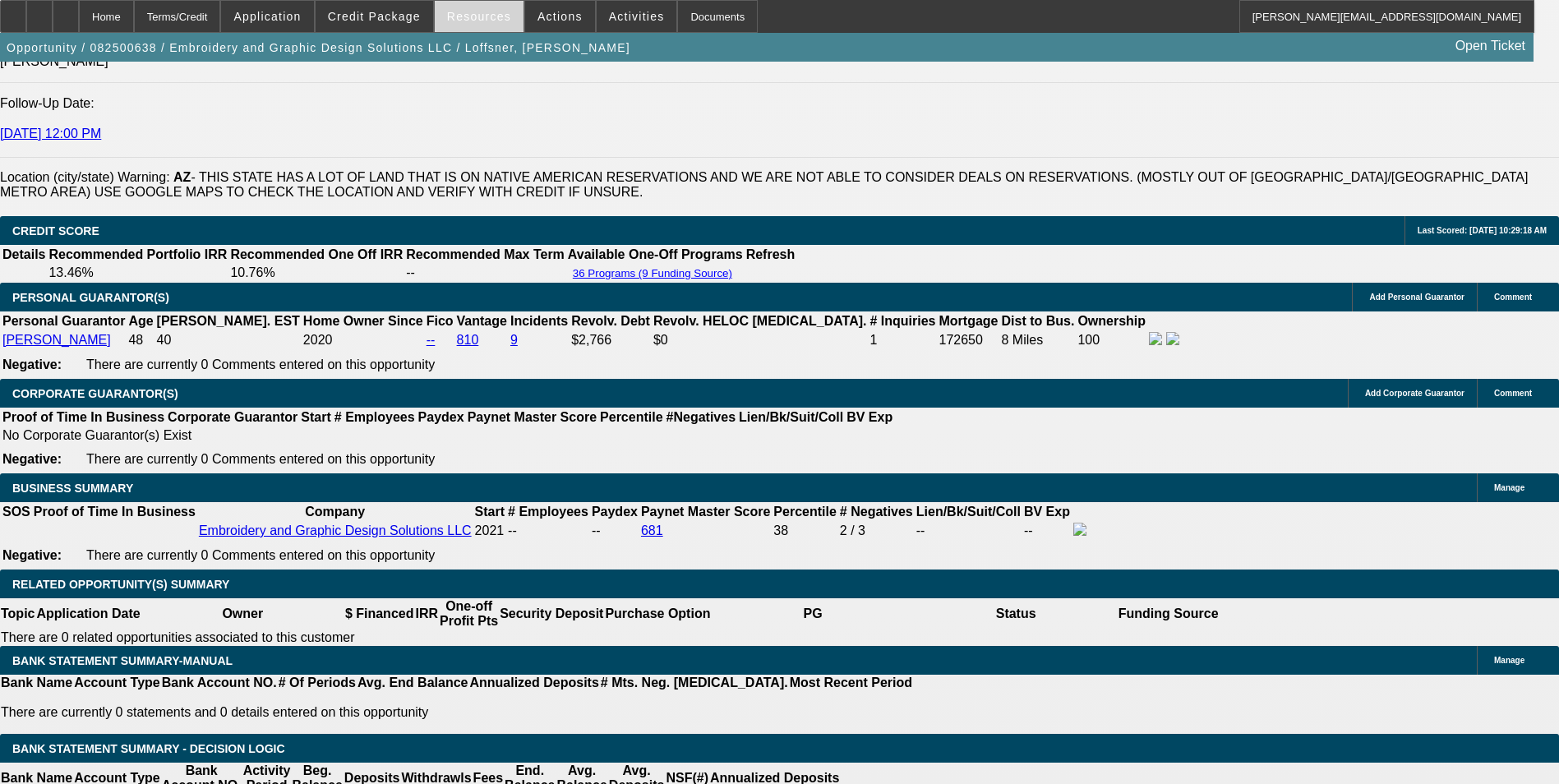
click at [481, 27] on span at bounding box center [479, 15] width 88 height 39
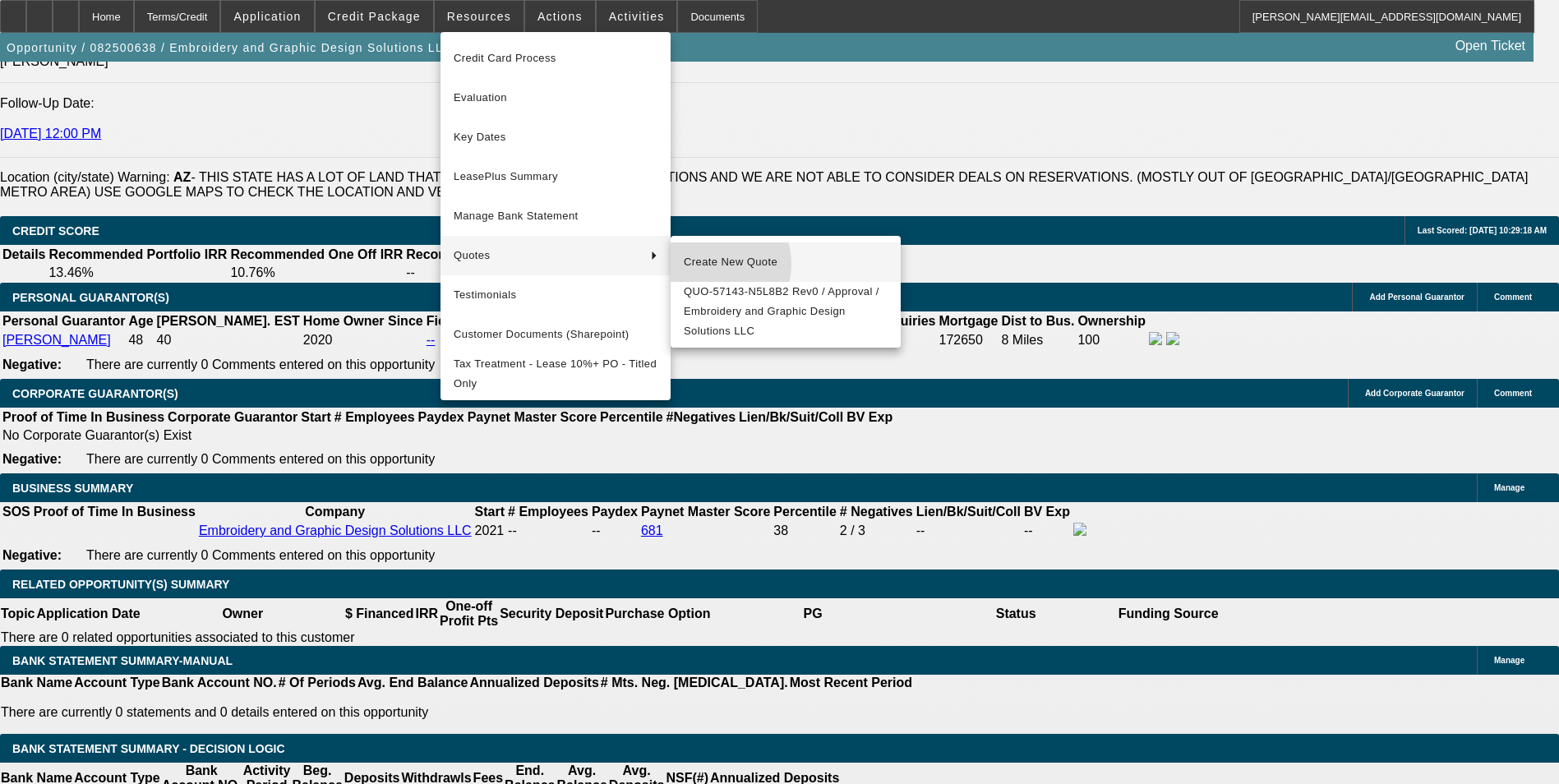
click at [711, 263] on span "Create New Quote" at bounding box center [786, 263] width 204 height 20
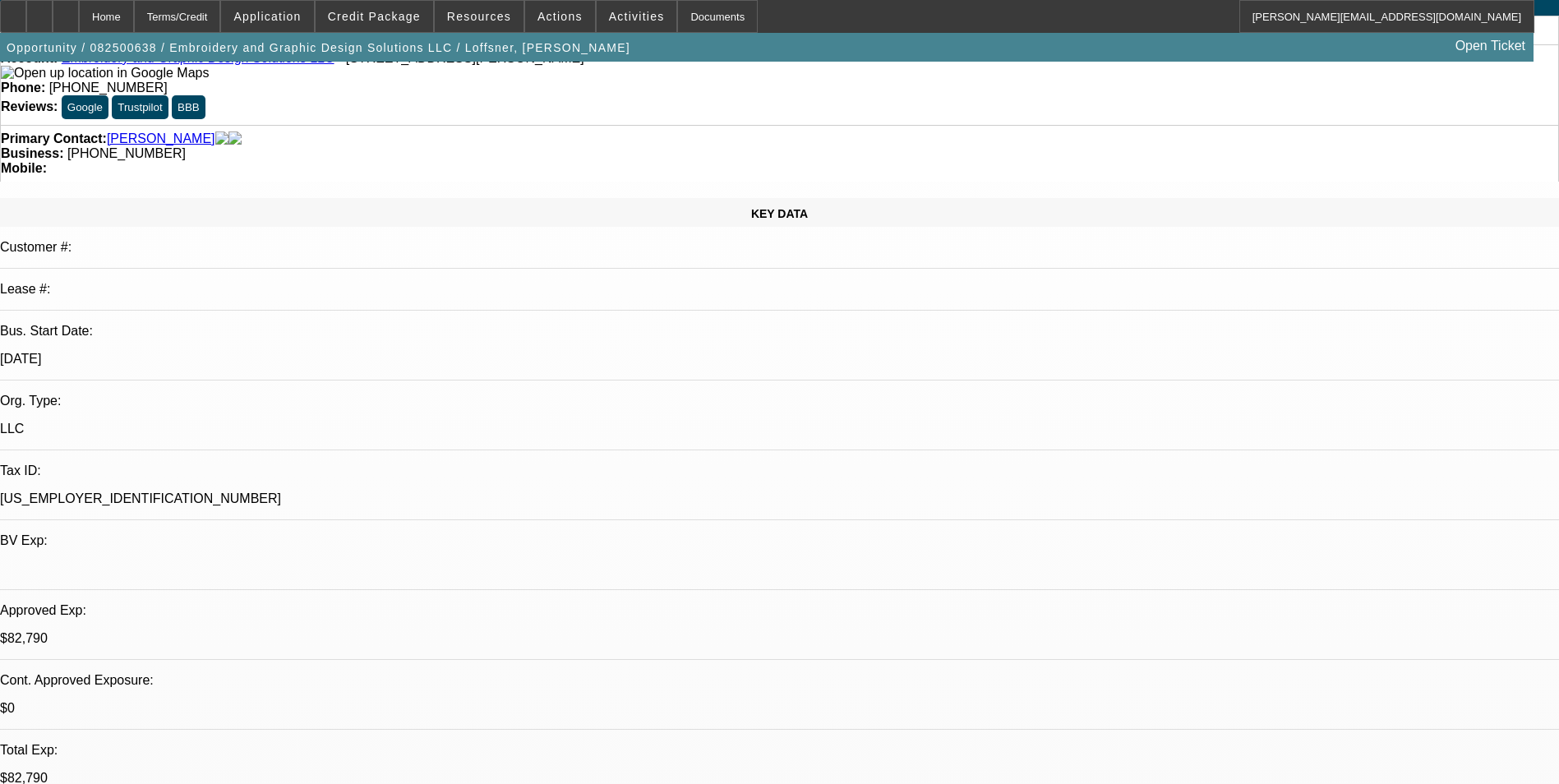
scroll to position [0, 0]
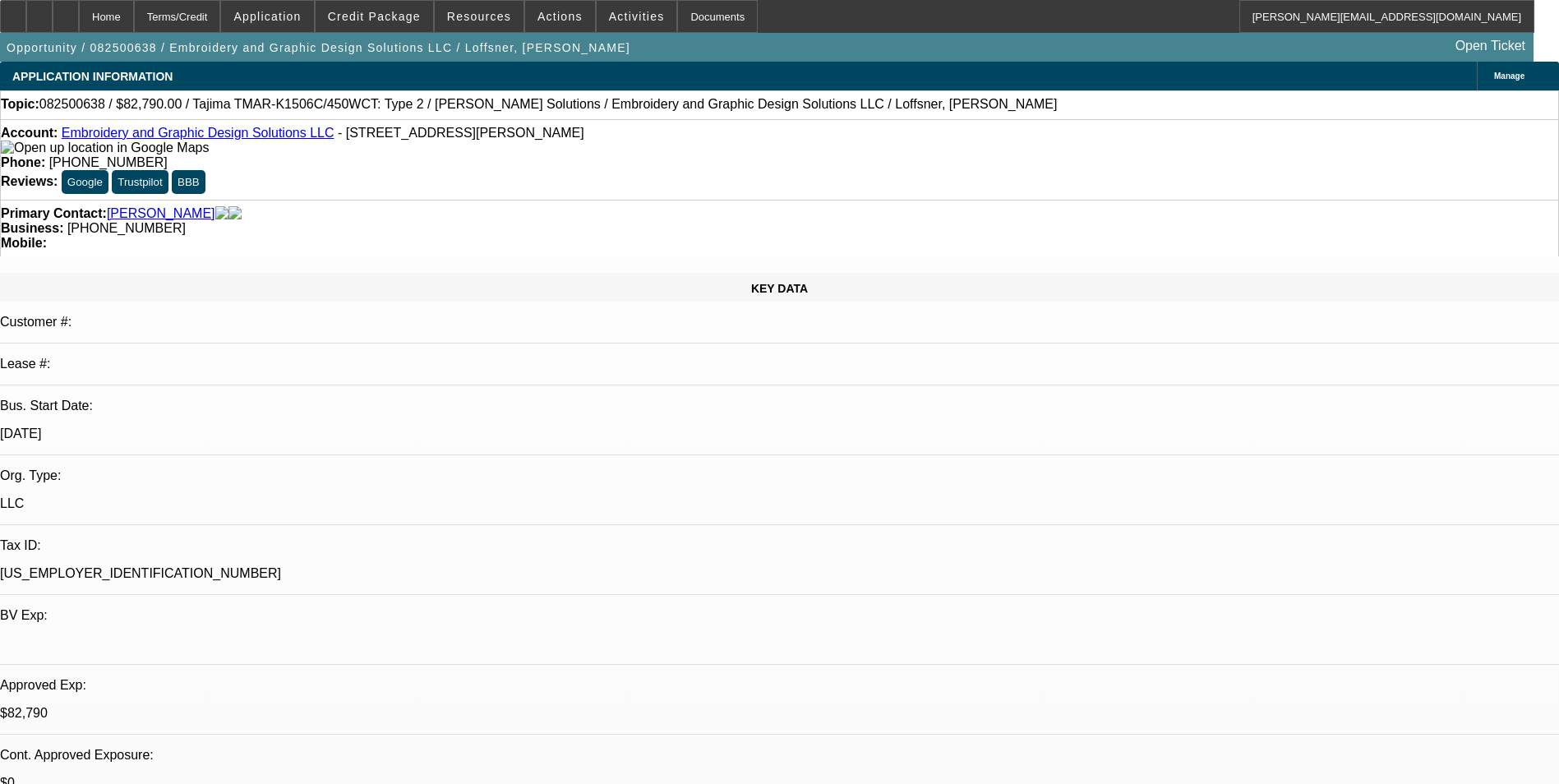
click at [602, 23] on span at bounding box center [637, 15] width 80 height 39
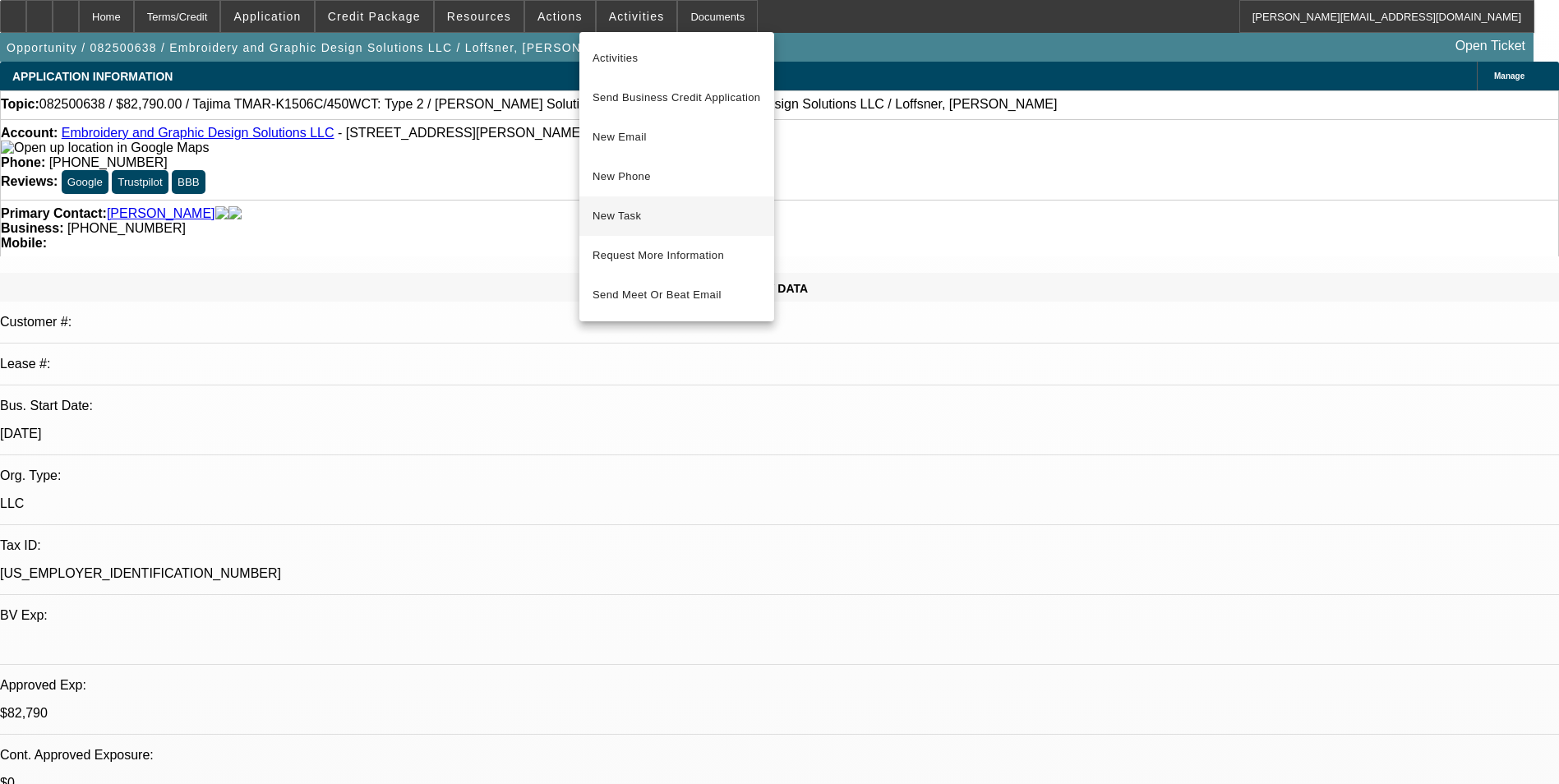
click at [652, 211] on span "New Task" at bounding box center [676, 216] width 169 height 20
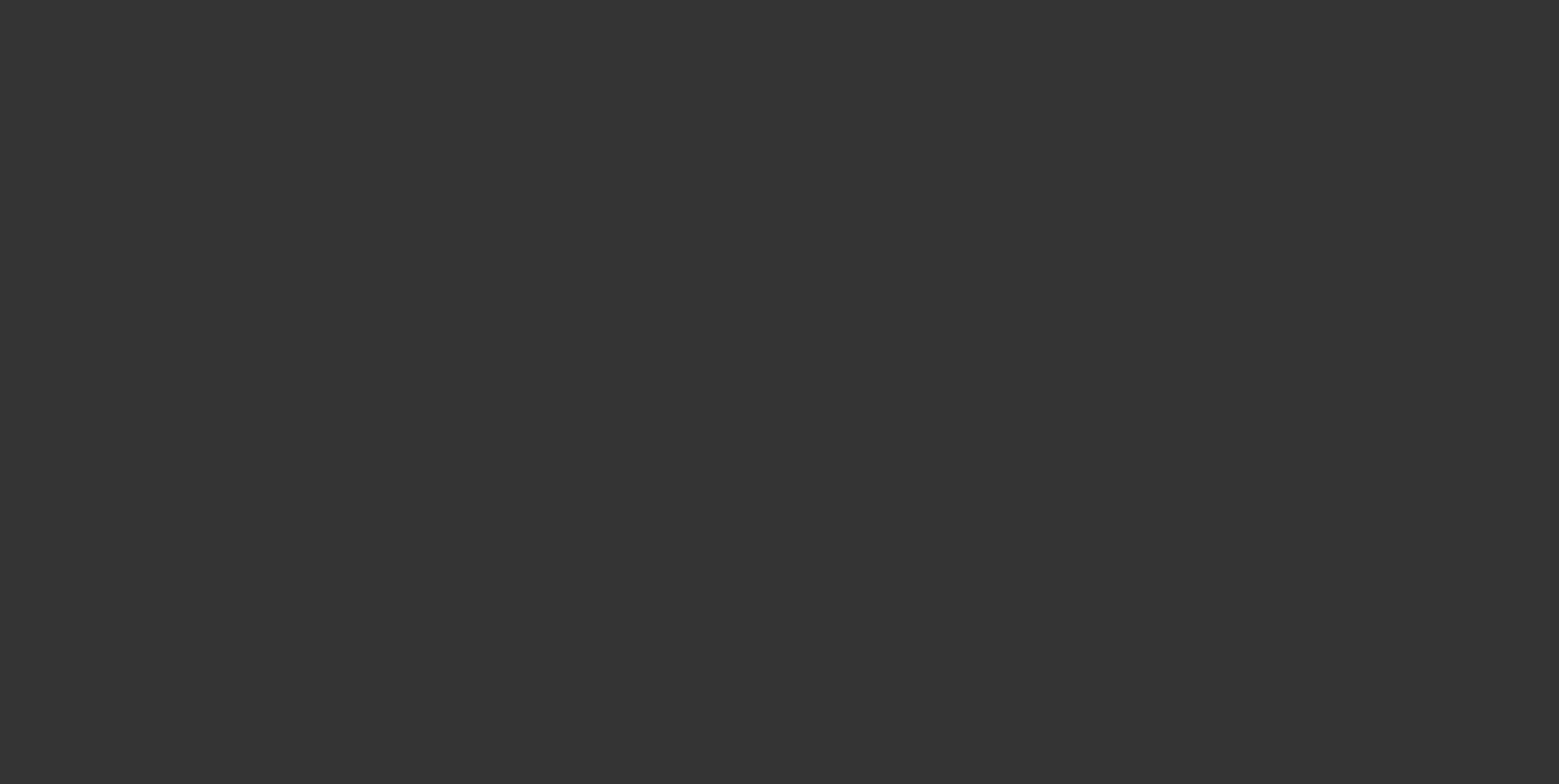
click at [756, 368] on span "Open calendar" at bounding box center [775, 348] width 39 height 39
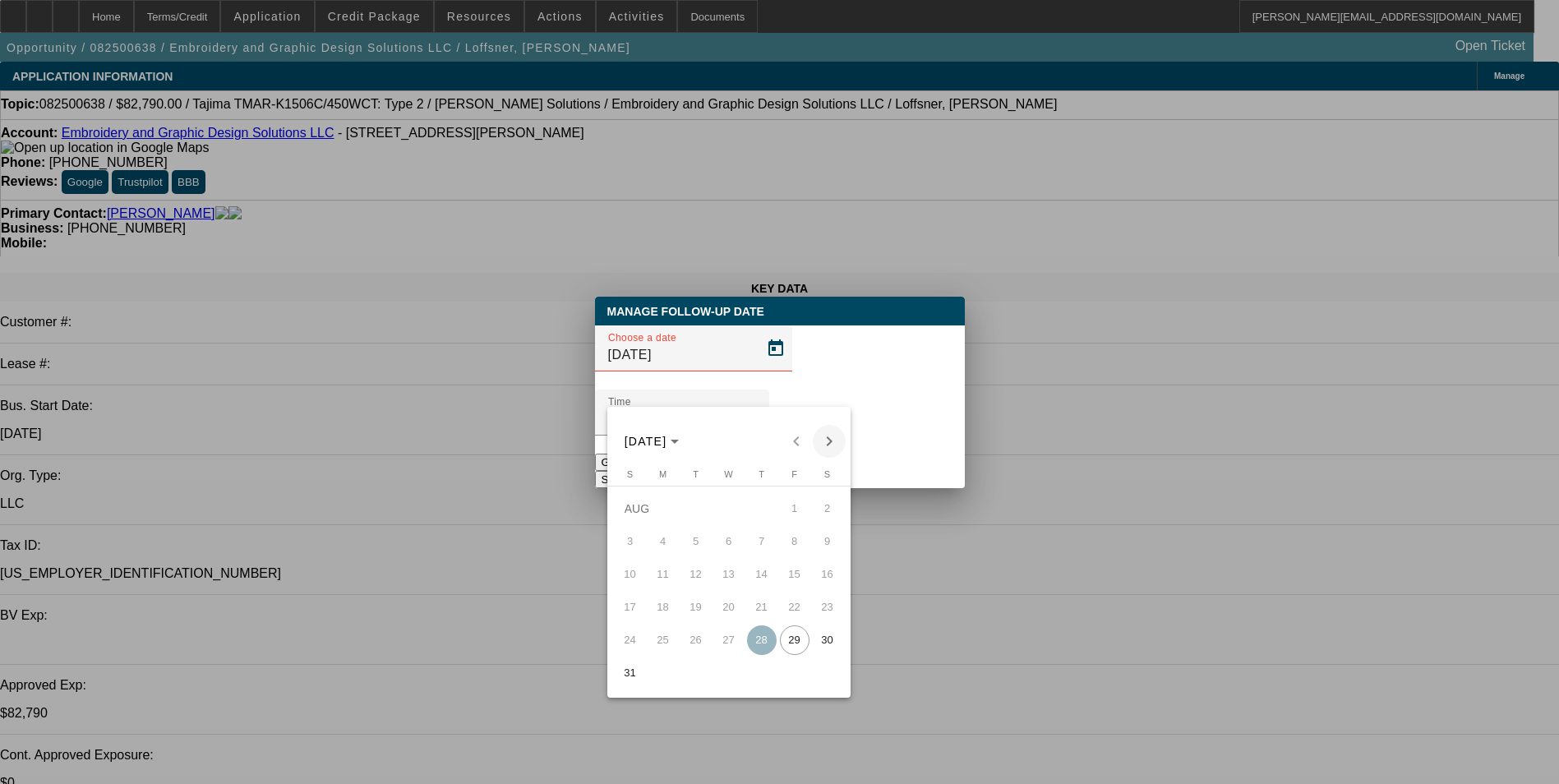
click at [831, 438] on span "Next month" at bounding box center [830, 441] width 33 height 33
click at [699, 544] on span "2" at bounding box center [696, 542] width 29 height 29
type input "9/2/2025"
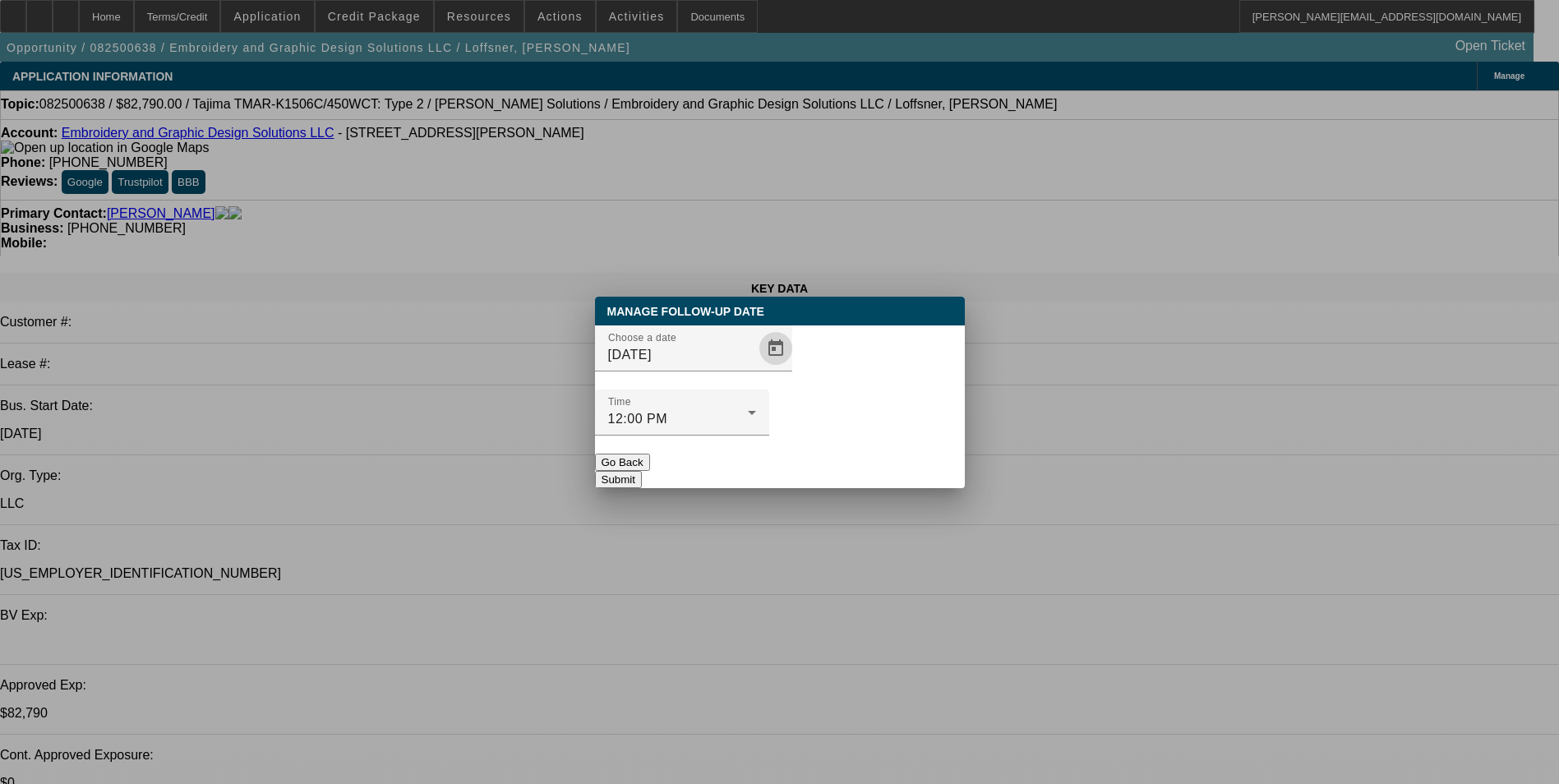
click at [642, 471] on button "Submit" at bounding box center [618, 480] width 46 height 17
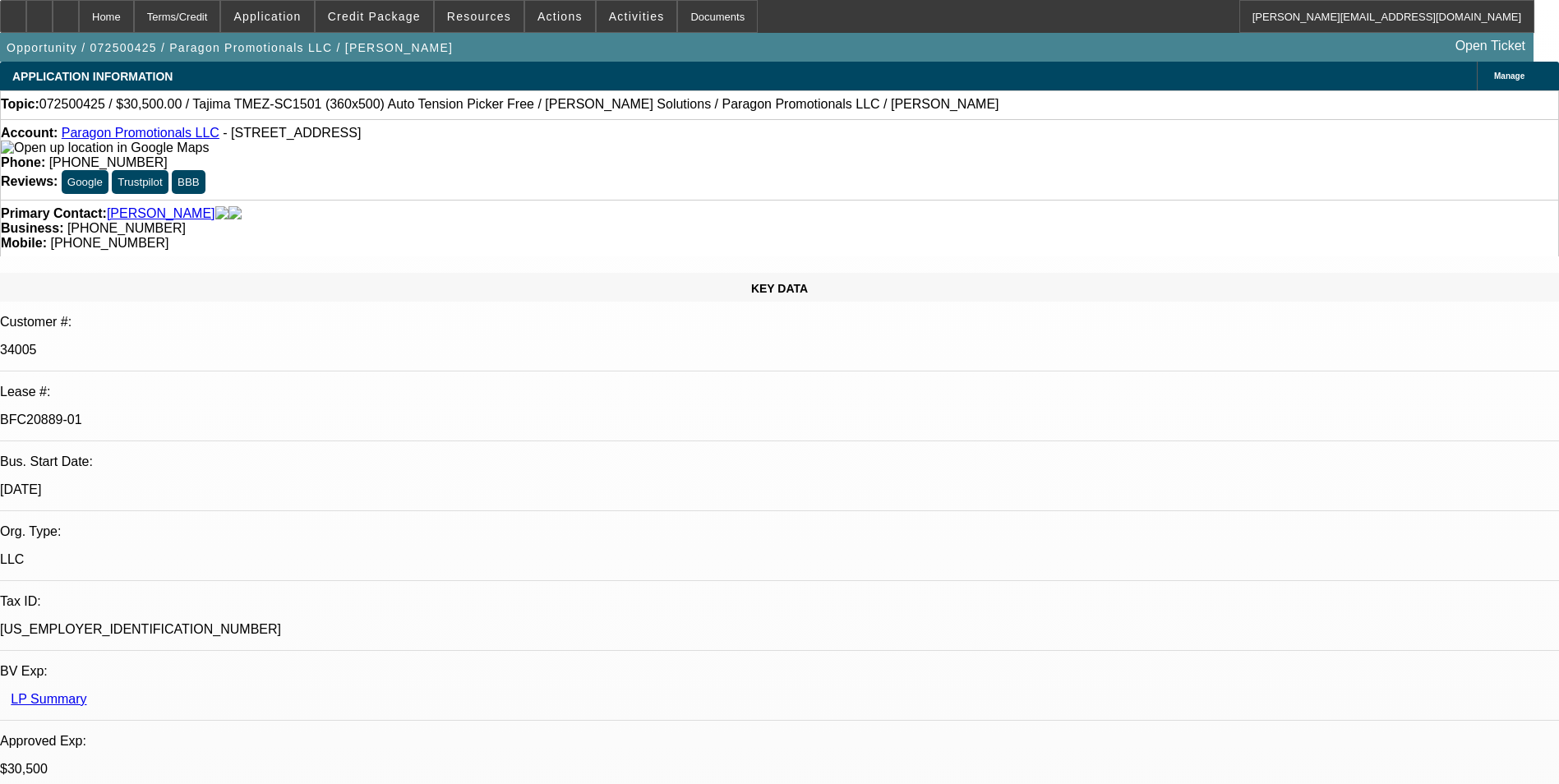
select select "0"
select select "2"
select select "0"
select select "2"
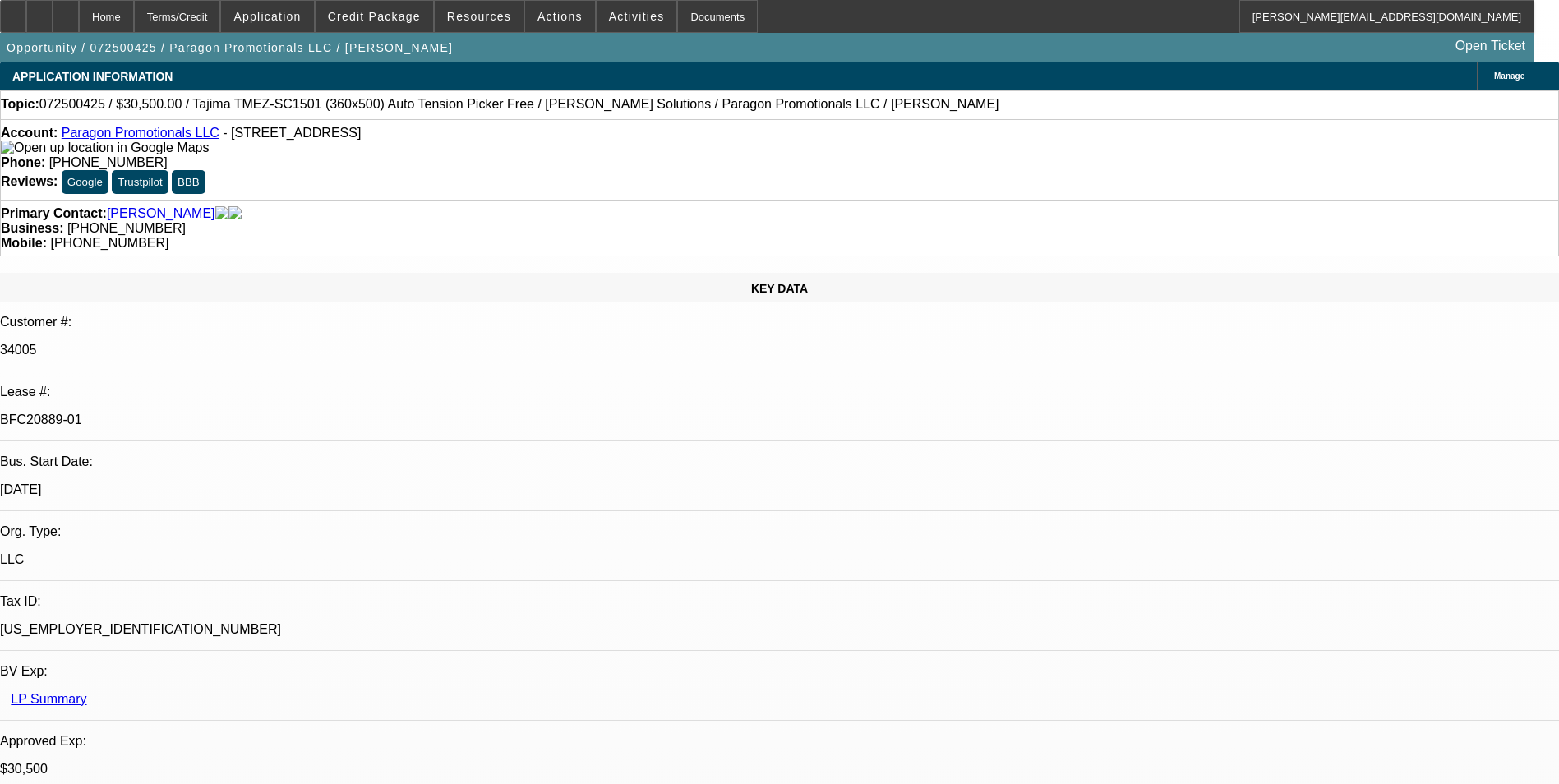
select select "0"
select select "2"
select select "0"
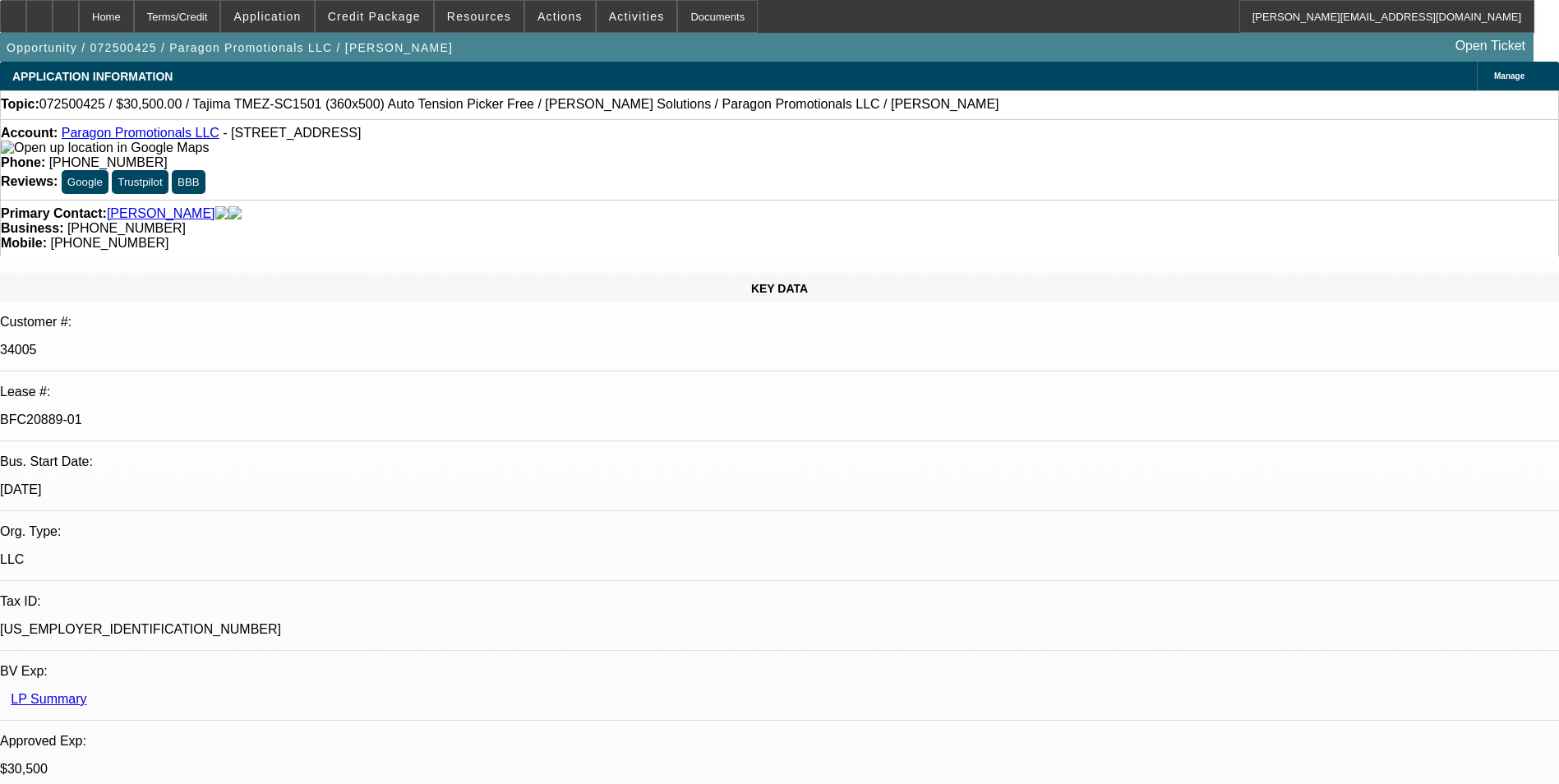
select select "2"
select select "0"
select select "1"
select select "2"
select select "6"
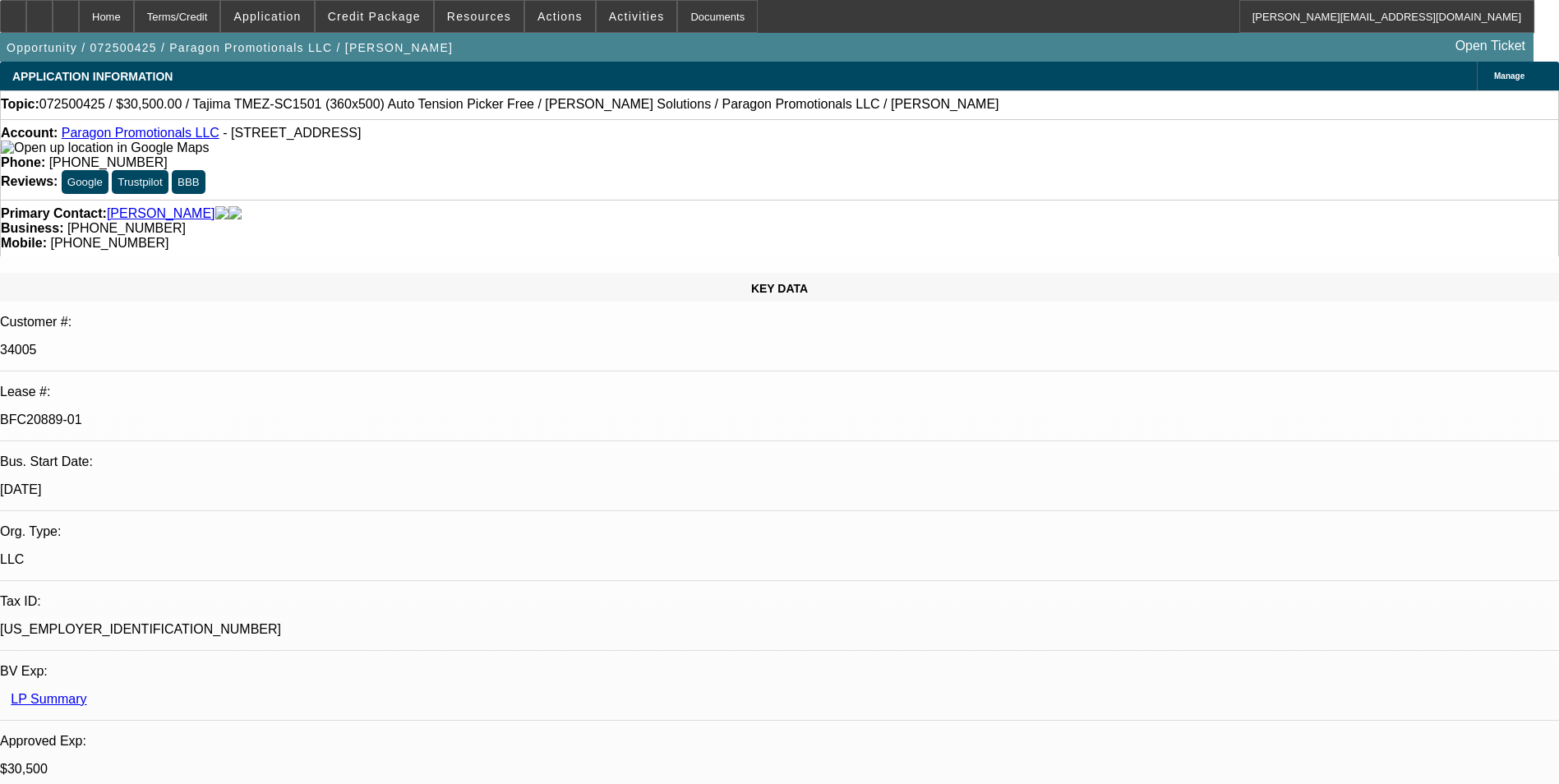
select select "1"
select select "2"
select select "6"
select select "1"
select select "2"
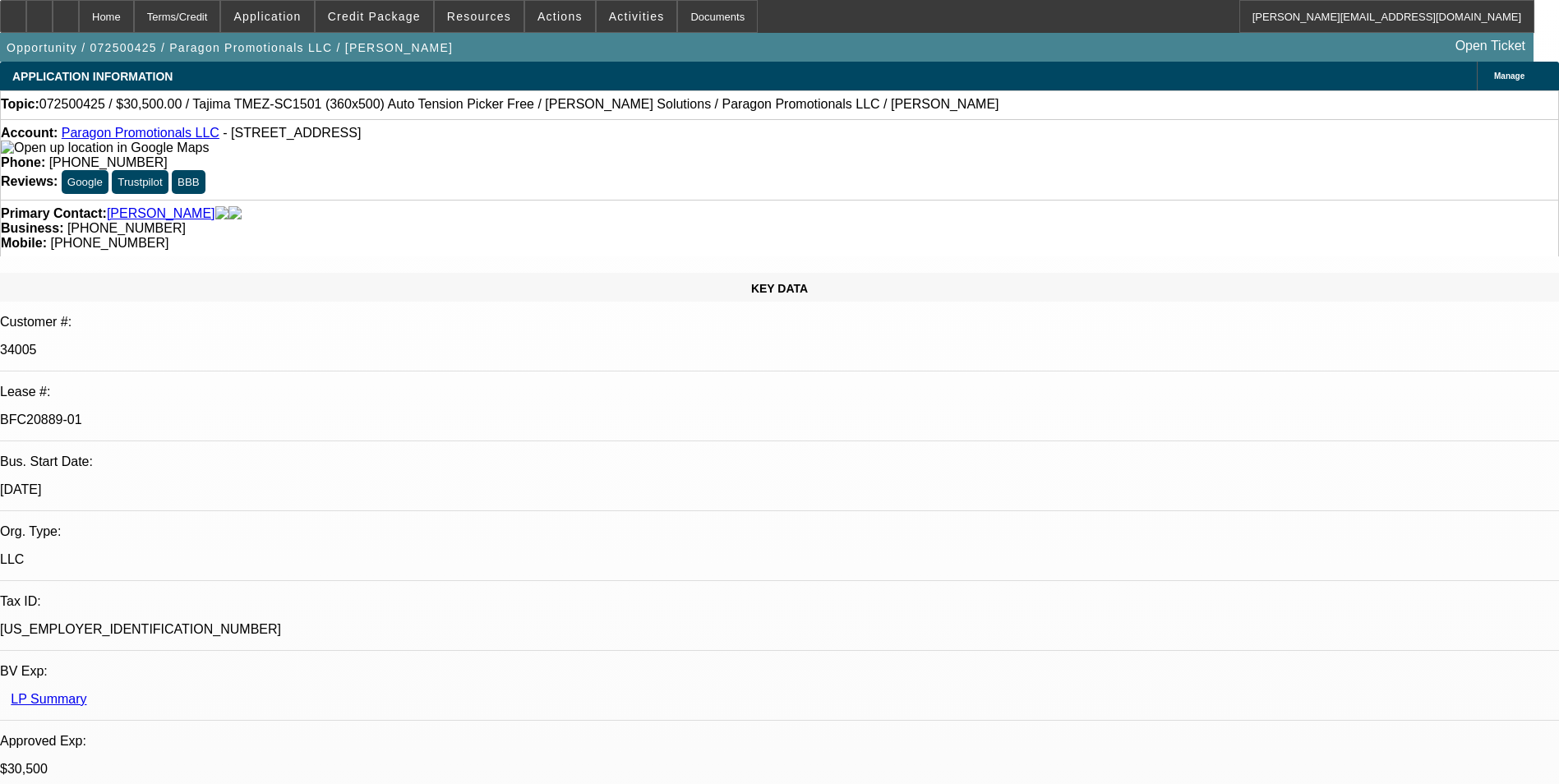
select select "6"
select select "1"
select select "2"
select select "6"
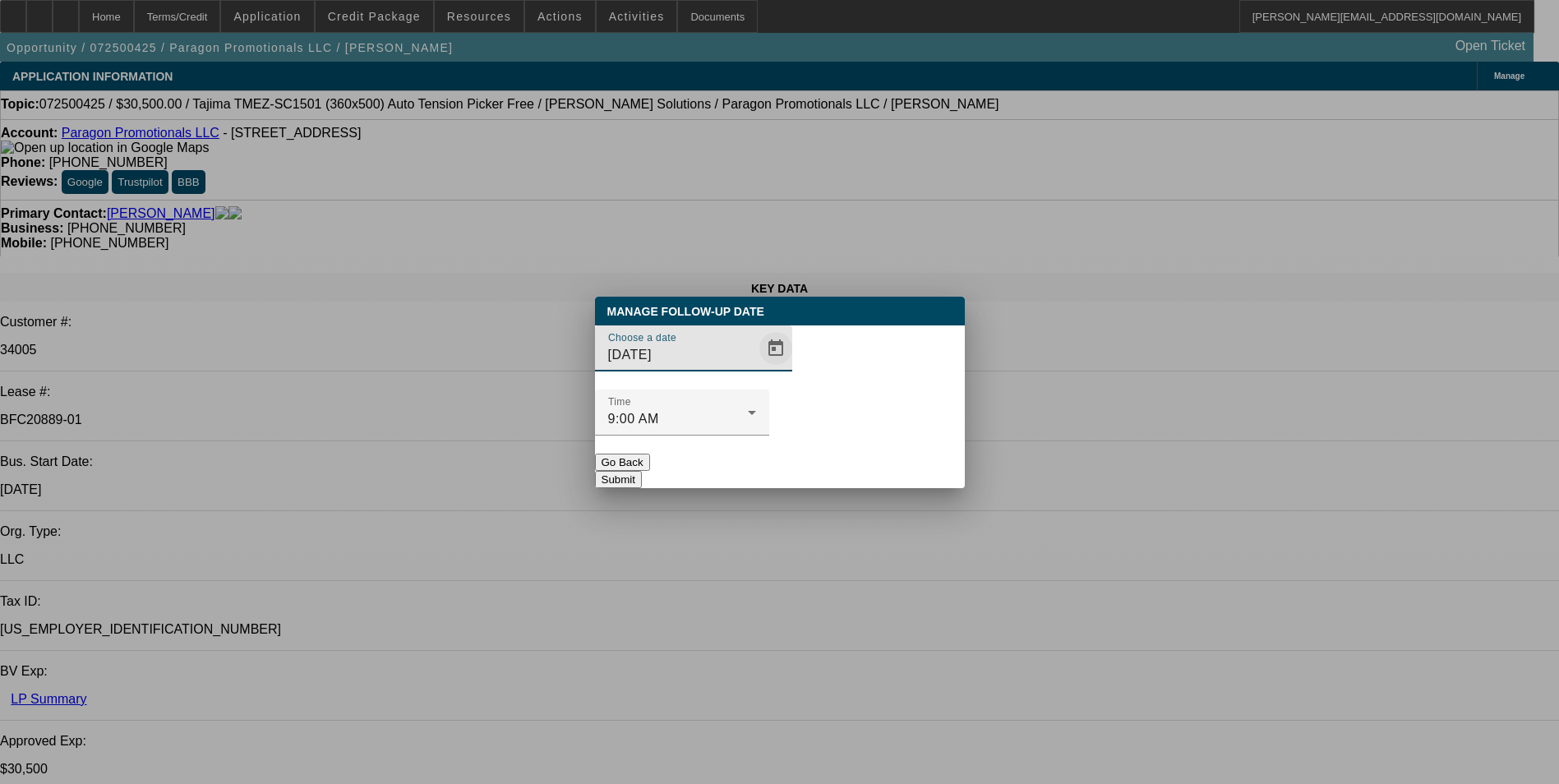
click at [756, 368] on span "Open calendar" at bounding box center [775, 348] width 39 height 39
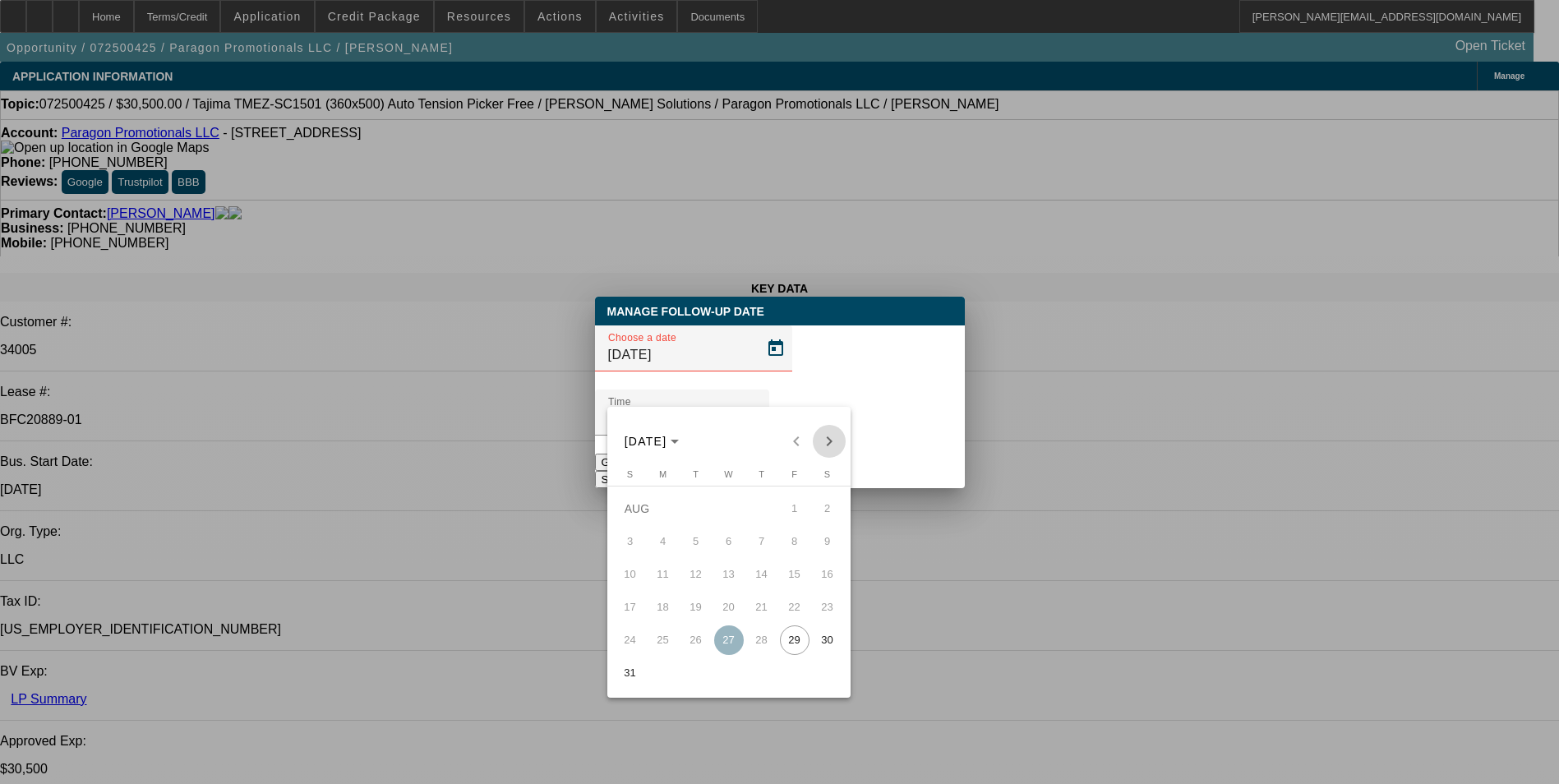
click at [830, 438] on span "Next month" at bounding box center [830, 441] width 33 height 33
click at [759, 549] on span "4" at bounding box center [762, 542] width 29 height 29
type input "9/4/2025"
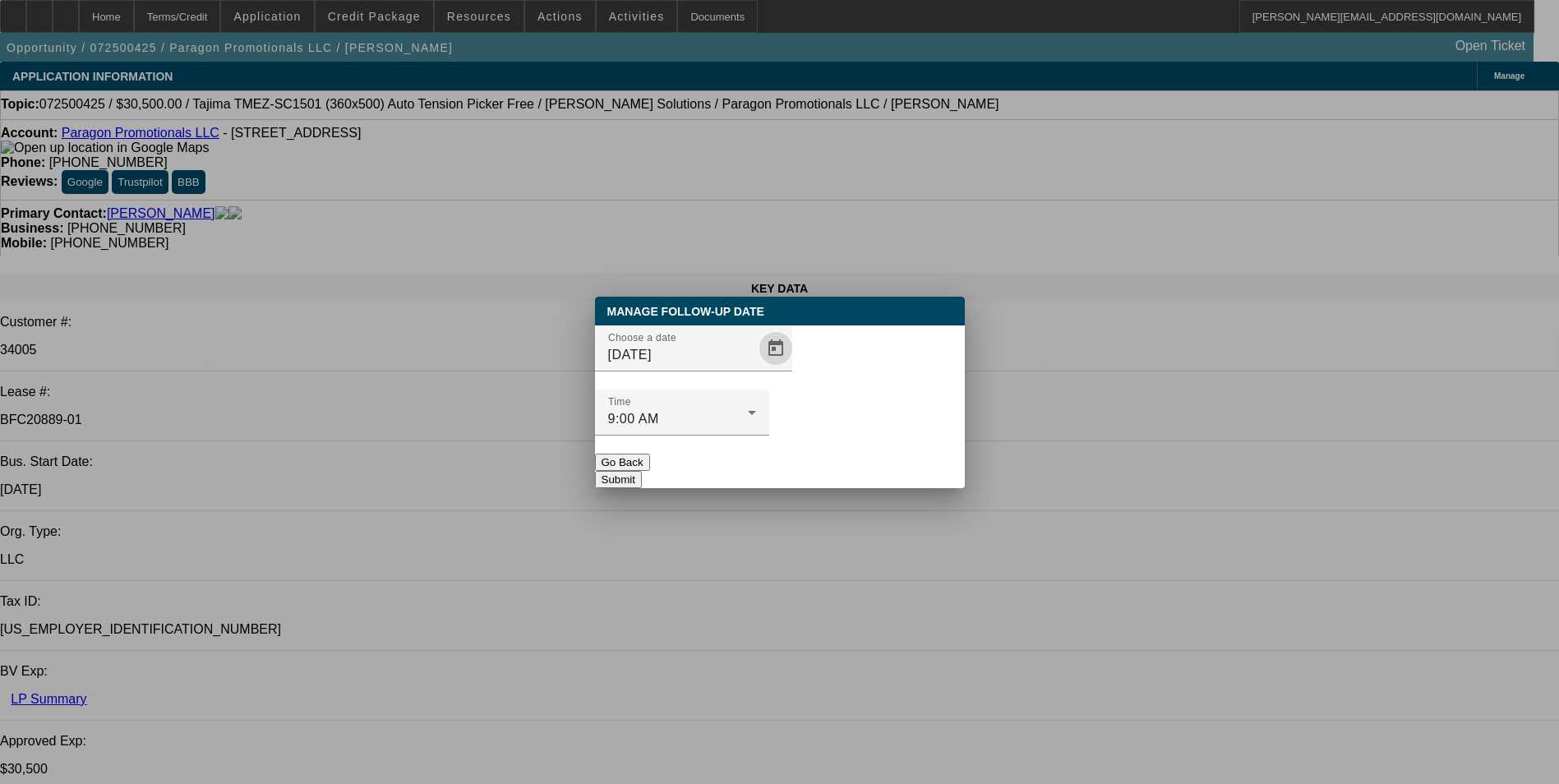
click at [642, 471] on button "Submit" at bounding box center [618, 480] width 46 height 17
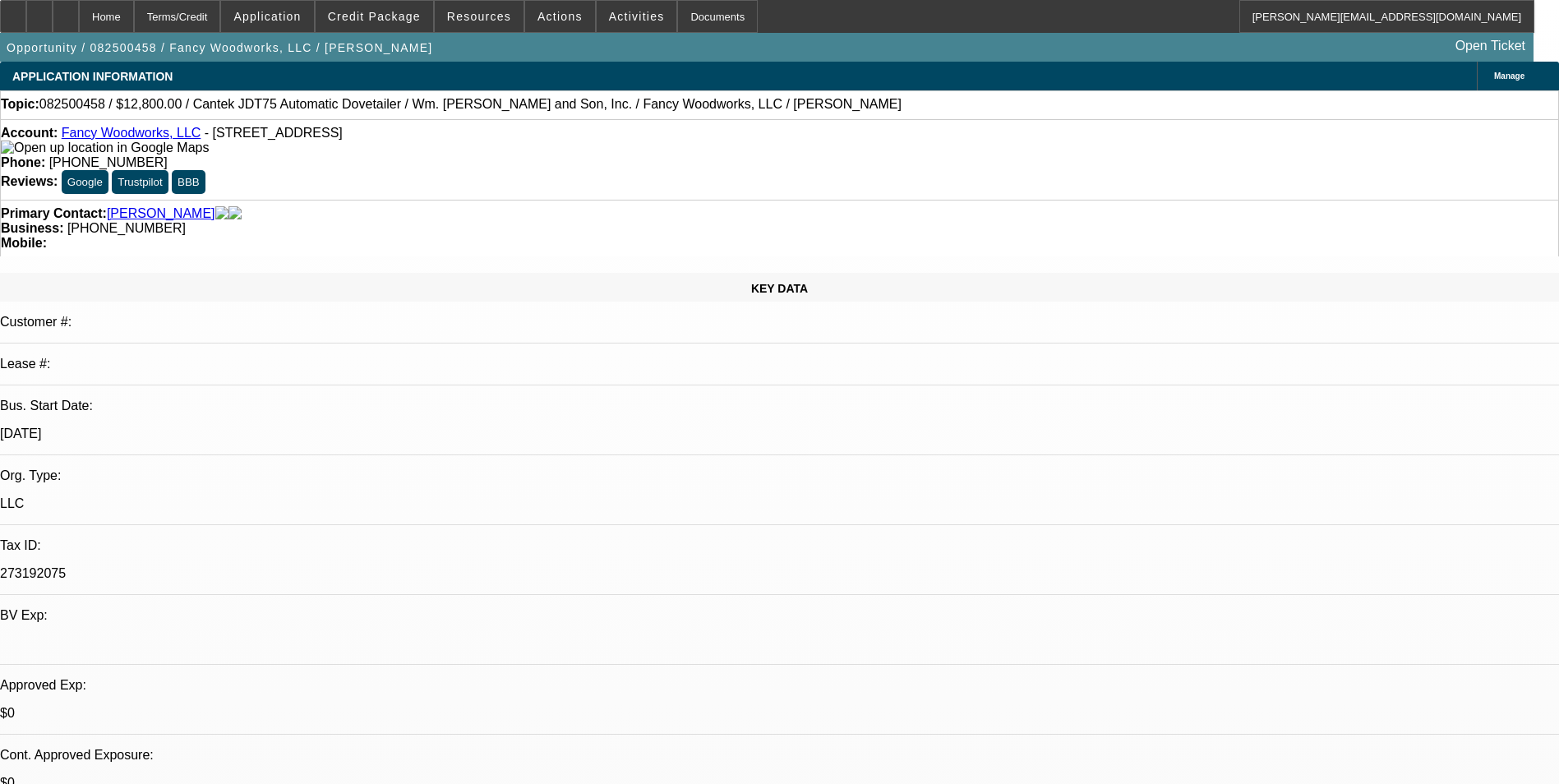
select select "0"
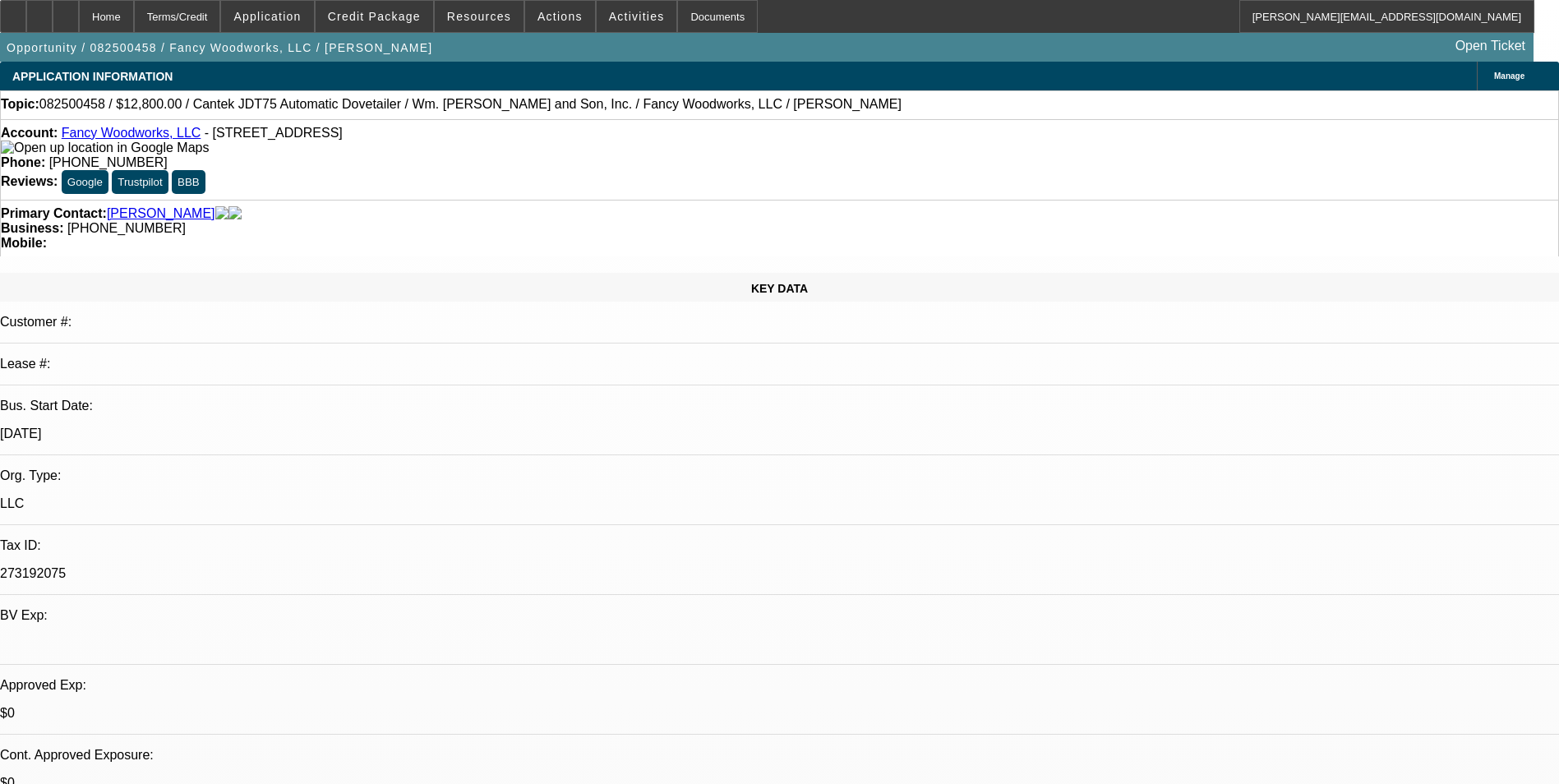
select select "0.1"
select select "0"
select select "0.1"
select select "0"
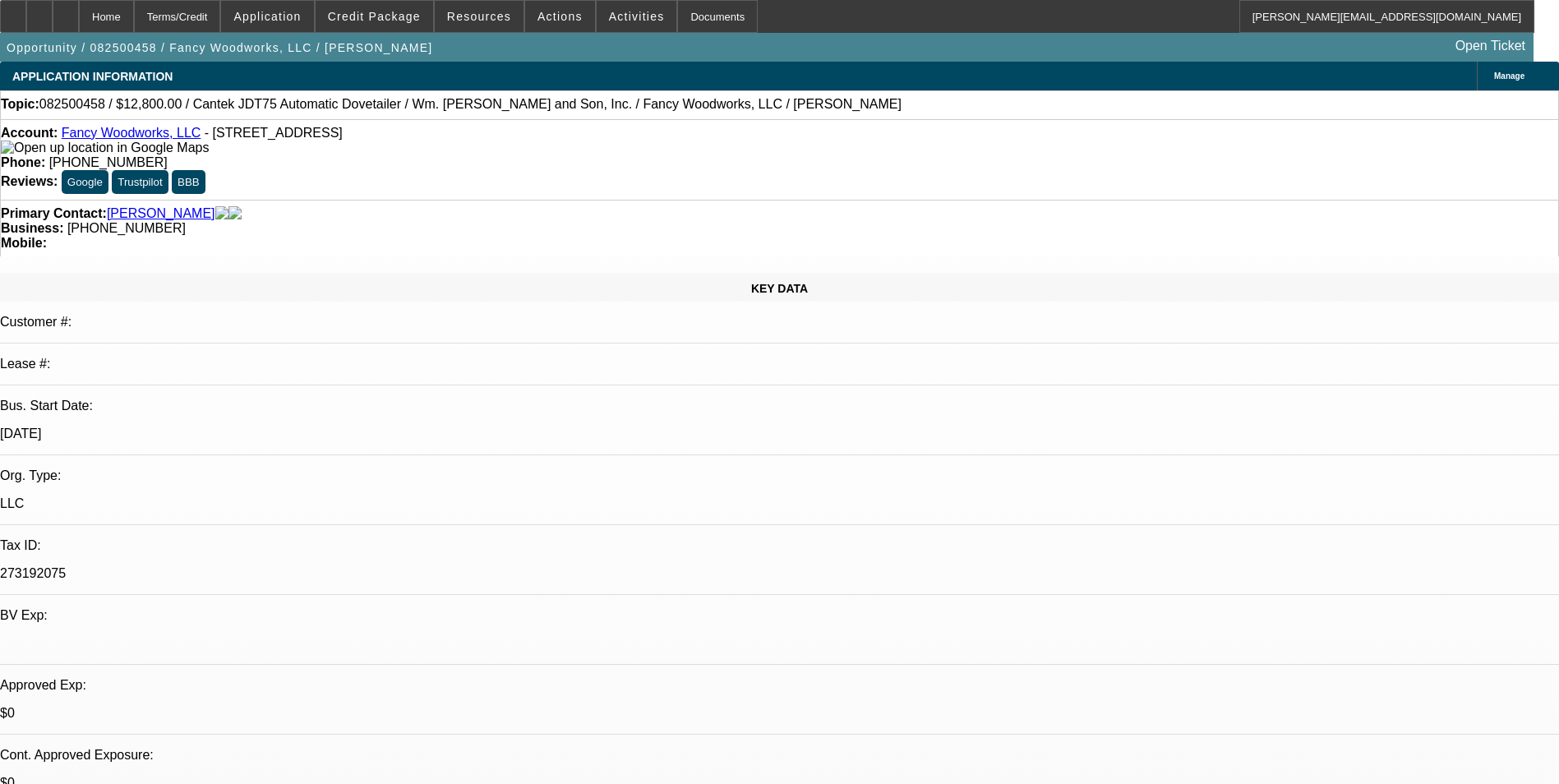
select select "2"
select select "0.1"
select select "1"
select select "6"
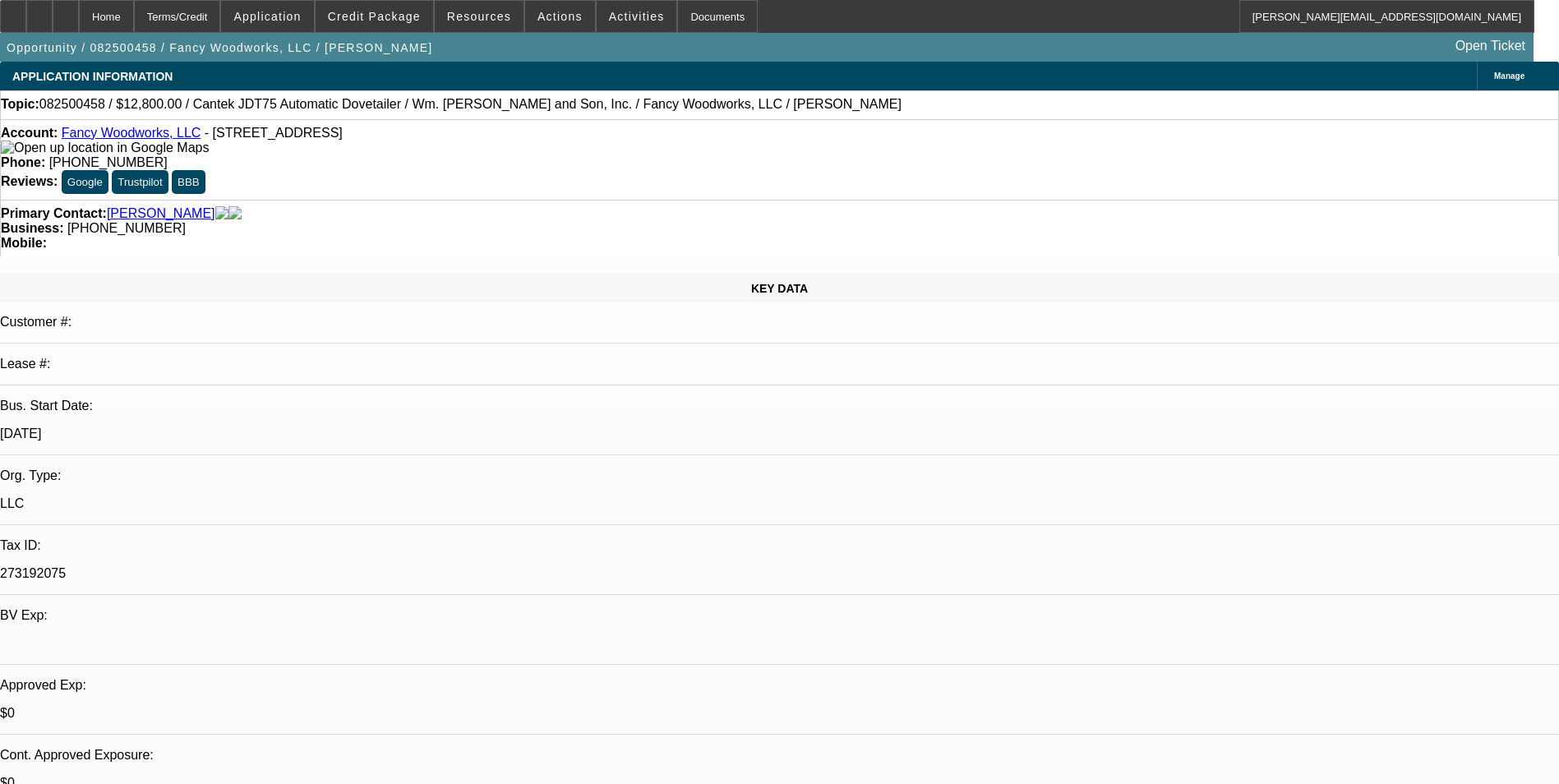
select select "1"
select select "4"
select select "1"
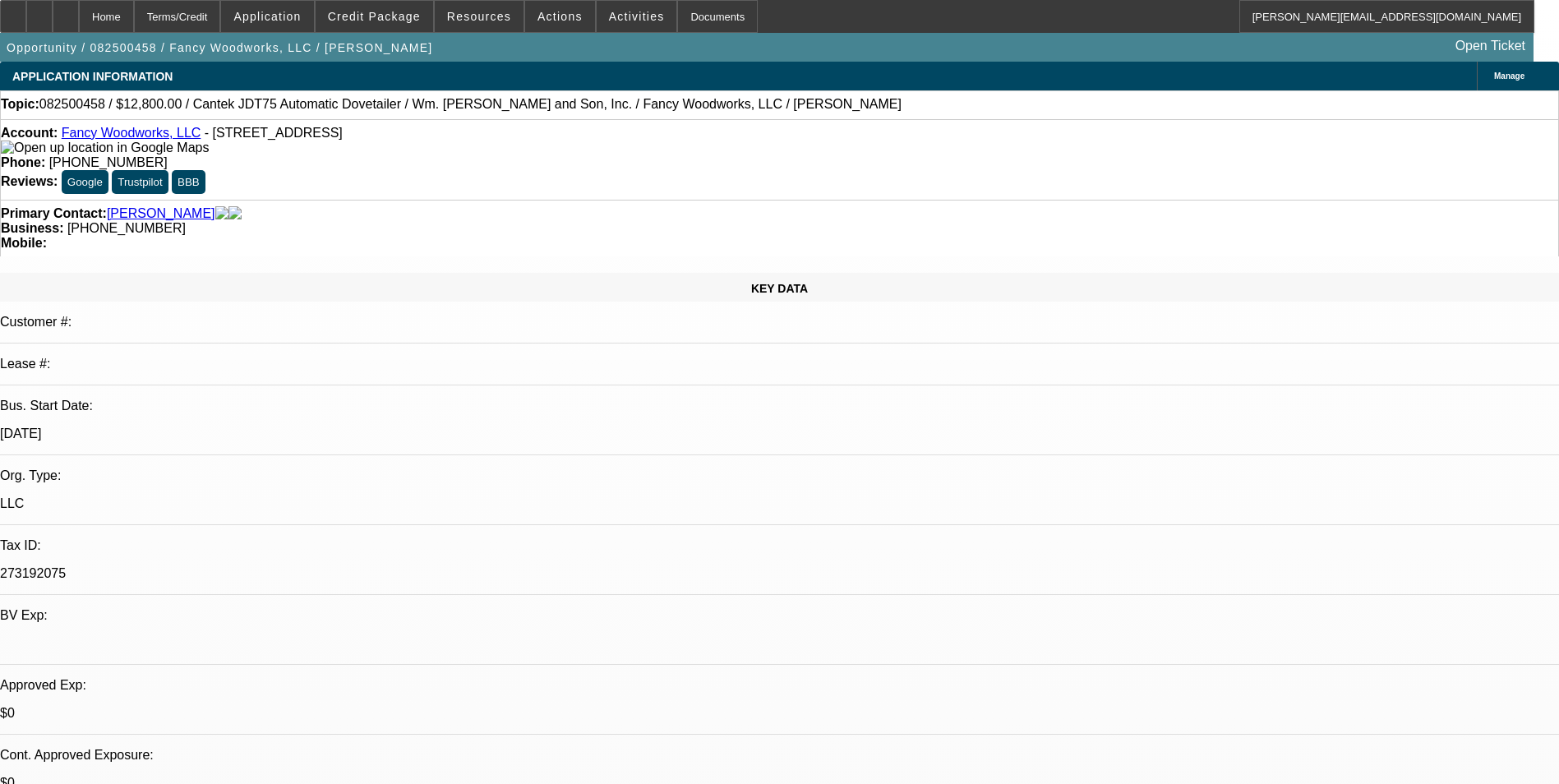
select select "4"
select select "1"
select select "2"
select select "4"
